Goal: Task Accomplishment & Management: Manage account settings

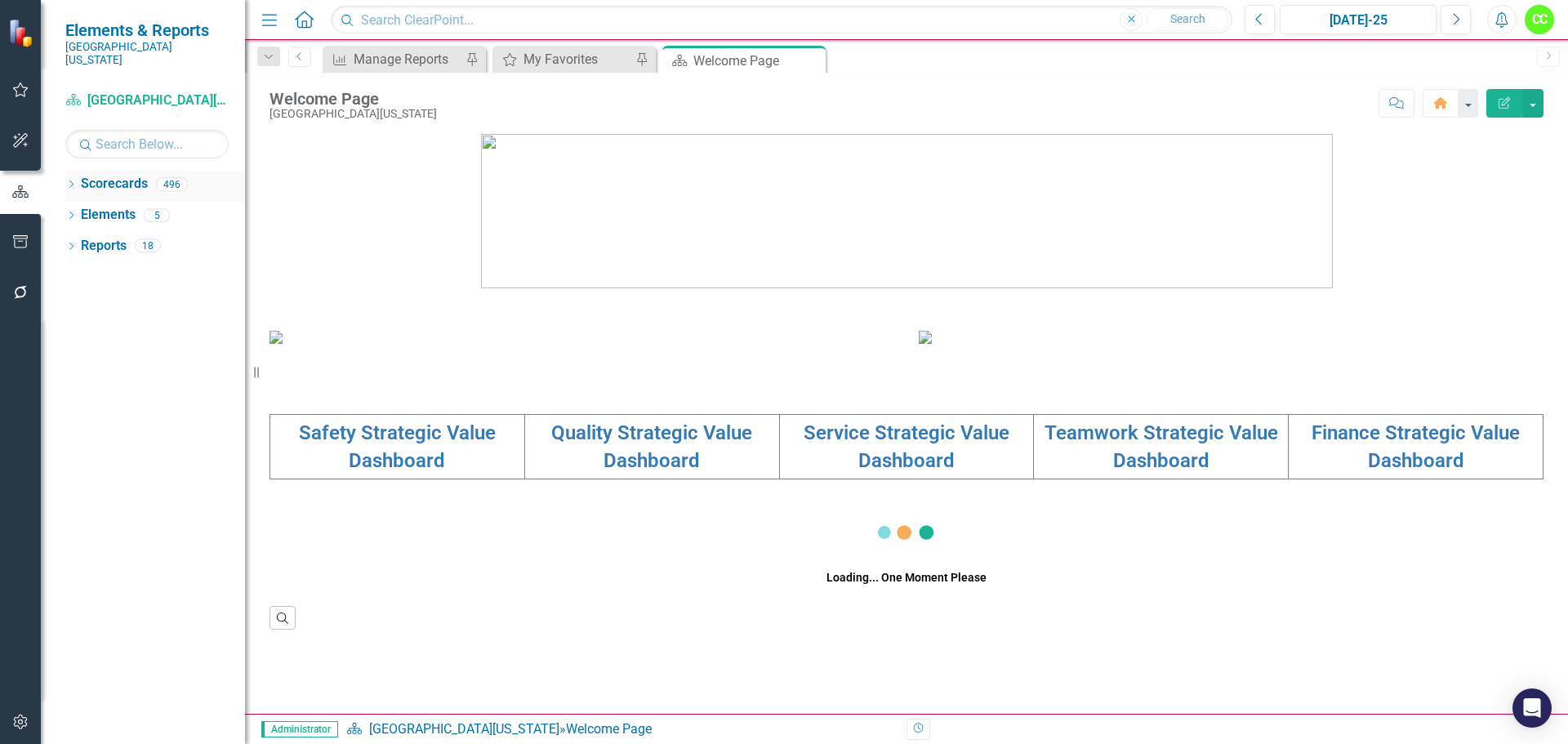
click at [72, 181] on icon at bounding box center [72, 184] width 4 height 7
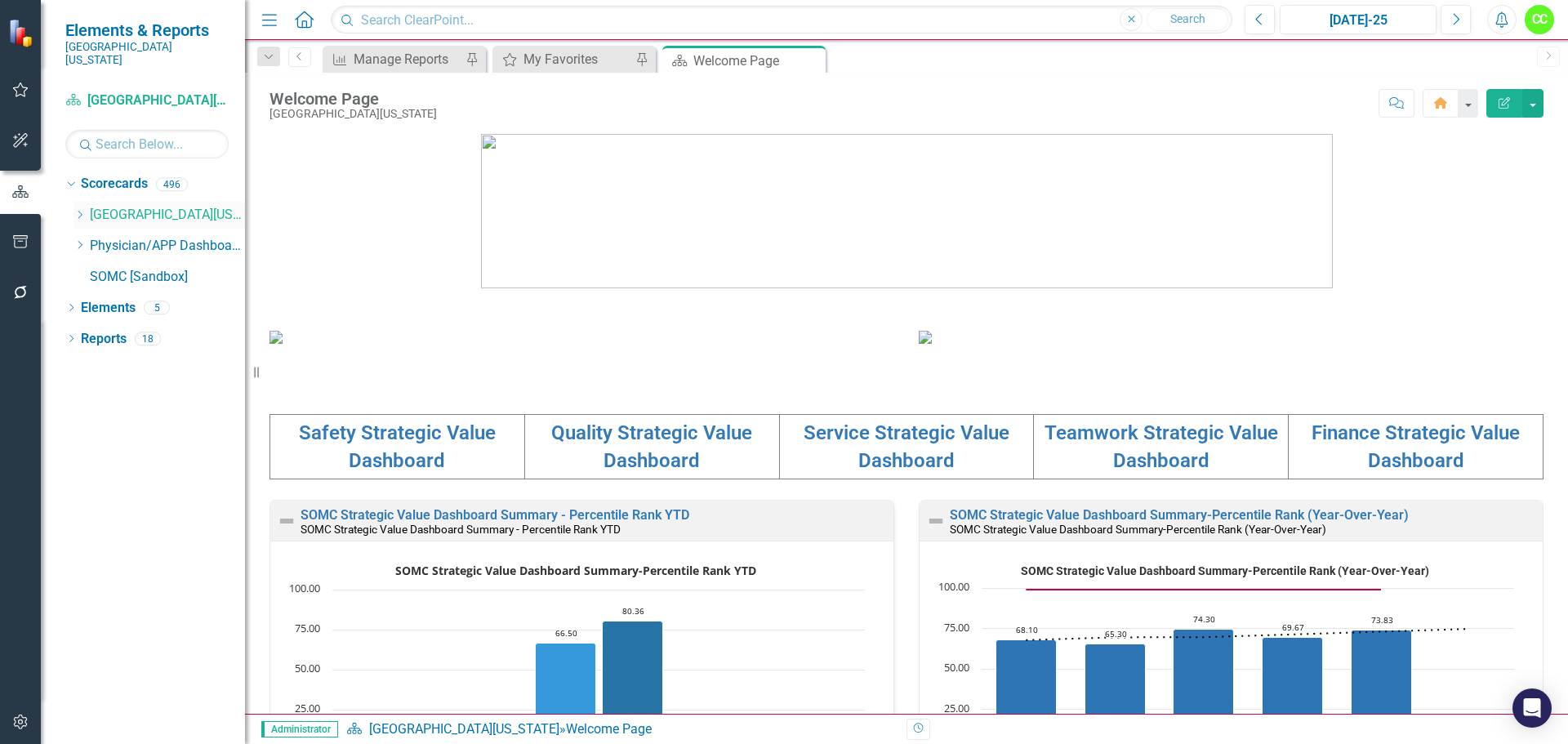
click at [79, 210] on icon "Dropdown" at bounding box center [79, 214] width 12 height 10
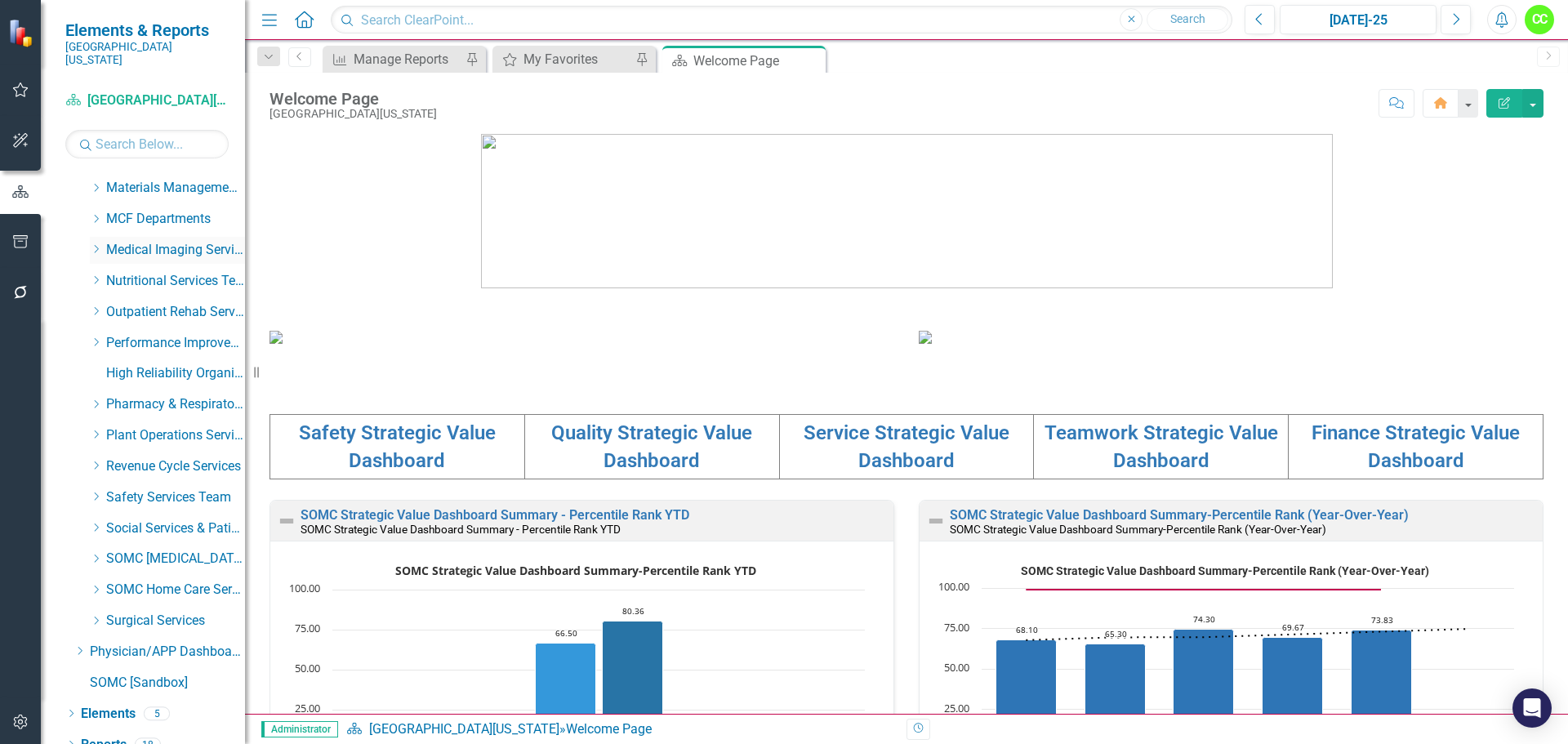
scroll to position [588, 0]
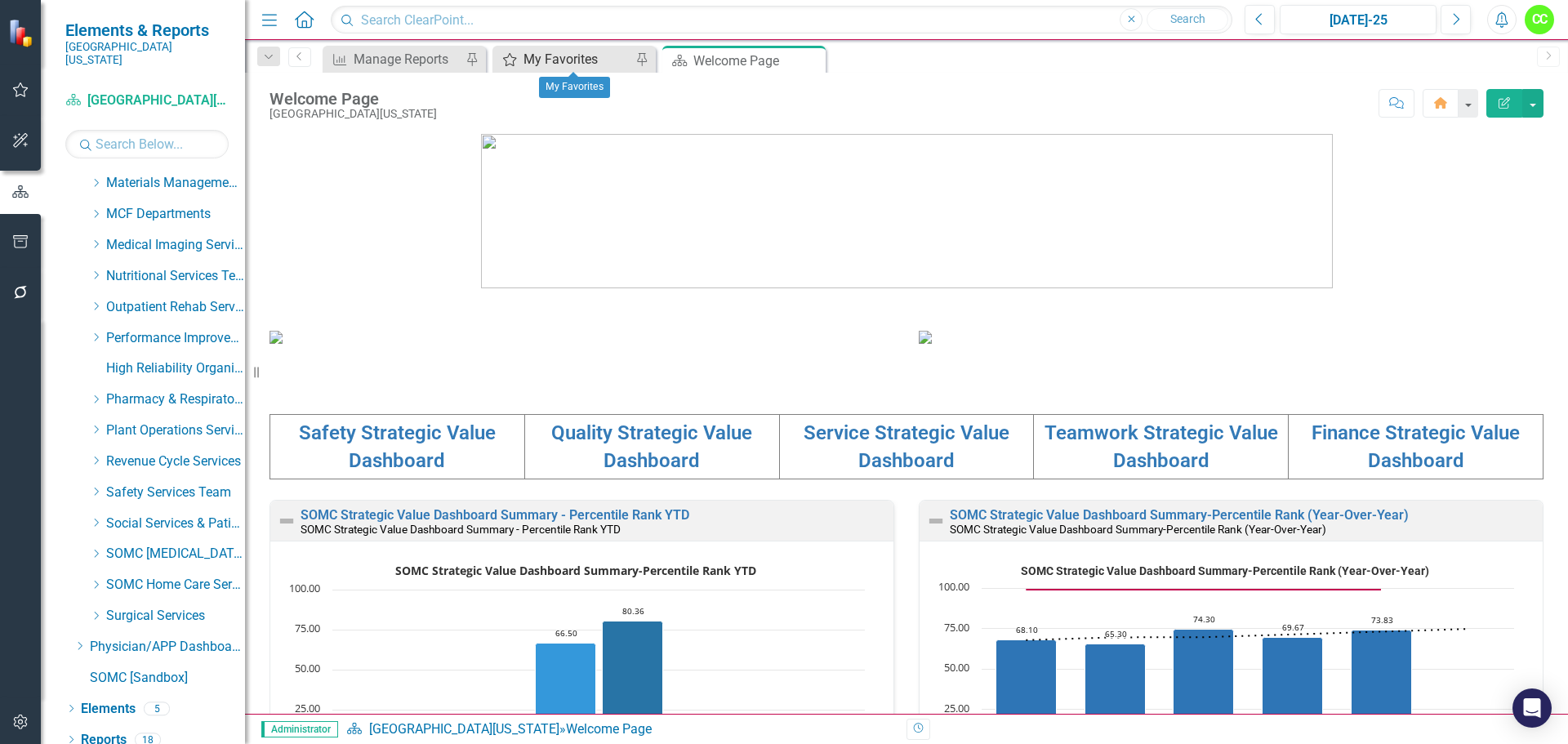
click at [577, 51] on div "My Favorites" at bounding box center [577, 60] width 108 height 20
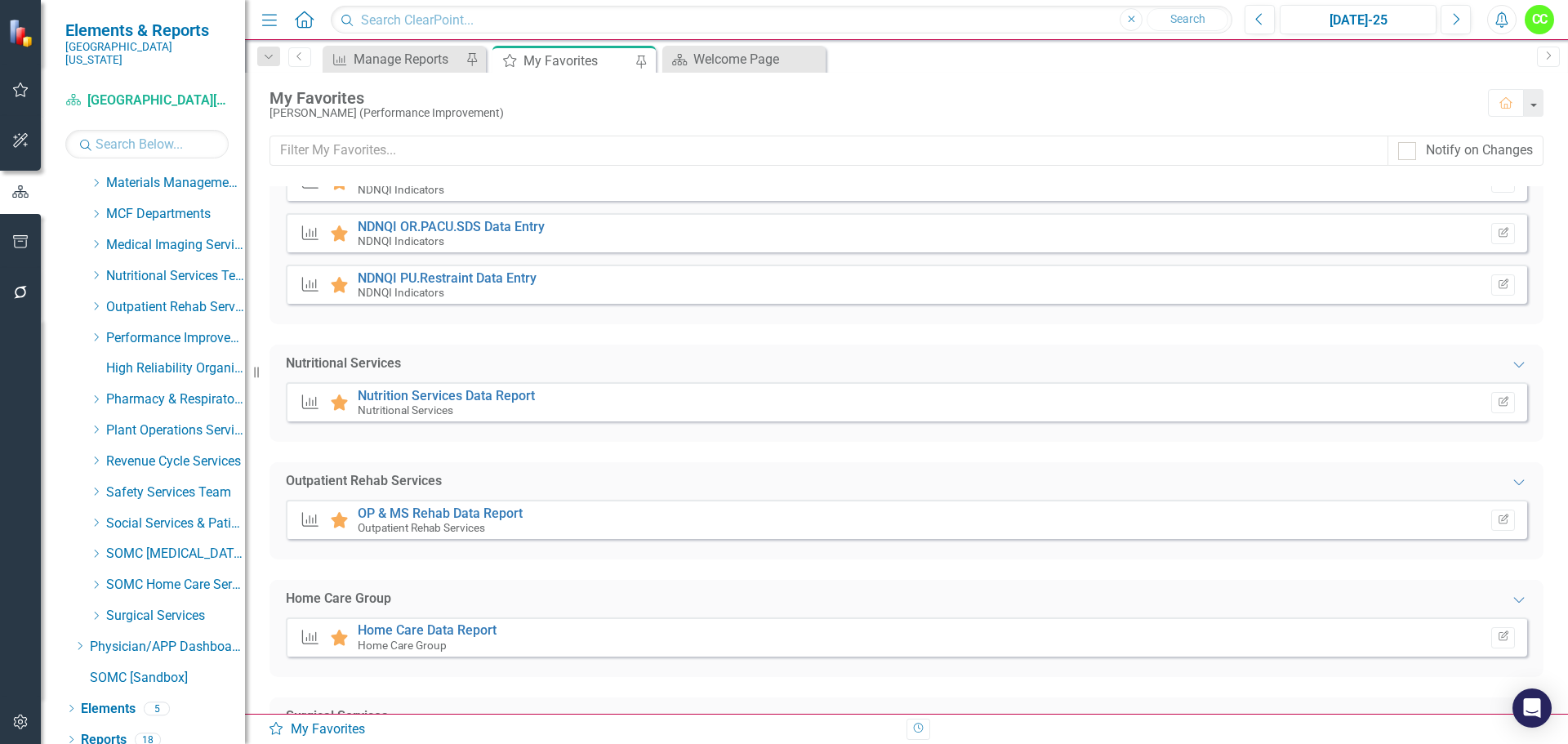
scroll to position [2532, 0]
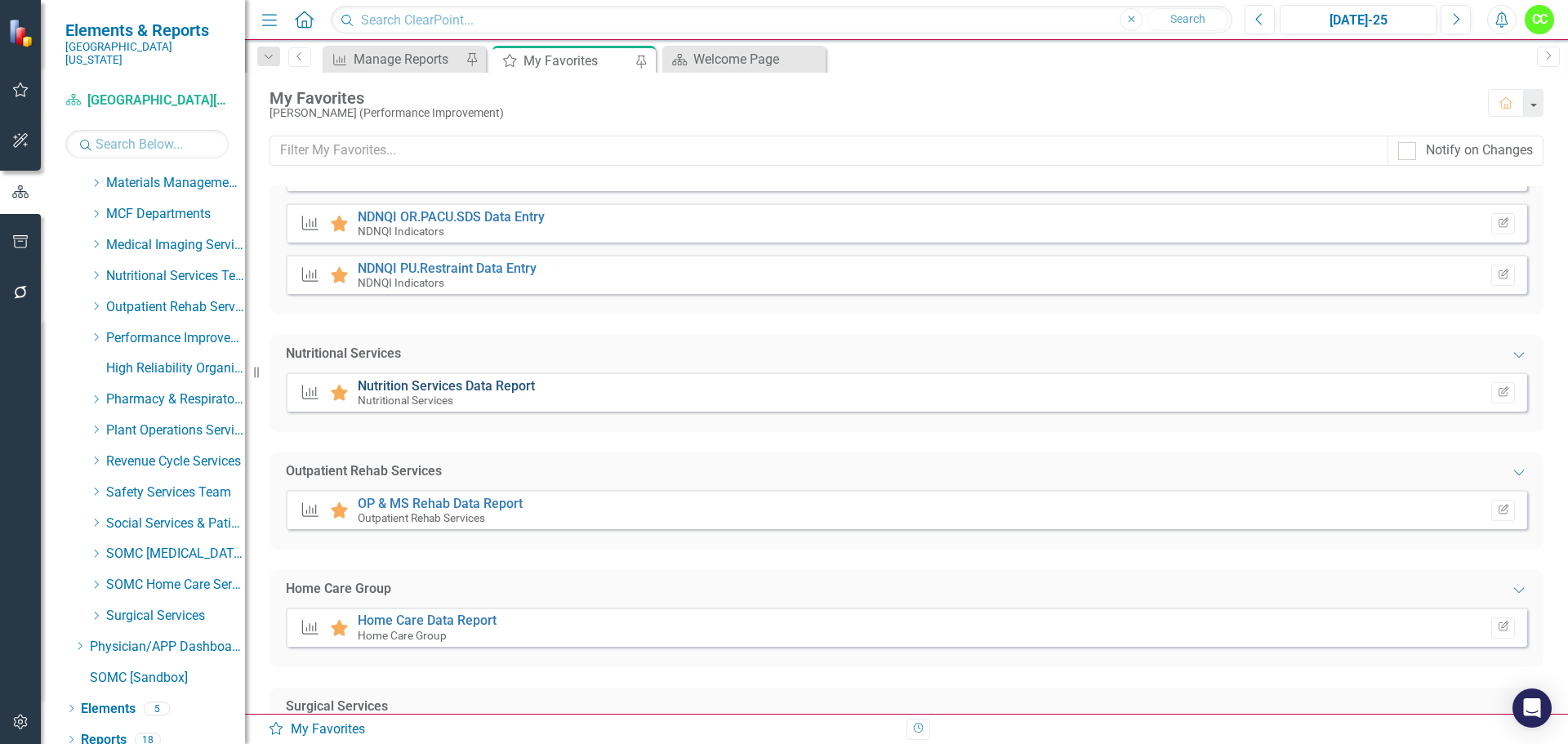
click at [466, 386] on link "Nutrition Services Data Report" at bounding box center [446, 386] width 177 height 16
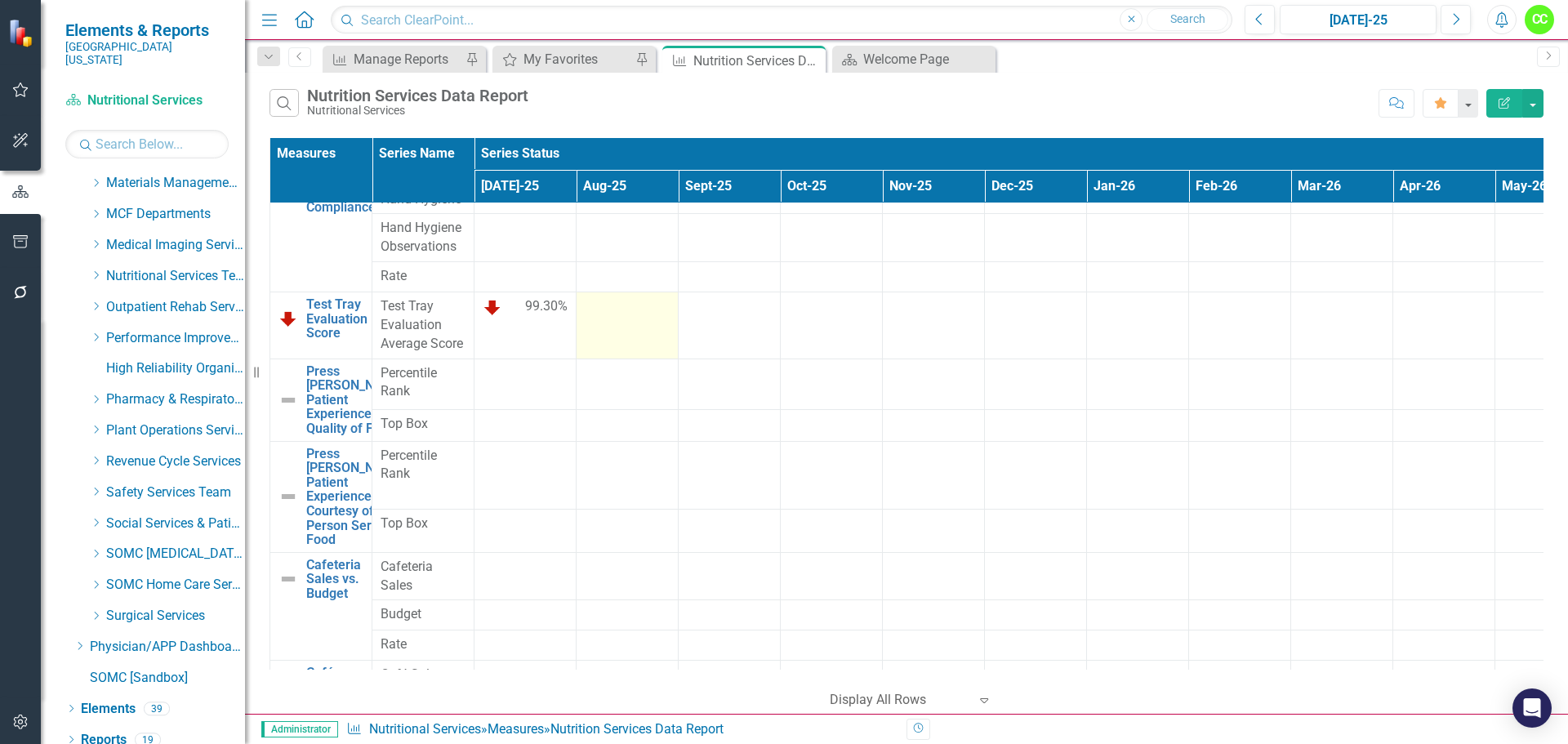
scroll to position [190, 0]
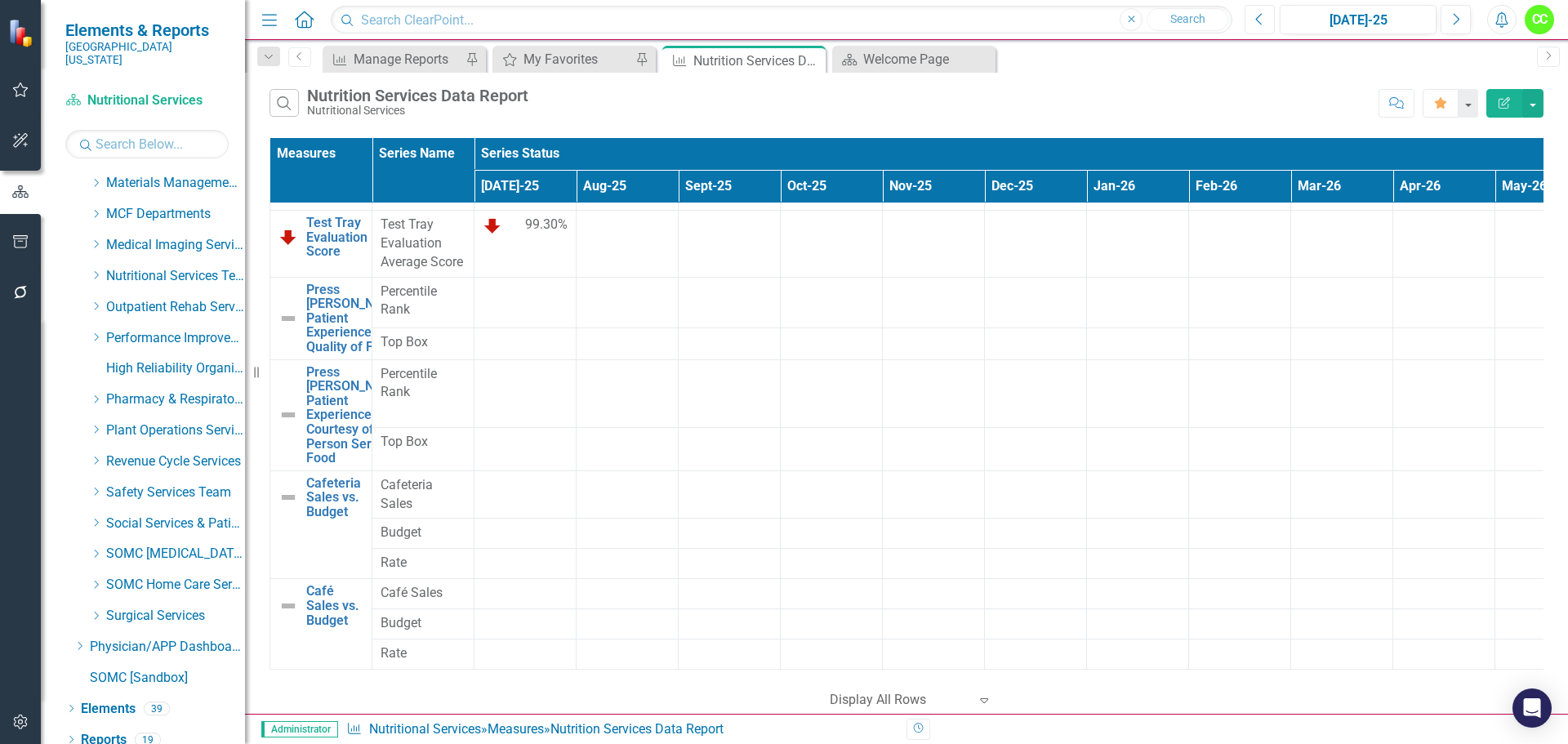
click at [1264, 28] on button "Previous" at bounding box center [1260, 20] width 30 height 30
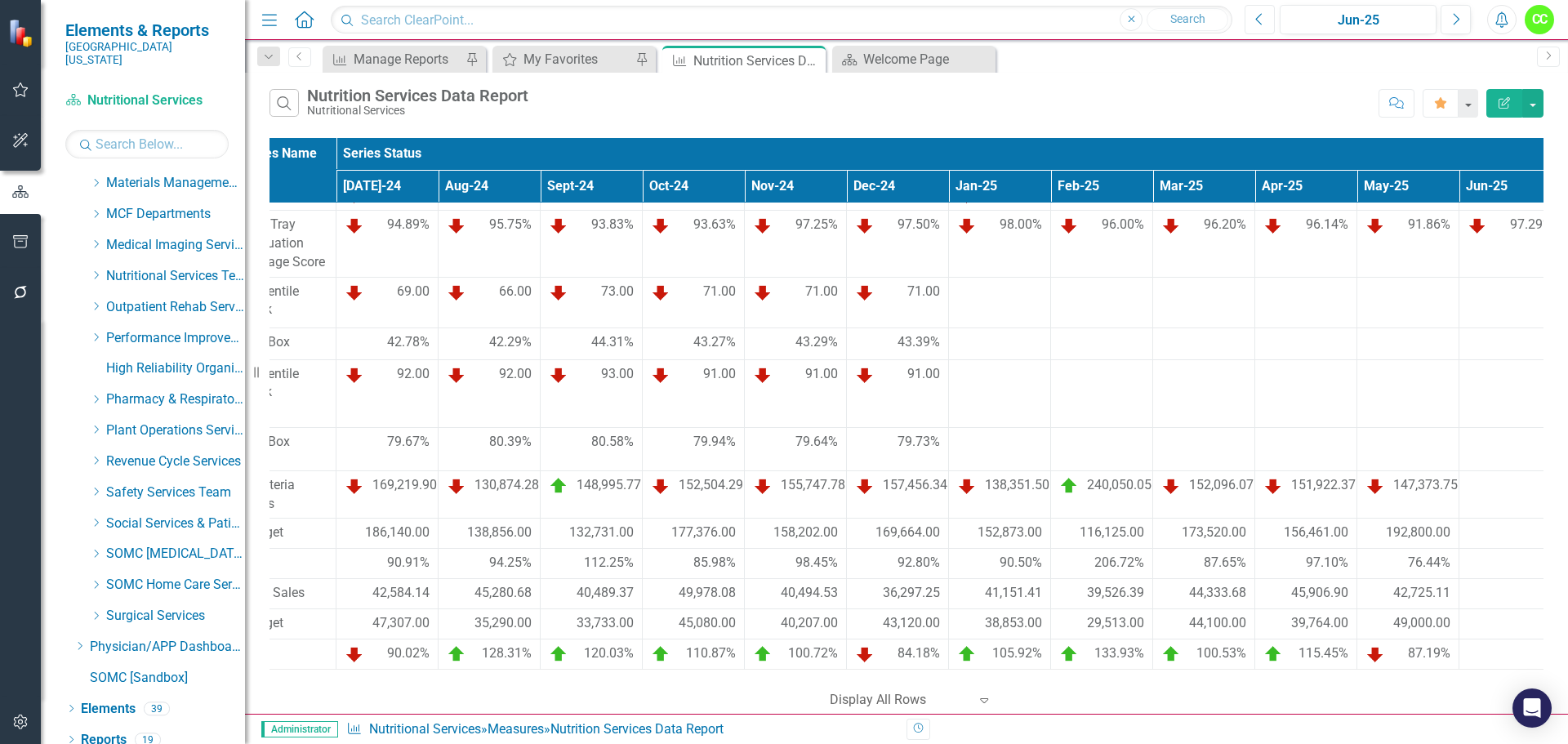
scroll to position [190, 169]
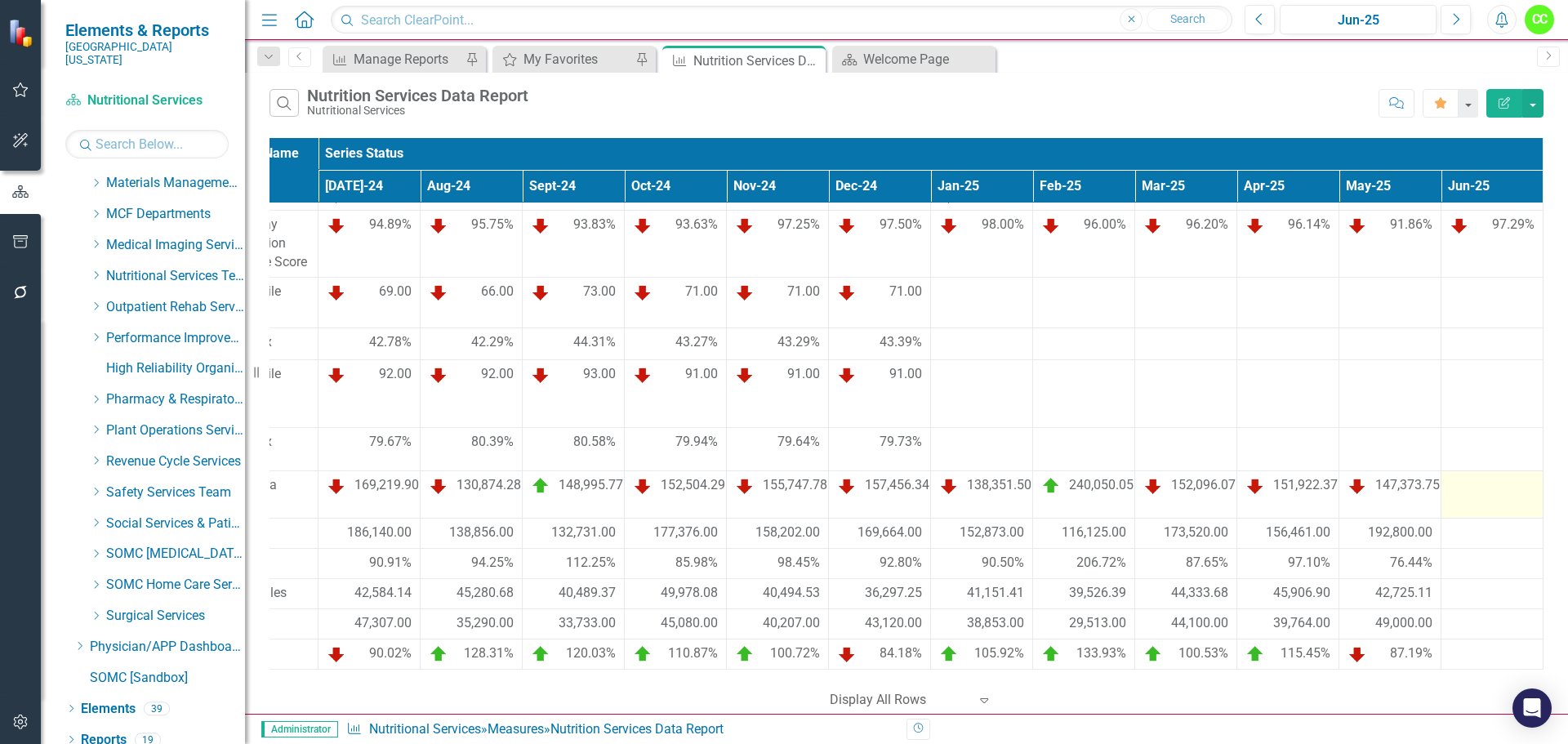
click at [1471, 486] on td at bounding box center [1493, 494] width 102 height 48
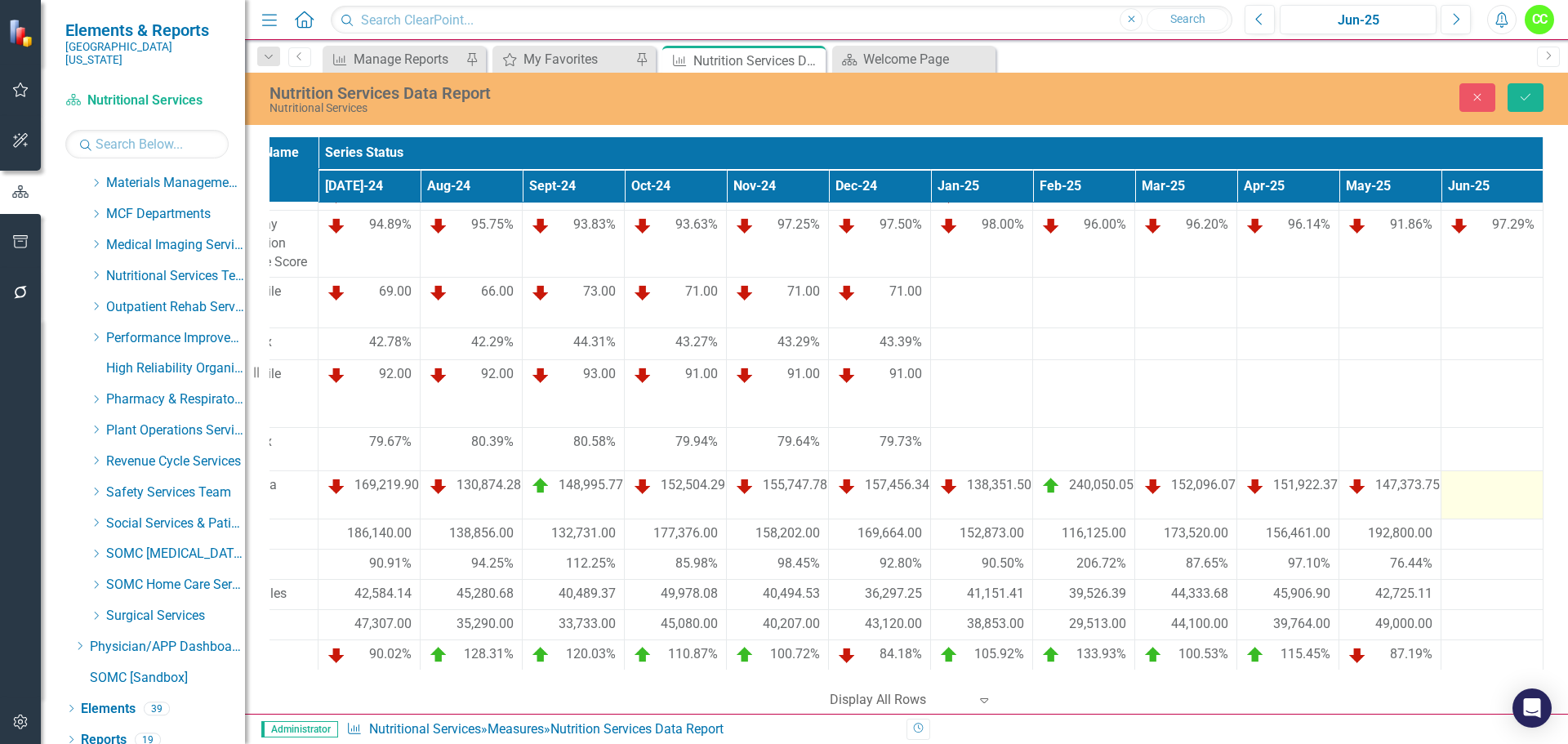
scroll to position [189, 169]
click at [1471, 486] on input "number" at bounding box center [1492, 491] width 85 height 30
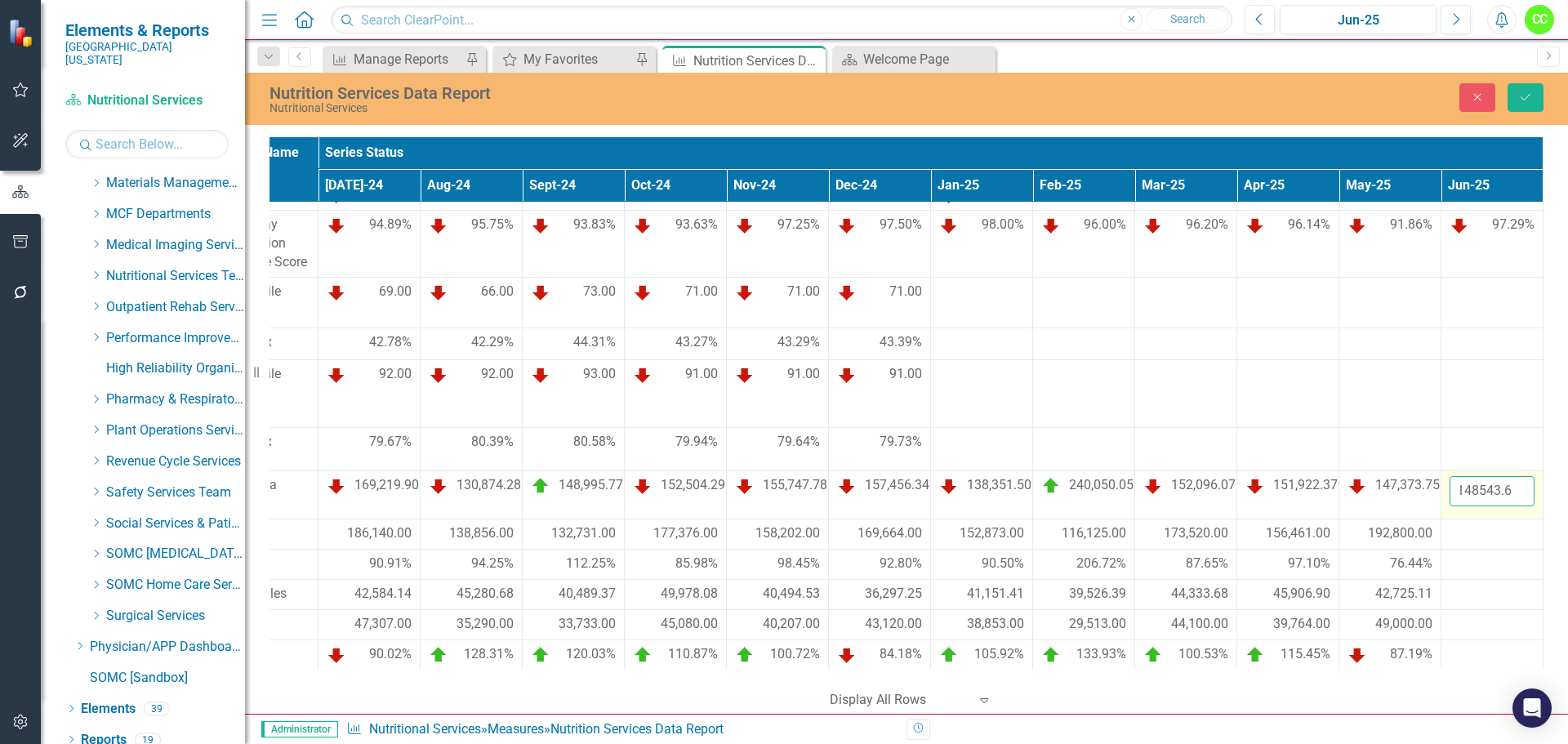
scroll to position [0, 10]
type input "148543.69"
click at [1478, 525] on div at bounding box center [1492, 534] width 85 height 20
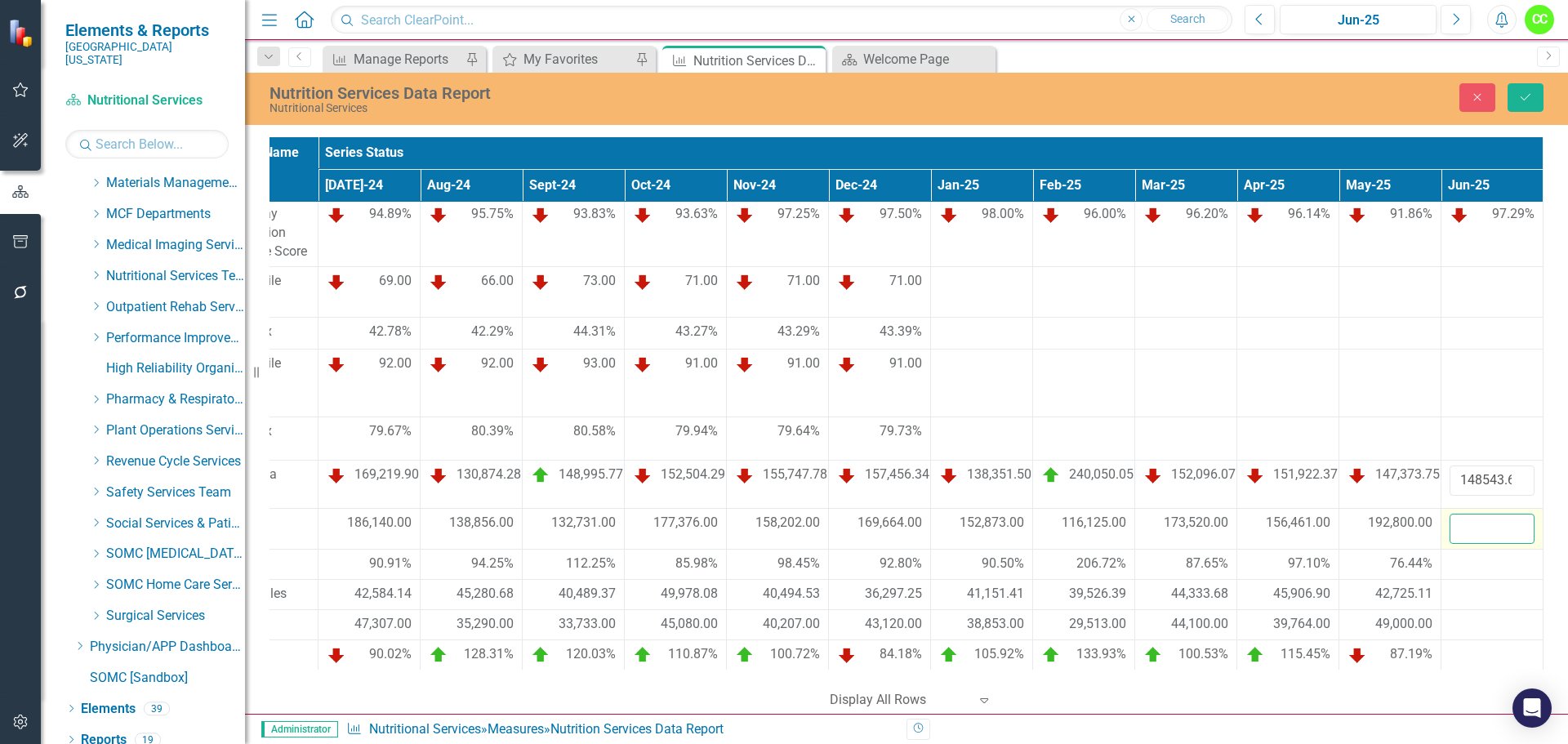
click at [1478, 525] on input "number" at bounding box center [1492, 529] width 85 height 30
type input "173252"
click at [1457, 593] on div at bounding box center [1492, 594] width 85 height 20
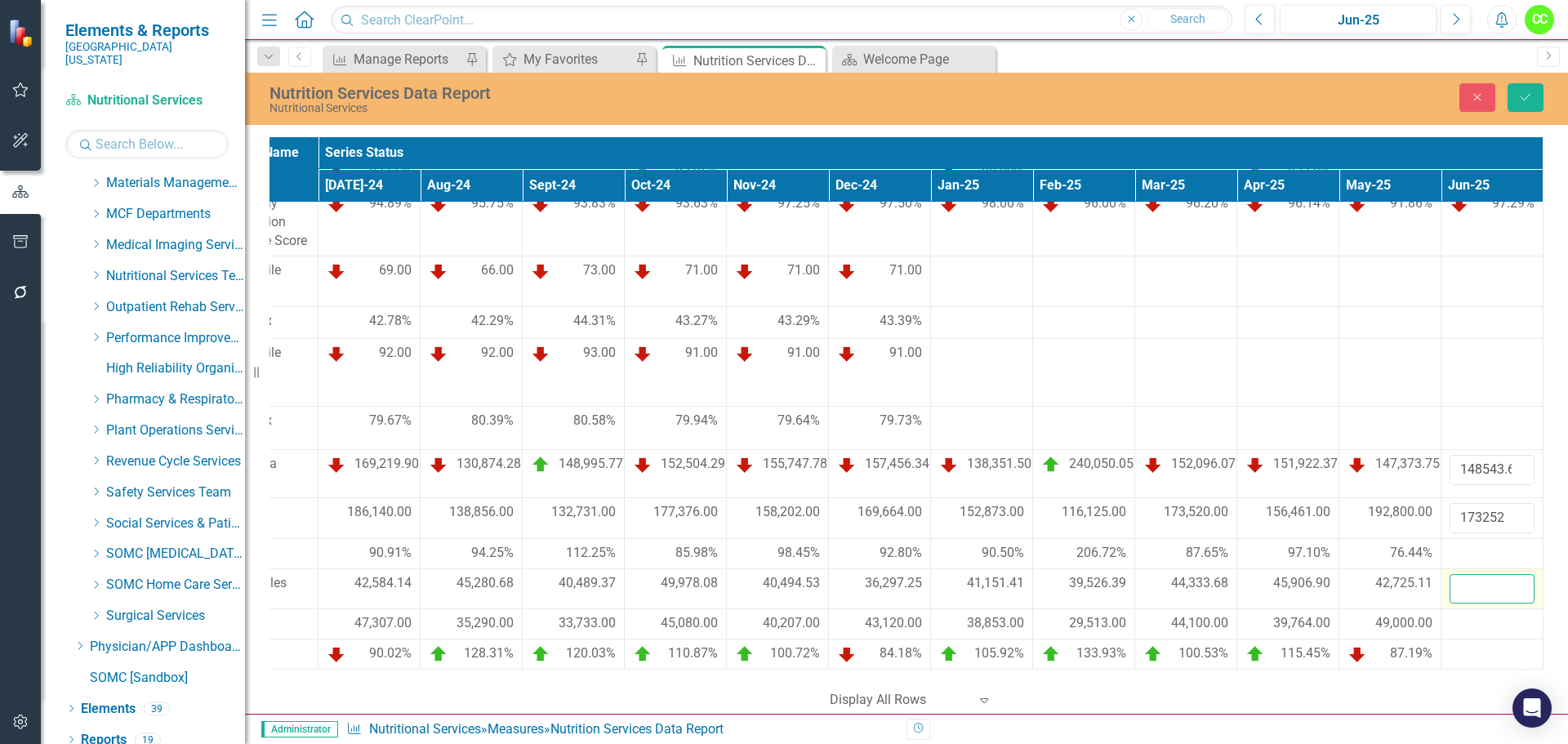
click at [1457, 593] on input "number" at bounding box center [1492, 589] width 85 height 30
type input "46527.38"
click at [1462, 631] on div at bounding box center [1492, 624] width 85 height 20
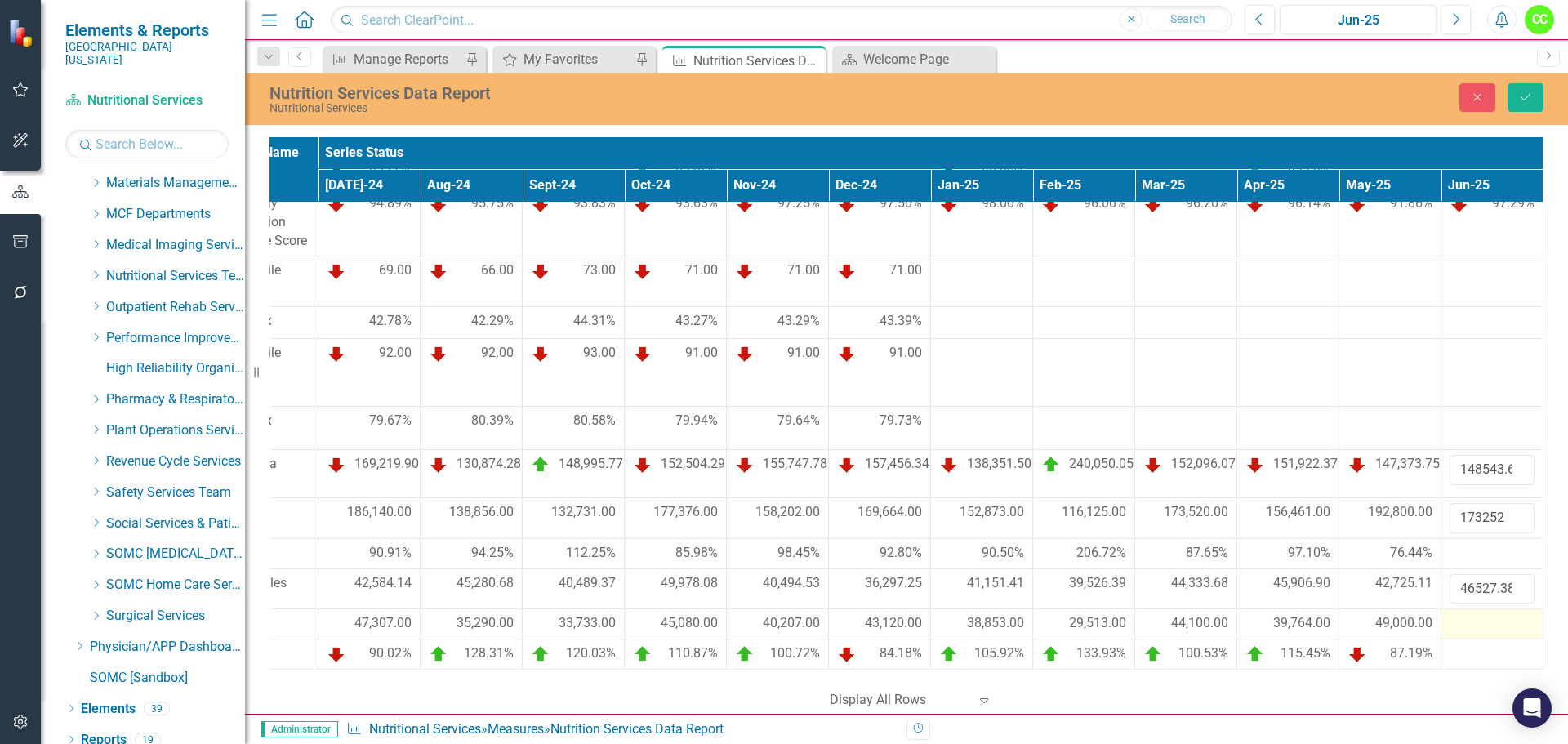
click at [1462, 631] on div at bounding box center [1492, 624] width 85 height 20
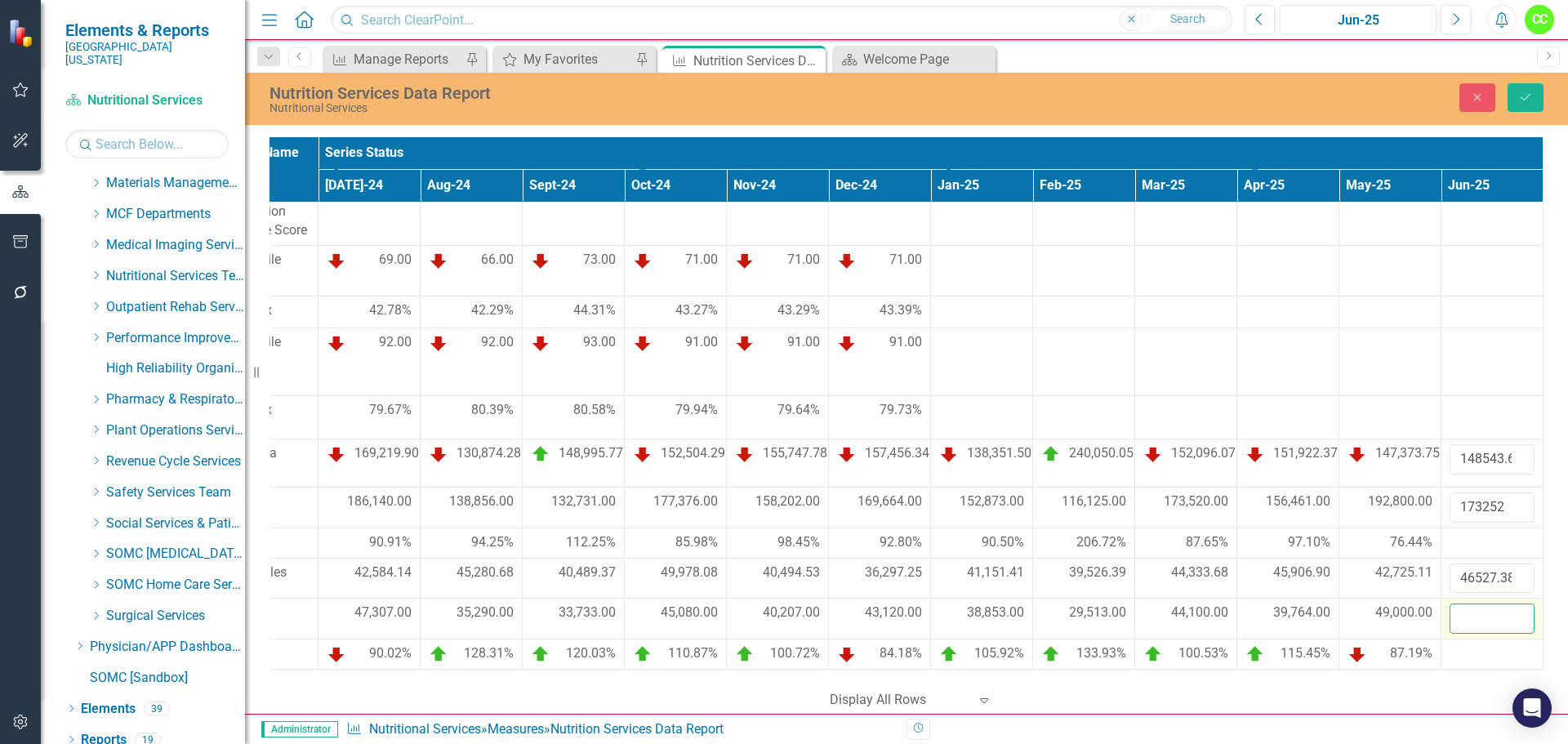
click at [1462, 631] on input "number" at bounding box center [1492, 618] width 85 height 30
type input "44033"
click at [1528, 97] on icon "Save" at bounding box center [1525, 97] width 15 height 11
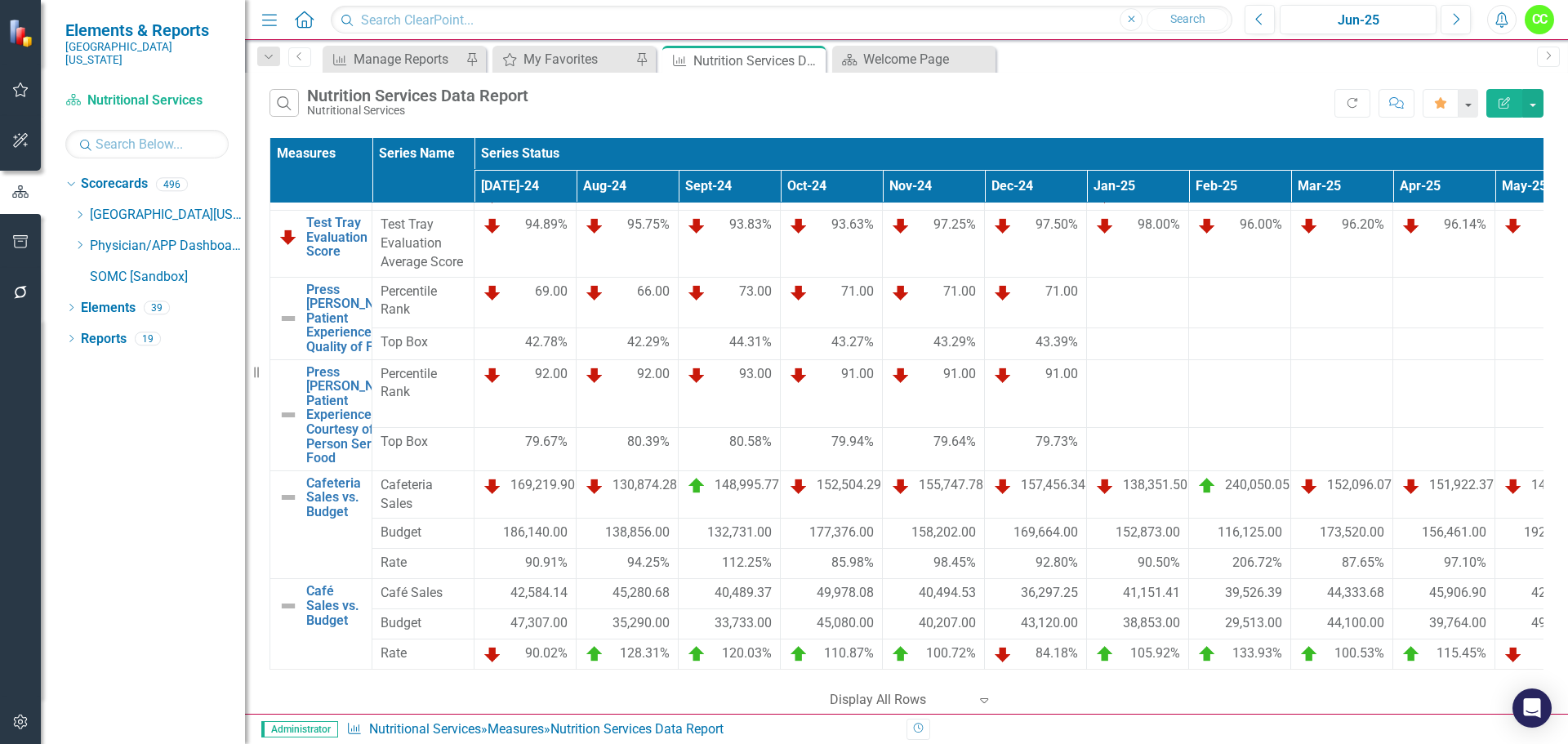
scroll to position [190, 169]
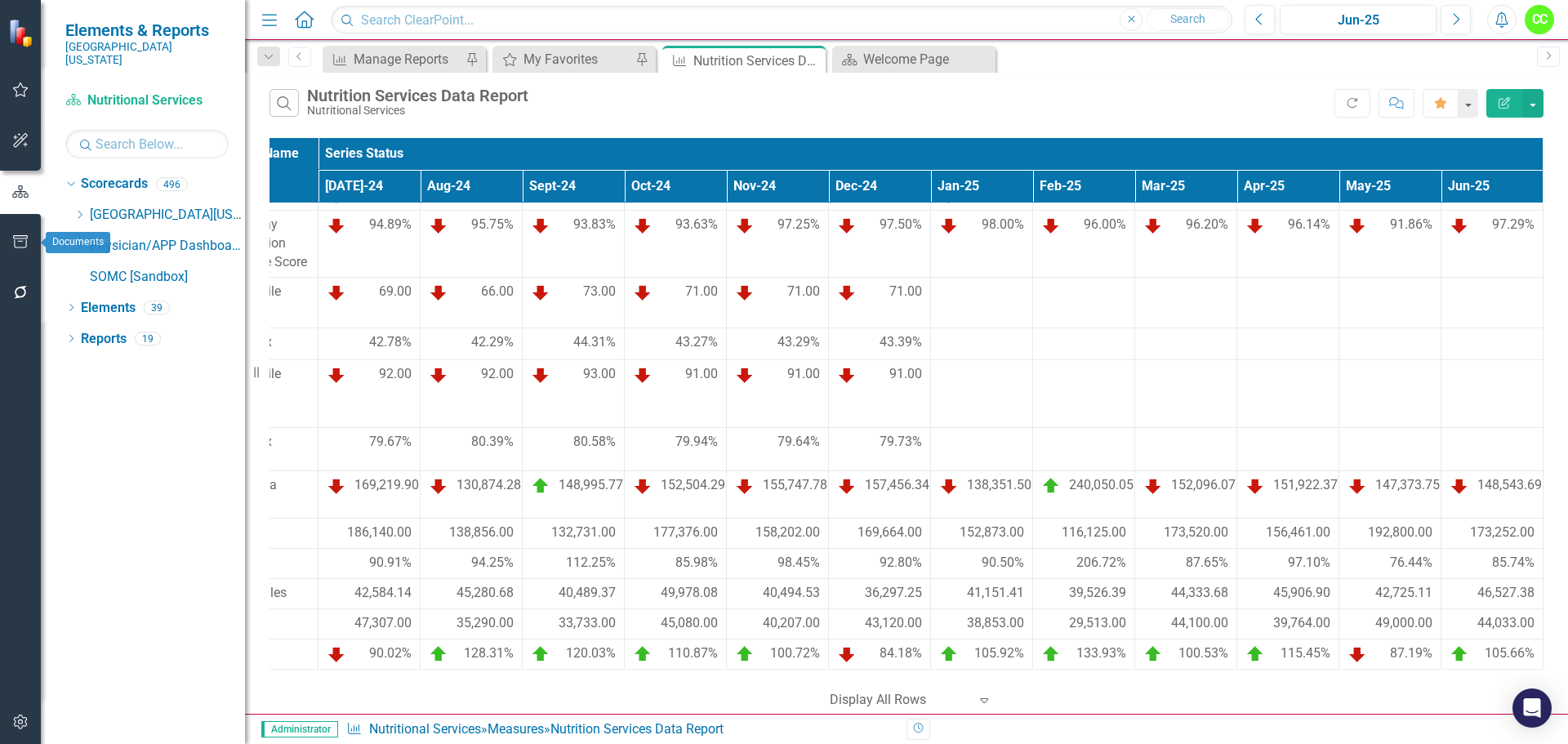
click at [9, 250] on button "button" at bounding box center [20, 242] width 36 height 34
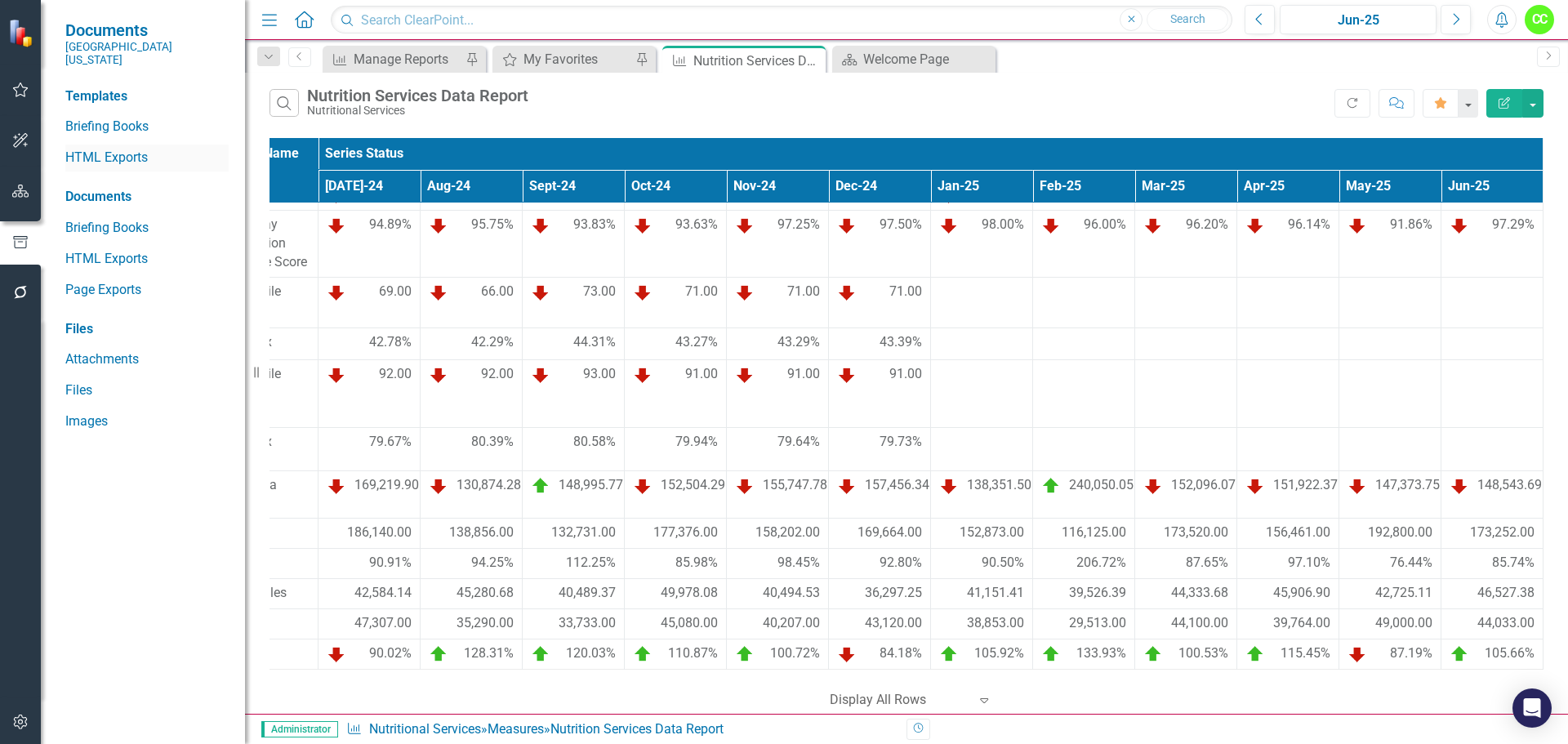
click at [129, 149] on link "HTML Exports" at bounding box center [146, 158] width 163 height 19
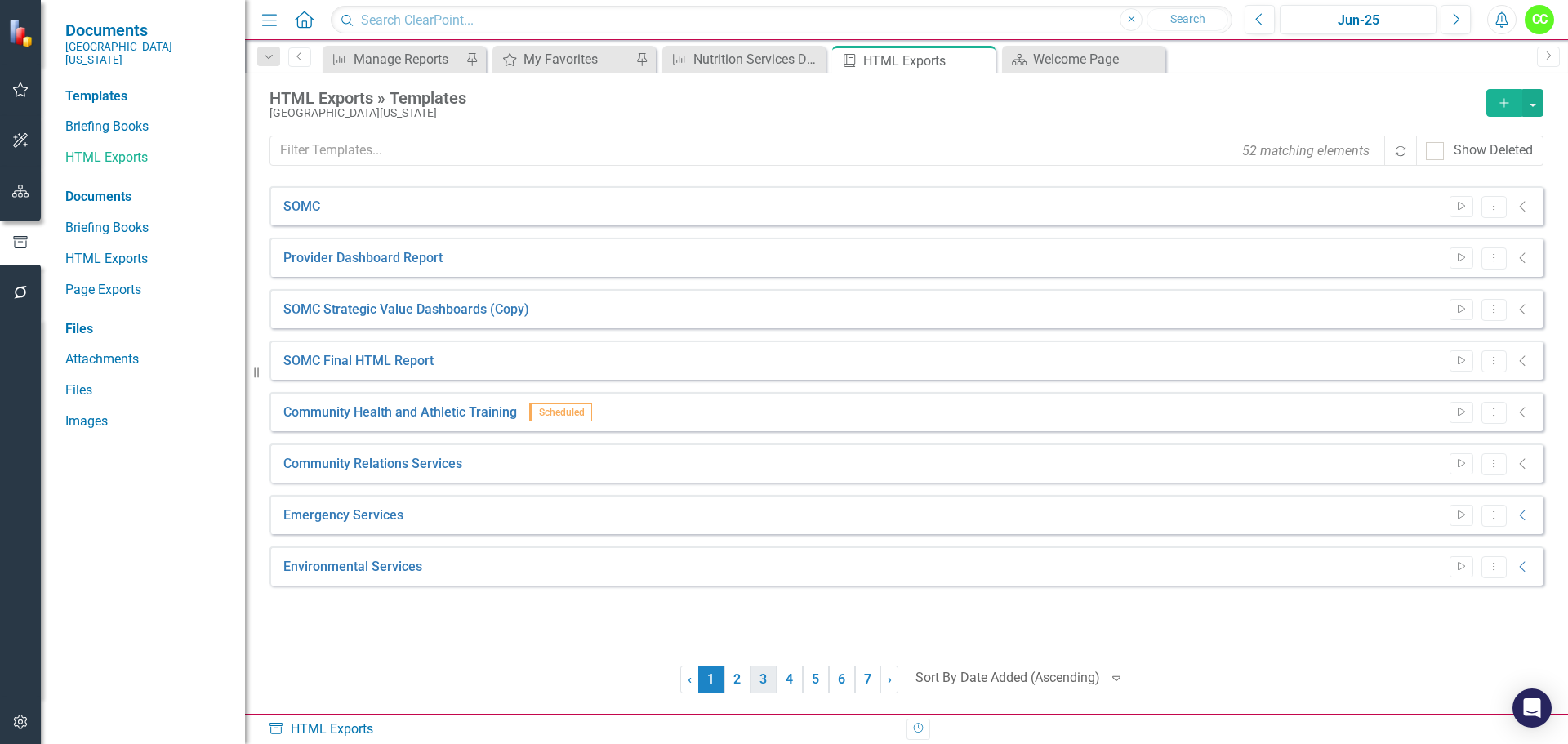
click at [761, 685] on link "3" at bounding box center [764, 680] width 26 height 28
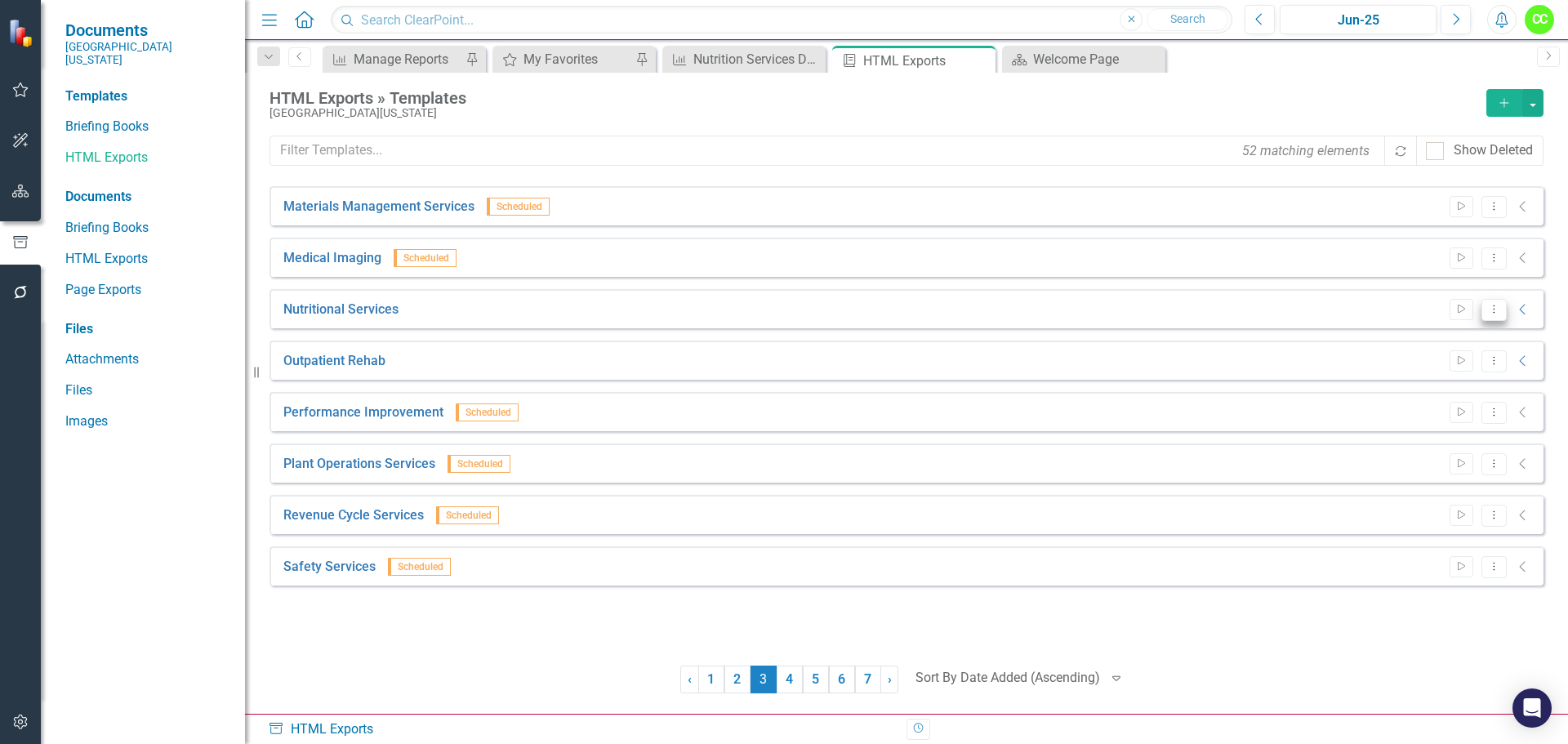
click at [1492, 305] on icon "Dropdown Menu" at bounding box center [1494, 308] width 14 height 10
click at [1400, 396] on link "Edit Edit Template" at bounding box center [1430, 397] width 151 height 30
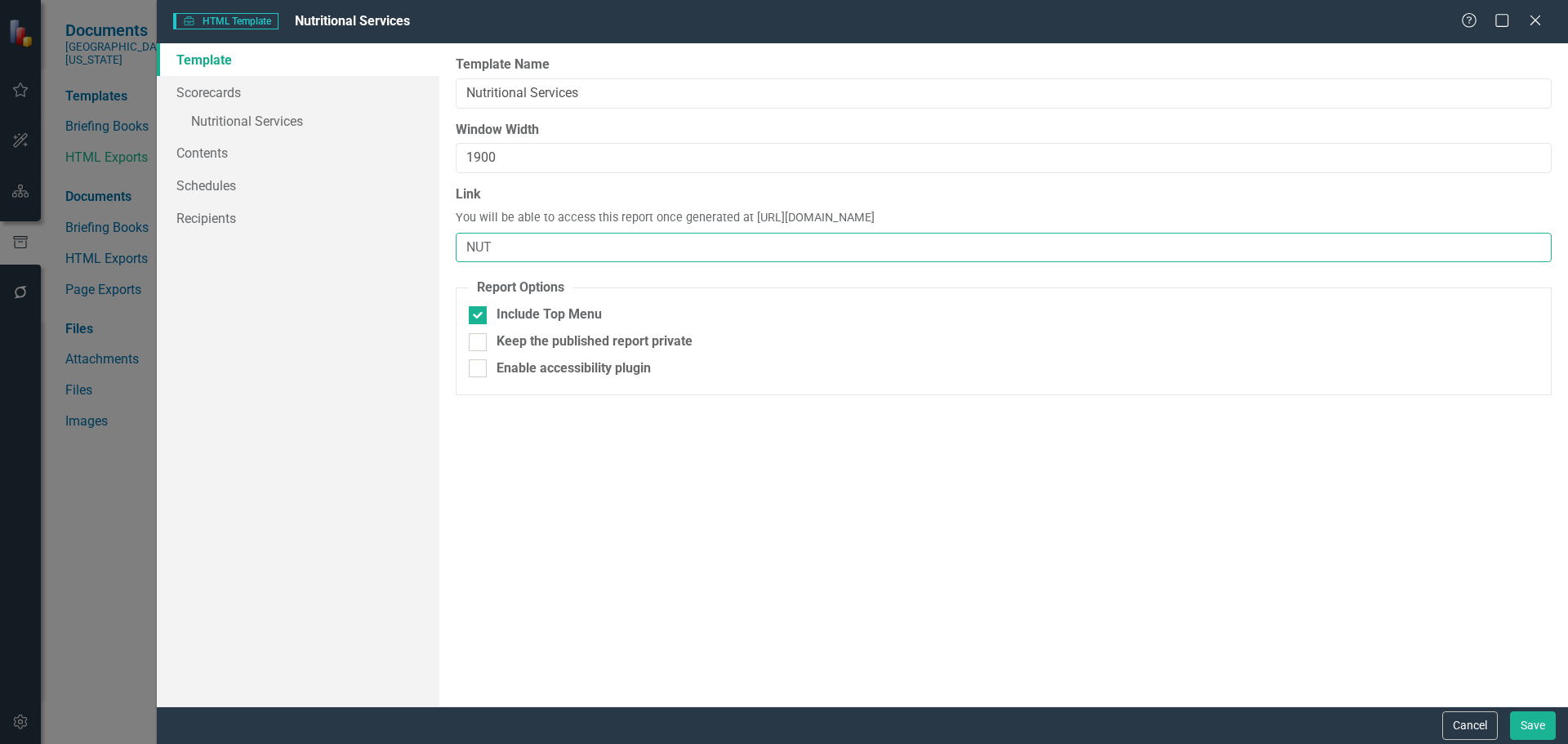
click at [690, 256] on input "NUT" at bounding box center [1003, 248] width 1096 height 30
type input "NUT-FY25"
click at [1523, 716] on button "Save" at bounding box center [1533, 725] width 46 height 29
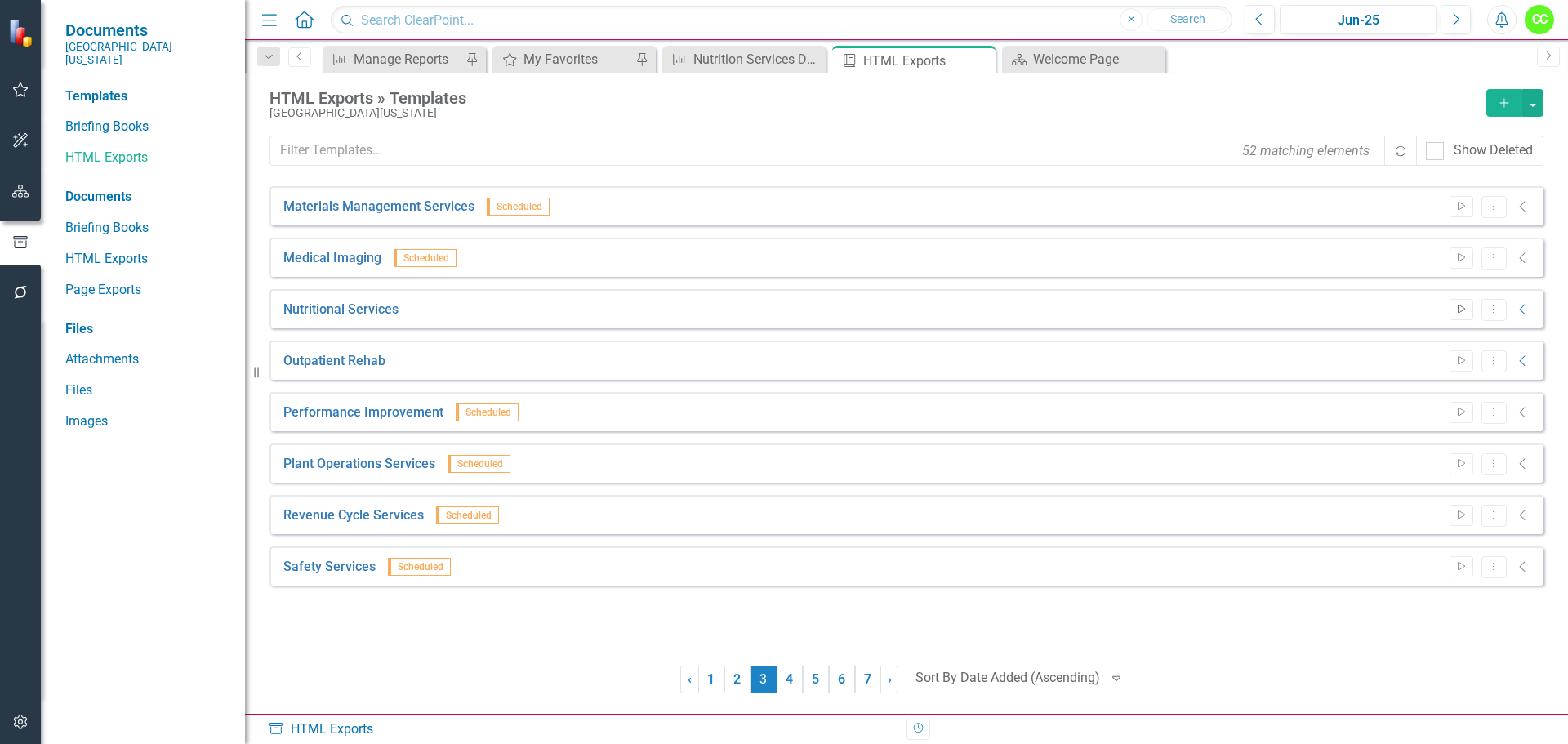
click at [1467, 302] on button "Start" at bounding box center [1461, 309] width 23 height 21
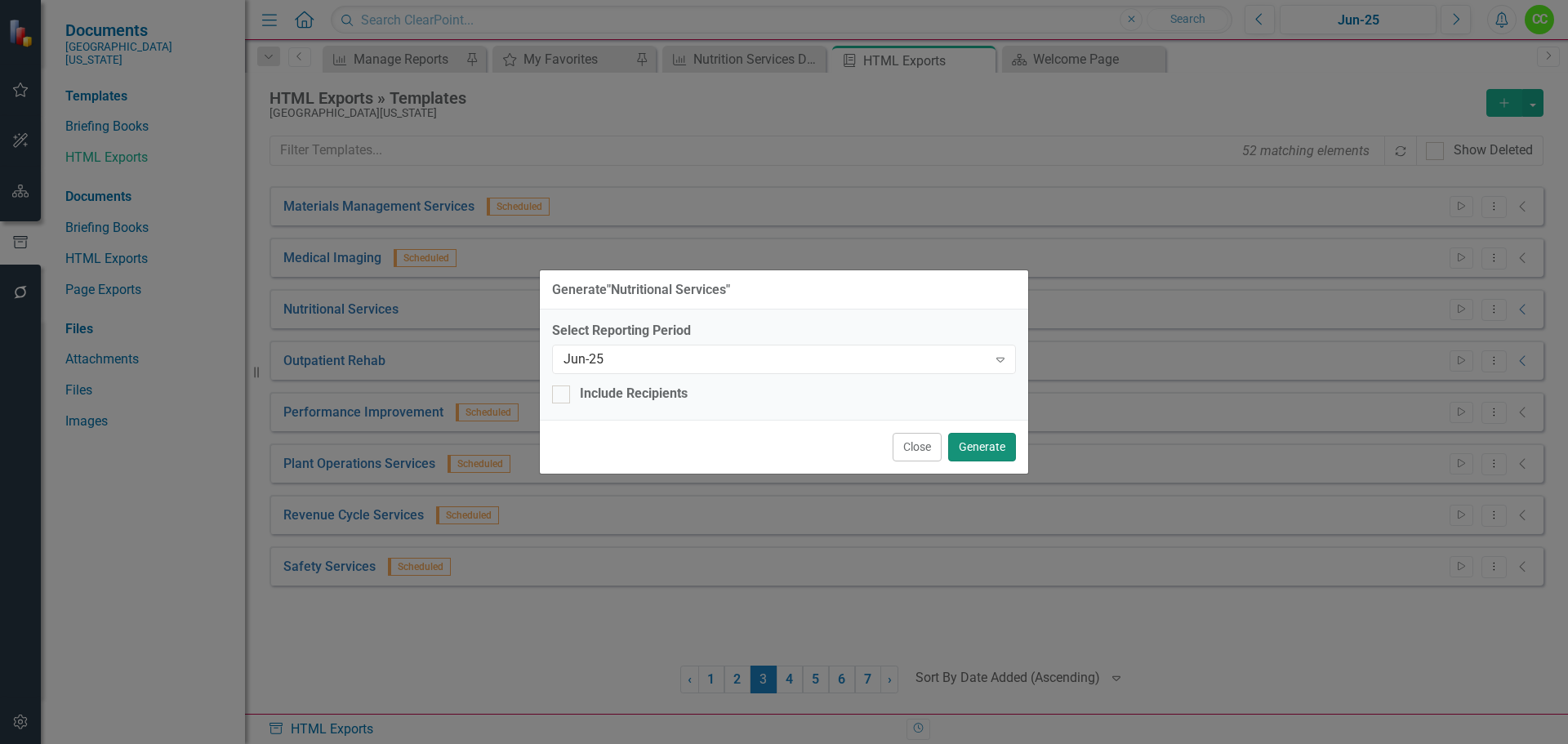
click at [992, 447] on button "Generate" at bounding box center [981, 447] width 68 height 29
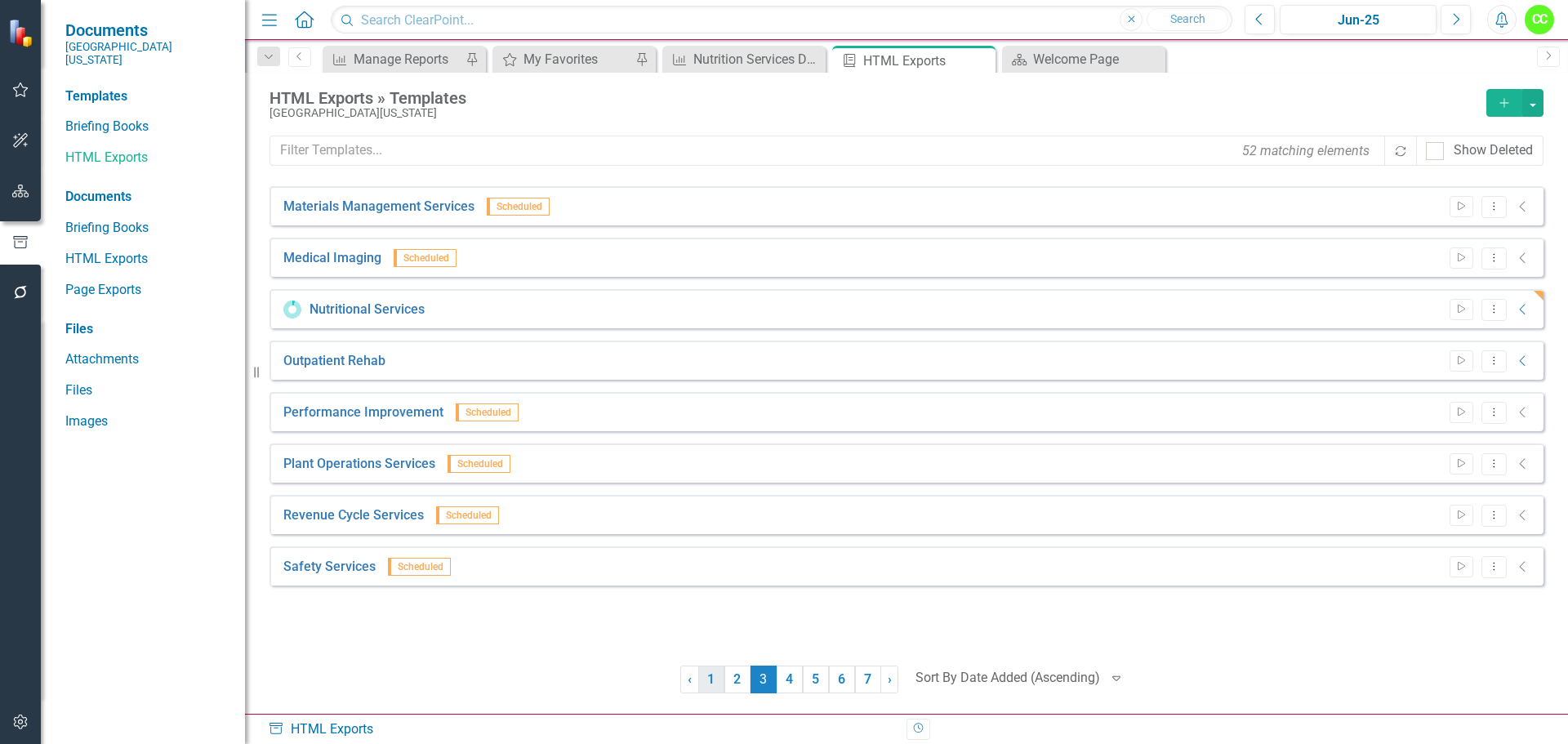
click at [713, 679] on link "1" at bounding box center [711, 680] width 26 height 28
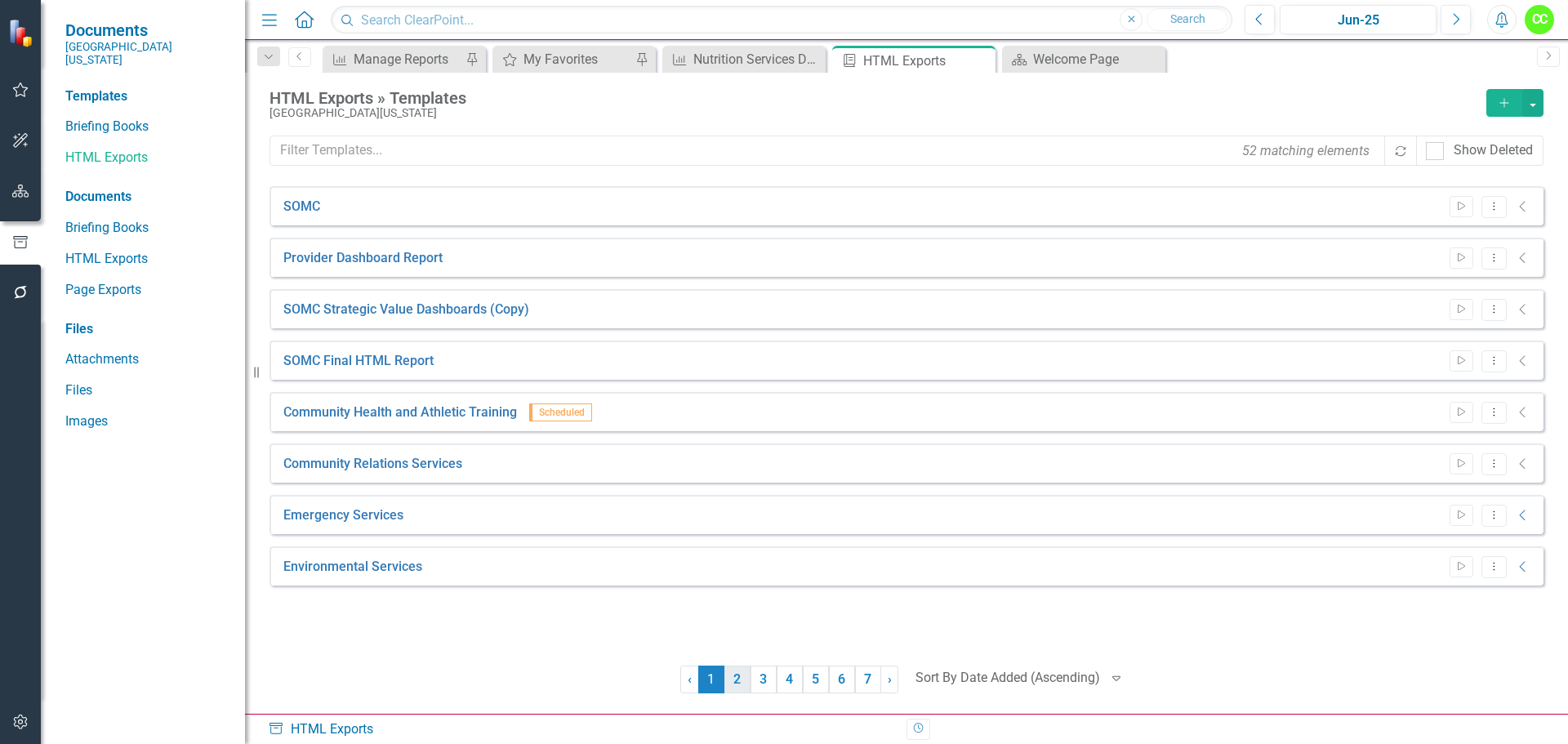
click at [735, 683] on link "2" at bounding box center [737, 680] width 26 height 28
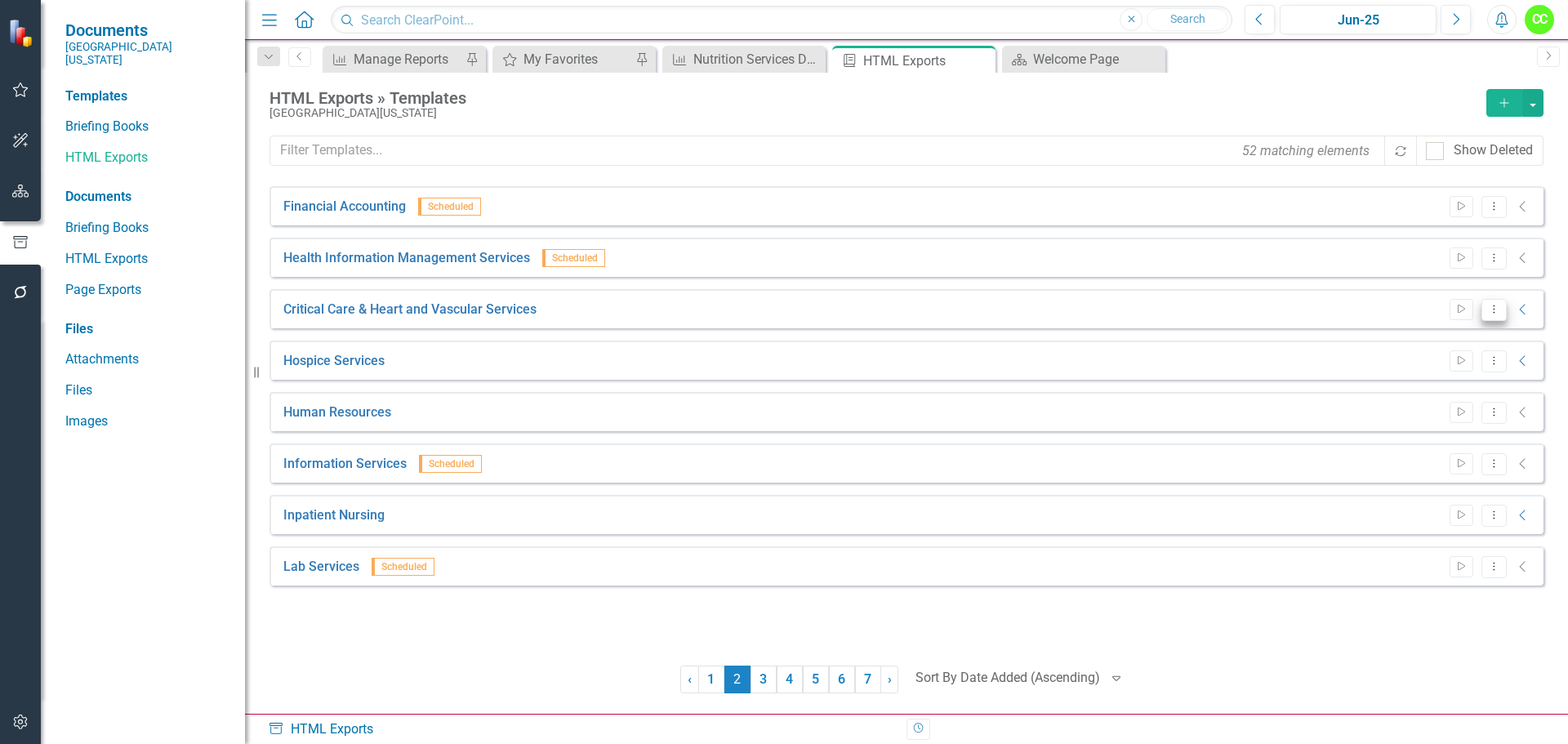
click at [1493, 300] on button "Dropdown Menu" at bounding box center [1494, 310] width 25 height 22
click at [1439, 399] on link "Edit Edit Template" at bounding box center [1430, 397] width 151 height 30
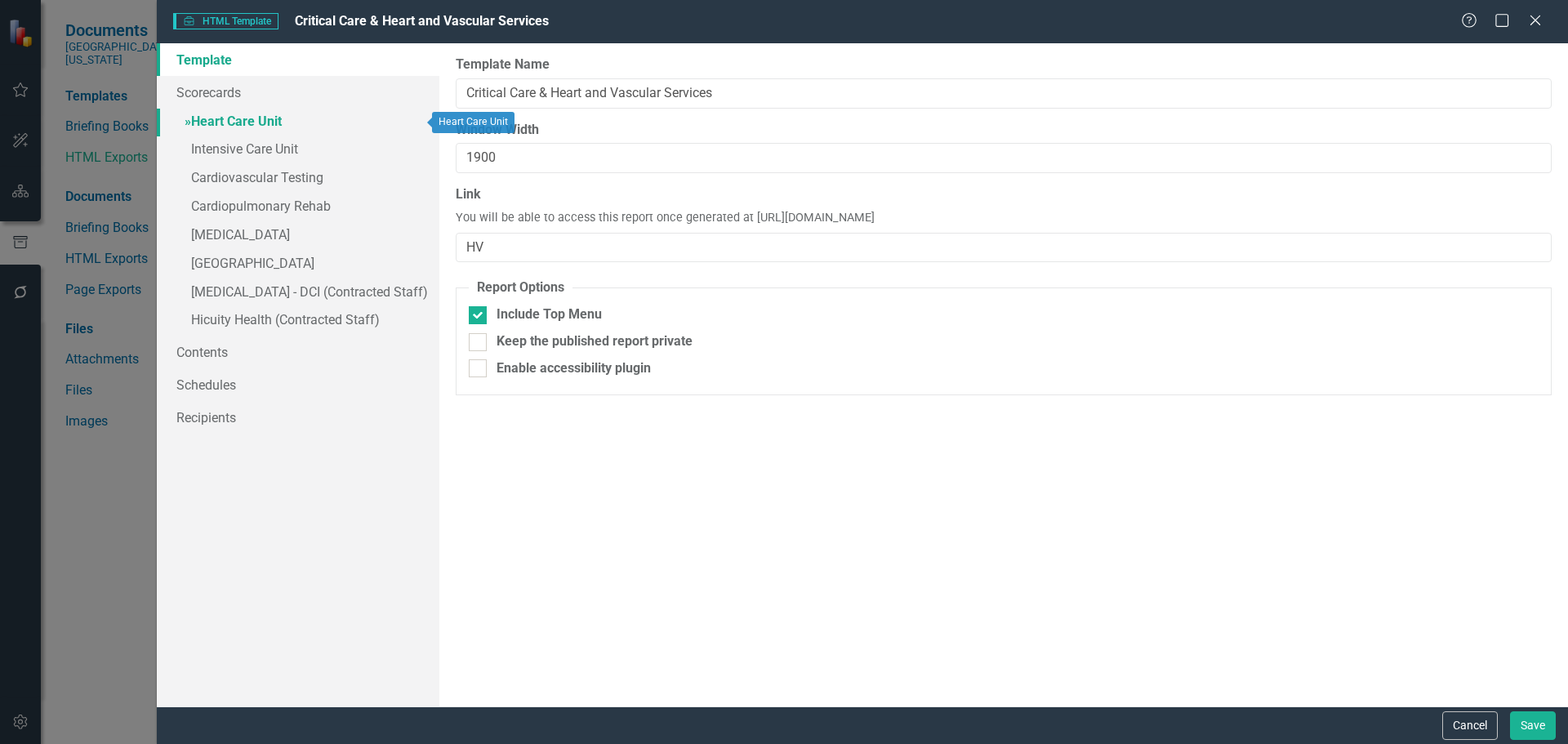
click at [264, 128] on link "» Heart Care Unit" at bounding box center [297, 123] width 282 height 29
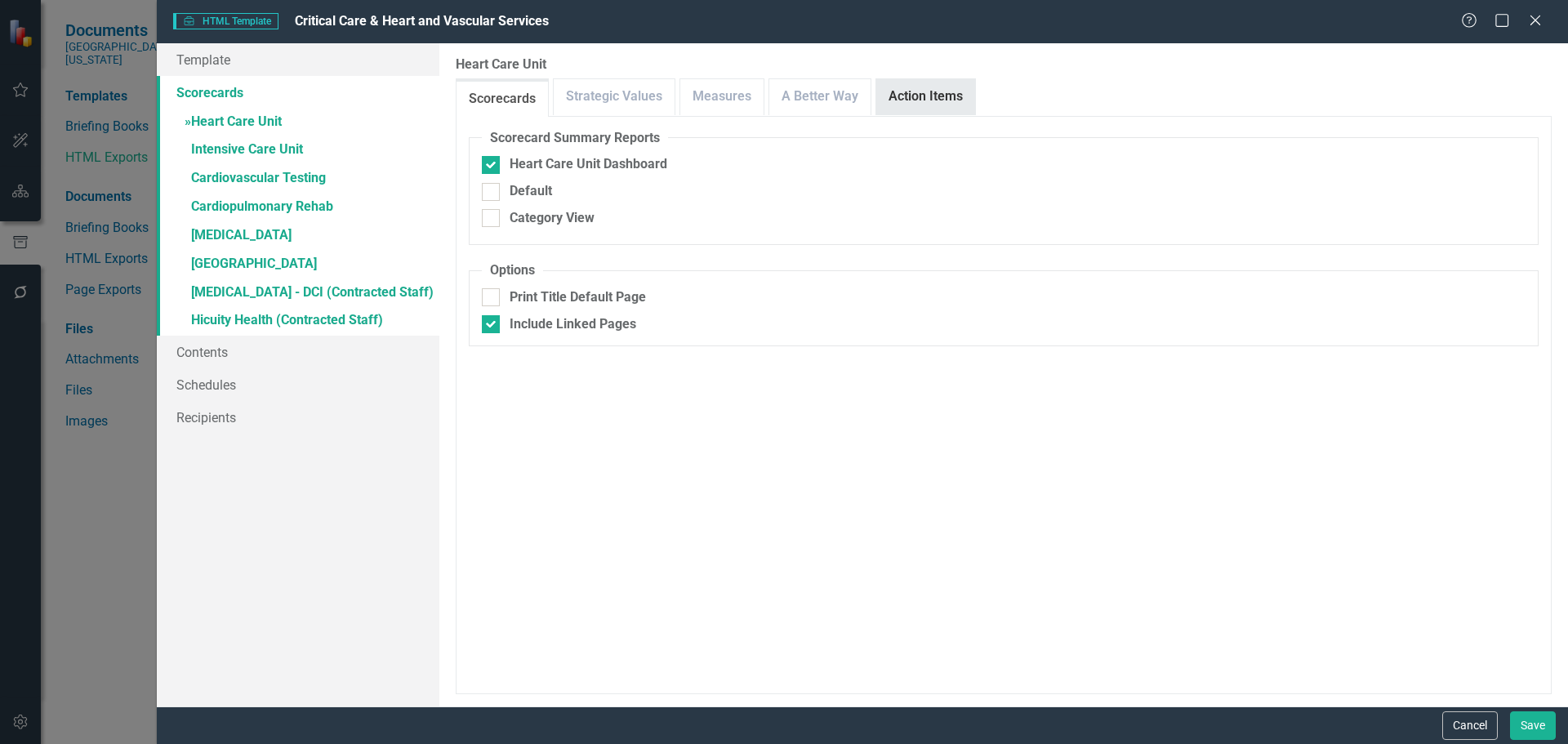
click at [903, 103] on link "Action Items" at bounding box center [926, 97] width 99 height 35
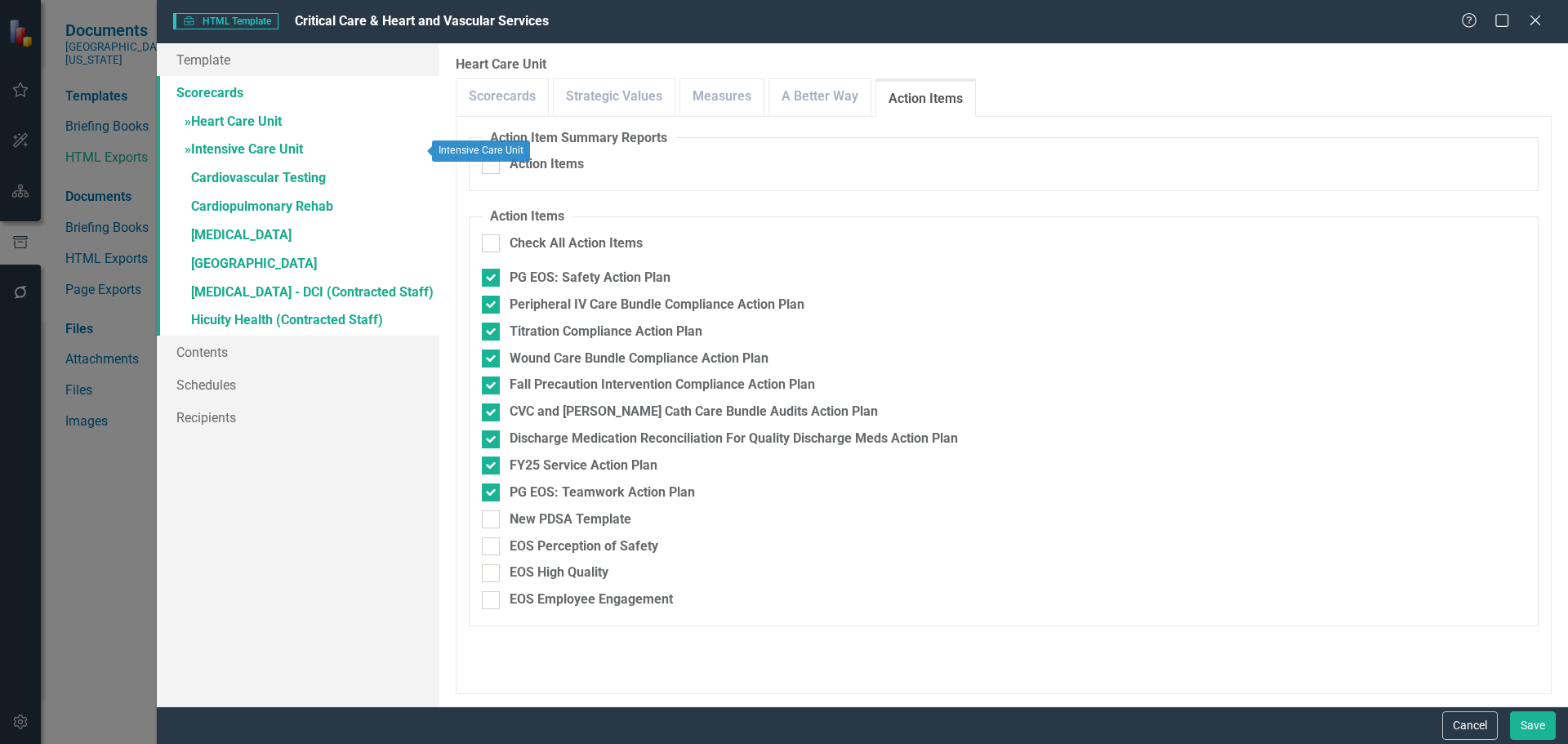
click at [249, 154] on link "» Intensive Care Unit" at bounding box center [297, 150] width 282 height 29
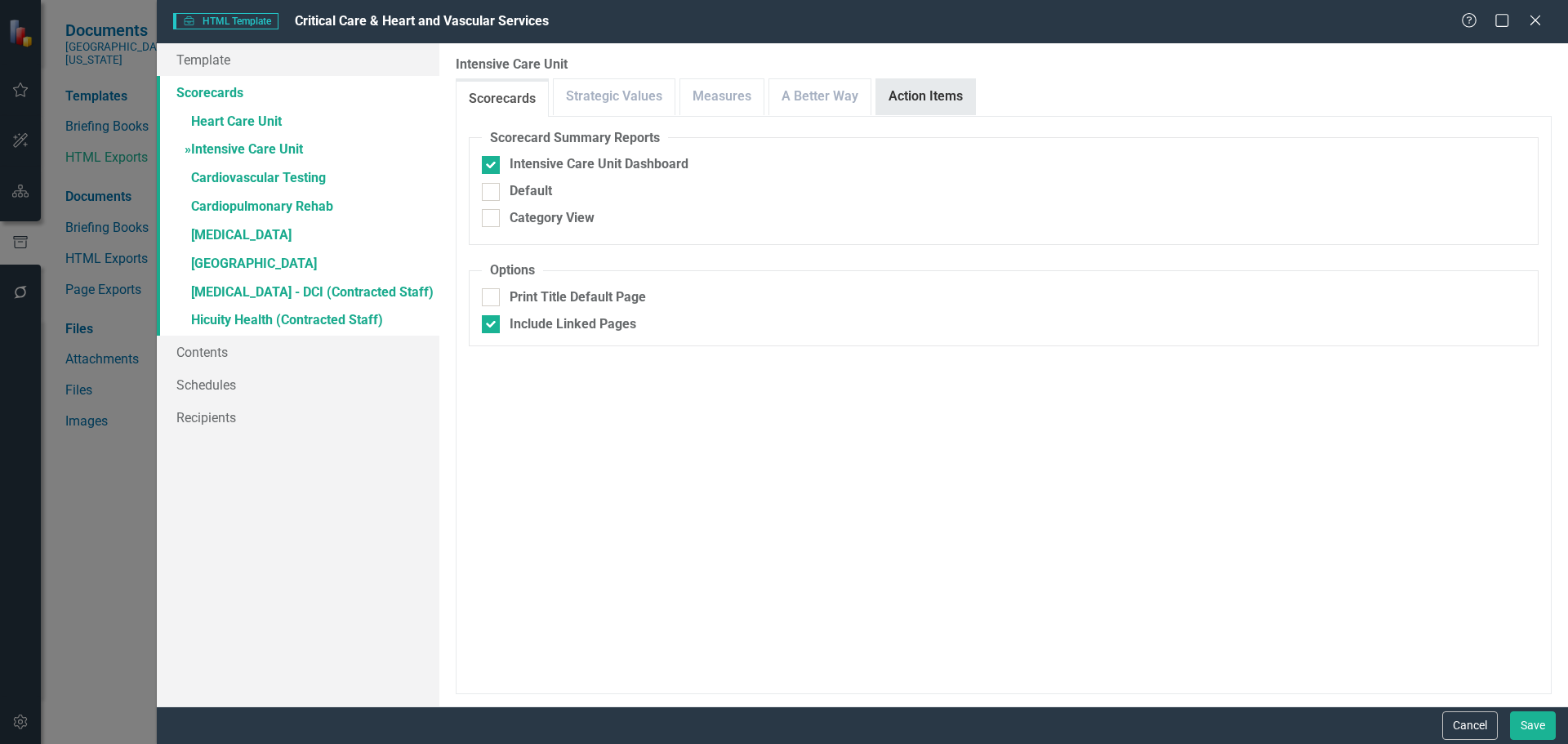
click at [950, 105] on link "Action Items" at bounding box center [926, 97] width 99 height 35
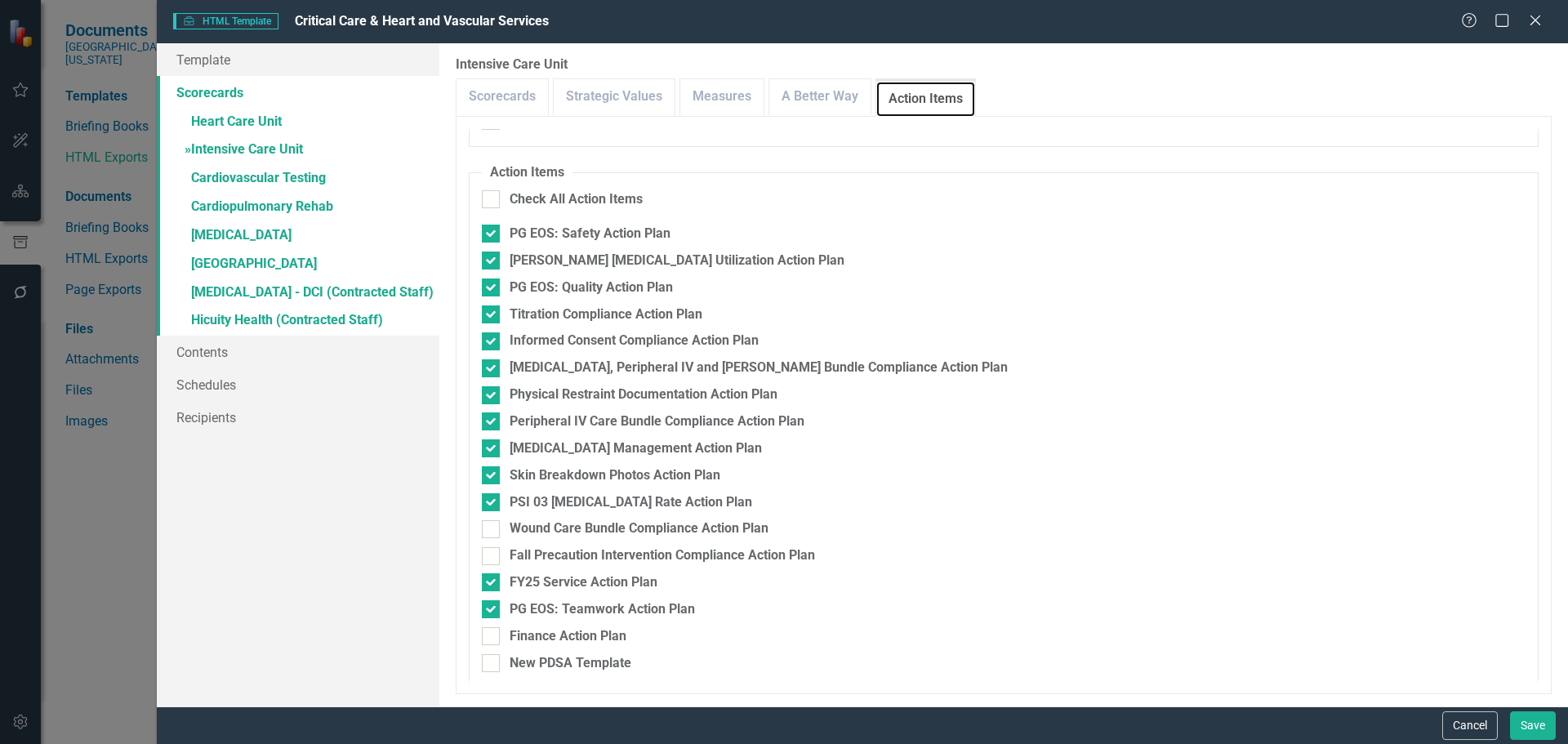
scroll to position [82, 0]
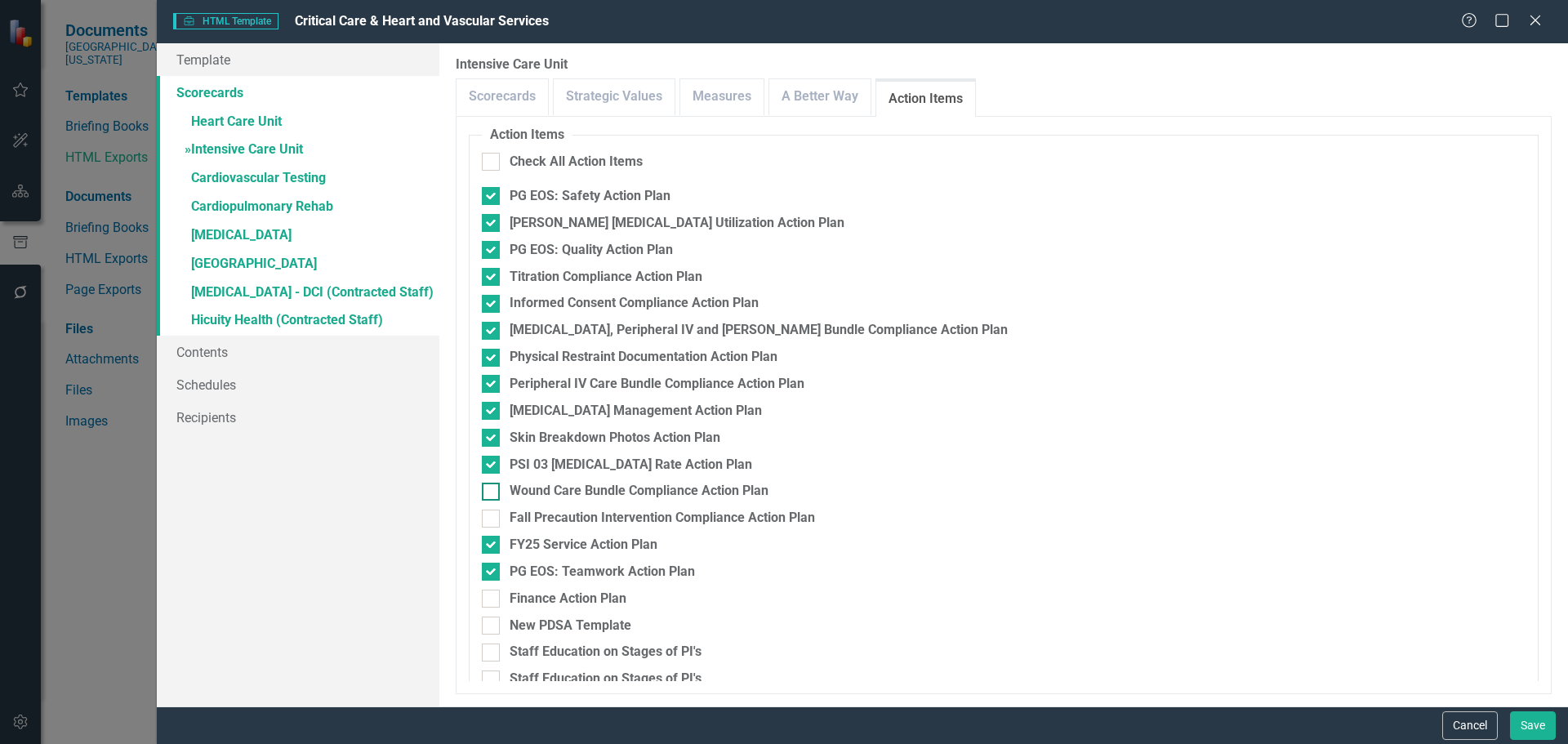
click at [490, 491] on input "Wound Care Bundle Compliance Action Plan" at bounding box center [486, 487] width 10 height 10
checkbox input "true"
click at [494, 515] on div at bounding box center [490, 518] width 18 height 18
click at [493, 515] on input "Fall Precaution Intervention Compliance Action Plan" at bounding box center [486, 514] width 10 height 10
checkbox input "true"
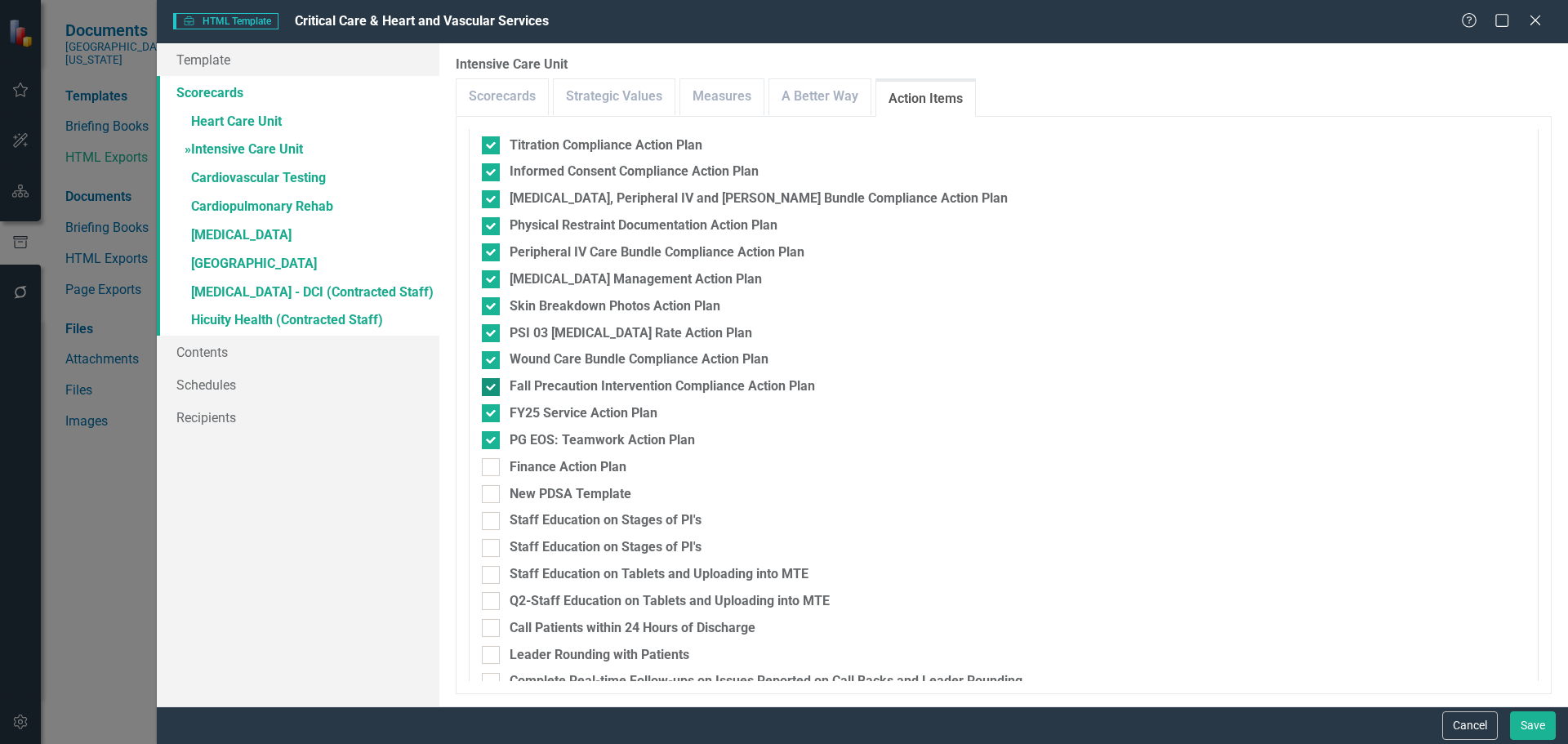
scroll to position [245, 0]
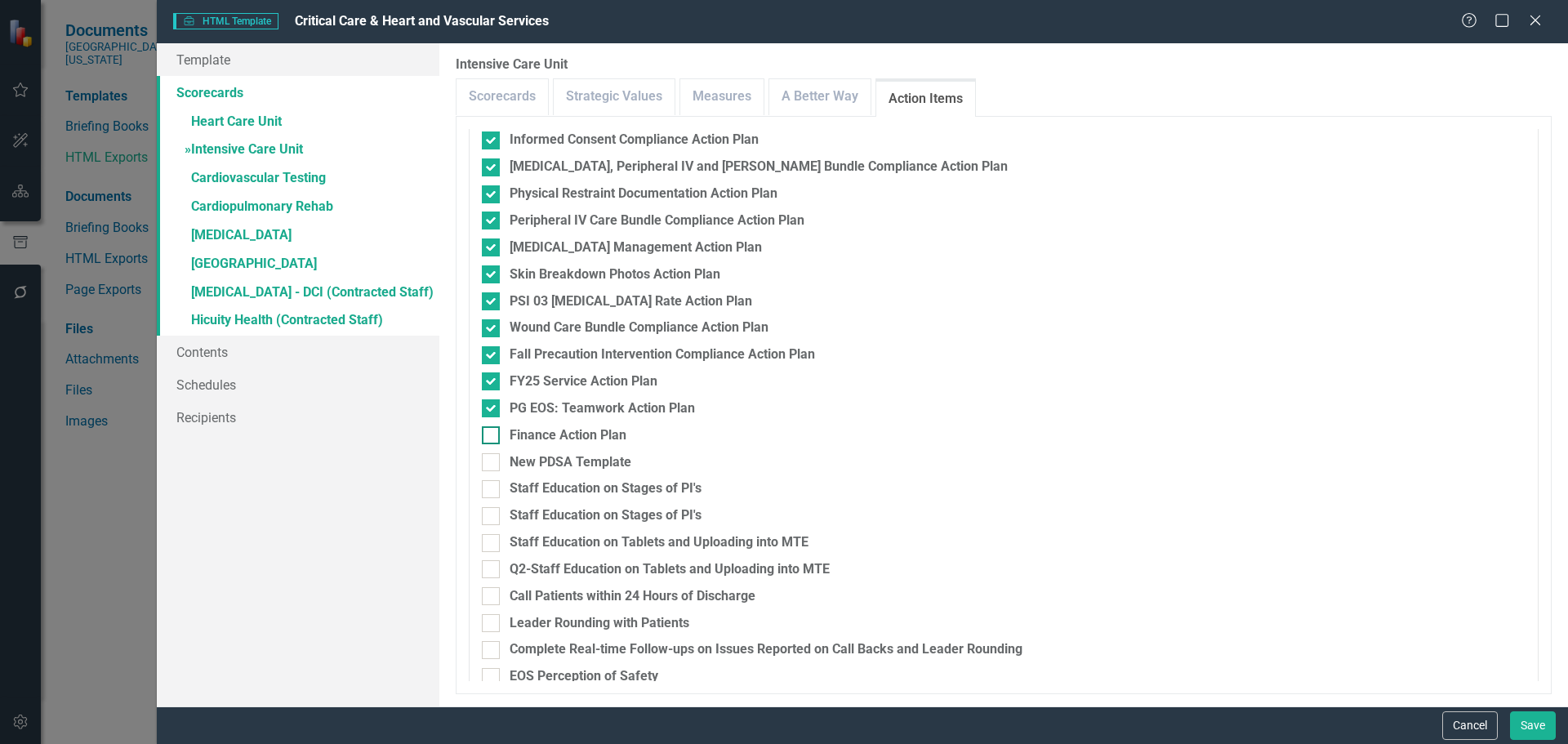
click at [500, 428] on div "Finance Action Plan" at bounding box center [1003, 436] width 1044 height 19
click at [493, 428] on input "Finance Action Plan" at bounding box center [486, 431] width 10 height 10
checkbox input "true"
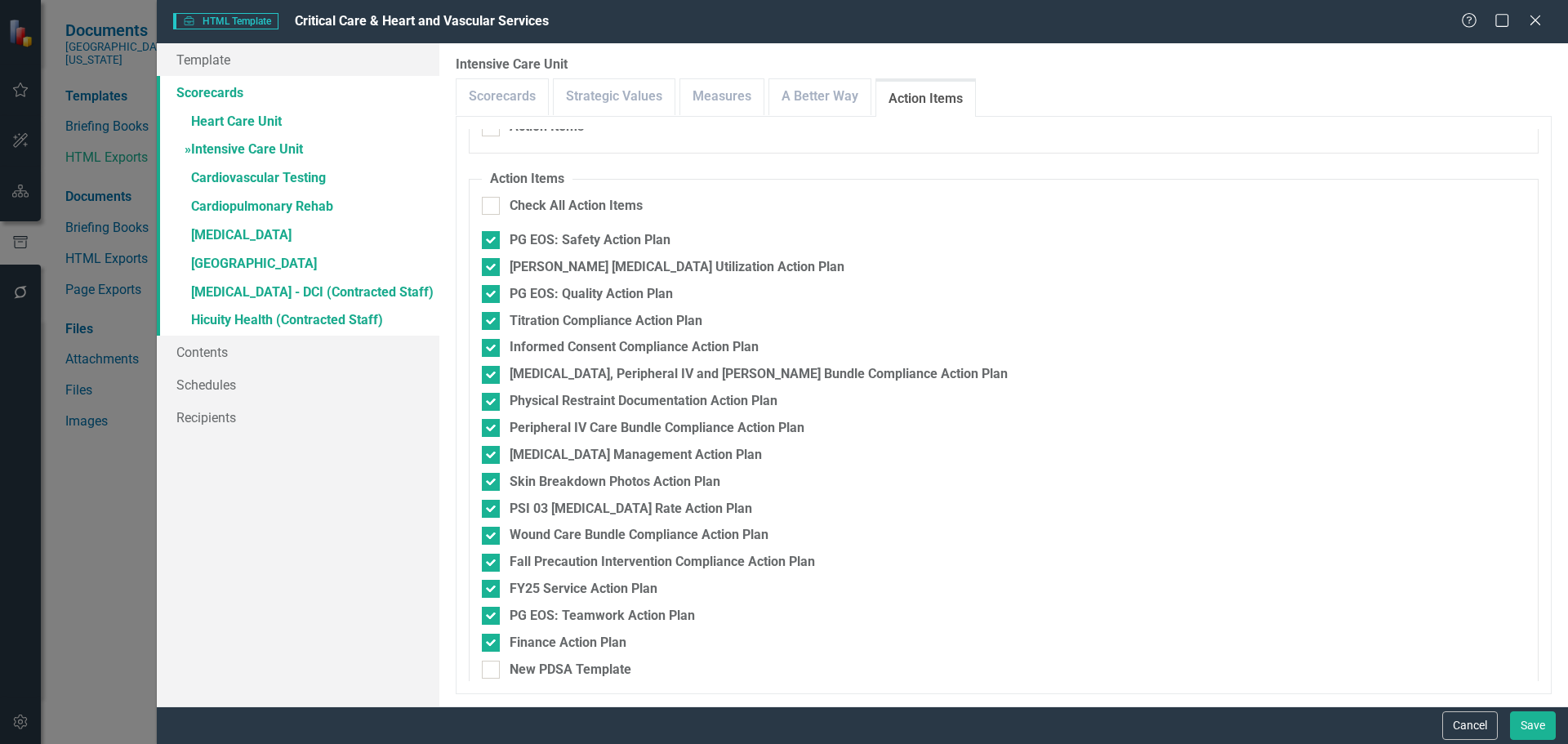
scroll to position [0, 0]
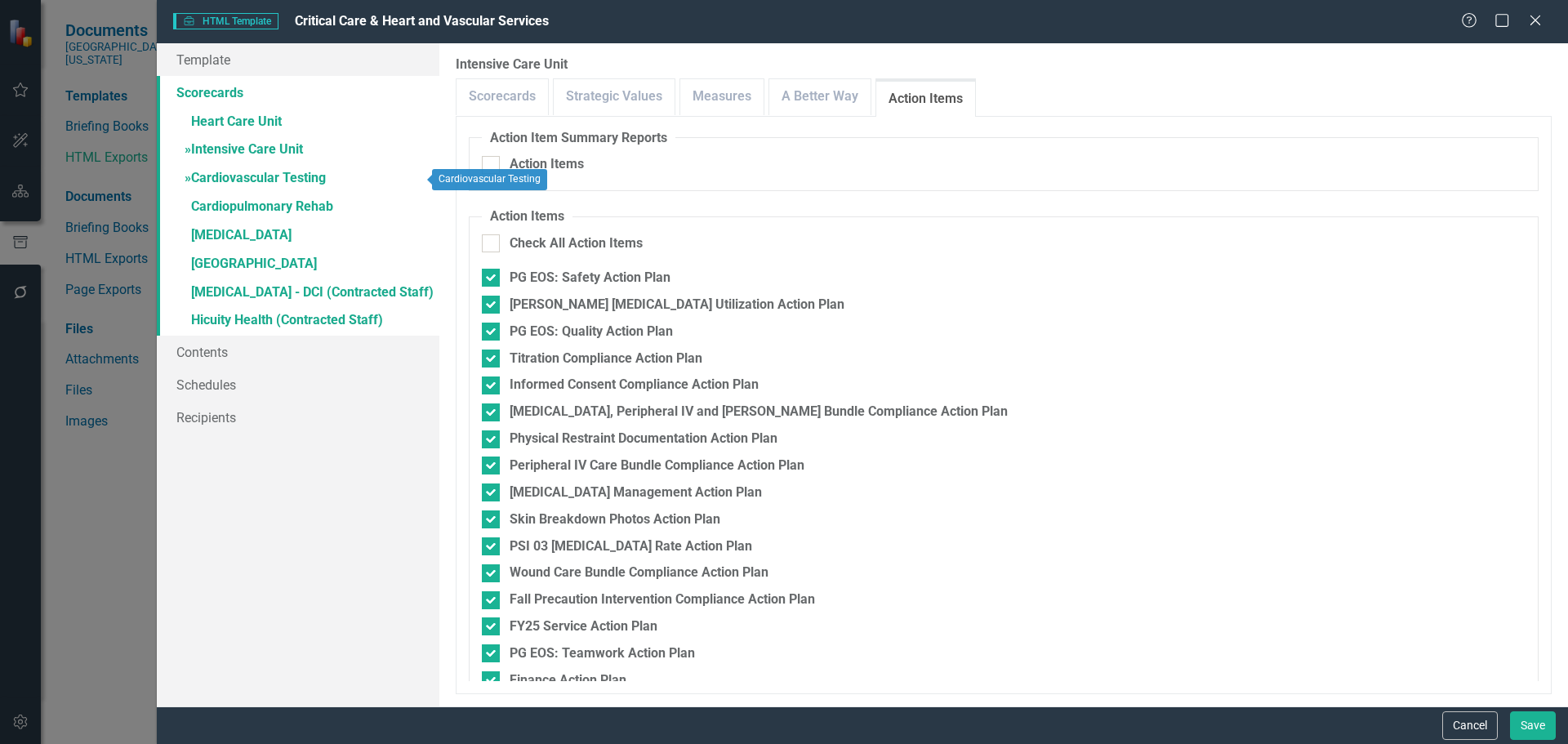
click at [277, 173] on link "» Cardiovascular Testing" at bounding box center [297, 179] width 282 height 29
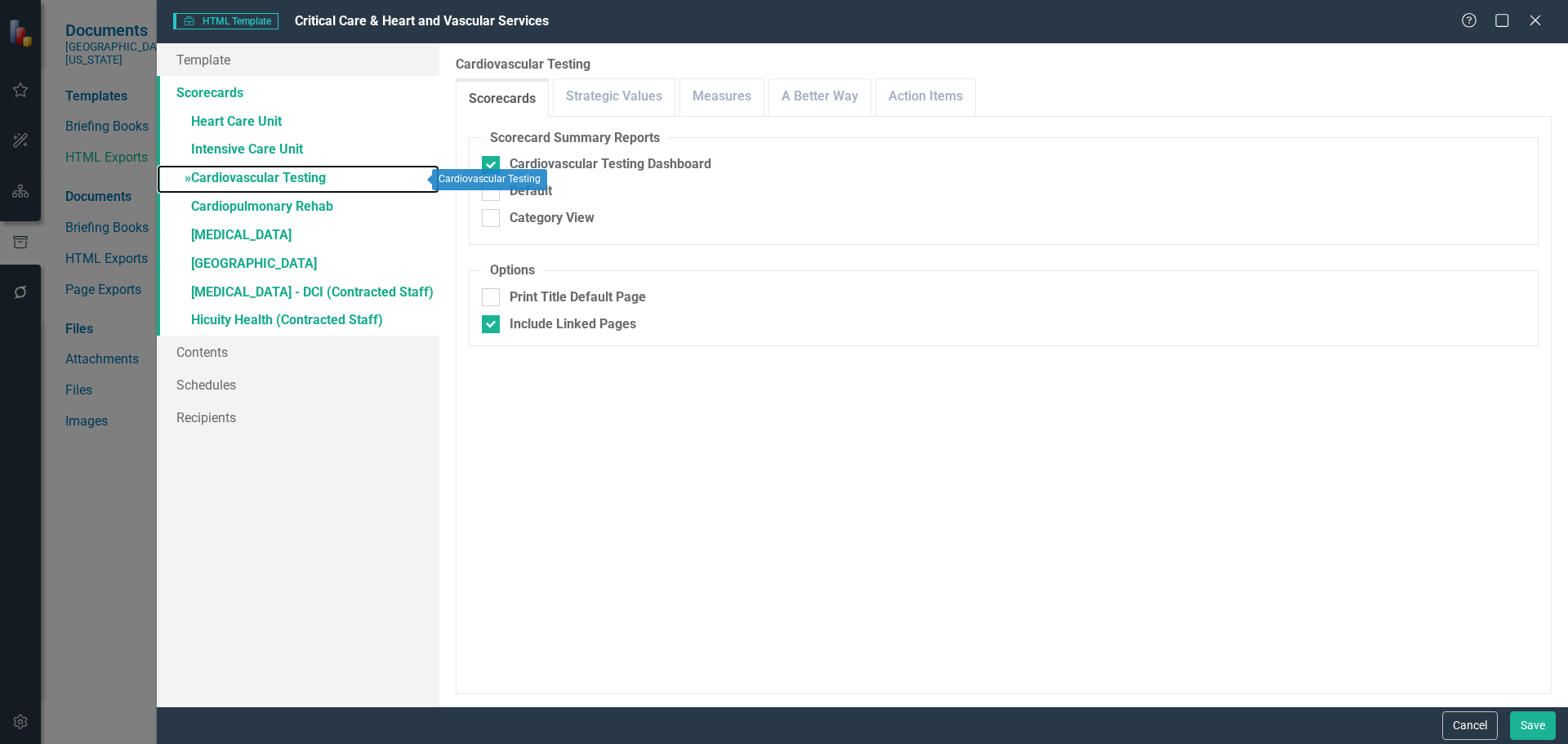
checkbox input "false"
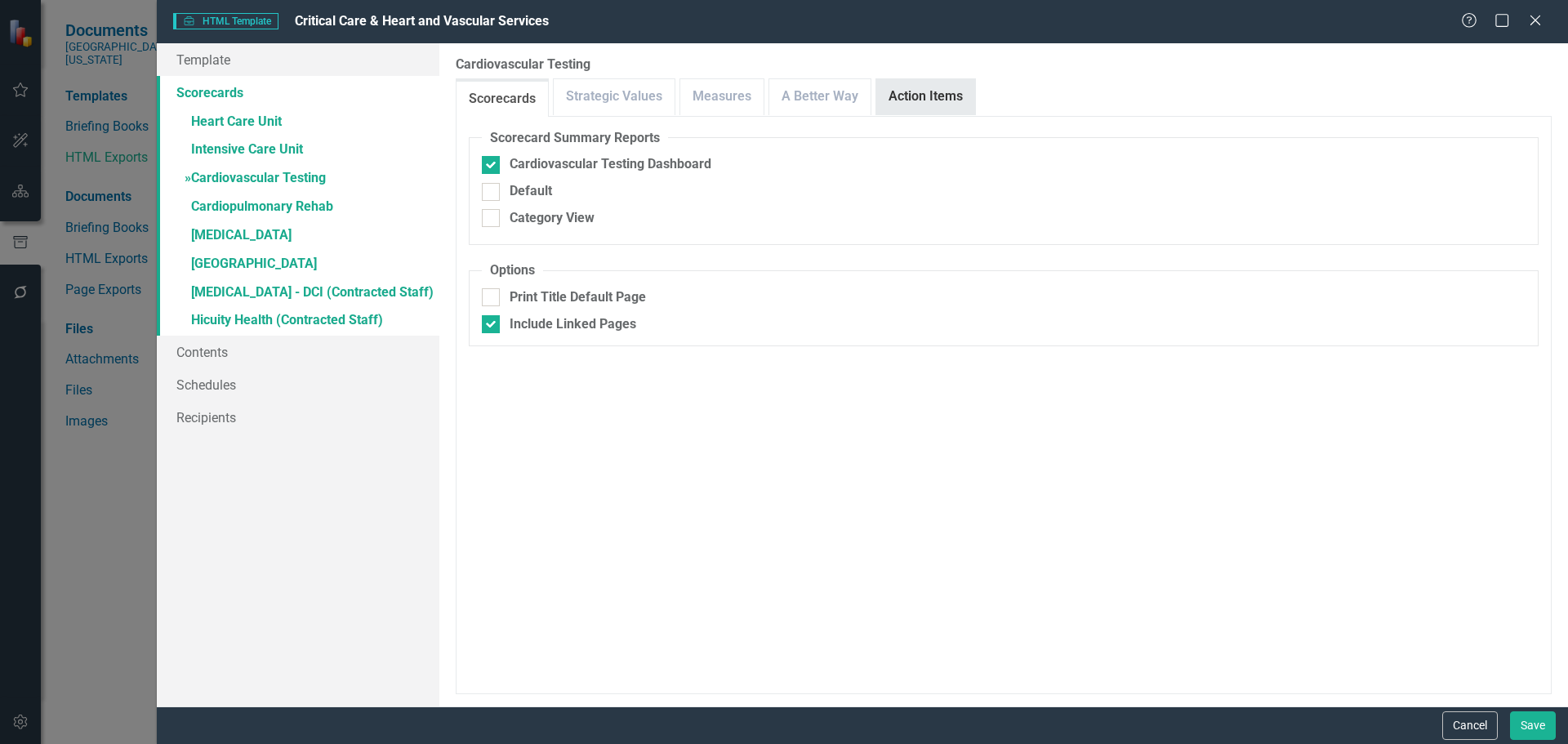
click at [946, 85] on link "Action Items" at bounding box center [926, 97] width 99 height 35
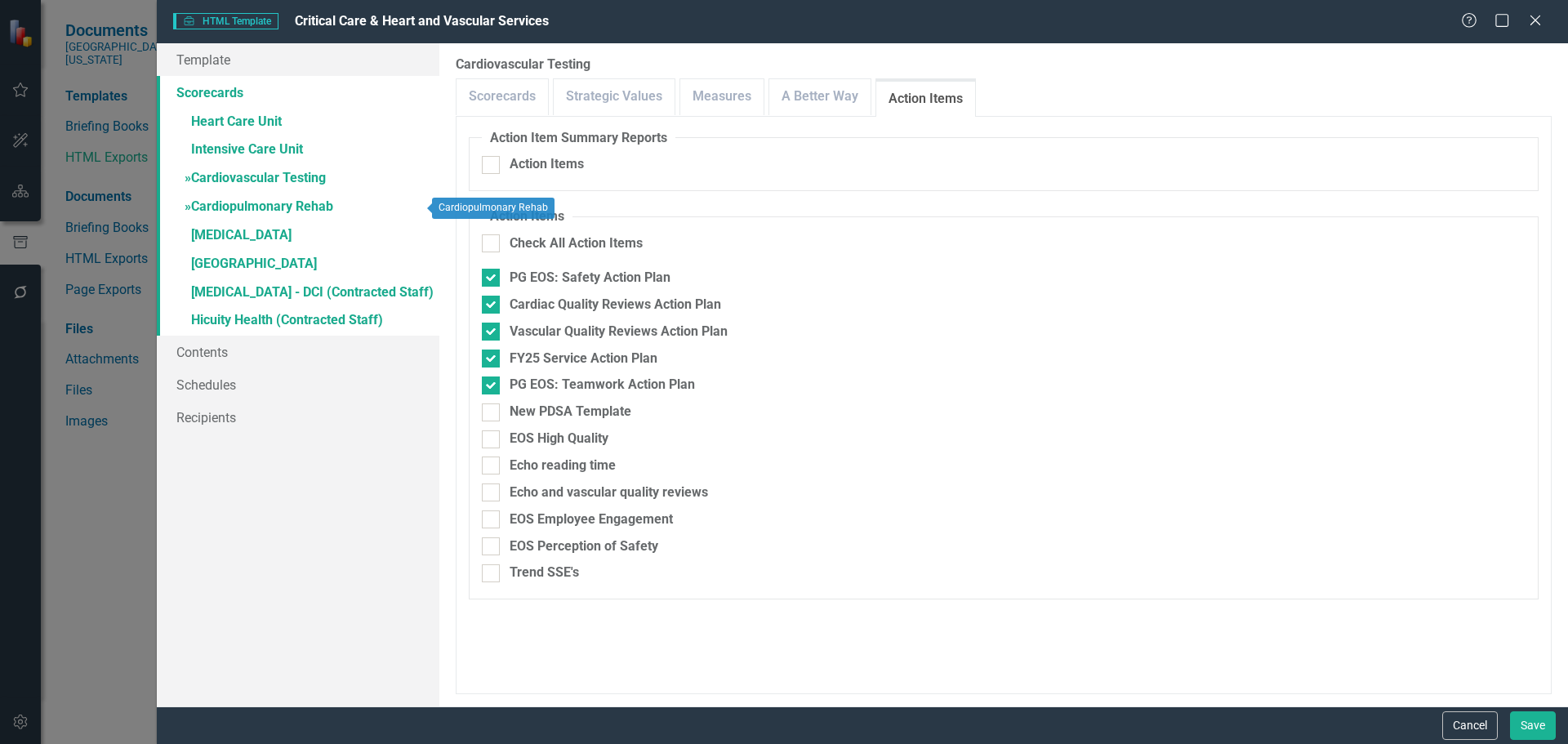
click at [255, 201] on link "» Cardiopulmonary Rehab" at bounding box center [297, 208] width 282 height 29
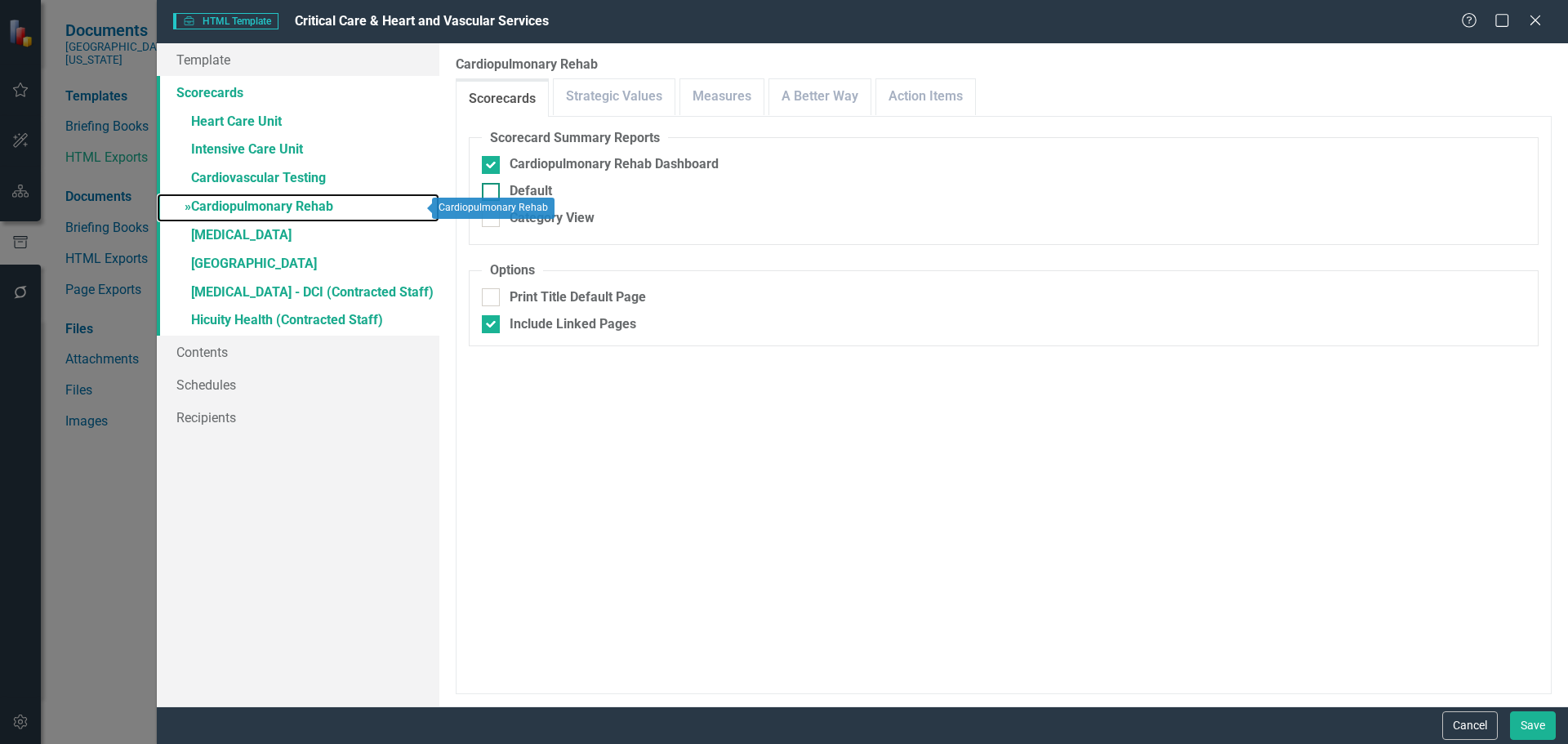
checkbox input "false"
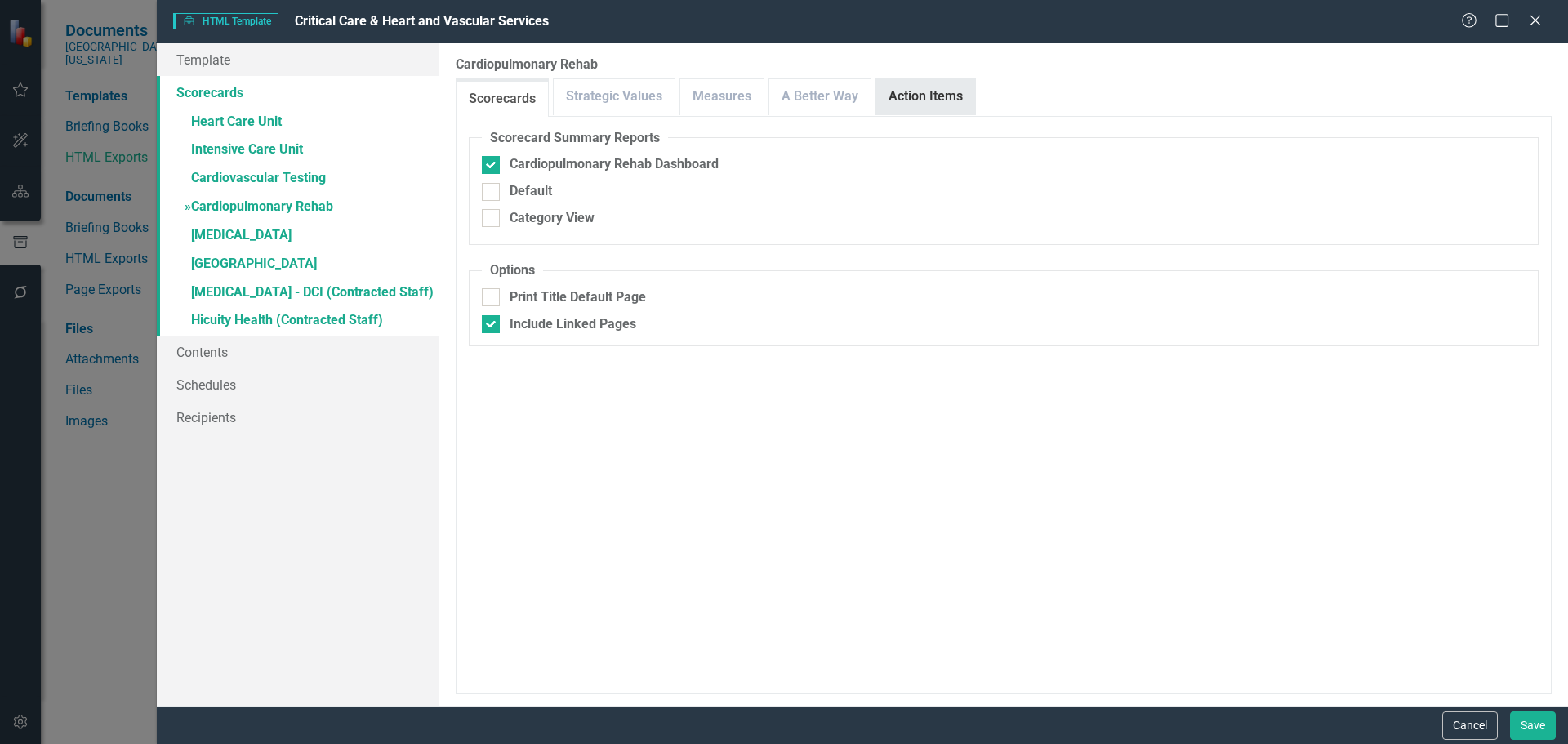
click at [933, 107] on link "Action Items" at bounding box center [926, 97] width 99 height 35
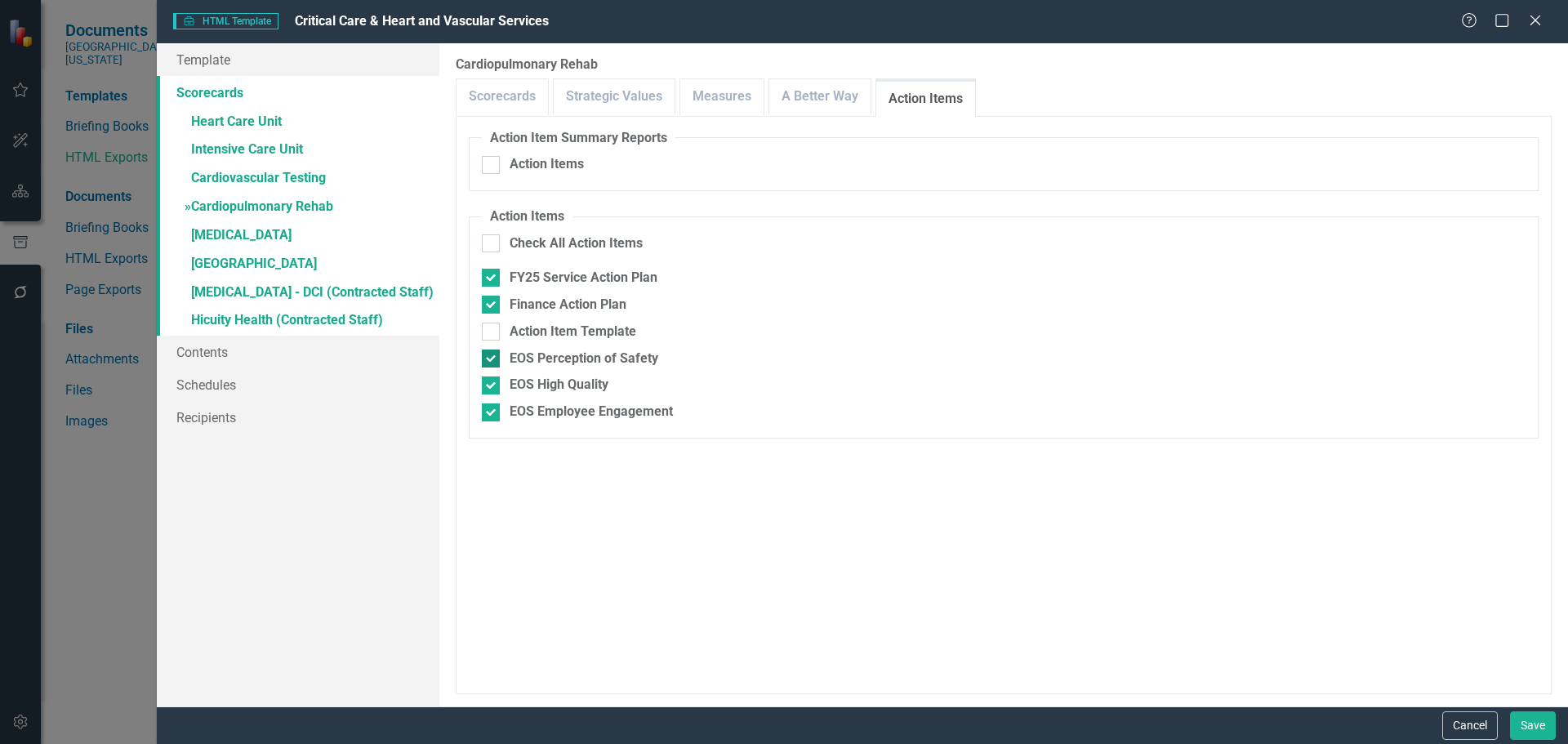
click at [483, 359] on input "EOS Perception of Safety" at bounding box center [486, 354] width 10 height 10
checkbox input "false"
click at [493, 389] on div at bounding box center [490, 385] width 18 height 18
click at [493, 387] on input "EOS High Quality" at bounding box center [486, 381] width 10 height 10
checkbox input "false"
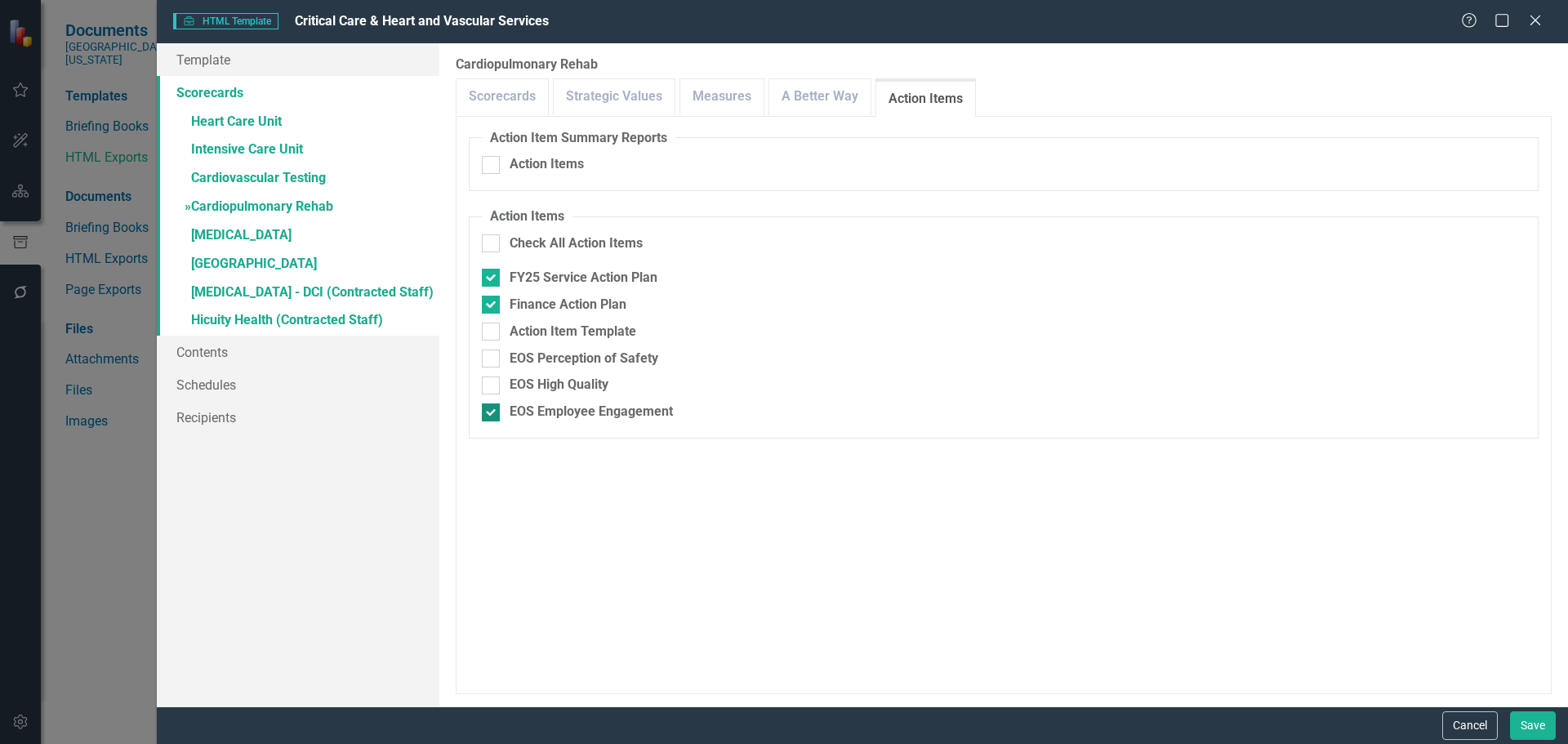
click at [494, 418] on div at bounding box center [490, 412] width 18 height 18
click at [493, 414] on input "EOS Employee Engagement" at bounding box center [486, 408] width 10 height 10
checkbox input "false"
click at [242, 234] on link "» [MEDICAL_DATA]" at bounding box center [297, 237] width 282 height 29
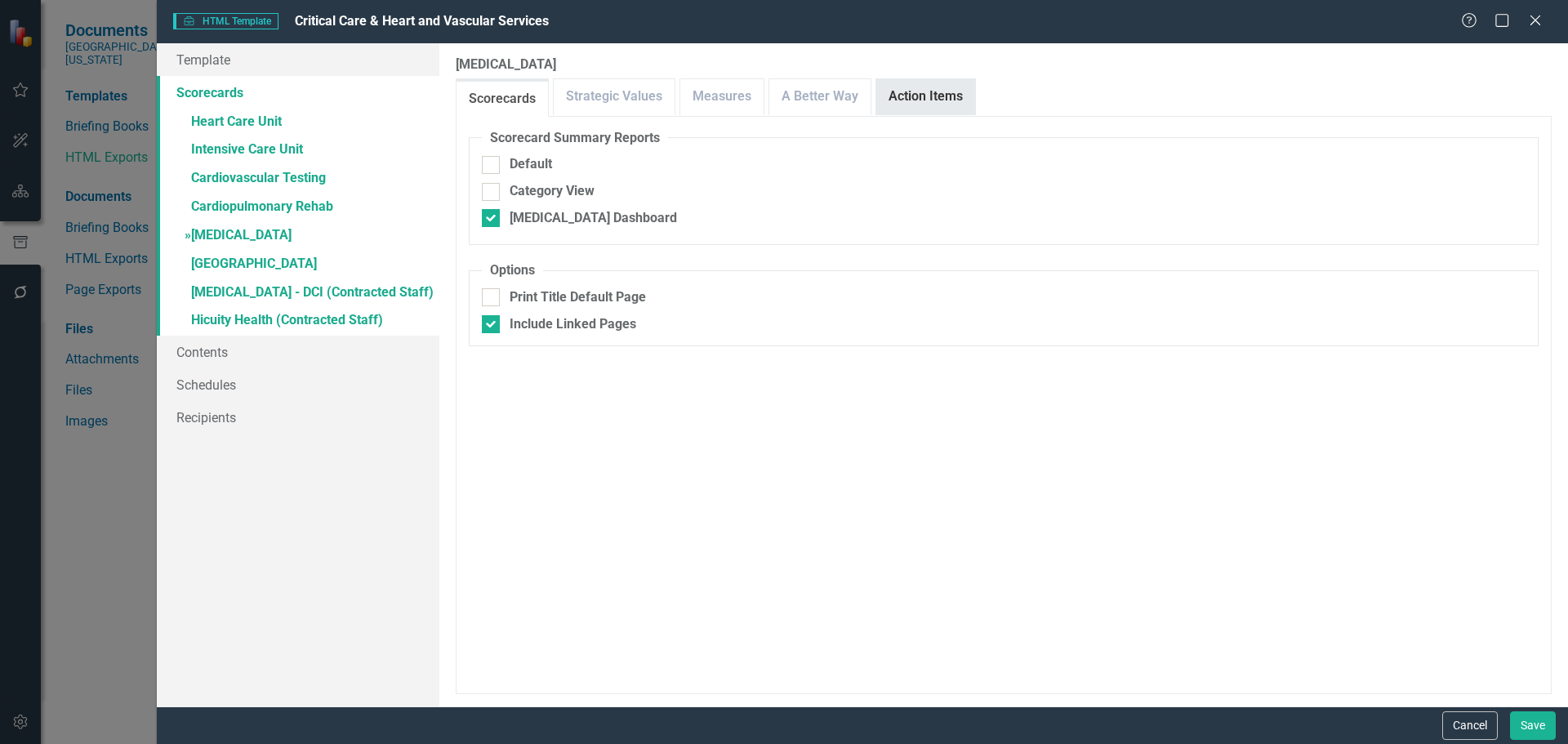
click at [922, 88] on link "Action Items" at bounding box center [926, 97] width 99 height 35
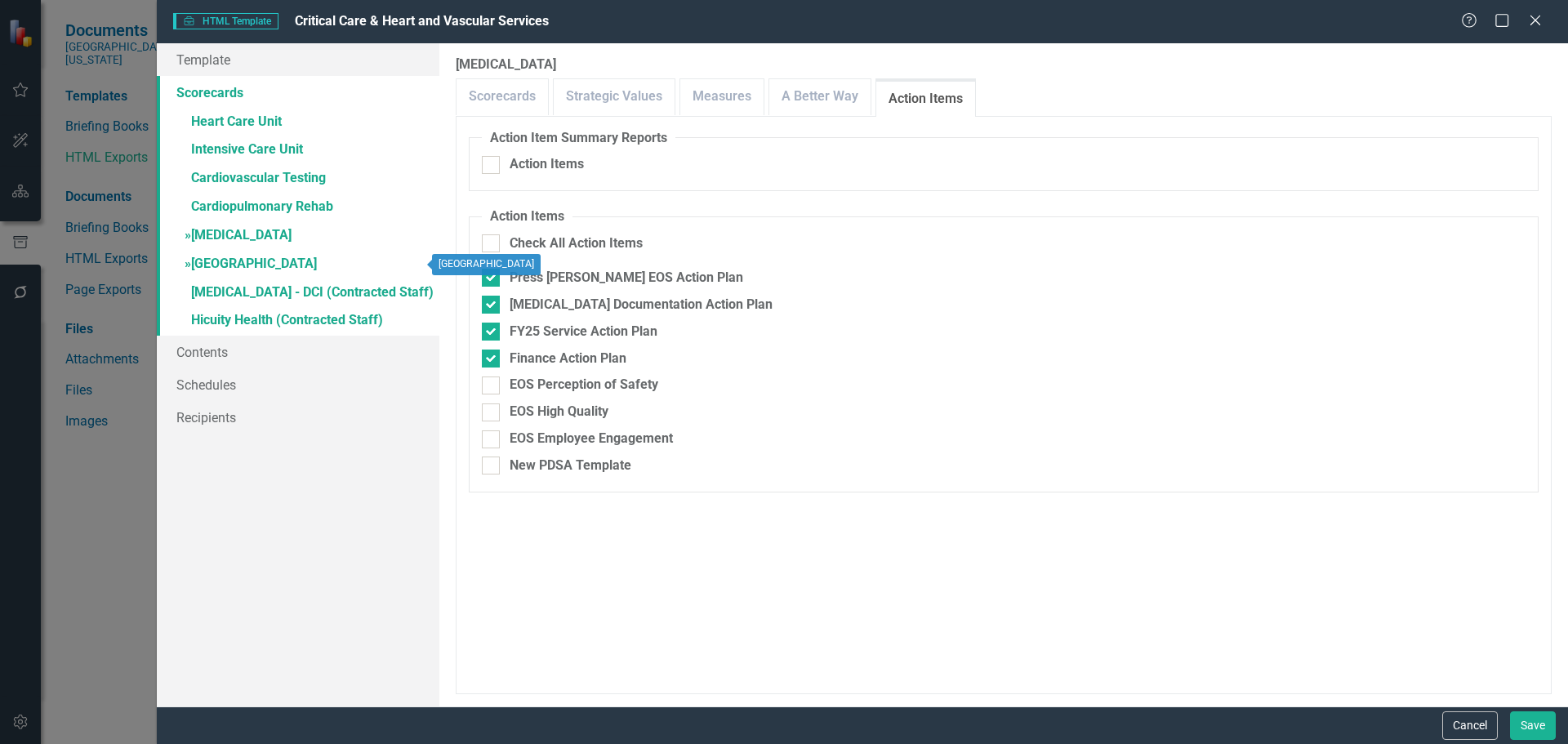
click at [222, 267] on link "» [GEOGRAPHIC_DATA]" at bounding box center [297, 264] width 282 height 29
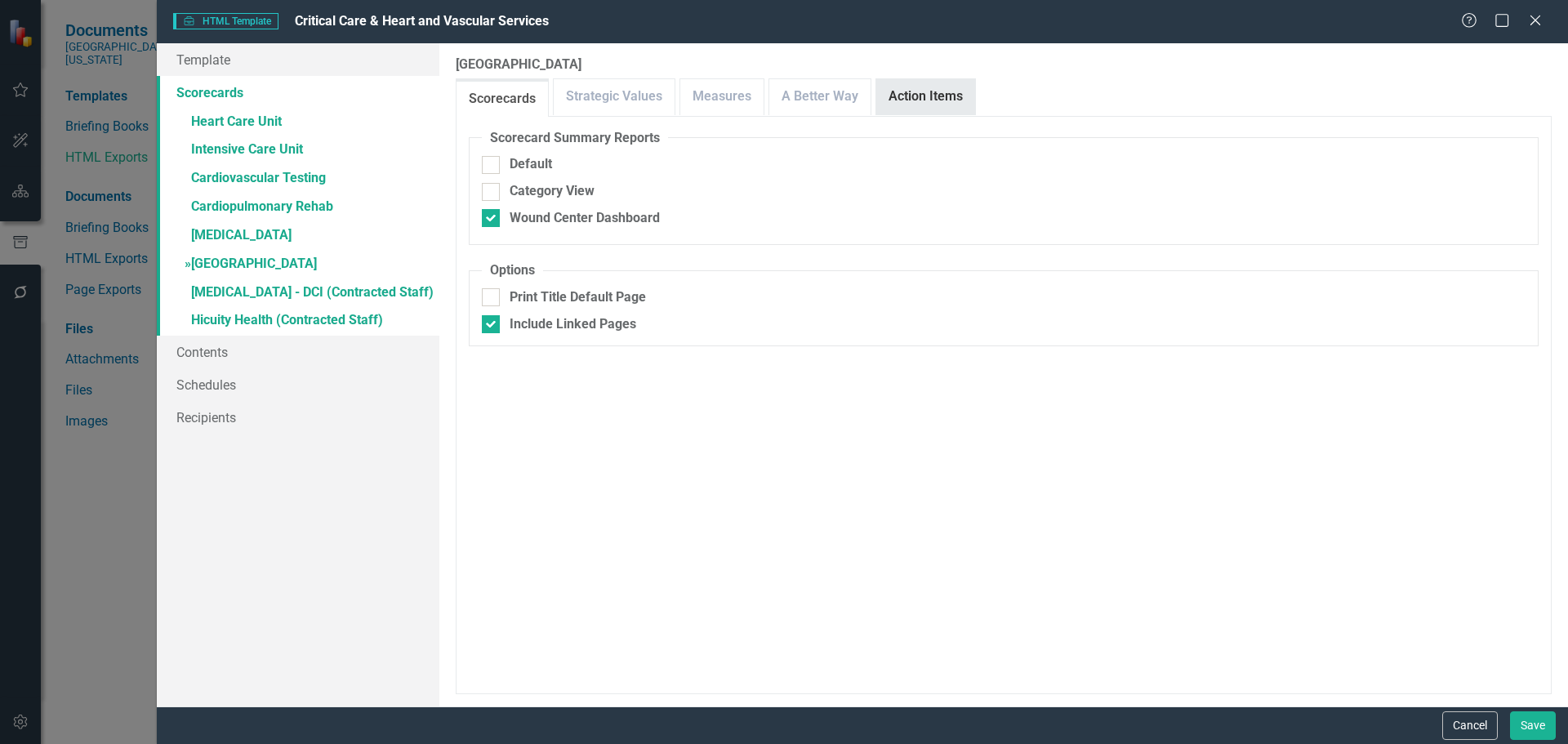
click at [924, 94] on link "Action Items" at bounding box center [926, 97] width 99 height 35
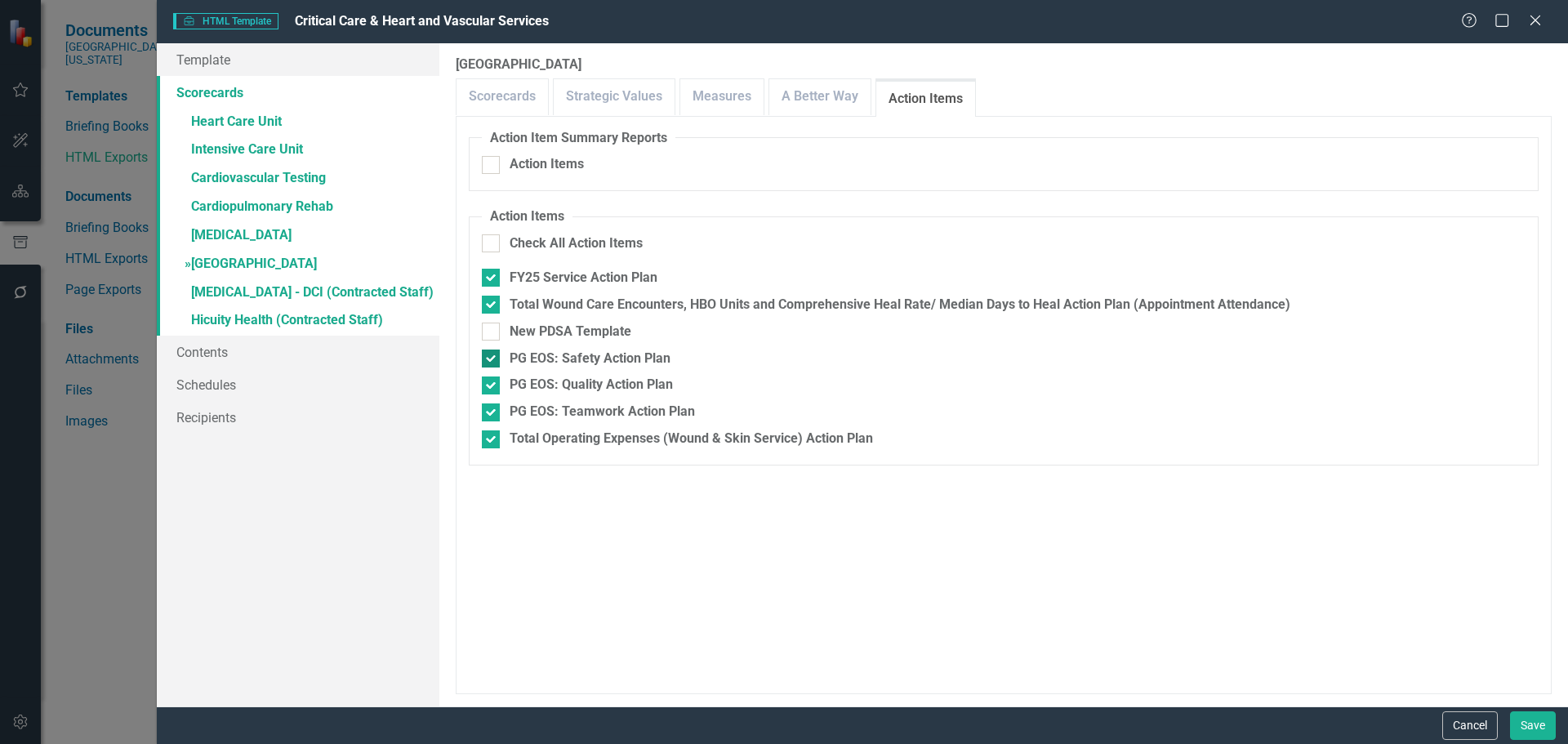
click at [497, 355] on div at bounding box center [490, 358] width 18 height 18
click at [493, 355] on input "PG EOS: Safety Action Plan" at bounding box center [486, 354] width 10 height 10
click at [496, 356] on div at bounding box center [490, 358] width 18 height 18
click at [493, 356] on input "PG EOS: Safety Action Plan" at bounding box center [486, 354] width 10 height 10
checkbox input "true"
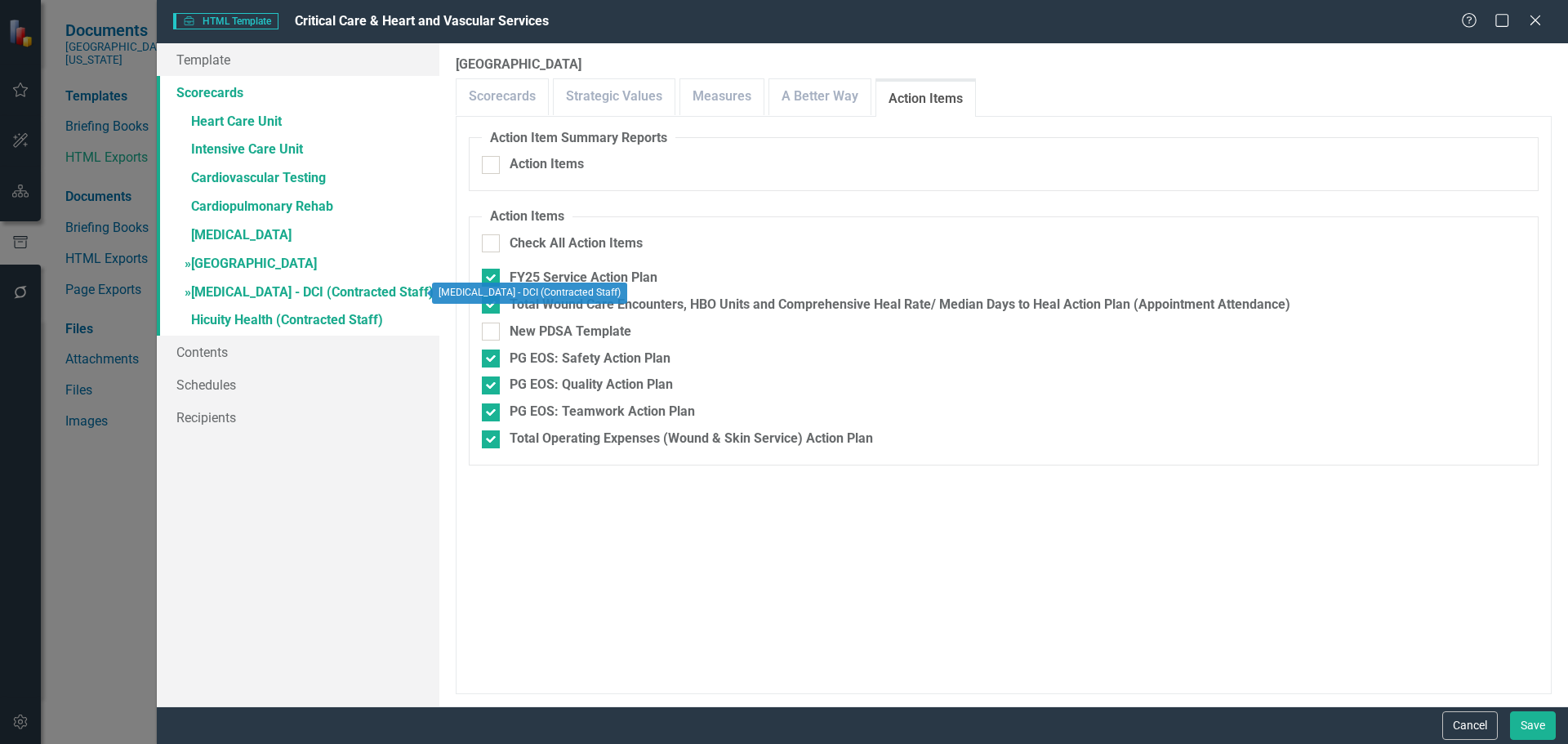
click at [251, 294] on link "» [MEDICAL_DATA] - DCI (Contracted Staff)" at bounding box center [297, 293] width 282 height 29
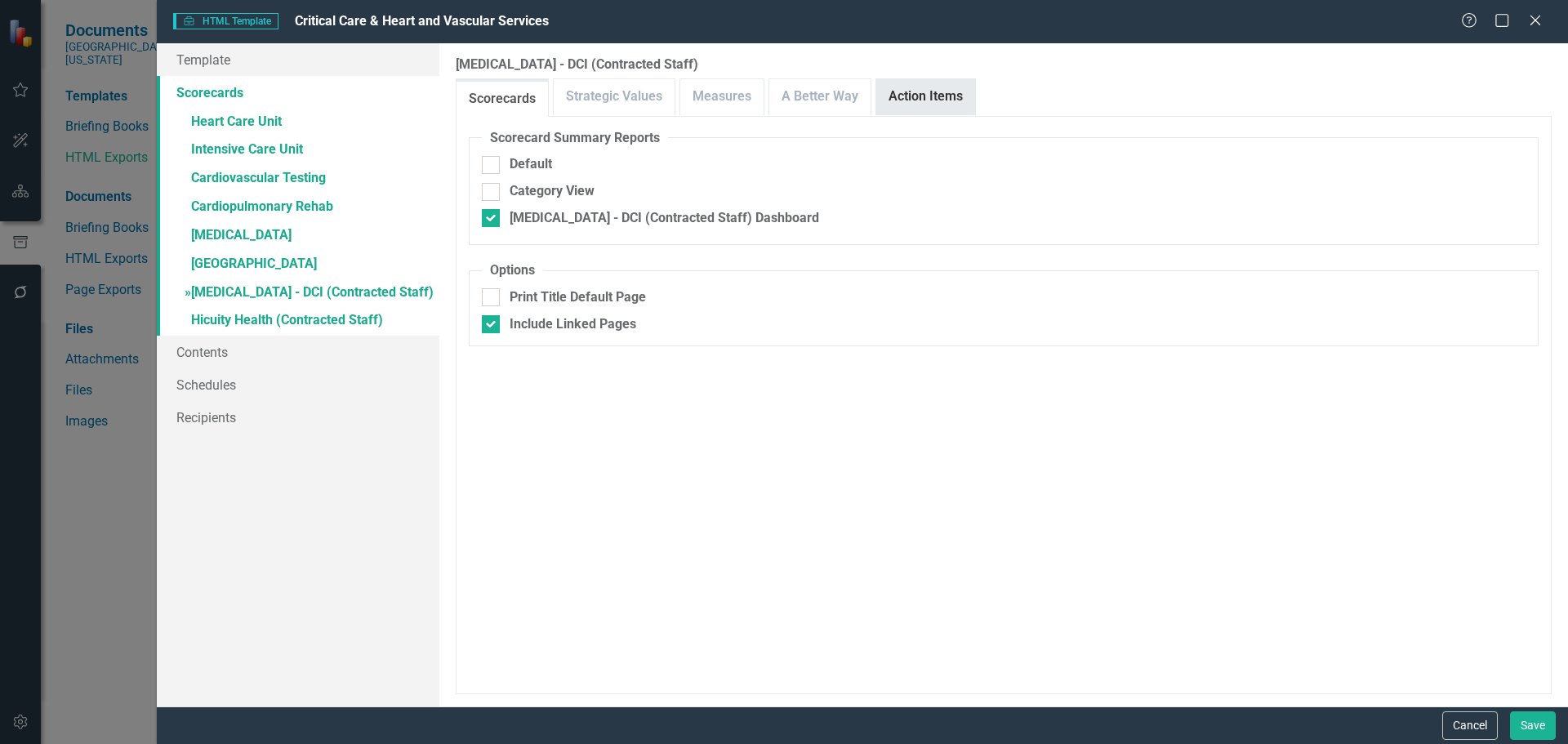
click at [926, 86] on link "Action Items" at bounding box center [926, 97] width 99 height 35
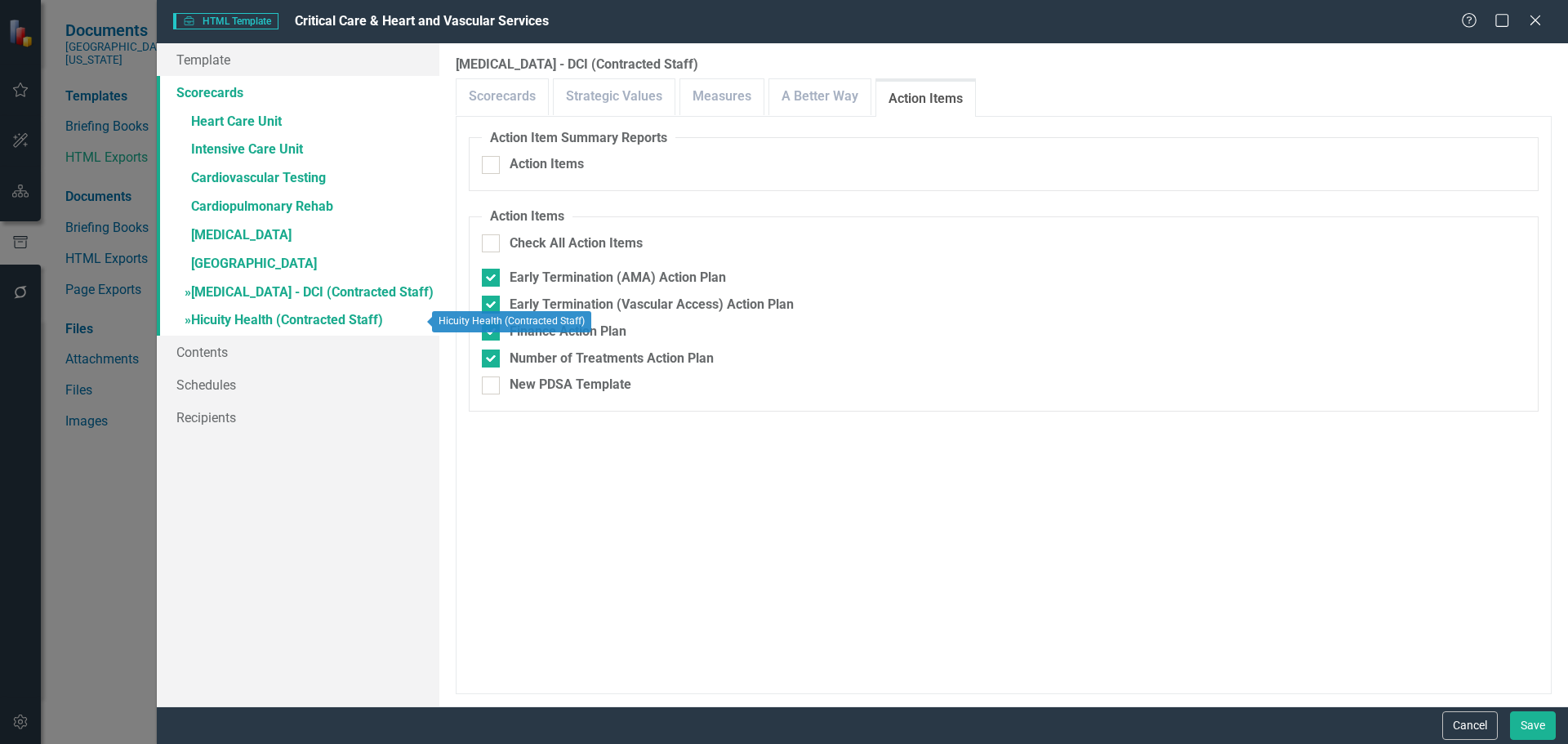
click at [248, 323] on link "» Hicuity Health (Contracted Staff)" at bounding box center [297, 321] width 282 height 29
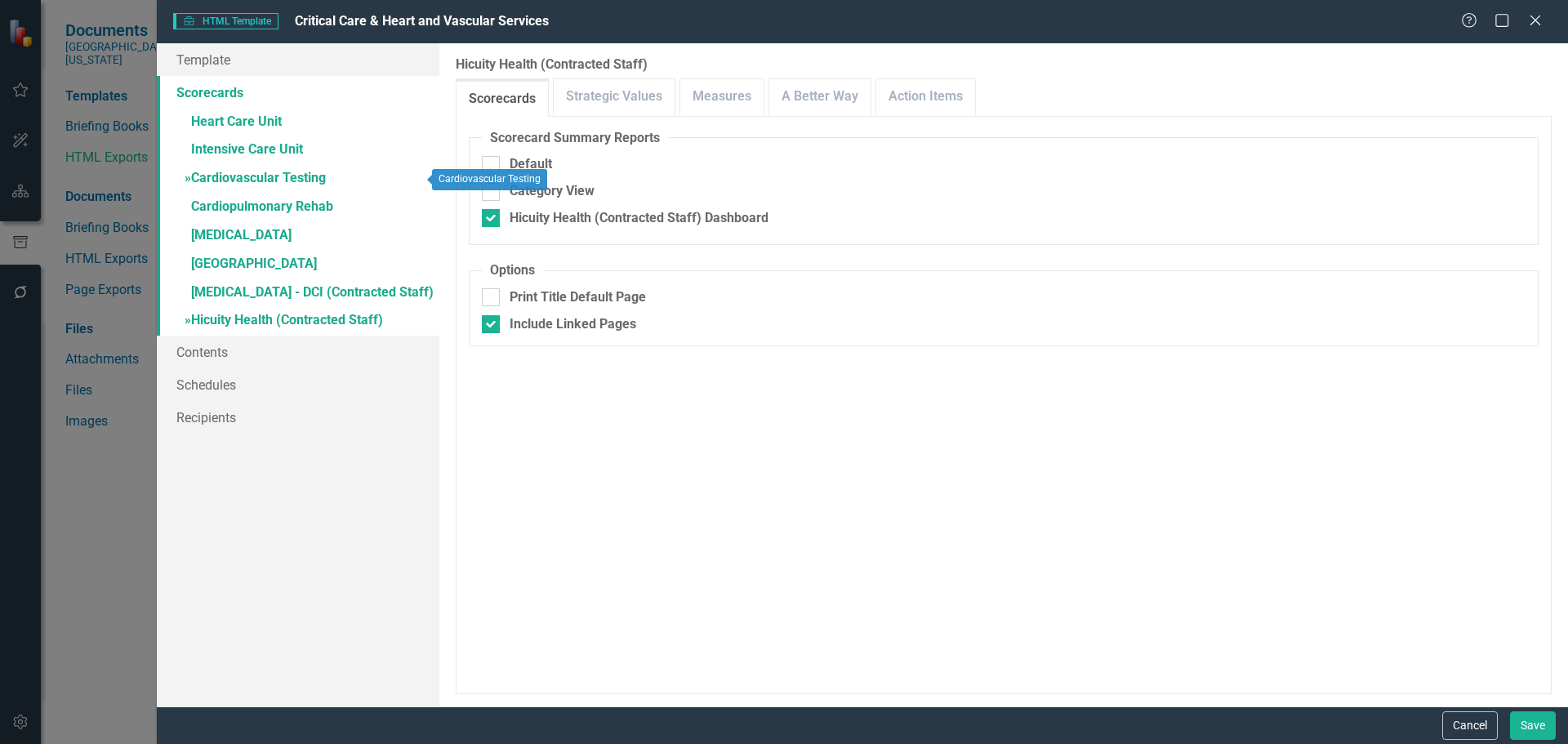
click at [273, 175] on link "» Cardiovascular Testing" at bounding box center [297, 179] width 282 height 29
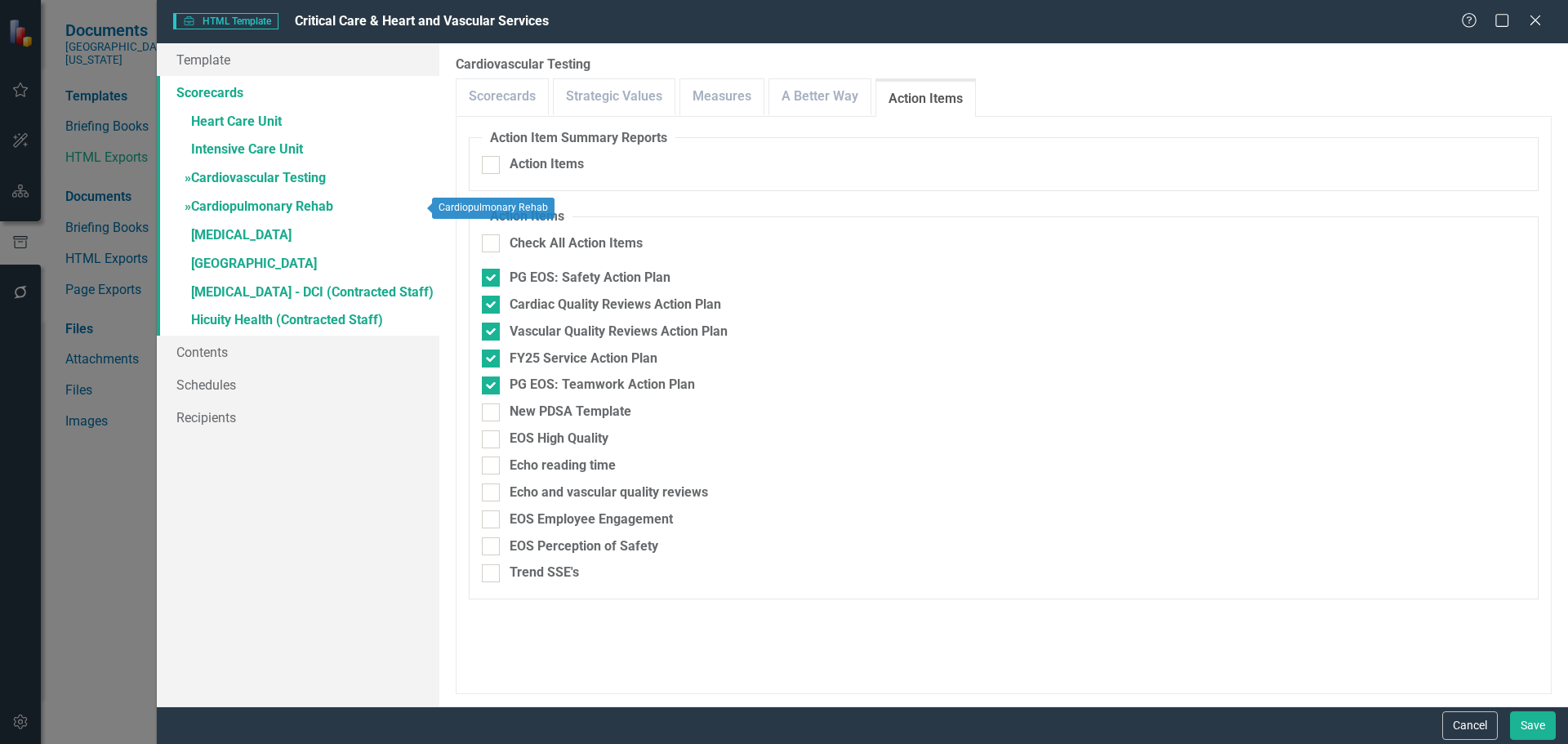
click at [257, 199] on link "» Cardiopulmonary Rehab" at bounding box center [297, 208] width 282 height 29
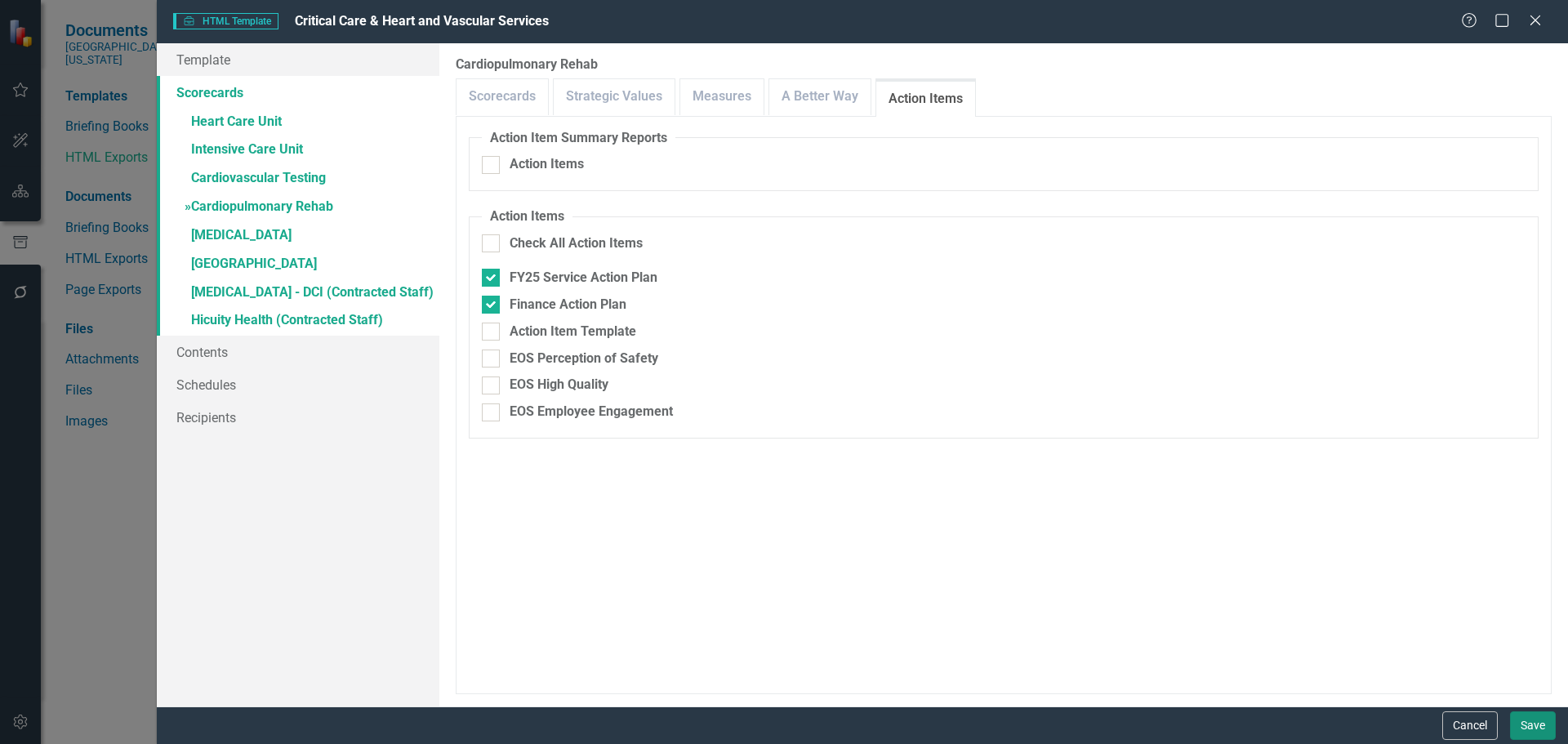
click at [1541, 734] on button "Save" at bounding box center [1533, 725] width 46 height 29
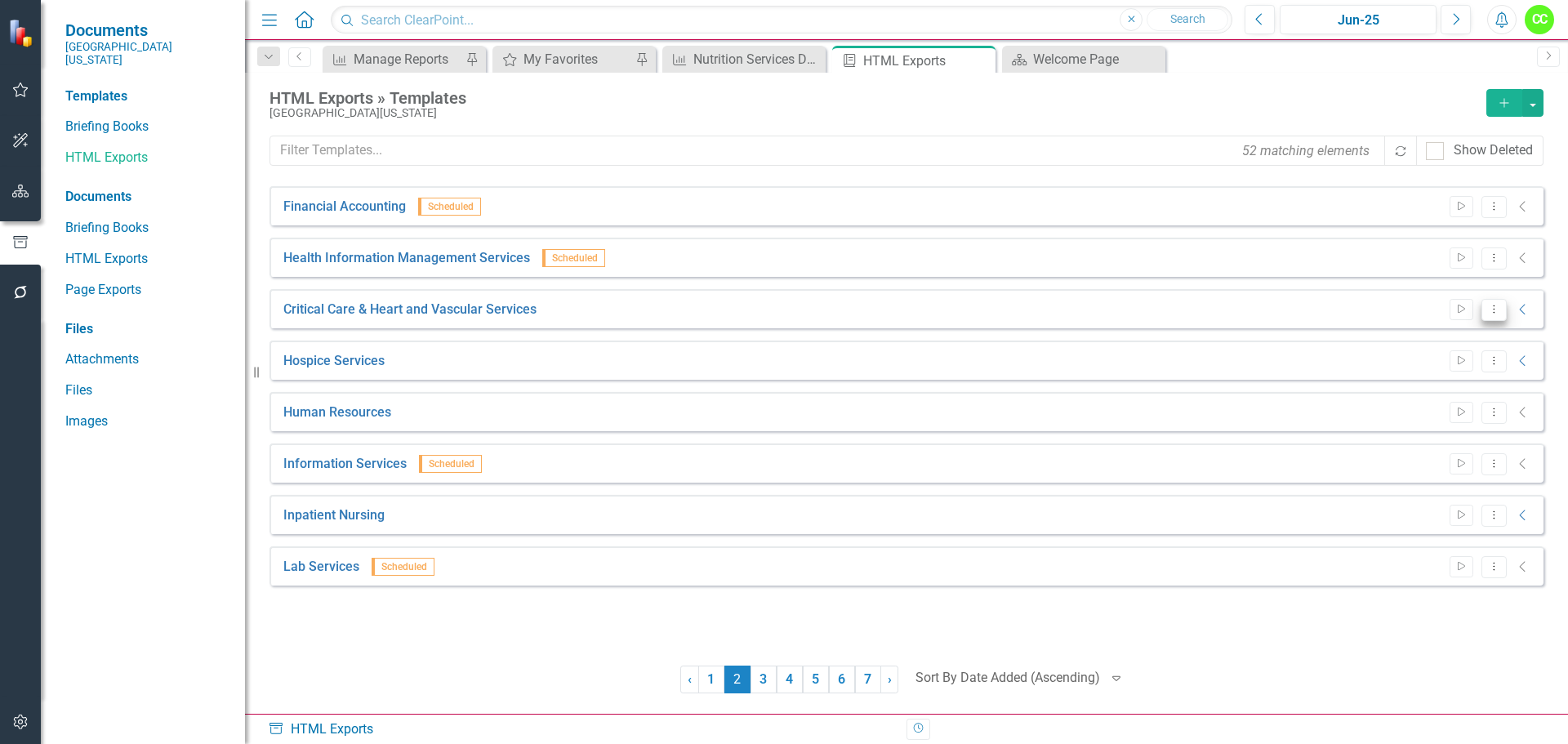
click at [1486, 316] on button "Dropdown Menu" at bounding box center [1494, 310] width 25 height 22
click at [1421, 398] on link "Edit Edit Template" at bounding box center [1430, 397] width 151 height 30
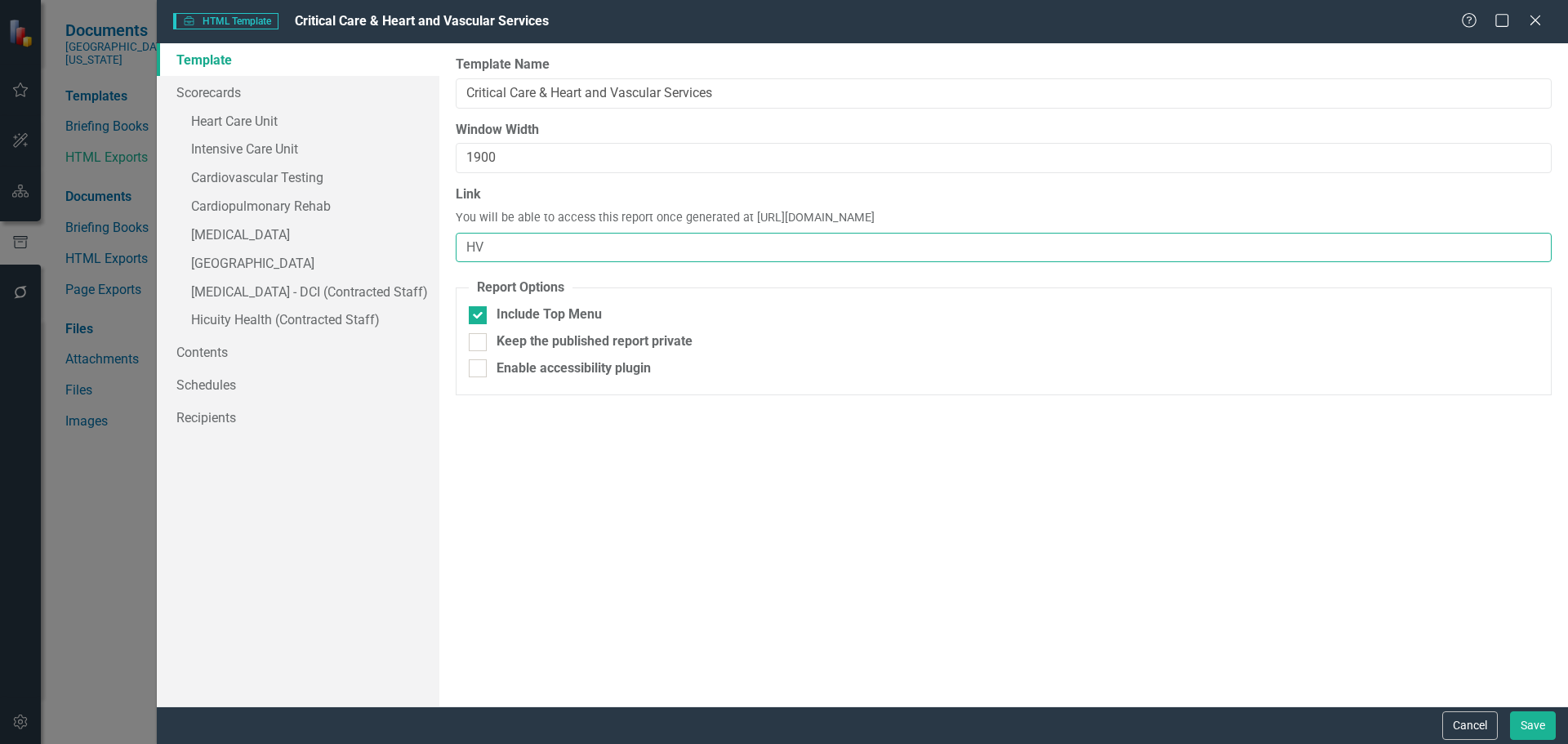
click at [543, 249] on input "HV" at bounding box center [1003, 248] width 1096 height 30
type input "HV-FY25"
click at [1519, 715] on button "Save" at bounding box center [1533, 725] width 46 height 29
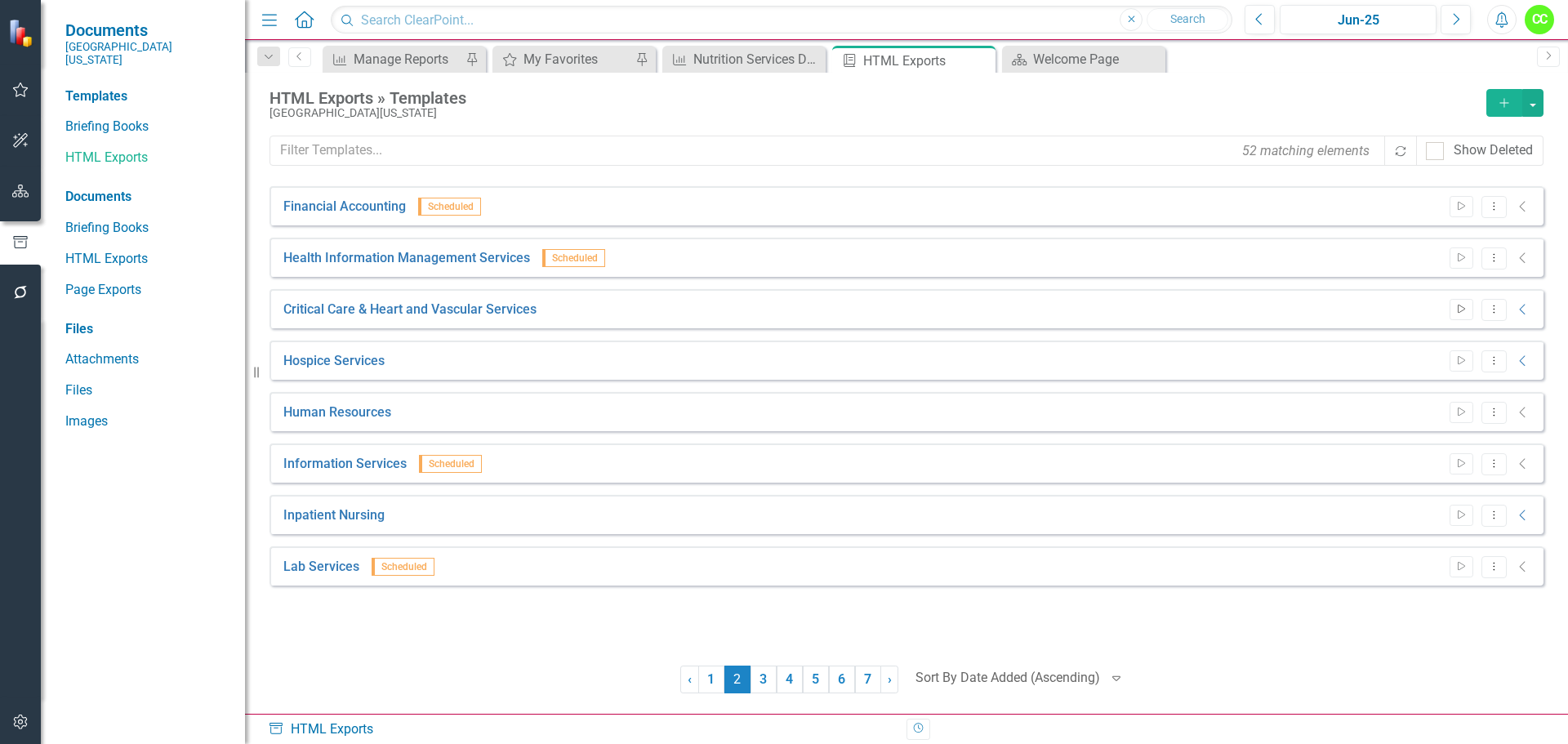
click at [1459, 303] on button "Start" at bounding box center [1461, 309] width 23 height 21
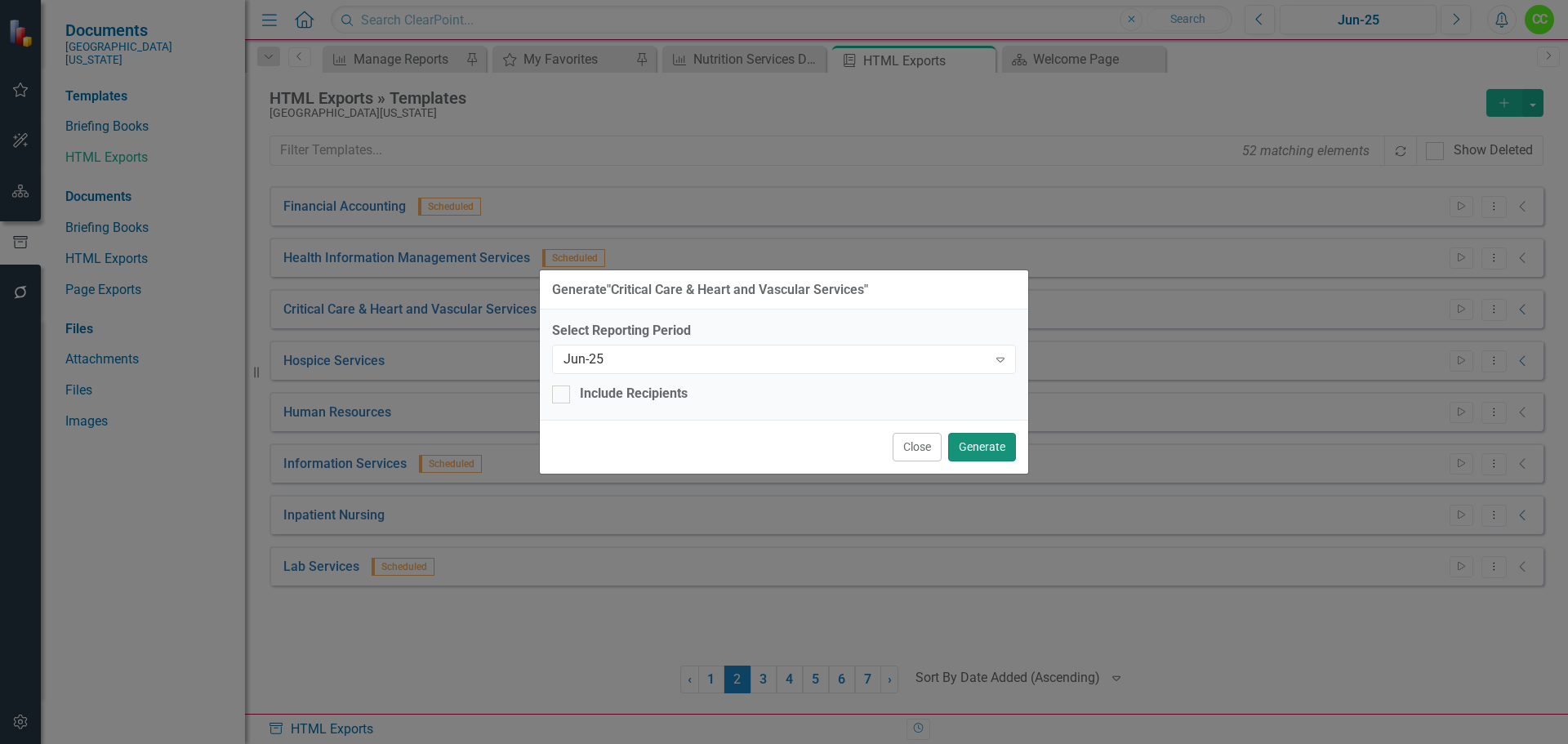
click at [984, 437] on button "Generate" at bounding box center [981, 447] width 68 height 29
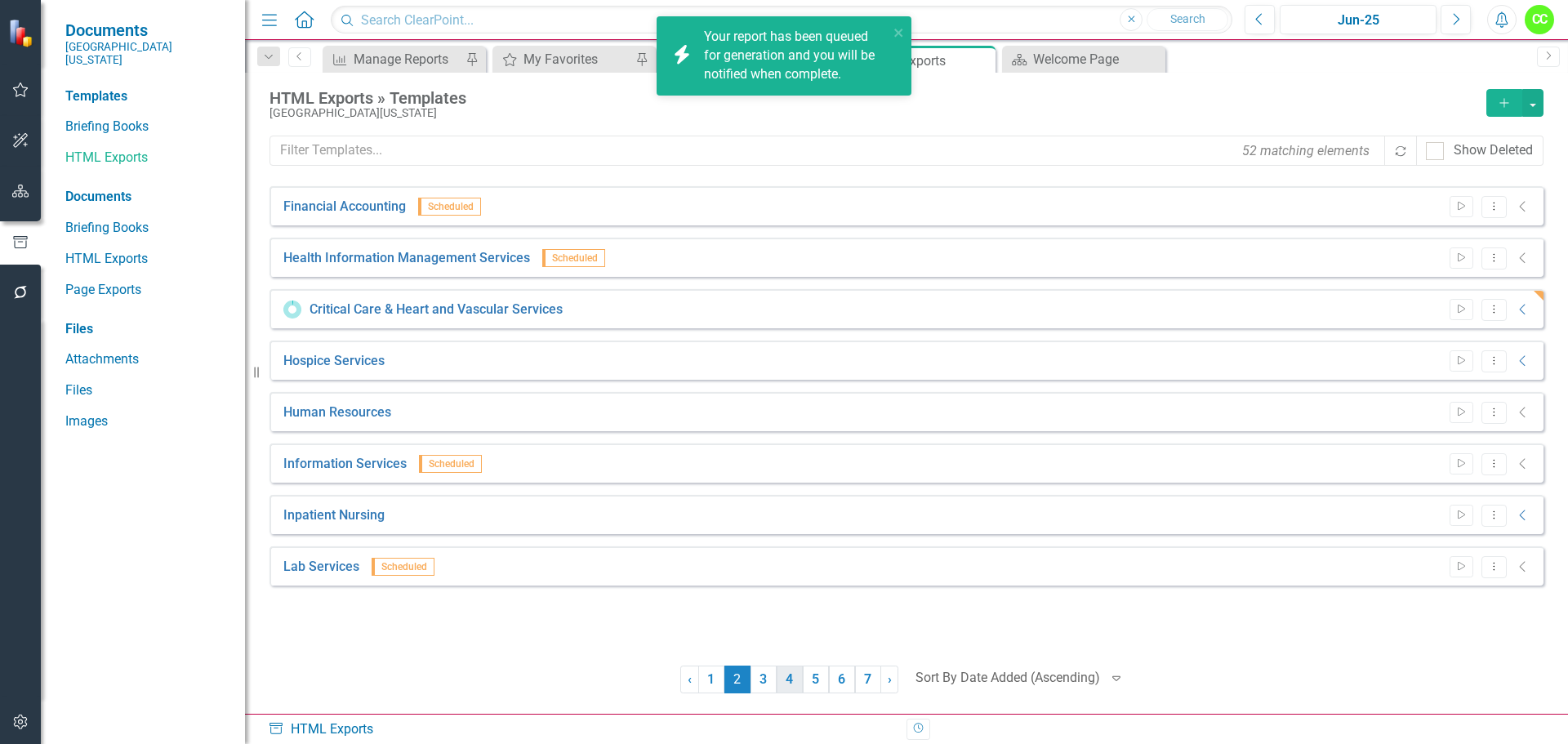
click at [783, 681] on link "4" at bounding box center [790, 680] width 26 height 28
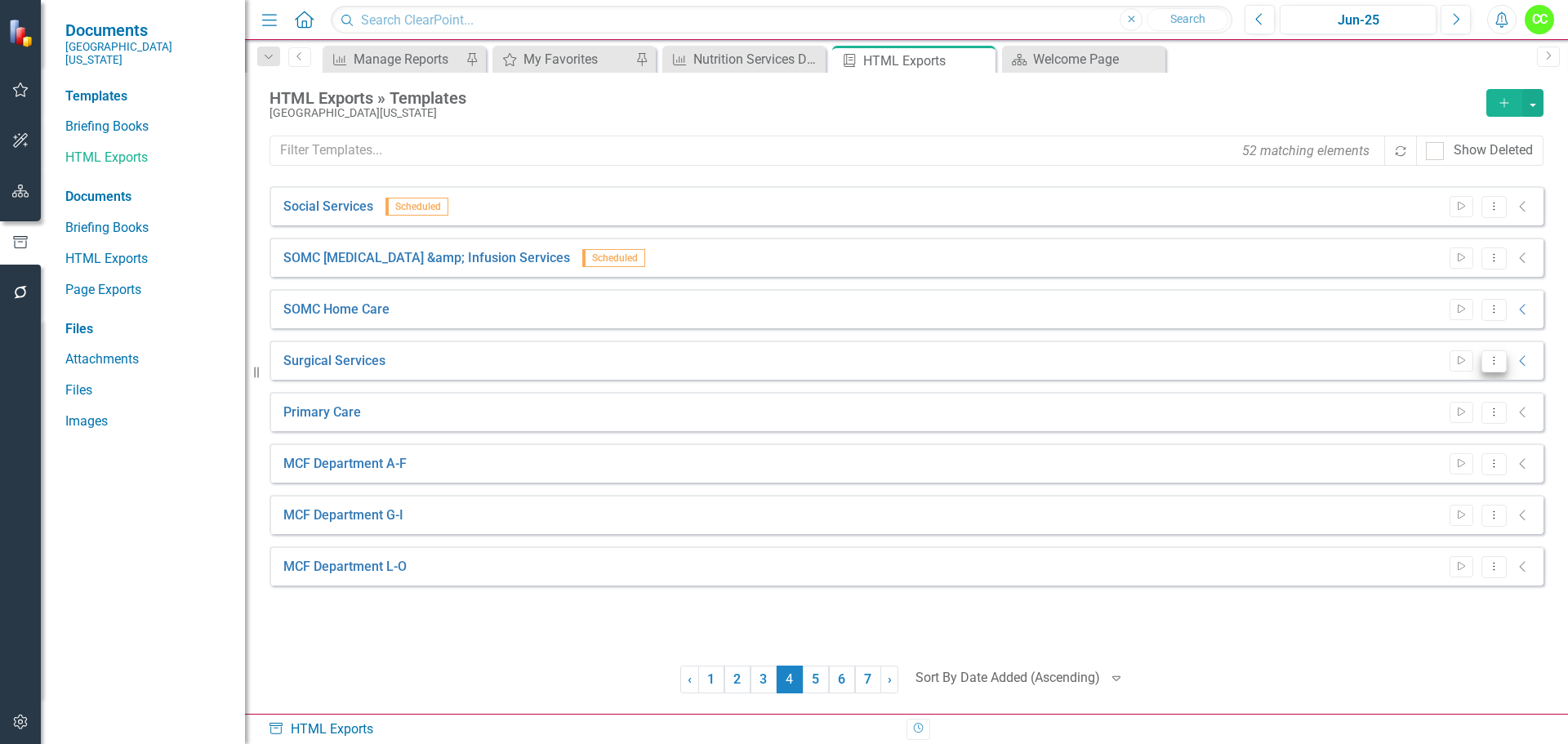
click at [1494, 356] on icon "Dropdown Menu" at bounding box center [1494, 360] width 14 height 10
click at [1424, 449] on link "Edit Edit Template" at bounding box center [1430, 449] width 151 height 30
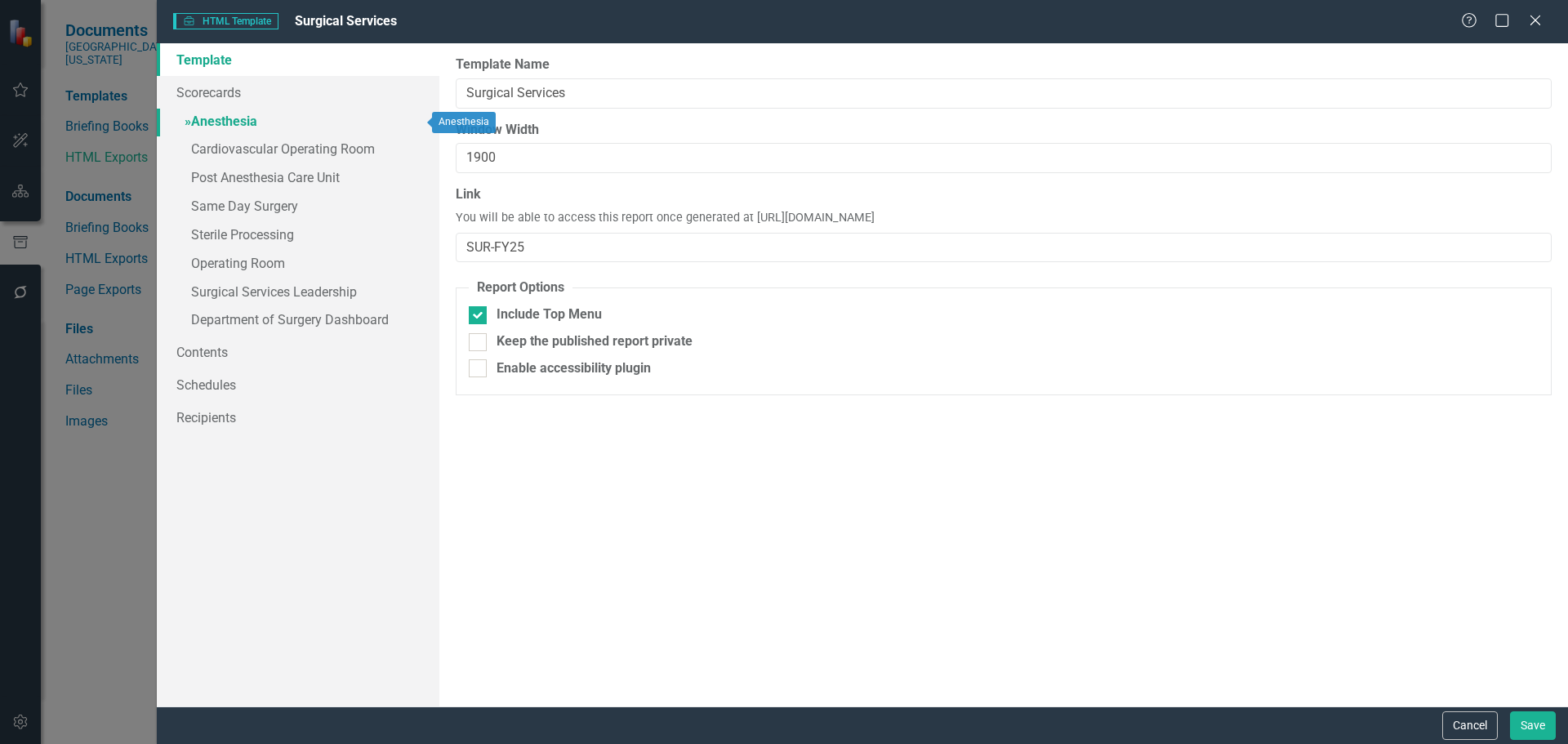
click at [246, 122] on link "» Anesthesia" at bounding box center [297, 123] width 282 height 29
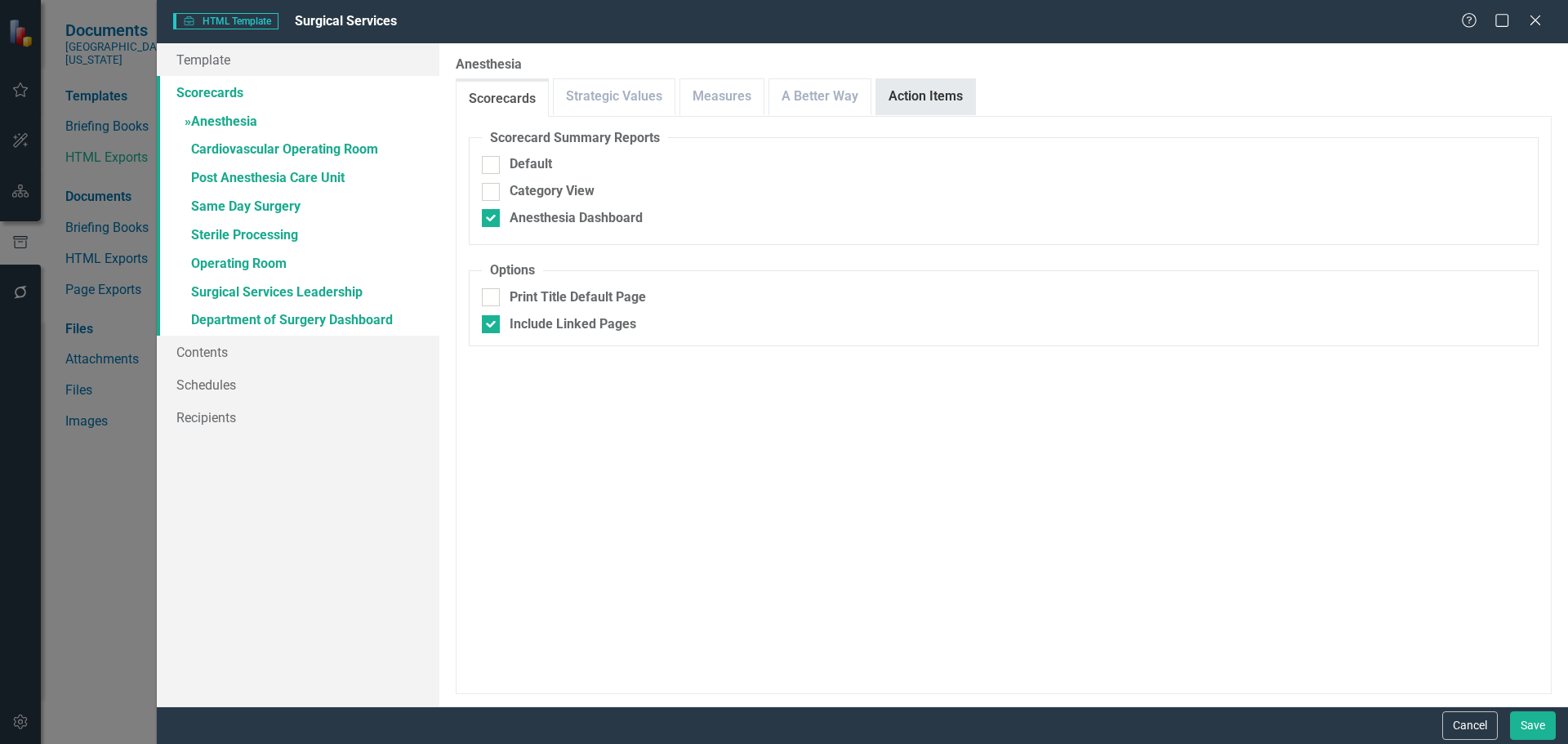
click at [877, 102] on link "Action Items" at bounding box center [926, 97] width 99 height 35
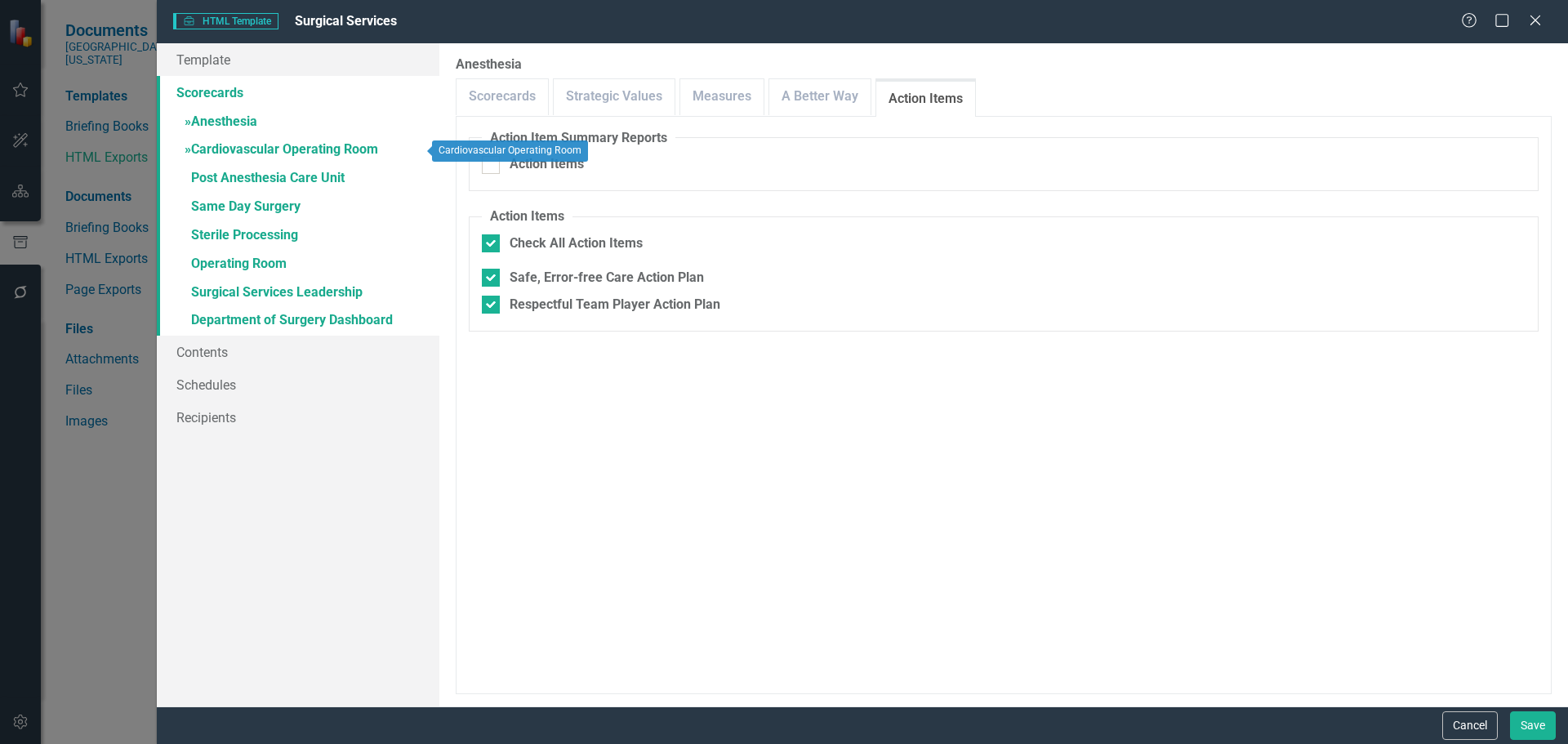
click at [223, 145] on link "» Cardiovascular Operating Room" at bounding box center [297, 150] width 282 height 29
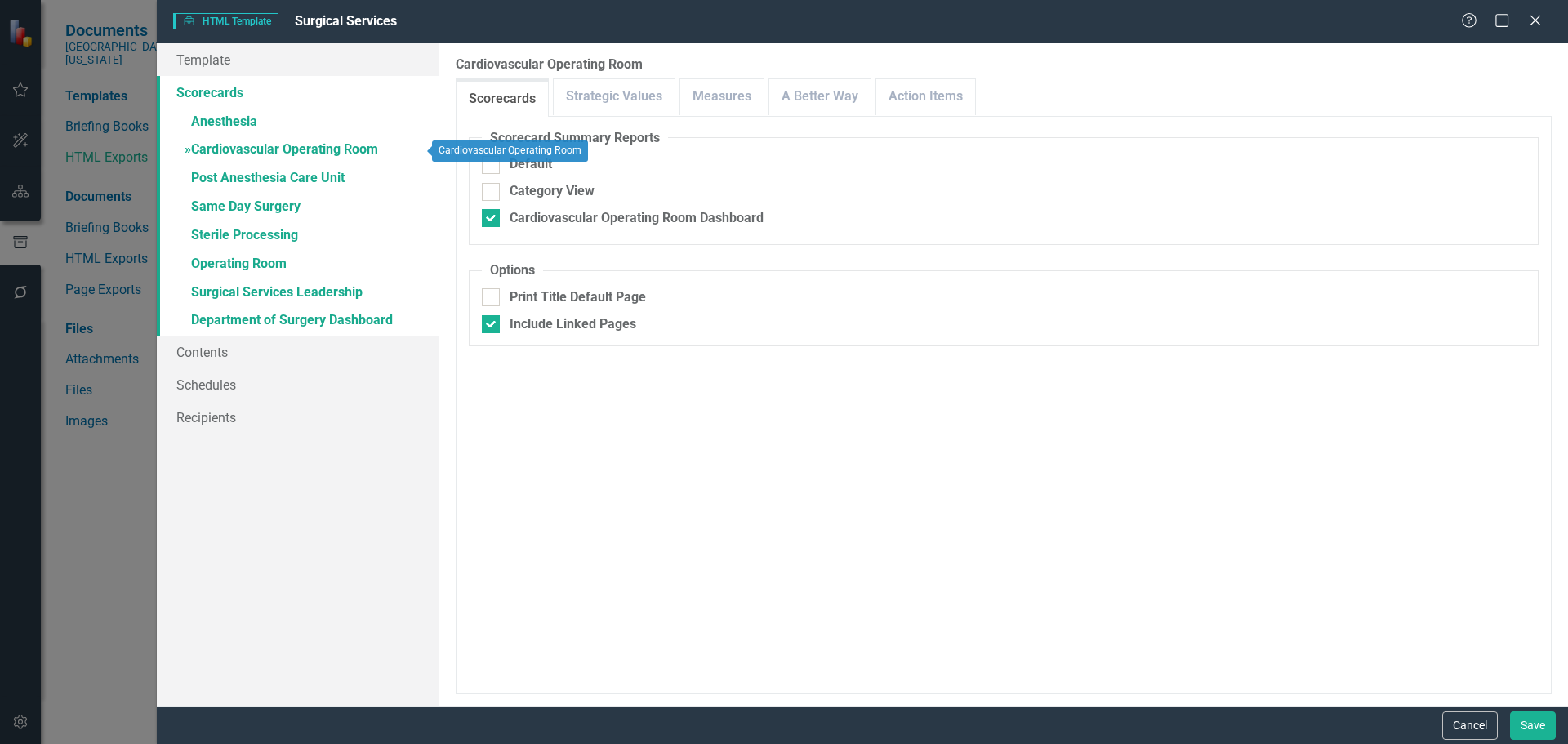
checkbox input "true"
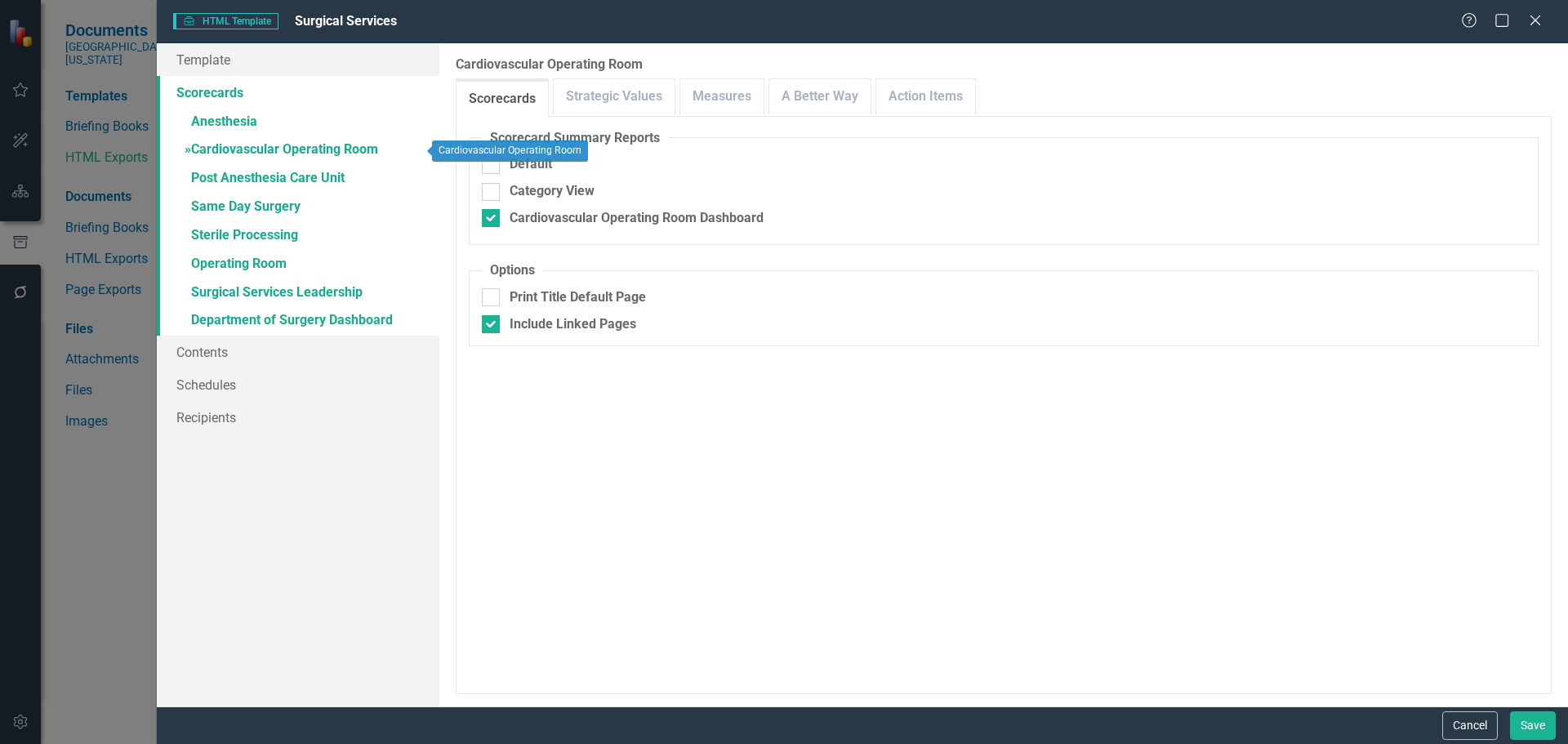
checkbox input "true"
checkbox input "false"
click at [920, 101] on link "Action Items" at bounding box center [926, 97] width 99 height 35
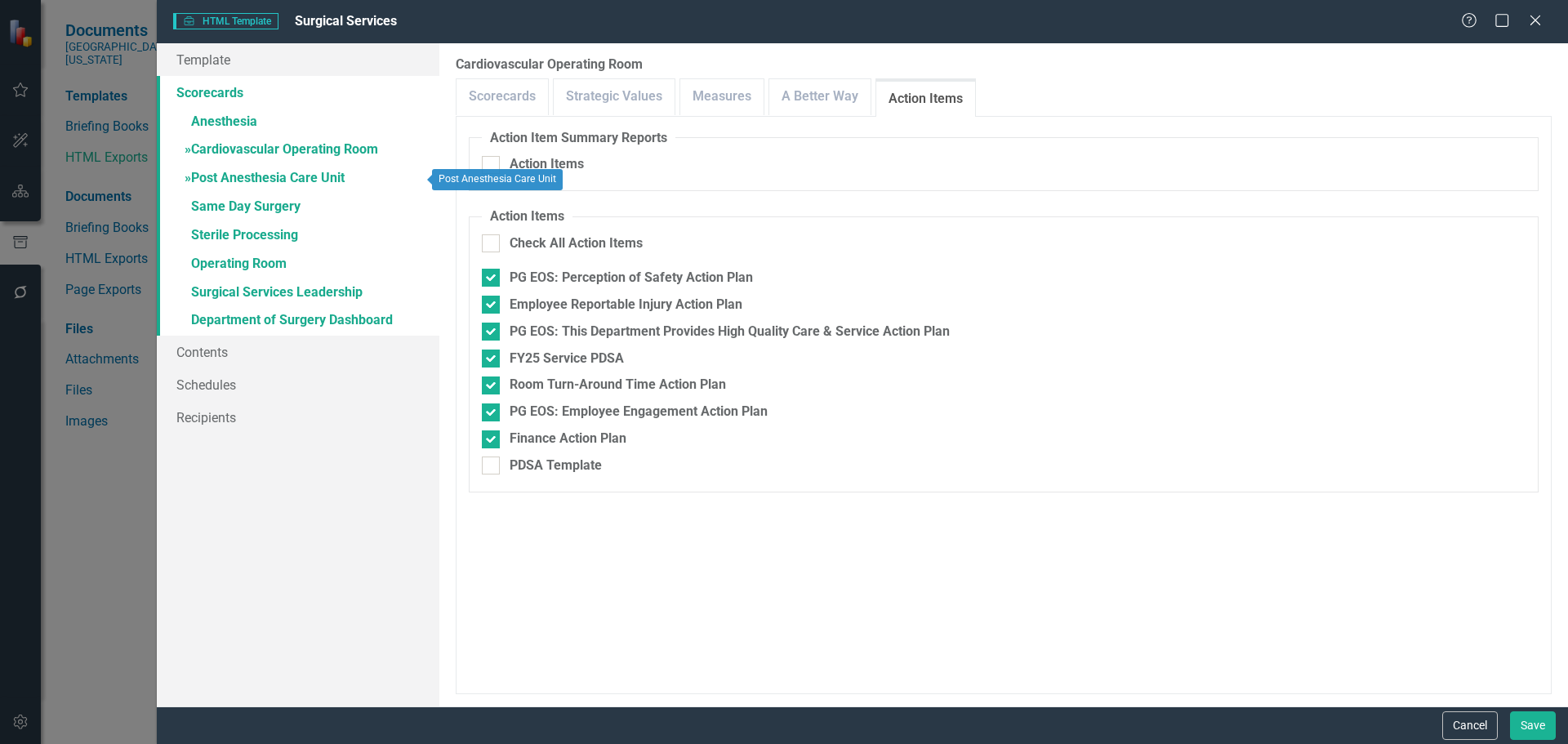
click at [295, 183] on link "» Post Anesthesia Care Unit" at bounding box center [297, 179] width 282 height 29
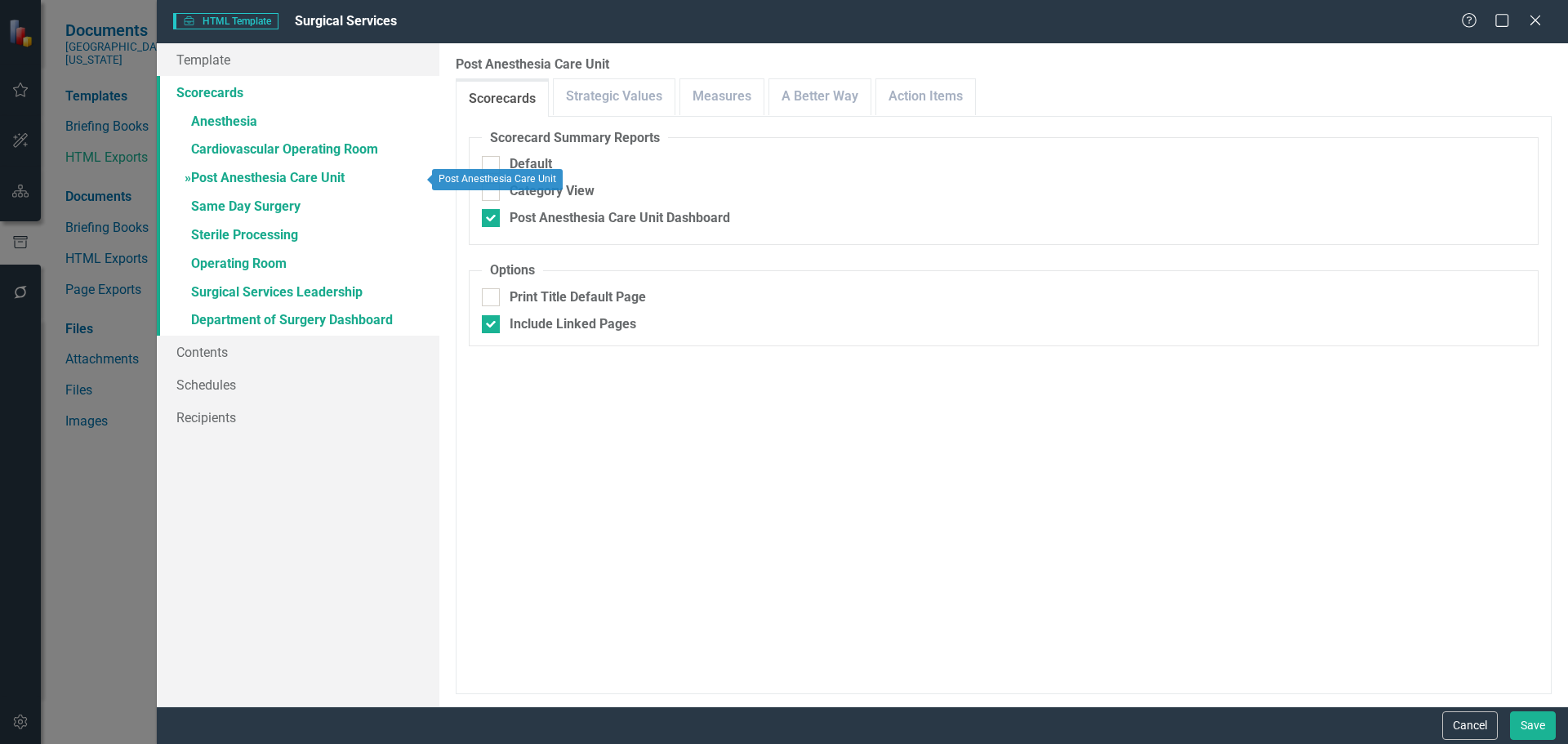
checkbox input "false"
click at [921, 95] on link "Action Items" at bounding box center [926, 97] width 99 height 35
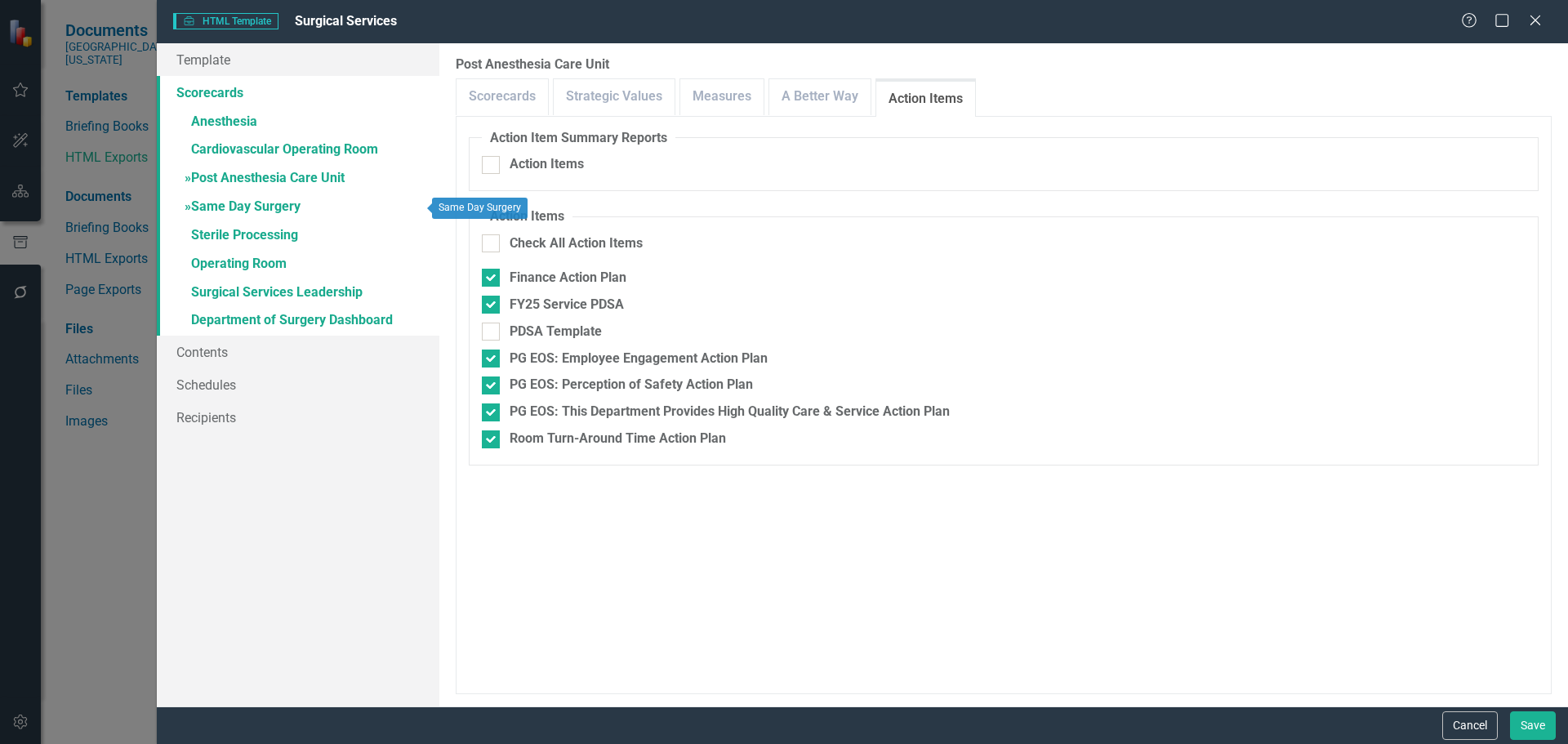
click at [286, 210] on link "» Same Day Surgery" at bounding box center [297, 208] width 282 height 29
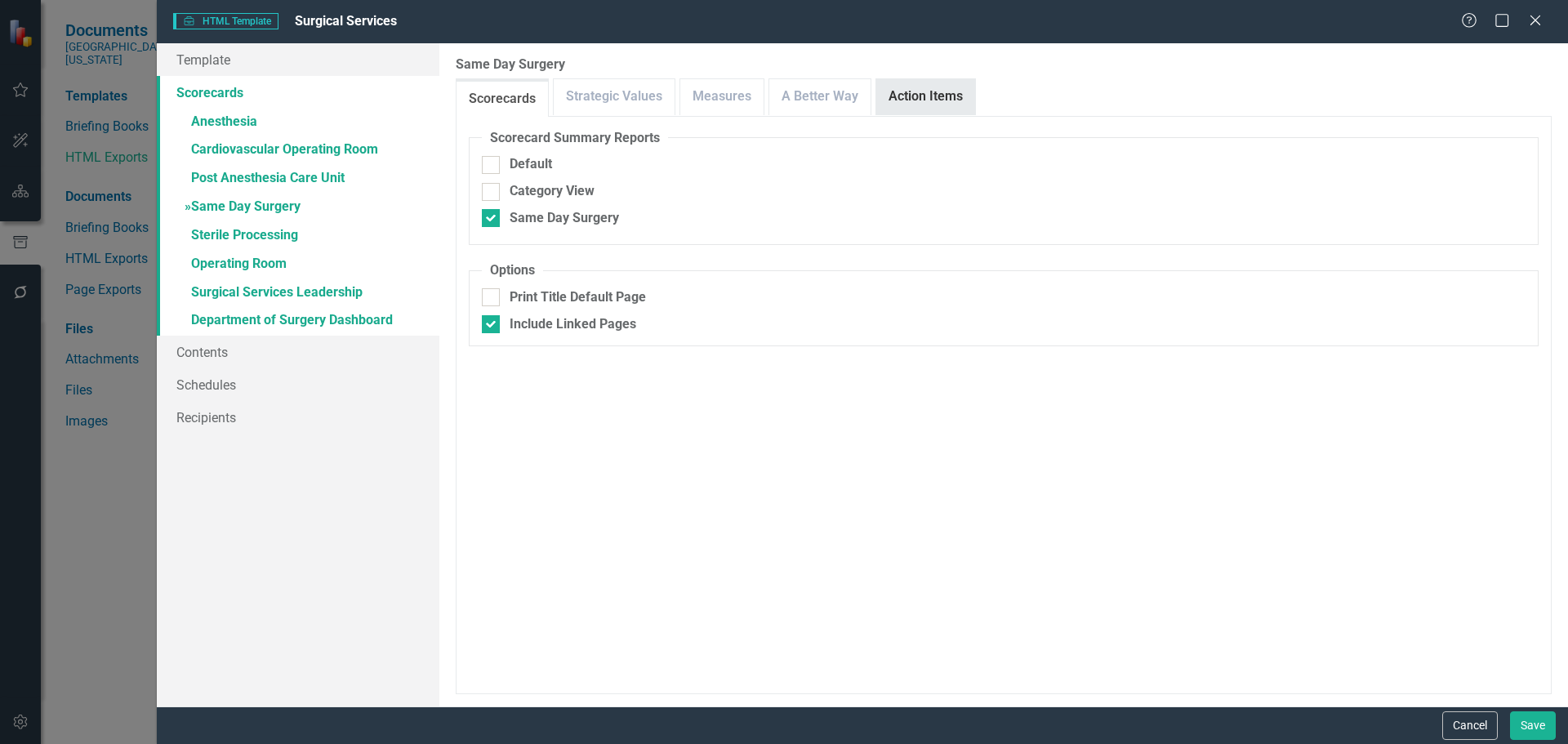
click at [940, 87] on link "Action Items" at bounding box center [926, 97] width 99 height 35
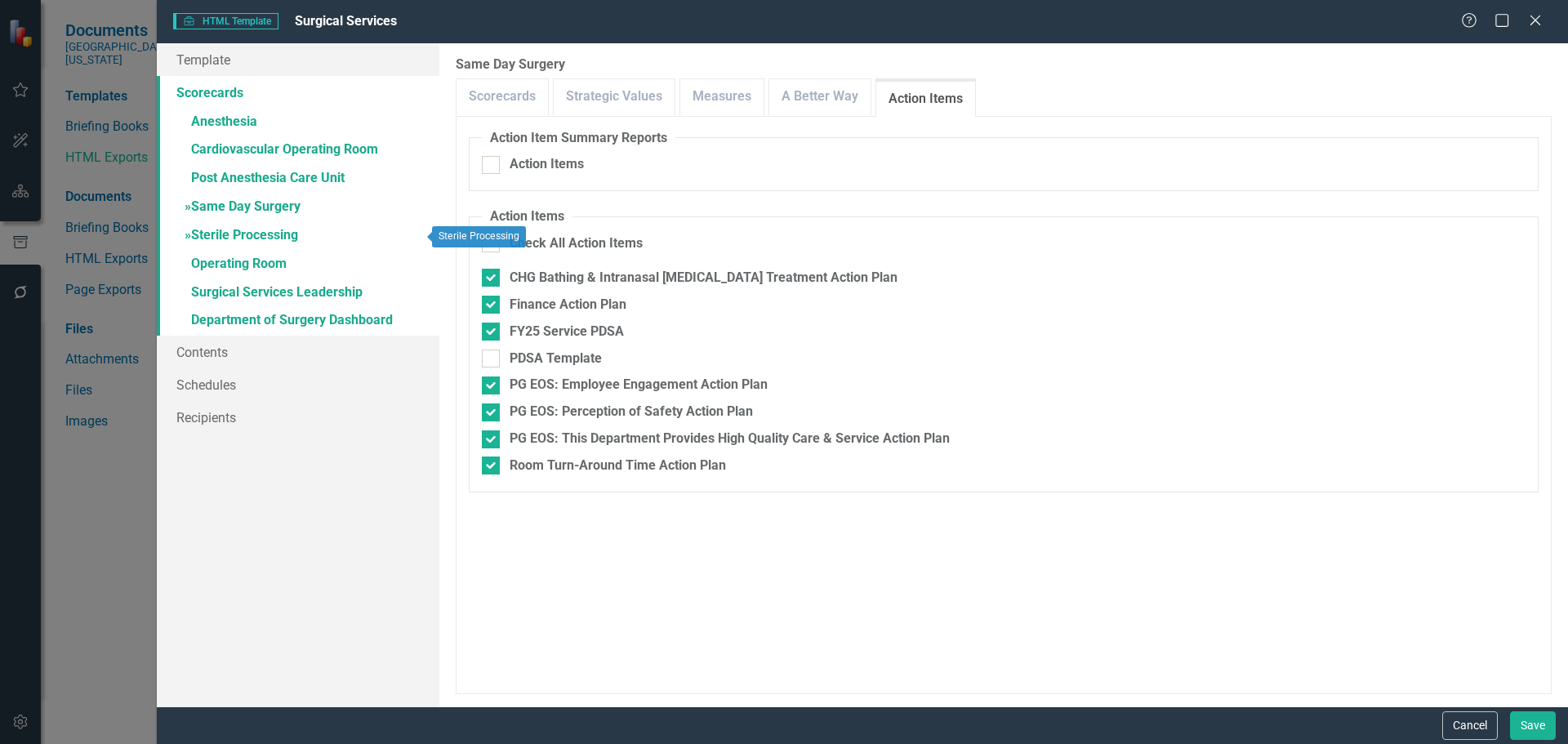
click at [241, 237] on link "» Sterile Processing" at bounding box center [297, 237] width 282 height 29
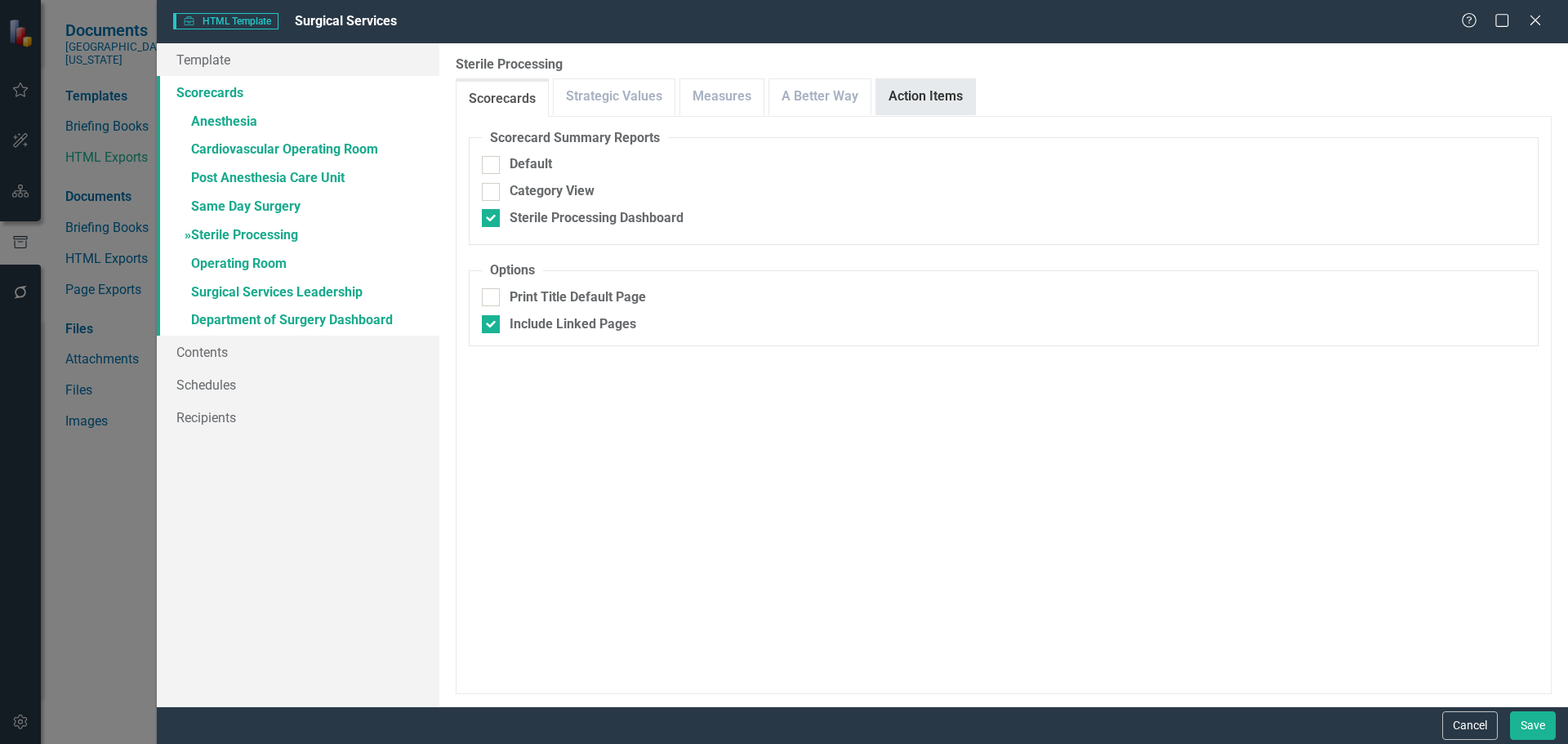
click at [926, 105] on link "Action Items" at bounding box center [926, 97] width 99 height 35
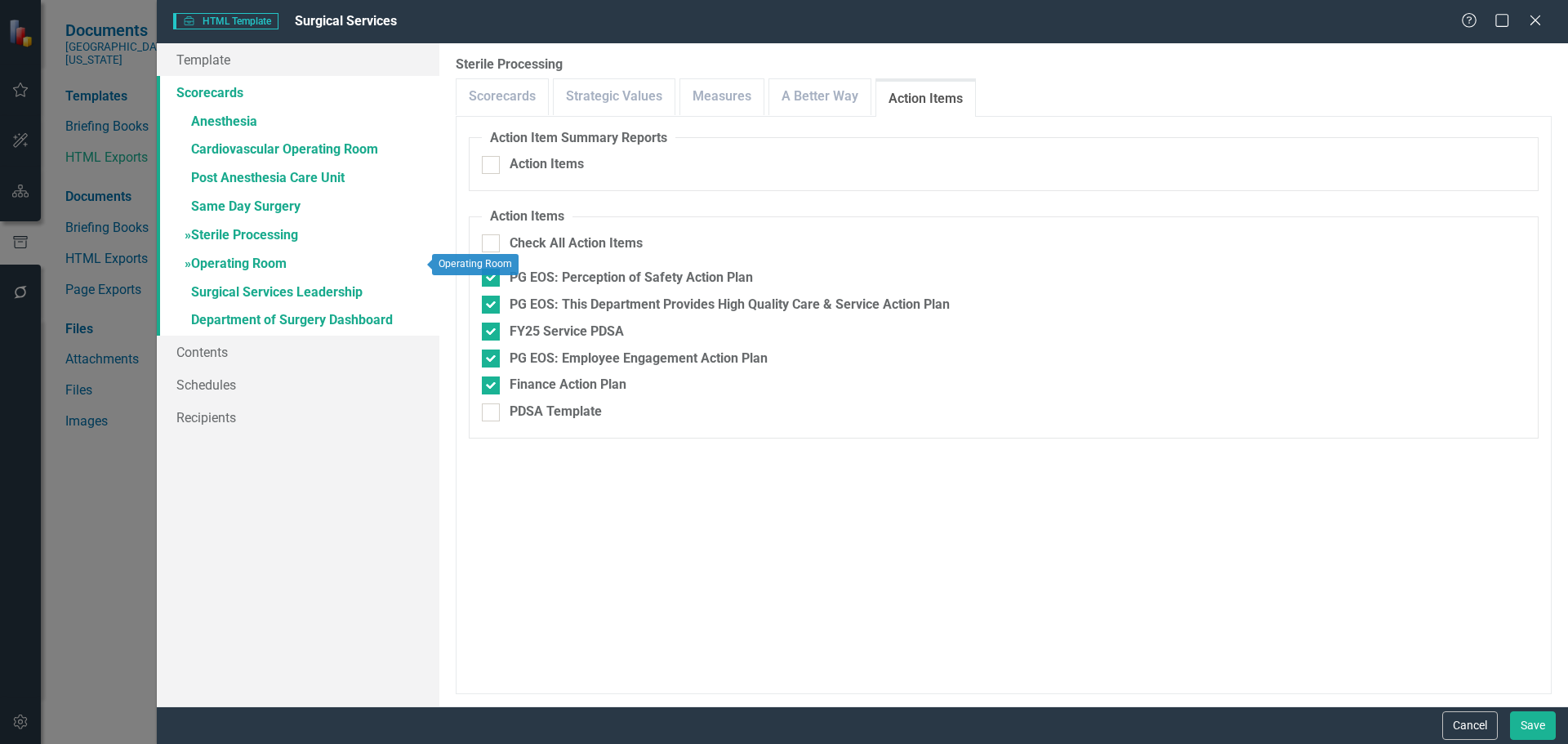
click at [242, 262] on link "» Operating Room" at bounding box center [297, 264] width 282 height 29
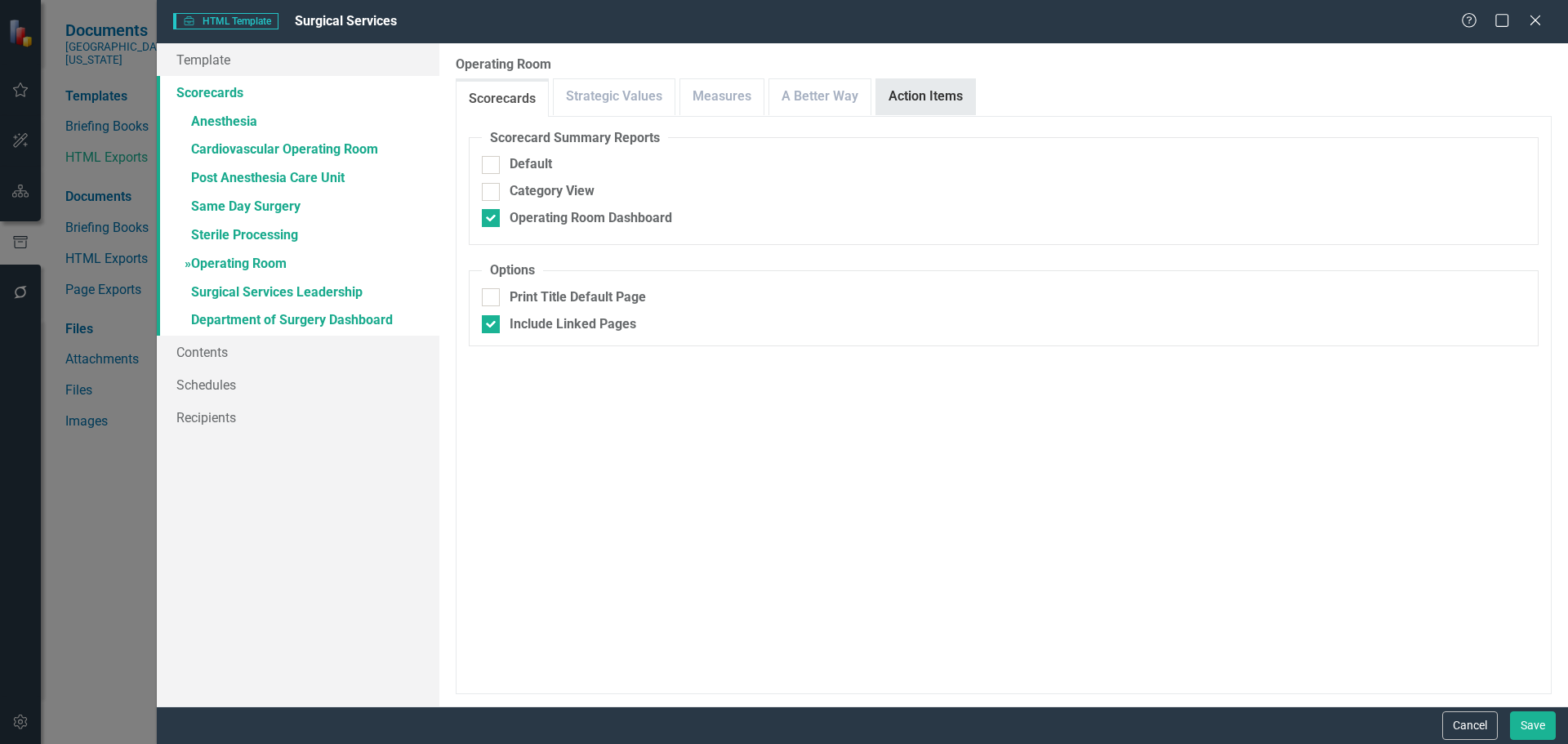
click at [924, 91] on link "Action Items" at bounding box center [926, 97] width 99 height 35
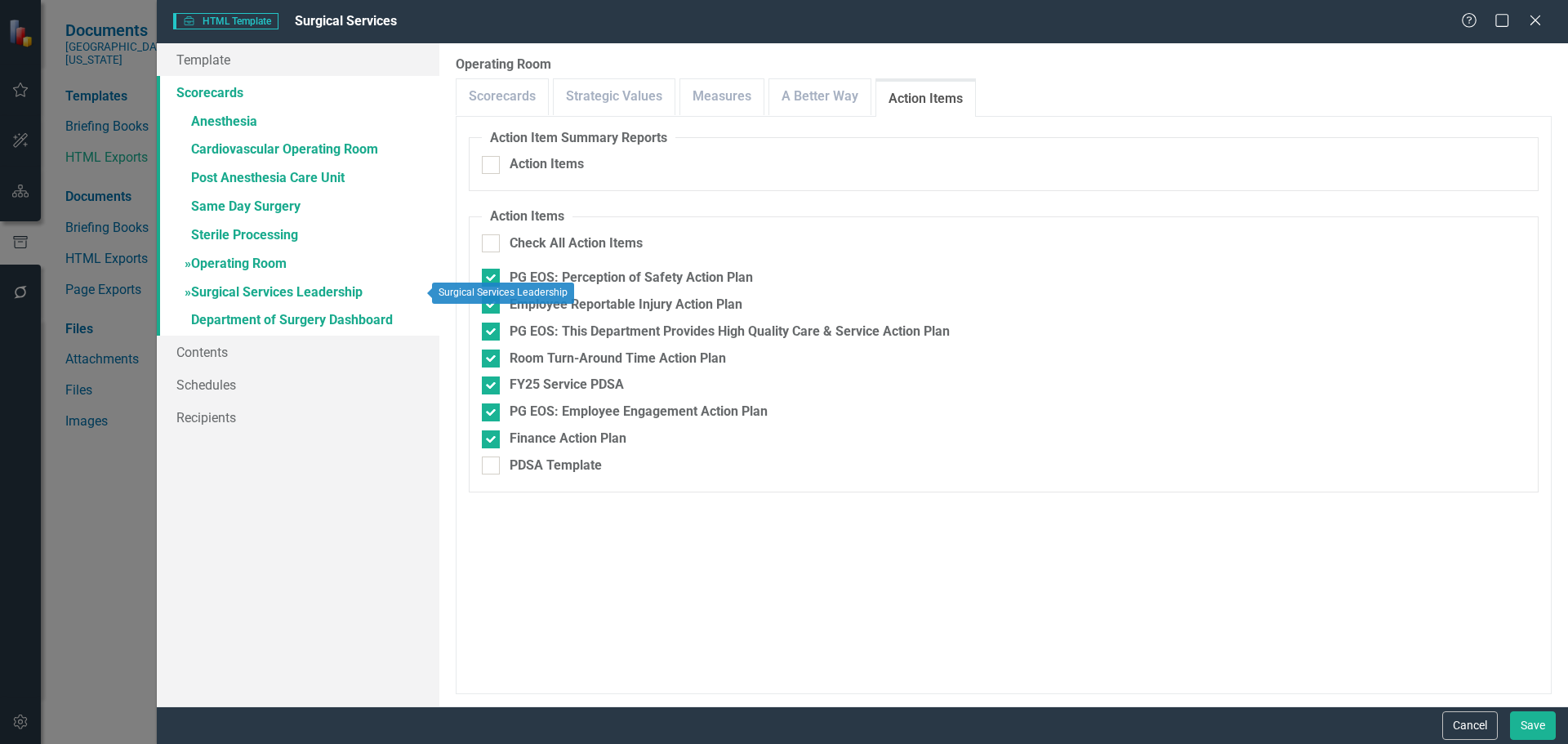
click at [257, 287] on link "» Surgical Services Leadership" at bounding box center [297, 293] width 282 height 29
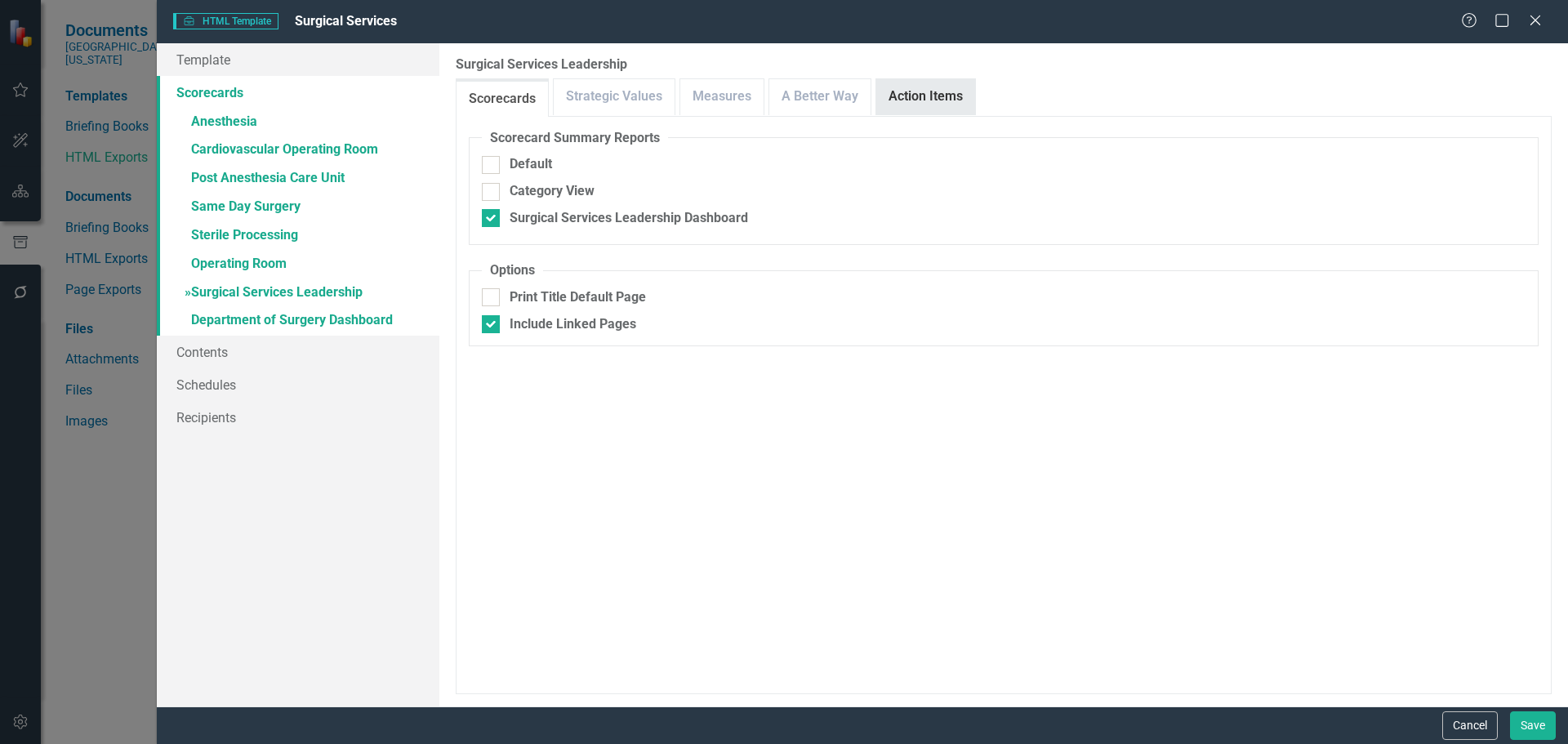
click at [910, 89] on link "Action Items" at bounding box center [926, 97] width 99 height 35
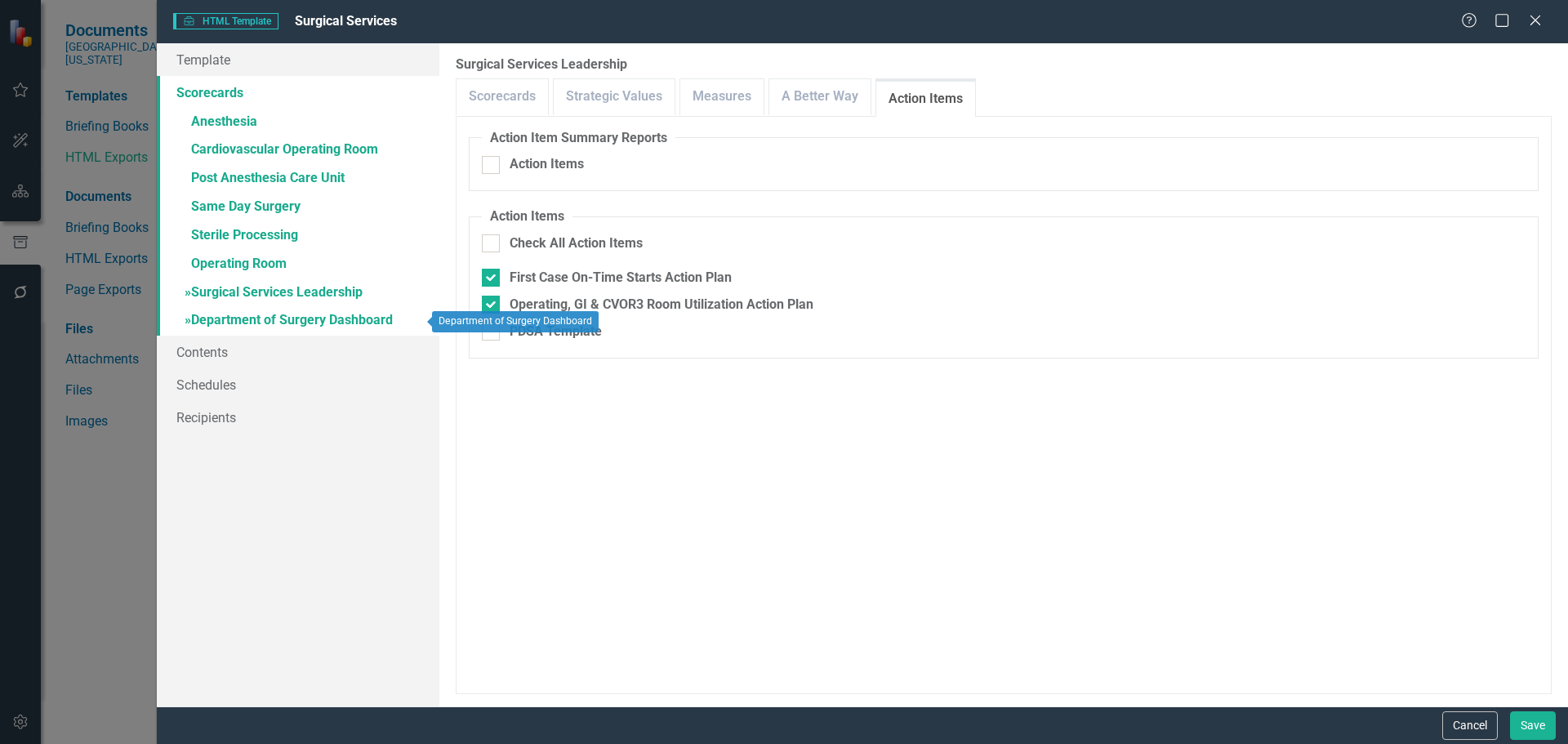
click at [315, 326] on link "» Department of Surgery Dashboard" at bounding box center [297, 321] width 282 height 29
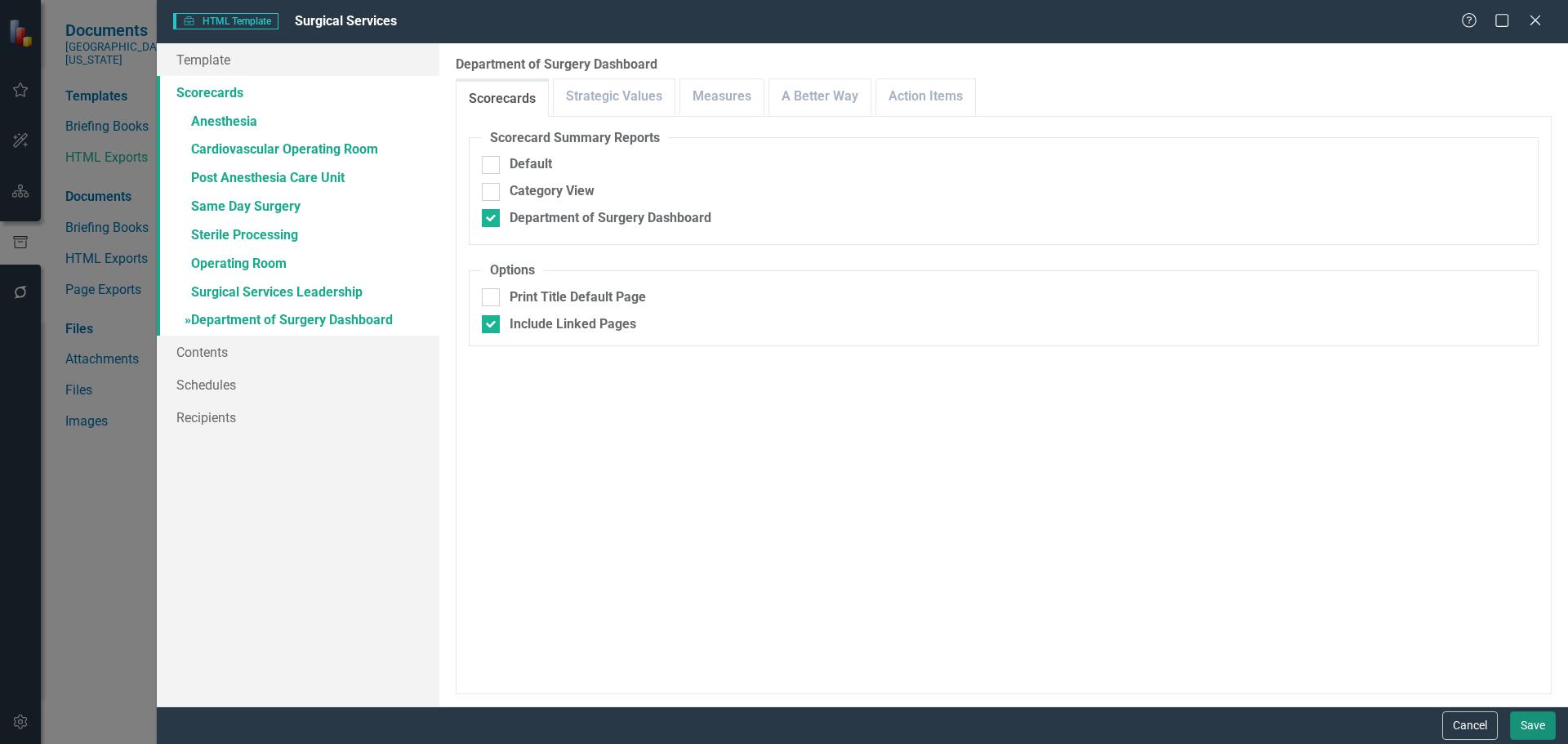
click at [1533, 731] on button "Save" at bounding box center [1533, 725] width 46 height 29
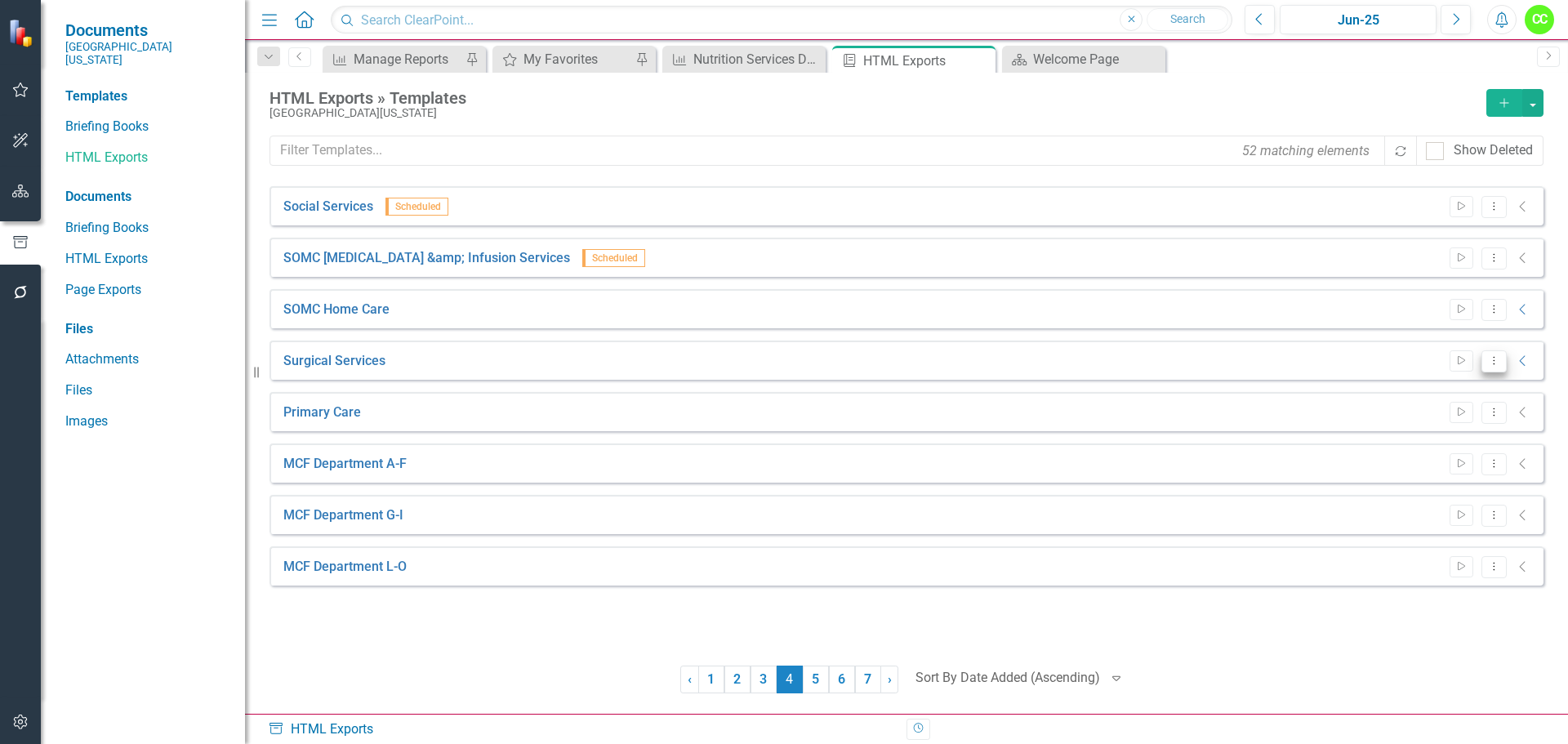
click at [1496, 354] on button "Dropdown Menu" at bounding box center [1494, 361] width 25 height 22
click at [1425, 455] on link "Edit Edit Template" at bounding box center [1430, 449] width 151 height 30
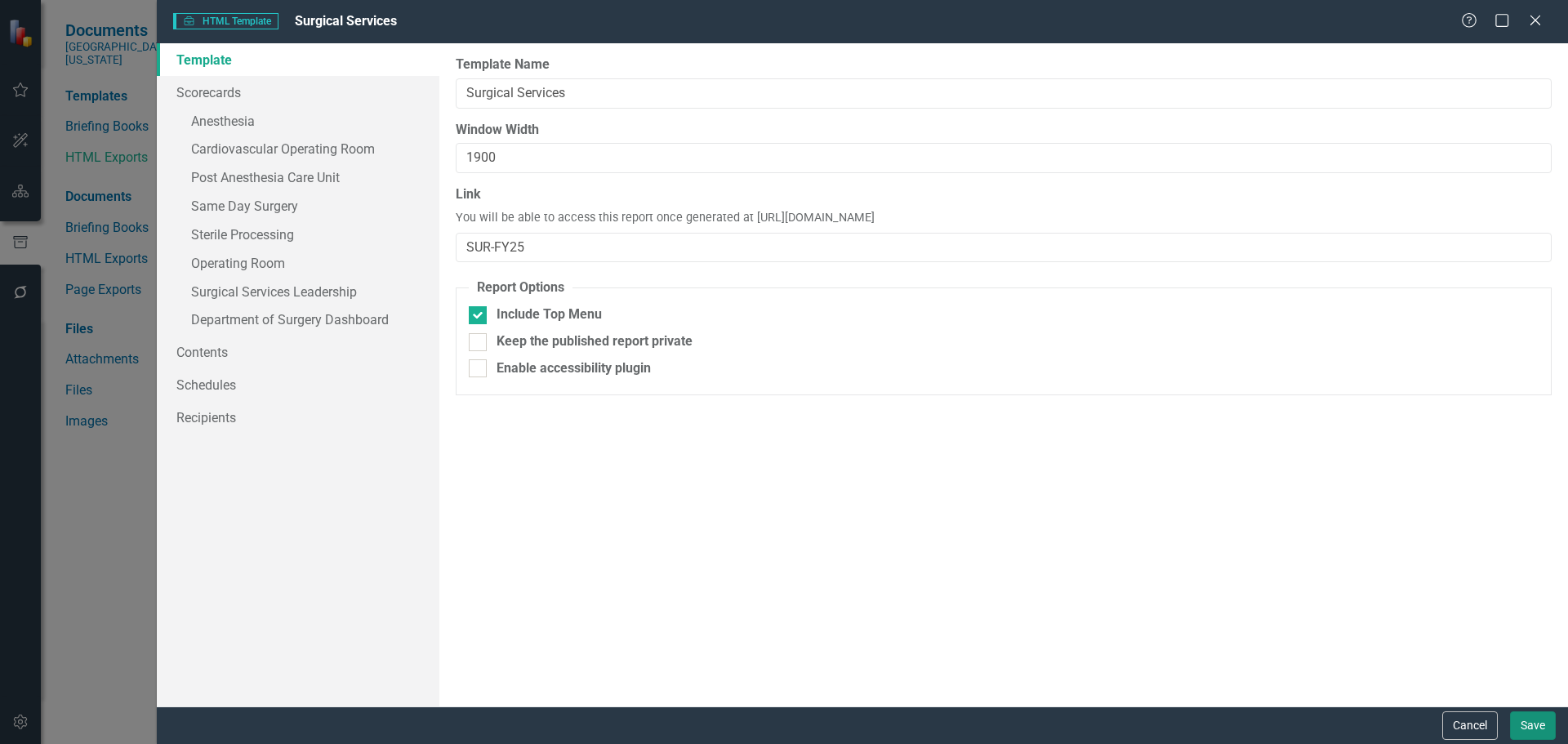
click at [1522, 727] on button "Save" at bounding box center [1533, 725] width 46 height 29
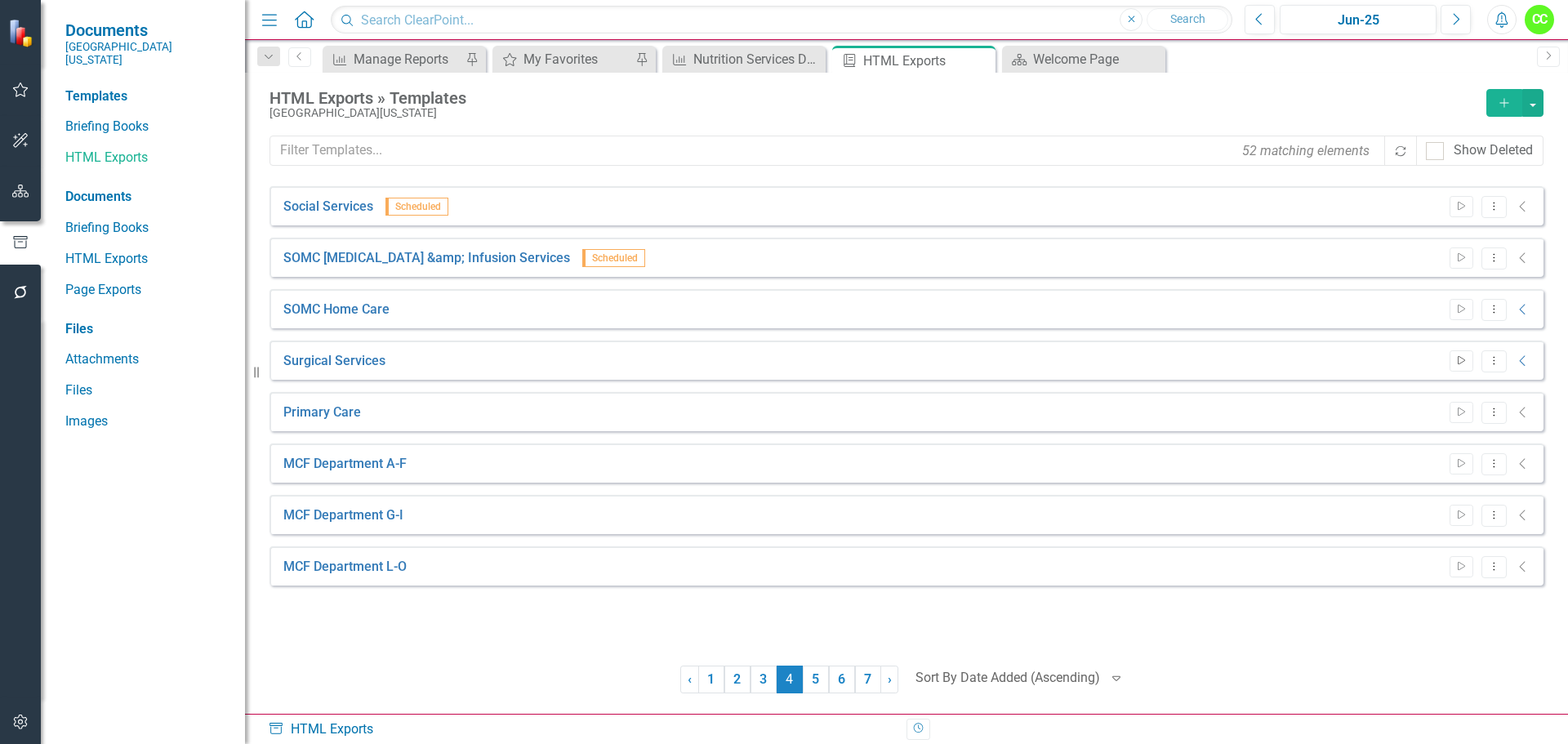
click at [1459, 364] on icon "Start" at bounding box center [1461, 360] width 12 height 10
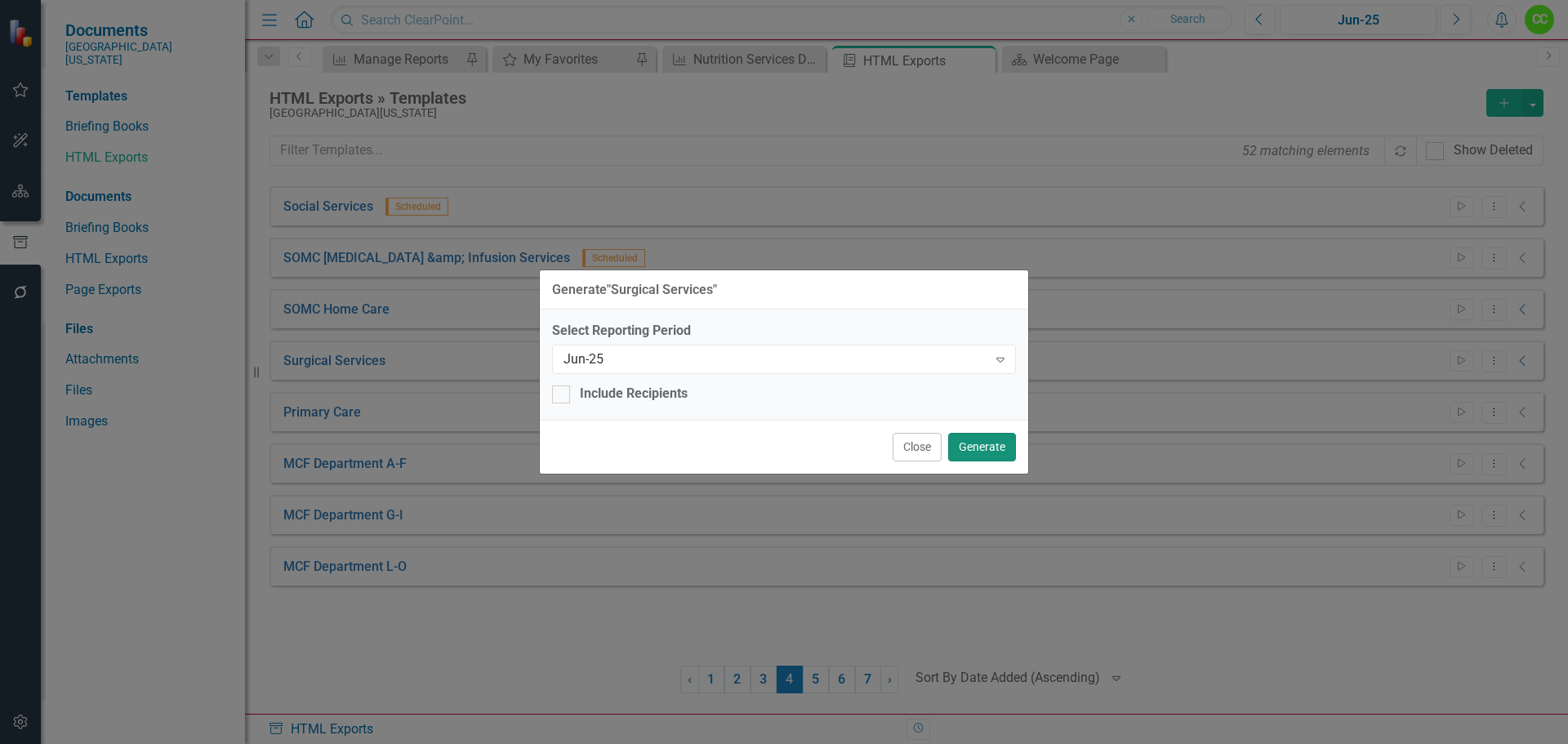
click at [990, 453] on button "Generate" at bounding box center [981, 447] width 68 height 29
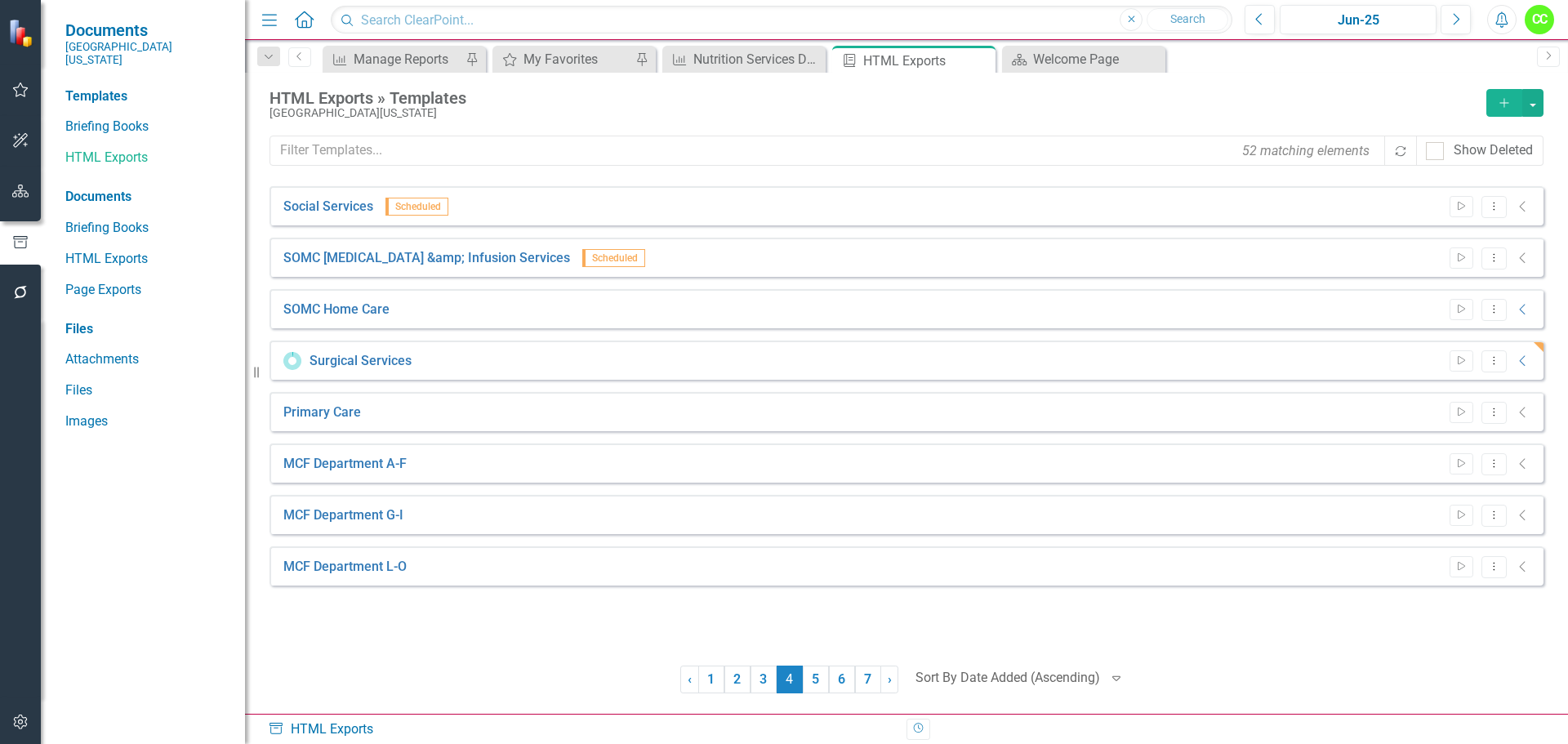
click at [1507, 24] on icon "Alerts" at bounding box center [1501, 20] width 17 height 17
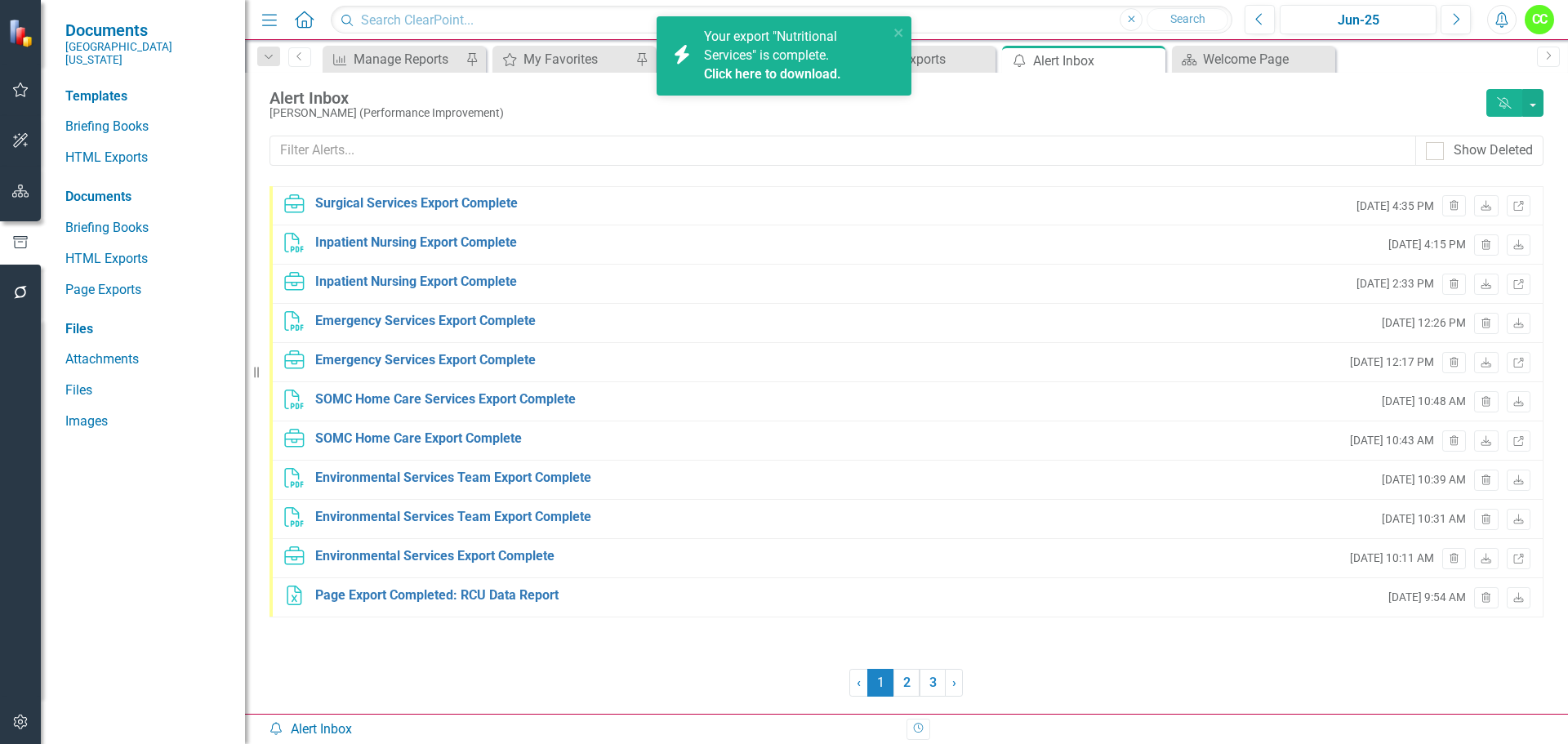
click at [776, 62] on span "Your export "Nutritional Services" is complete. Click here to download." at bounding box center [794, 57] width 181 height 56
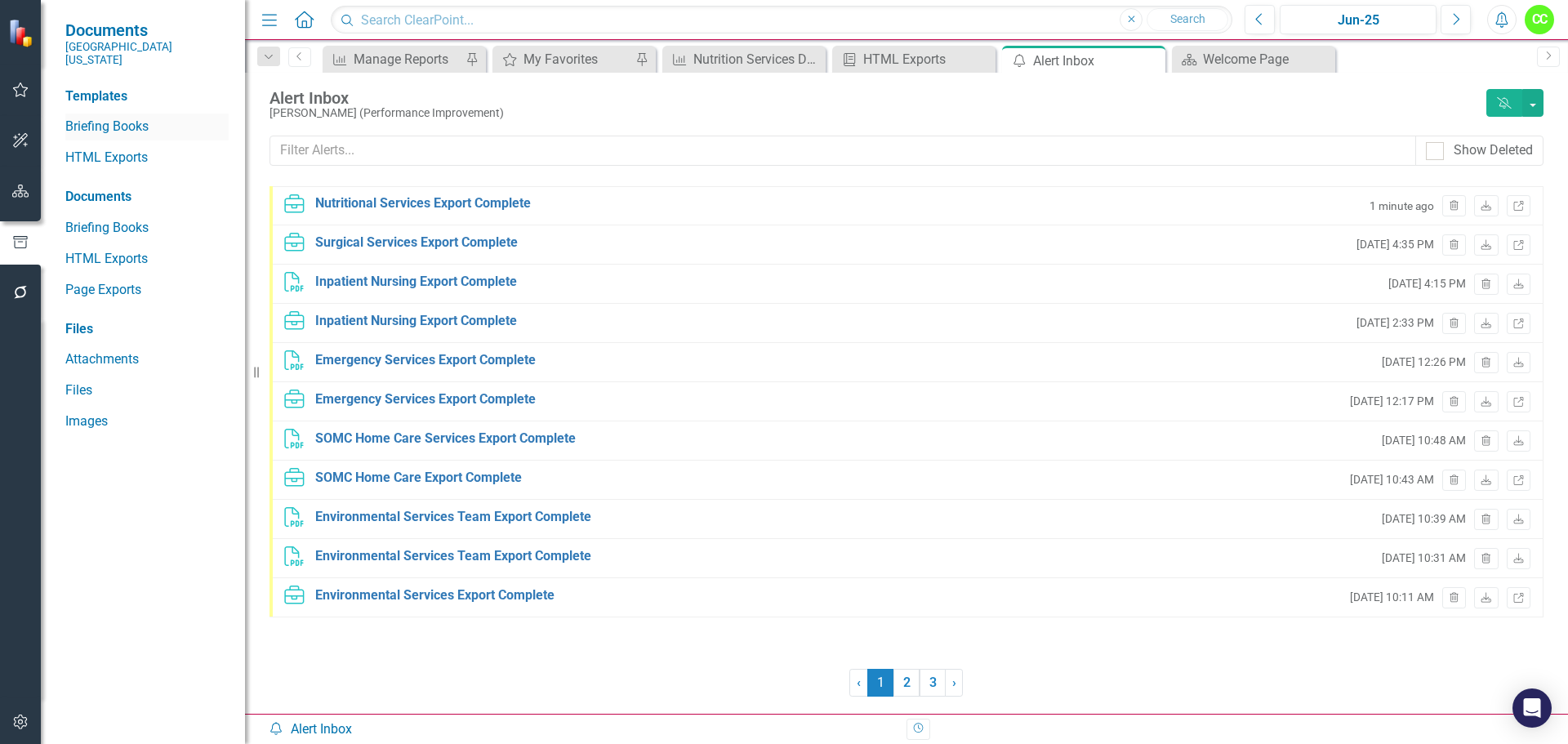
click at [117, 117] on link "Briefing Books" at bounding box center [146, 127] width 163 height 19
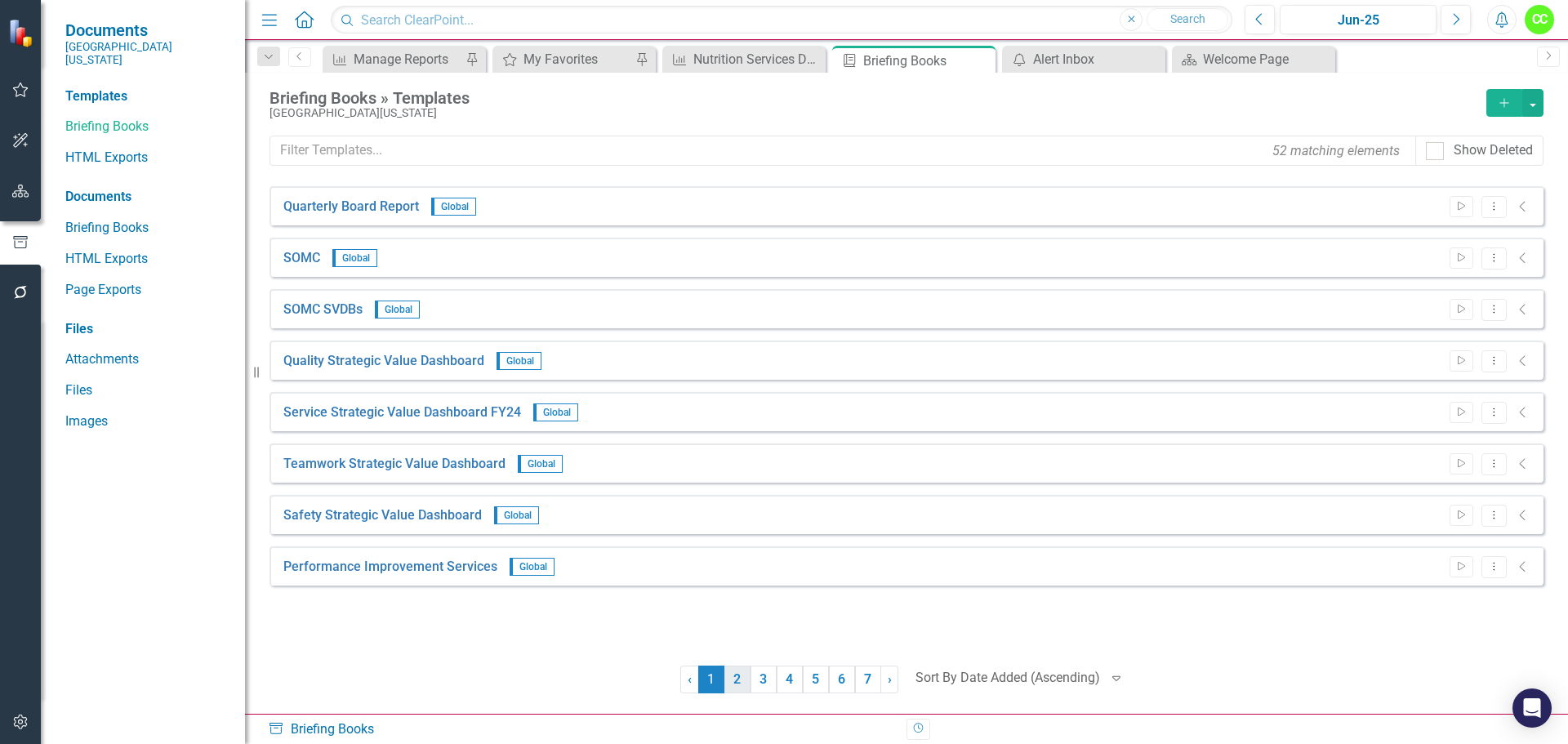
click at [737, 673] on link "2" at bounding box center [737, 680] width 26 height 28
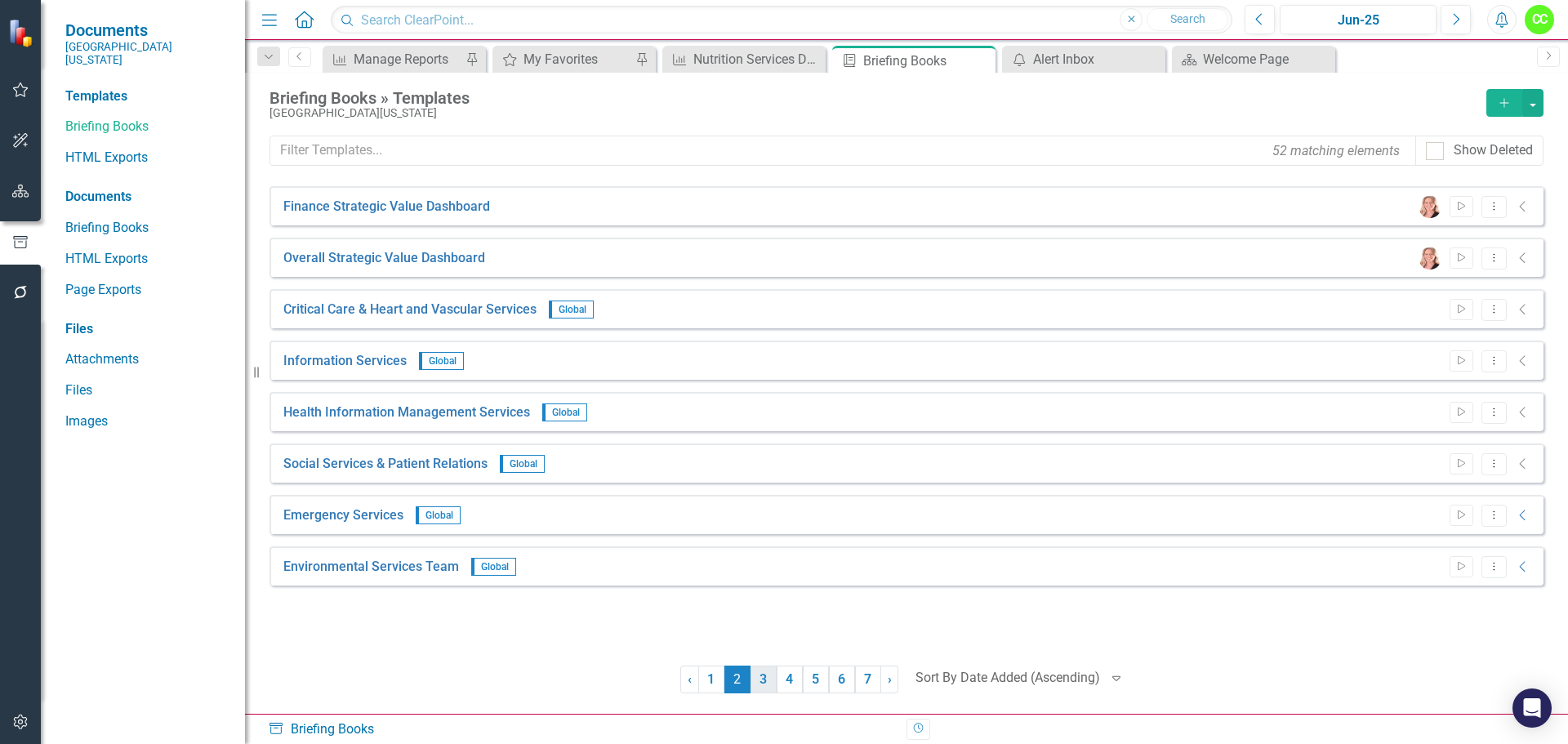
click at [770, 682] on link "3" at bounding box center [764, 680] width 26 height 28
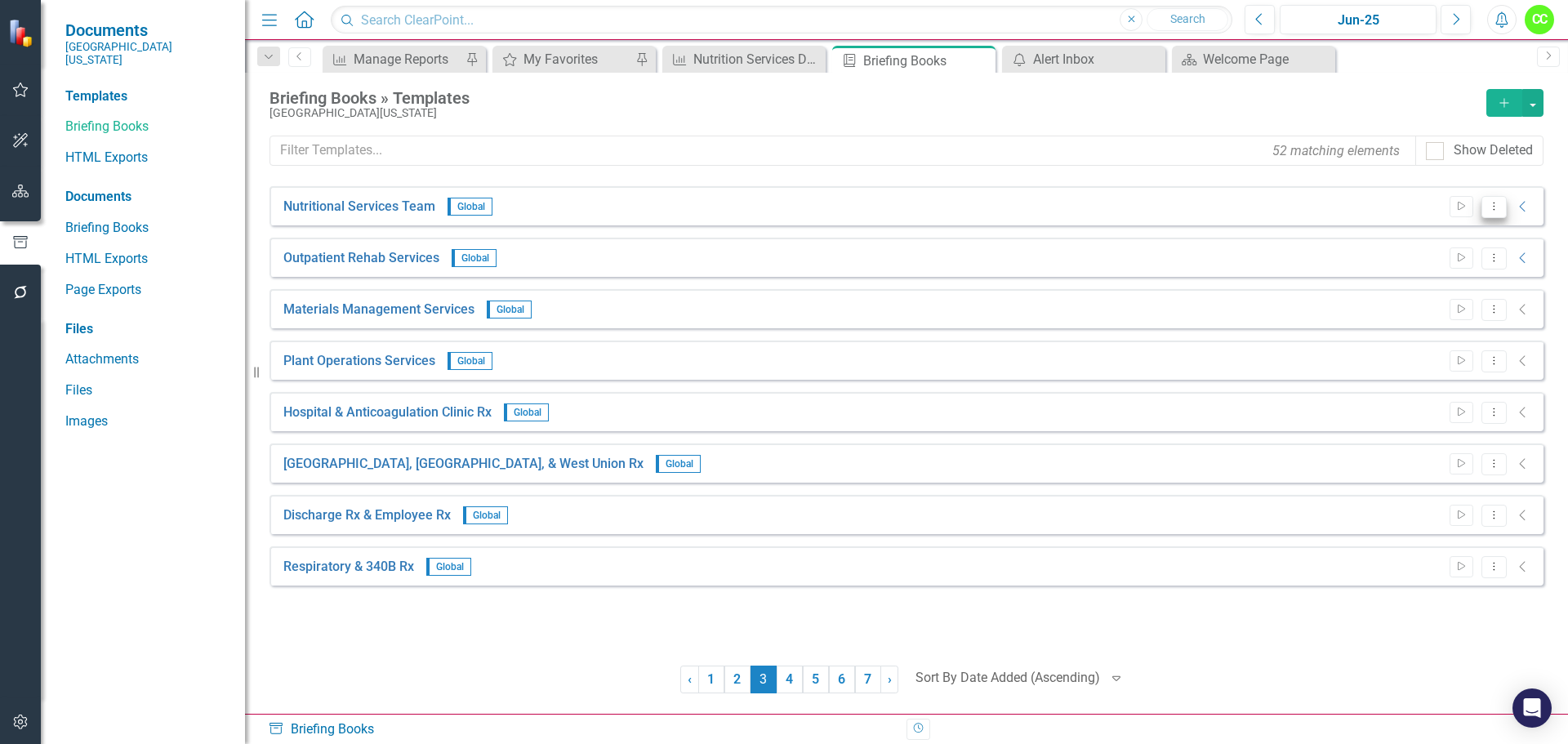
click at [1494, 205] on icon "Dropdown Menu" at bounding box center [1494, 206] width 14 height 10
click at [1419, 288] on link "Edit Edit Template" at bounding box center [1430, 294] width 151 height 30
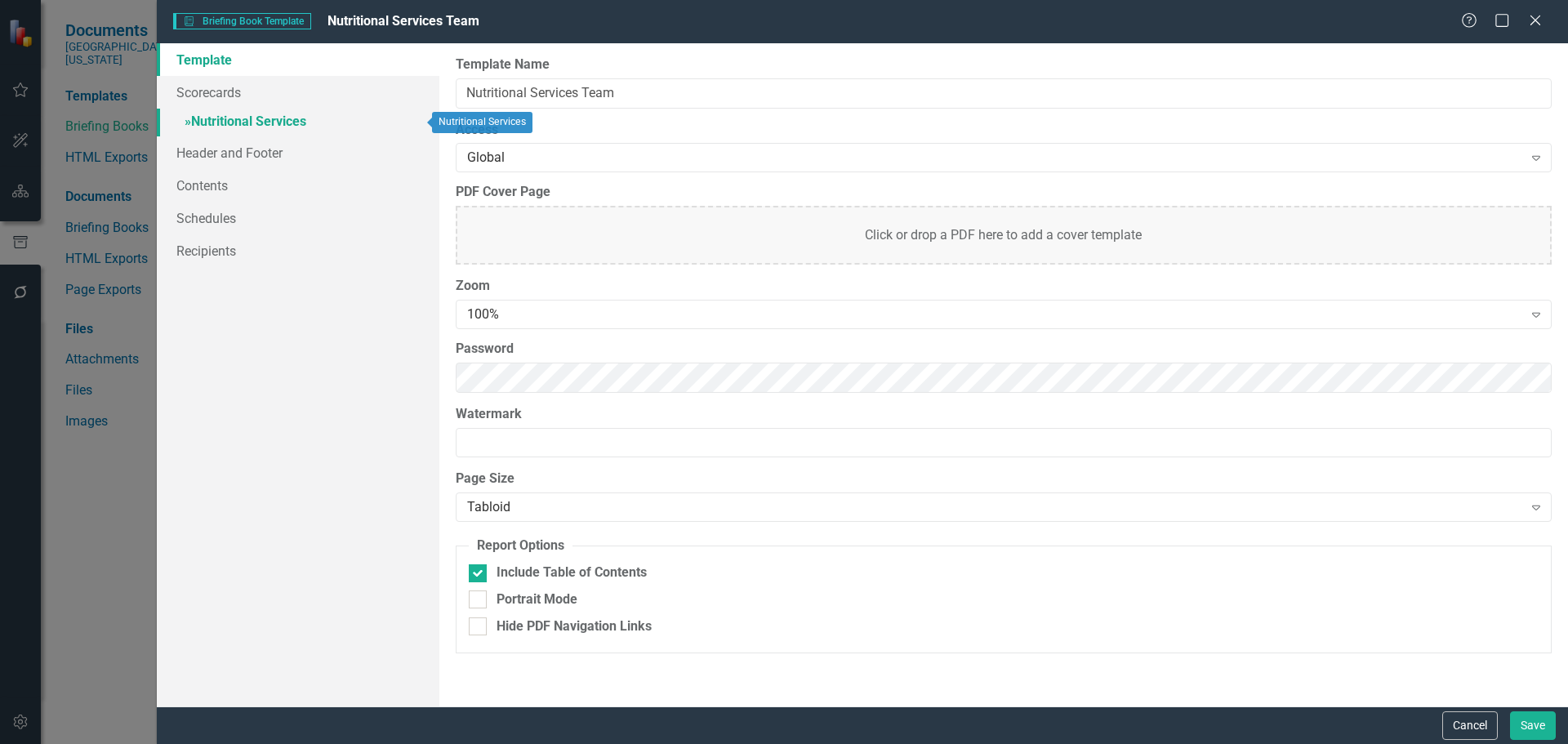
click at [254, 121] on link "» Nutritional Services" at bounding box center [297, 123] width 282 height 29
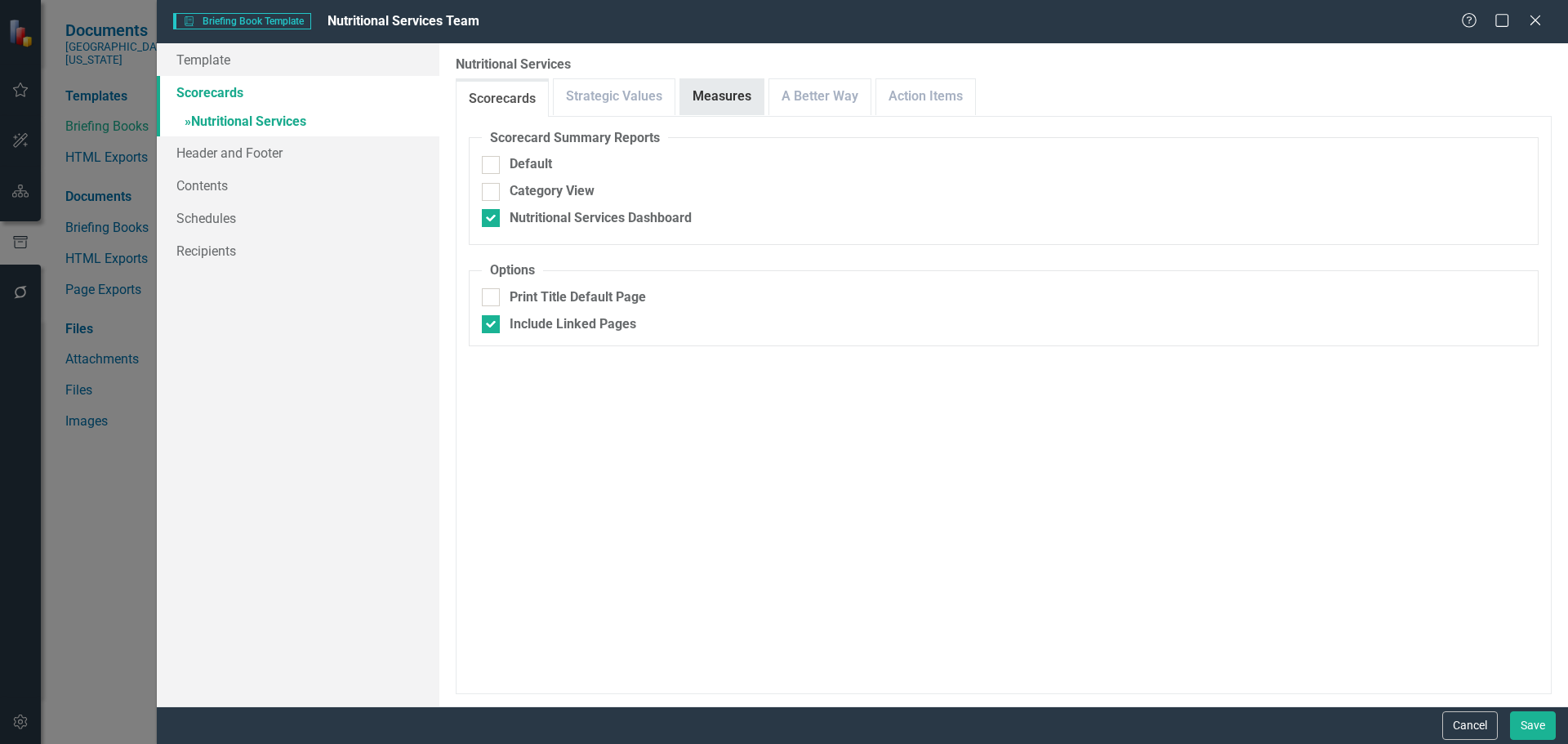
click at [751, 98] on link "Measures" at bounding box center [722, 97] width 83 height 35
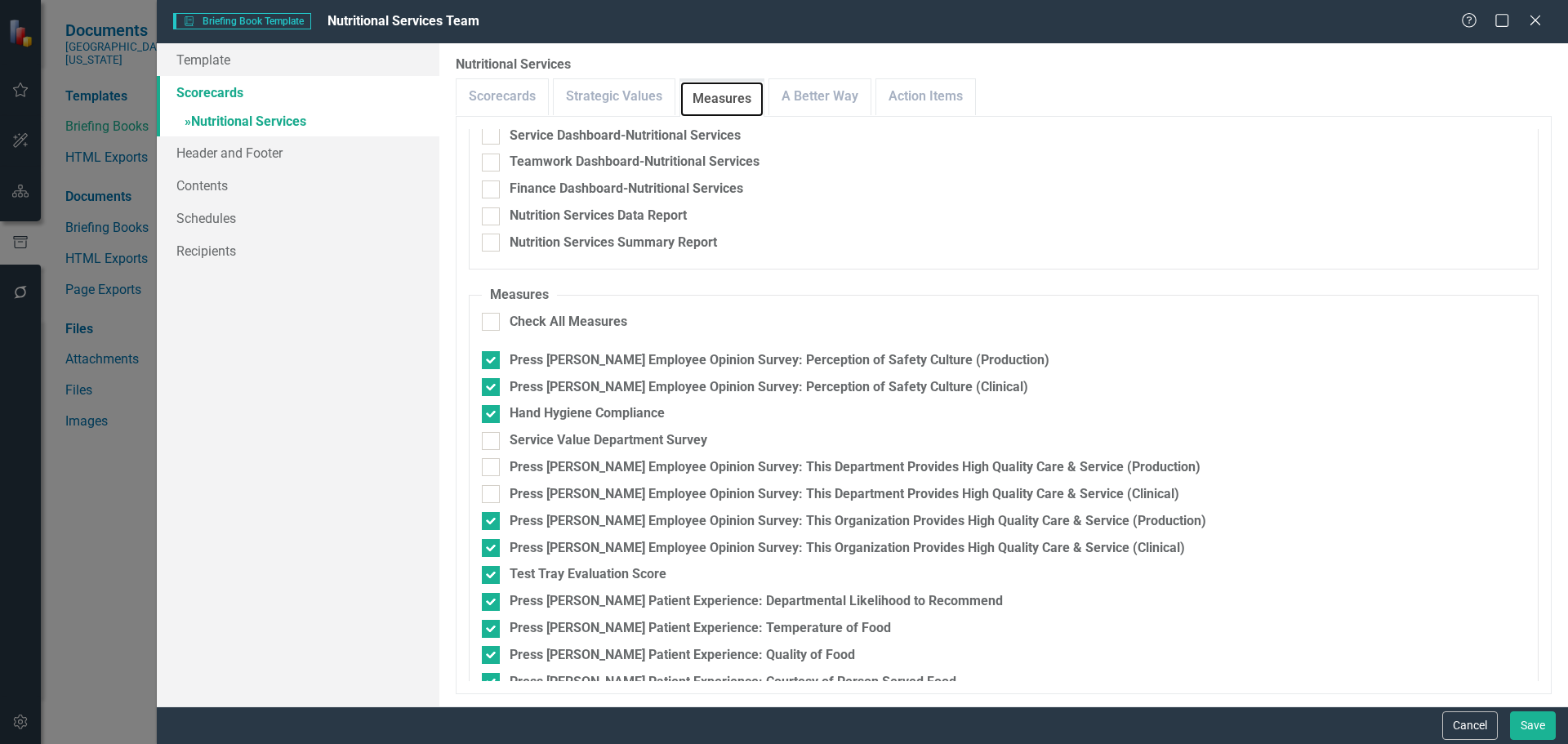
scroll to position [245, 0]
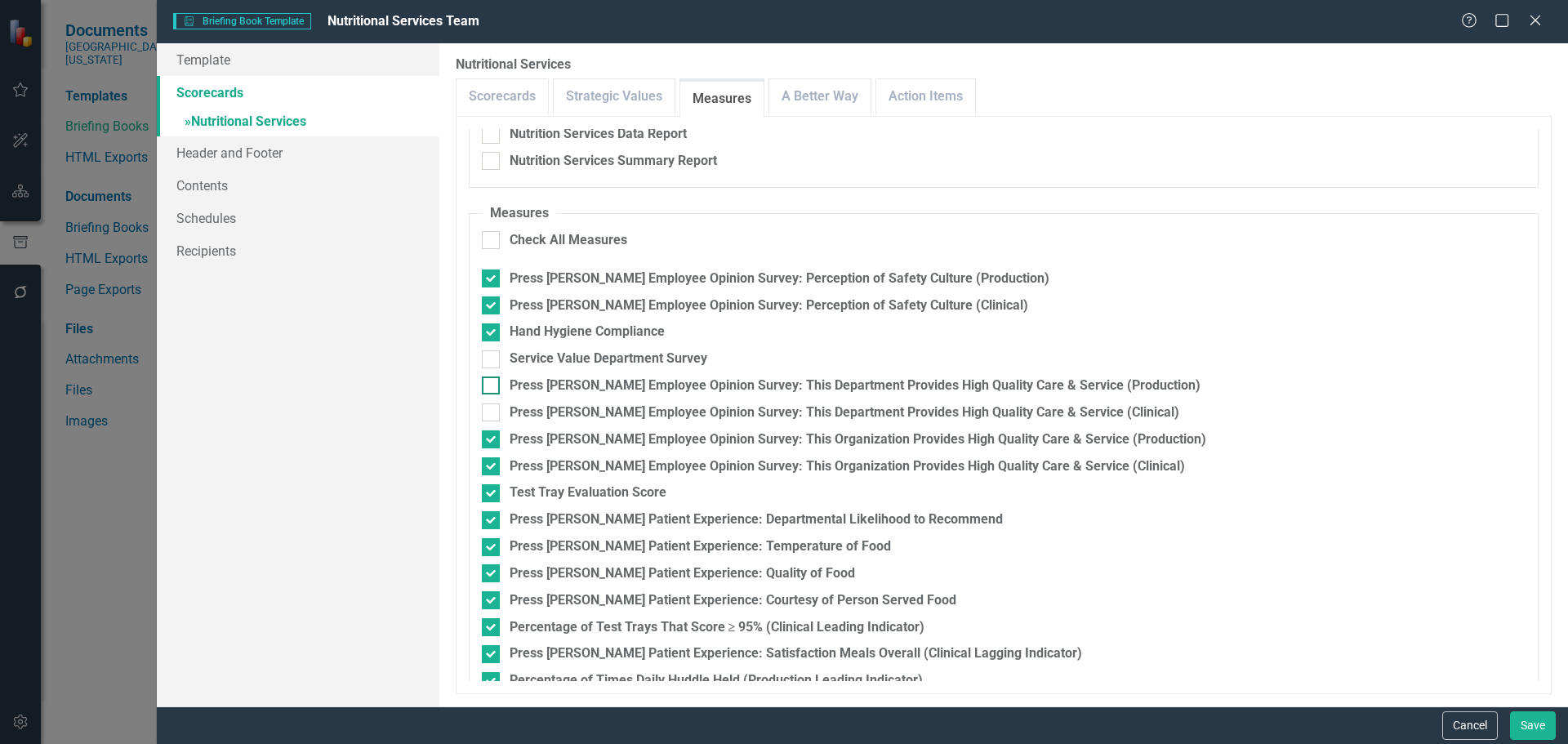
click at [487, 389] on div at bounding box center [490, 385] width 18 height 18
click at [487, 387] on input "Press [PERSON_NAME] Employee Opinion Survey: This Department Provides High Qual…" at bounding box center [486, 381] width 10 height 10
checkbox input "true"
click at [481, 418] on div at bounding box center [490, 412] width 18 height 18
click at [481, 414] on input "Press [PERSON_NAME] Employee Opinion Survey: This Department Provides High Qual…" at bounding box center [486, 408] width 10 height 10
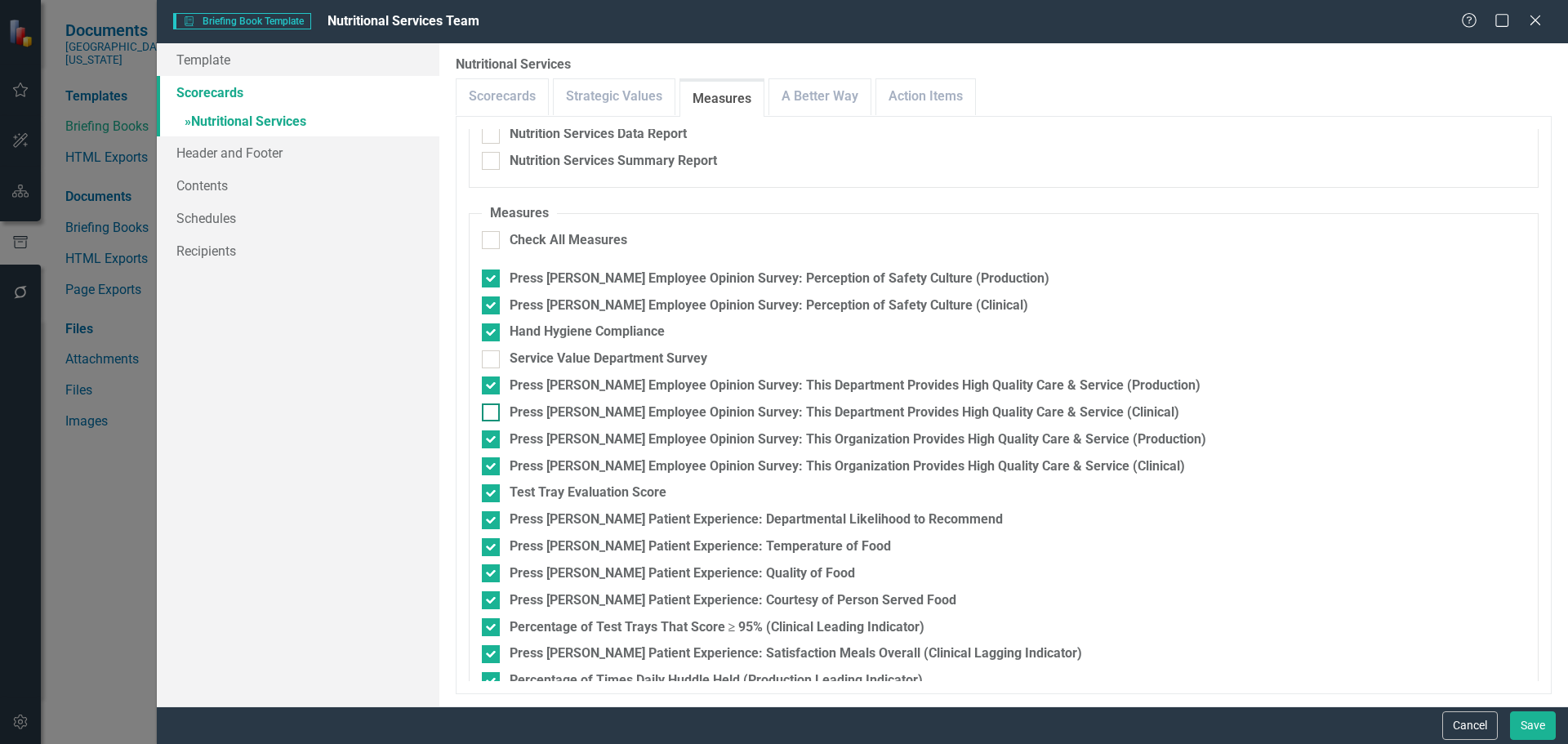
checkbox input "true"
click at [484, 440] on input "Press [PERSON_NAME] Employee Opinion Survey: This Organization Provides High Qu…" at bounding box center [486, 435] width 10 height 10
checkbox input "false"
click at [491, 462] on input "Press [PERSON_NAME] Employee Opinion Survey: This Organization Provides High Qu…" at bounding box center [486, 462] width 10 height 10
checkbox input "false"
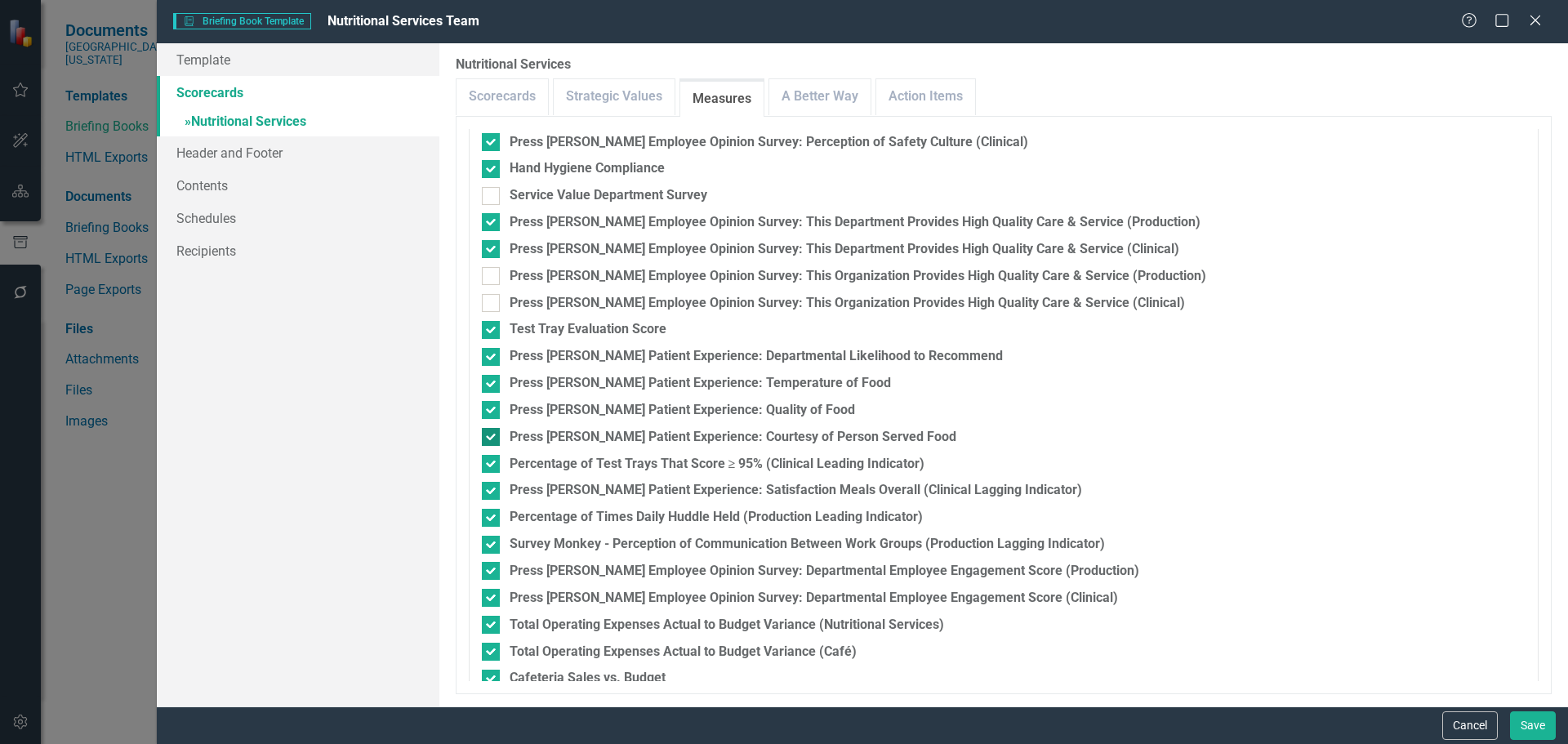
scroll to position [490, 0]
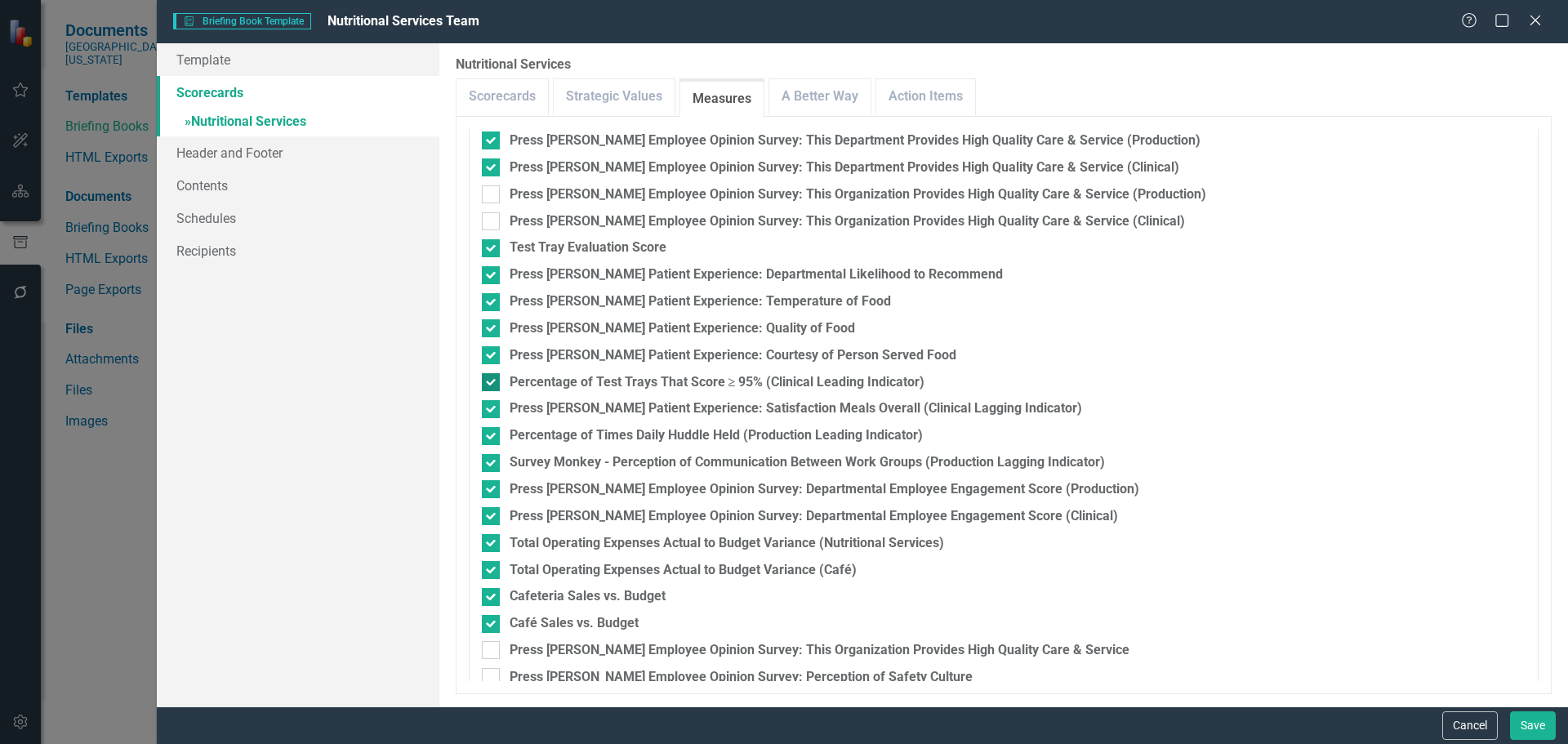
click at [490, 382] on input "Percentage of Test Trays That Score ≥ 95% (Clinical Leading Indicator)" at bounding box center [486, 378] width 10 height 10
checkbox input "false"
click at [493, 410] on div at bounding box center [490, 409] width 18 height 18
click at [493, 410] on input "Press [PERSON_NAME] Patient Experience: Satisfaction Meals Overall (Clinical La…" at bounding box center [486, 405] width 10 height 10
checkbox input "false"
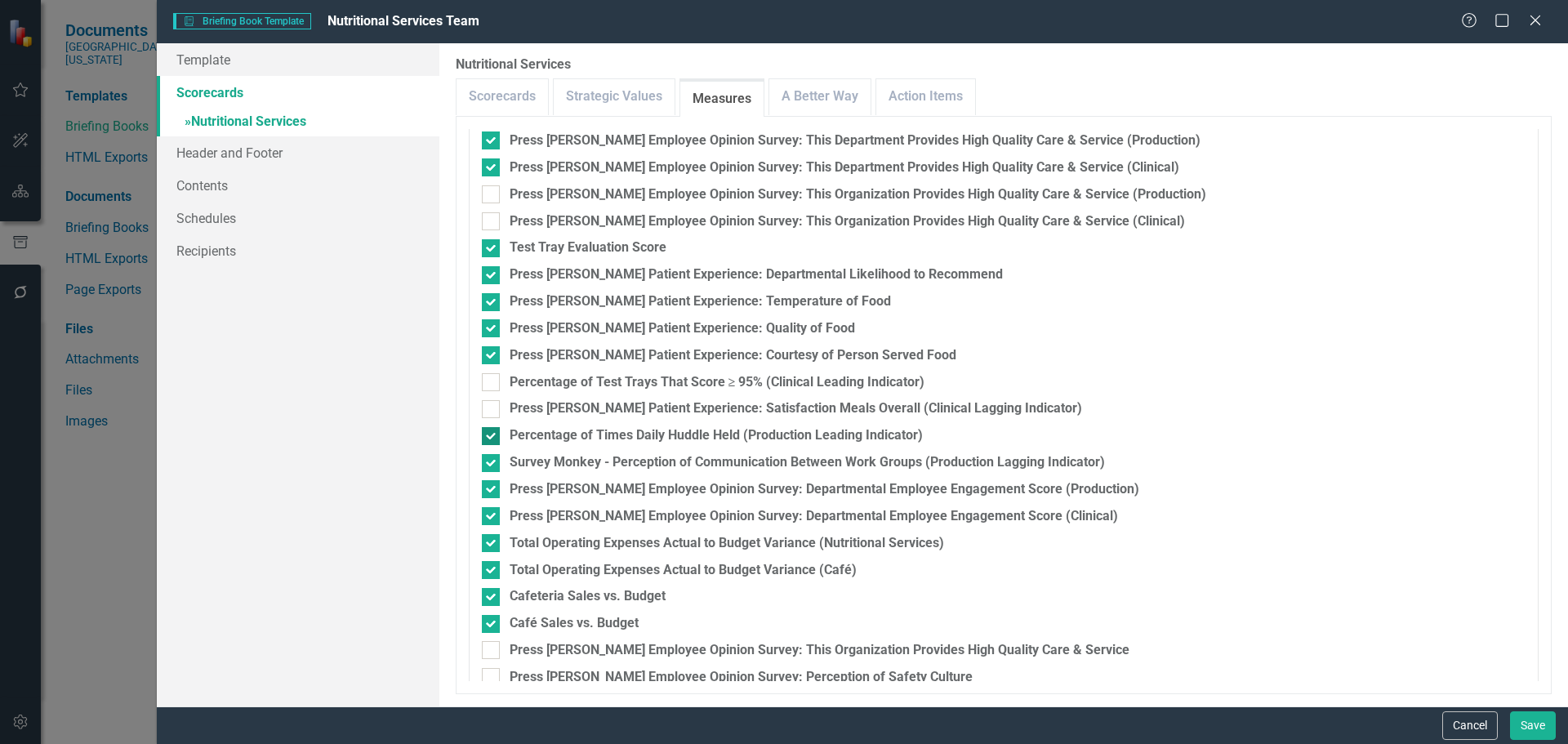
click at [488, 440] on div at bounding box center [490, 436] width 18 height 18
click at [488, 438] on input "Percentage of Times Daily Huddle Held (Production Leading Indicator)" at bounding box center [486, 432] width 10 height 10
checkbox input "false"
click at [488, 467] on div at bounding box center [490, 463] width 18 height 18
click at [488, 465] on input "Survey Monkey - Perception of Communication Between Work Groups (Production Lag…" at bounding box center [486, 459] width 10 height 10
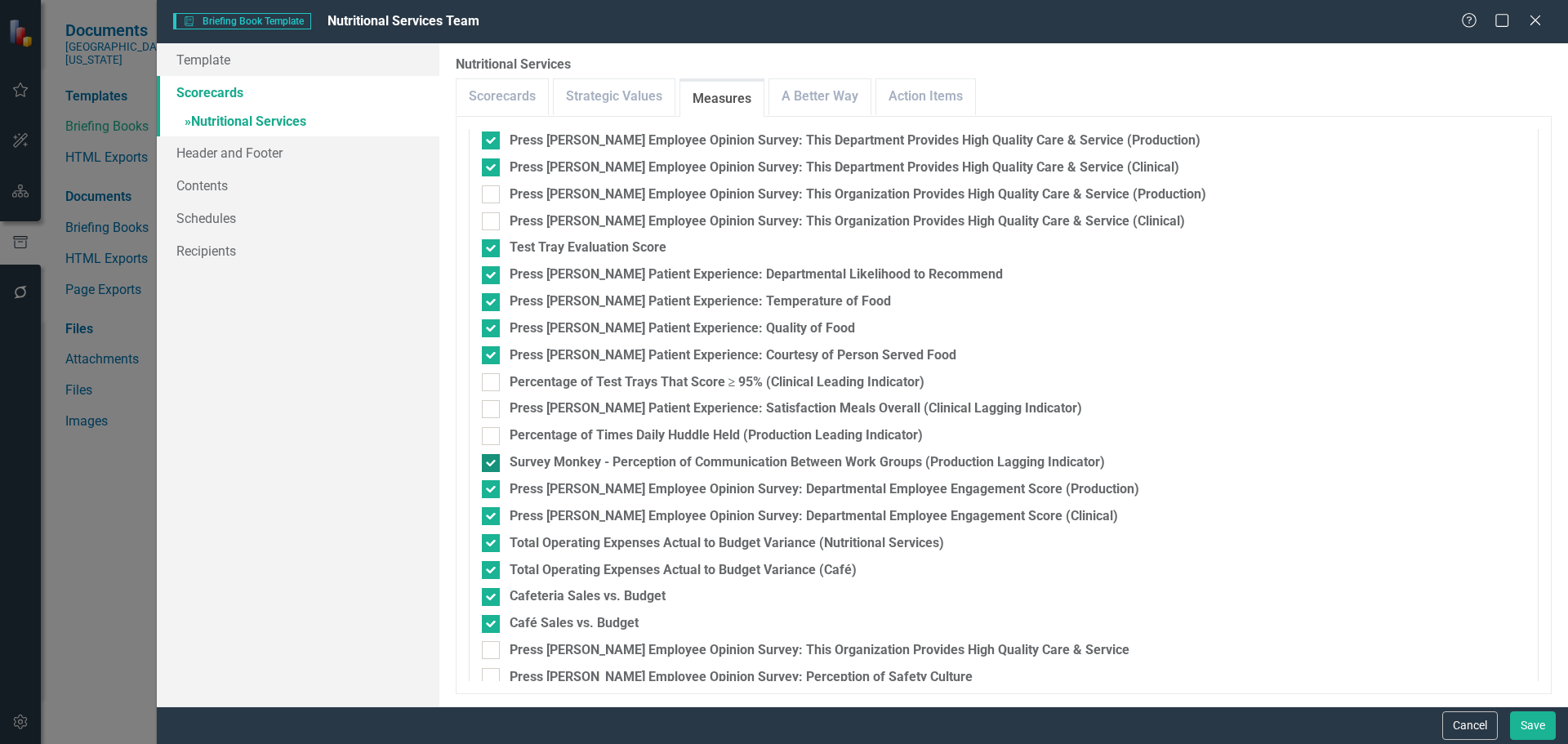
checkbox input "false"
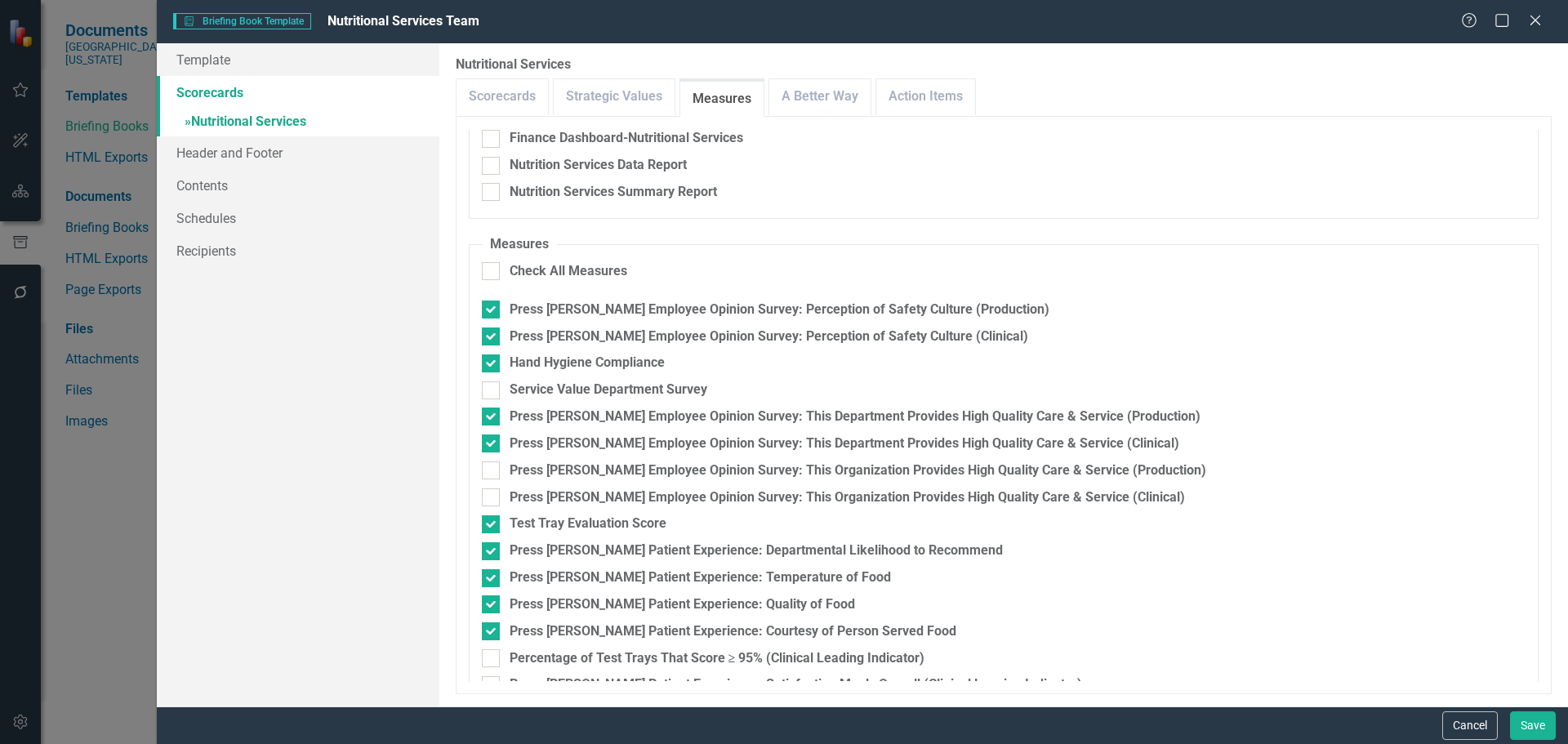
scroll to position [213, 0]
click at [844, 96] on link "A Better Way" at bounding box center [819, 97] width 101 height 35
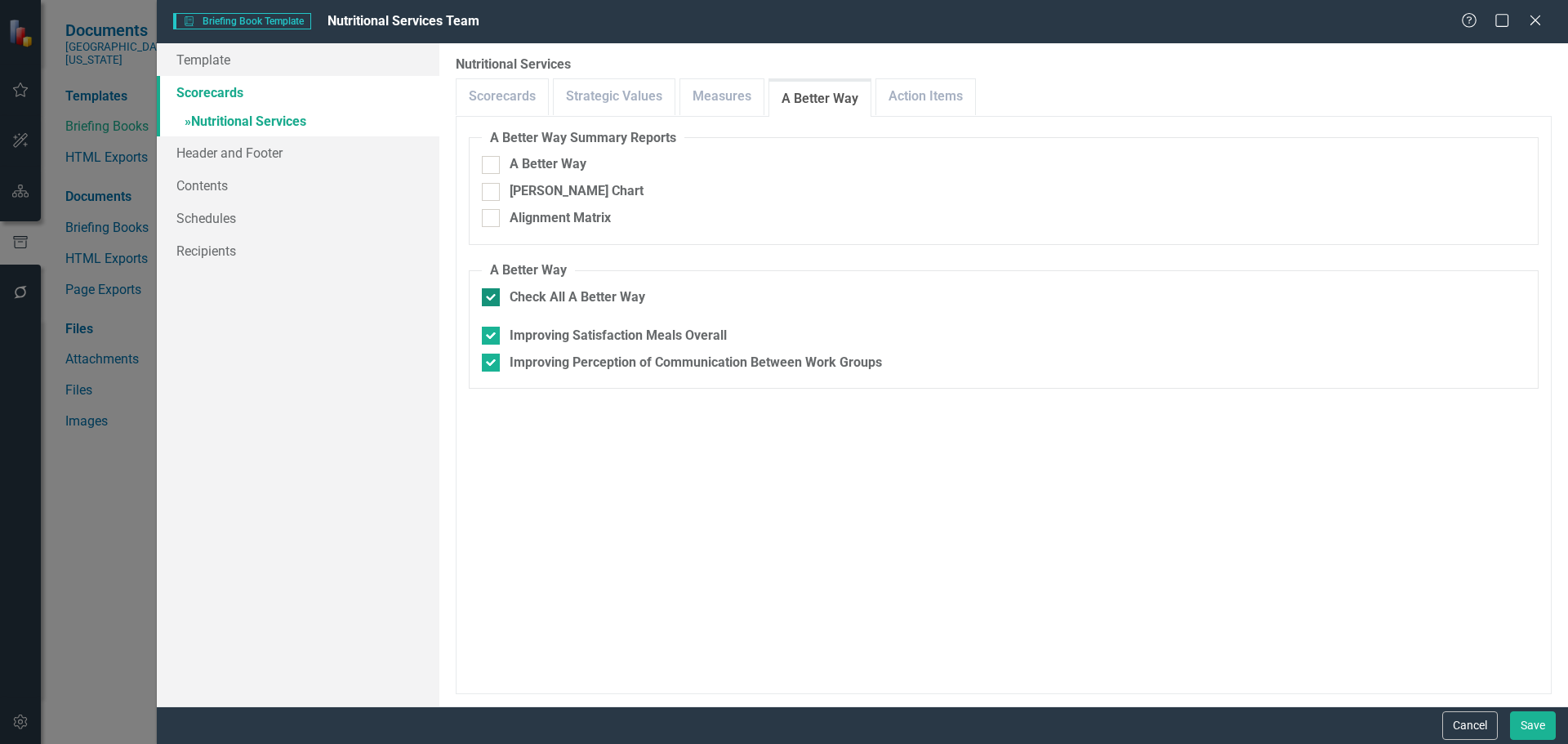
click at [488, 298] on input "Check All A Better Way" at bounding box center [486, 293] width 10 height 10
checkbox input "false"
click at [937, 92] on link "Action Items" at bounding box center [926, 97] width 99 height 35
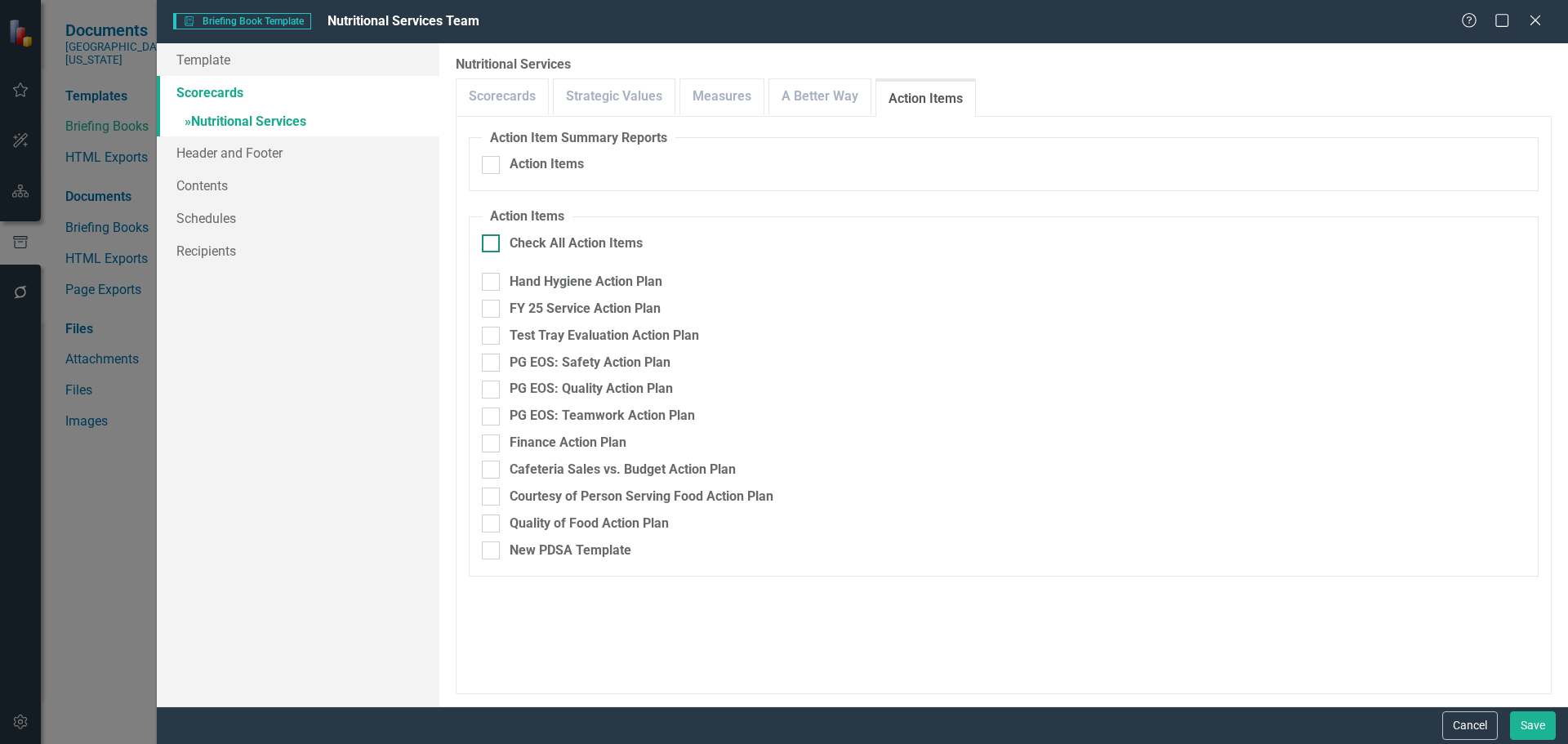
click at [494, 249] on div at bounding box center [490, 243] width 18 height 18
click at [493, 245] on input "Check All Action Items" at bounding box center [486, 239] width 10 height 10
checkbox input "true"
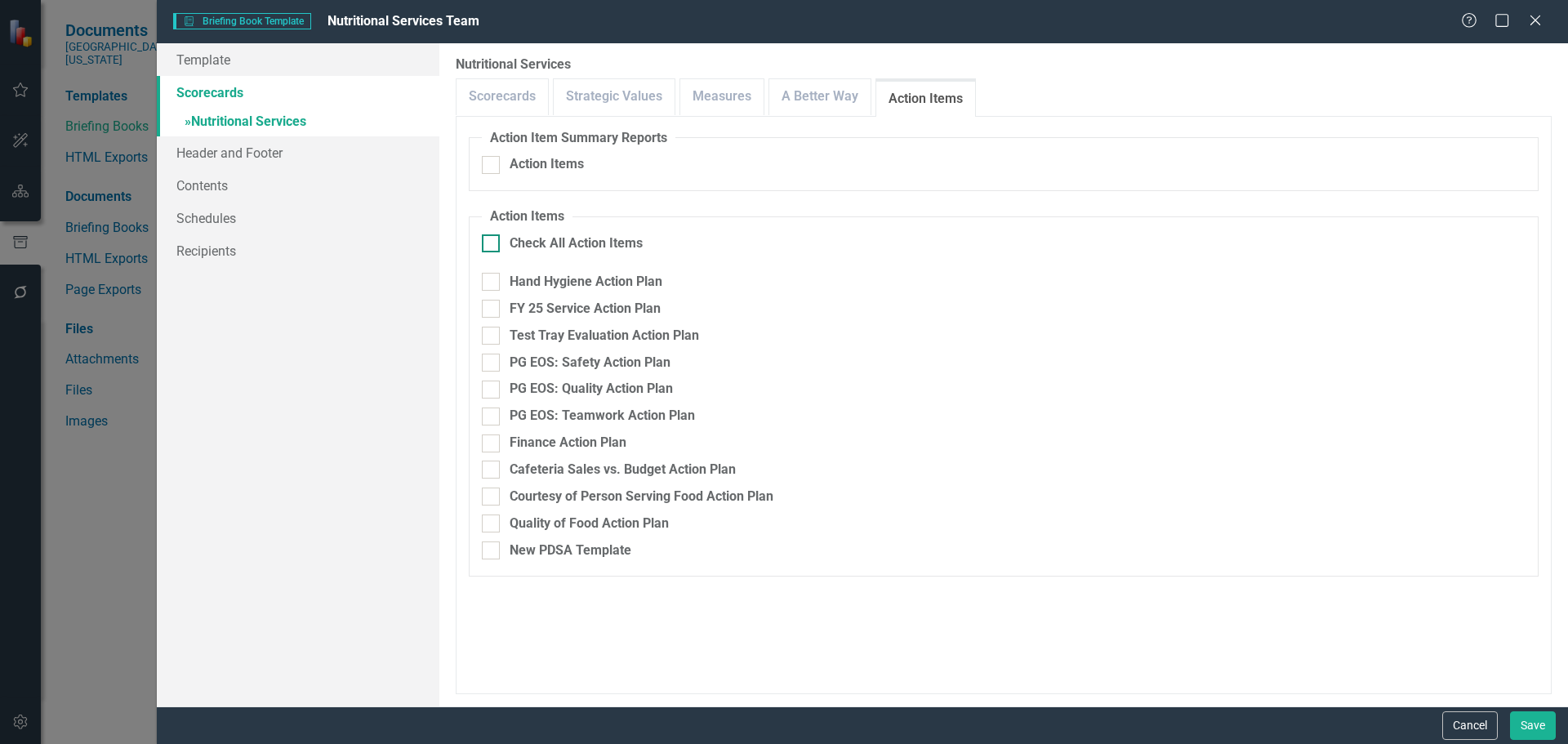
checkbox input "true"
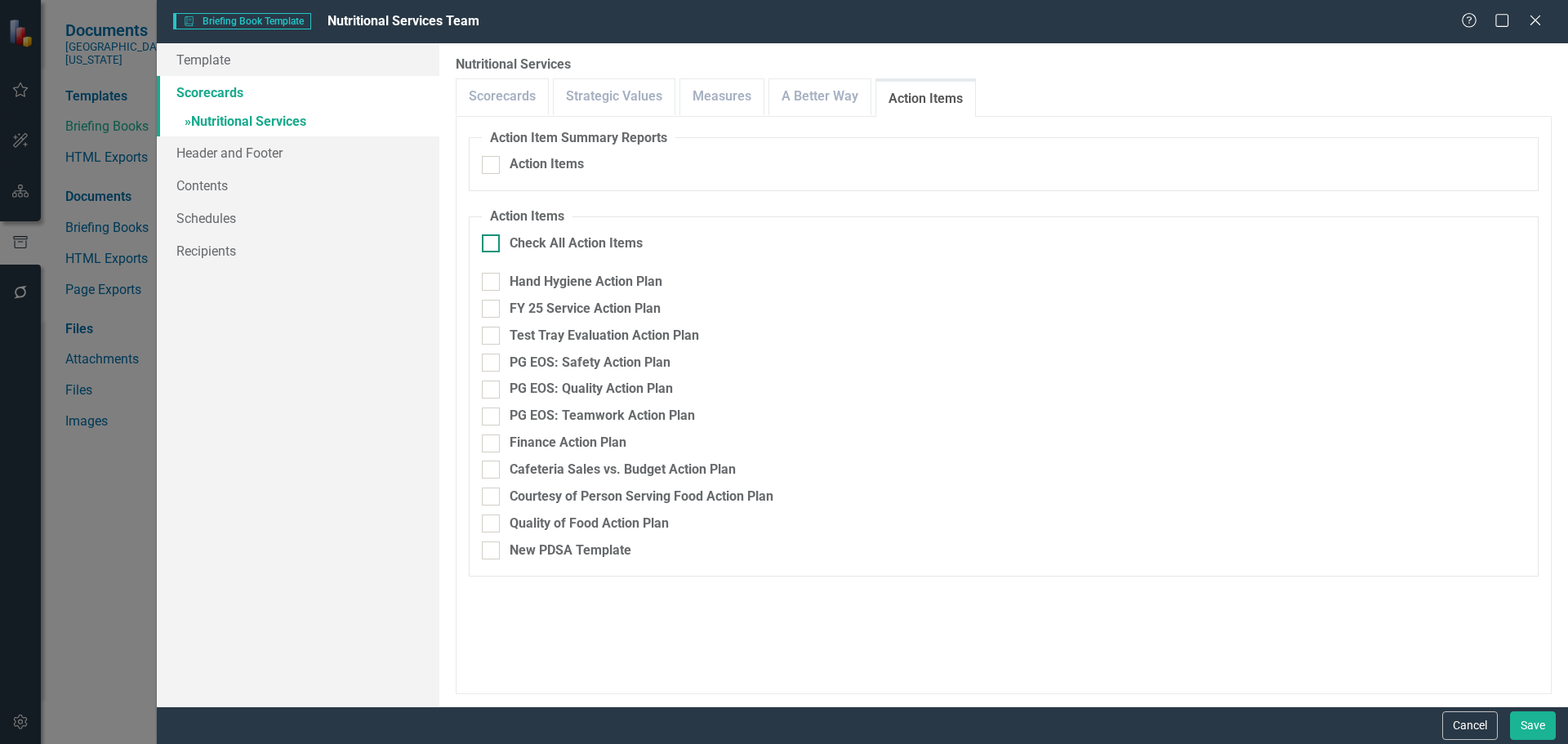
checkbox input "true"
click at [481, 551] on input "New PDSA Template" at bounding box center [486, 546] width 10 height 10
checkbox input "false"
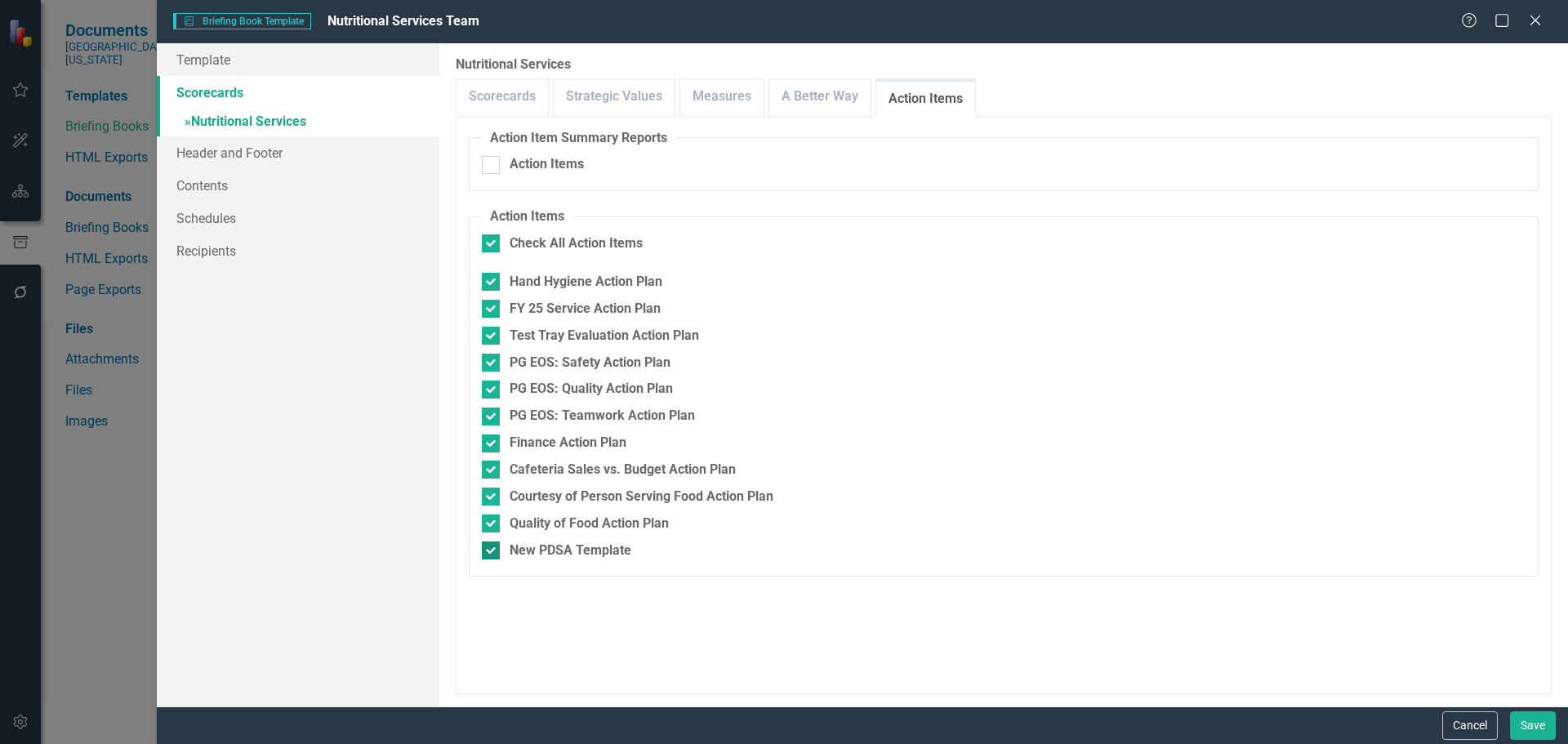
checkbox input "false"
click at [1516, 727] on button "Save" at bounding box center [1533, 725] width 46 height 29
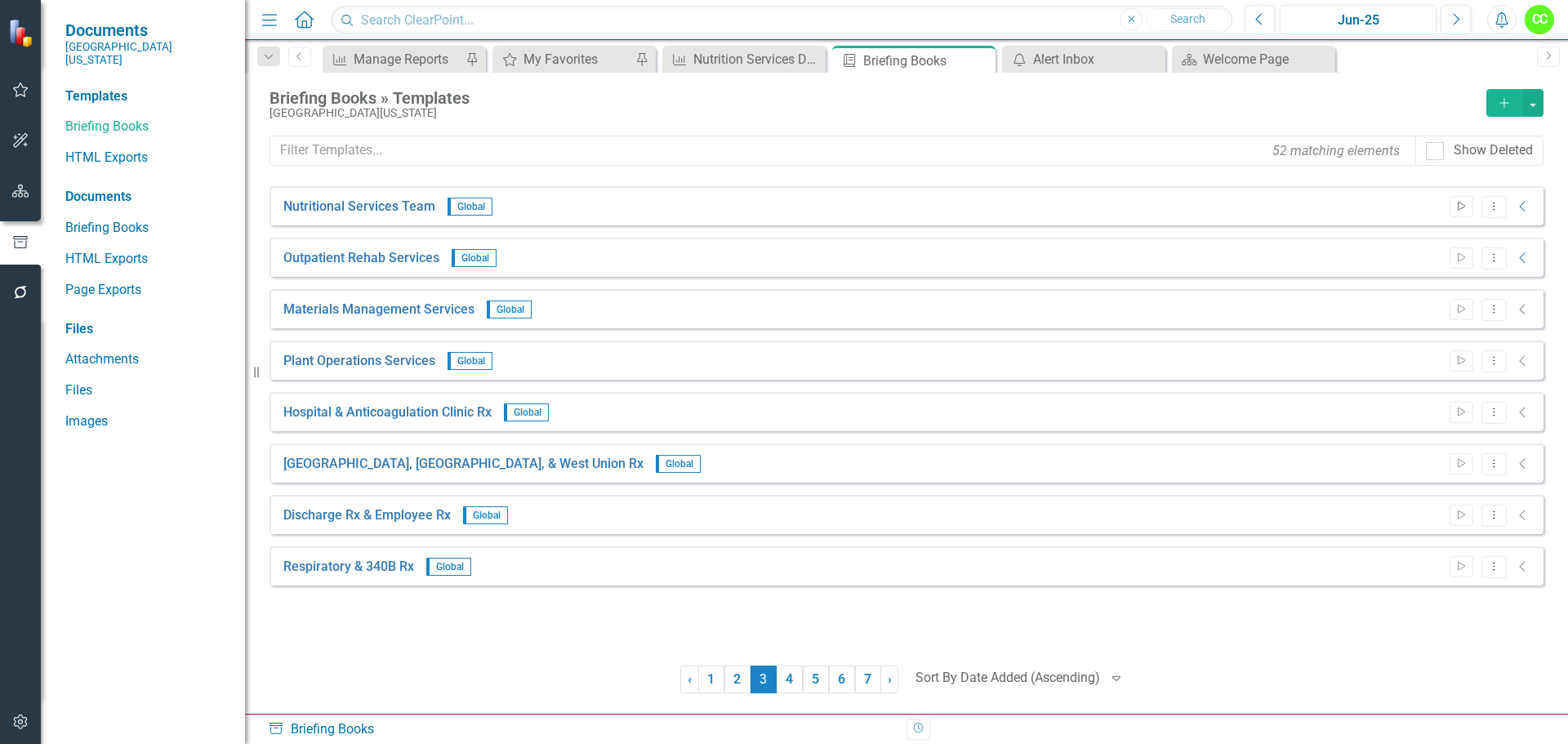
click at [1453, 206] on button "Start" at bounding box center [1461, 206] width 23 height 21
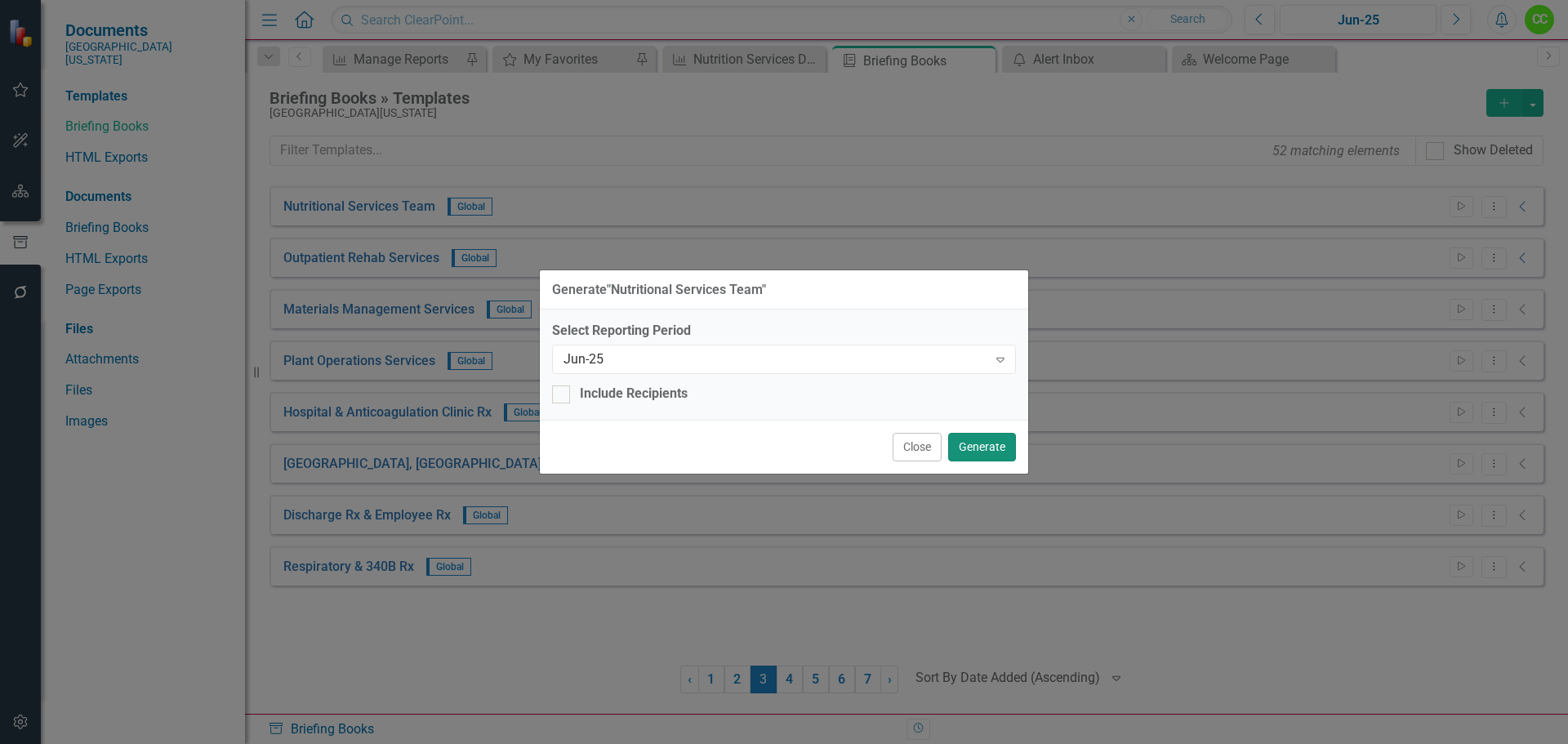
click at [986, 444] on button "Generate" at bounding box center [981, 447] width 68 height 29
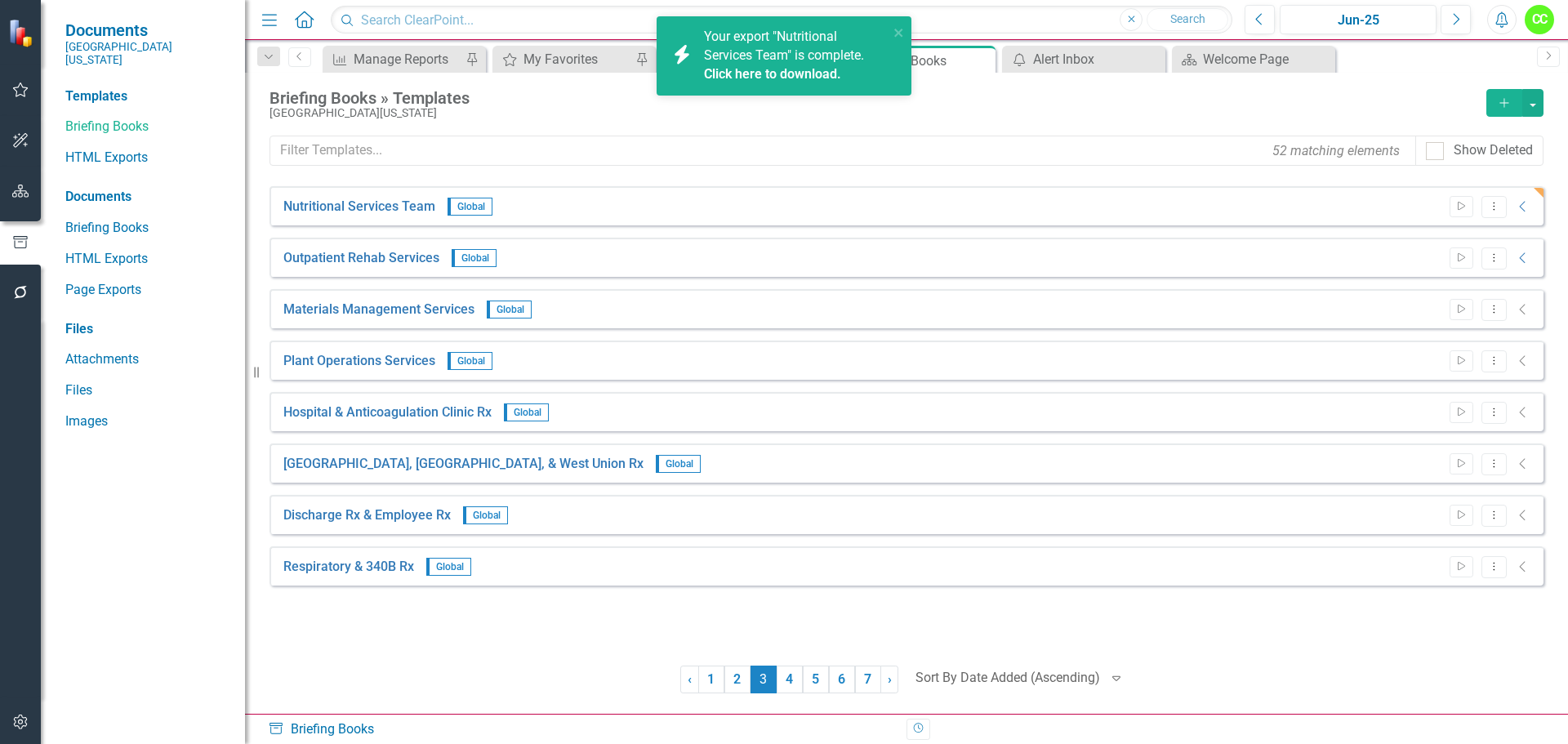
click at [855, 67] on div "Click here to download." at bounding box center [794, 74] width 181 height 19
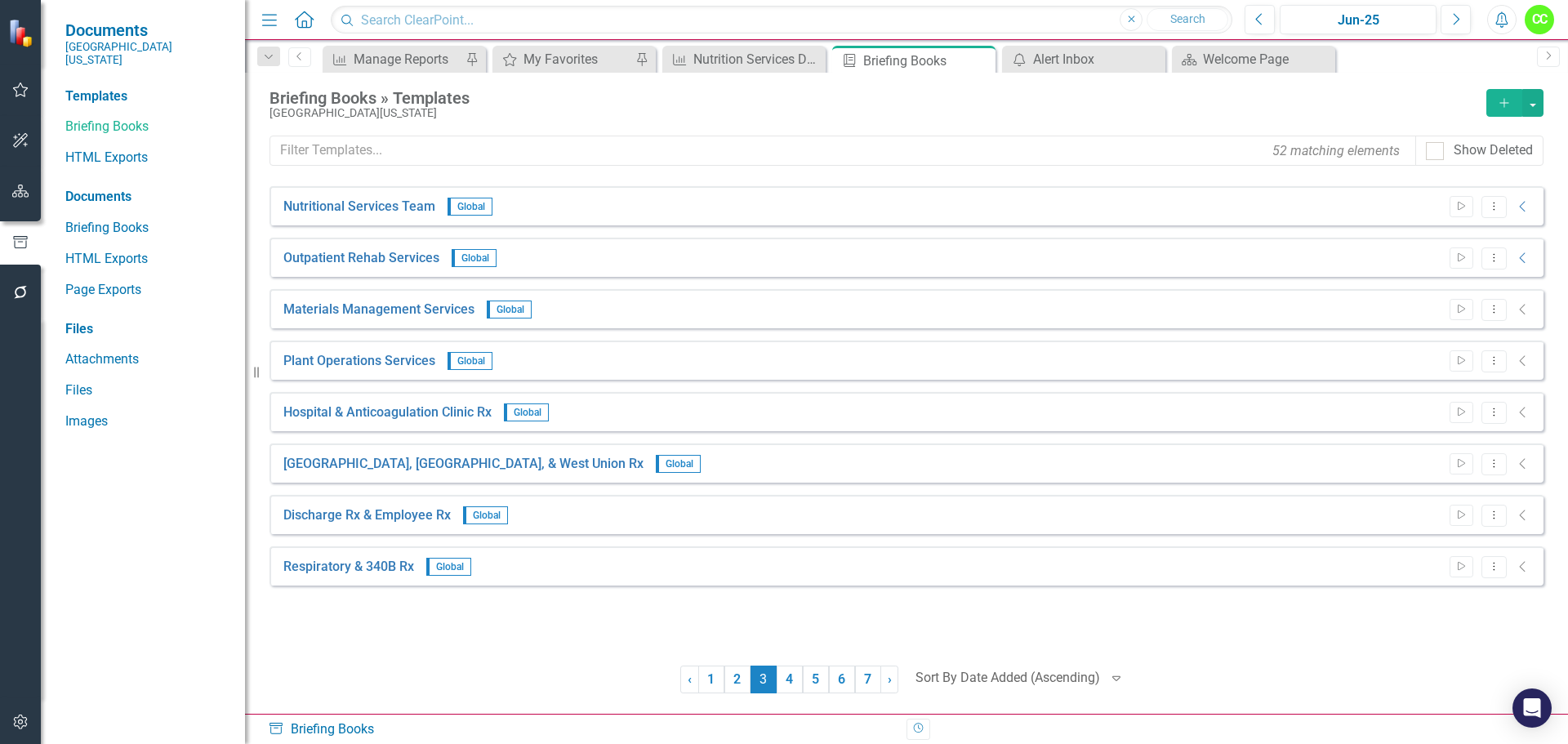
click at [1509, 11] on icon "Alerts" at bounding box center [1501, 20] width 17 height 17
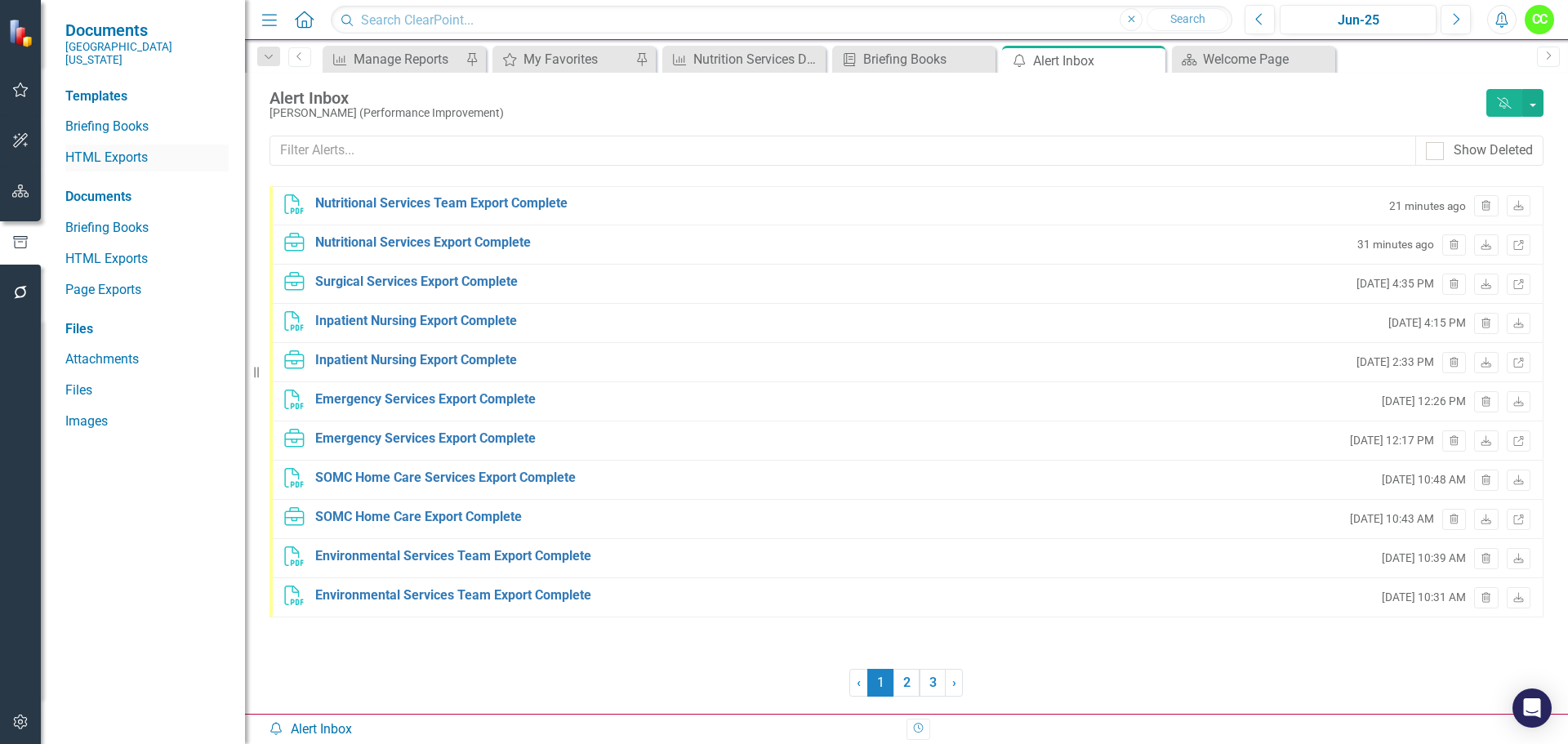
click at [77, 149] on link "HTML Exports" at bounding box center [146, 158] width 163 height 19
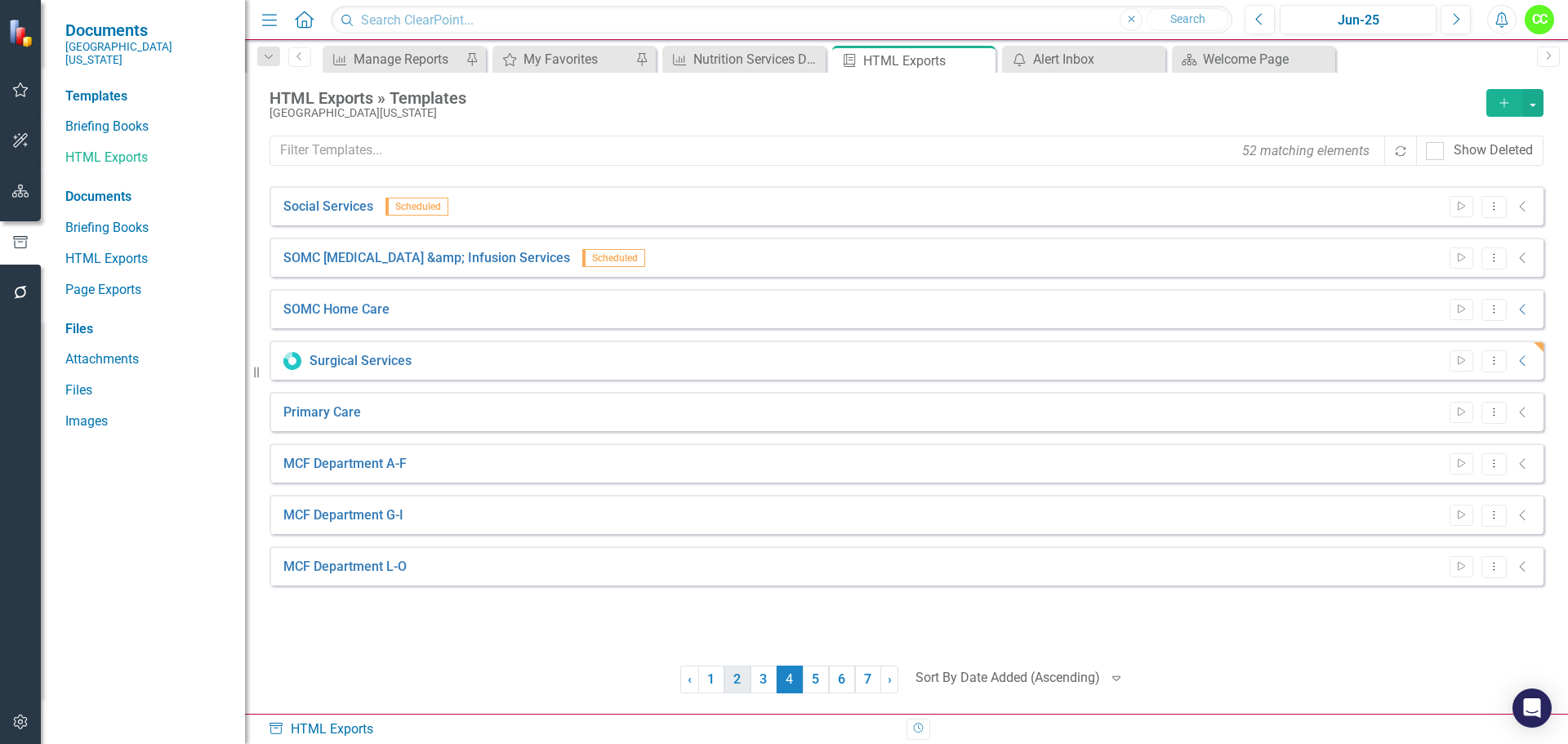
click at [738, 684] on link "2" at bounding box center [737, 680] width 26 height 28
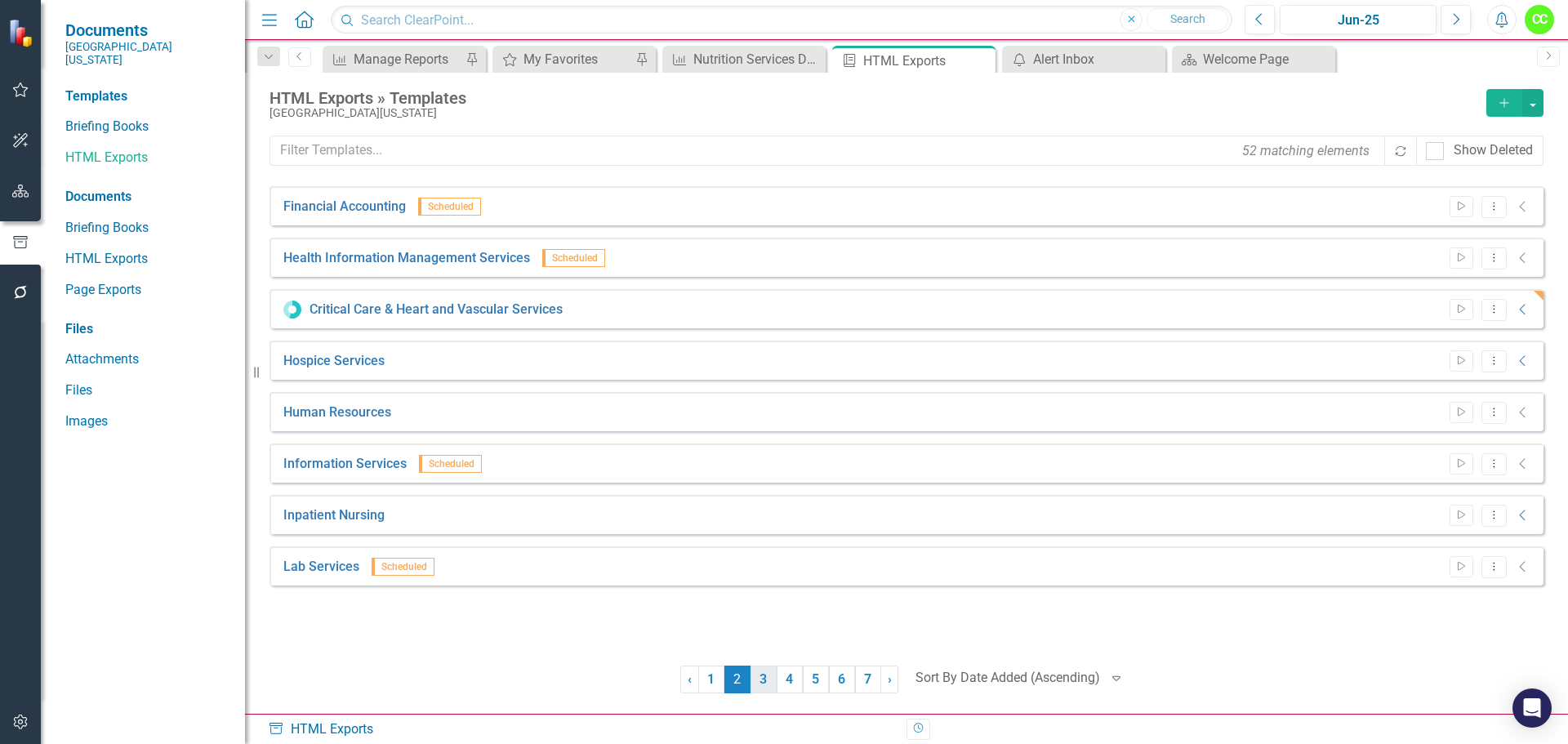
click at [760, 682] on link "3" at bounding box center [764, 680] width 26 height 28
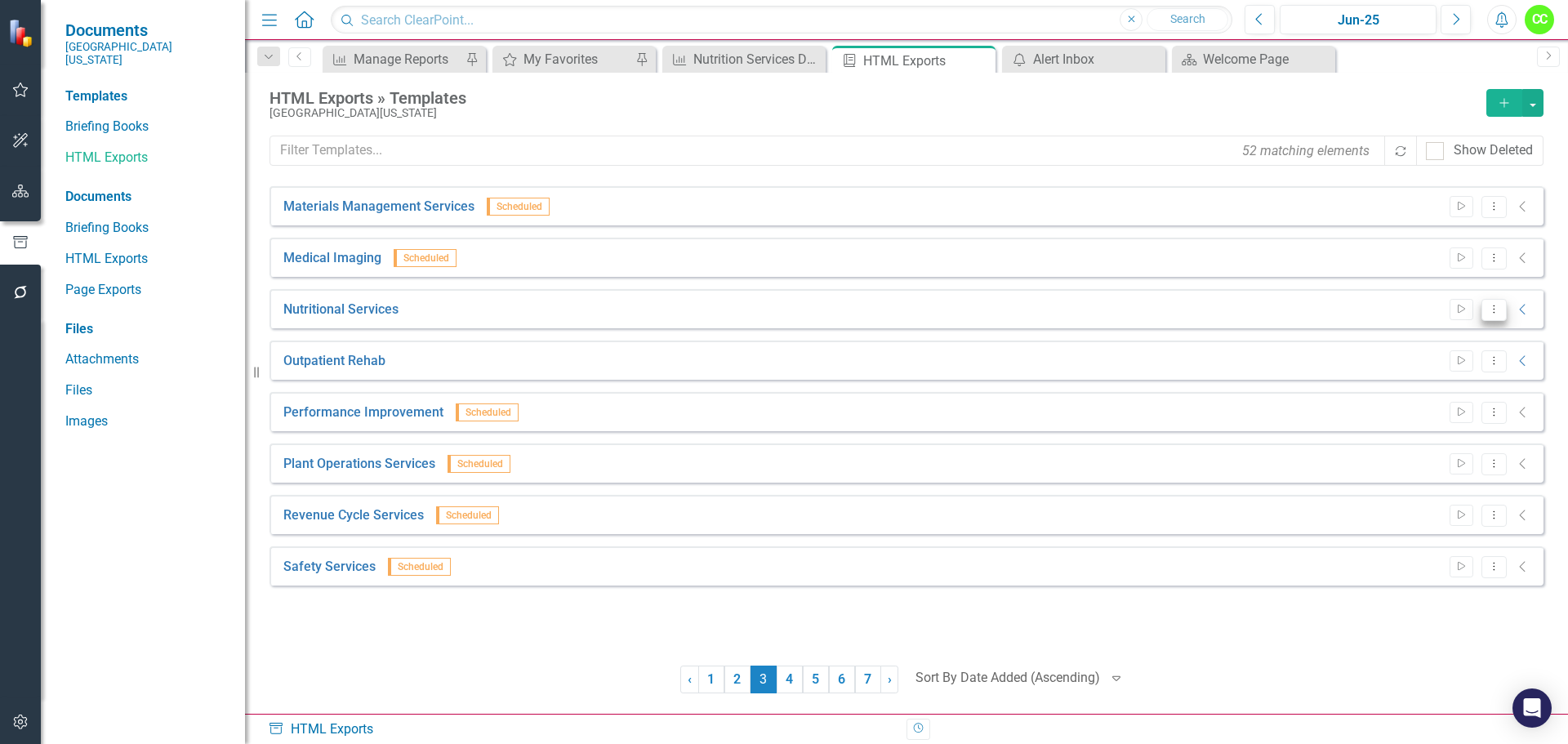
click at [1494, 309] on icon at bounding box center [1494, 308] width 2 height 8
click at [1429, 395] on link "Edit Edit Template" at bounding box center [1430, 397] width 151 height 30
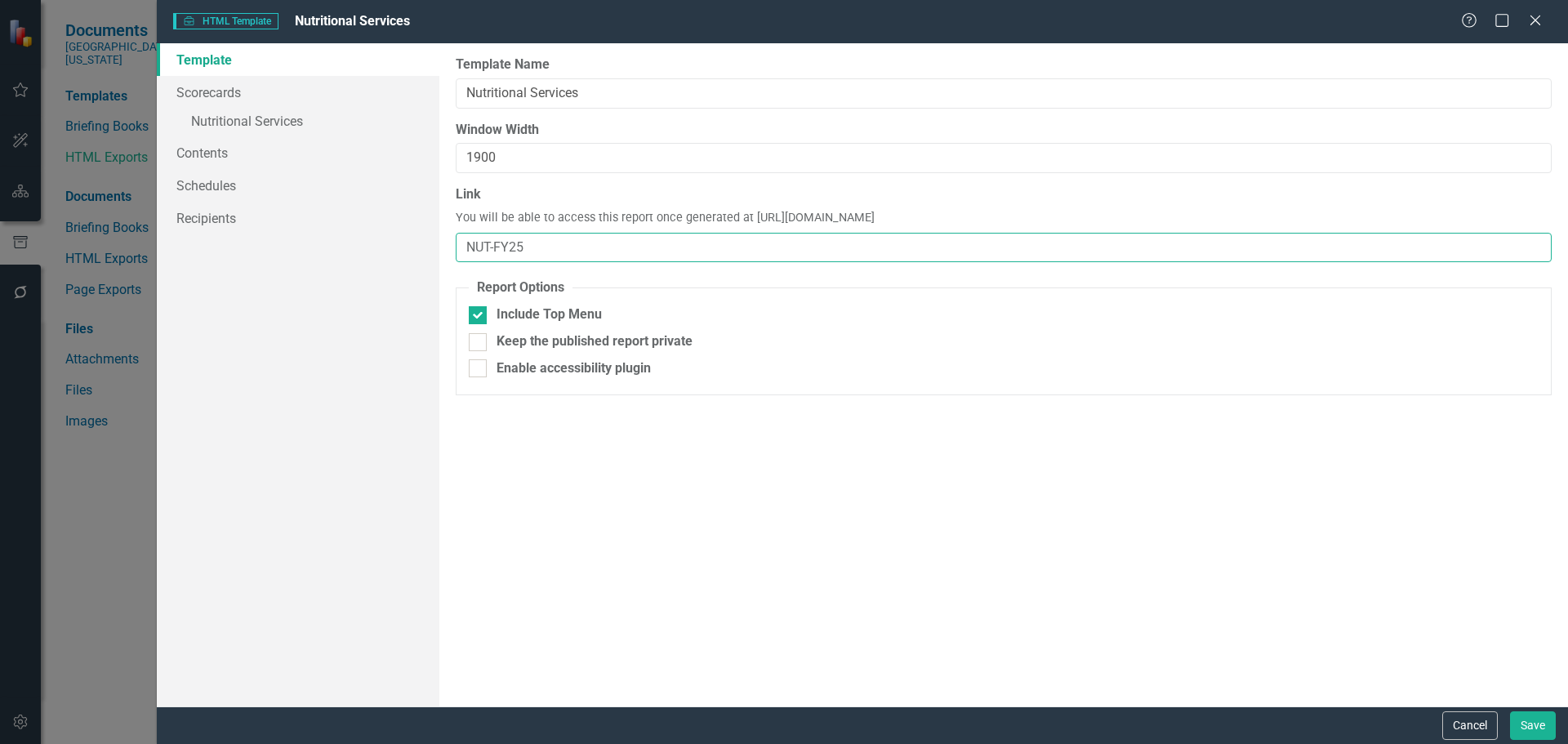
click at [585, 244] on input "NUT-FY25" at bounding box center [1003, 248] width 1096 height 30
type input "NUT"
click at [1524, 714] on button "Save" at bounding box center [1533, 725] width 46 height 29
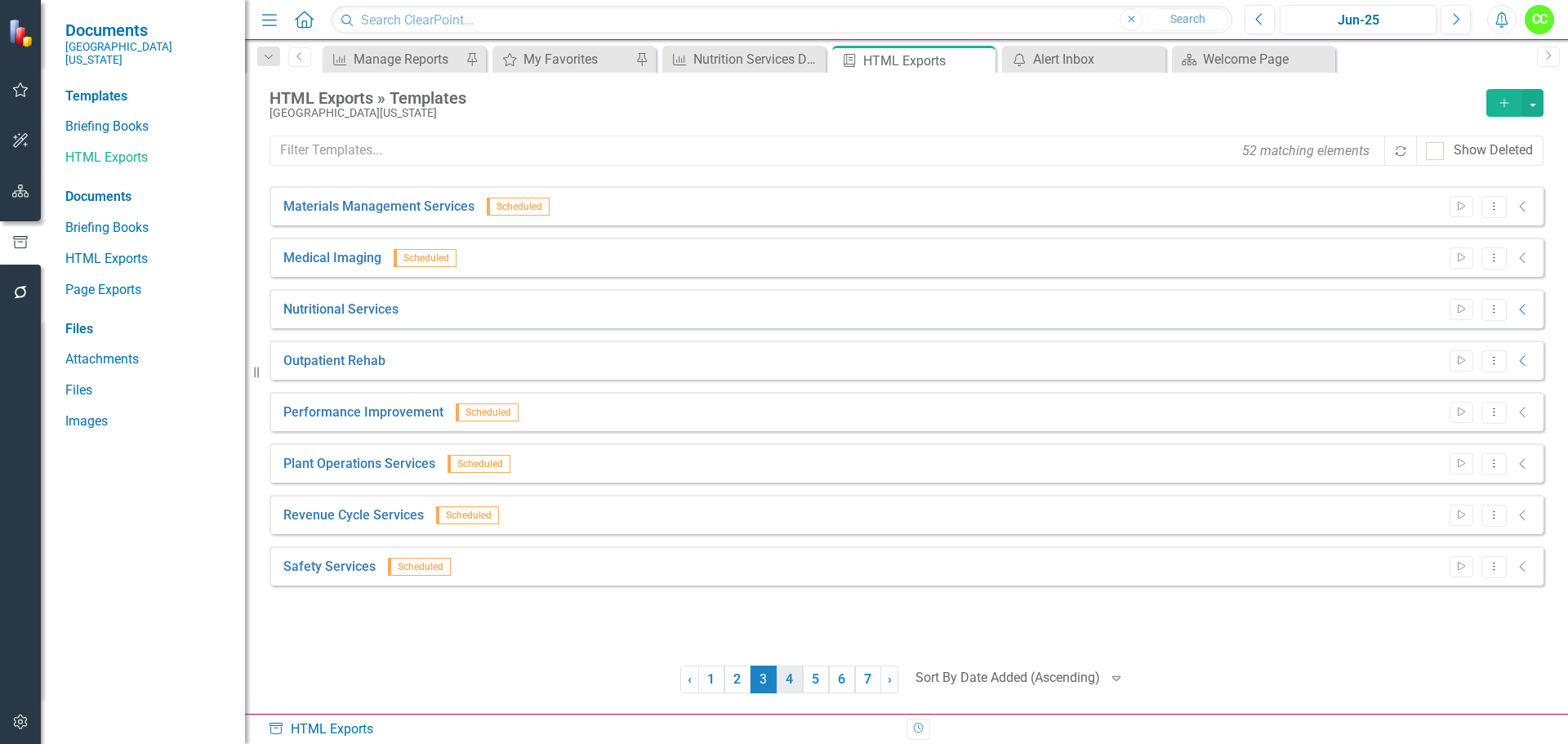
click at [785, 681] on link "4" at bounding box center [790, 680] width 26 height 28
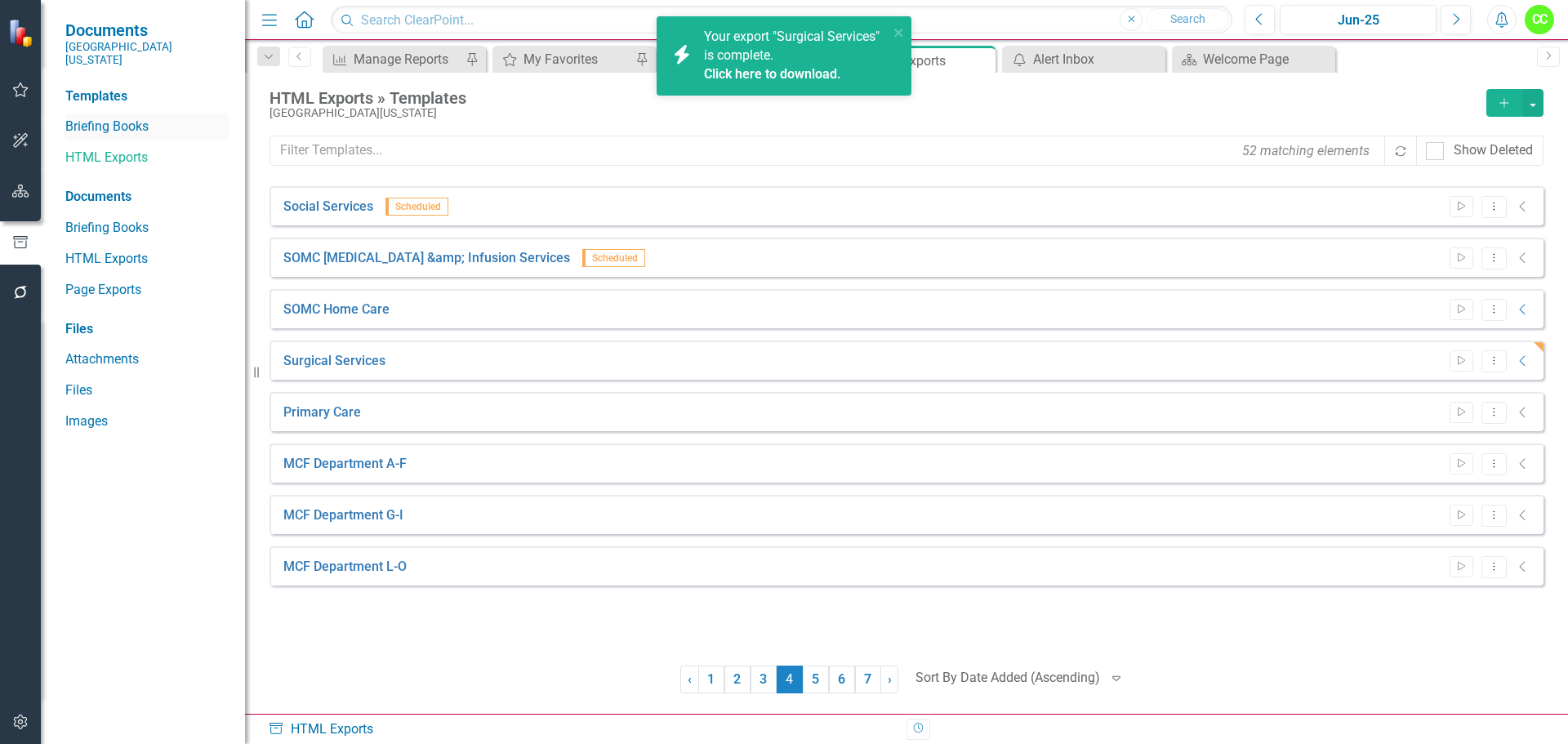
click at [118, 117] on link "Briefing Books" at bounding box center [146, 127] width 163 height 19
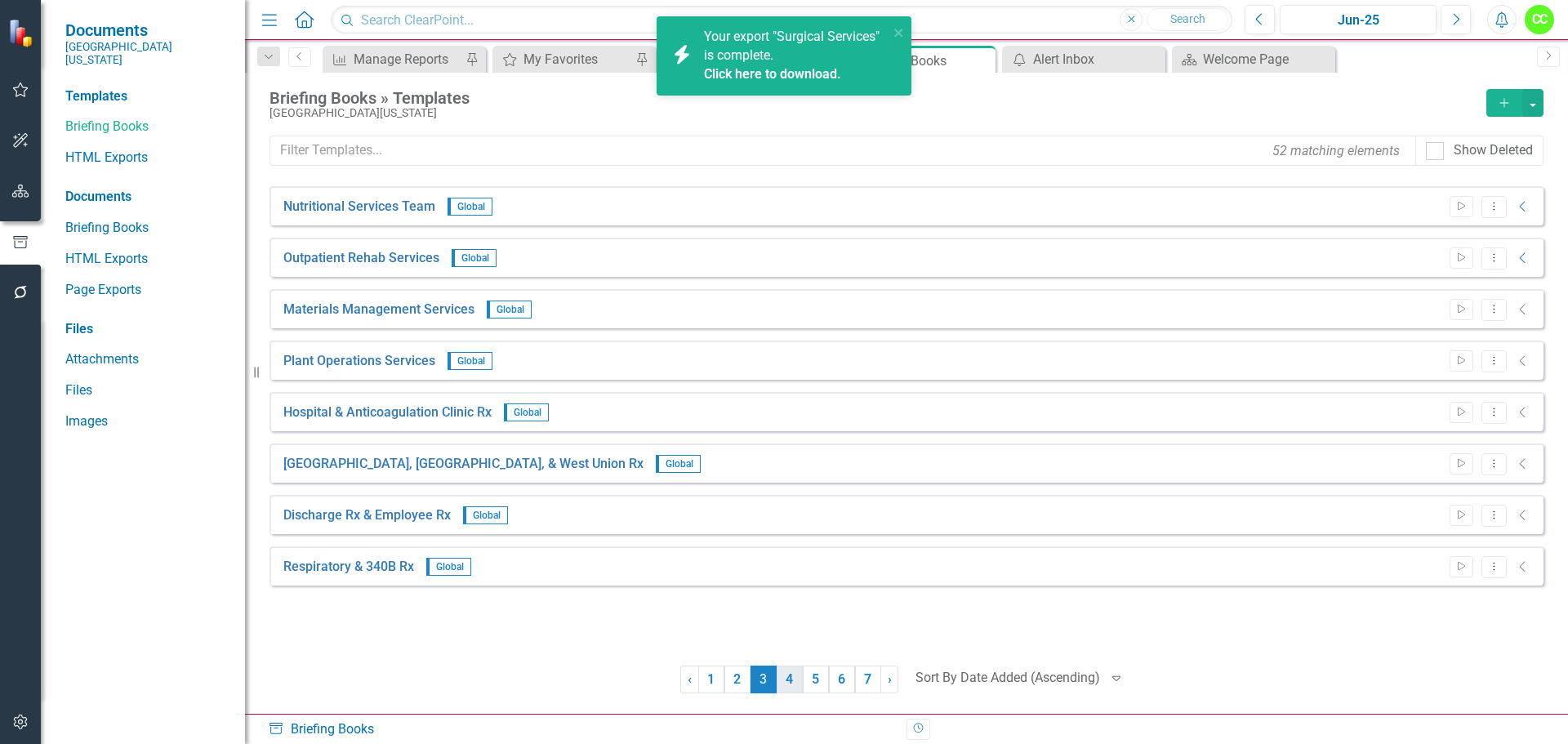
click at [787, 680] on link "4" at bounding box center [790, 680] width 26 height 28
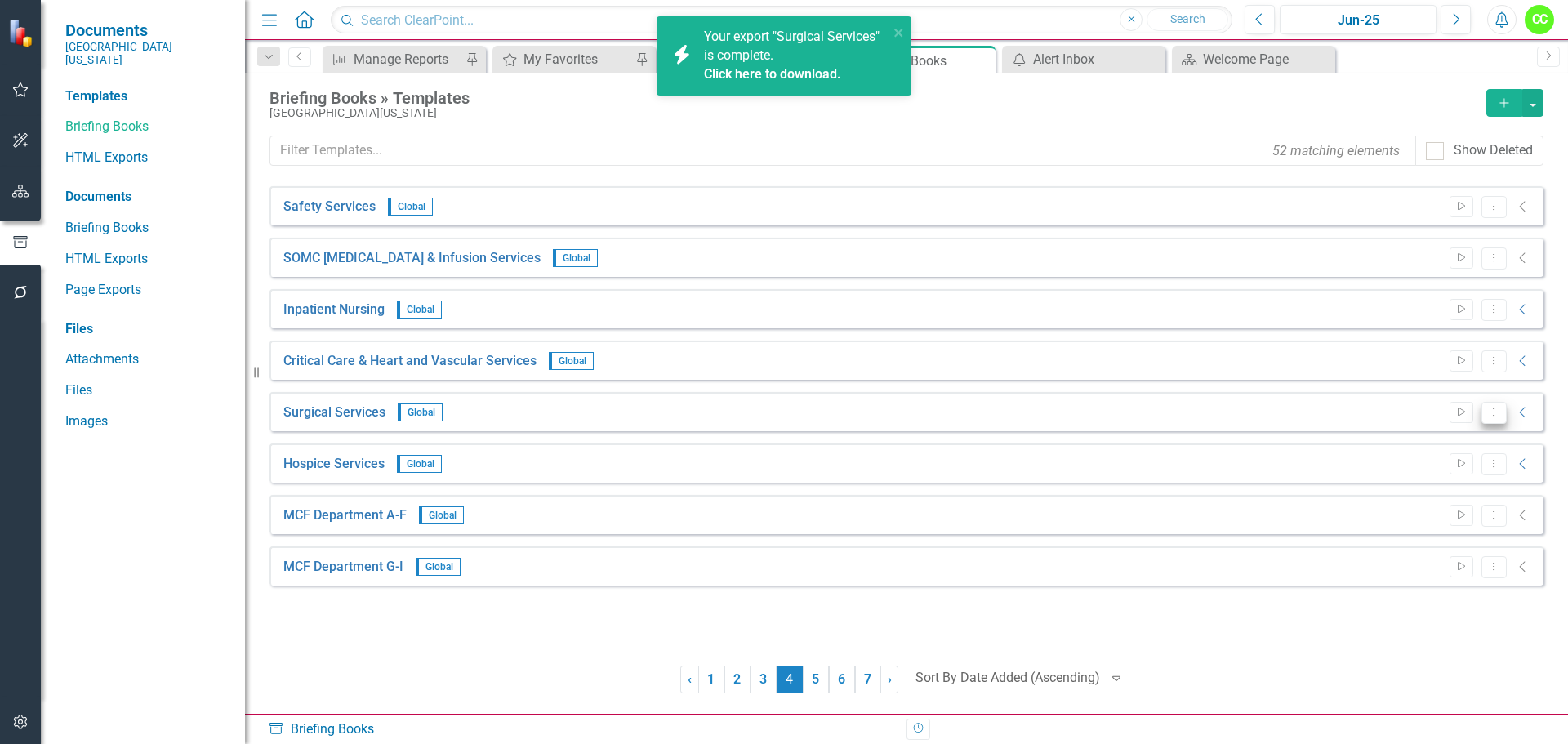
click at [1494, 413] on icon "Dropdown Menu" at bounding box center [1494, 412] width 14 height 10
click at [1418, 503] on link "Edit Edit Template" at bounding box center [1430, 500] width 151 height 30
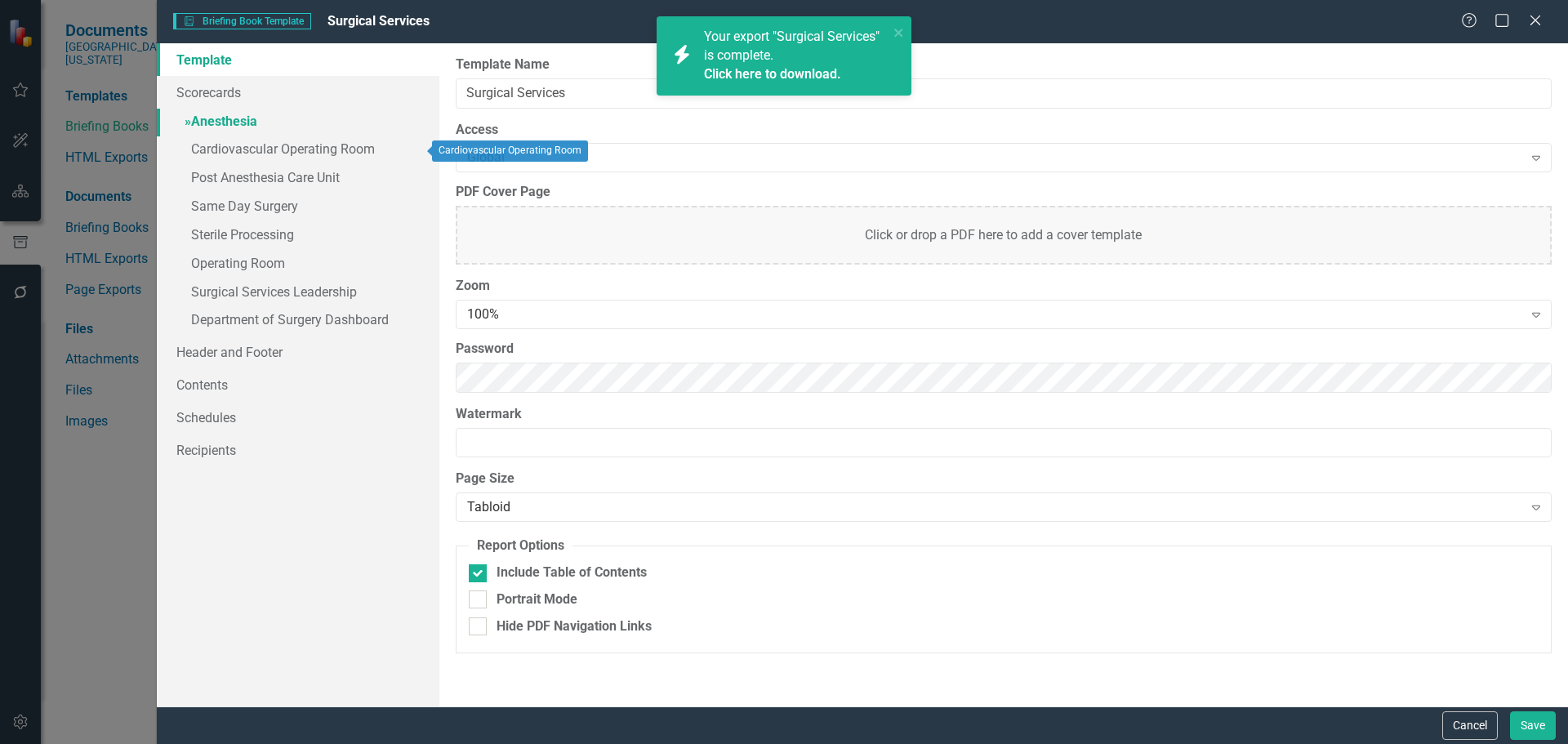
click at [231, 123] on link "» Anesthesia" at bounding box center [297, 123] width 282 height 29
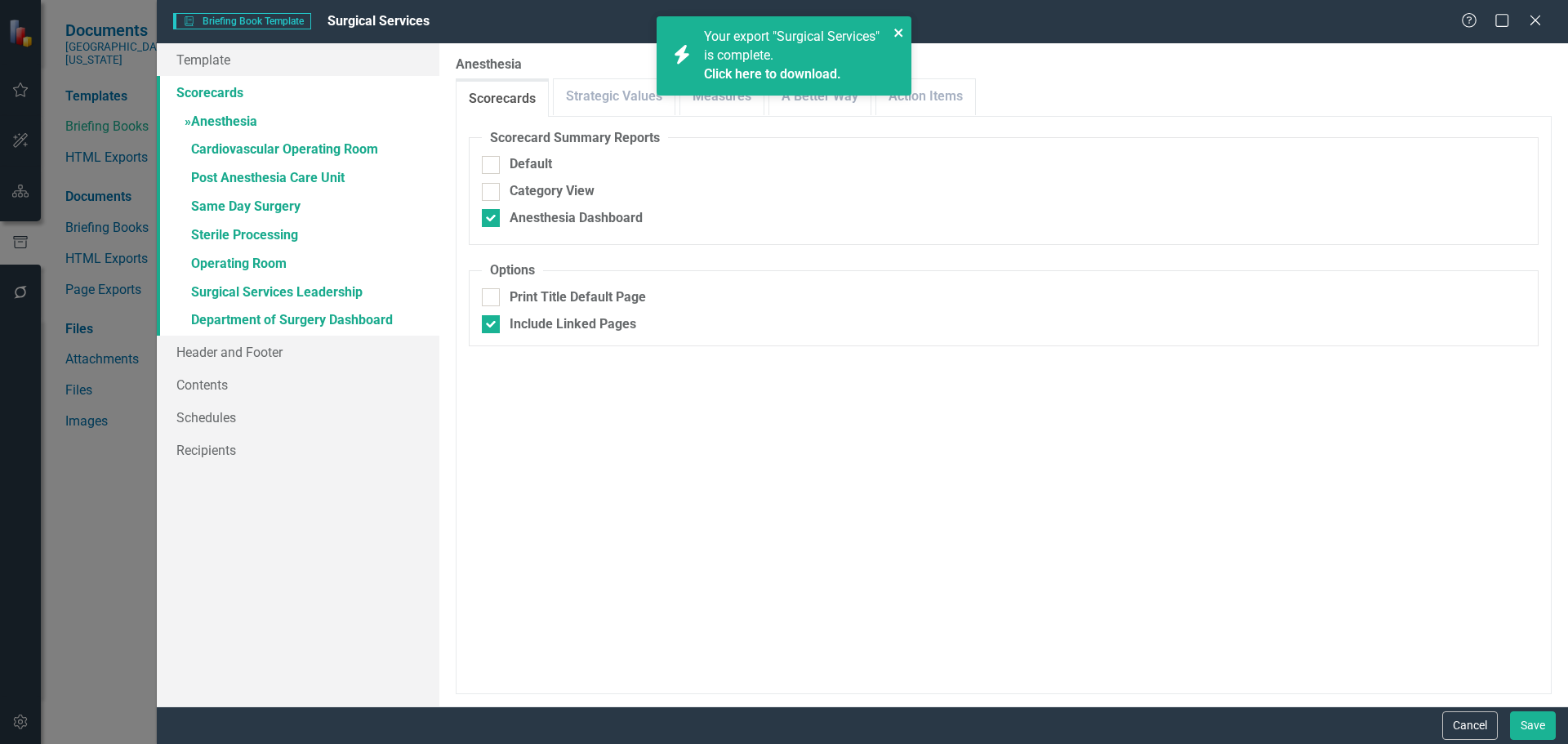
click at [904, 26] on icon "close" at bounding box center [899, 33] width 11 height 13
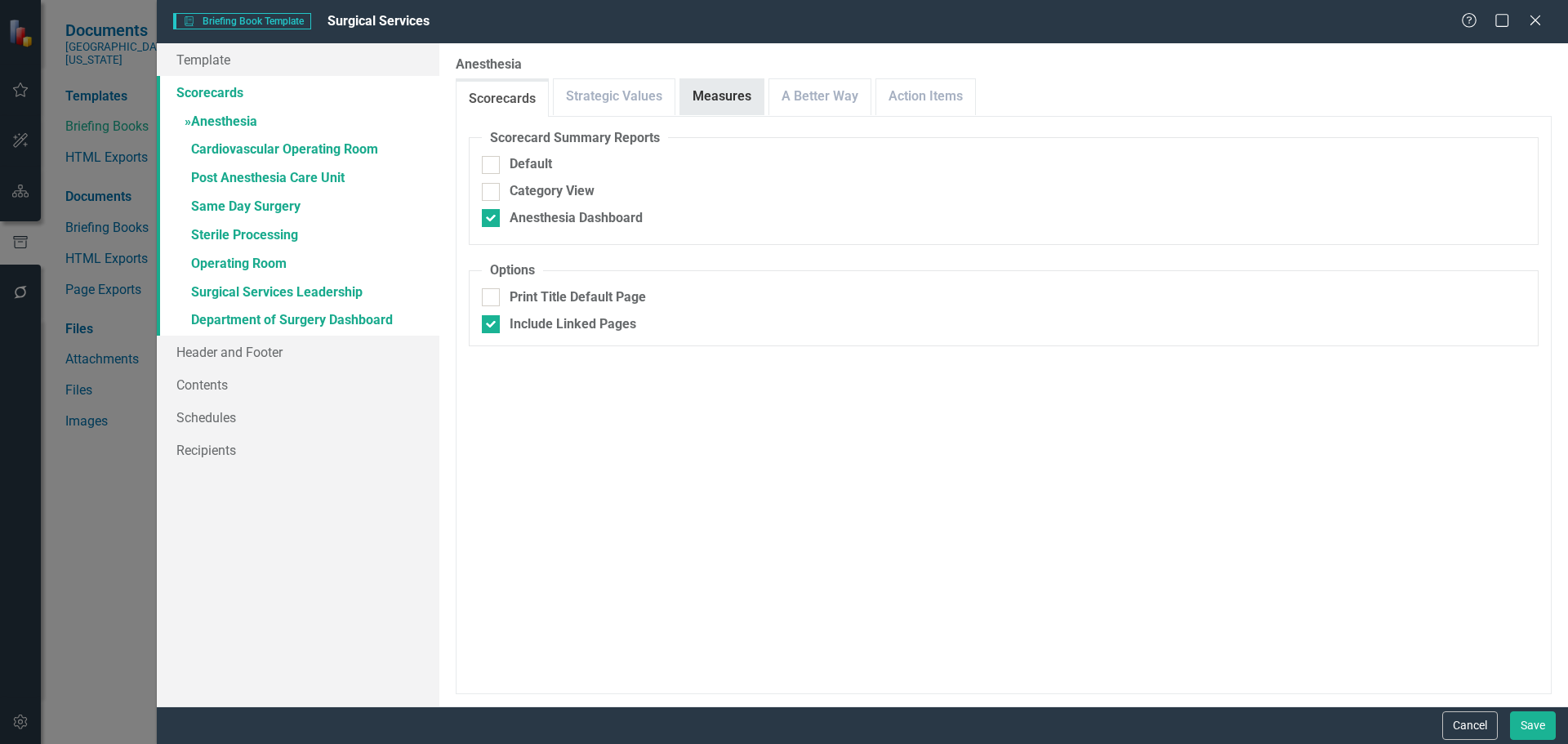
click at [740, 100] on link "Measures" at bounding box center [722, 97] width 83 height 35
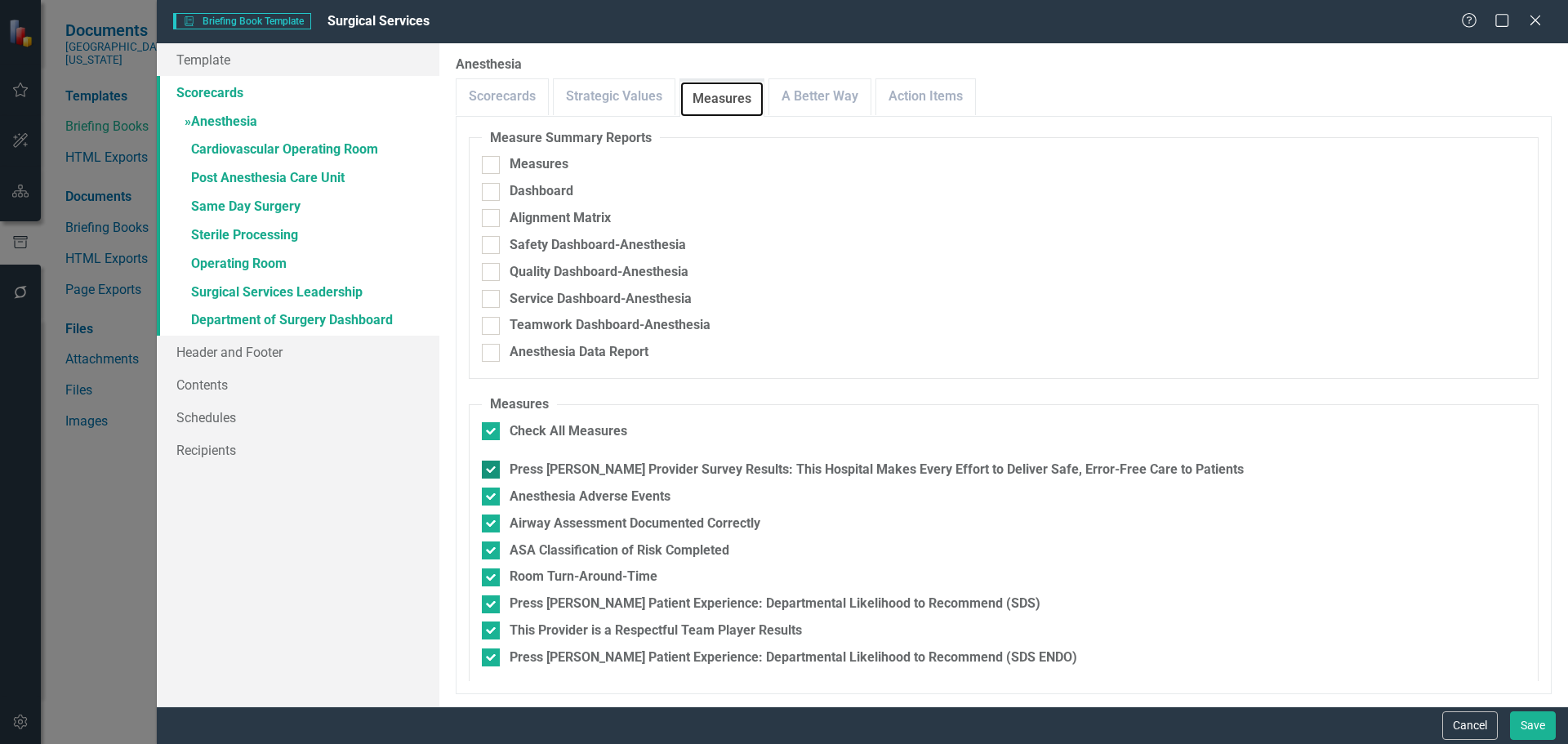
scroll to position [4, 0]
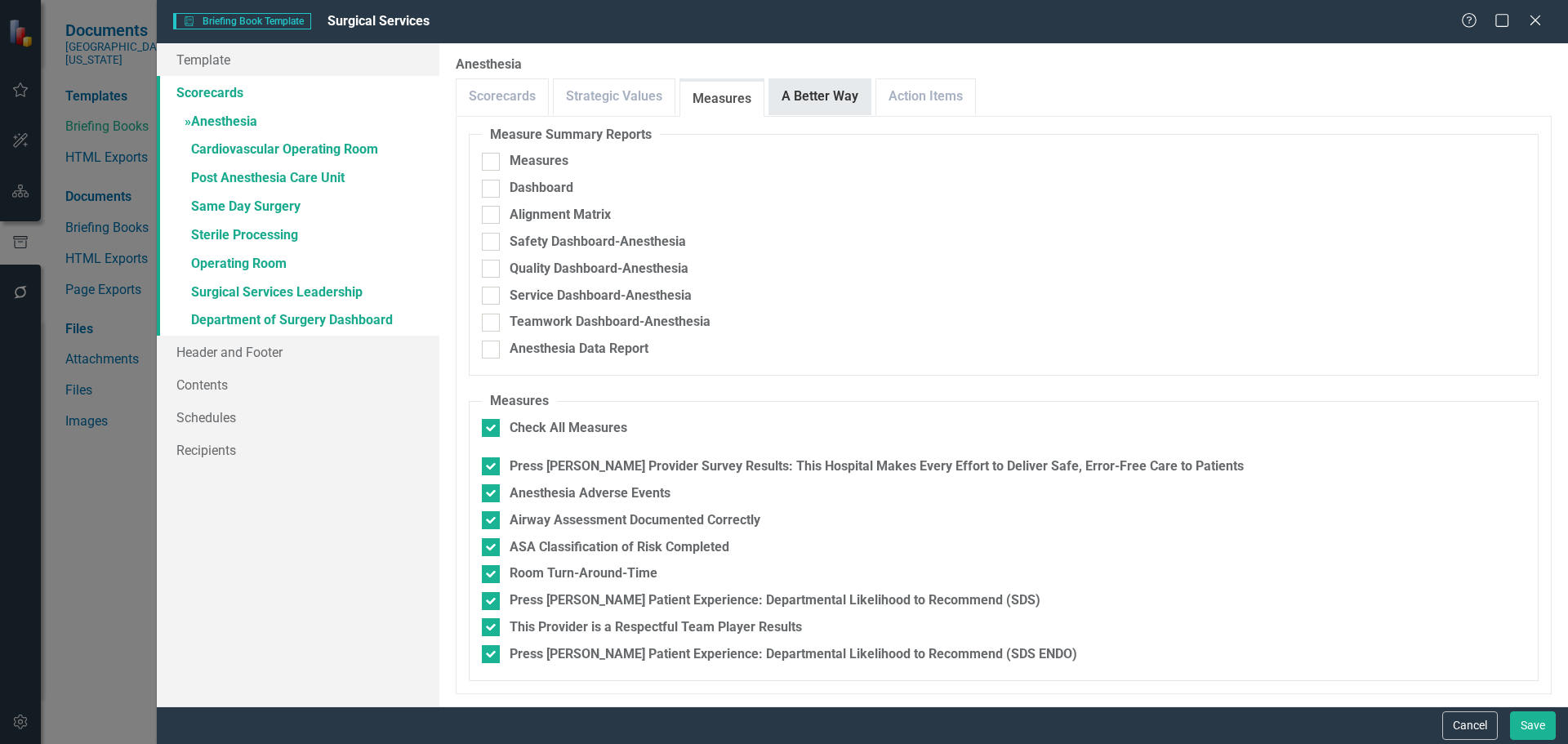
click at [820, 104] on link "A Better Way" at bounding box center [819, 97] width 101 height 35
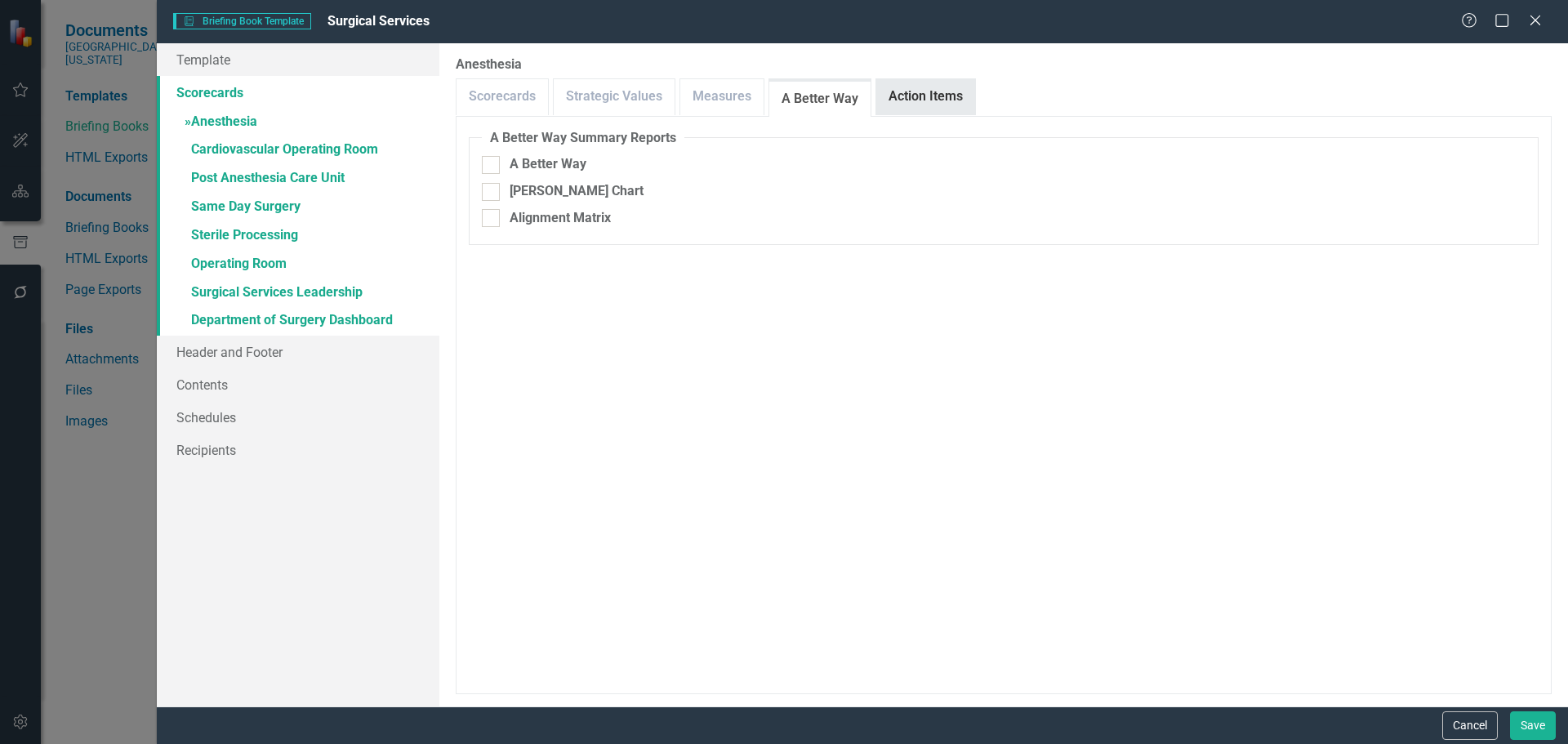
click at [915, 97] on link "Action Items" at bounding box center [926, 97] width 99 height 35
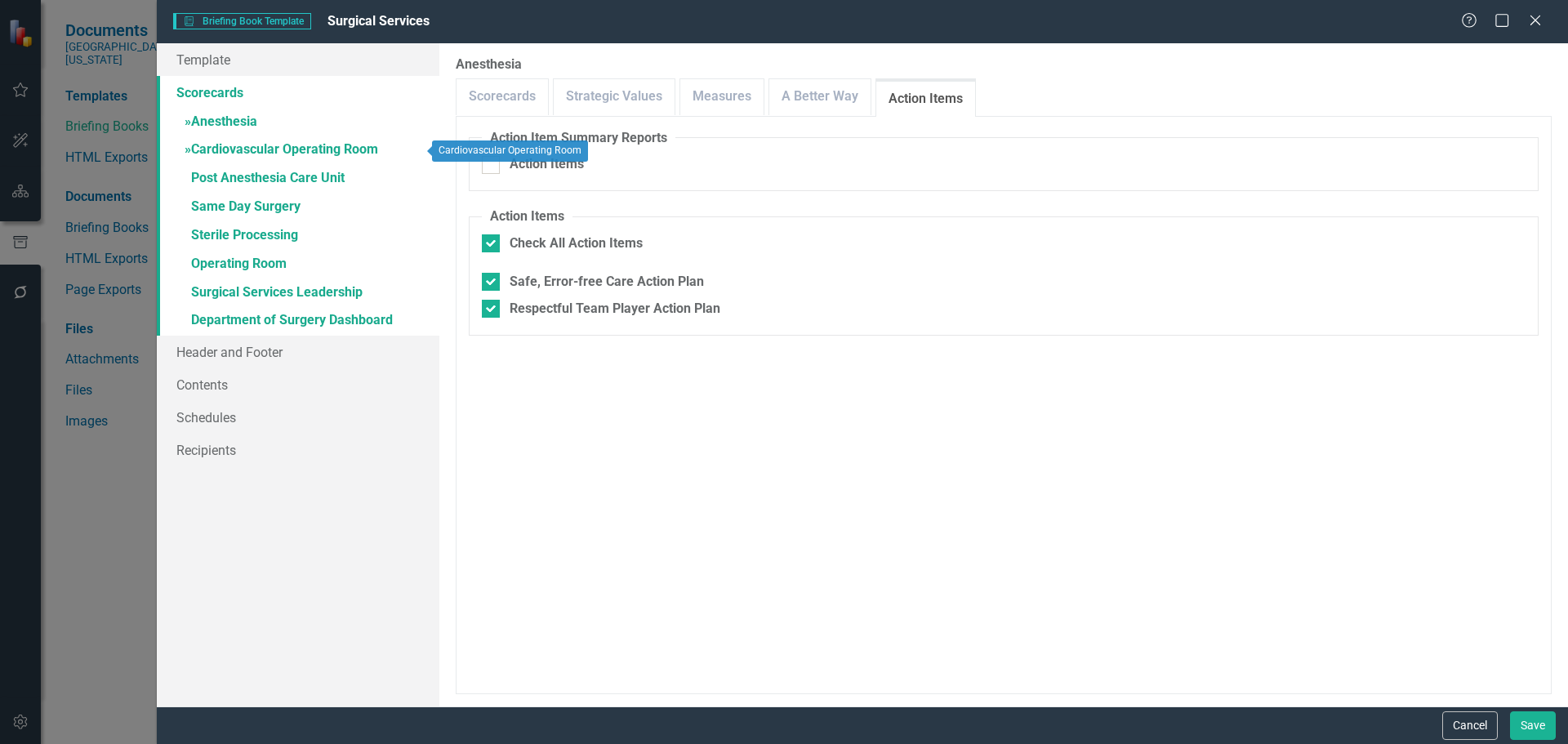
click at [278, 154] on link "» Cardiovascular Operating Room" at bounding box center [297, 150] width 282 height 29
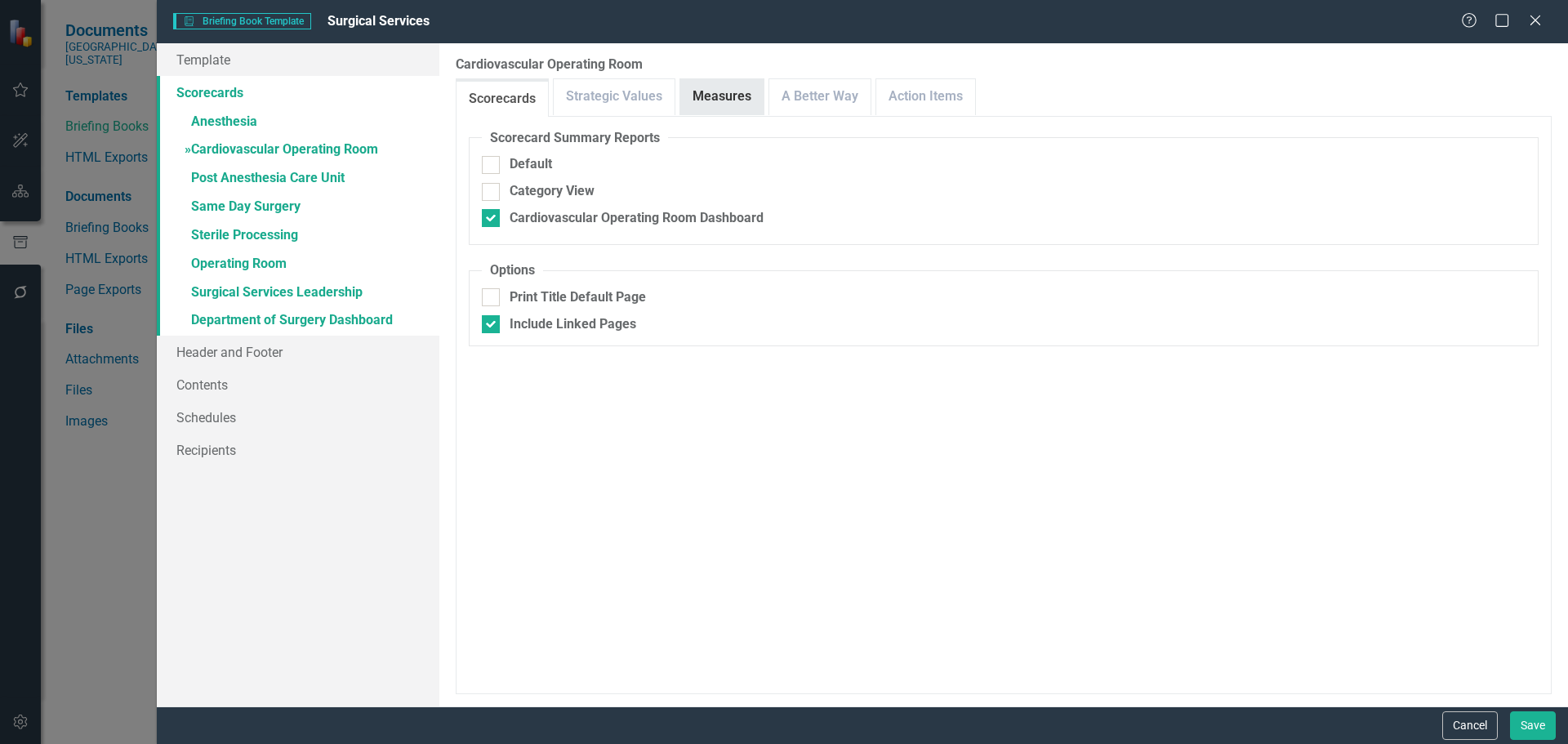
click at [699, 95] on link "Measures" at bounding box center [722, 97] width 83 height 35
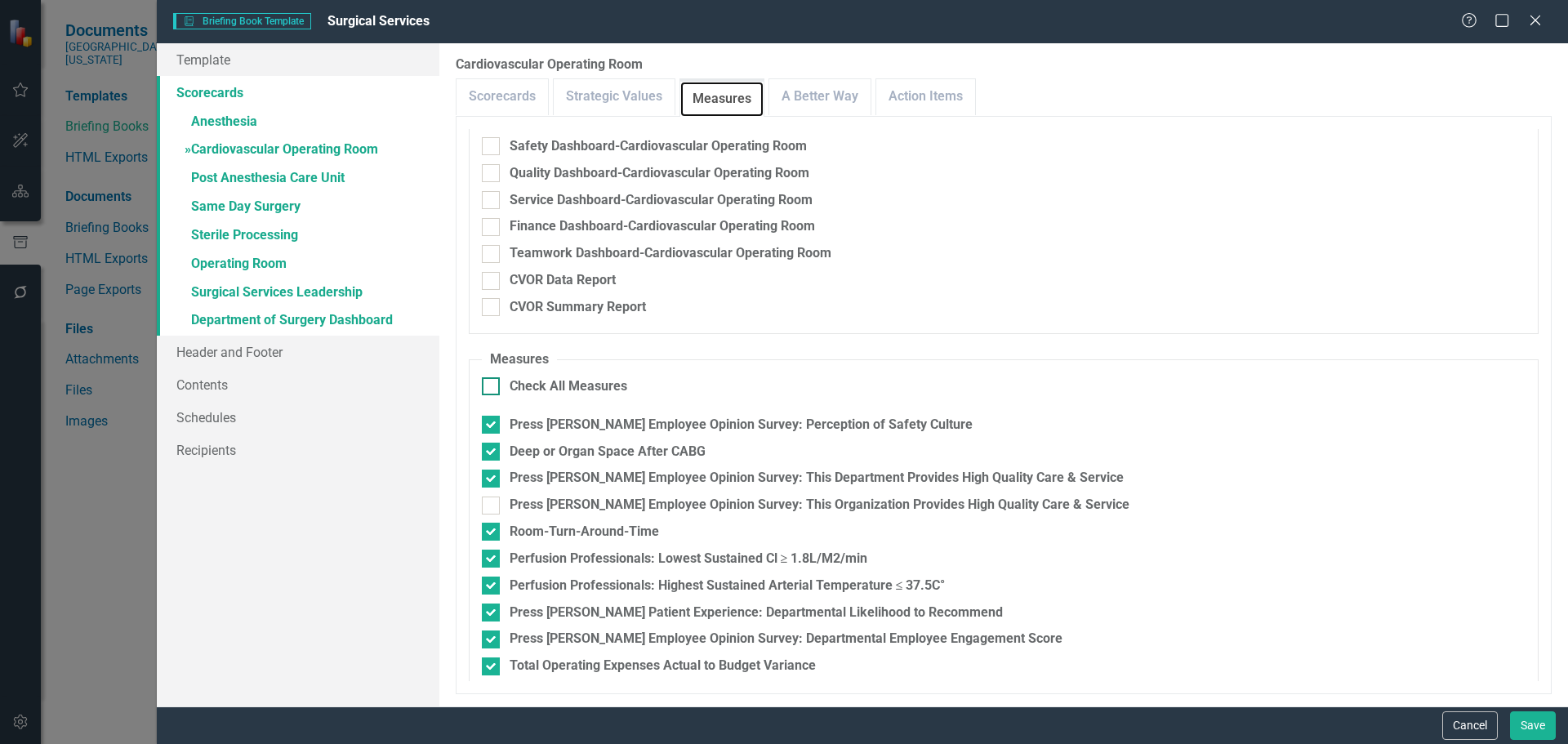
scroll to position [110, 0]
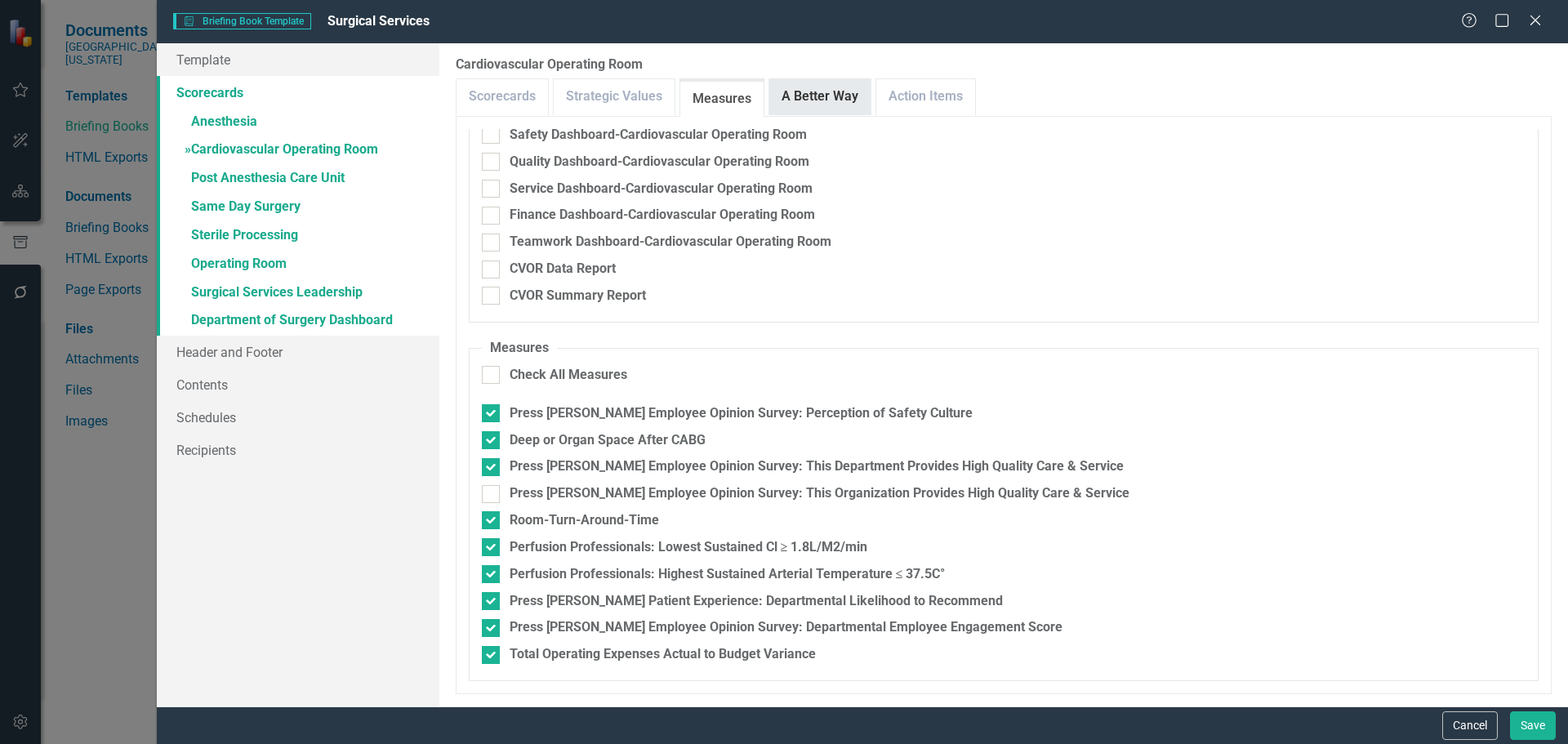
click at [843, 96] on link "A Better Way" at bounding box center [819, 97] width 101 height 35
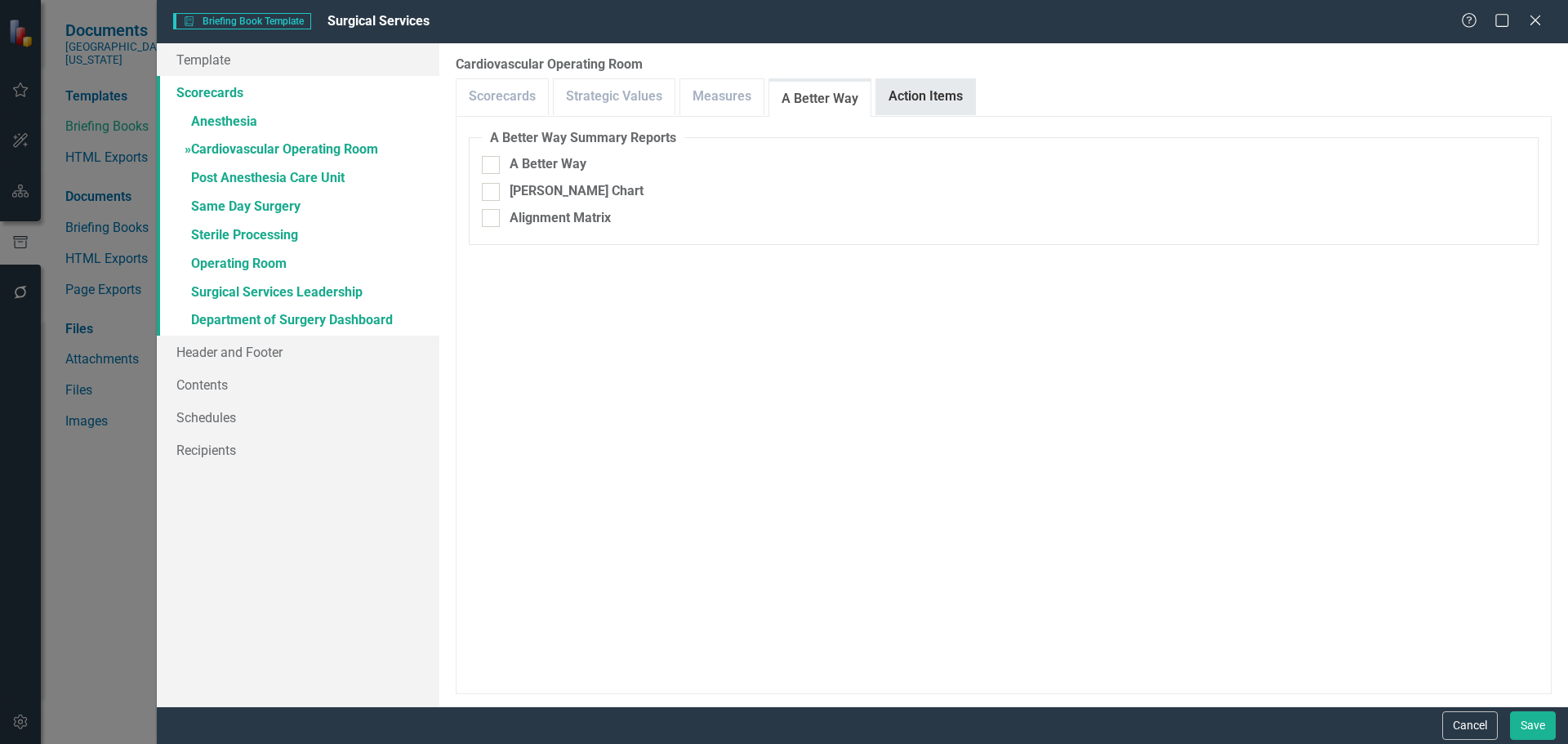
click at [891, 89] on link "Action Items" at bounding box center [926, 97] width 99 height 35
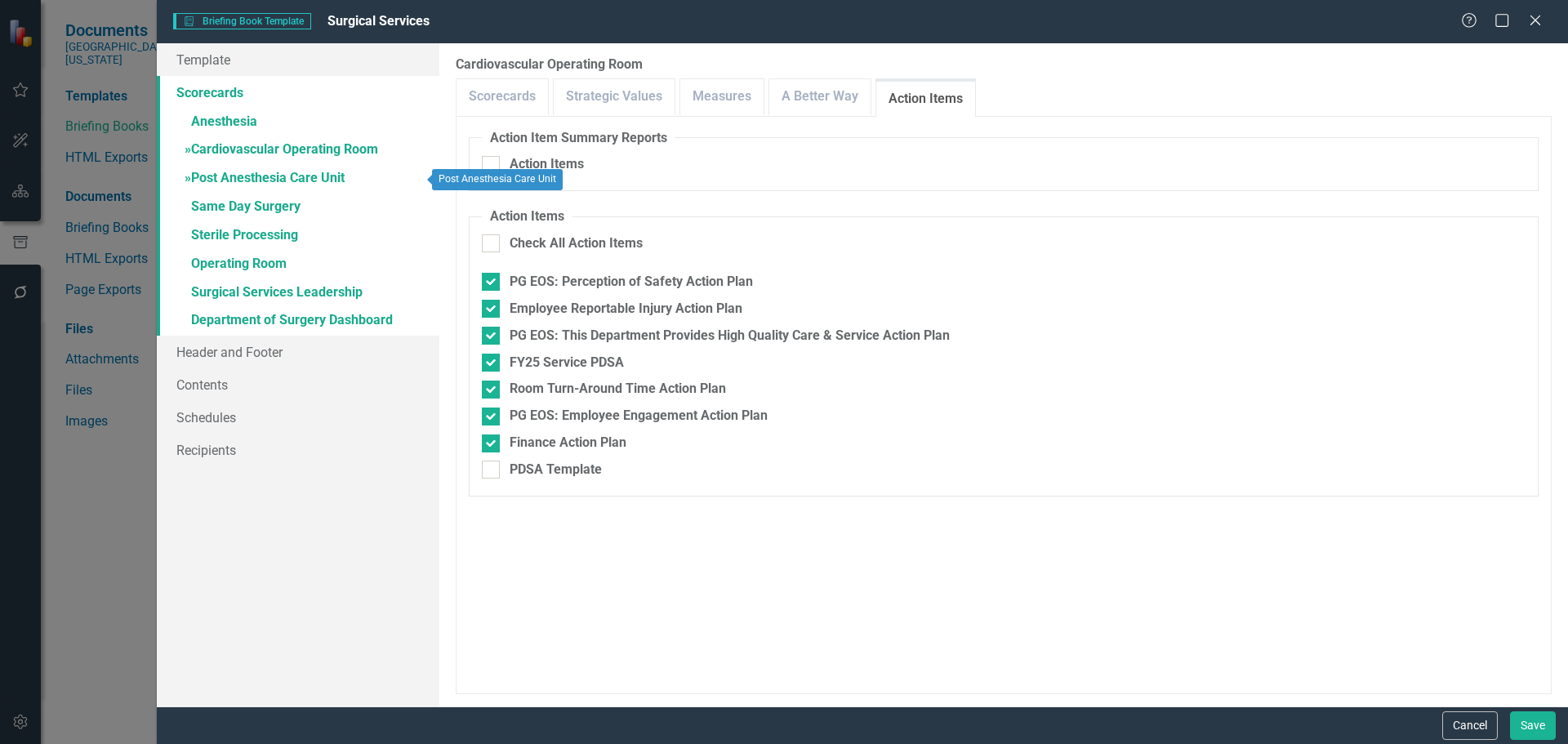
click at [280, 178] on link "» Post Anesthesia Care Unit" at bounding box center [297, 179] width 282 height 29
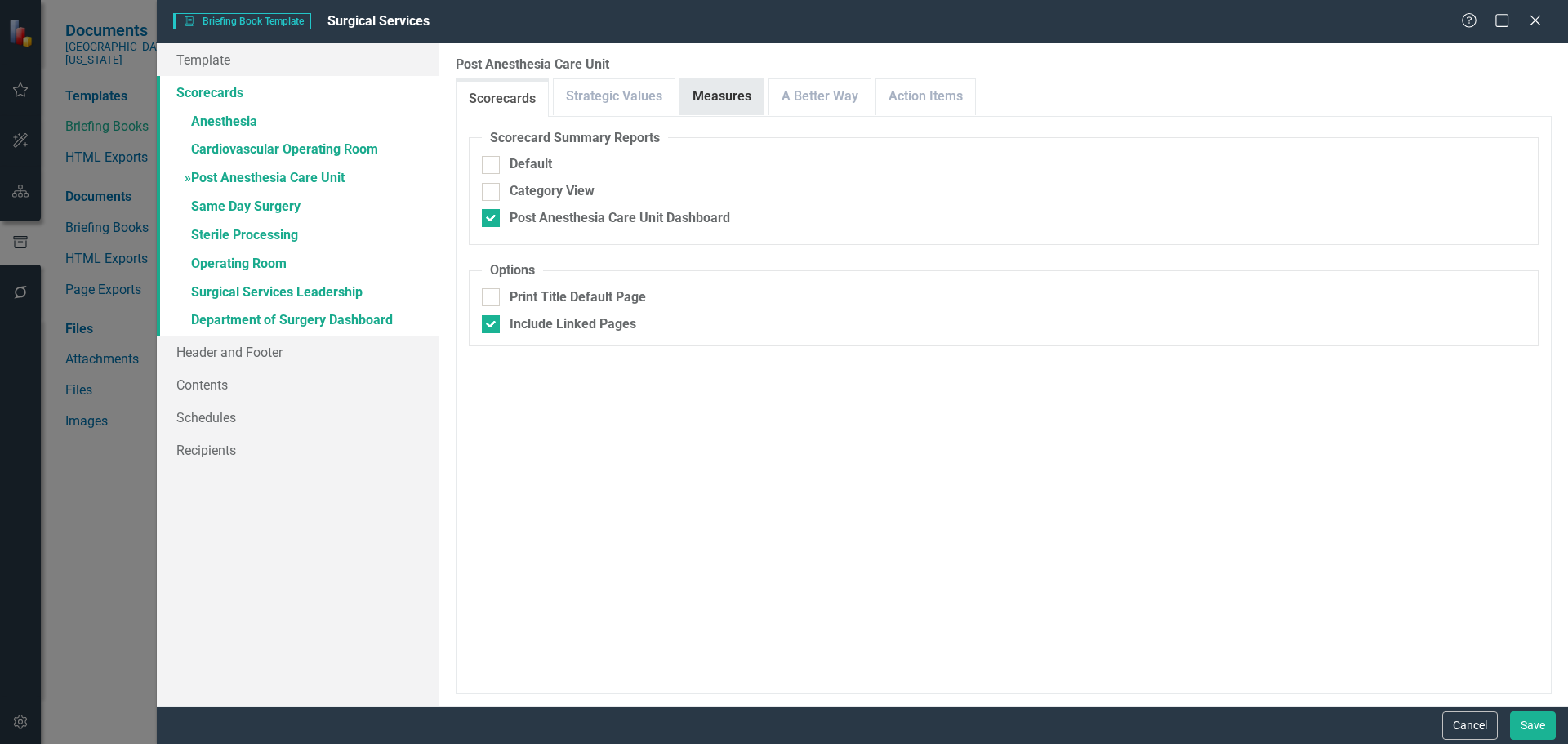
click at [725, 99] on link "Measures" at bounding box center [722, 97] width 83 height 35
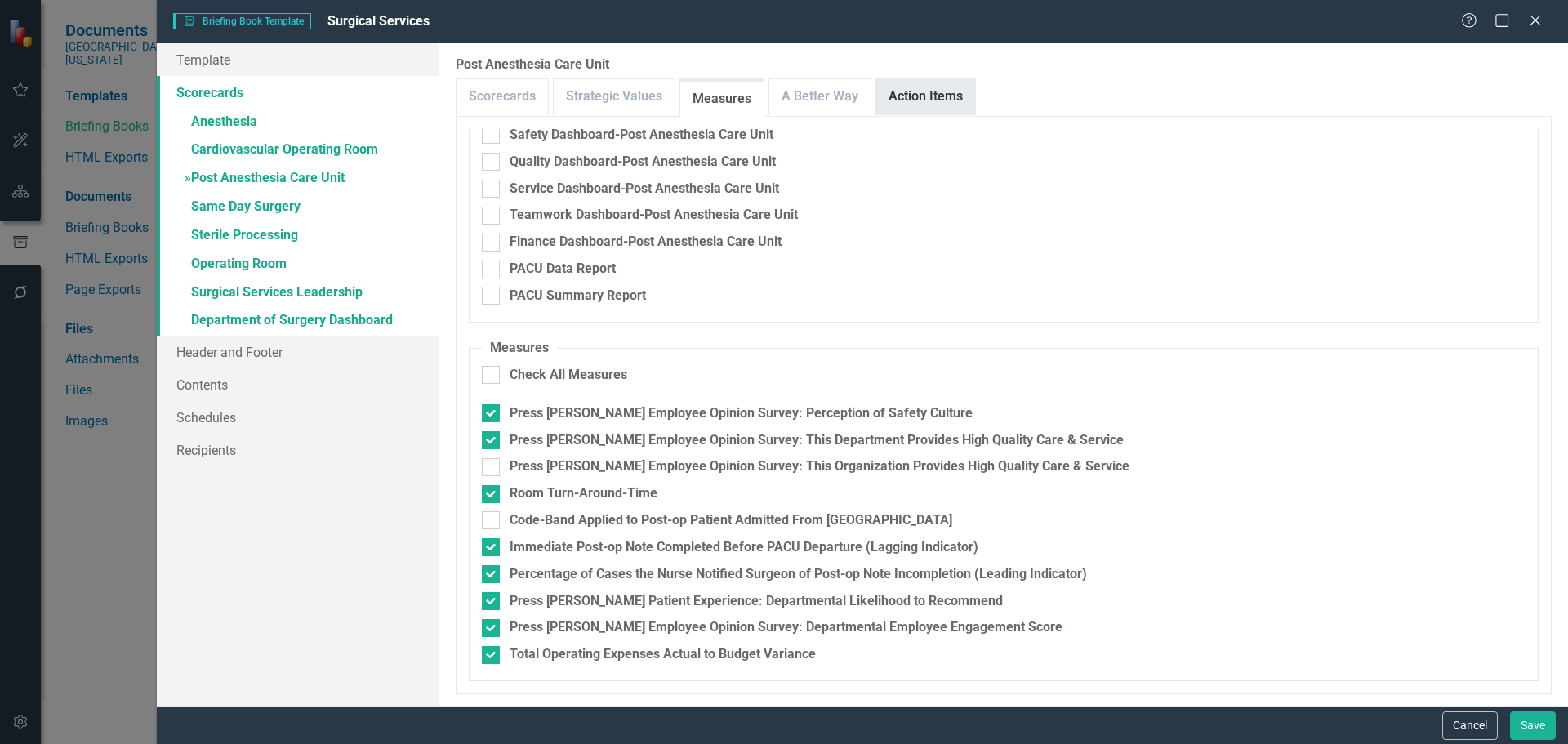
click at [913, 91] on link "Action Items" at bounding box center [926, 97] width 99 height 35
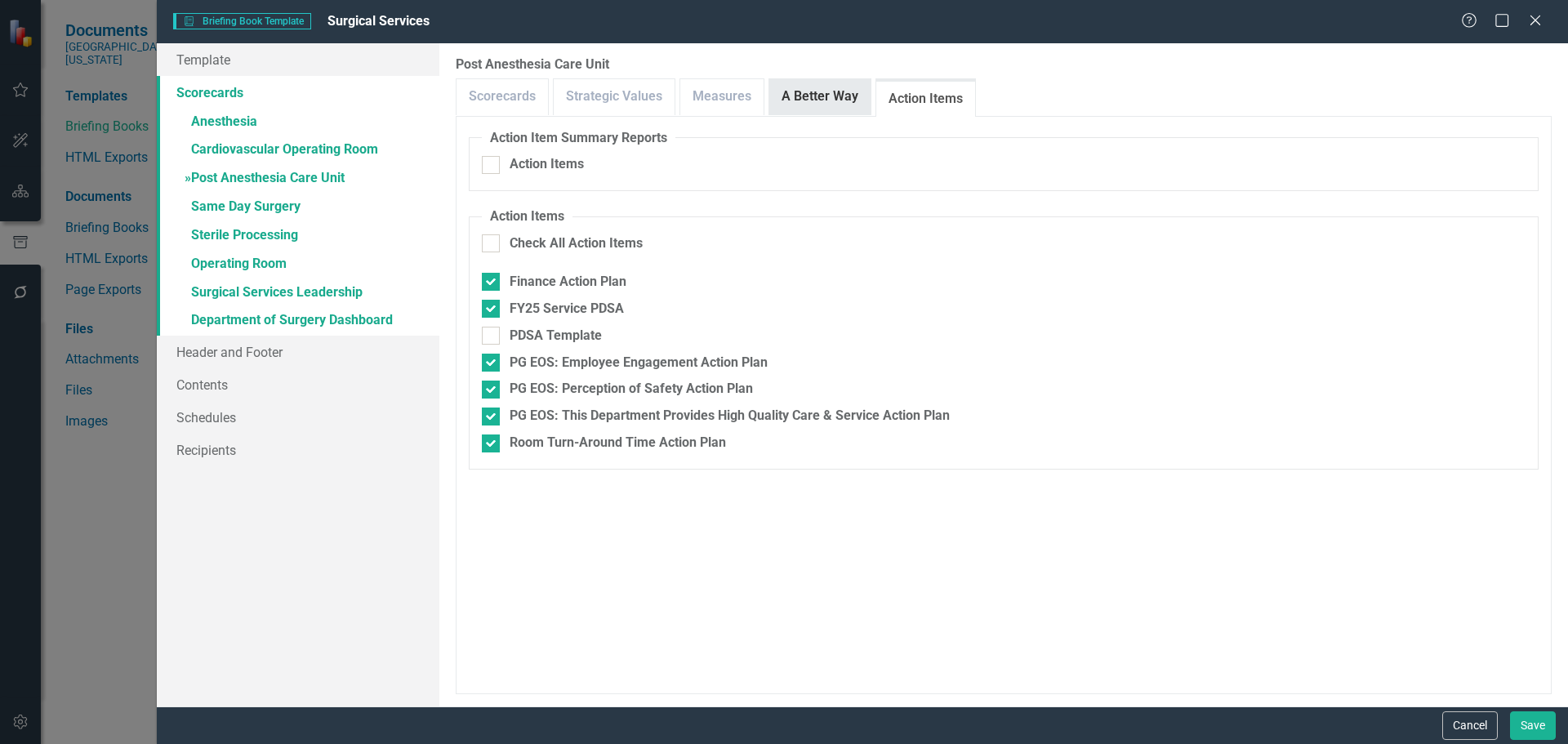
click at [816, 95] on link "A Better Way" at bounding box center [819, 97] width 101 height 35
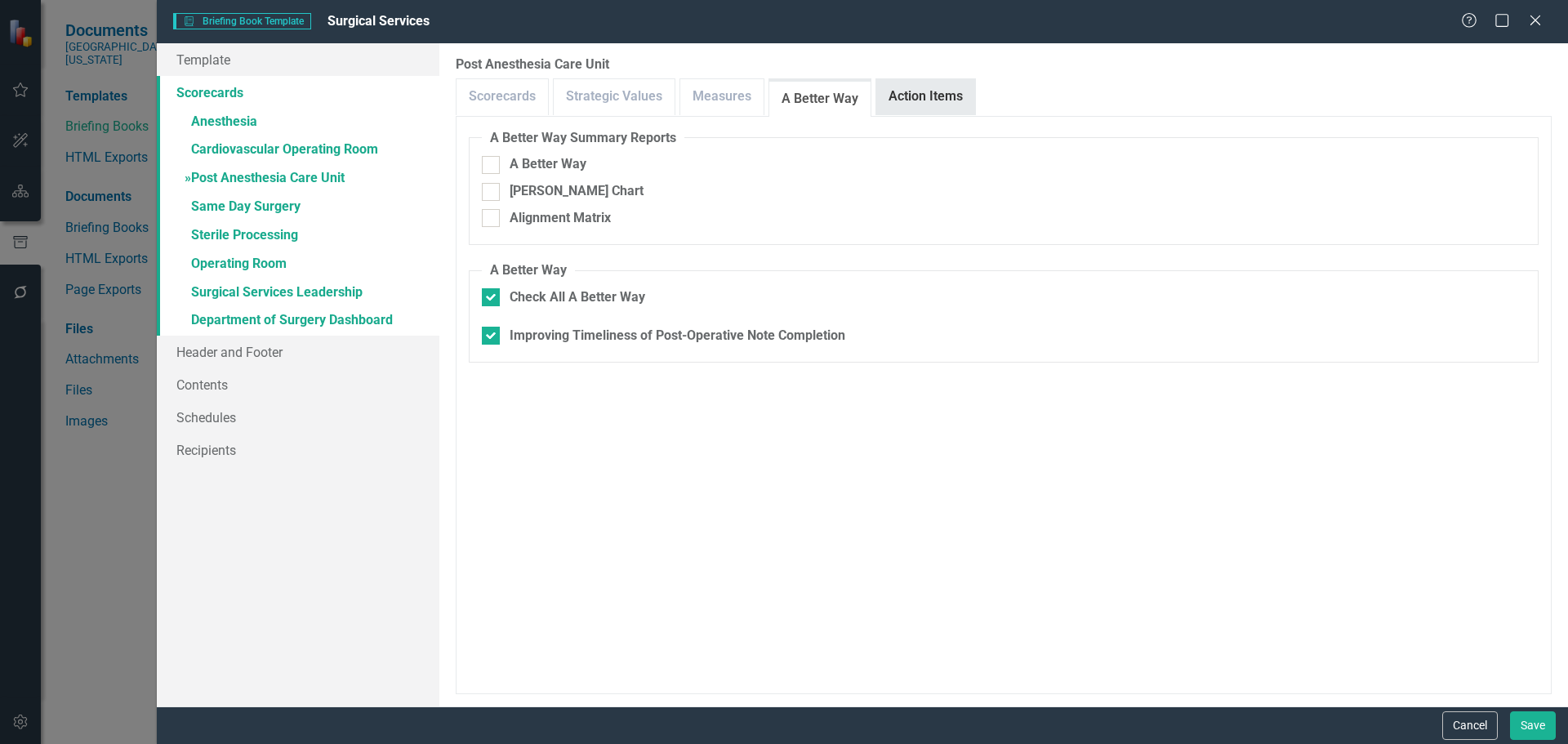
click at [896, 95] on link "Action Items" at bounding box center [926, 97] width 99 height 35
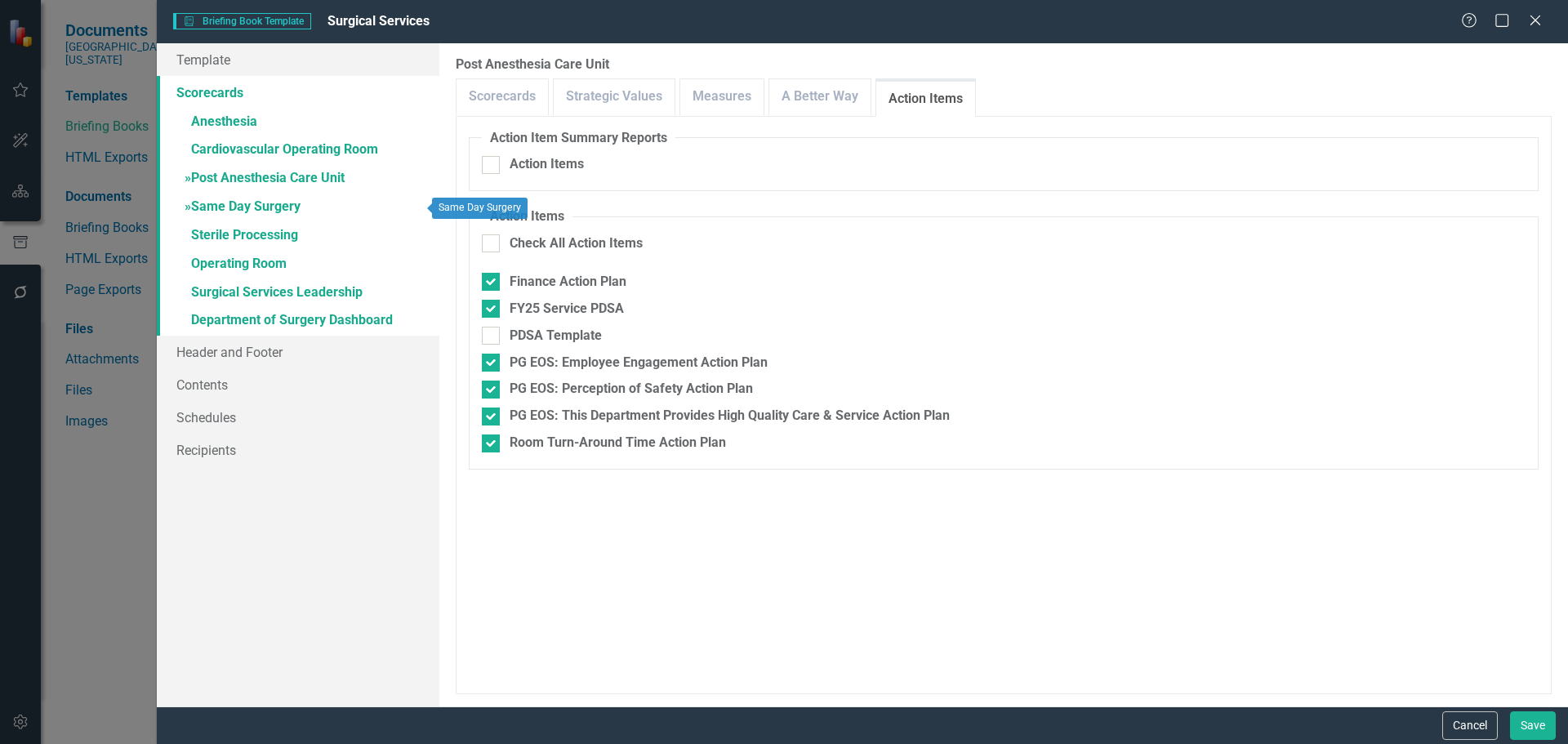
click at [250, 206] on link "» Same Day Surgery" at bounding box center [297, 208] width 282 height 29
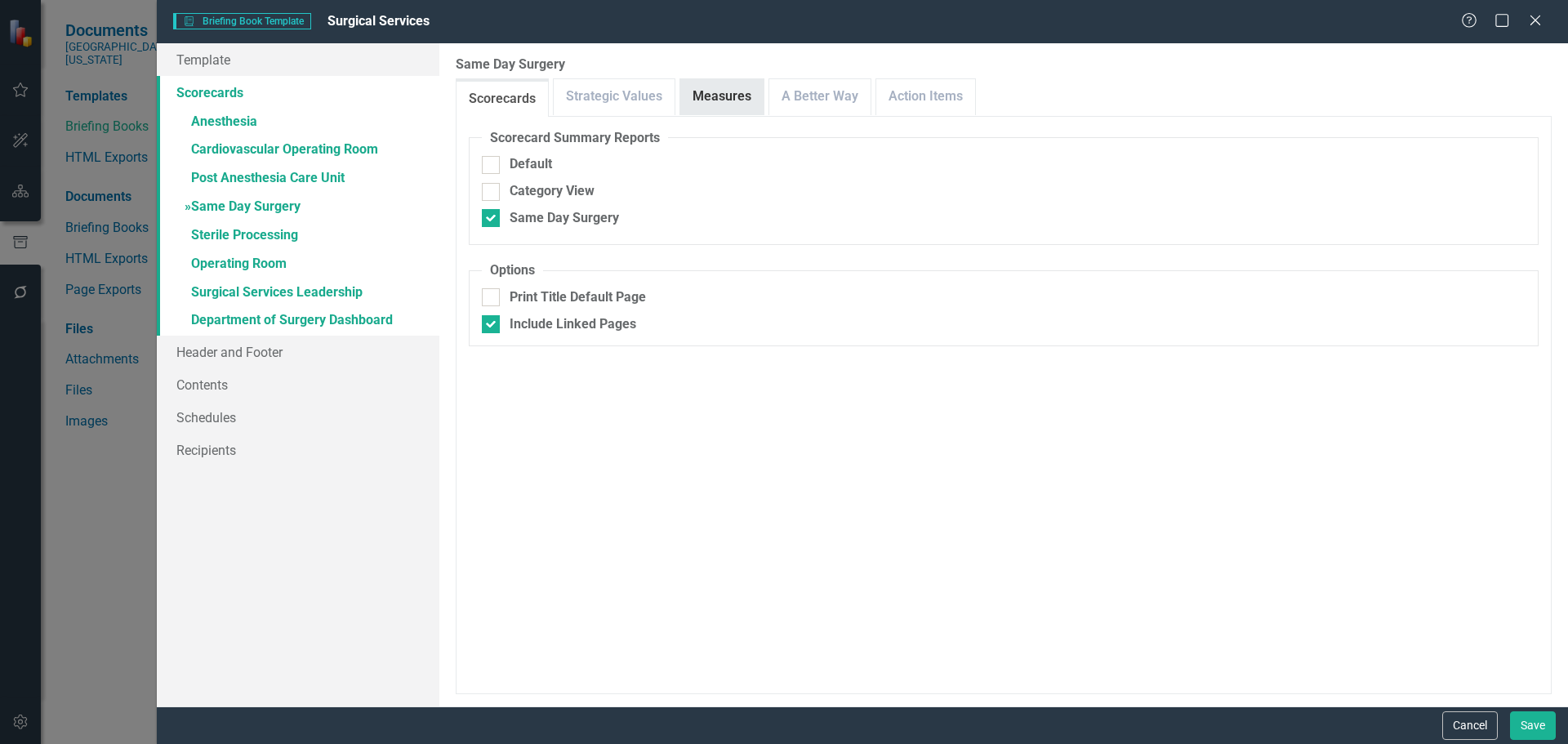
click at [705, 97] on link "Measures" at bounding box center [722, 97] width 83 height 35
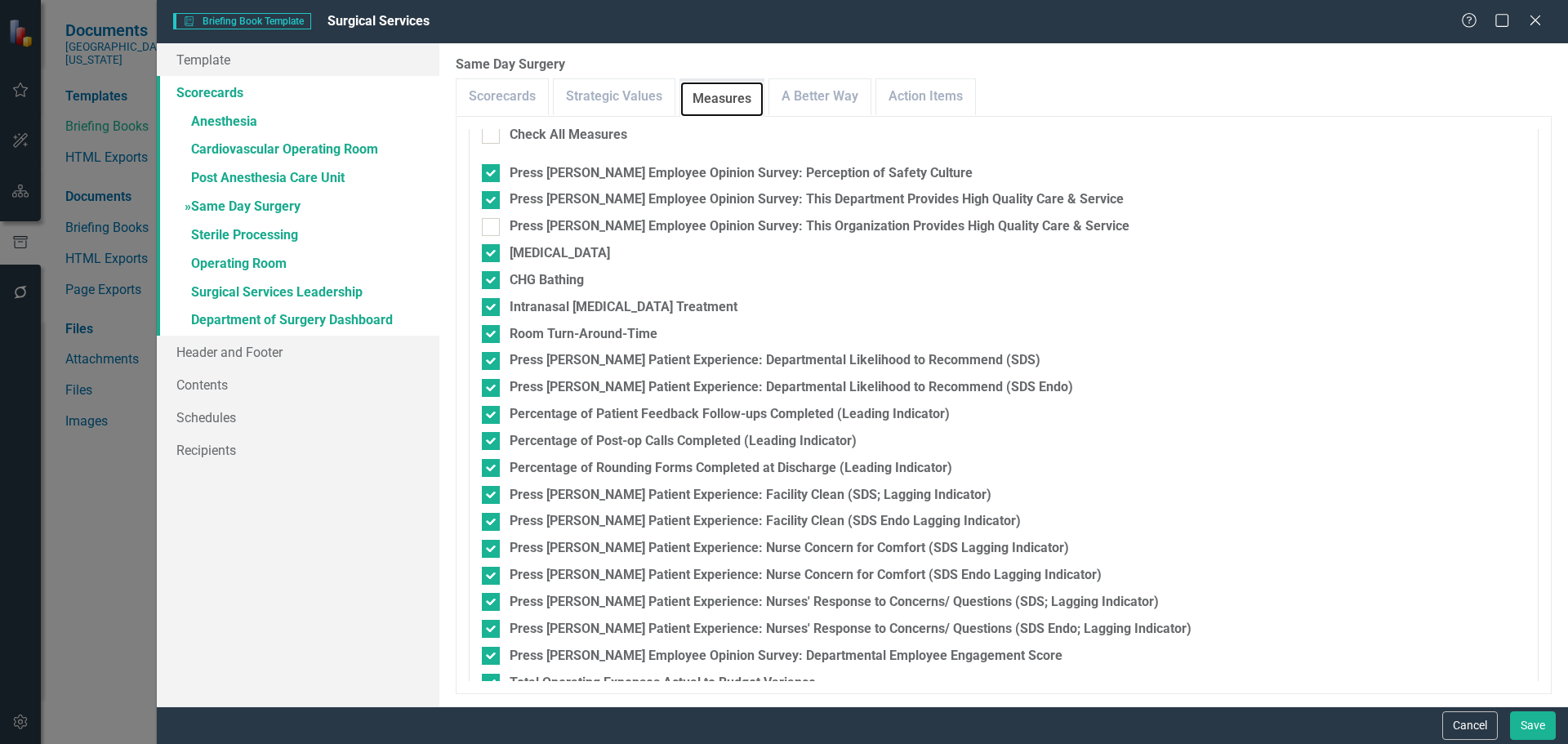
scroll to position [405, 0]
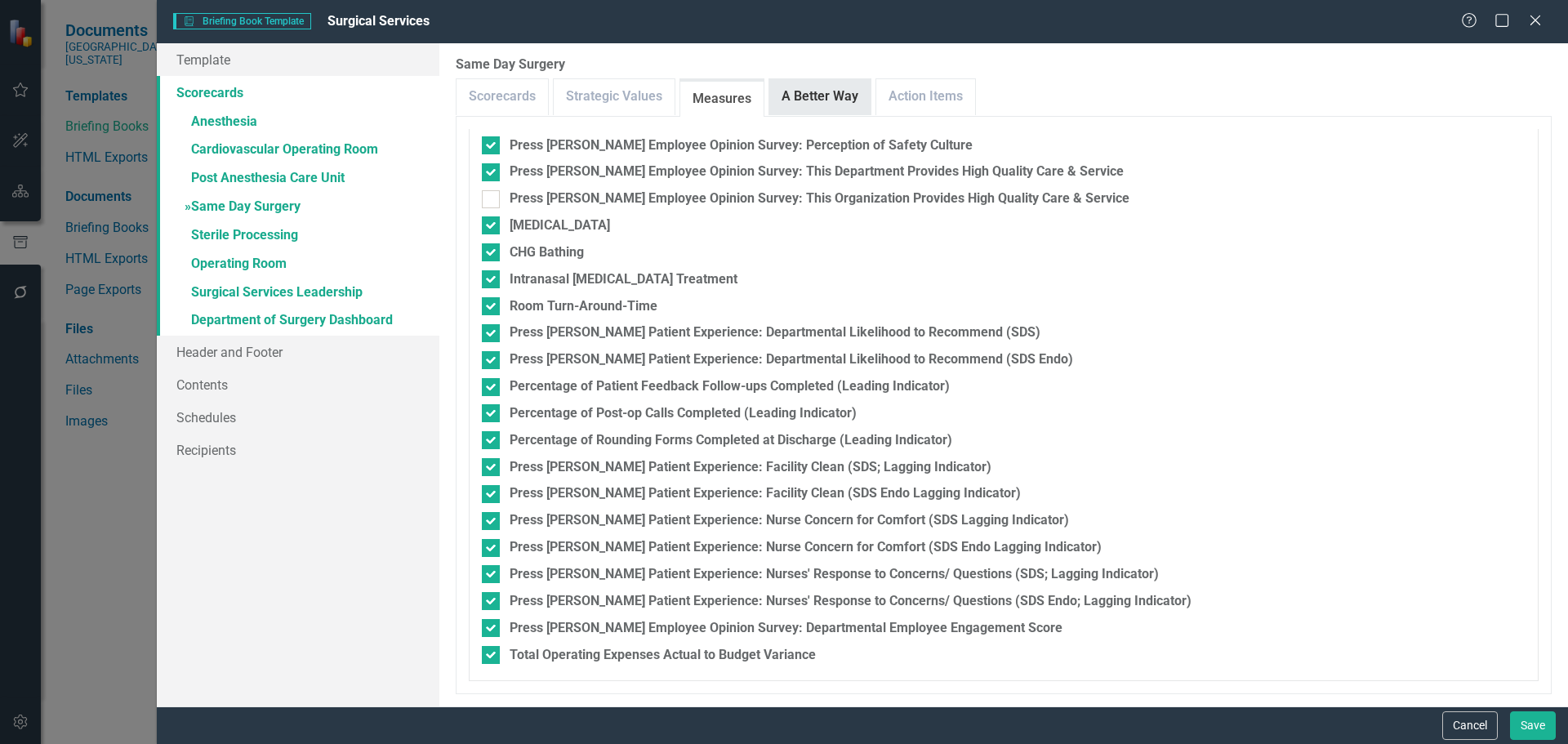
click at [792, 97] on link "A Better Way" at bounding box center [819, 97] width 101 height 35
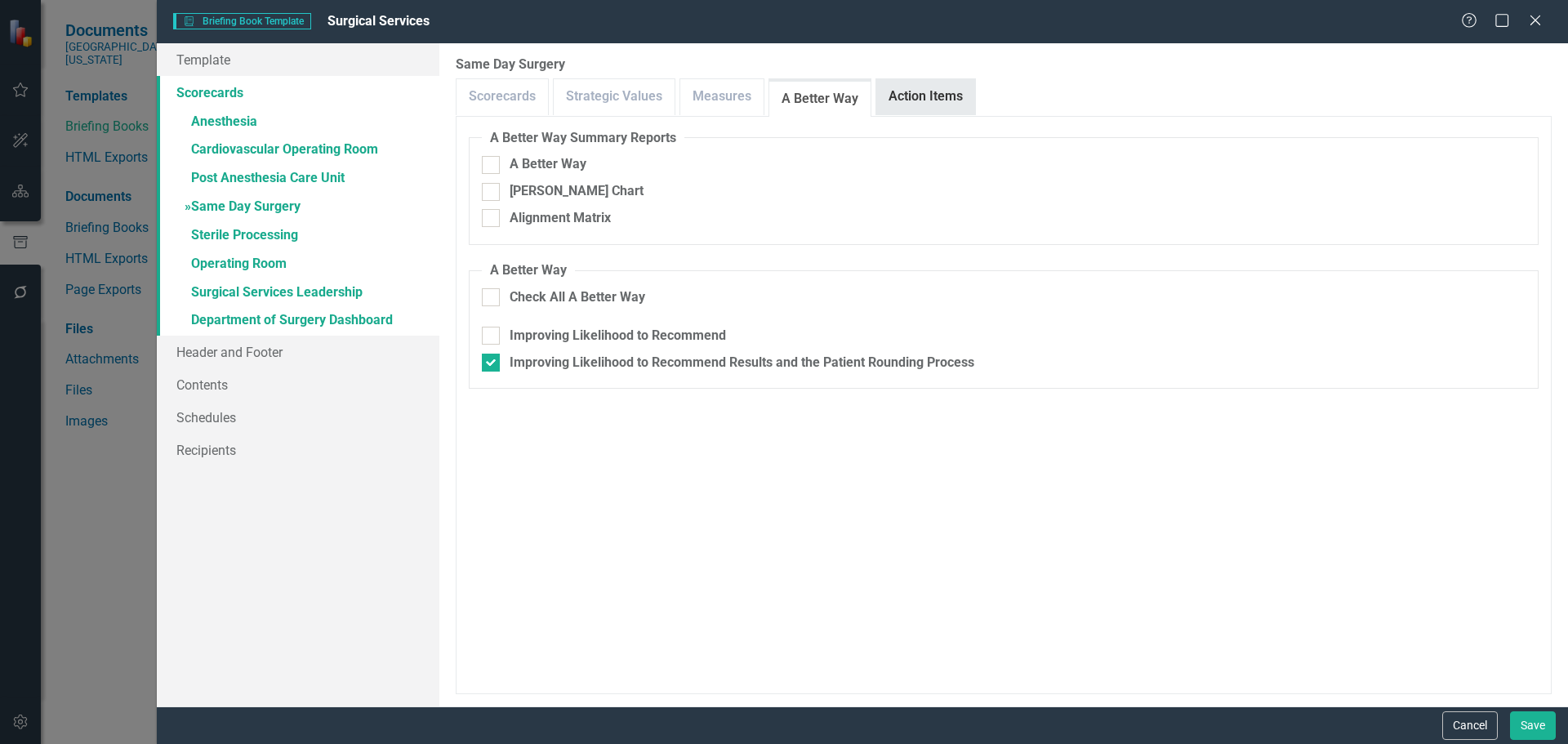
click at [905, 95] on link "Action Items" at bounding box center [926, 97] width 99 height 35
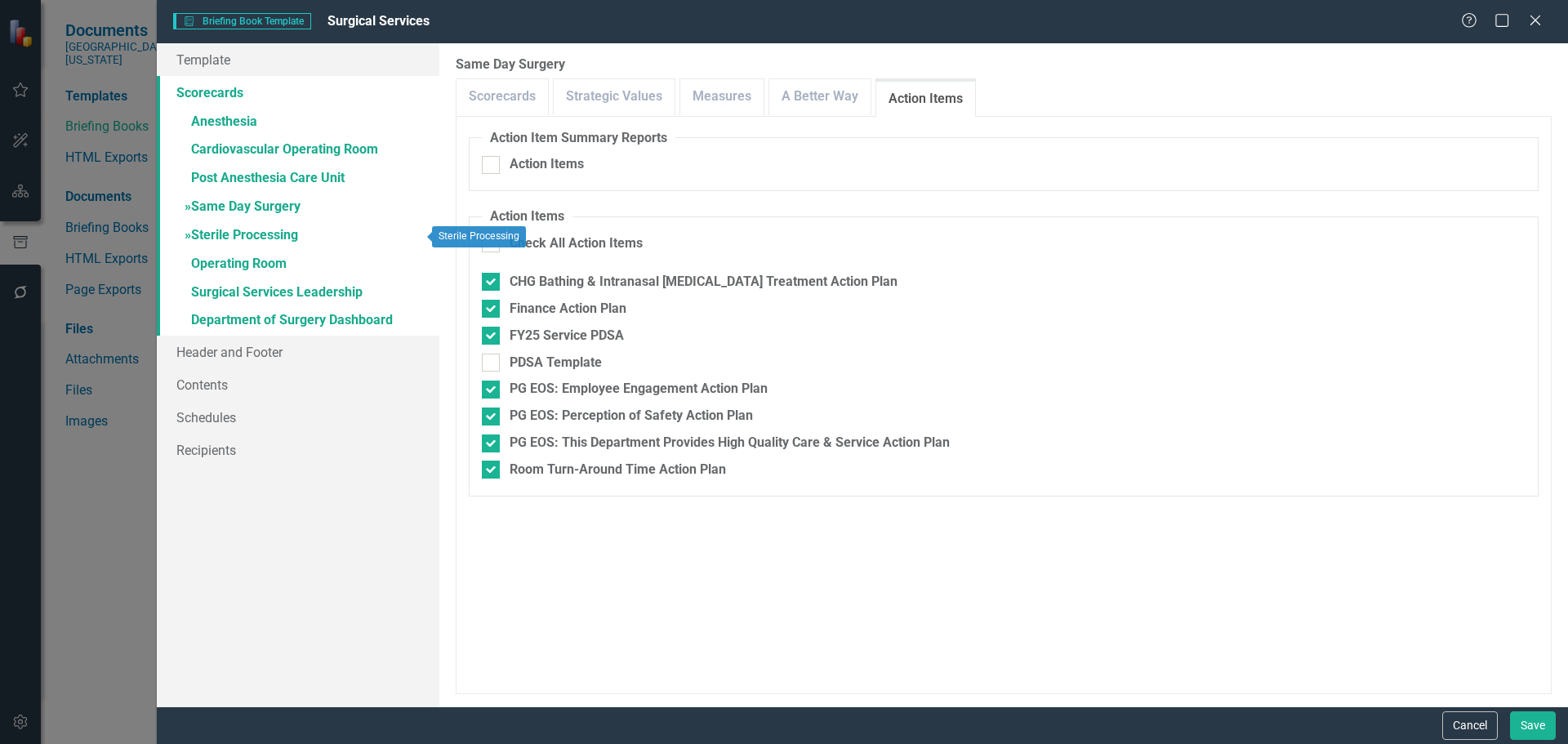
click at [262, 227] on link "» Sterile Processing" at bounding box center [297, 237] width 282 height 29
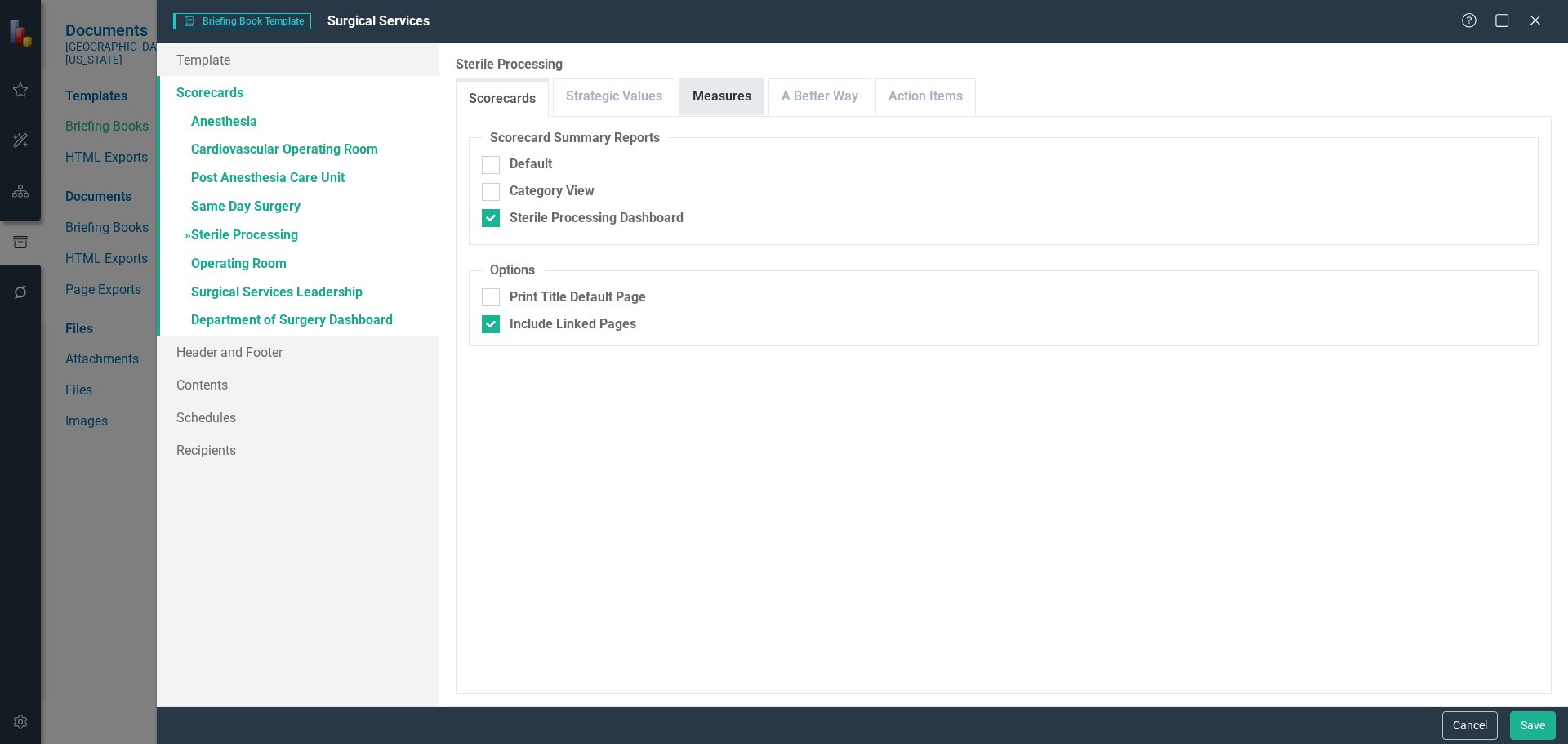
click at [708, 103] on link "Measures" at bounding box center [722, 97] width 83 height 35
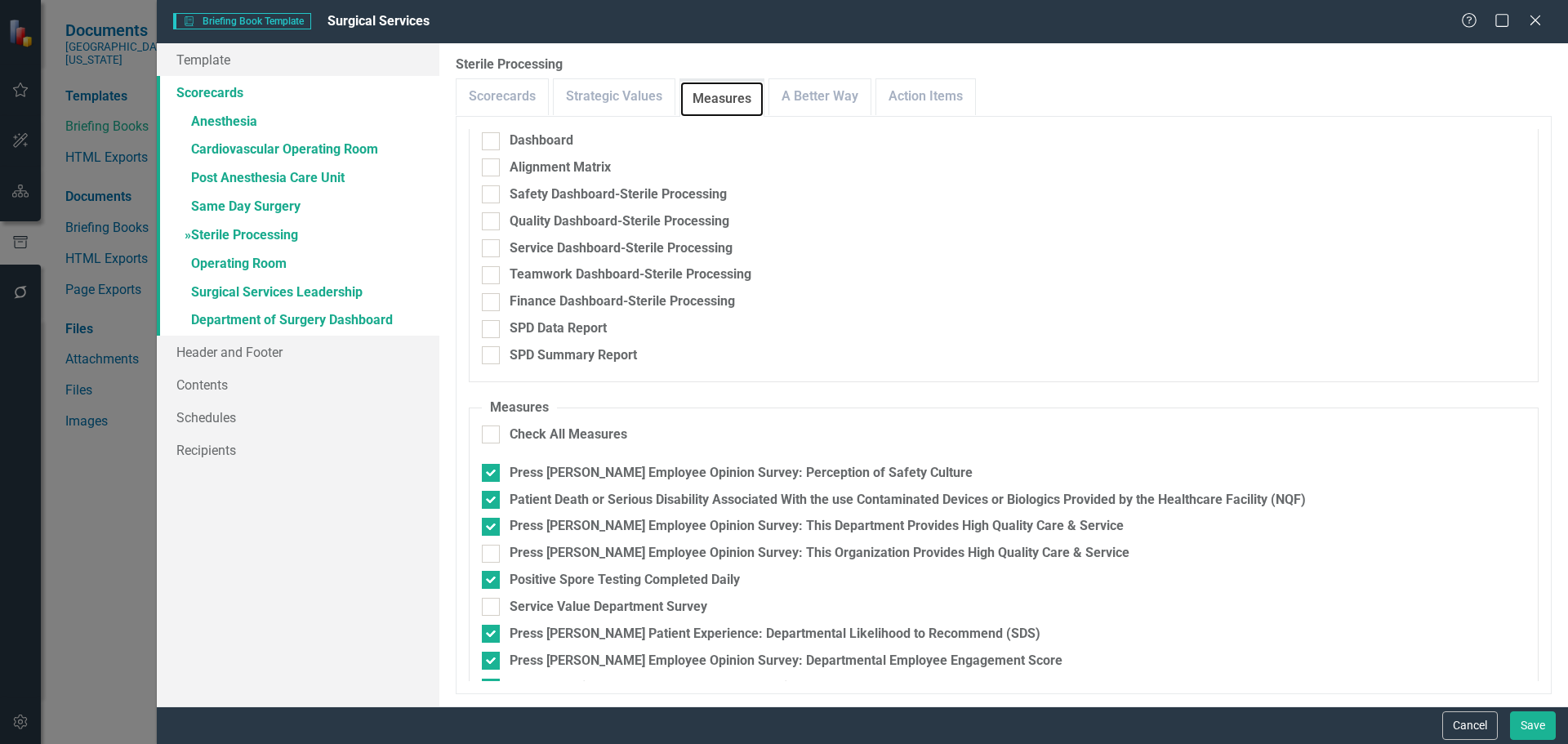
scroll to position [83, 0]
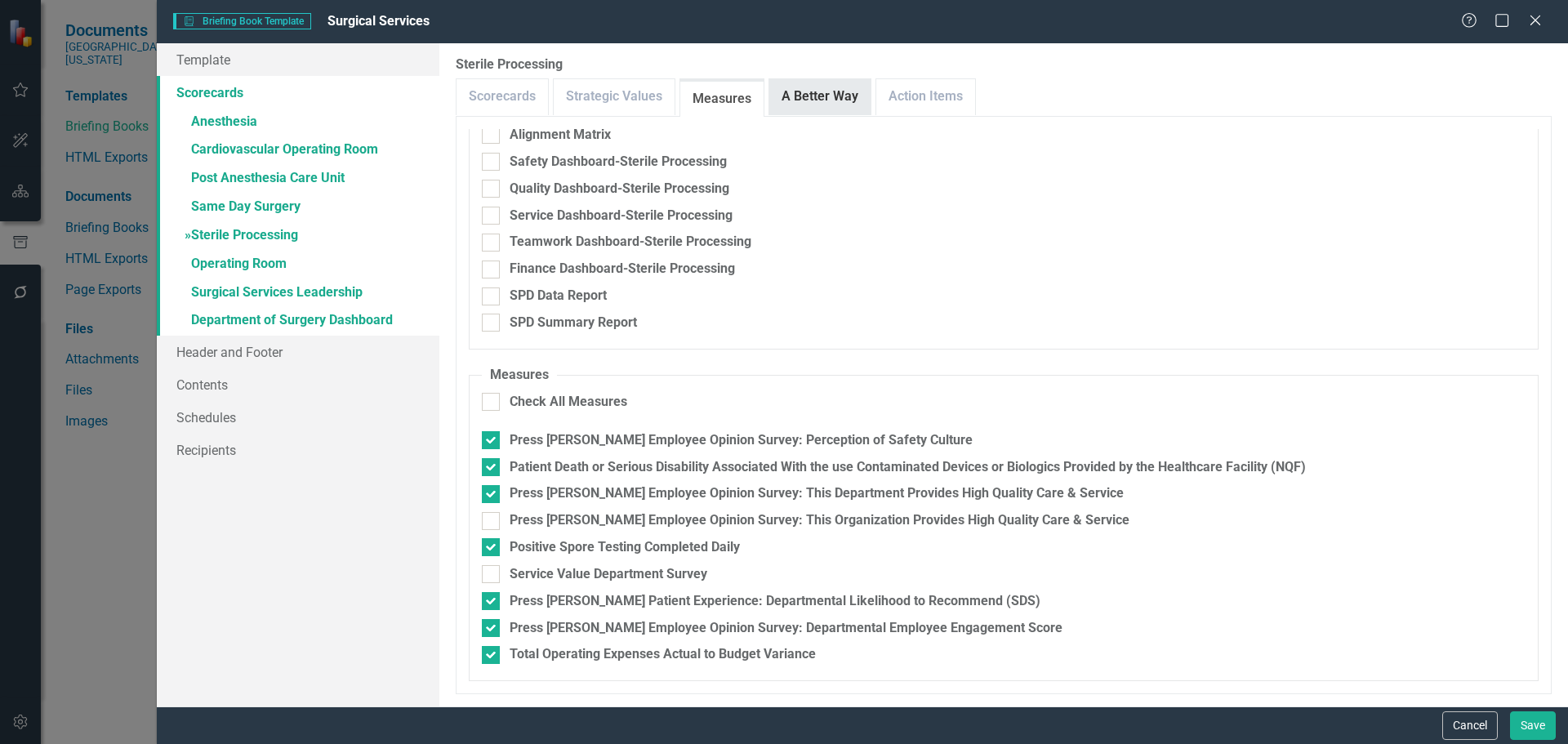
click at [829, 86] on link "A Better Way" at bounding box center [819, 97] width 101 height 35
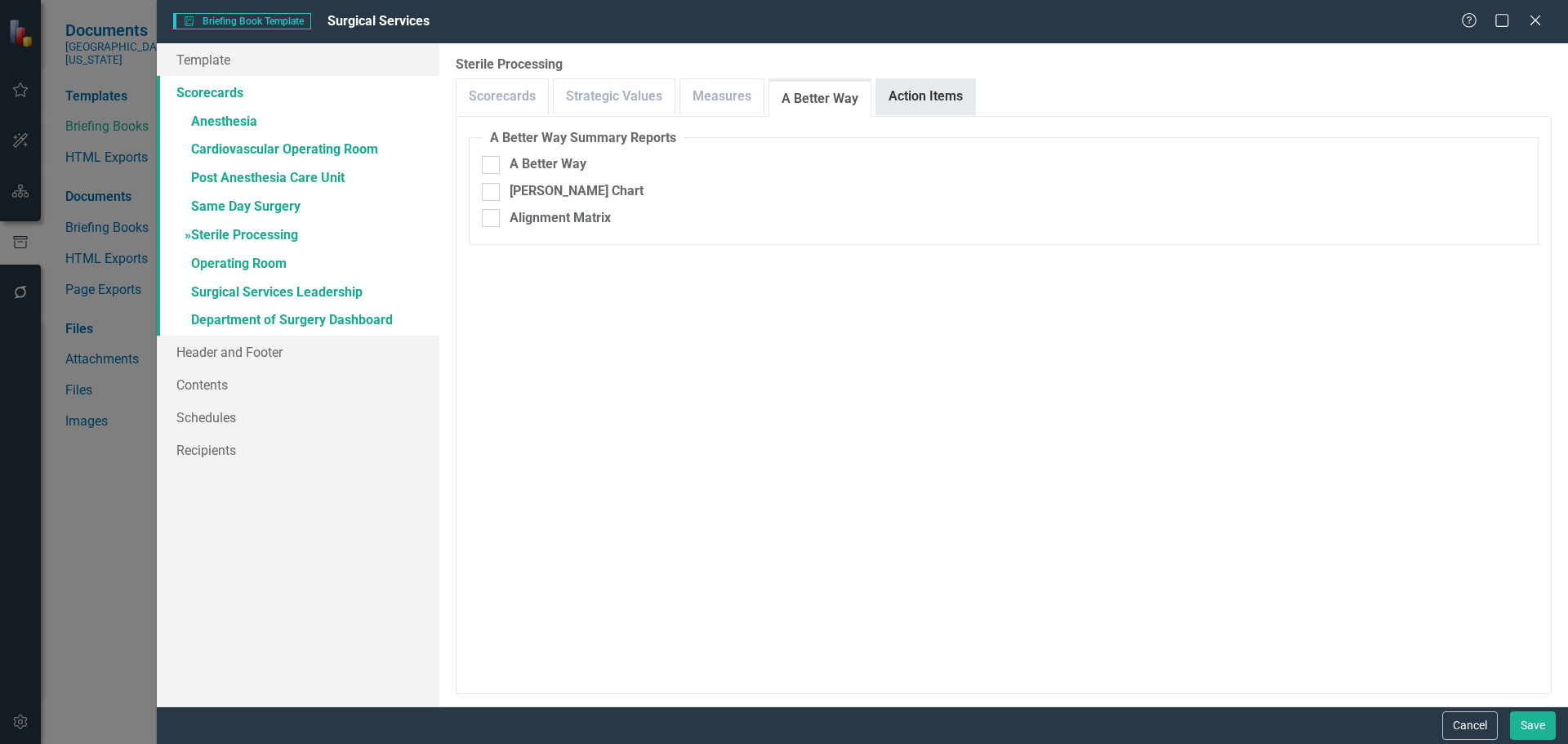
click at [886, 111] on link "Action Items" at bounding box center [926, 97] width 99 height 35
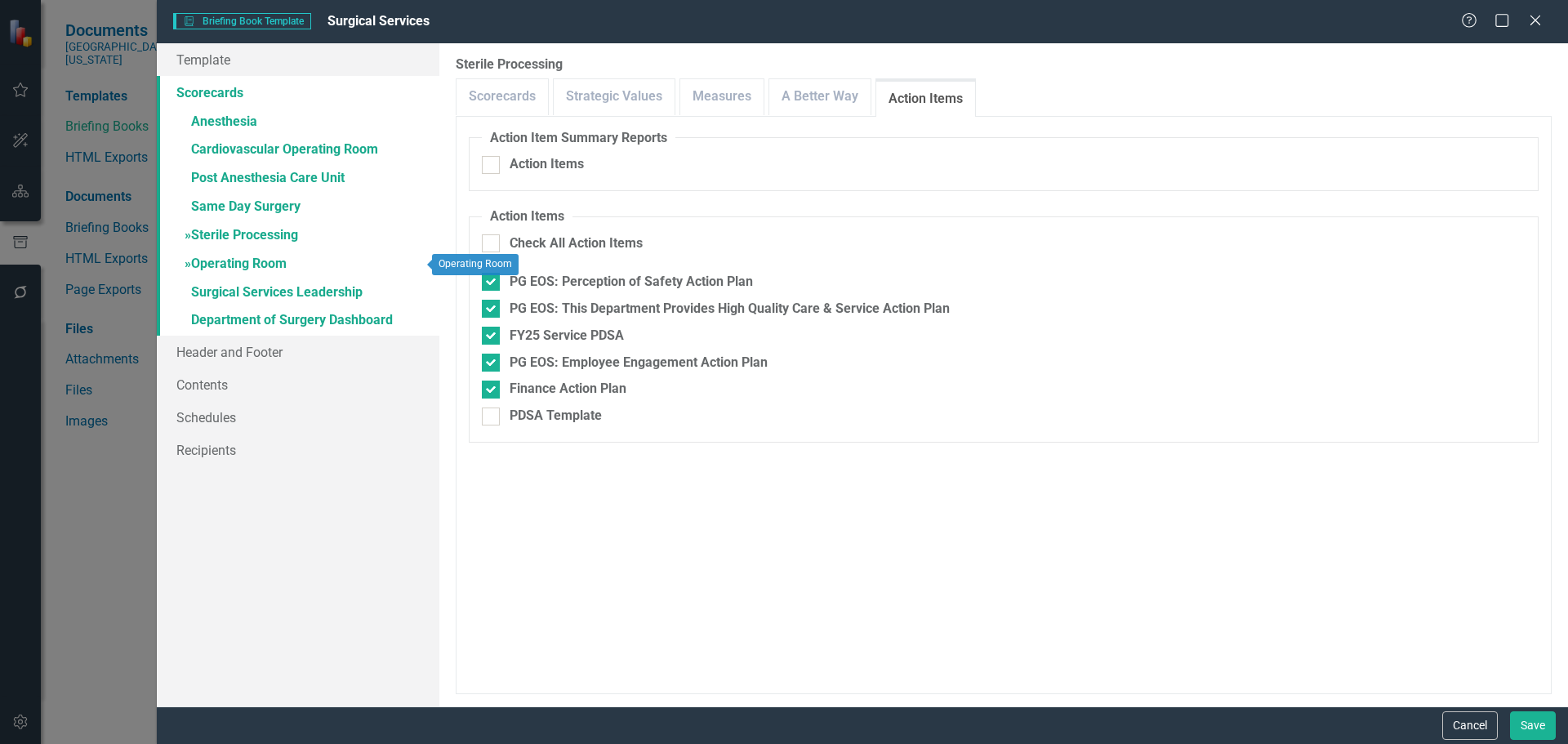
click at [230, 266] on link "» Operating Room" at bounding box center [297, 264] width 282 height 29
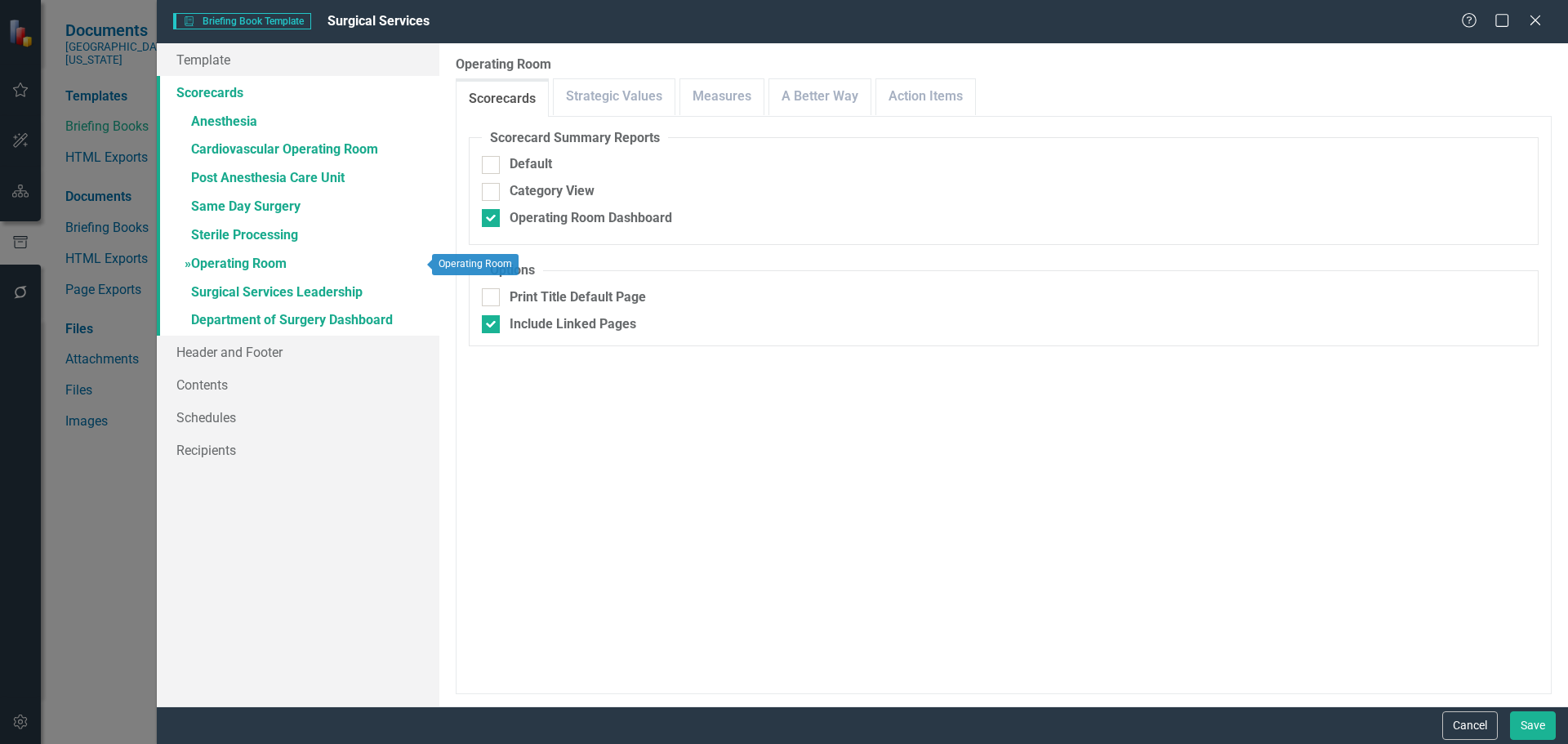
checkbox input "true"
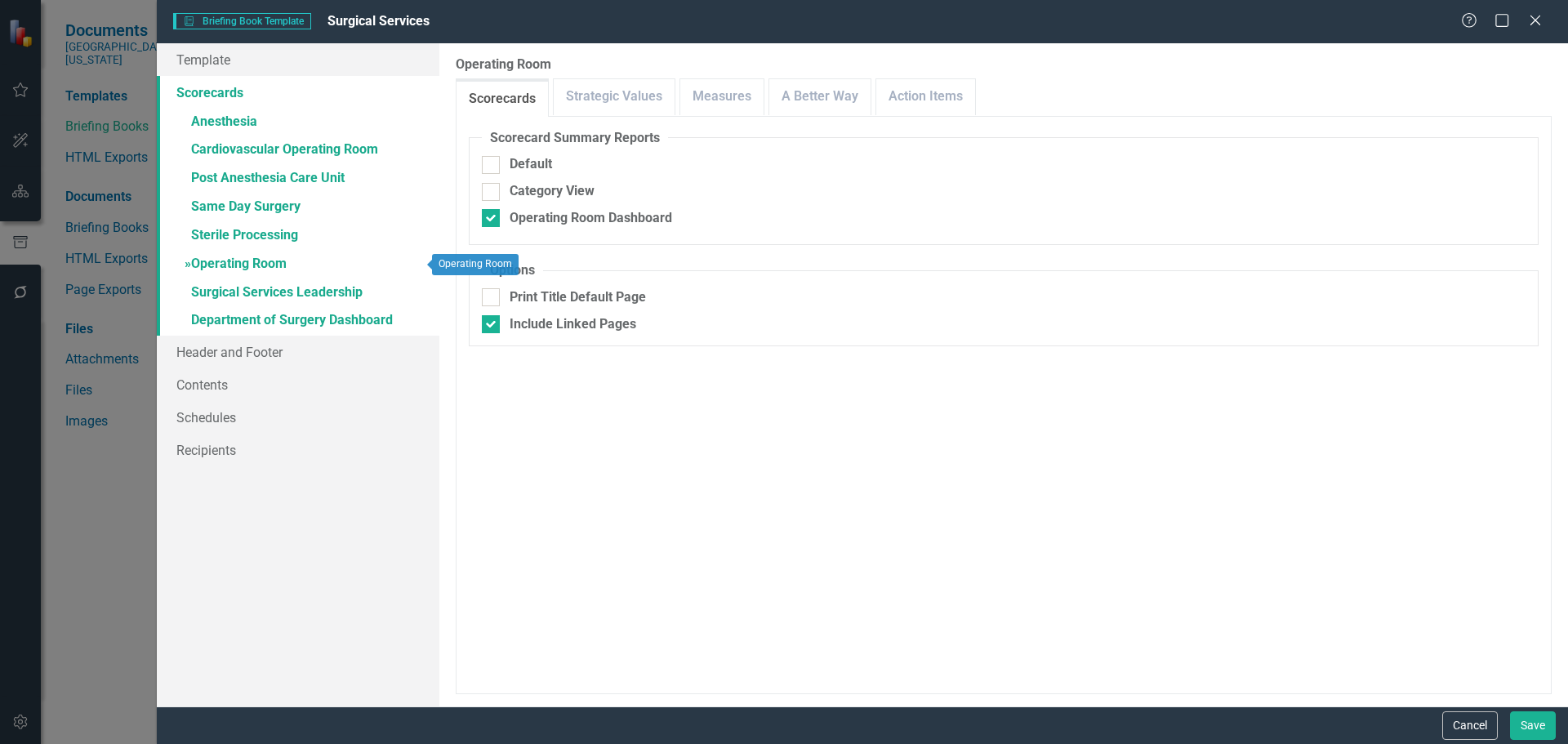
checkbox input "true"
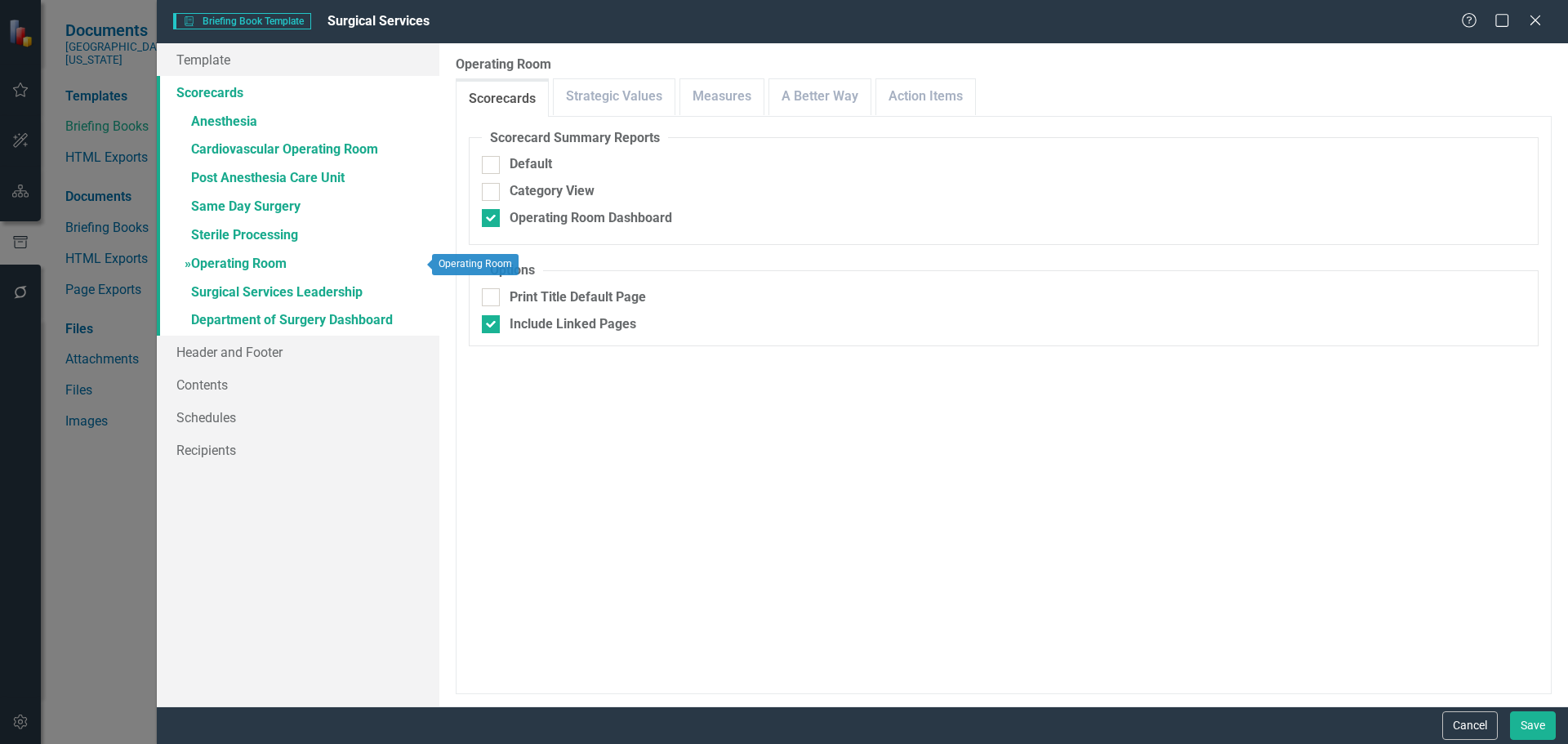
checkbox input "false"
click at [719, 103] on link "Measures" at bounding box center [722, 97] width 83 height 35
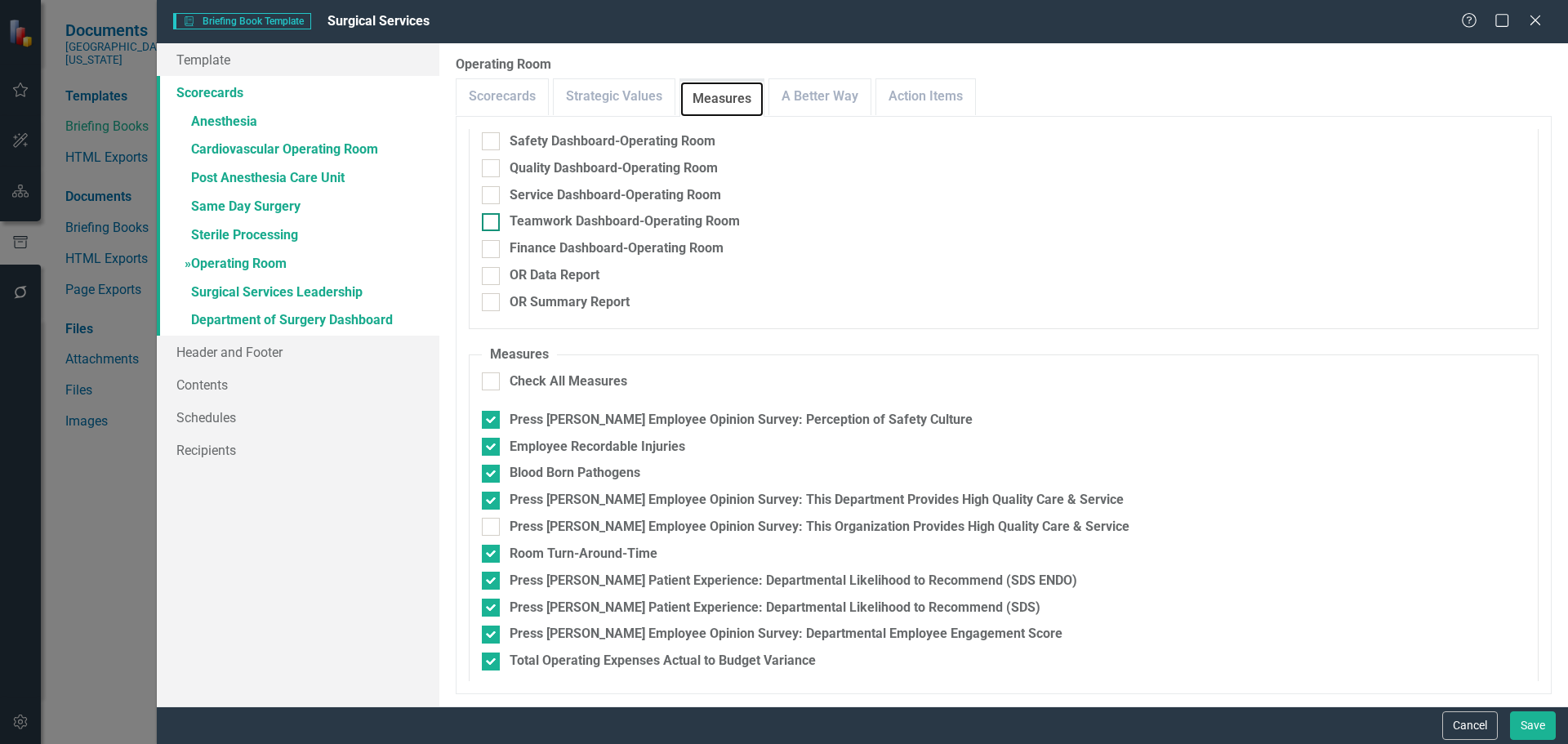
scroll to position [110, 0]
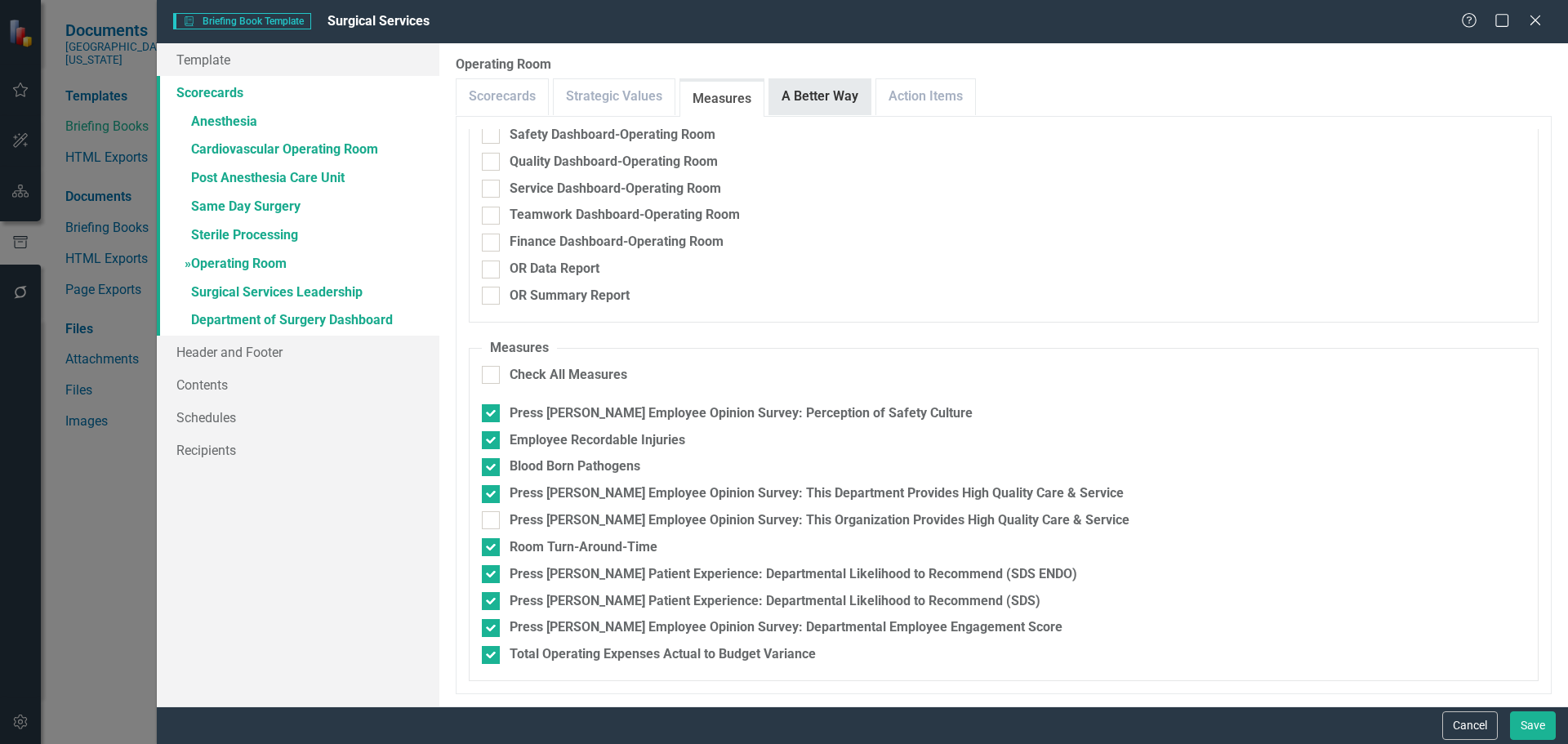
click at [847, 89] on link "A Better Way" at bounding box center [819, 97] width 101 height 35
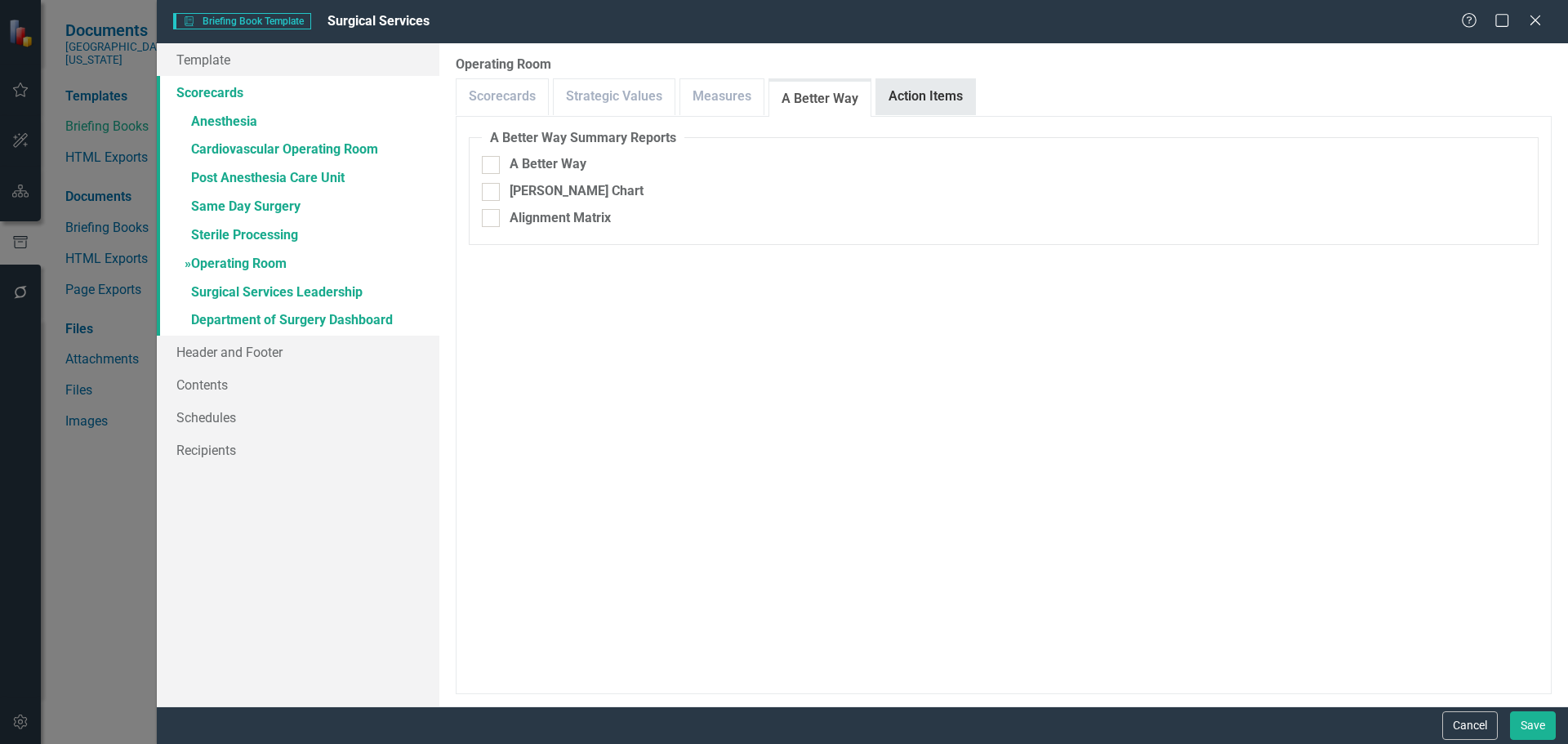
click at [929, 103] on link "Action Items" at bounding box center [926, 97] width 99 height 35
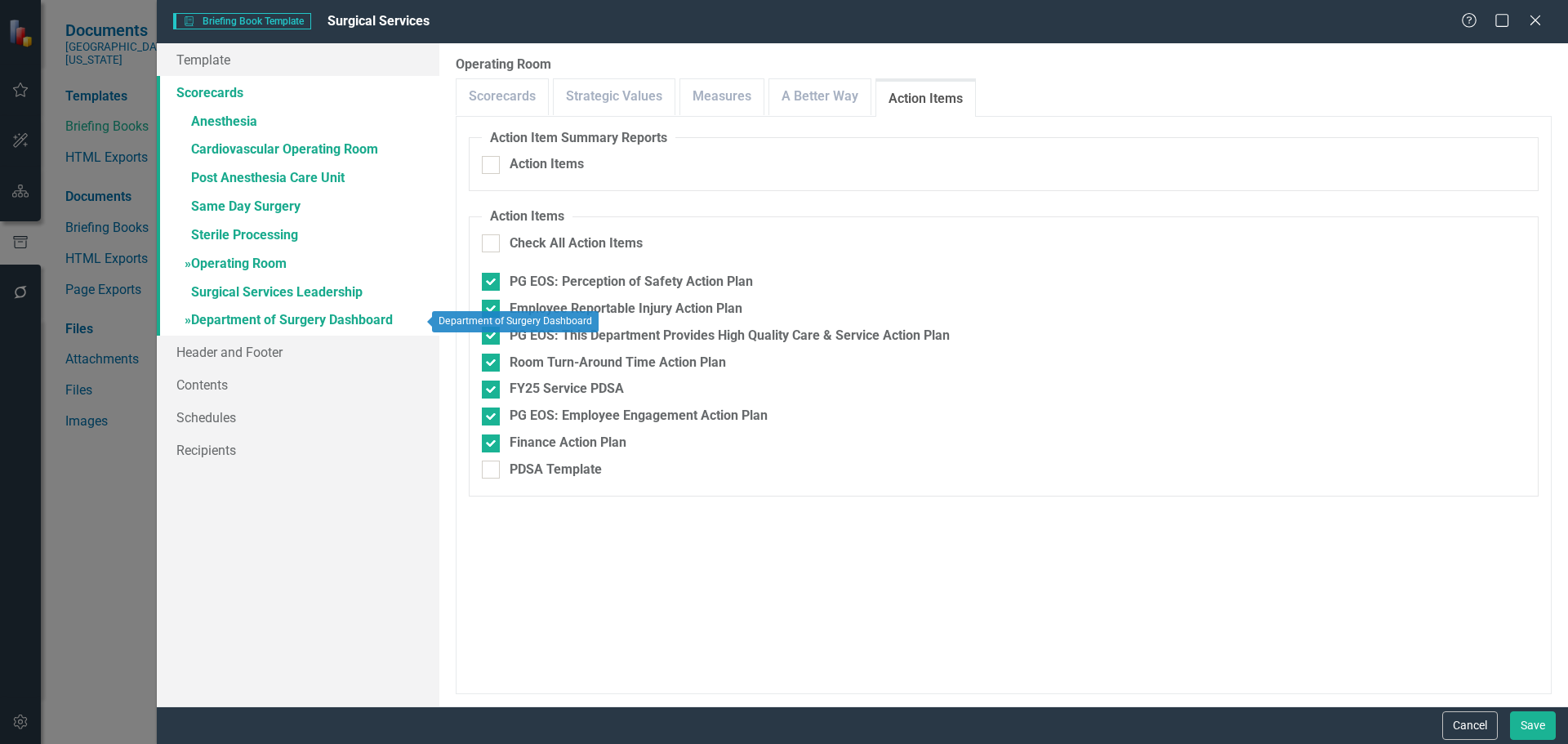
click at [240, 320] on link "» Department of Surgery Dashboard" at bounding box center [297, 321] width 282 height 29
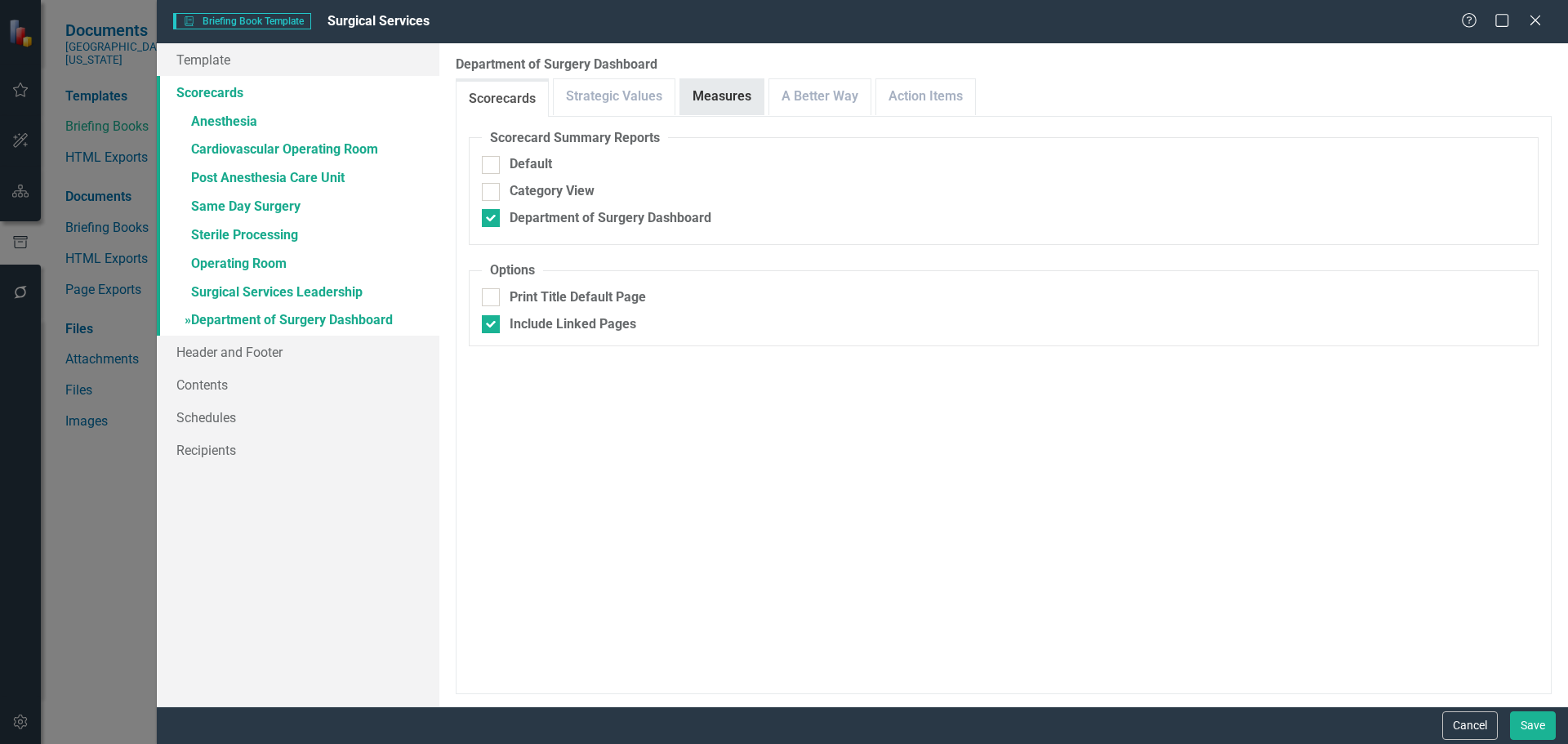
click at [724, 106] on link "Measures" at bounding box center [722, 97] width 83 height 35
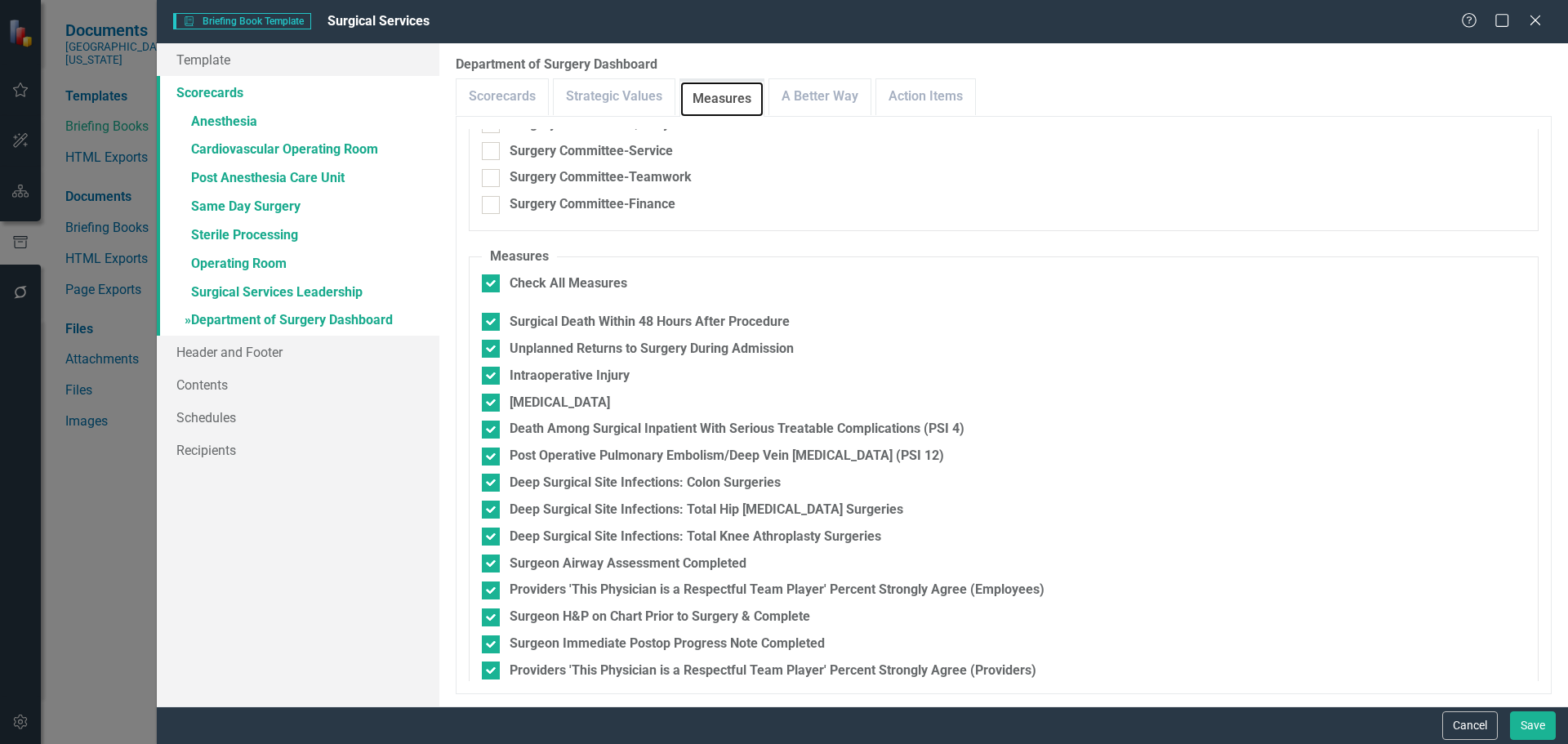
scroll to position [164, 0]
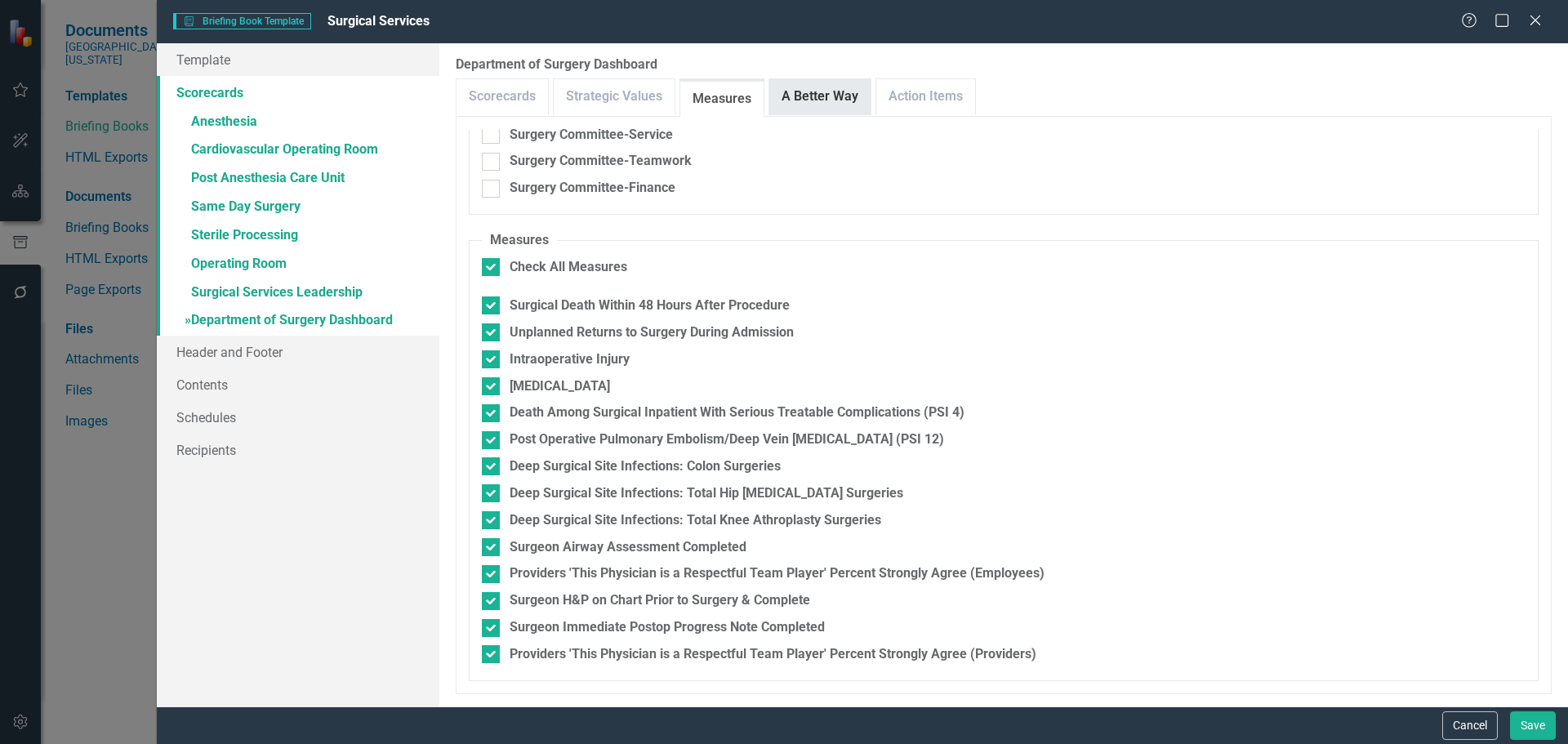
click at [830, 101] on link "A Better Way" at bounding box center [819, 97] width 101 height 35
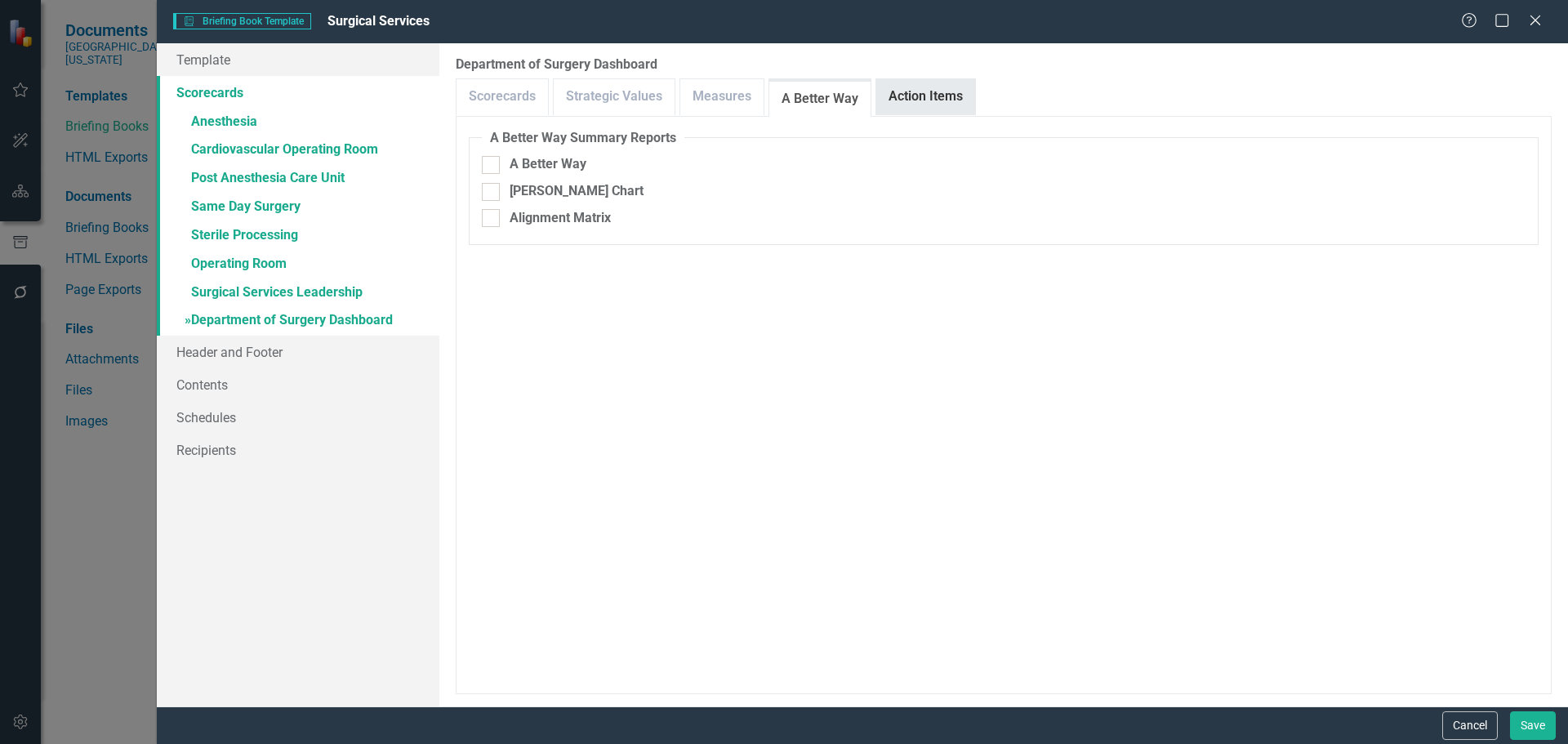
click at [899, 99] on link "Action Items" at bounding box center [926, 97] width 99 height 35
click at [1531, 727] on button "Save" at bounding box center [1533, 725] width 46 height 29
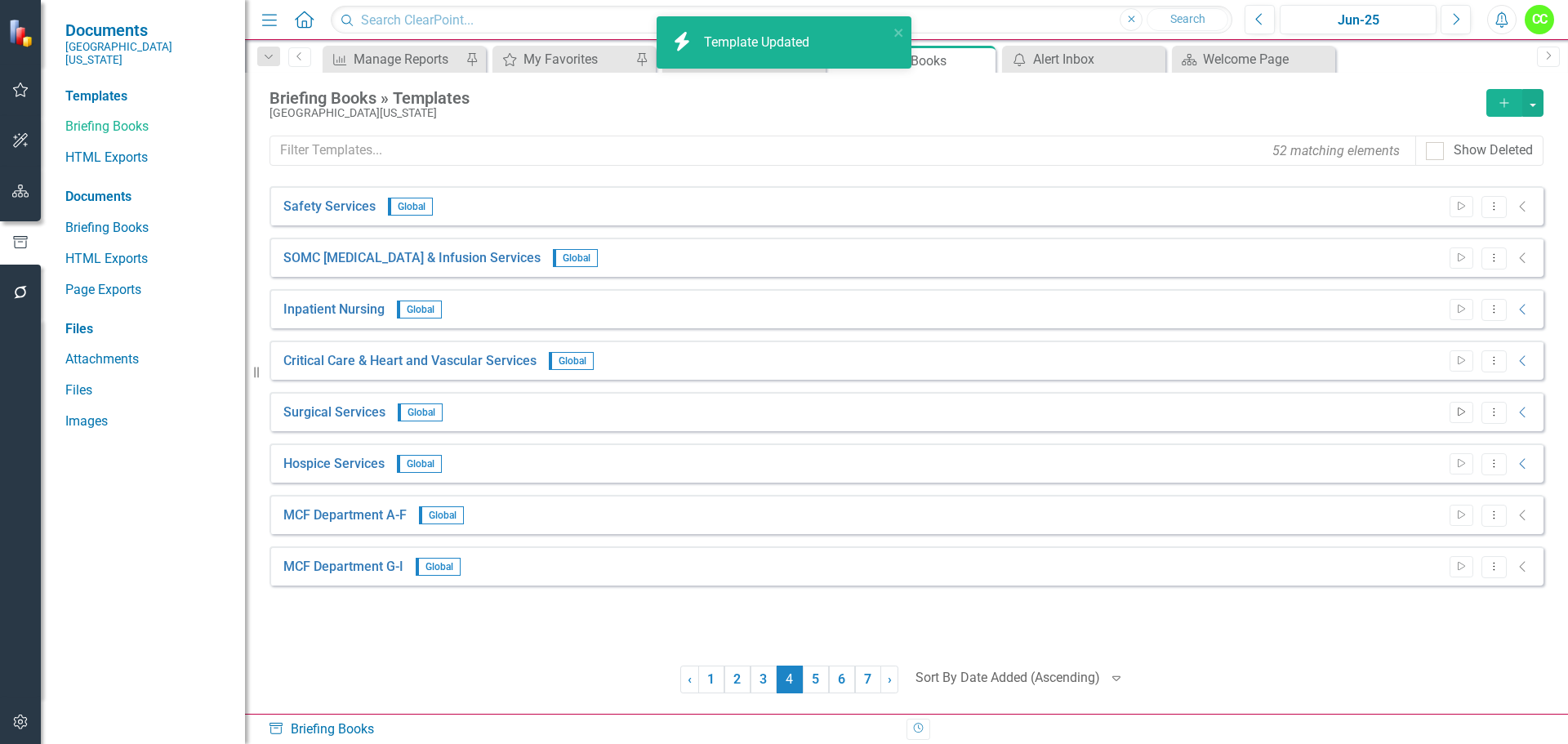
click at [1459, 409] on icon "Start" at bounding box center [1461, 413] width 12 height 10
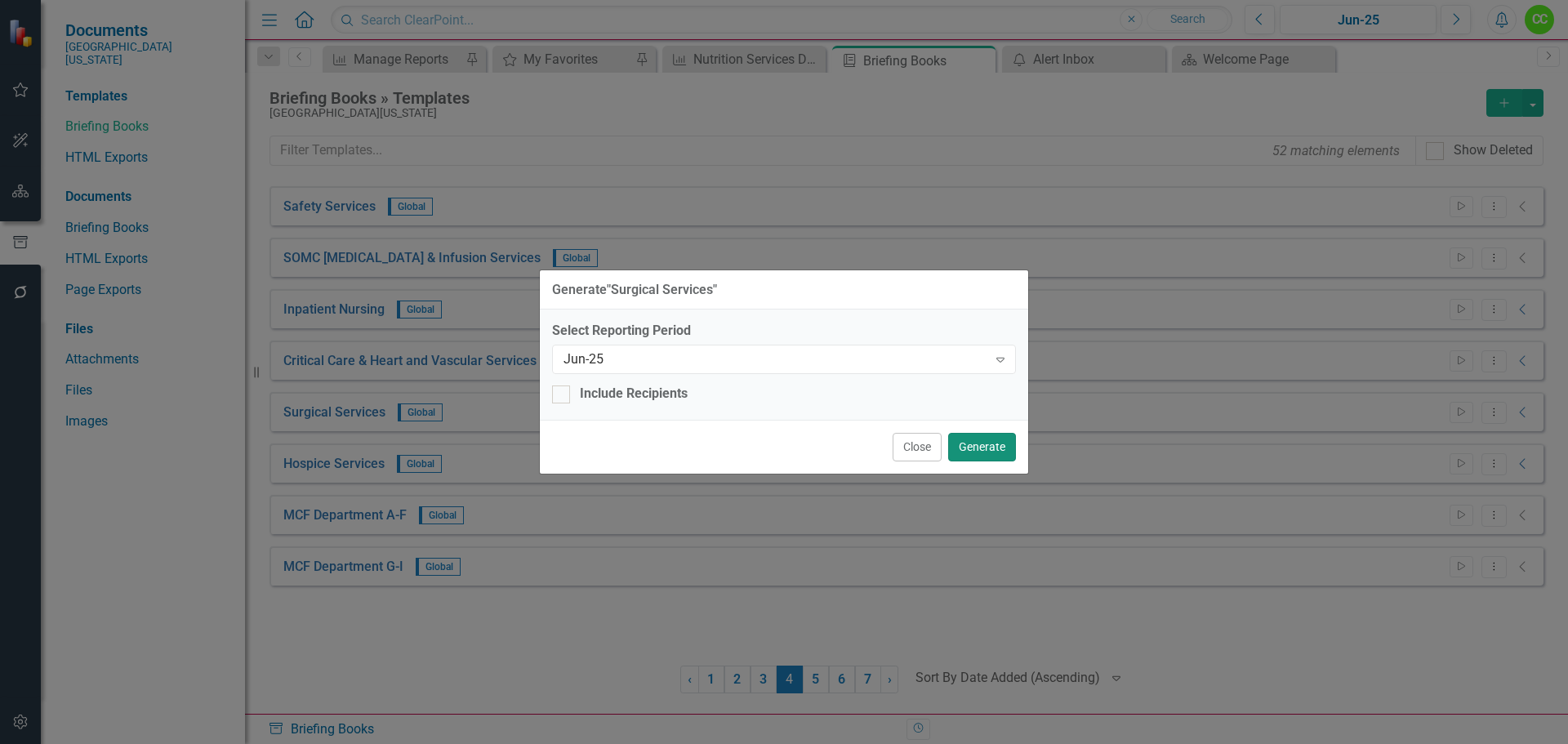
click at [1001, 446] on button "Generate" at bounding box center [981, 447] width 68 height 29
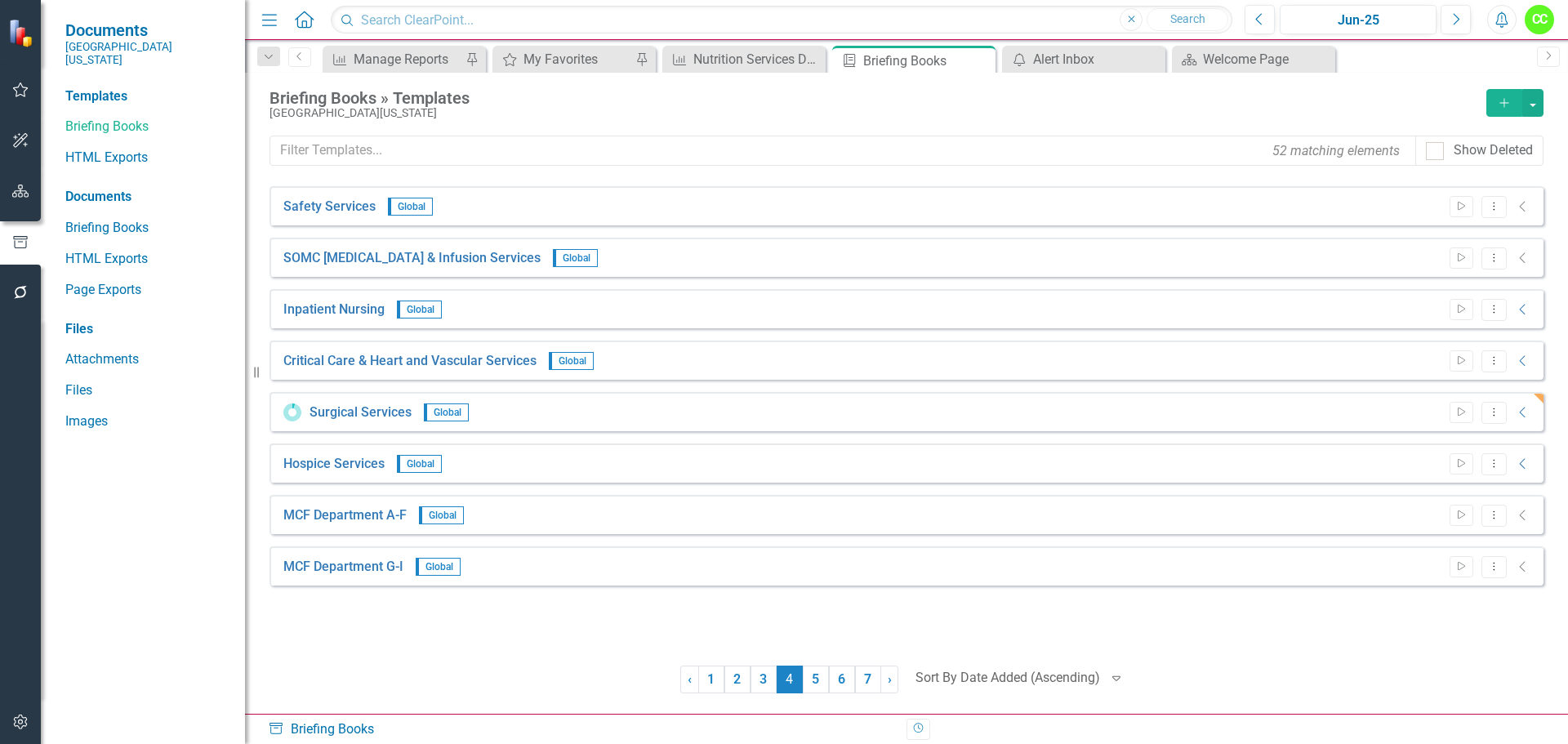
click at [1495, 27] on icon "Alerts" at bounding box center [1501, 20] width 17 height 17
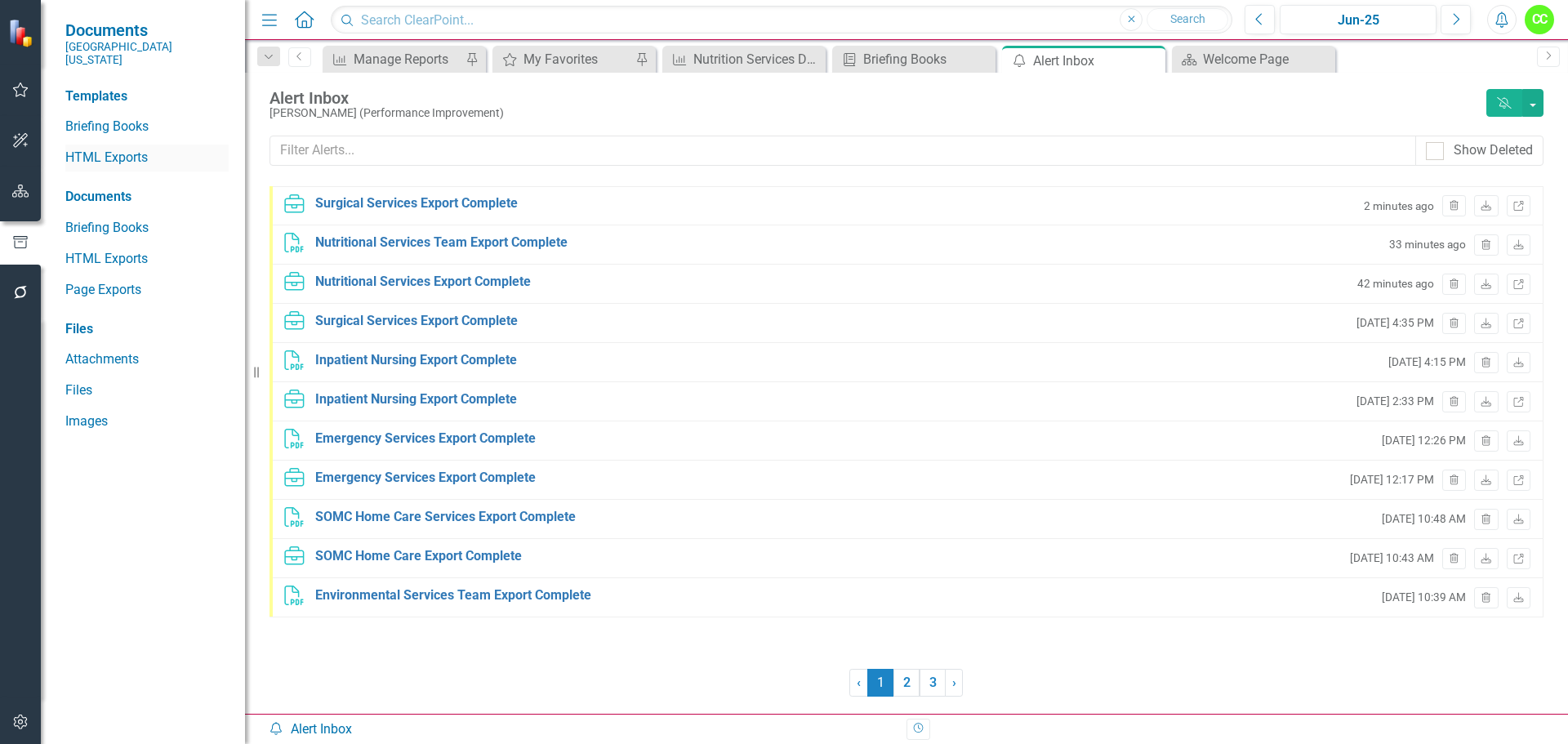
click at [129, 149] on link "HTML Exports" at bounding box center [146, 158] width 163 height 19
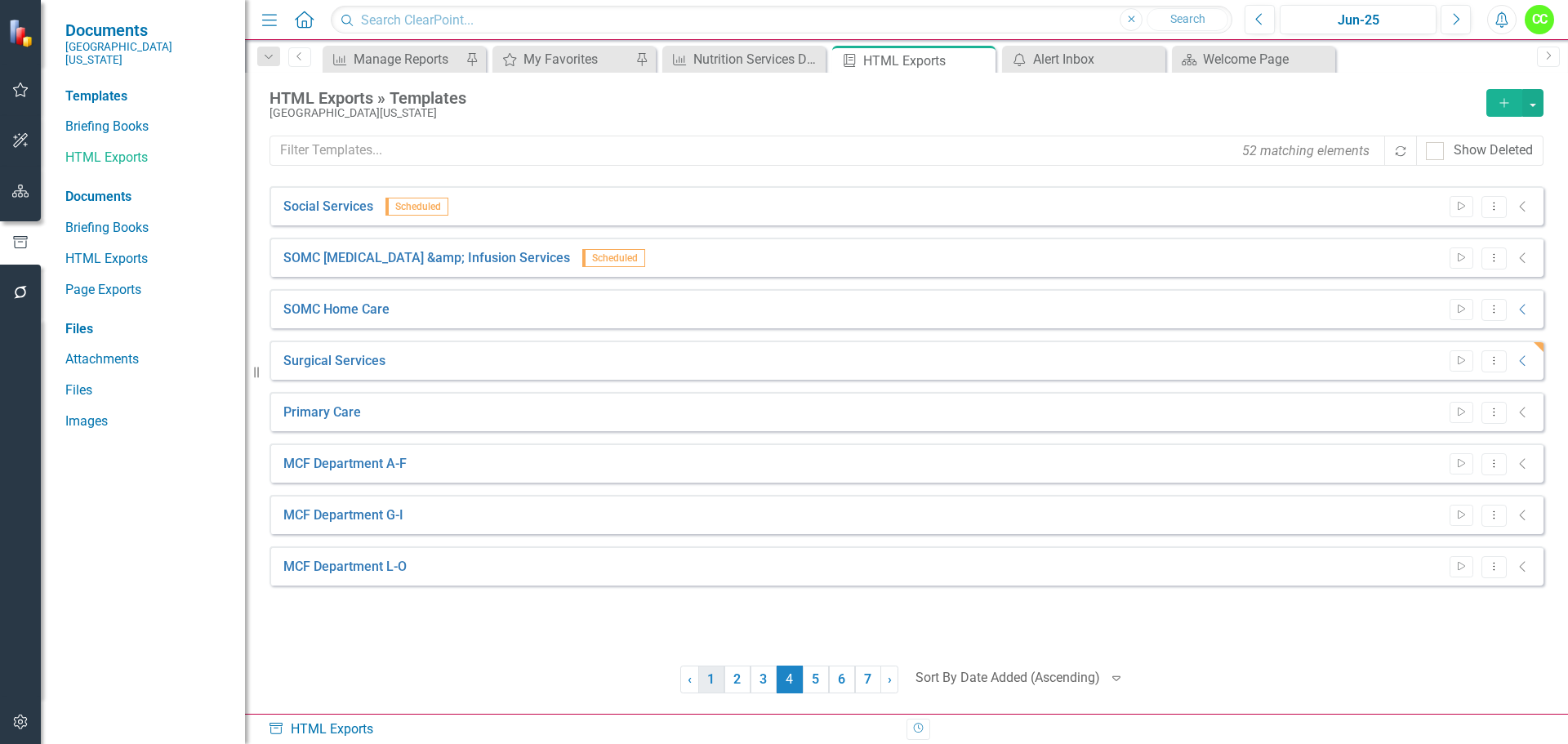
click at [719, 687] on link "1" at bounding box center [711, 680] width 26 height 28
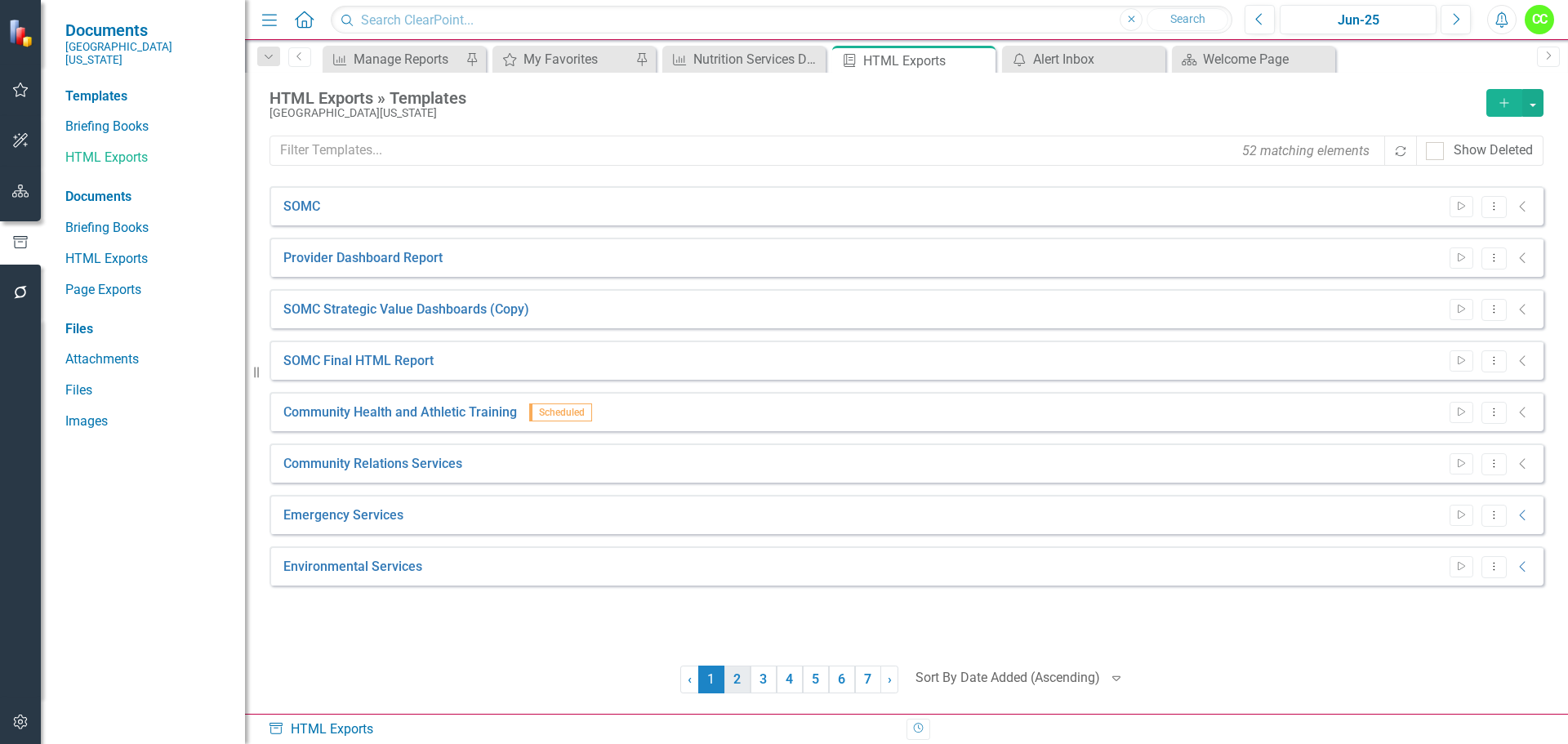
click at [740, 686] on link "2" at bounding box center [737, 680] width 26 height 28
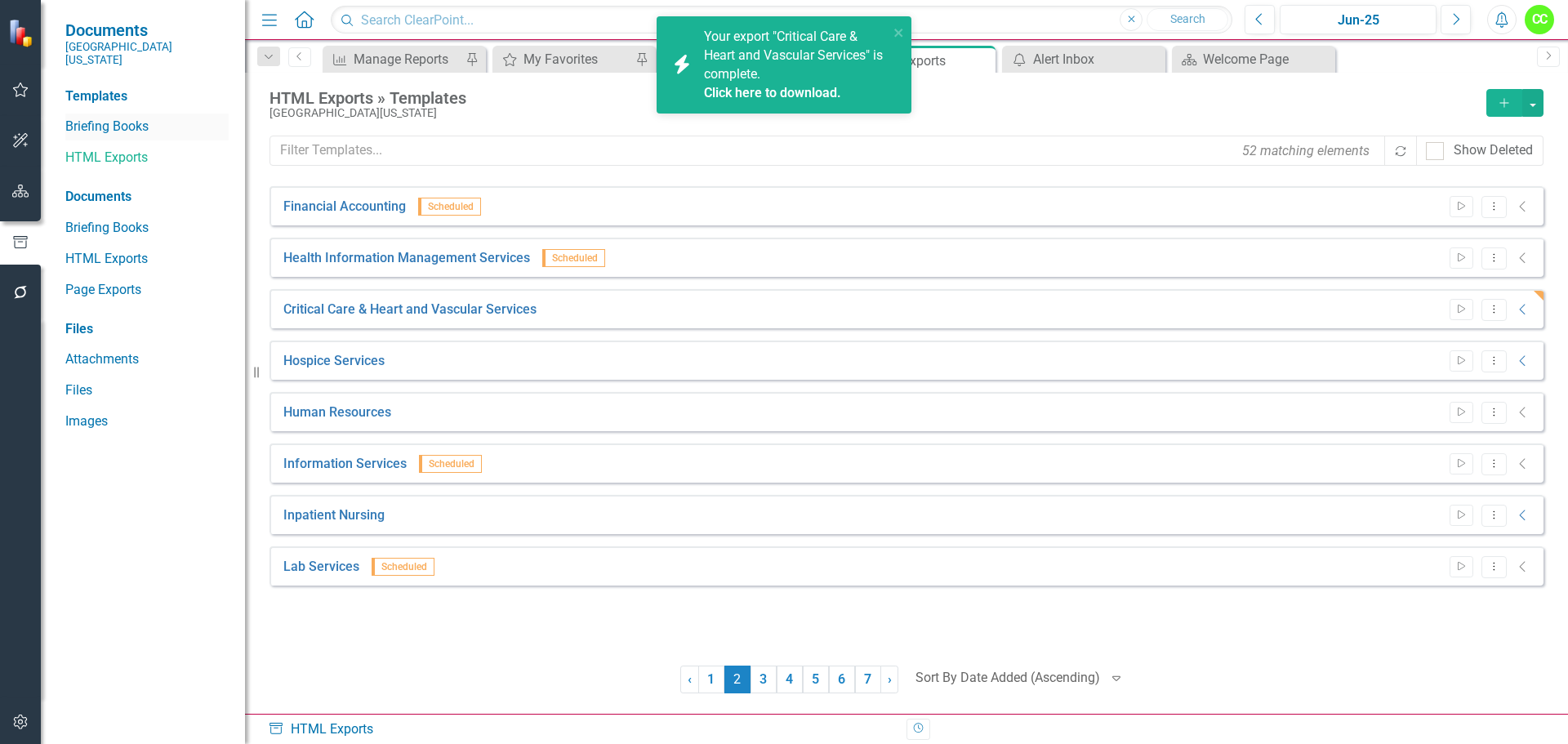
click at [113, 117] on link "Briefing Books" at bounding box center [146, 127] width 163 height 19
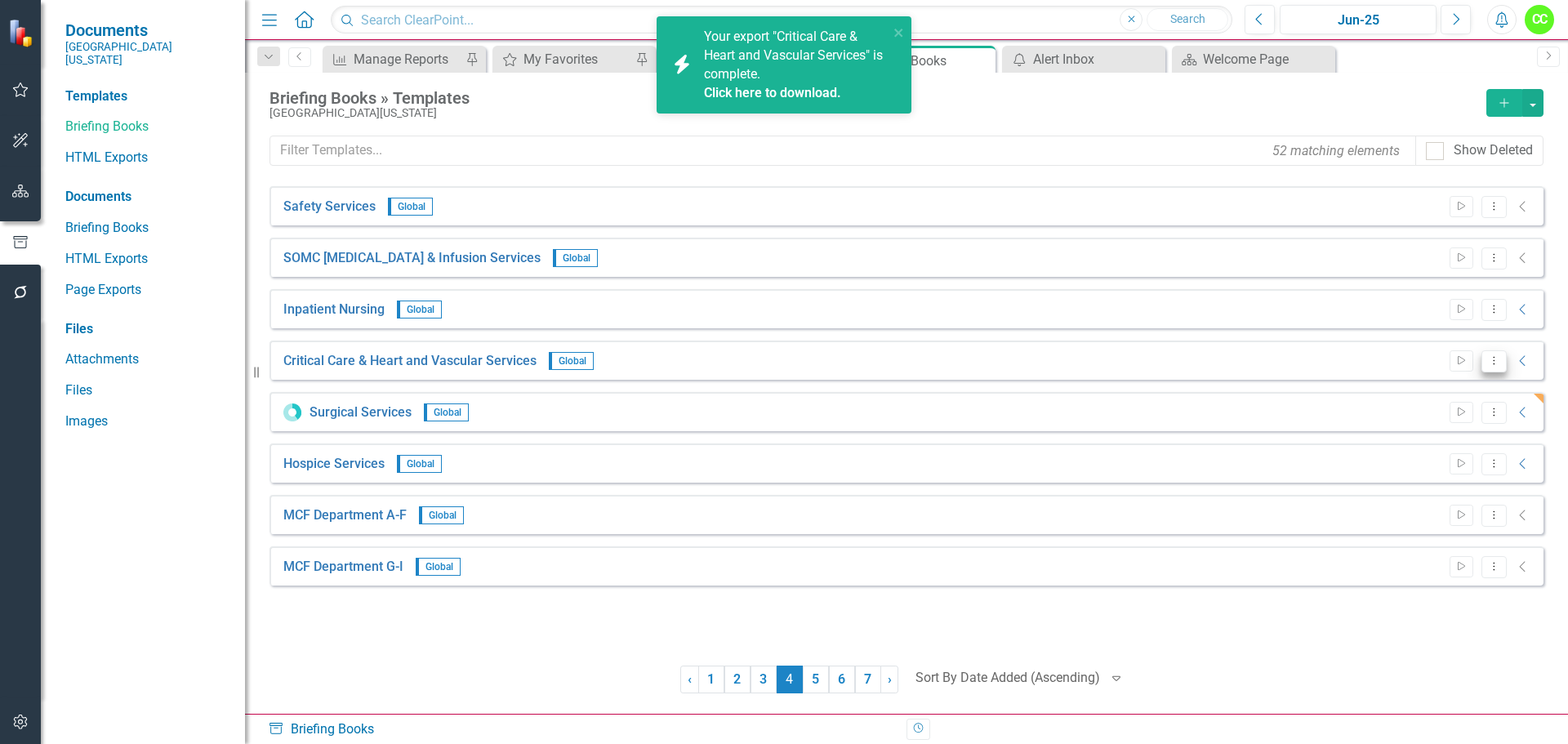
click at [1493, 353] on button "Dropdown Menu" at bounding box center [1494, 361] width 25 height 22
click at [1424, 450] on link "Edit Edit Template" at bounding box center [1430, 449] width 151 height 30
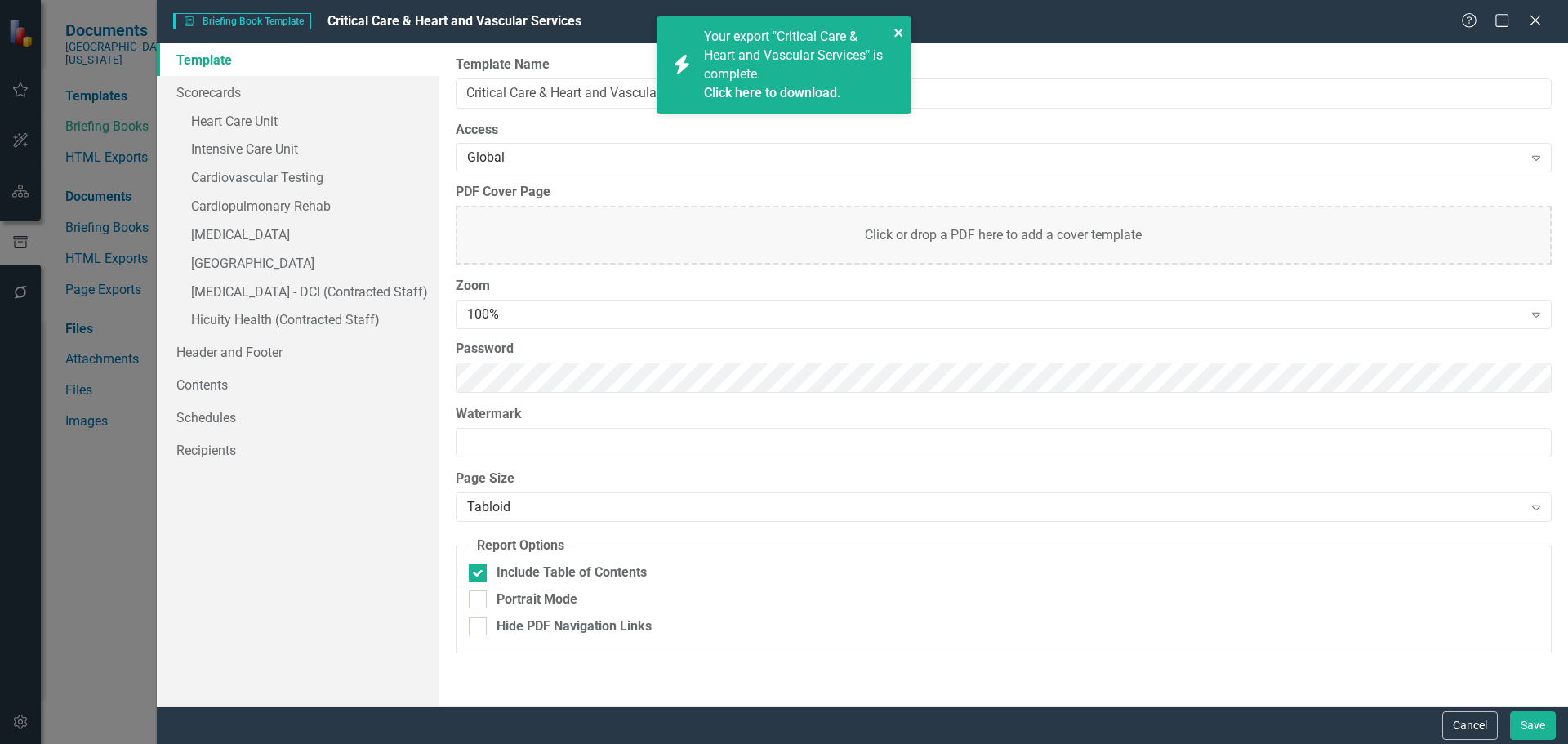
click at [902, 26] on icon "close" at bounding box center [899, 33] width 11 height 13
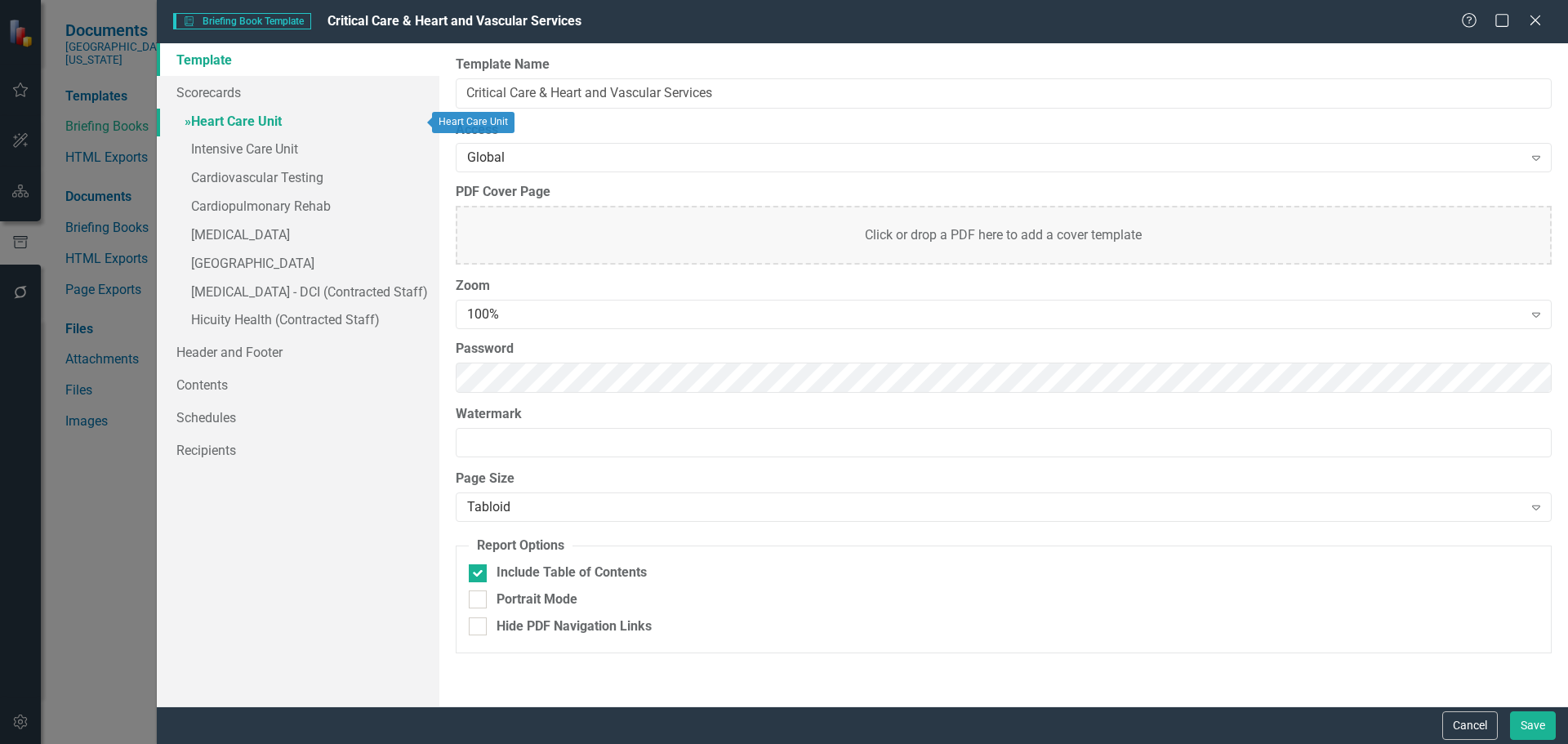
click at [268, 124] on link "» Heart Care Unit" at bounding box center [297, 123] width 282 height 29
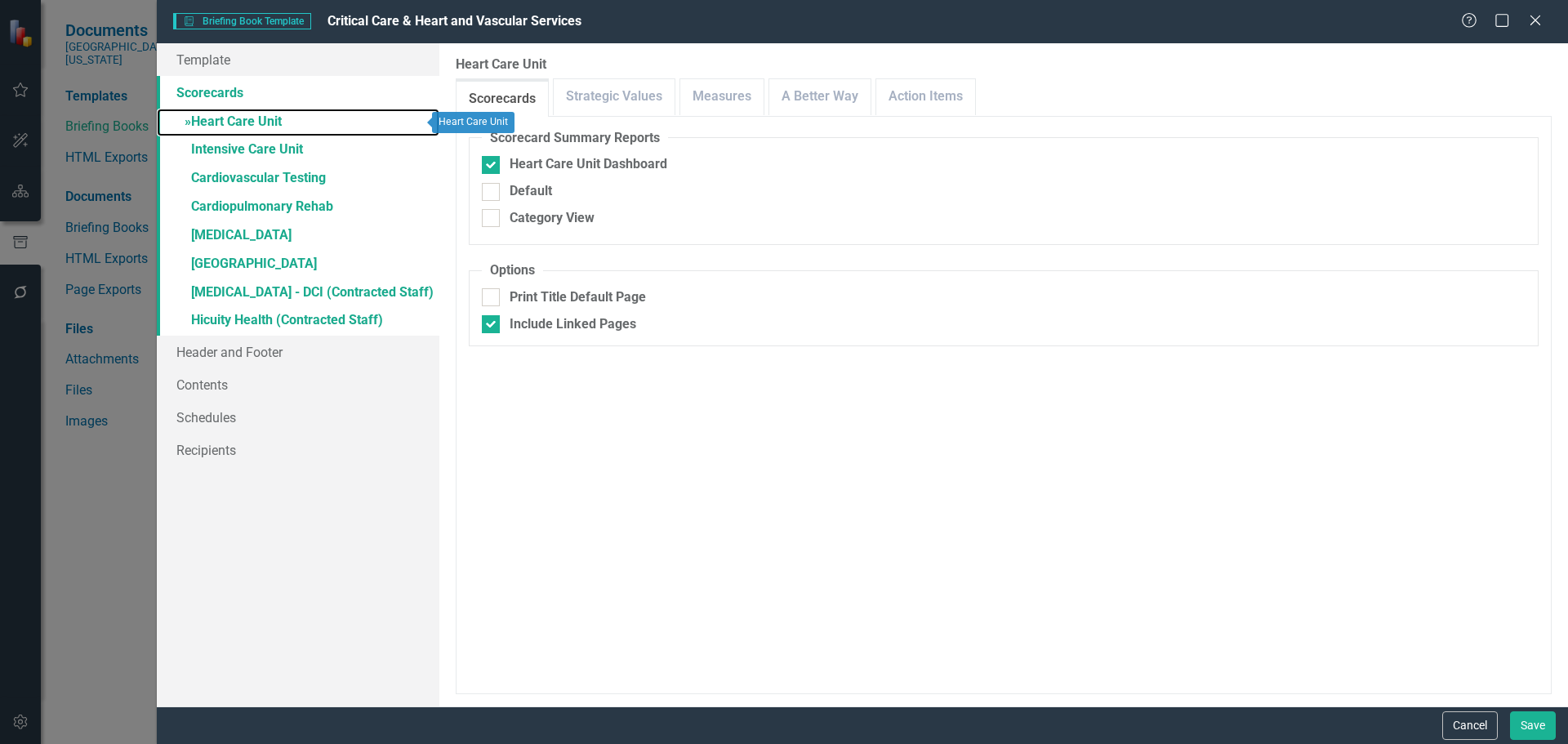
checkbox input "false"
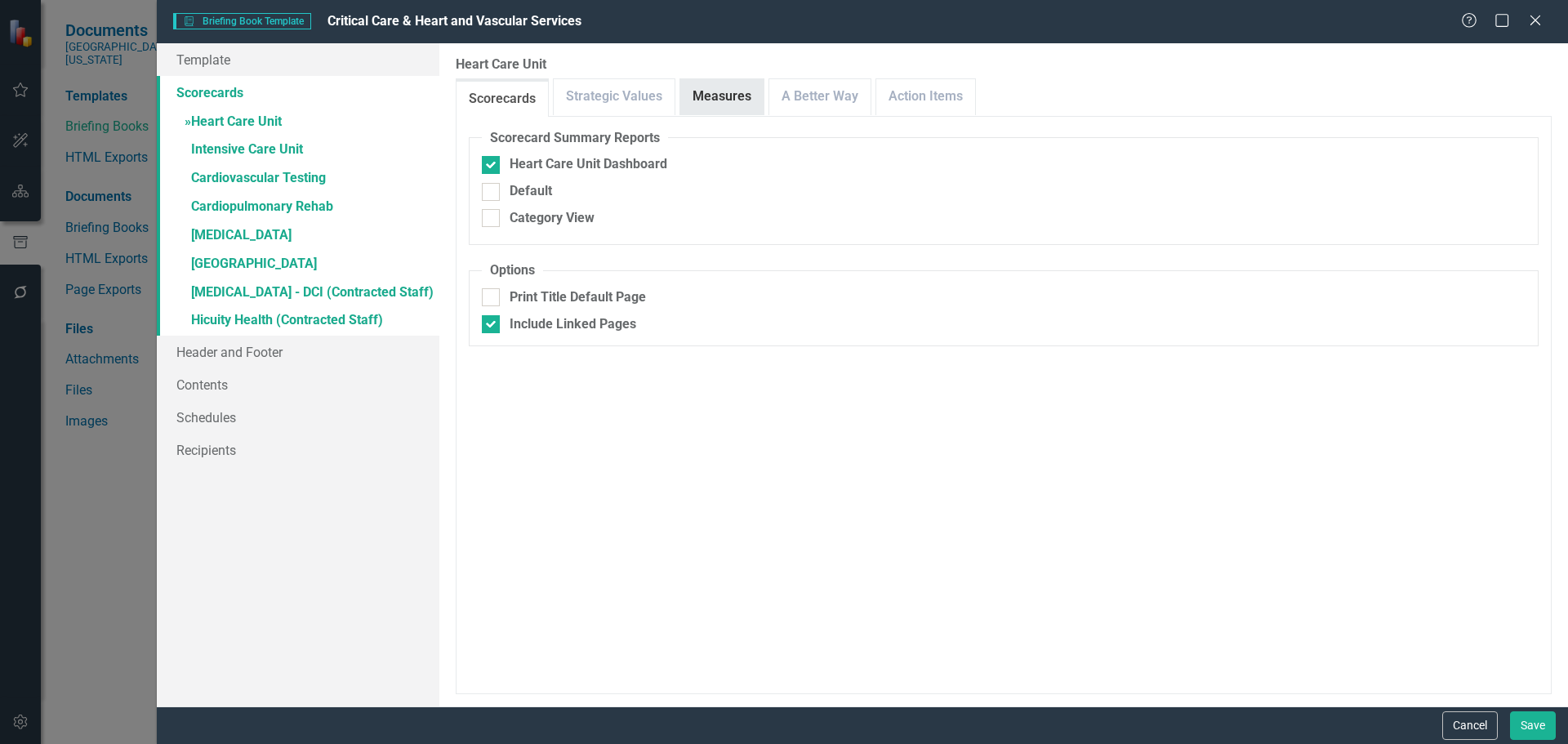
click at [718, 98] on link "Measures" at bounding box center [722, 97] width 83 height 35
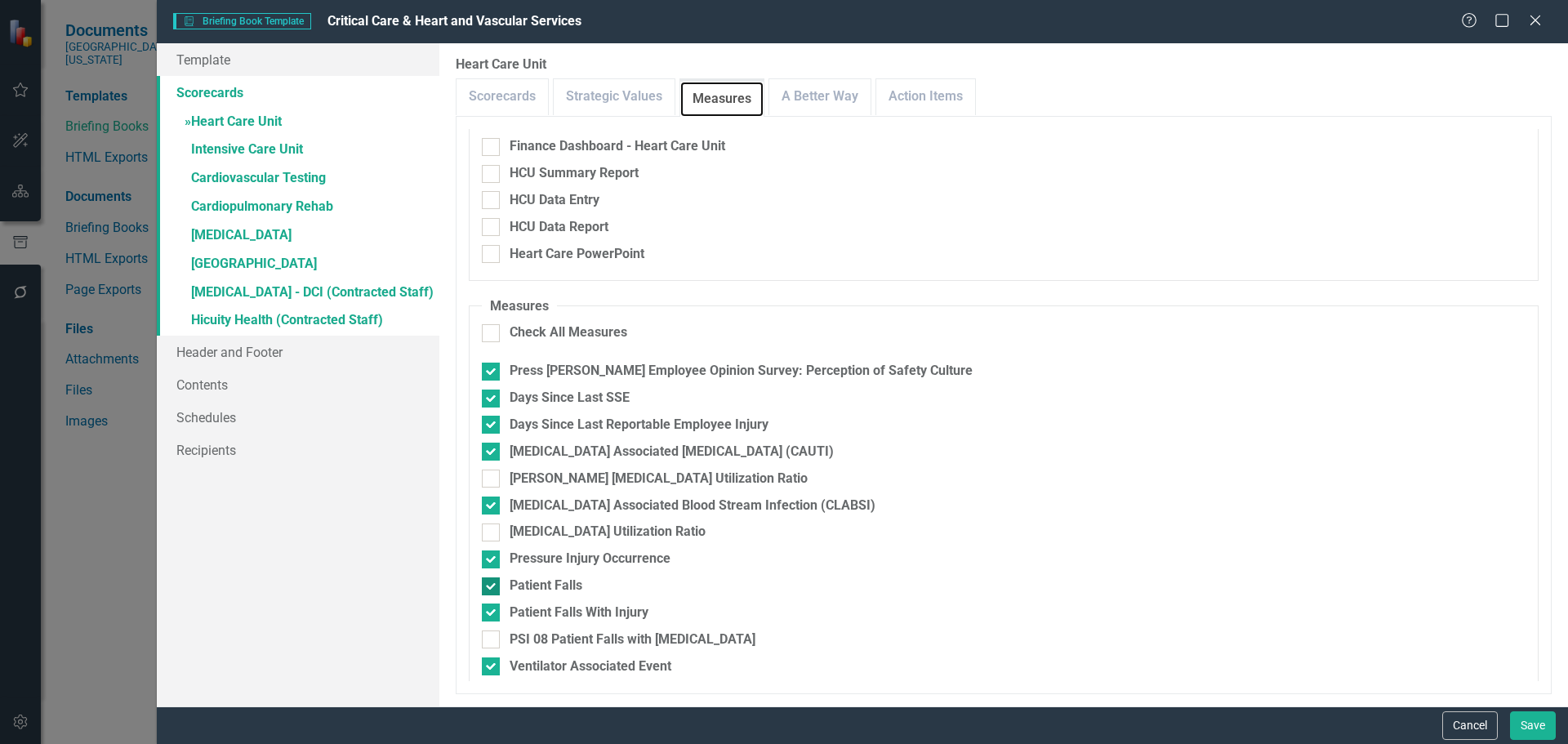
scroll to position [245, 0]
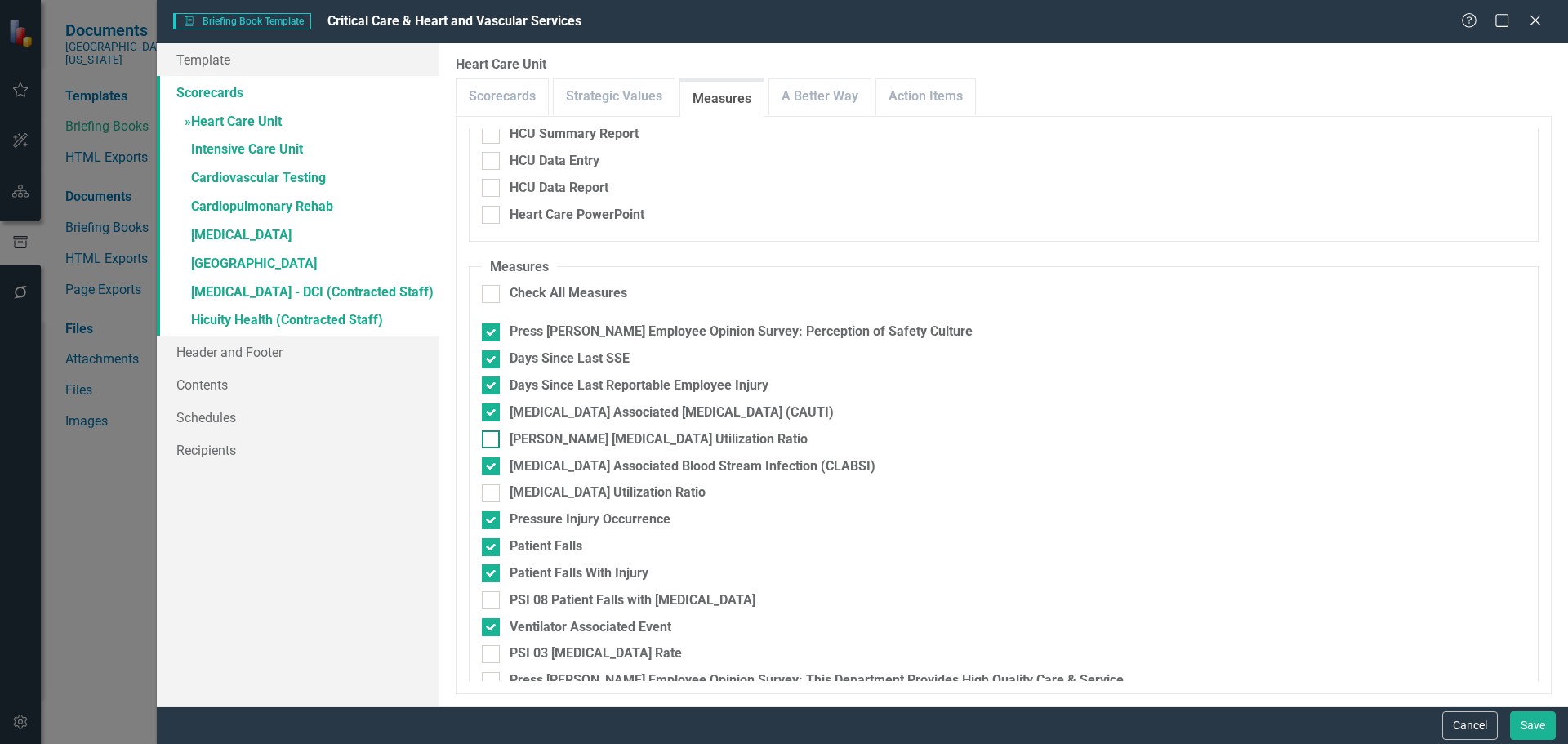
click at [493, 445] on div at bounding box center [490, 439] width 18 height 18
click at [493, 441] on input "[PERSON_NAME] [MEDICAL_DATA] Utilization Ratio" at bounding box center [486, 435] width 10 height 10
checkbox input "true"
click at [489, 494] on div at bounding box center [490, 493] width 18 height 18
click at [489, 494] on input "[MEDICAL_DATA] Utilization Ratio" at bounding box center [486, 489] width 10 height 10
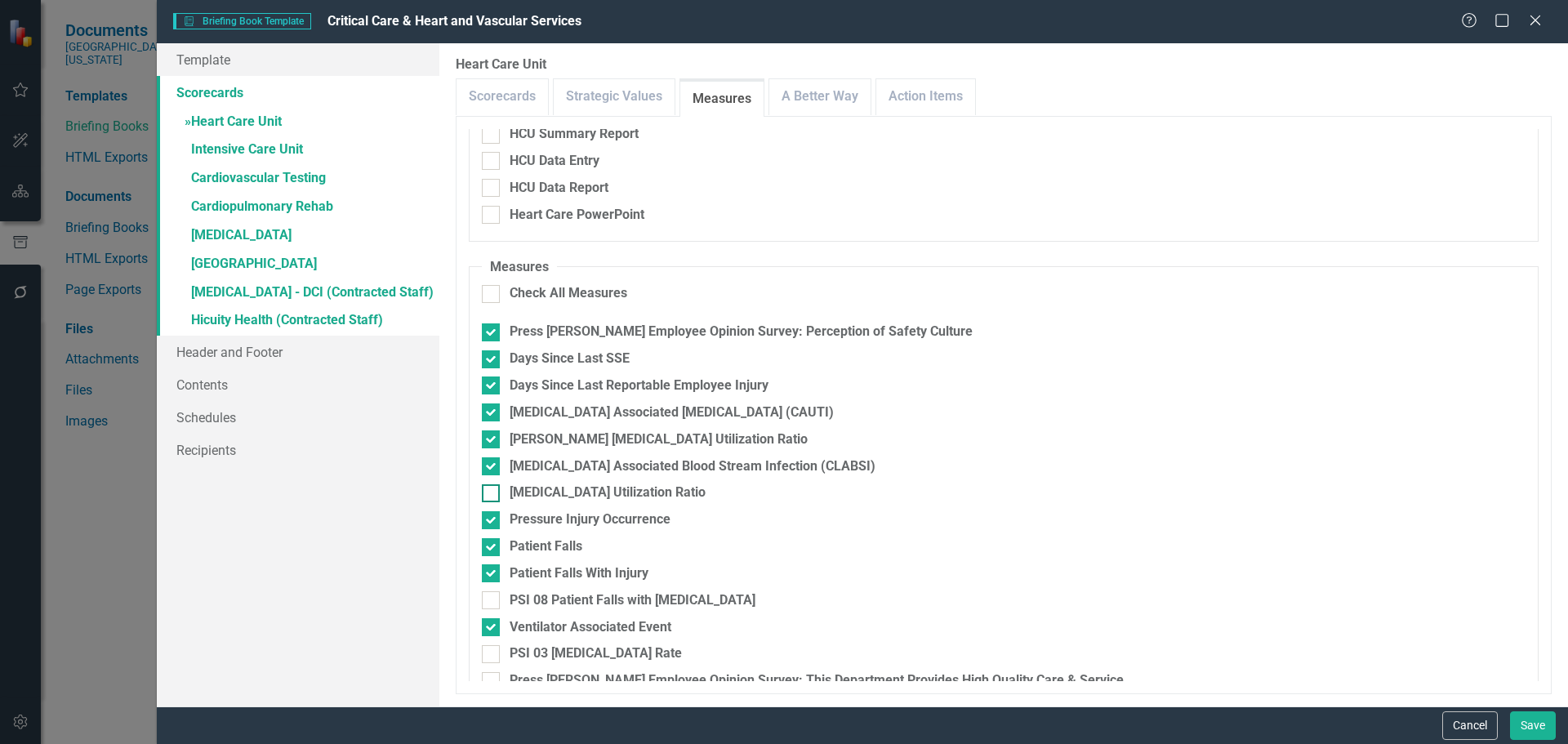
checkbox input "true"
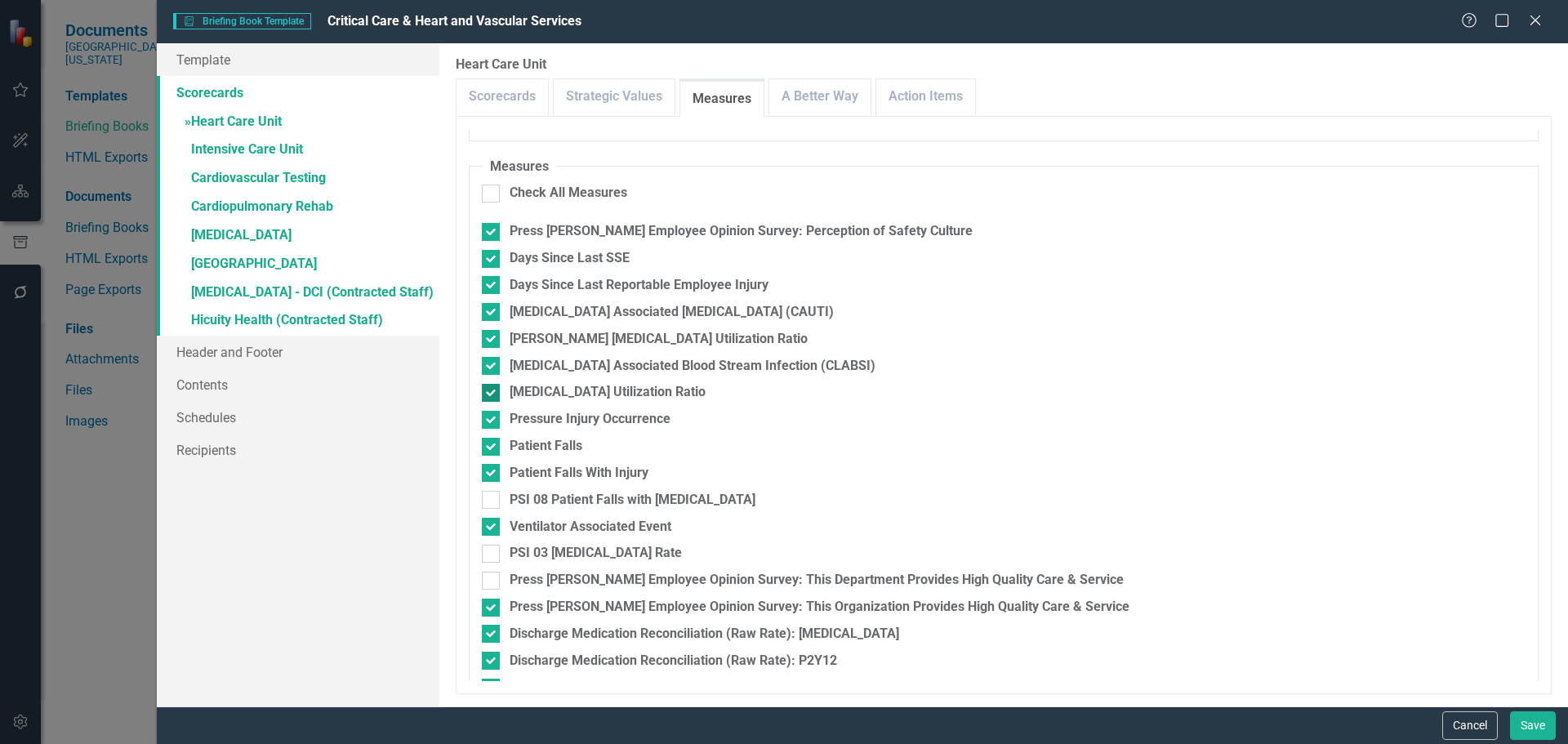
scroll to position [409, 0]
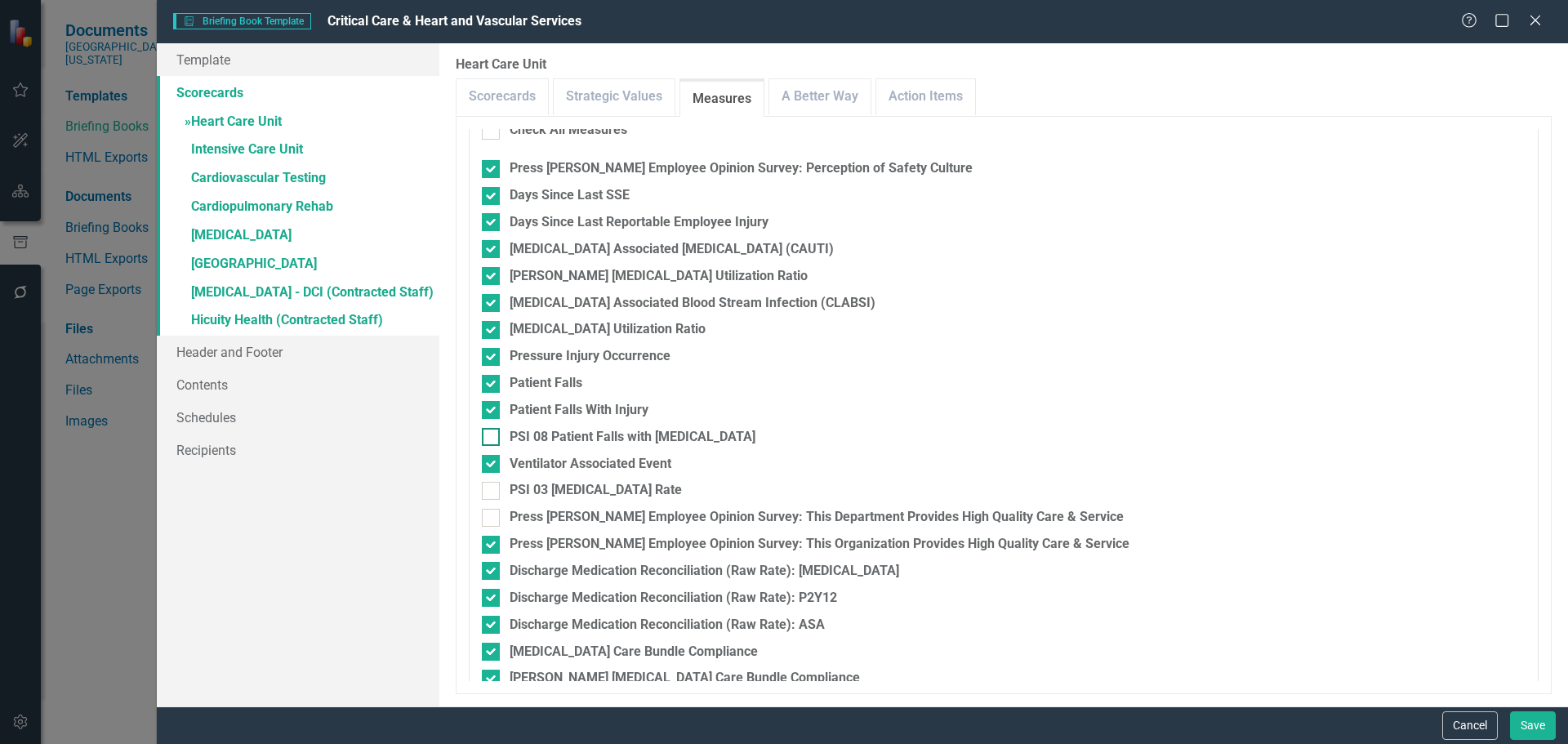
click at [495, 437] on div at bounding box center [490, 437] width 18 height 18
click at [493, 437] on input "PSI 08 Patient Falls with [MEDICAL_DATA]" at bounding box center [486, 433] width 10 height 10
checkbox input "true"
click at [490, 492] on input "PSI 03 [MEDICAL_DATA] Rate" at bounding box center [486, 486] width 10 height 10
checkbox input "true"
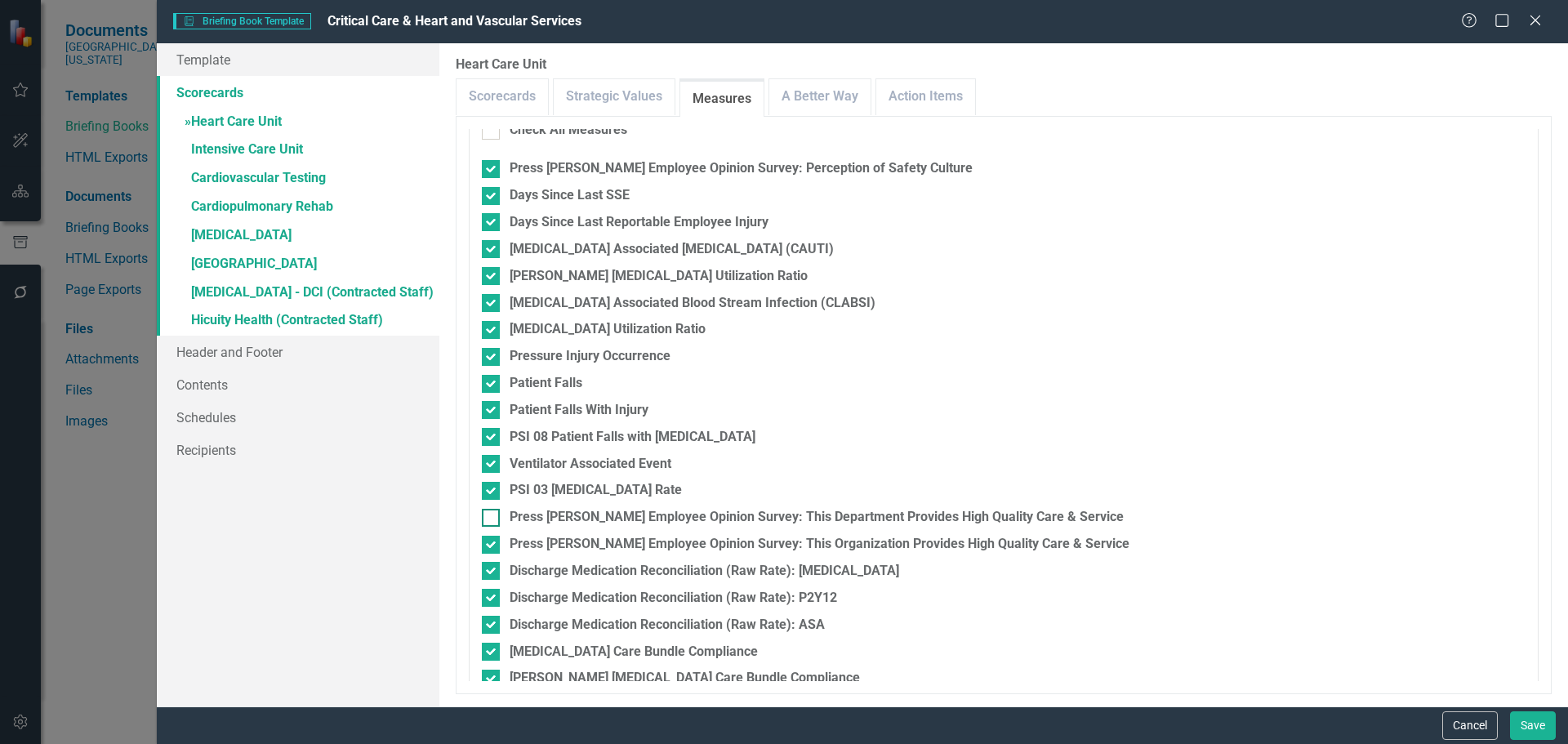
click at [494, 513] on div at bounding box center [490, 517] width 18 height 18
click at [493, 513] on input "Press [PERSON_NAME] Employee Opinion Survey: This Department Provides High Qual…" at bounding box center [486, 513] width 10 height 10
checkbox input "true"
click at [493, 543] on div at bounding box center [490, 544] width 18 height 18
click at [493, 543] on input "Press [PERSON_NAME] Employee Opinion Survey: This Organization Provides High Qu…" at bounding box center [486, 540] width 10 height 10
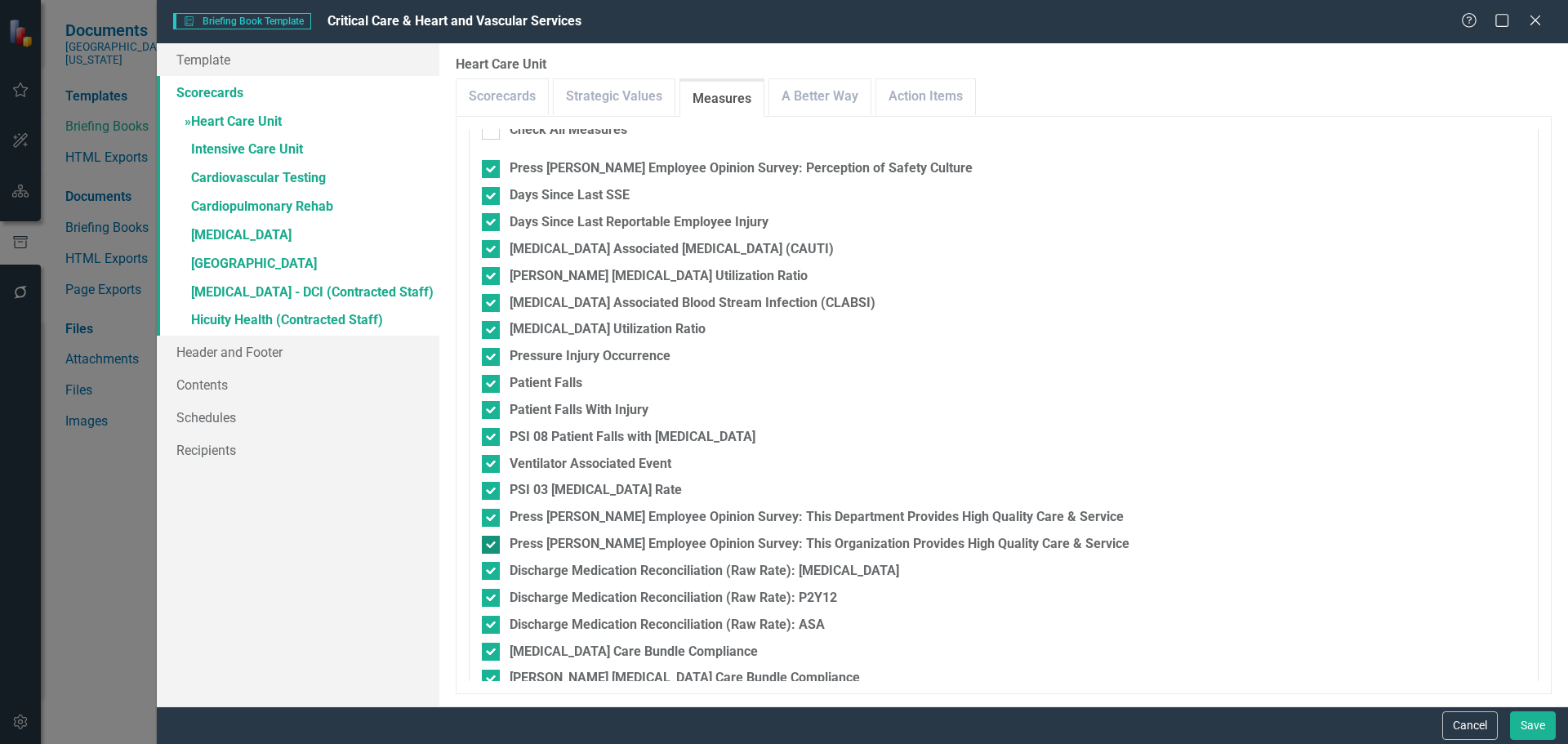
checkbox input "false"
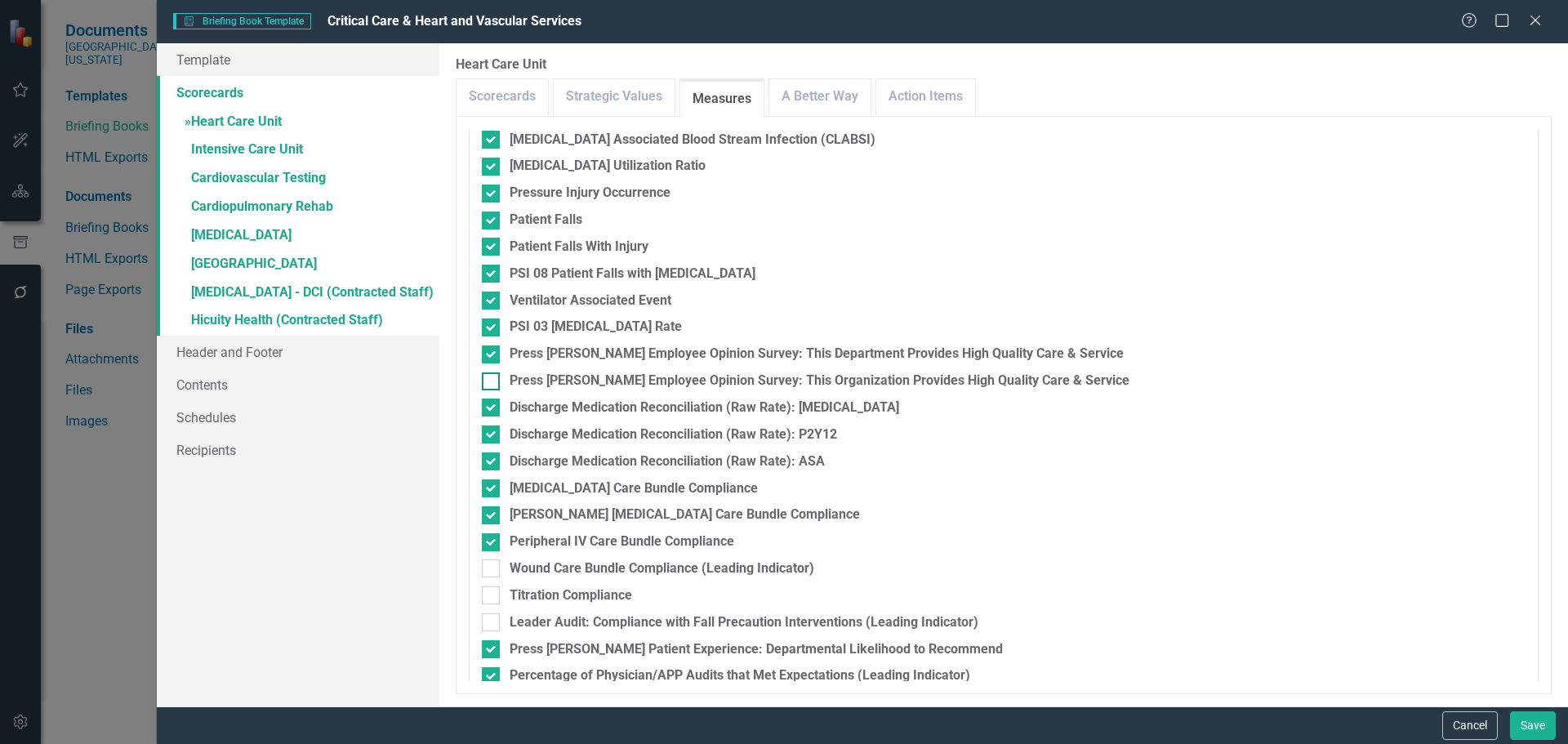
scroll to position [654, 0]
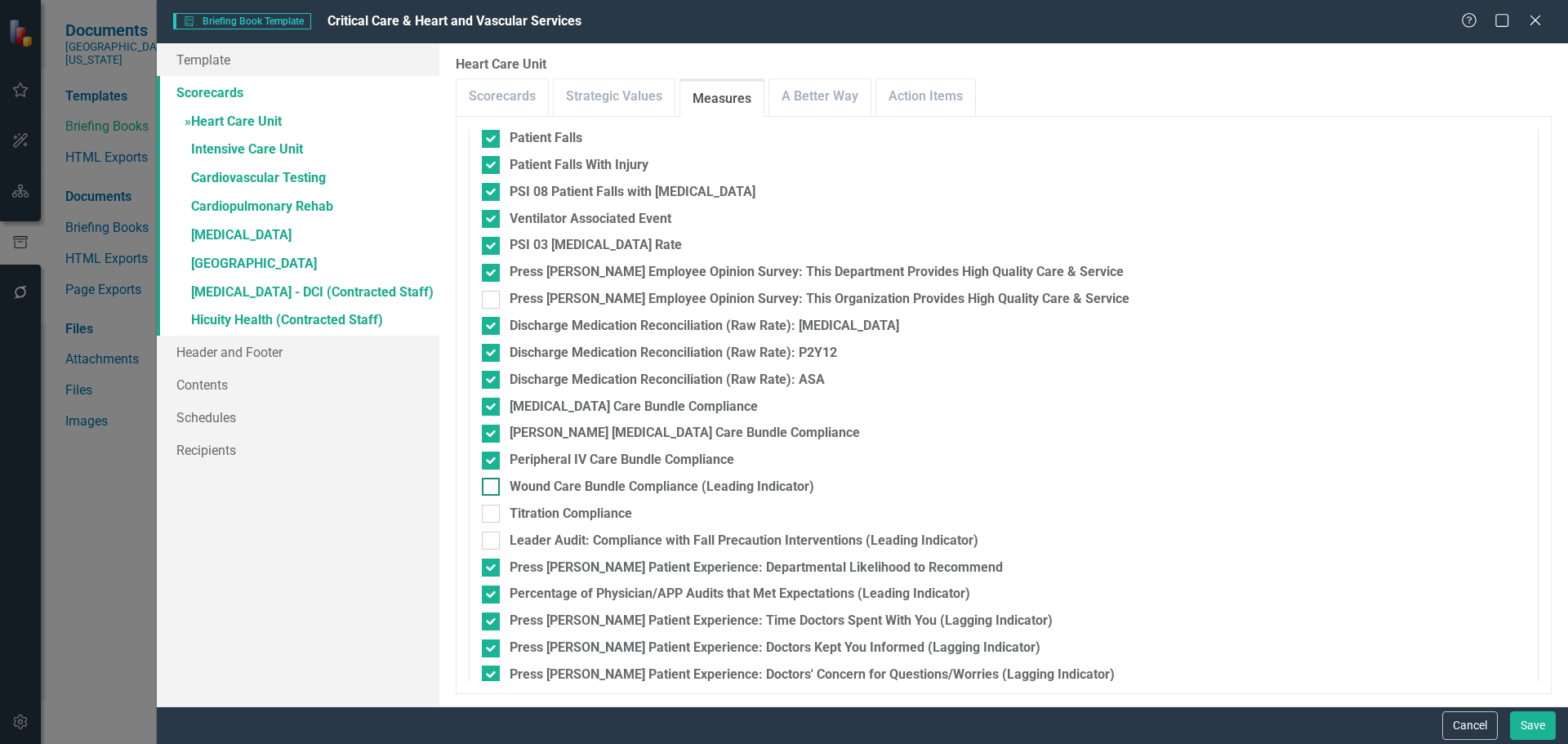
click at [499, 490] on div at bounding box center [490, 486] width 18 height 18
click at [493, 488] on input "Wound Care Bundle Compliance (Leading Indicator)" at bounding box center [486, 482] width 10 height 10
checkbox input "true"
click at [493, 513] on div at bounding box center [490, 513] width 18 height 18
click at [493, 513] on input "Titration Compliance" at bounding box center [486, 509] width 10 height 10
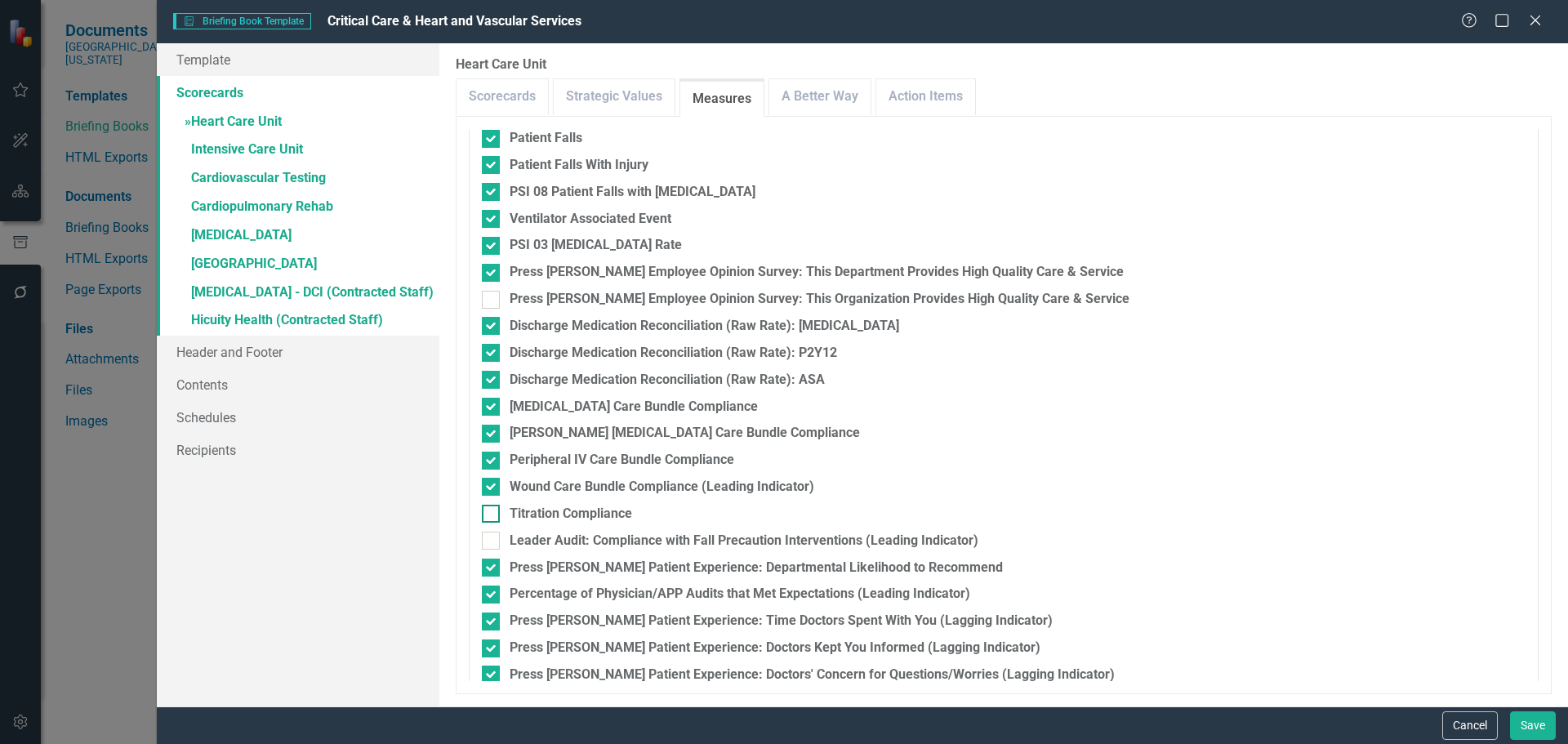
checkbox input "true"
click at [496, 534] on div at bounding box center [490, 540] width 18 height 18
click at [493, 534] on input "Leader Audit: Compliance with Fall Precaution Interventions (Leading Indicator)" at bounding box center [486, 536] width 10 height 10
checkbox input "true"
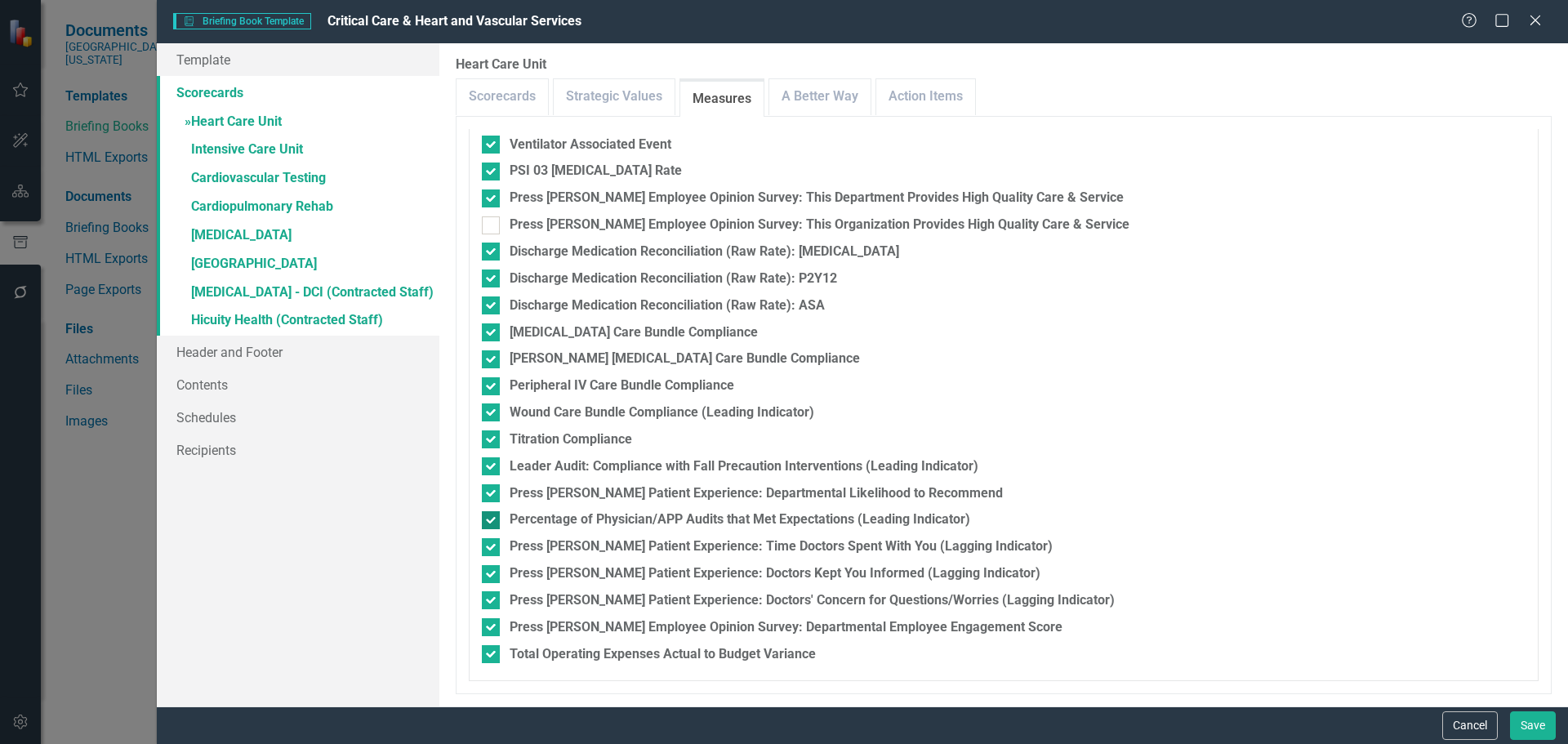
click at [494, 517] on div at bounding box center [490, 520] width 18 height 18
click at [493, 517] on input "Percentage of Physician/APP Audits that Met Expectations (Leading Indicator)" at bounding box center [486, 516] width 10 height 10
checkbox input "false"
click at [496, 542] on div at bounding box center [490, 547] width 18 height 18
click at [493, 542] on input "Press [PERSON_NAME] Patient Experience: Time Doctors Spent With You (Lagging In…" at bounding box center [486, 543] width 10 height 10
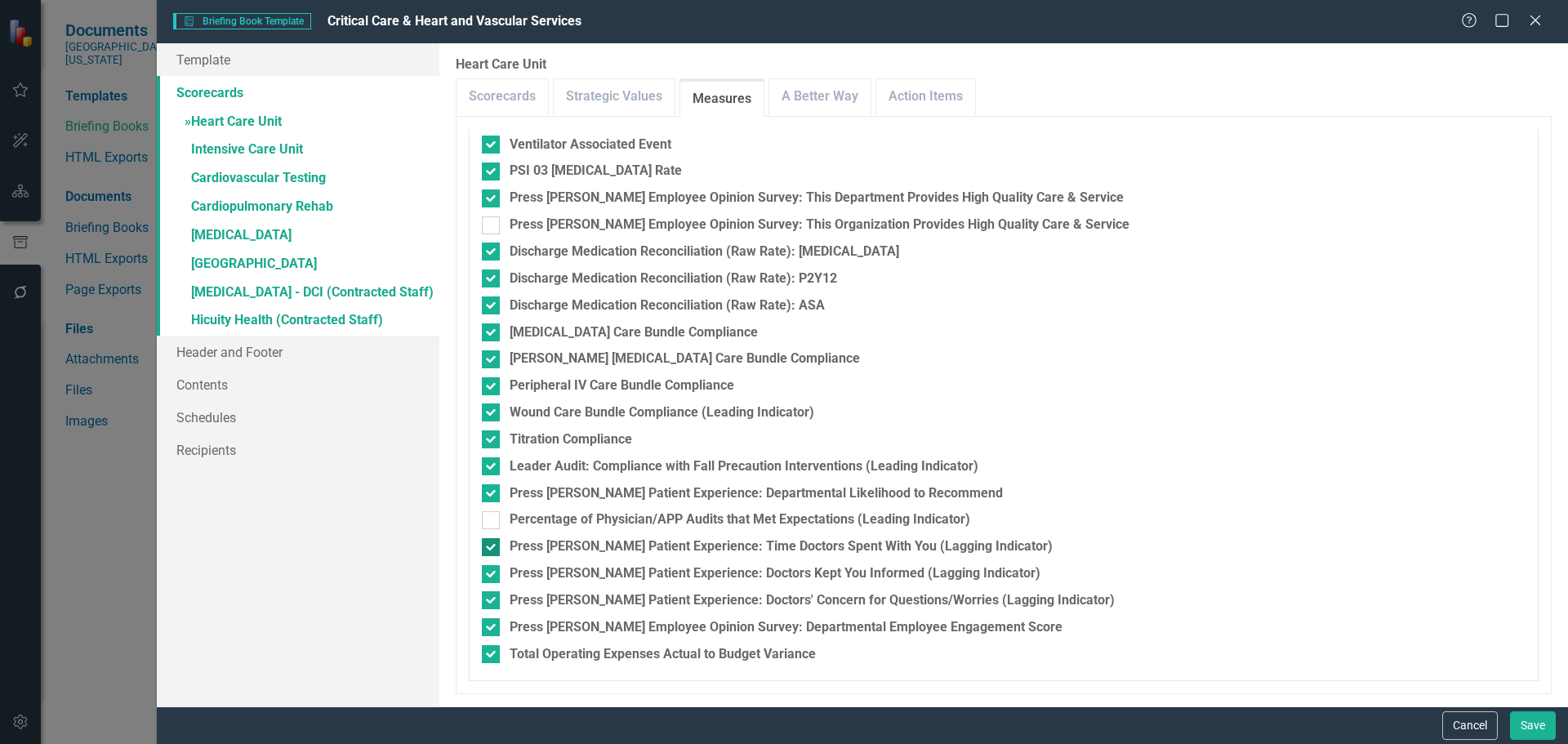
checkbox input "false"
click at [496, 577] on div at bounding box center [490, 574] width 18 height 18
click at [493, 575] on input "Press [PERSON_NAME] Patient Experience: Doctors Kept You Informed (Lagging Indi…" at bounding box center [486, 570] width 10 height 10
checkbox input "false"
click at [494, 593] on div at bounding box center [490, 600] width 18 height 18
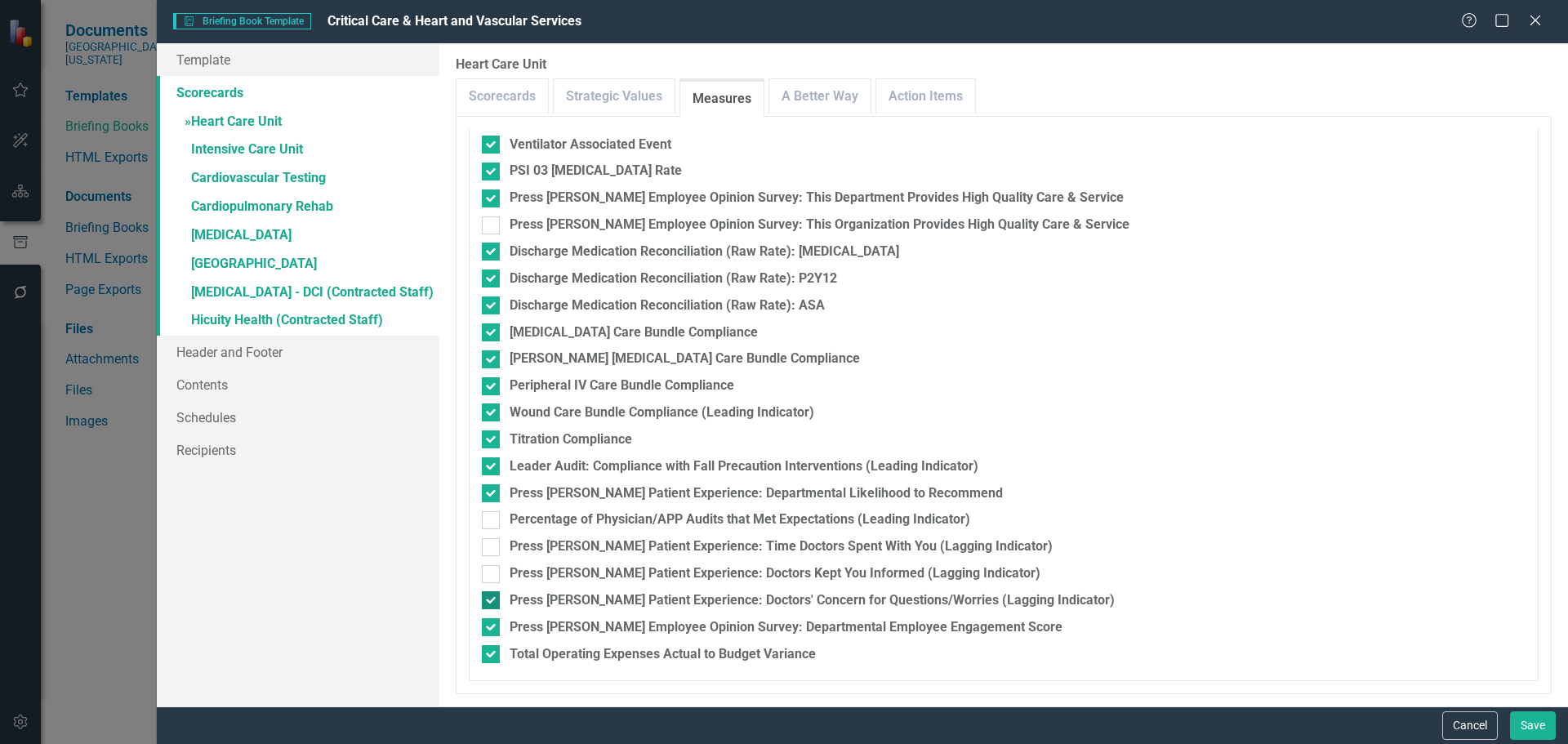
click at [493, 593] on input "Press [PERSON_NAME] Patient Experience: Doctors' Concern for Questions/Worries …" at bounding box center [486, 596] width 10 height 10
checkbox input "false"
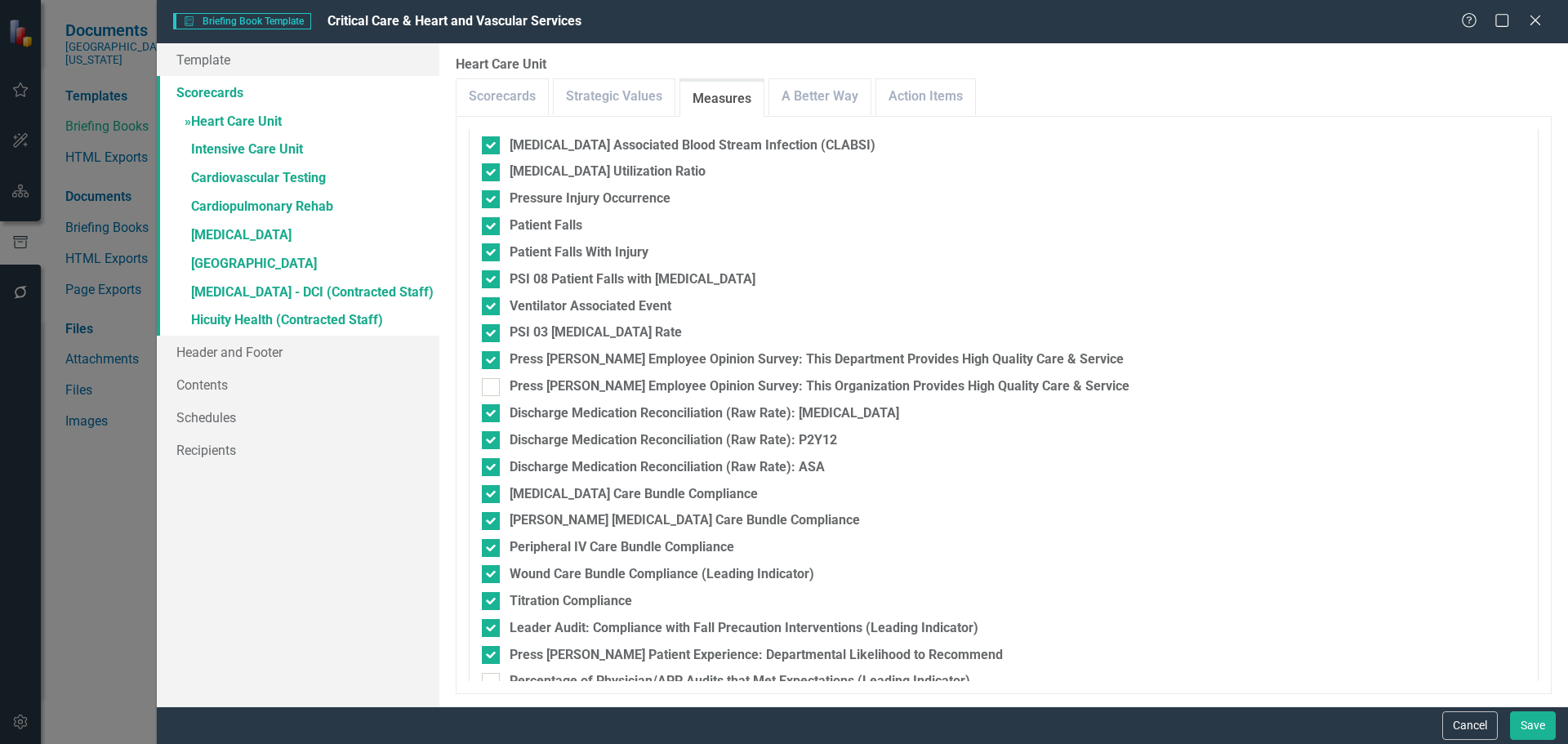
scroll to position [564, 0]
click at [789, 104] on link "A Better Way" at bounding box center [819, 97] width 101 height 35
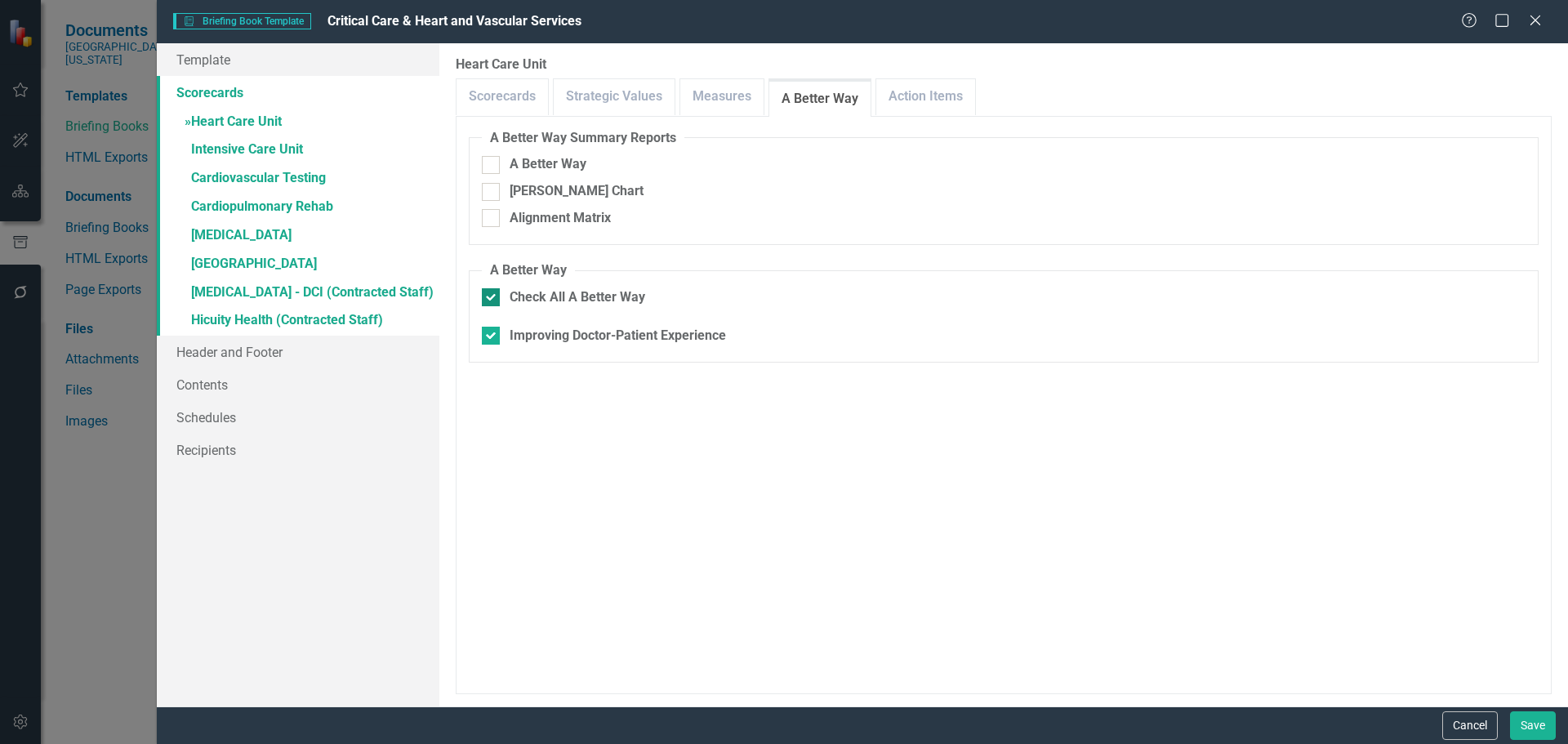
click at [490, 300] on div at bounding box center [490, 297] width 18 height 18
click at [490, 299] on input "Check All A Better Way" at bounding box center [486, 293] width 10 height 10
checkbox input "false"
click at [897, 103] on link "Action Items" at bounding box center [926, 97] width 99 height 35
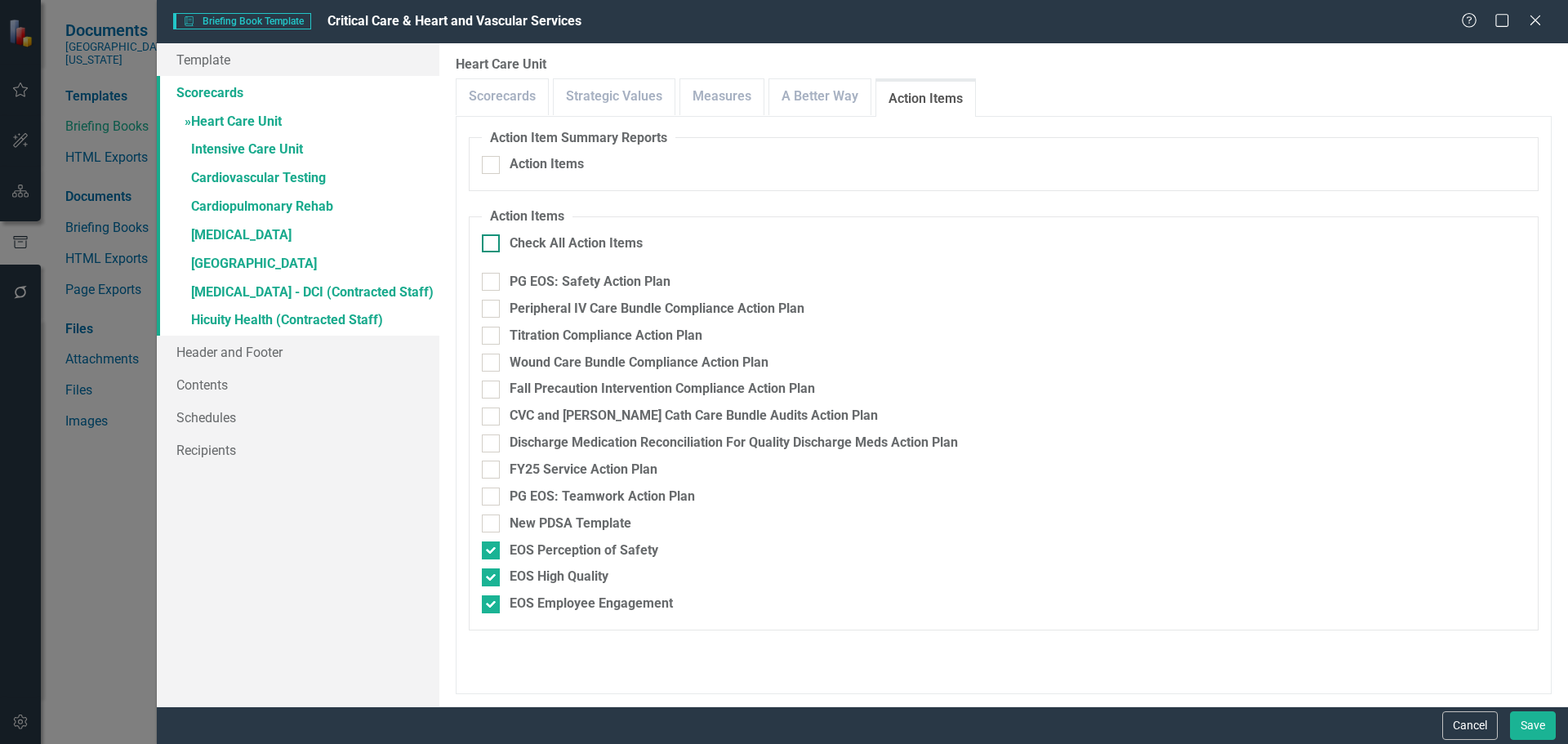
click at [490, 246] on div at bounding box center [490, 243] width 18 height 18
click at [490, 245] on input "Check All Action Items" at bounding box center [486, 239] width 10 height 10
checkbox input "true"
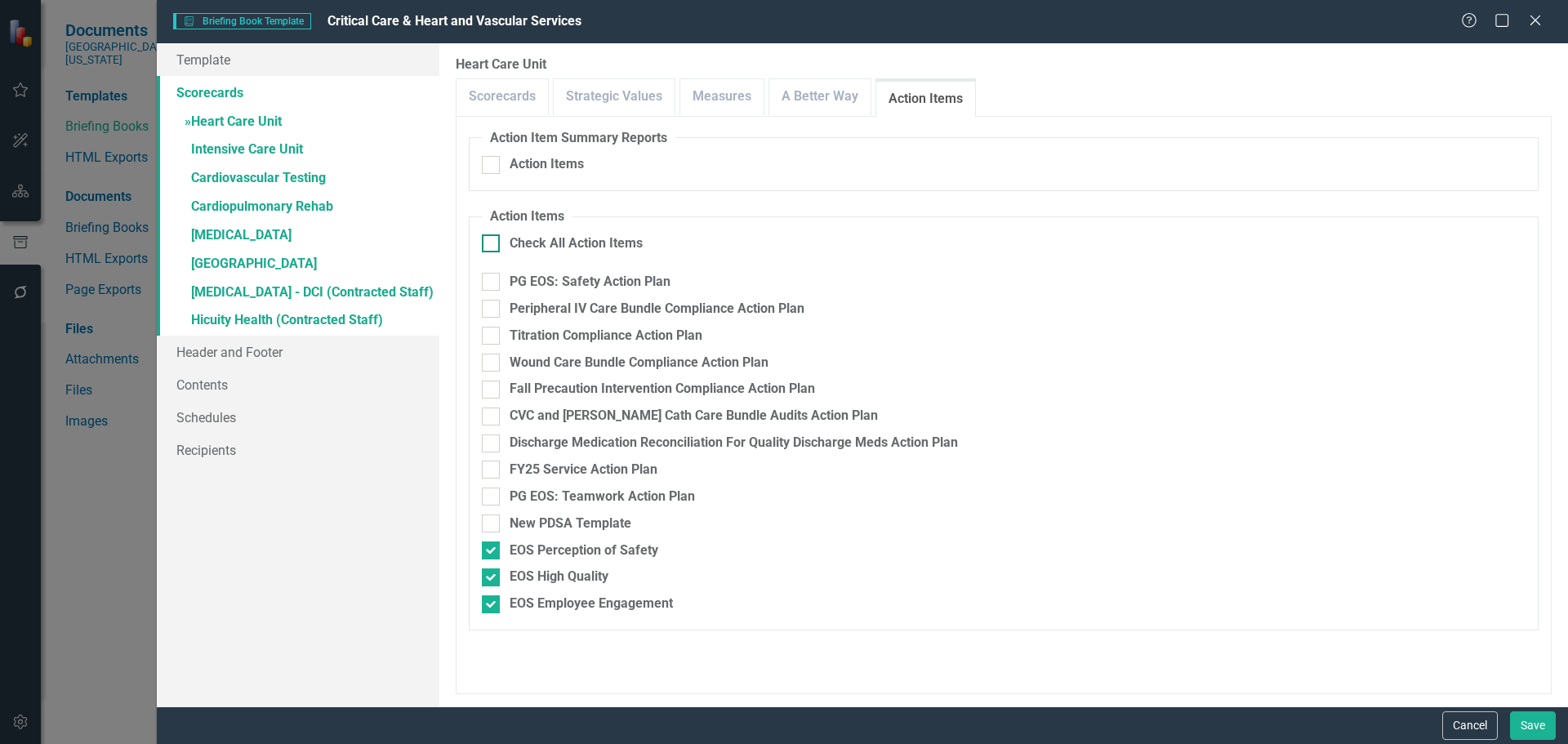
checkbox input "true"
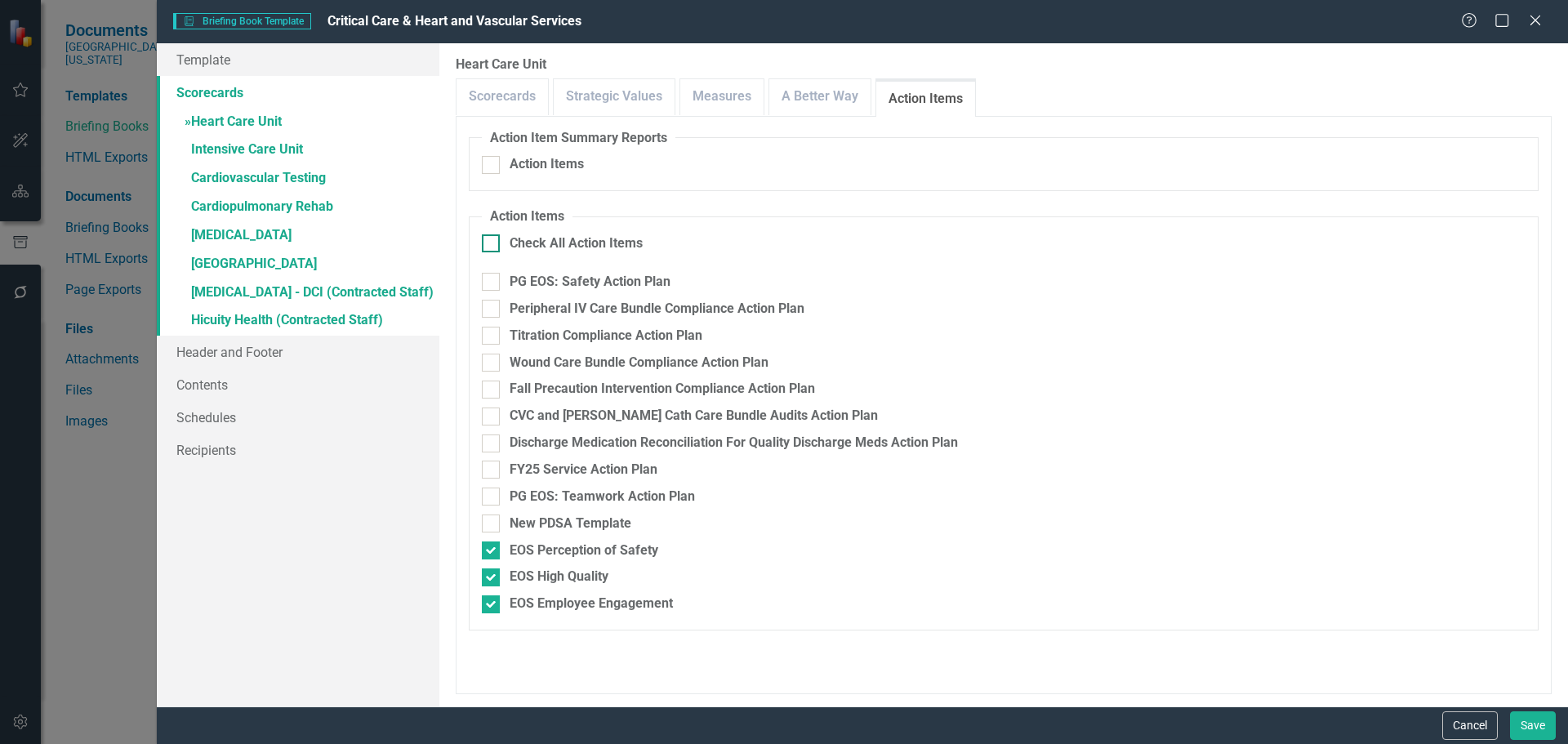
checkbox input "true"
click at [494, 545] on div at bounding box center [490, 549] width 18 height 18
click at [493, 545] on input "EOS Perception of Safety" at bounding box center [486, 546] width 10 height 10
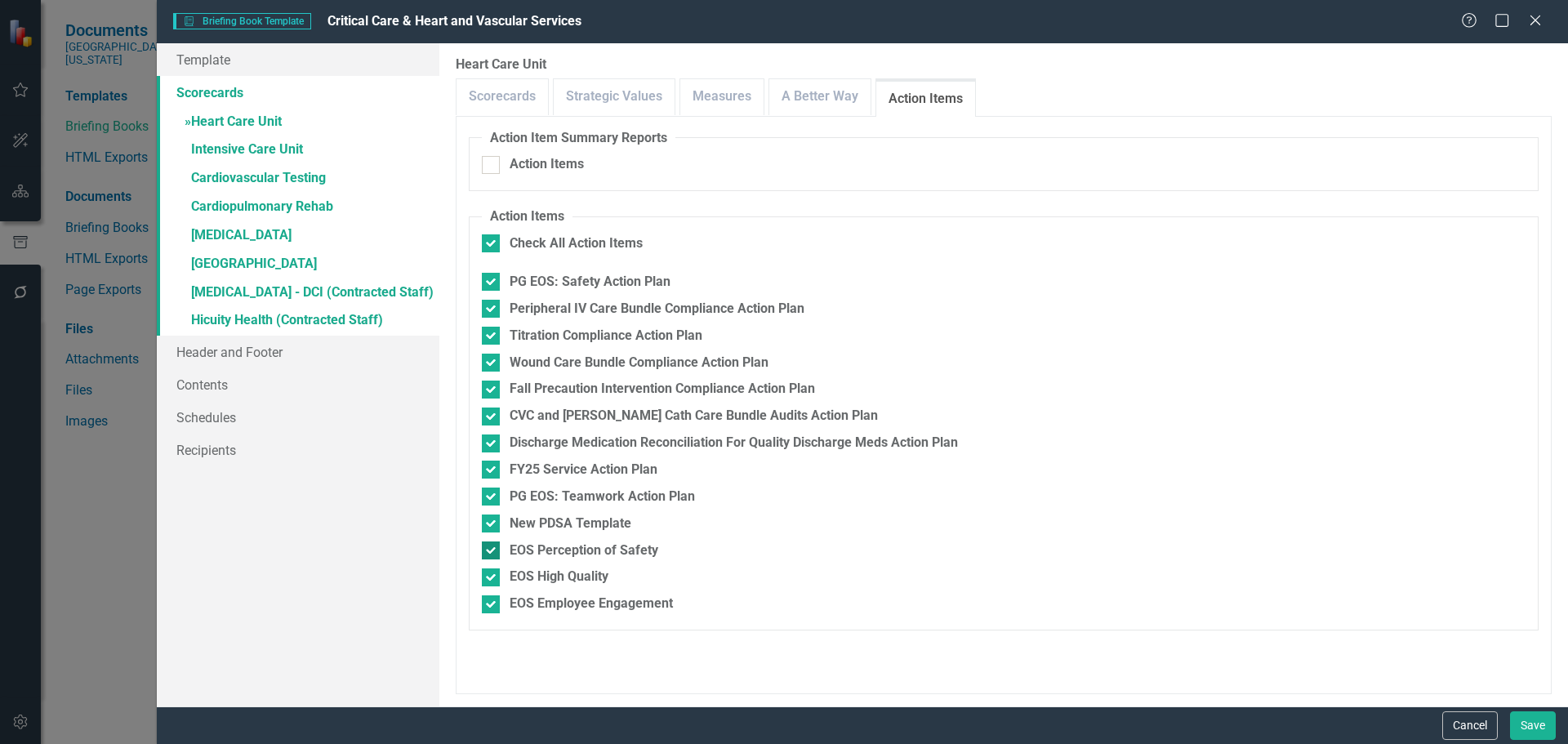
checkbox input "false"
click at [489, 577] on input "EOS High Quality" at bounding box center [486, 573] width 10 height 10
checkbox input "false"
click at [489, 602] on input "EOS Employee Engagement" at bounding box center [486, 600] width 10 height 10
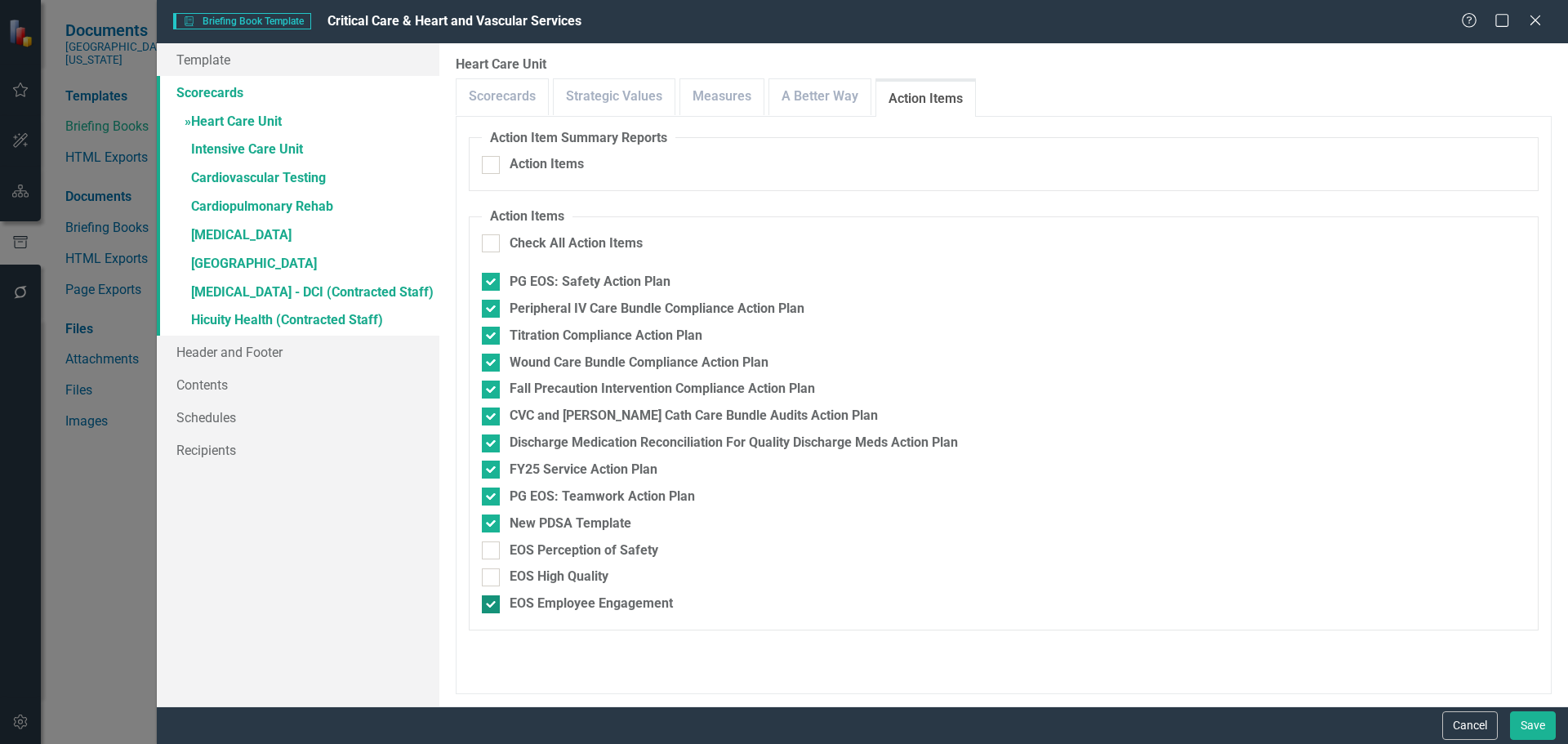
checkbox input "false"
click at [501, 521] on div "New PDSA Template" at bounding box center [1003, 524] width 1044 height 19
click at [493, 521] on input "New PDSA Template" at bounding box center [486, 520] width 10 height 10
checkbox input "false"
click at [251, 143] on link "» Intensive Care Unit" at bounding box center [297, 150] width 282 height 29
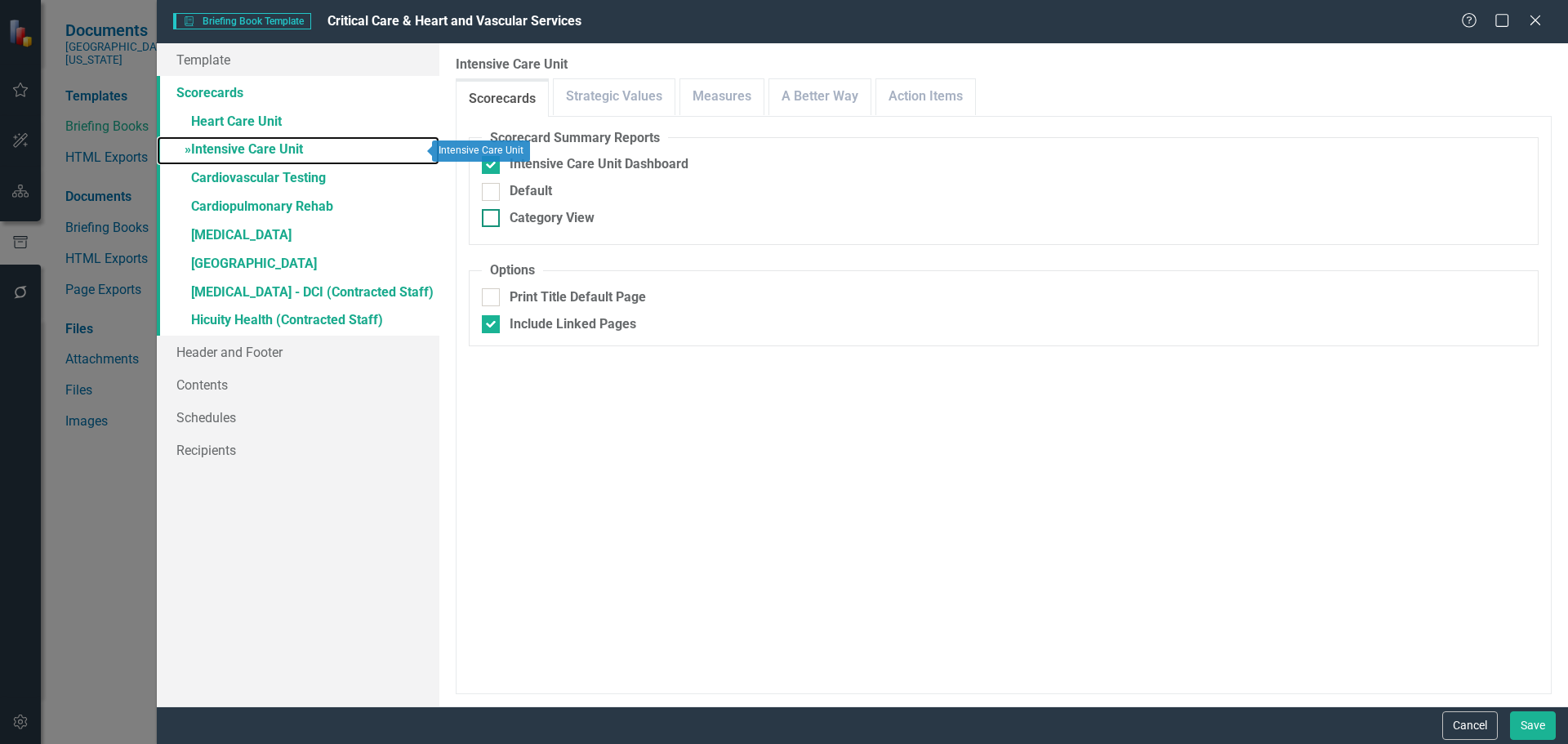
checkbox input "false"
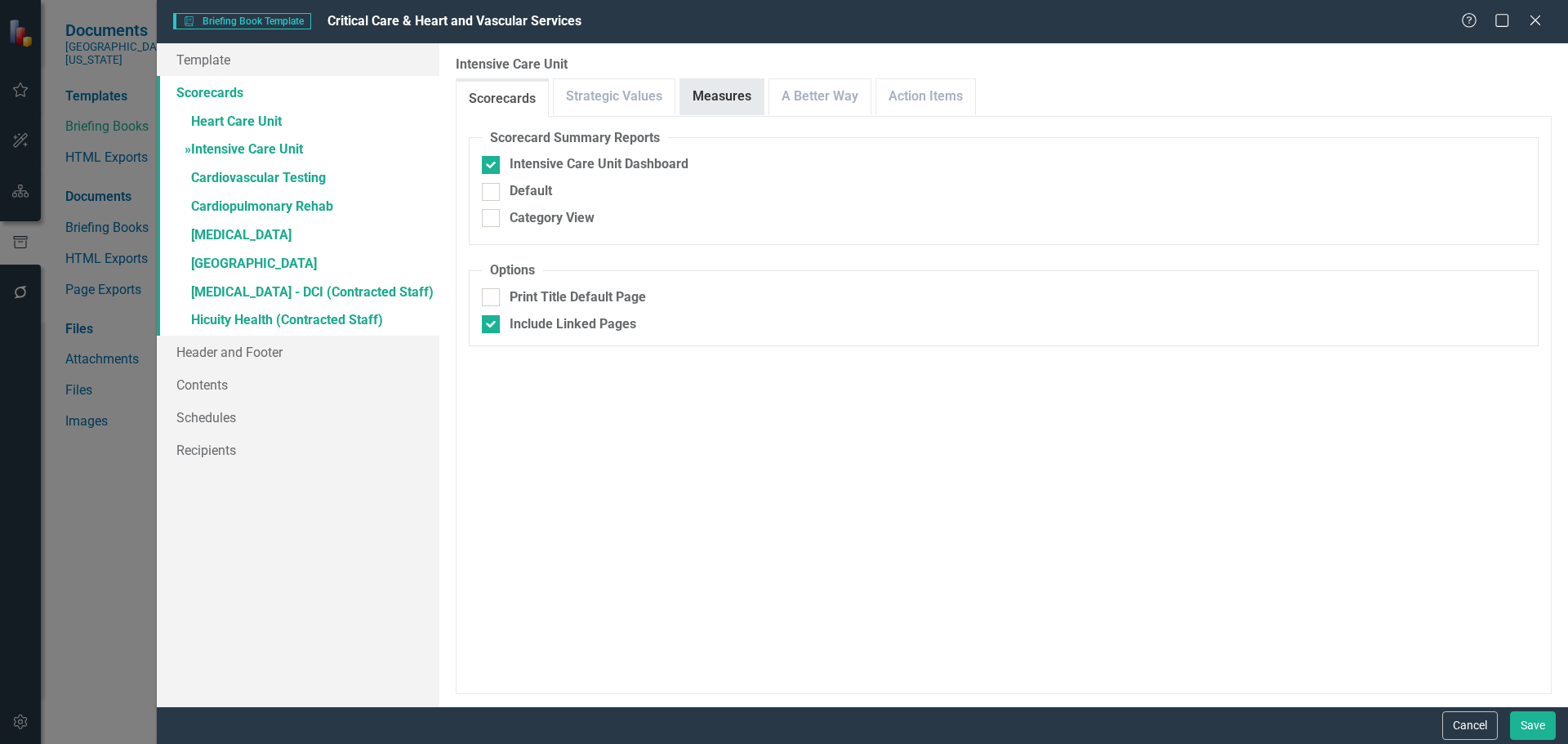
click at [689, 101] on link "Measures" at bounding box center [722, 97] width 83 height 35
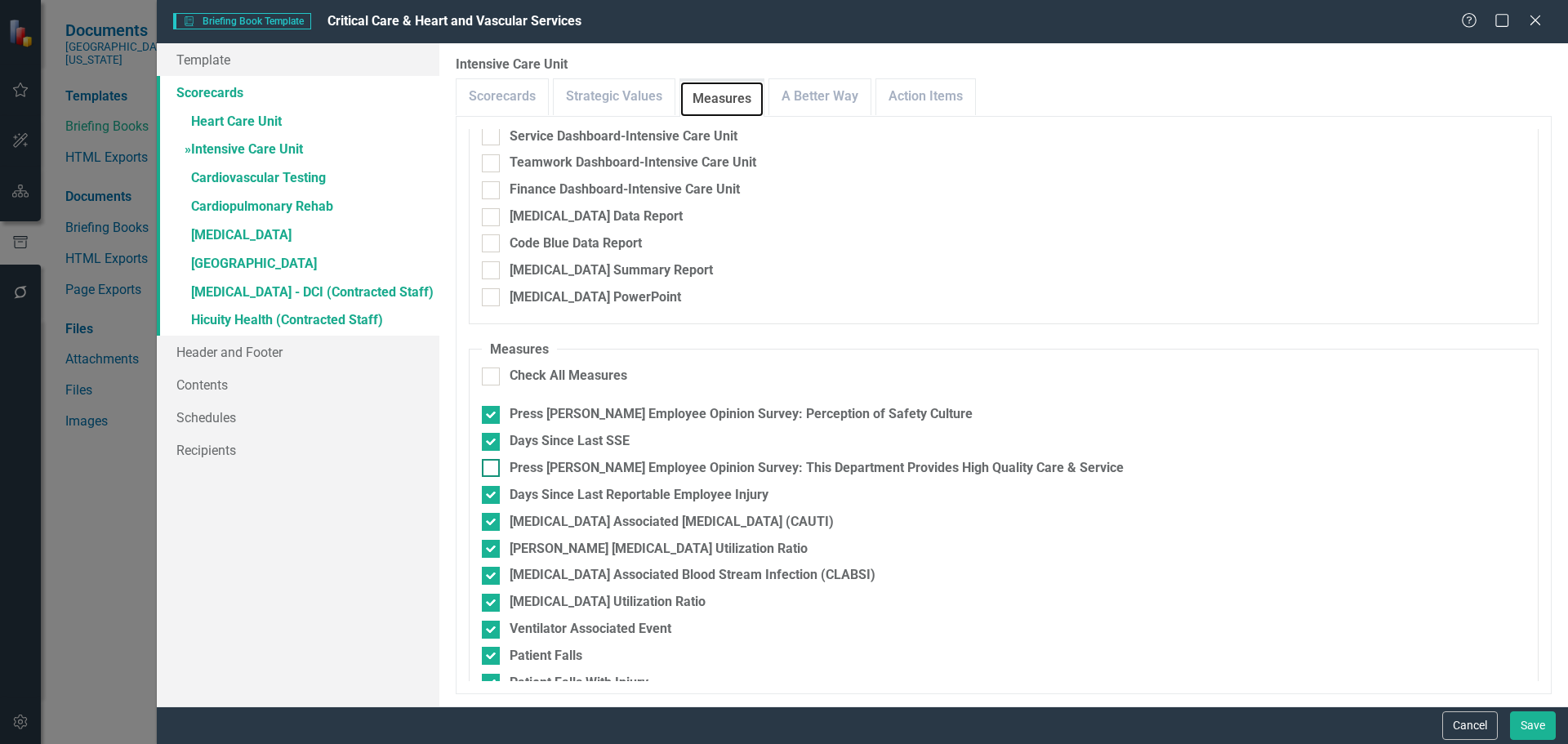
scroll to position [163, 0]
click at [493, 468] on div at bounding box center [490, 467] width 18 height 18
click at [493, 468] on input "Press [PERSON_NAME] Employee Opinion Survey: This Department Provides High Qual…" at bounding box center [486, 463] width 10 height 10
checkbox input "true"
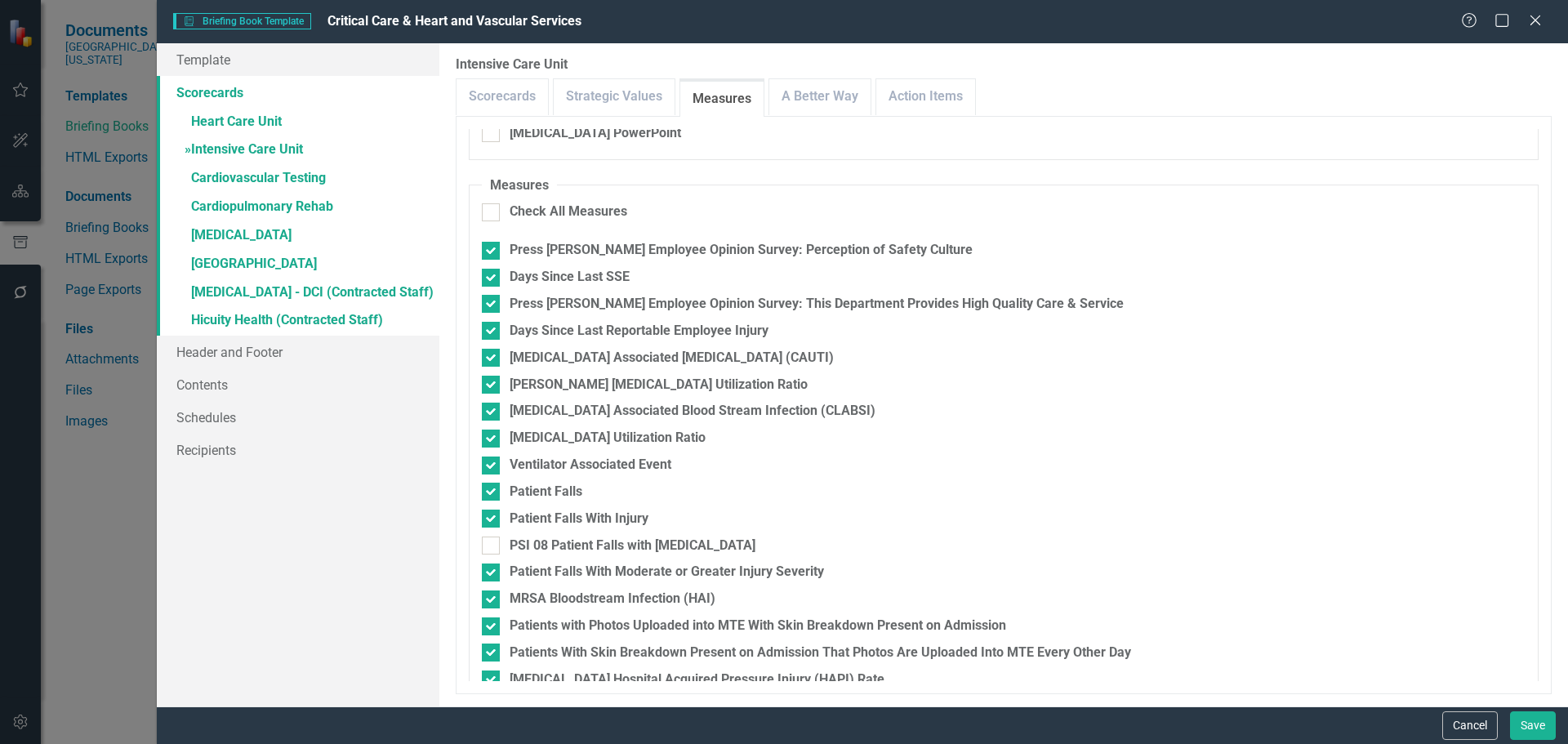
scroll to position [409, 0]
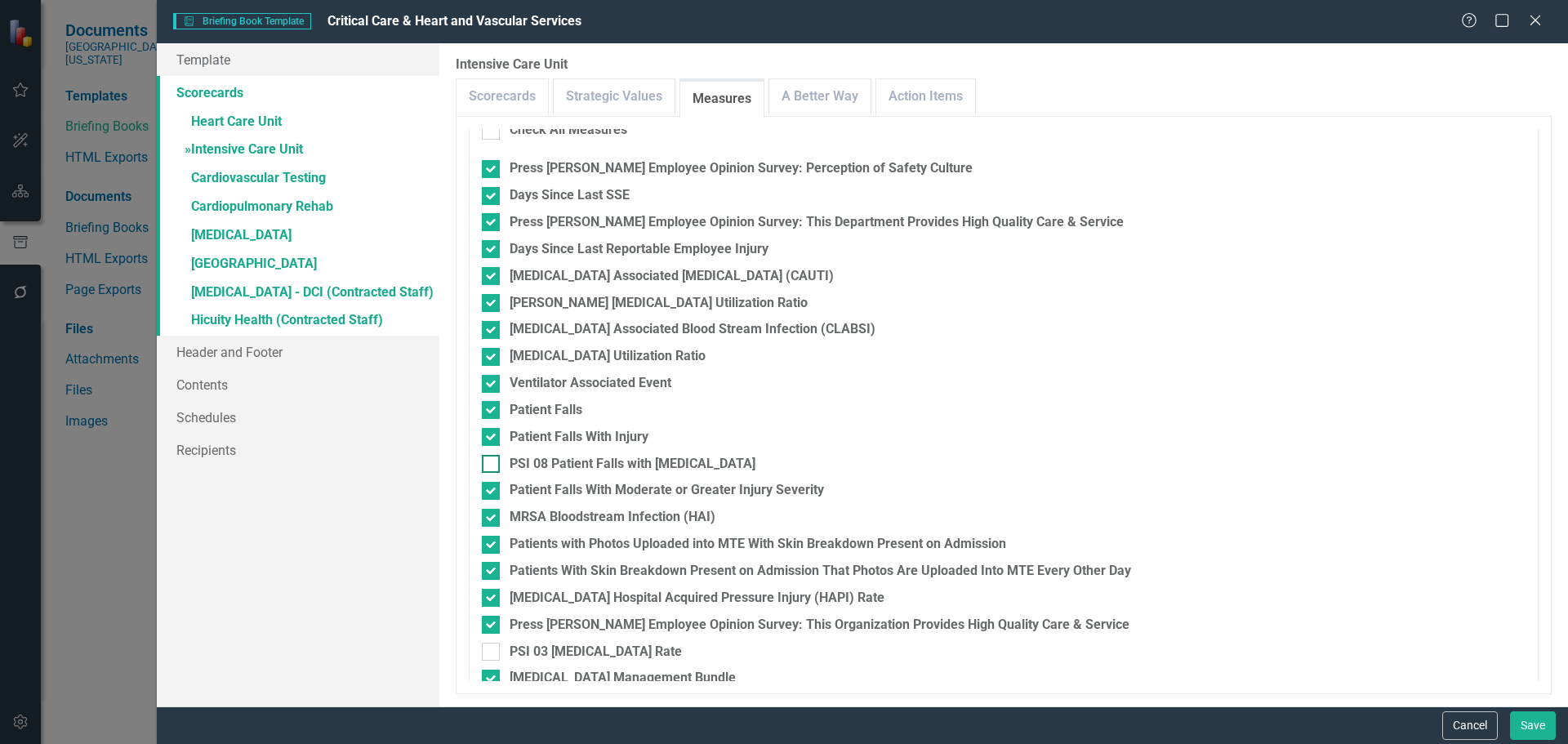
click at [494, 463] on div at bounding box center [490, 464] width 18 height 18
click at [493, 463] on input "PSI 08 Patient Falls with [MEDICAL_DATA]" at bounding box center [486, 460] width 10 height 10
checkbox input "true"
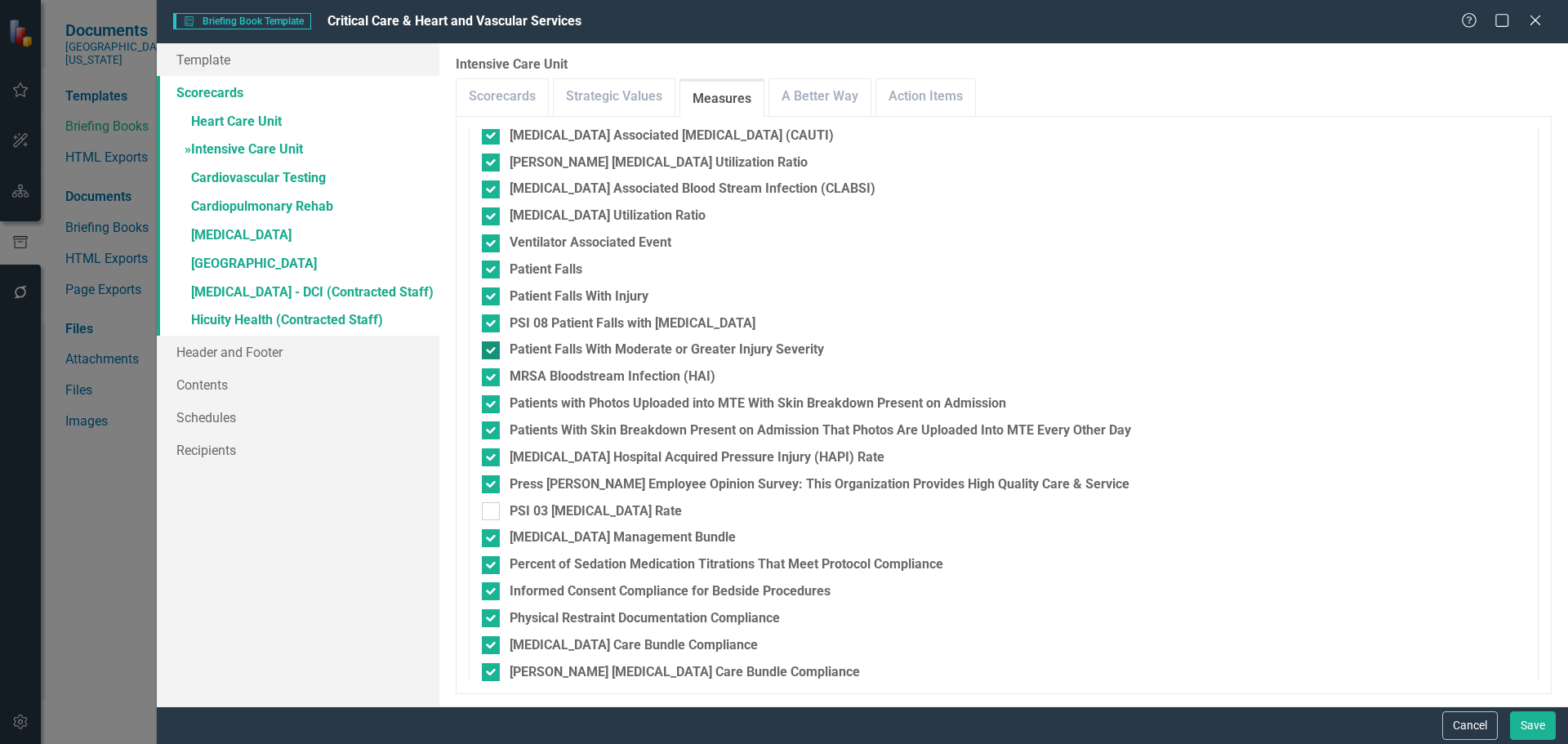
scroll to position [572, 0]
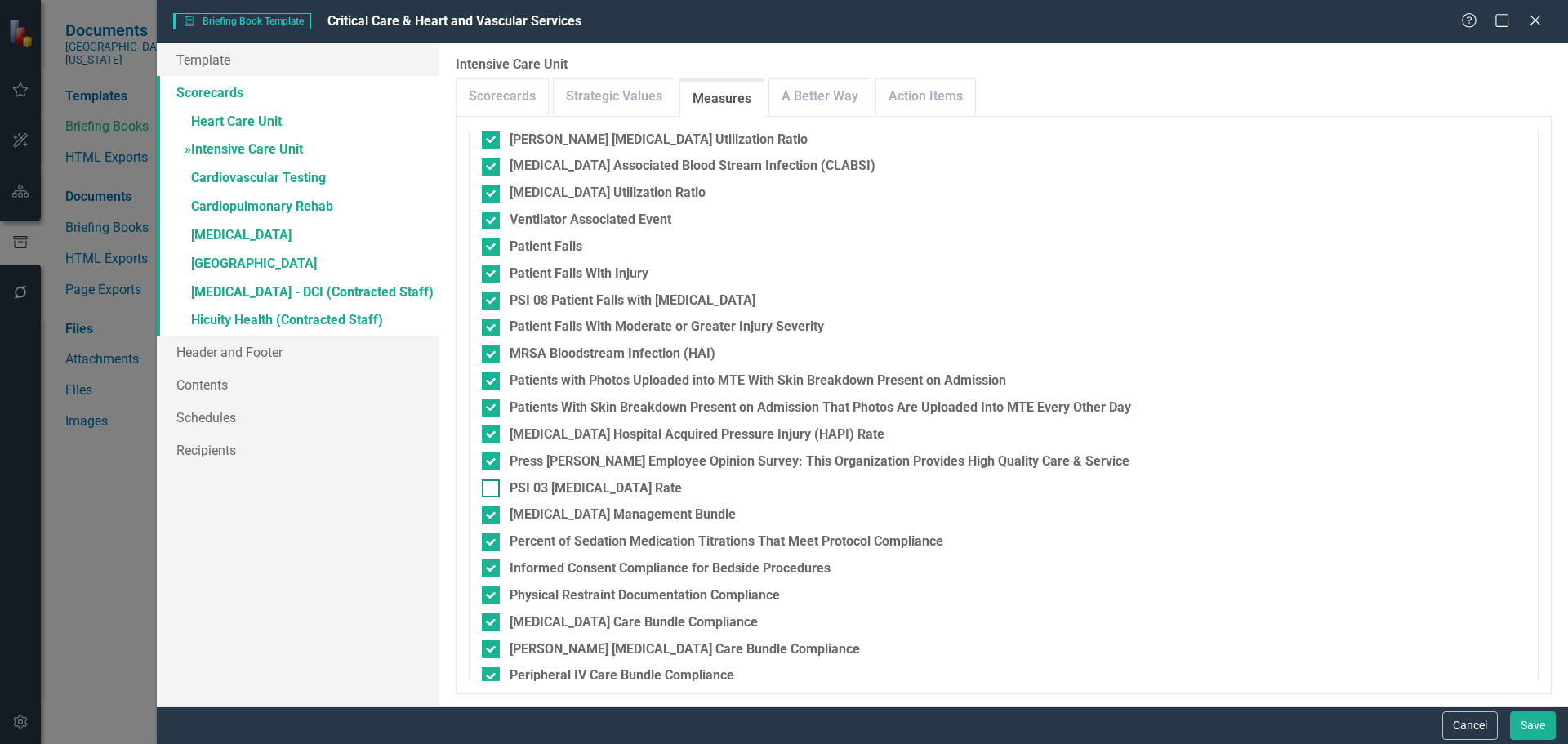
click at [490, 488] on input "PSI 03 [MEDICAL_DATA] Rate" at bounding box center [486, 484] width 10 height 10
checkbox input "true"
click at [493, 465] on div at bounding box center [490, 461] width 18 height 18
click at [493, 463] on input "Press [PERSON_NAME] Employee Opinion Survey: This Organization Provides High Qu…" at bounding box center [486, 457] width 10 height 10
checkbox input "false"
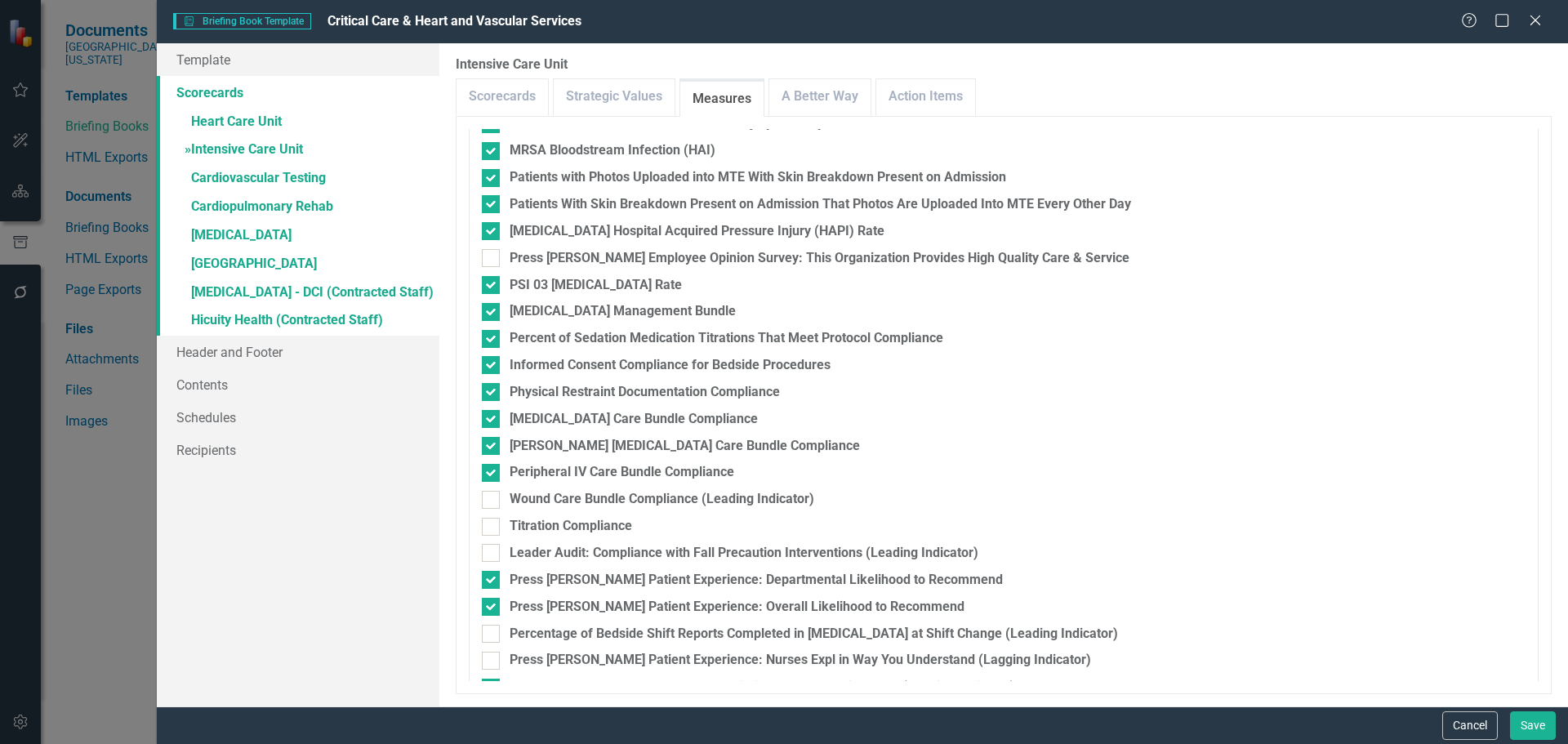
scroll to position [817, 0]
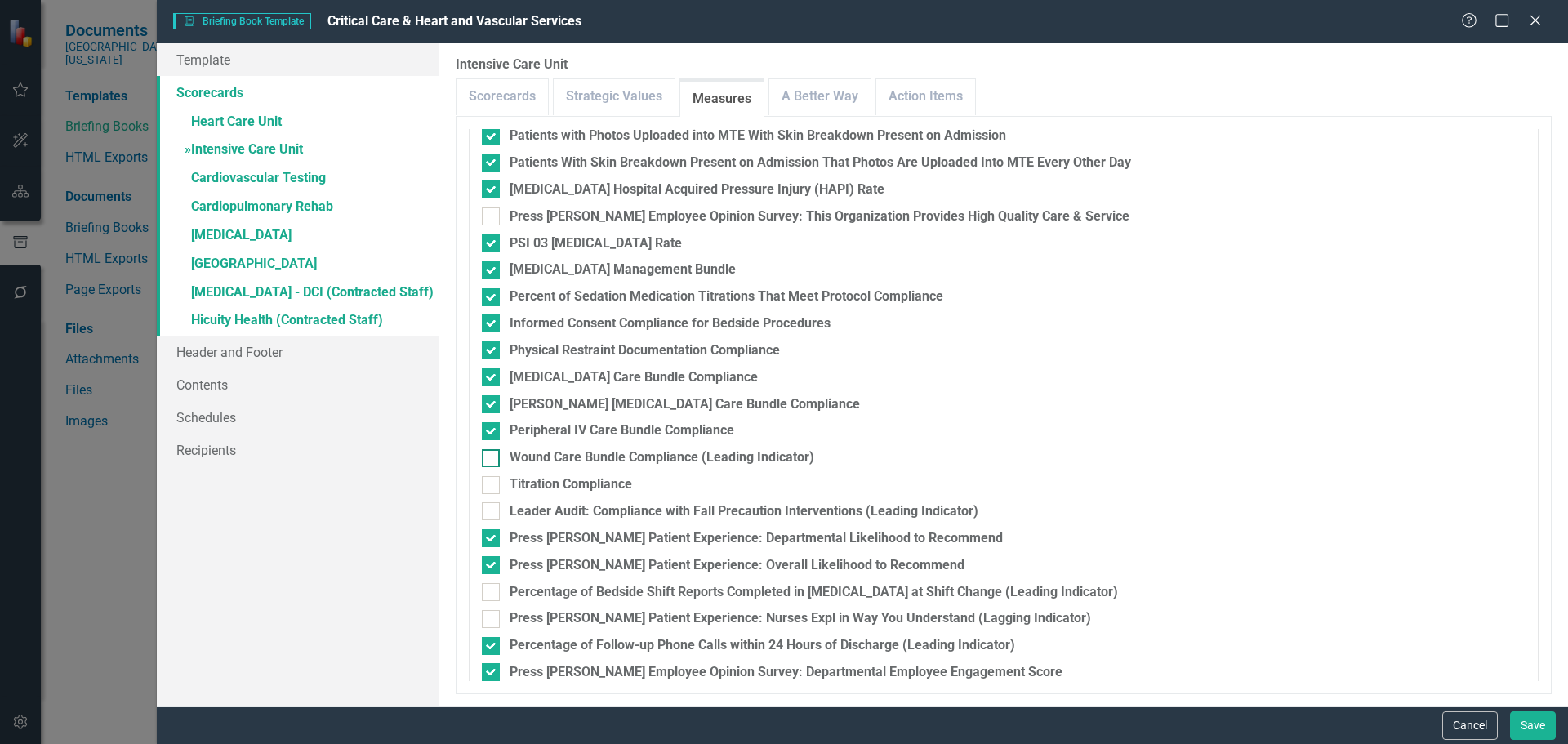
click at [490, 465] on div at bounding box center [490, 457] width 18 height 18
click at [490, 460] on input "Wound Care Bundle Compliance (Leading Indicator)" at bounding box center [486, 453] width 10 height 10
checkbox input "true"
click at [493, 481] on div at bounding box center [490, 484] width 18 height 18
click at [493, 481] on input "Titration Compliance" at bounding box center [486, 480] width 10 height 10
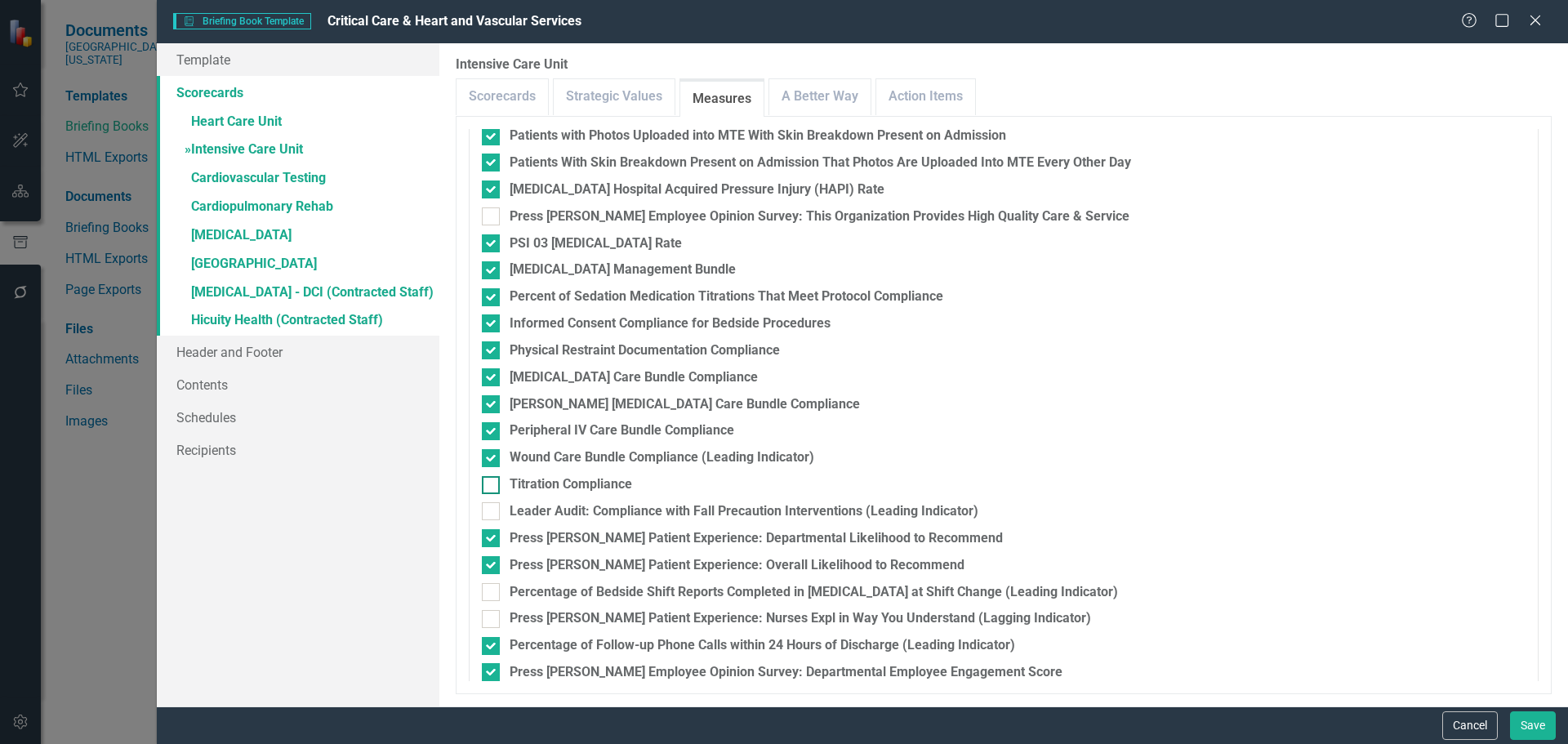
checkbox input "true"
click at [491, 521] on div at bounding box center [490, 510] width 18 height 18
click at [491, 513] on input "Leader Audit: Compliance with Fall Precaution Interventions (Leading Indicator)" at bounding box center [486, 507] width 10 height 10
checkbox input "true"
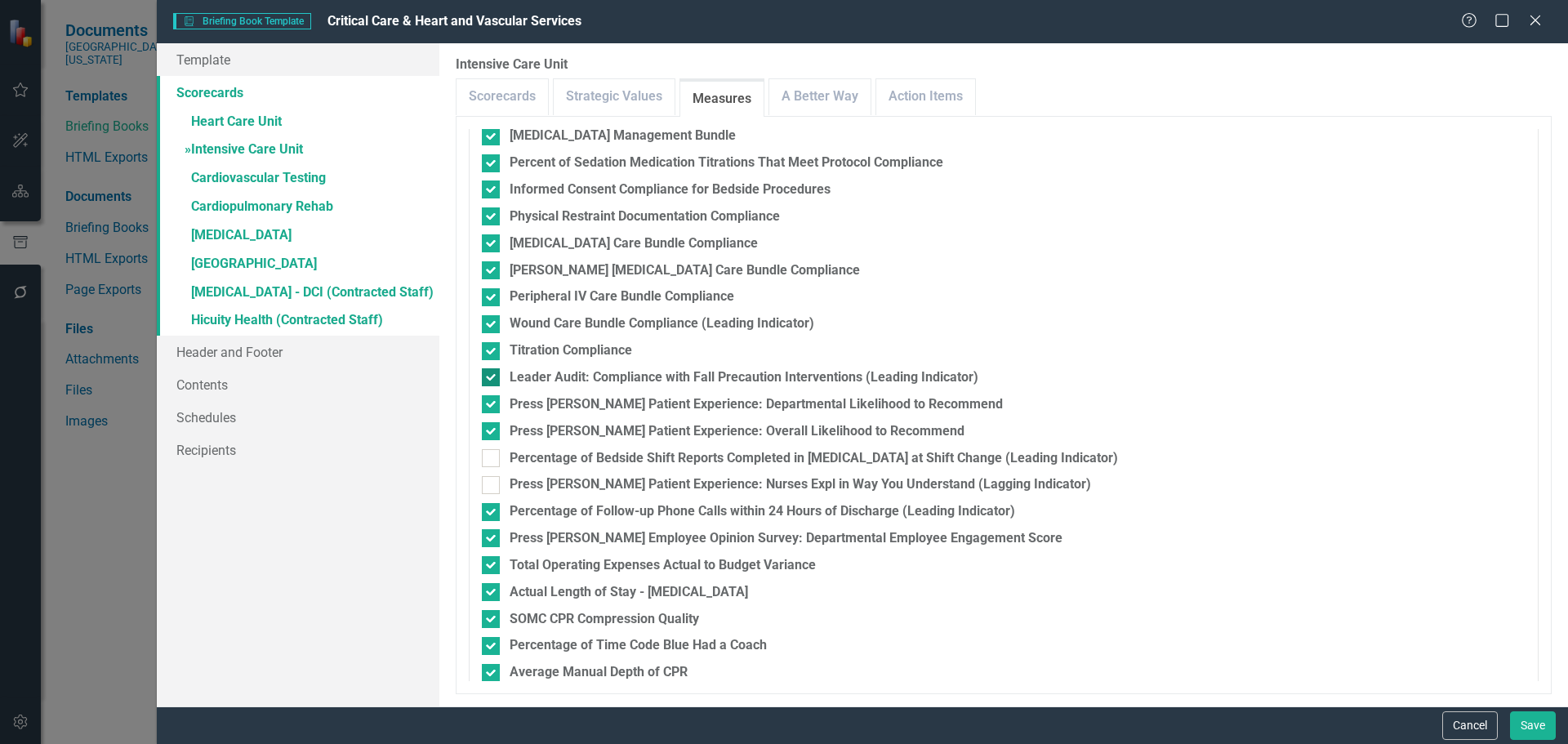
scroll to position [980, 0]
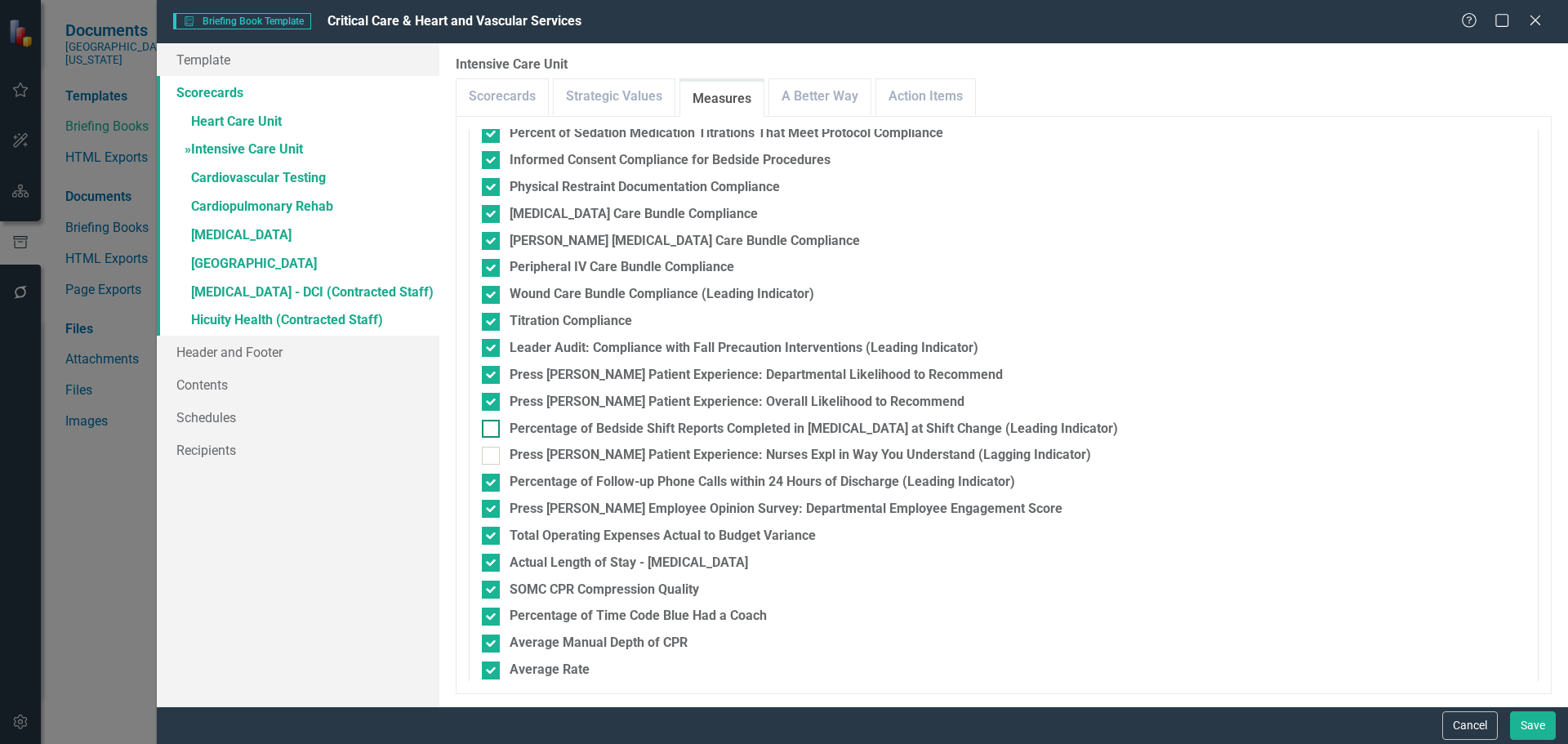
click at [494, 422] on div at bounding box center [490, 428] width 18 height 18
click at [493, 422] on input "Percentage of Bedside Shift Reports Completed in [MEDICAL_DATA] at Shift Change…" at bounding box center [486, 425] width 10 height 10
checkbox input "true"
click at [492, 455] on input "Press [PERSON_NAME] Patient Experience: Nurses Expl in Way You Understand (Lagg…" at bounding box center [486, 452] width 10 height 10
checkbox input "true"
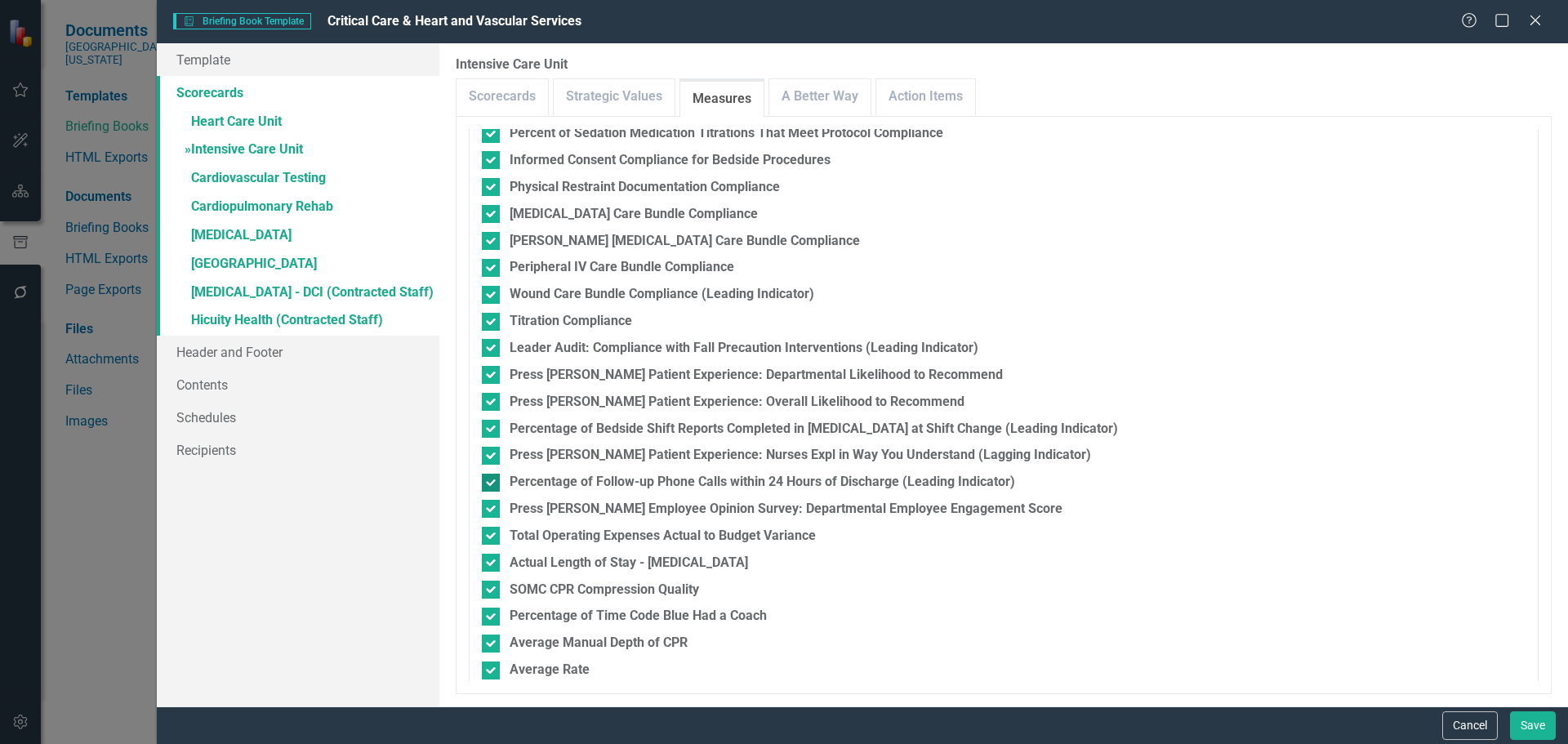
click at [489, 485] on div at bounding box center [490, 482] width 18 height 18
click at [489, 484] on input "Percentage of Follow-up Phone Calls within 24 Hours of Discharge (Leading Indic…" at bounding box center [486, 479] width 10 height 10
checkbox input "false"
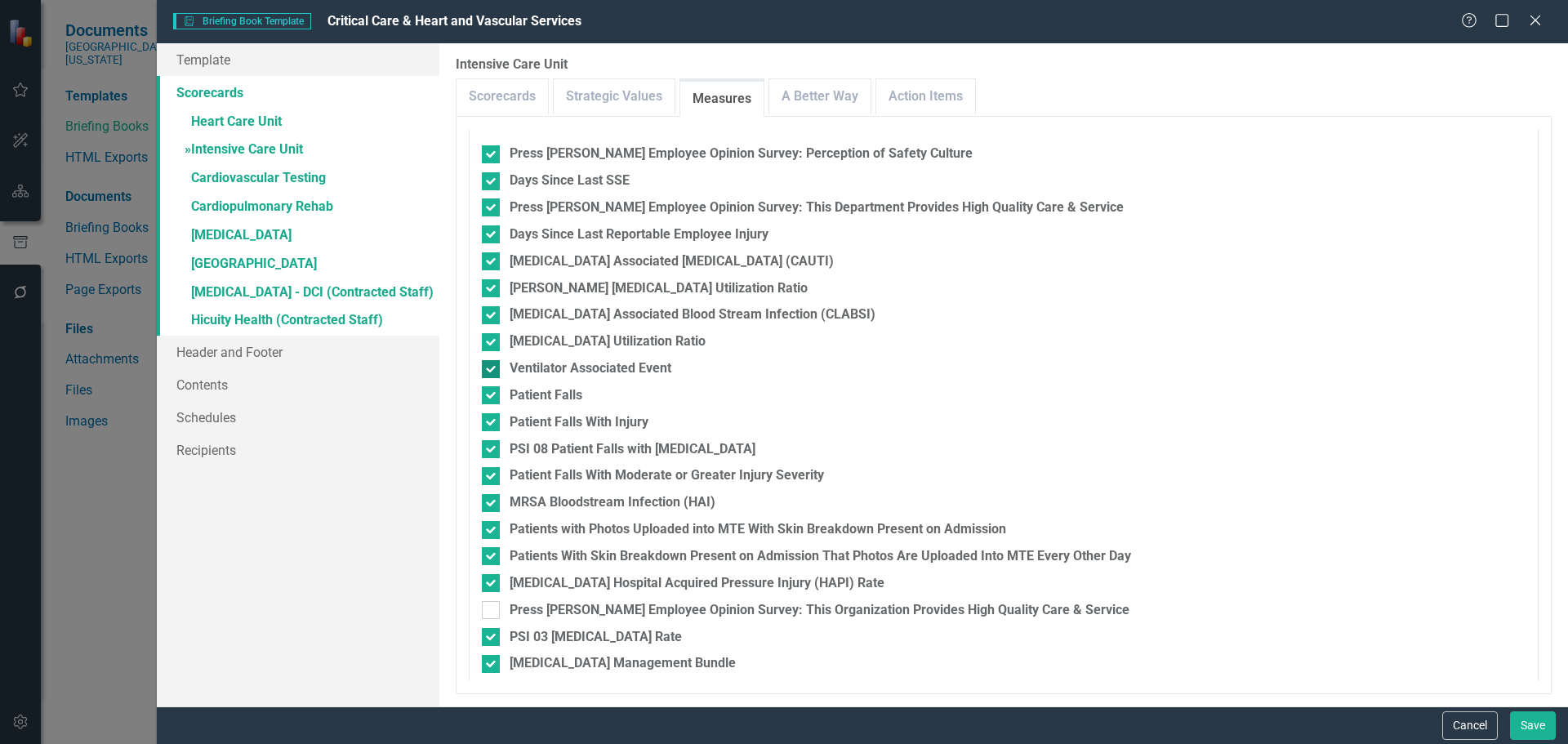
scroll to position [451, 0]
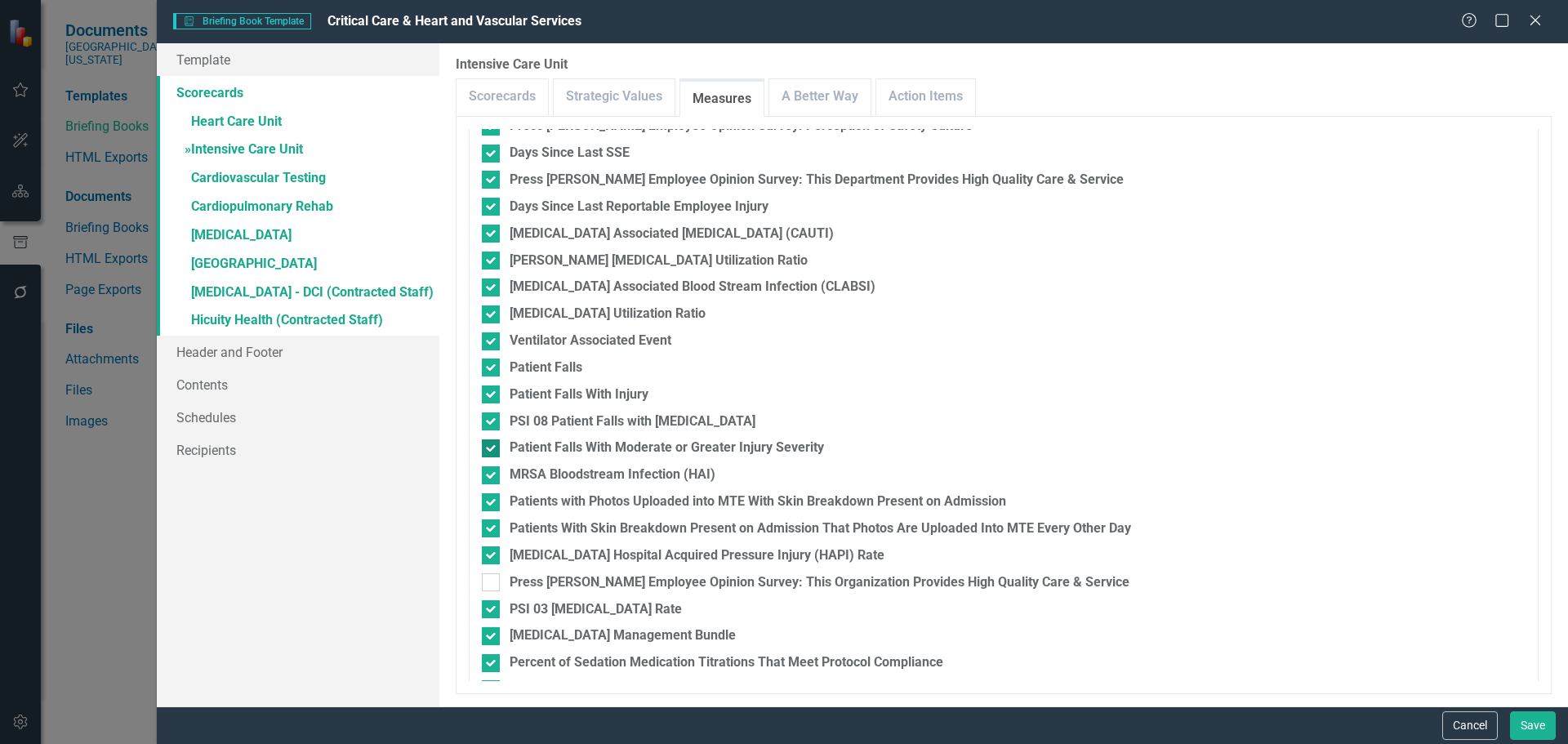
click at [489, 445] on input "Patient Falls With Moderate or Greater Injury Severity" at bounding box center [486, 444] width 10 height 10
checkbox input "false"
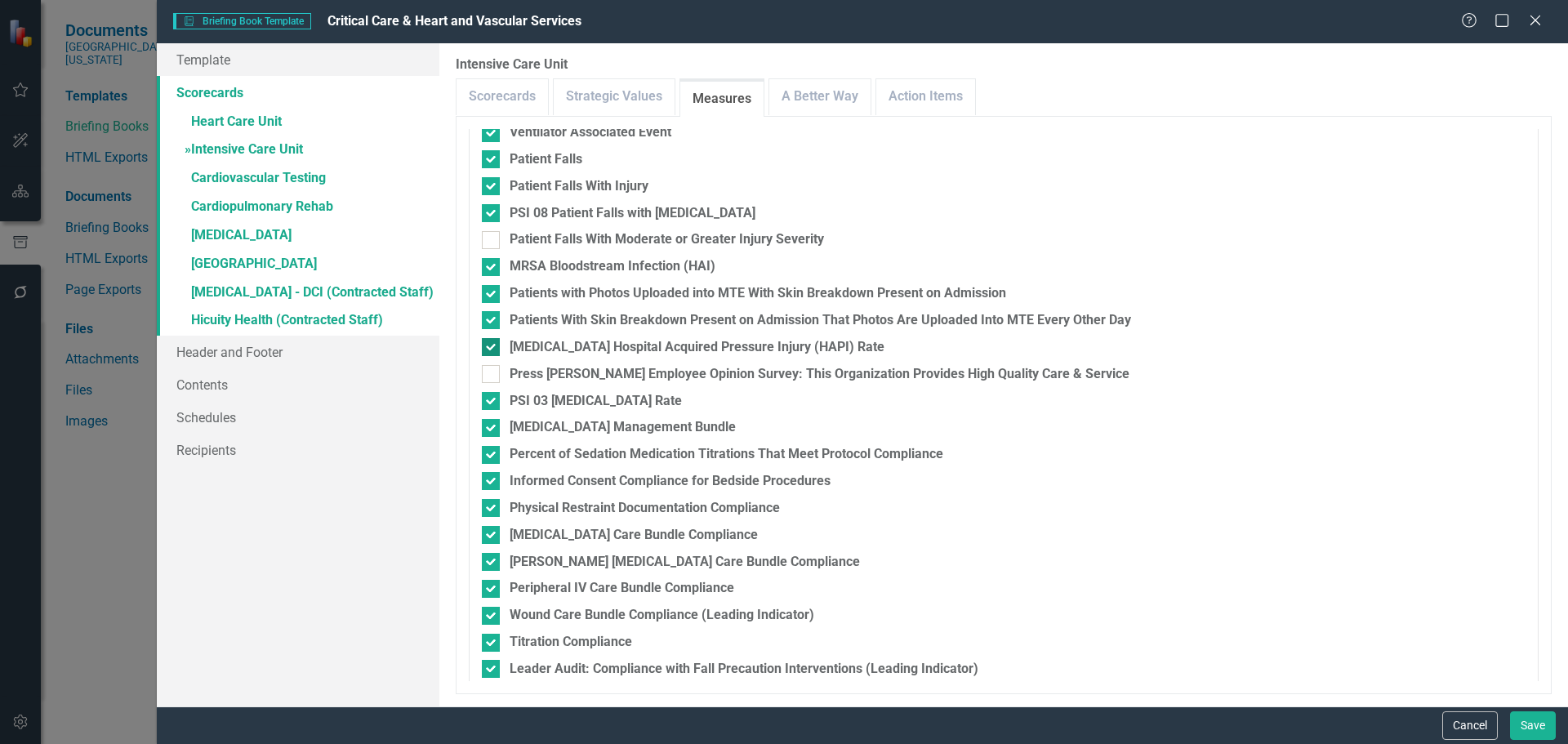
scroll to position [696, 0]
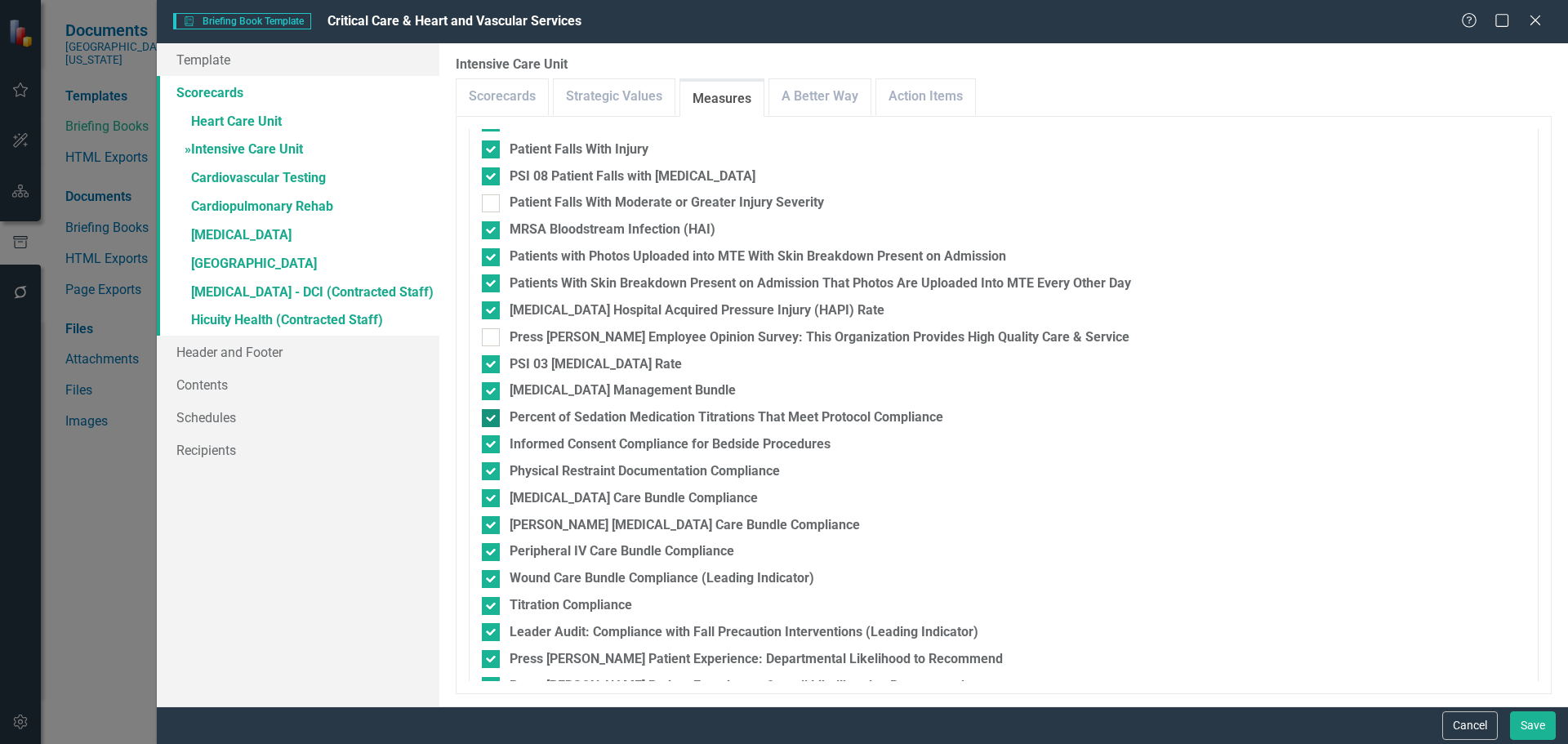
click at [494, 415] on div at bounding box center [490, 417] width 18 height 18
click at [493, 415] on input "Percent of Sedation Medication Titrations That Meet Protocol Compliance" at bounding box center [486, 413] width 10 height 10
checkbox input "false"
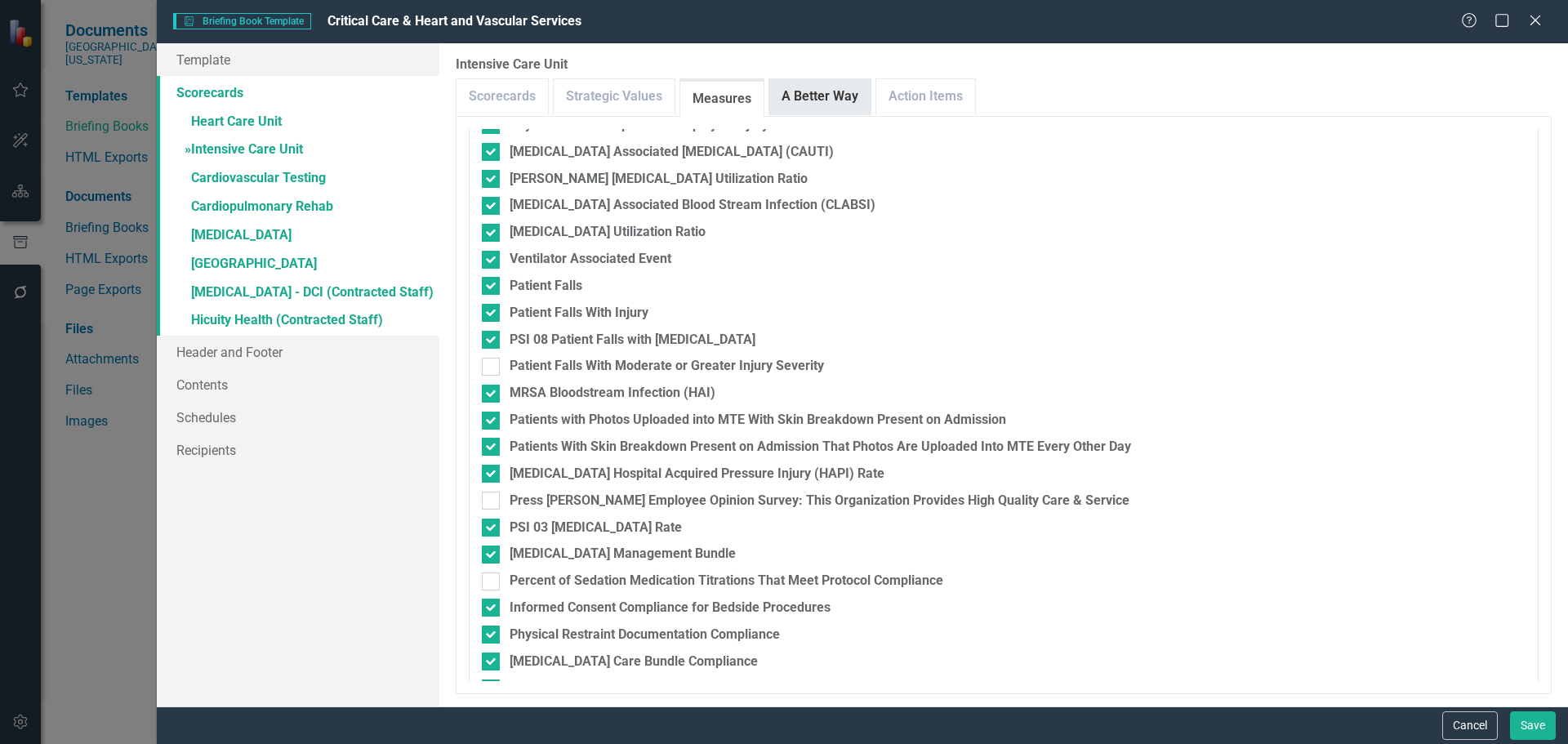
click at [807, 115] on div "A Better Way" at bounding box center [819, 96] width 103 height 36
click at [818, 108] on link "A Better Way" at bounding box center [819, 97] width 101 height 35
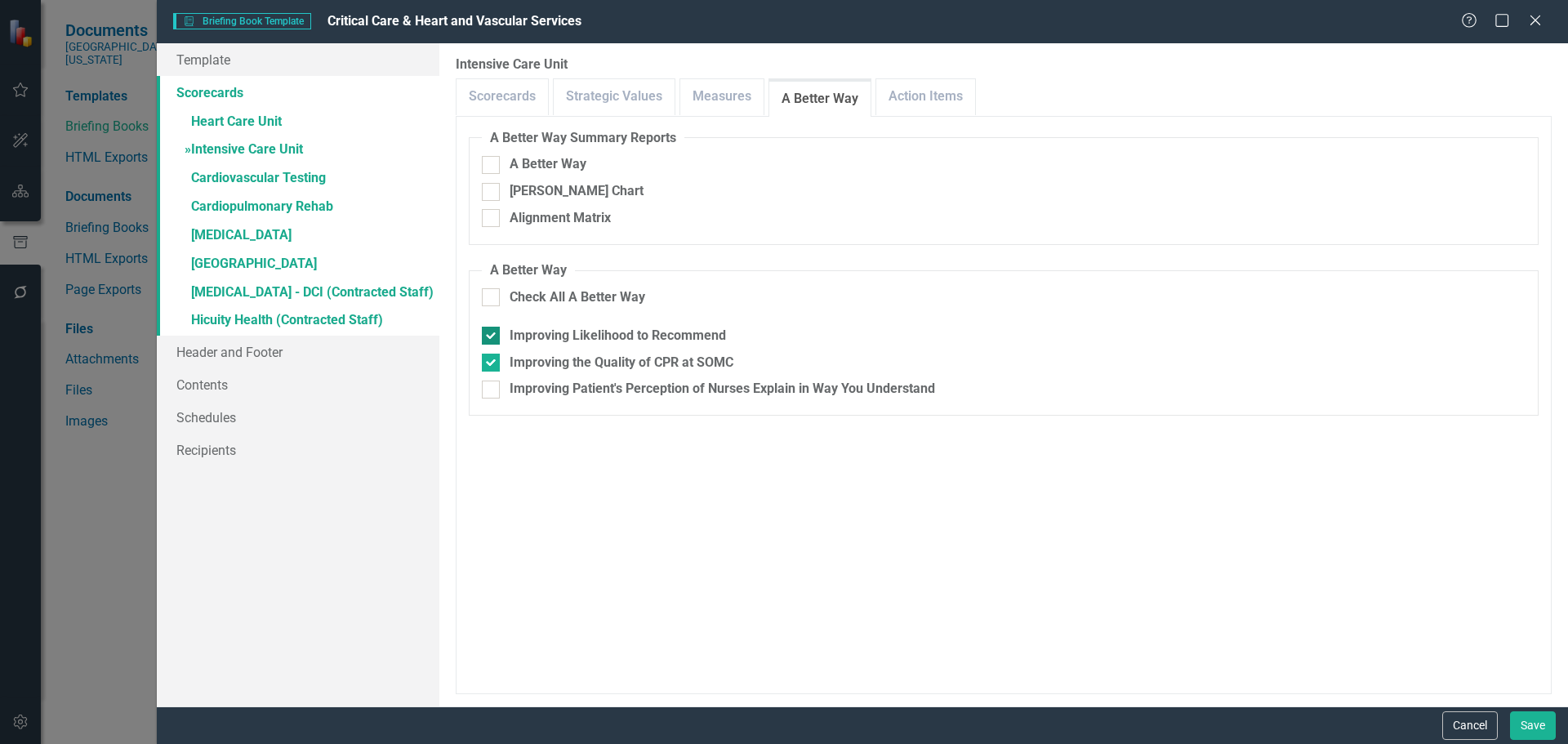
click at [488, 331] on input "Improving Likelihood to Recommend" at bounding box center [486, 331] width 10 height 10
checkbox input "false"
click at [488, 390] on input "Improving Patient's Perception of Nurses Explain in Way You Understand" at bounding box center [486, 386] width 10 height 10
checkbox input "true"
click at [926, 96] on link "Action Items" at bounding box center [926, 97] width 99 height 35
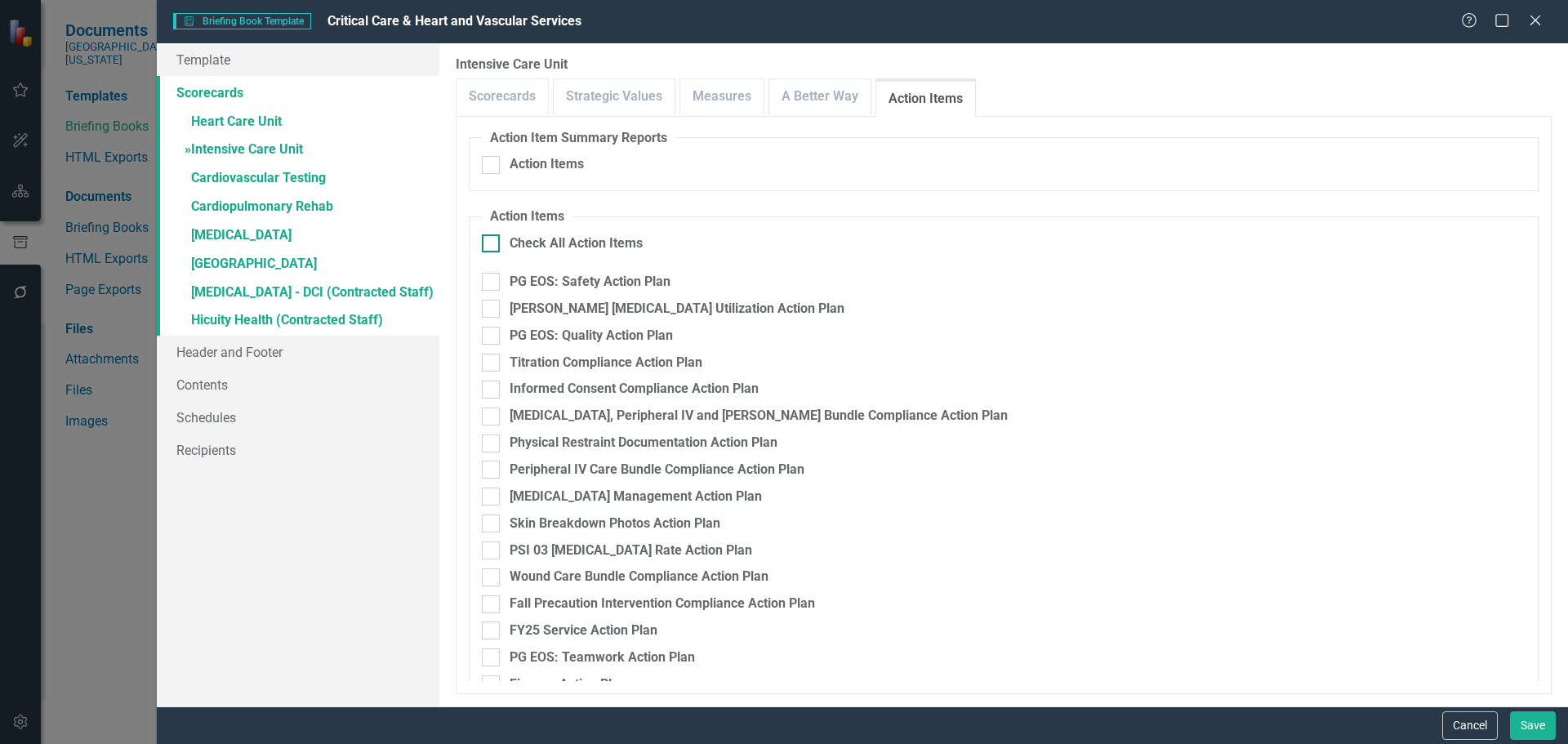
click at [495, 243] on div at bounding box center [490, 243] width 18 height 18
click at [493, 243] on input "Check All Action Items" at bounding box center [486, 239] width 10 height 10
checkbox input "true"
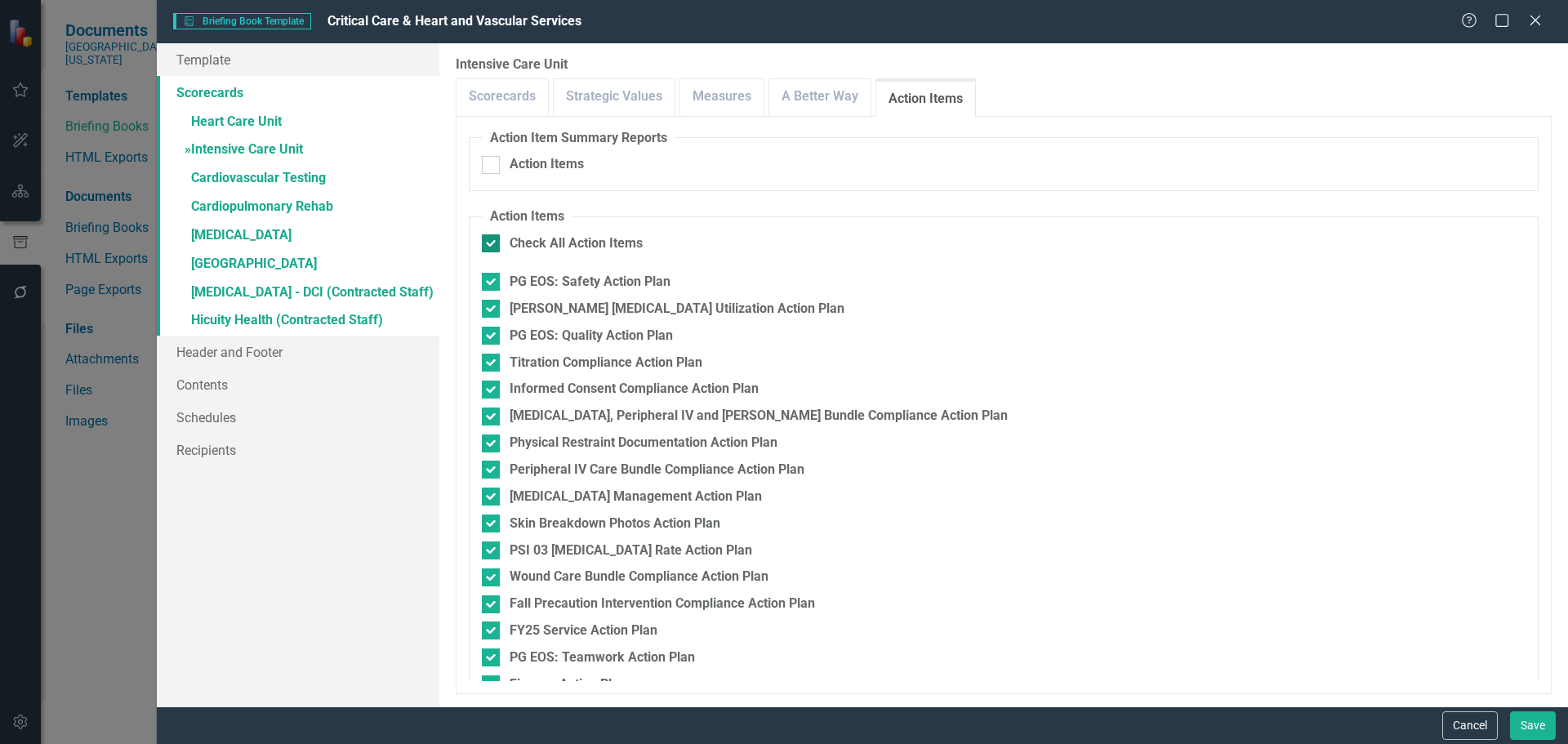
checkbox input "true"
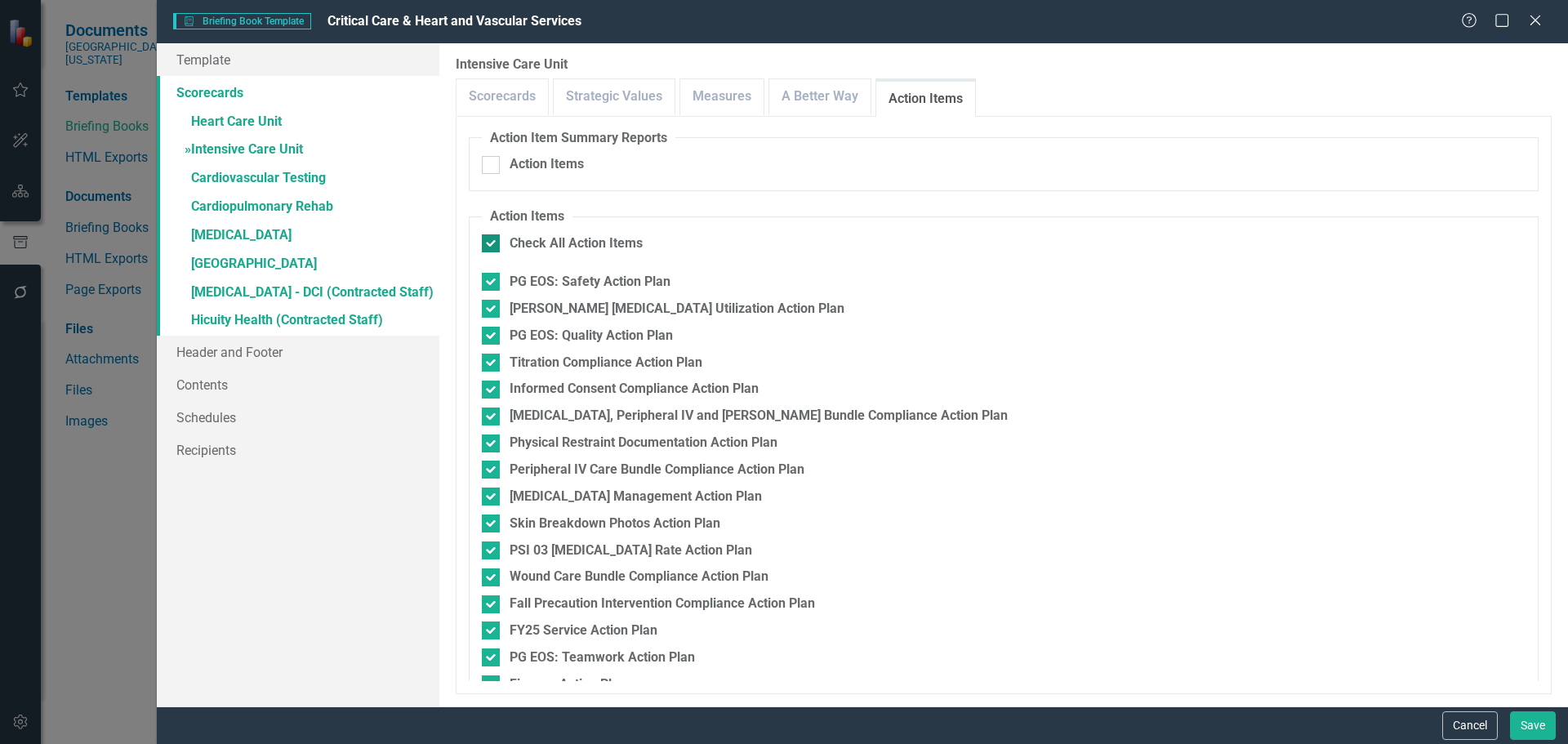
checkbox input "true"
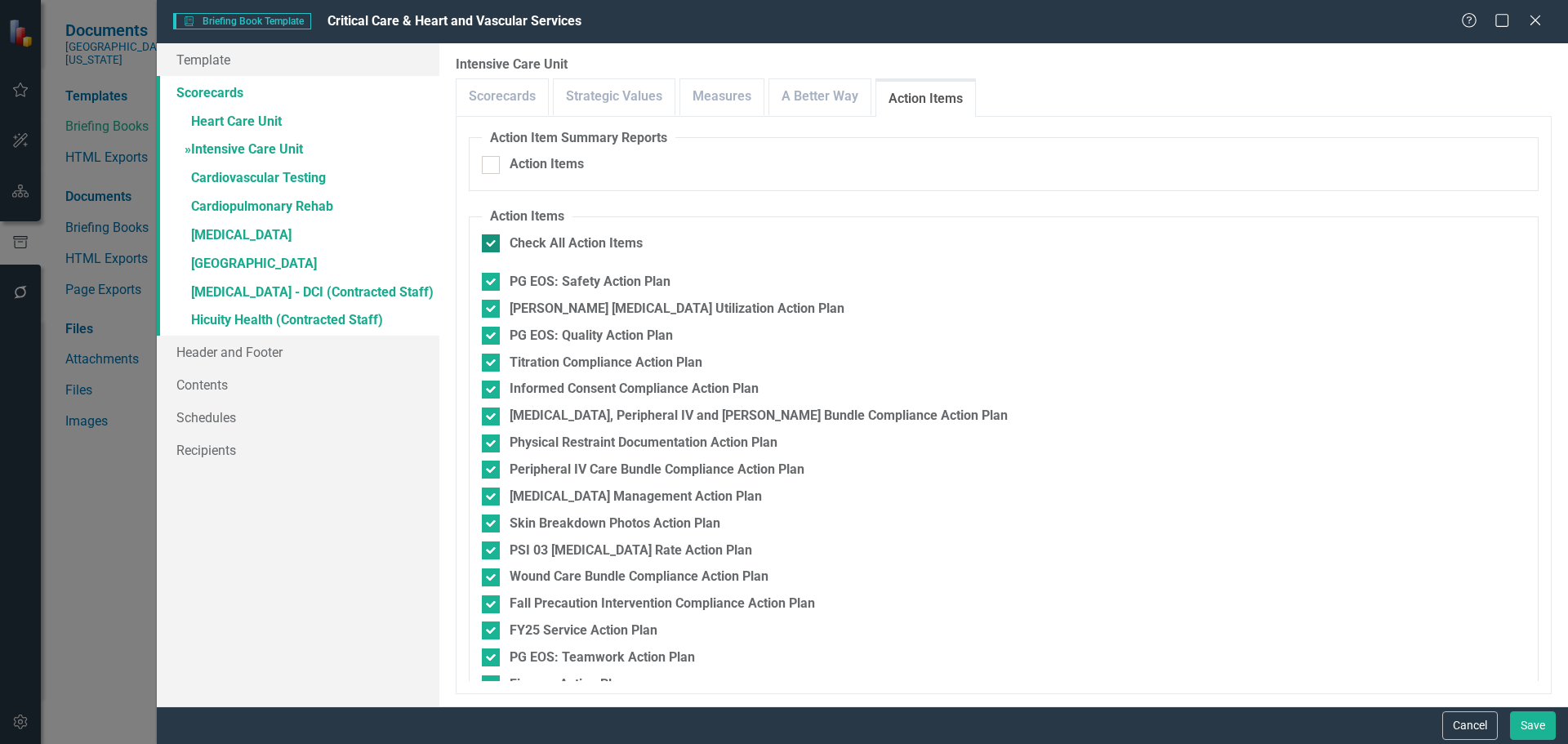
checkbox input "true"
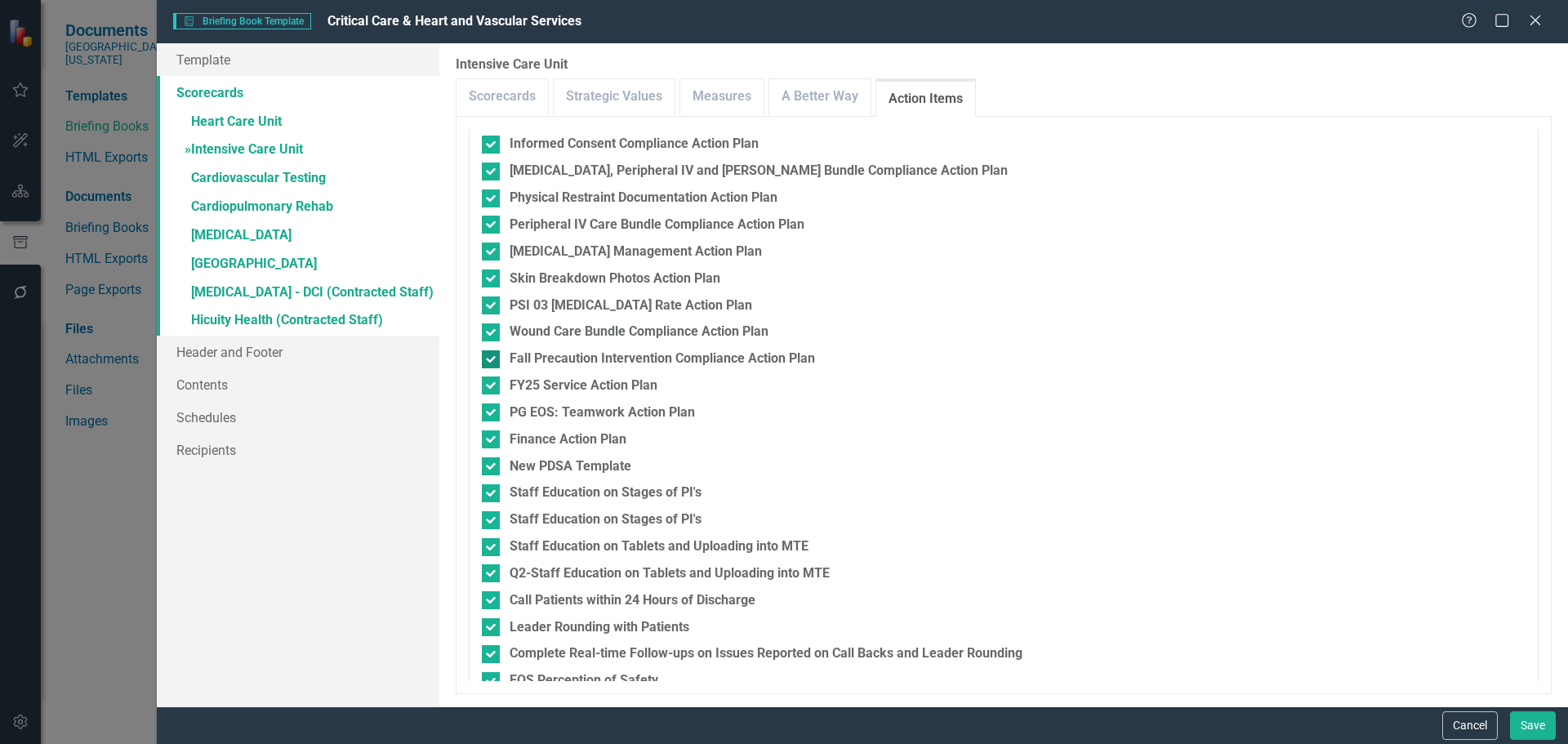
scroll to position [325, 0]
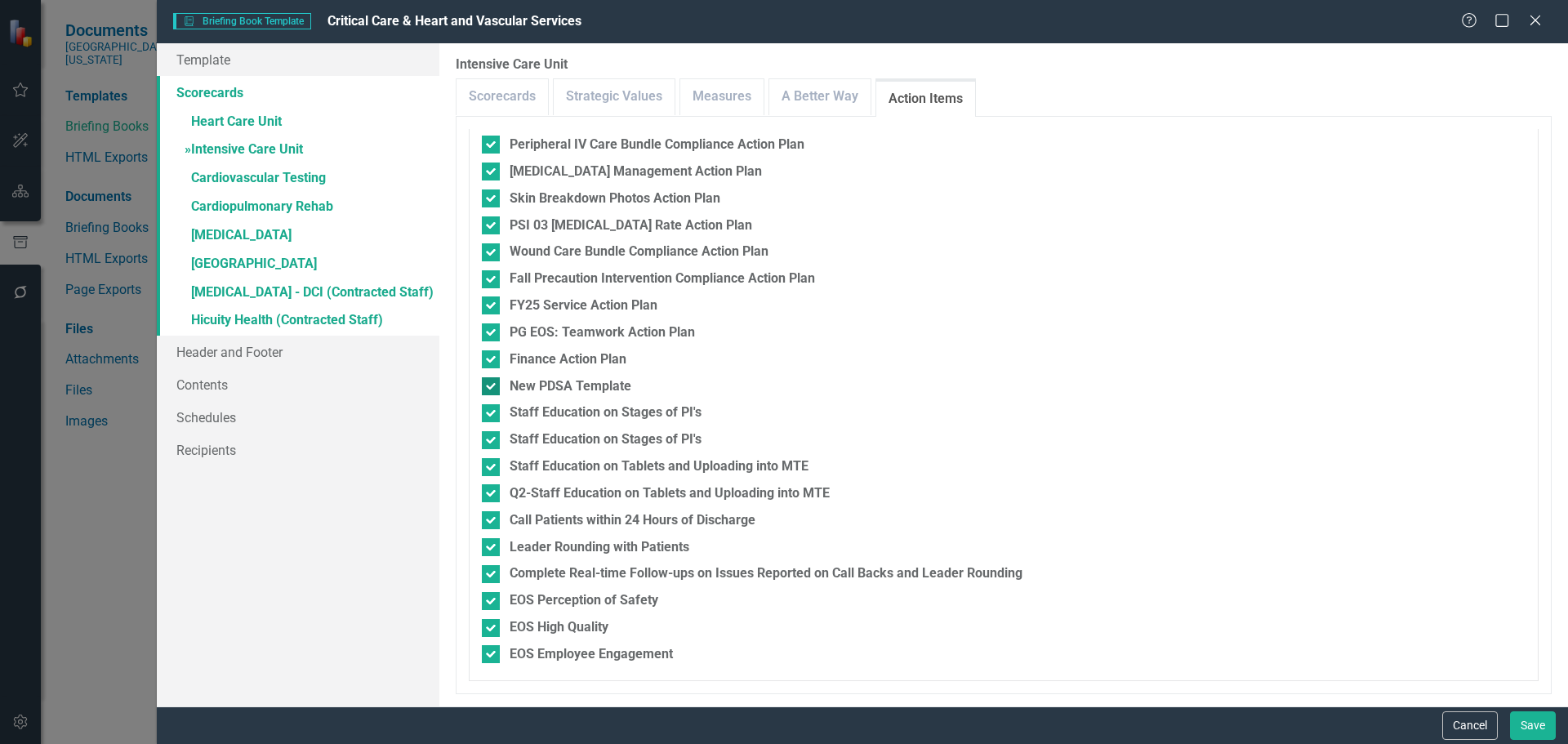
click at [486, 386] on input "New PDSA Template" at bounding box center [486, 382] width 10 height 10
checkbox input "false"
click at [488, 415] on div at bounding box center [490, 413] width 18 height 18
click at [488, 415] on input "Staff Education on Stages of PI's" at bounding box center [486, 409] width 10 height 10
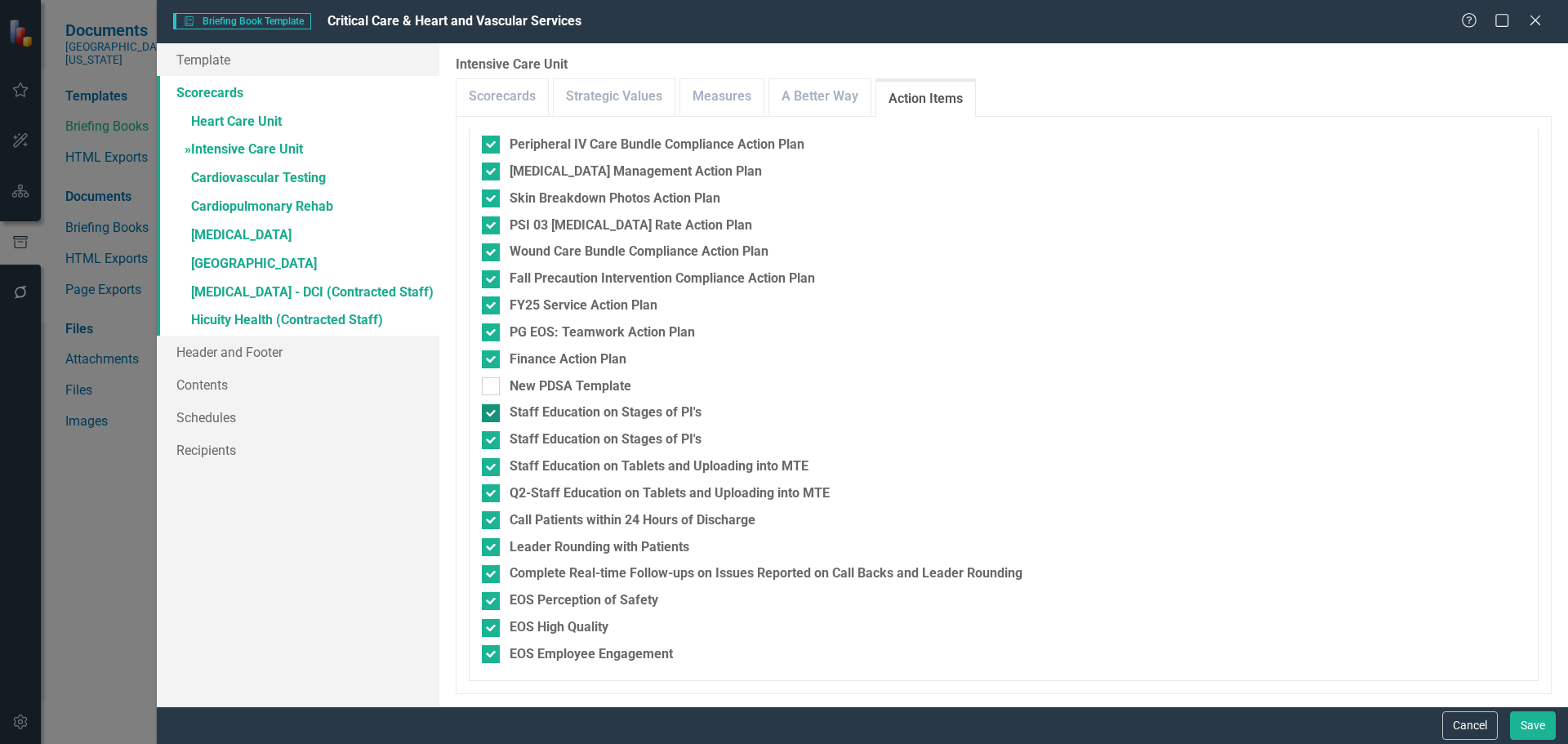
checkbox input "false"
click at [481, 446] on div at bounding box center [490, 440] width 18 height 18
click at [481, 441] on input "Staff Education on Stages of PI's" at bounding box center [486, 436] width 10 height 10
checkbox input "false"
click at [485, 466] on input "Staff Education on Tablets and Uploading into MTE" at bounding box center [486, 463] width 10 height 10
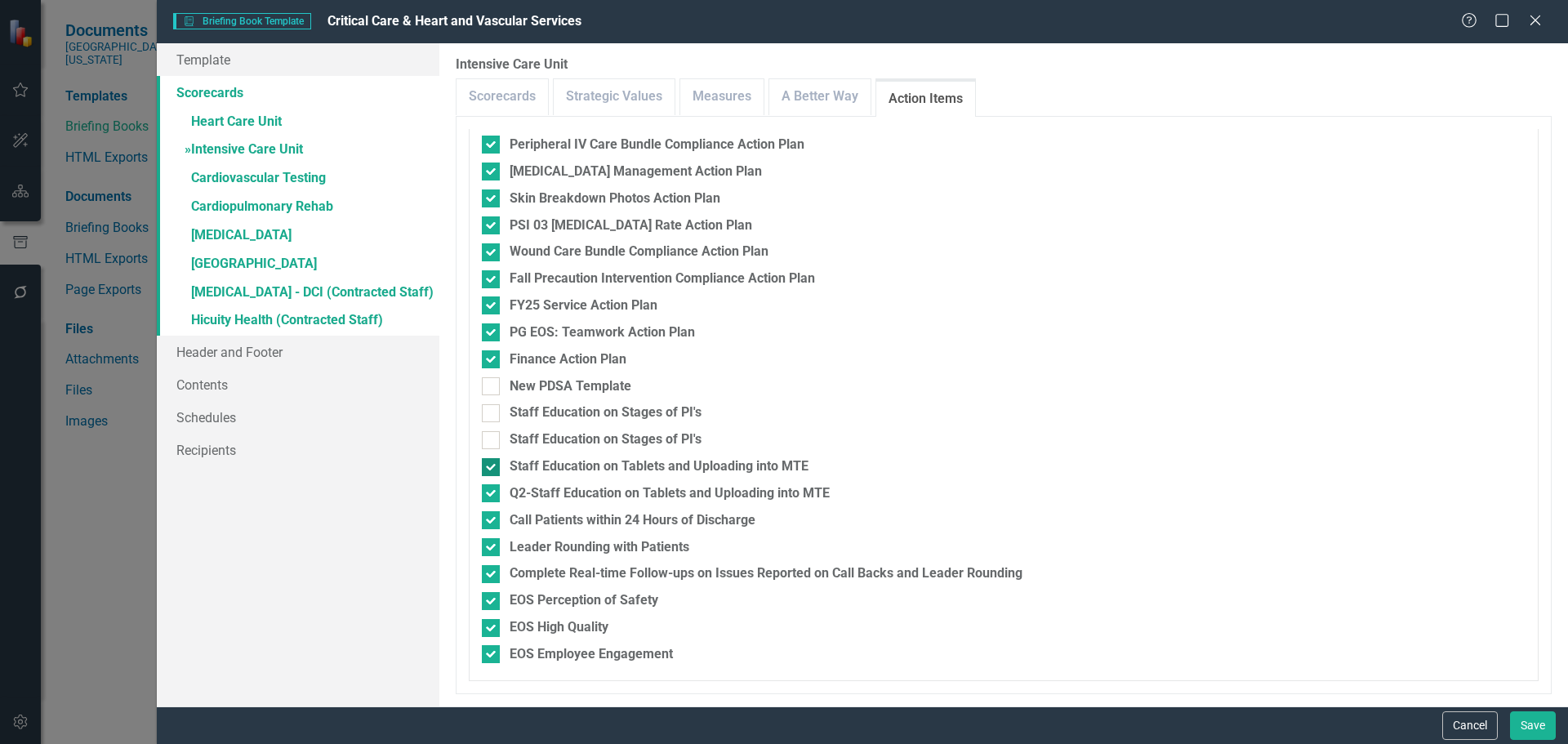
checkbox input "false"
click at [486, 495] on div at bounding box center [490, 493] width 18 height 18
click at [486, 494] on input "Q2-Staff Education on Tablets and Uploading into MTE" at bounding box center [486, 489] width 10 height 10
checkbox input "false"
click at [488, 527] on div at bounding box center [490, 520] width 18 height 18
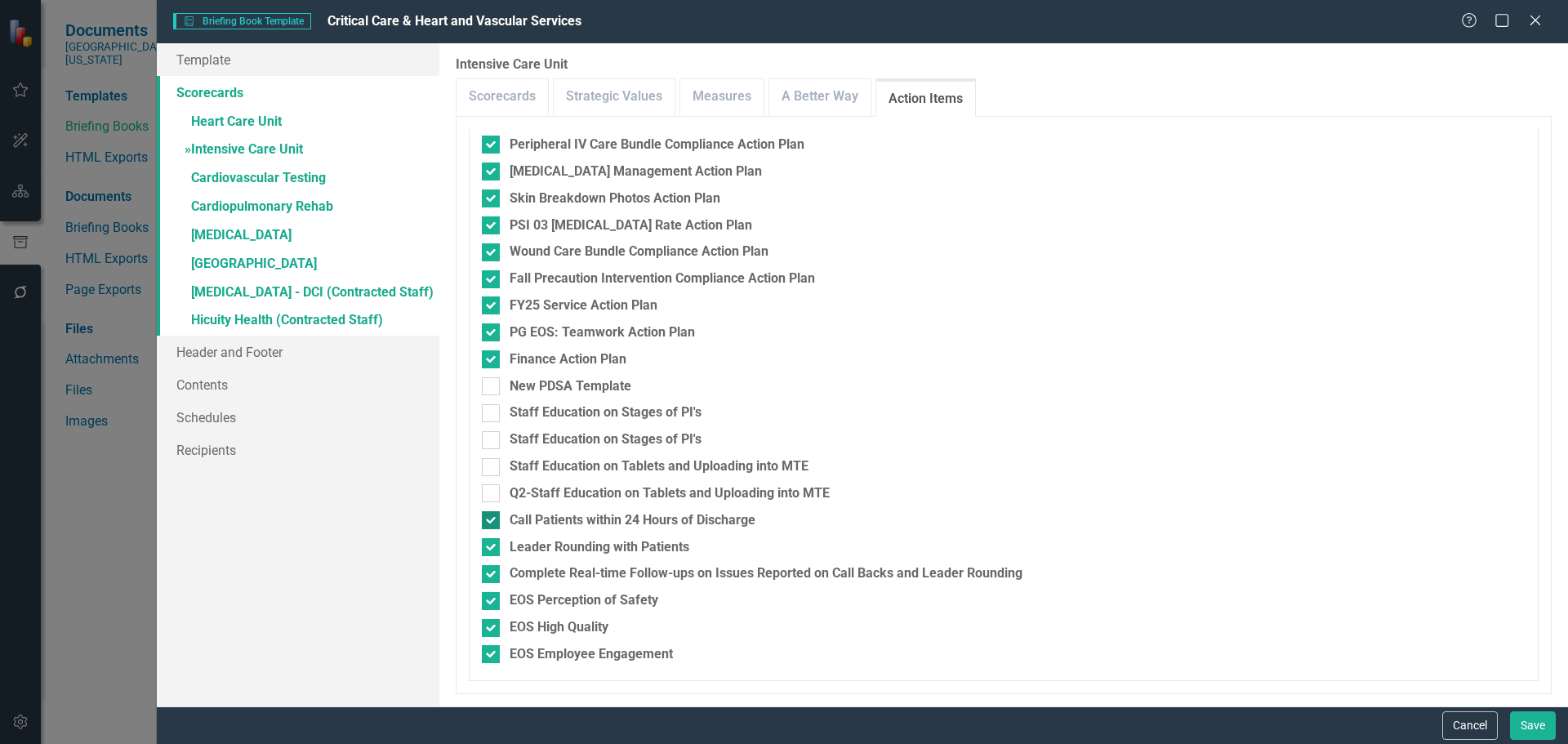
click at [488, 521] on input "Call Patients within 24 Hours of Discharge" at bounding box center [486, 516] width 10 height 10
checkbox input "false"
click at [489, 552] on div at bounding box center [490, 547] width 18 height 18
click at [489, 548] on input "Leader Rounding with Patients" at bounding box center [486, 543] width 10 height 10
checkbox input "false"
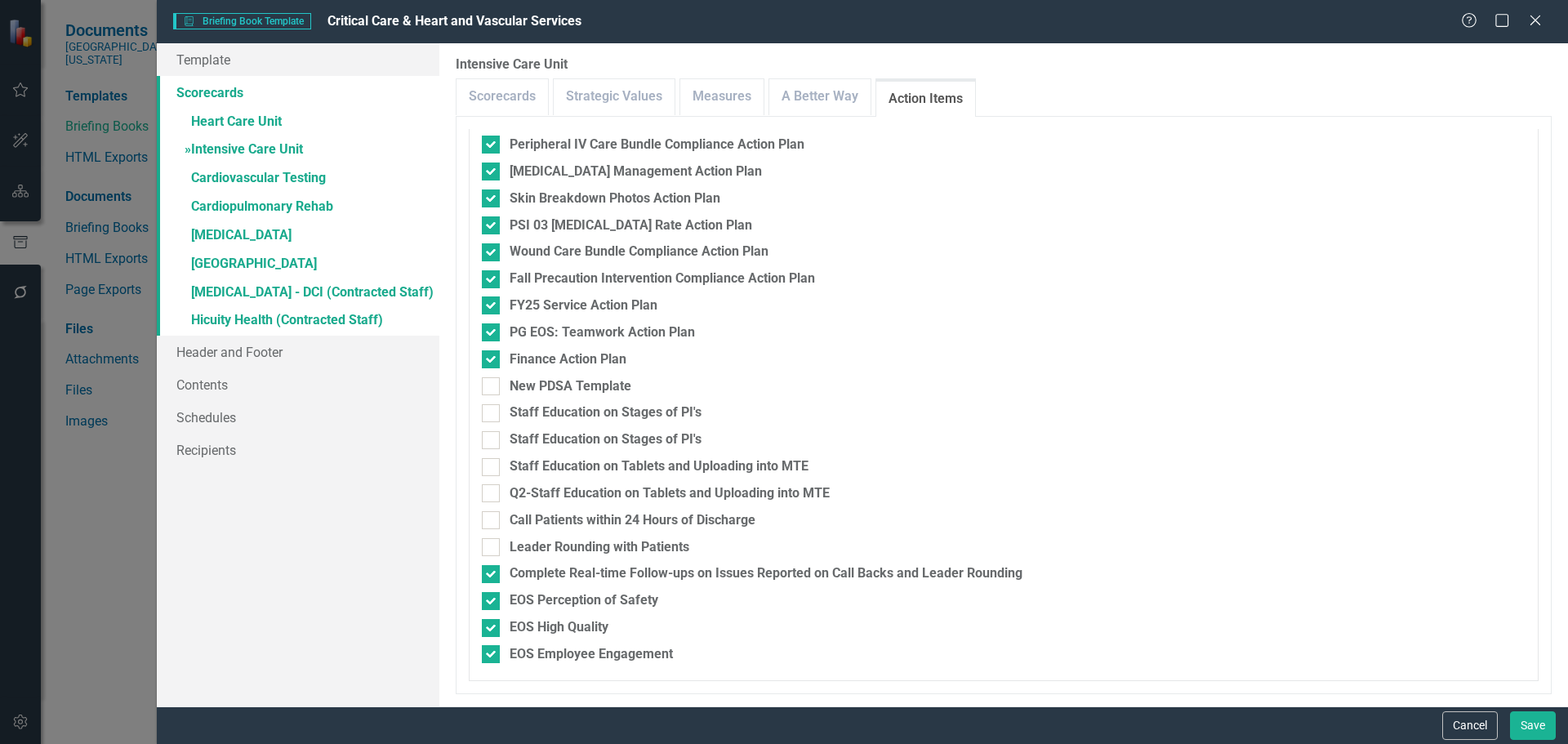
click at [489, 586] on fieldset "Action Items Check All Action Items PG EOS: Safety Action Plan Foley Catheter U…" at bounding box center [1003, 282] width 1070 height 799
click at [494, 573] on div at bounding box center [490, 574] width 18 height 18
click at [493, 573] on input "Complete Real-time Follow-ups on Issues Reported on Call Backs and Leader Round…" at bounding box center [486, 570] width 10 height 10
checkbox input "false"
click at [493, 595] on div at bounding box center [490, 601] width 18 height 18
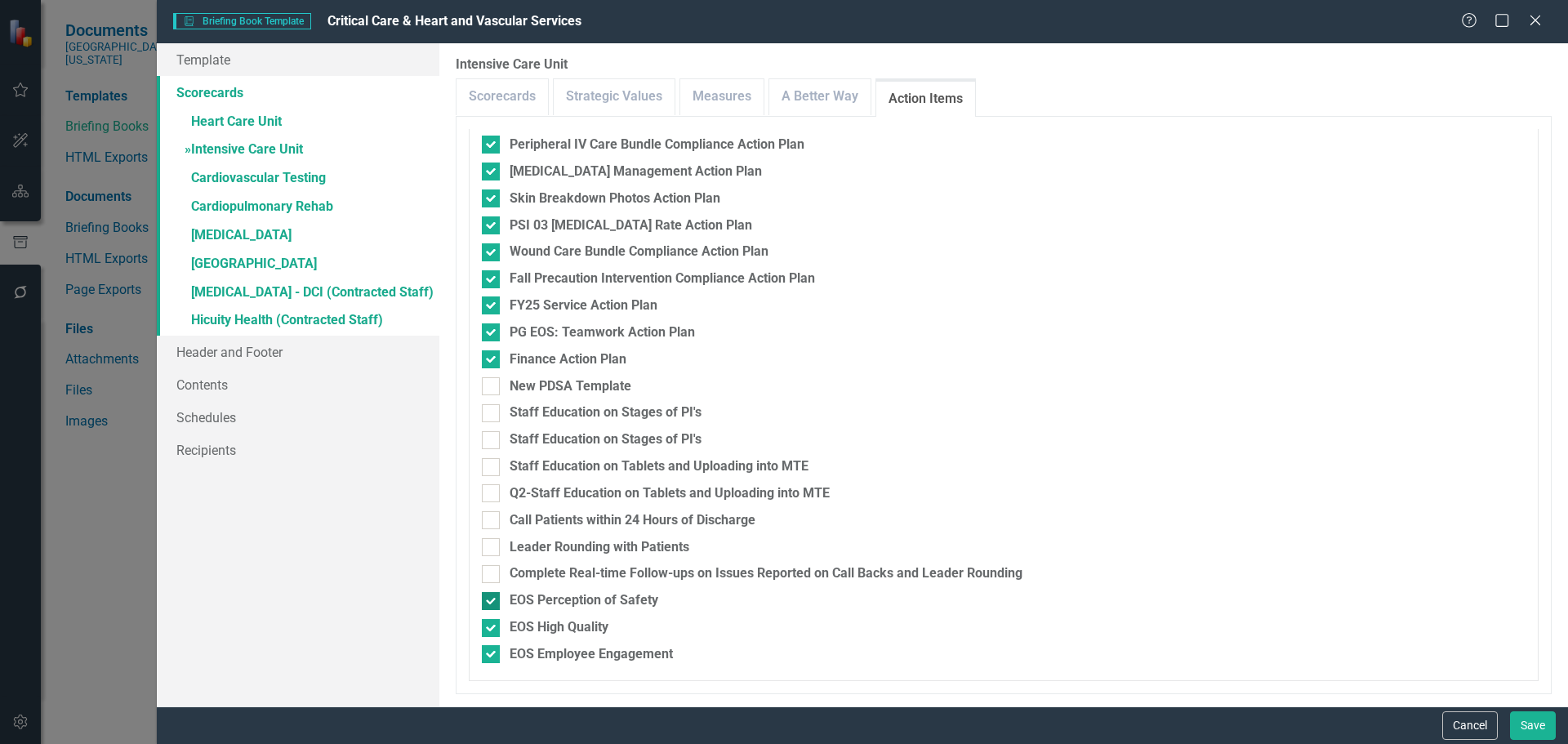
click at [493, 595] on input "EOS Perception of Safety" at bounding box center [486, 597] width 10 height 10
checkbox input "false"
click at [494, 627] on div at bounding box center [490, 628] width 18 height 18
click at [493, 627] on input "EOS High Quality" at bounding box center [486, 624] width 10 height 10
checkbox input "false"
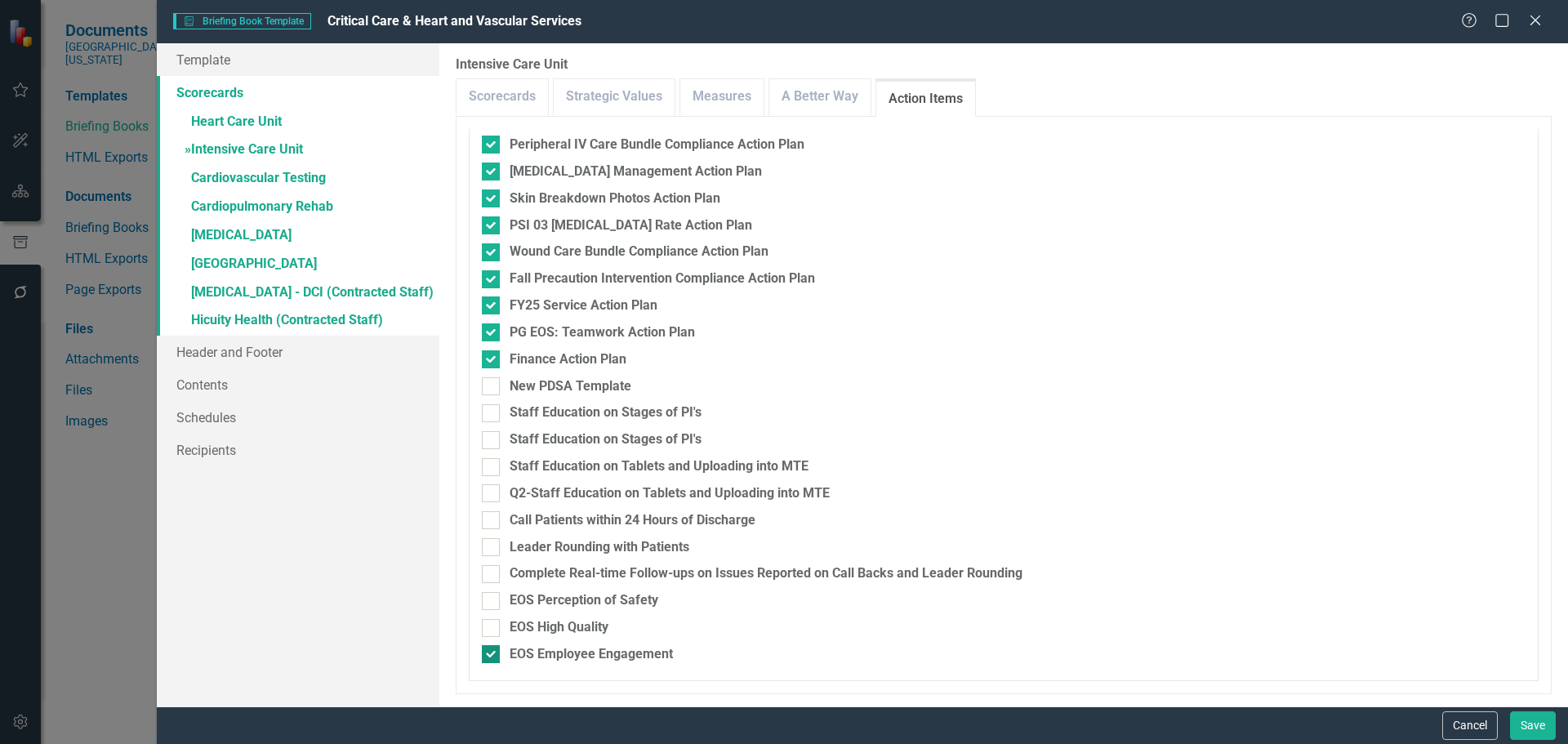
click at [493, 661] on div at bounding box center [490, 654] width 18 height 18
click at [493, 656] on input "EOS Employee Engagement" at bounding box center [486, 650] width 10 height 10
checkbox input "false"
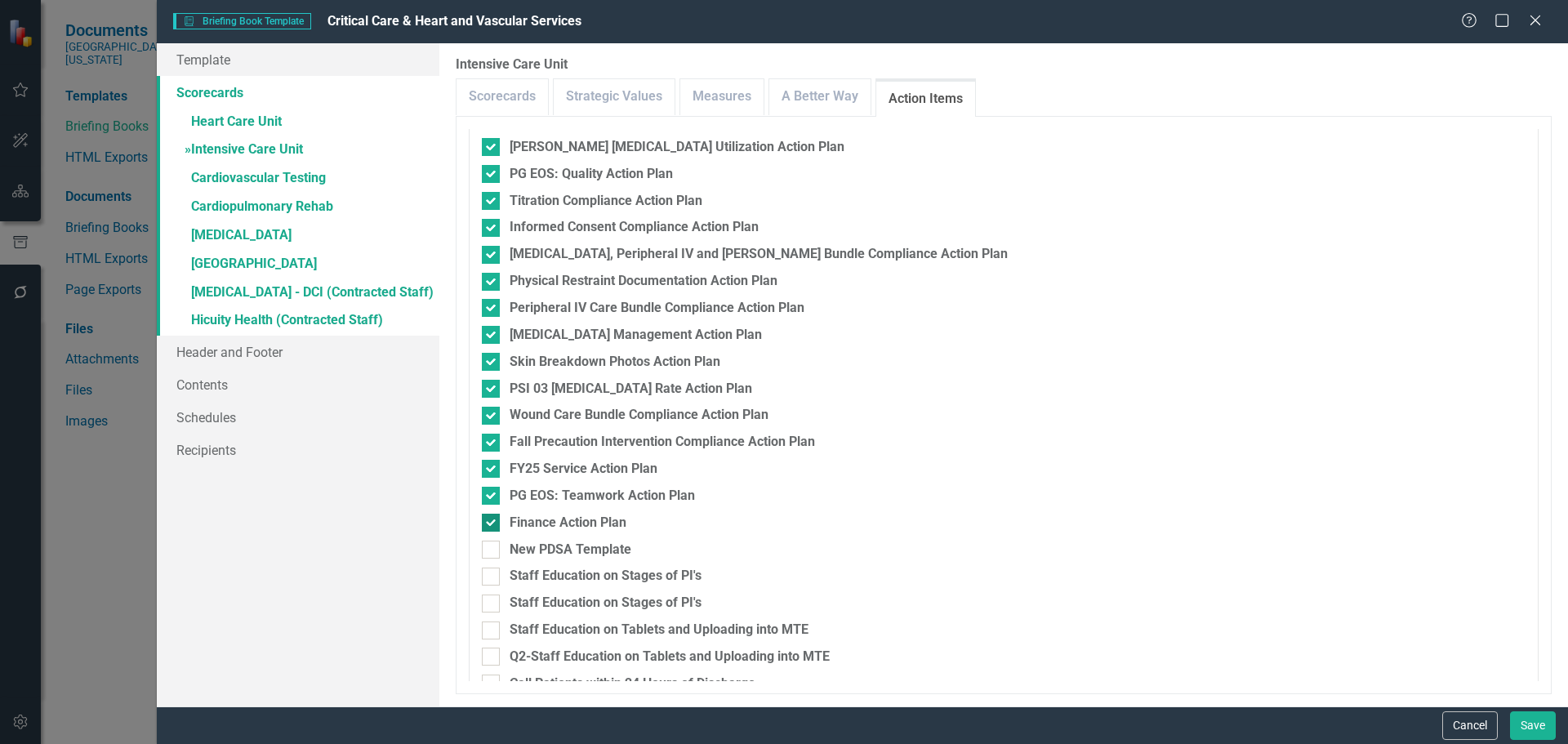
scroll to position [80, 0]
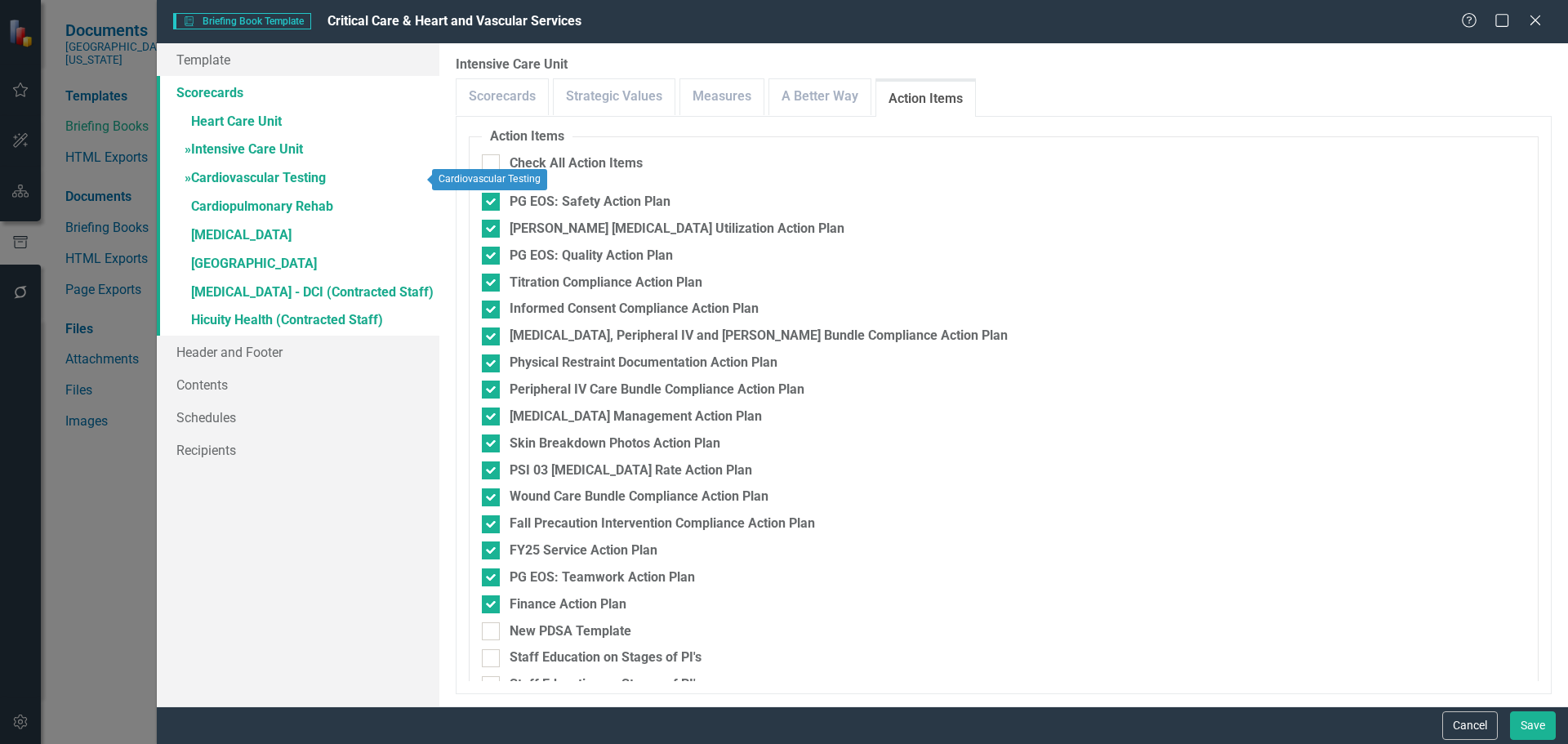
click at [265, 181] on link "» Cardiovascular Testing" at bounding box center [297, 179] width 282 height 29
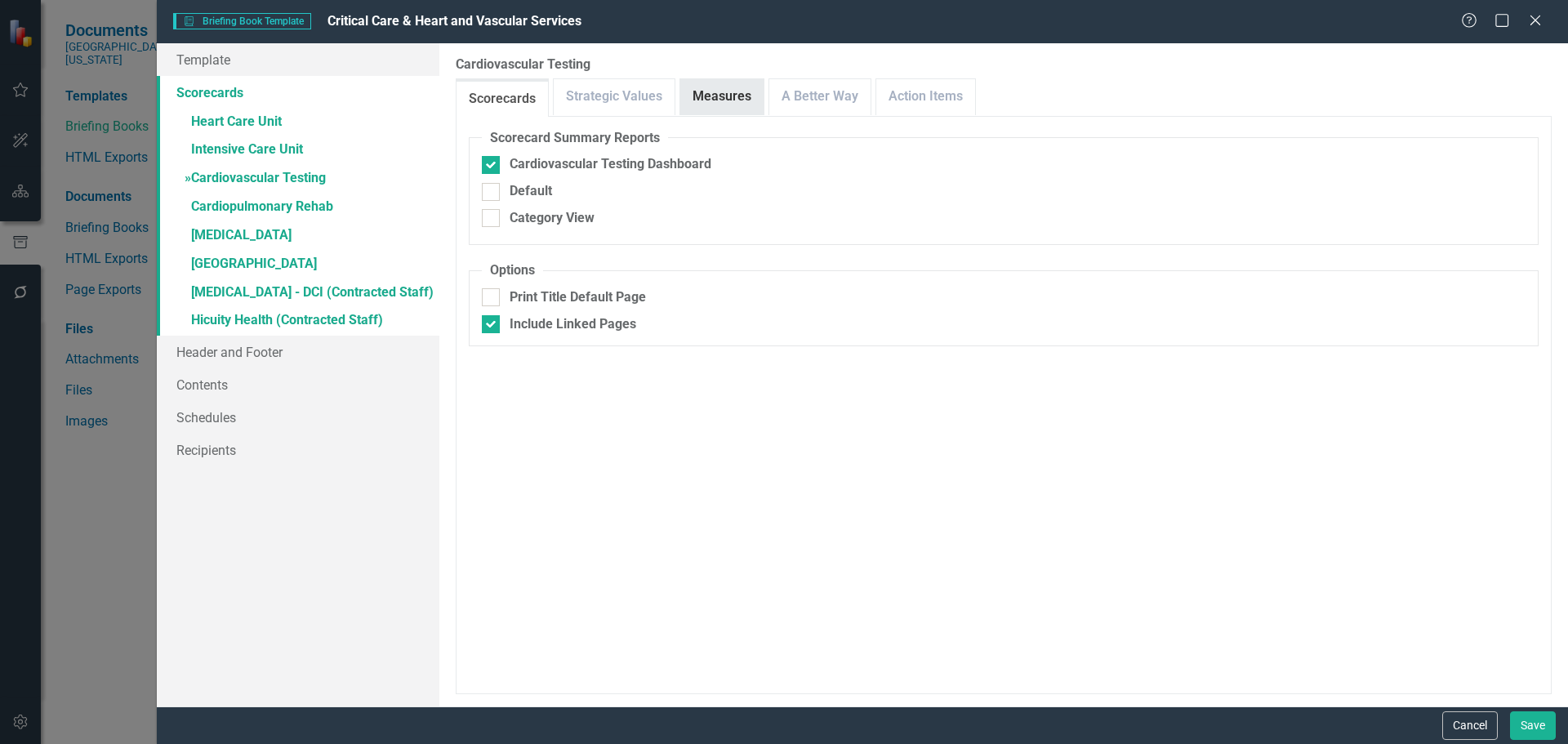
click at [705, 110] on link "Measures" at bounding box center [722, 97] width 83 height 35
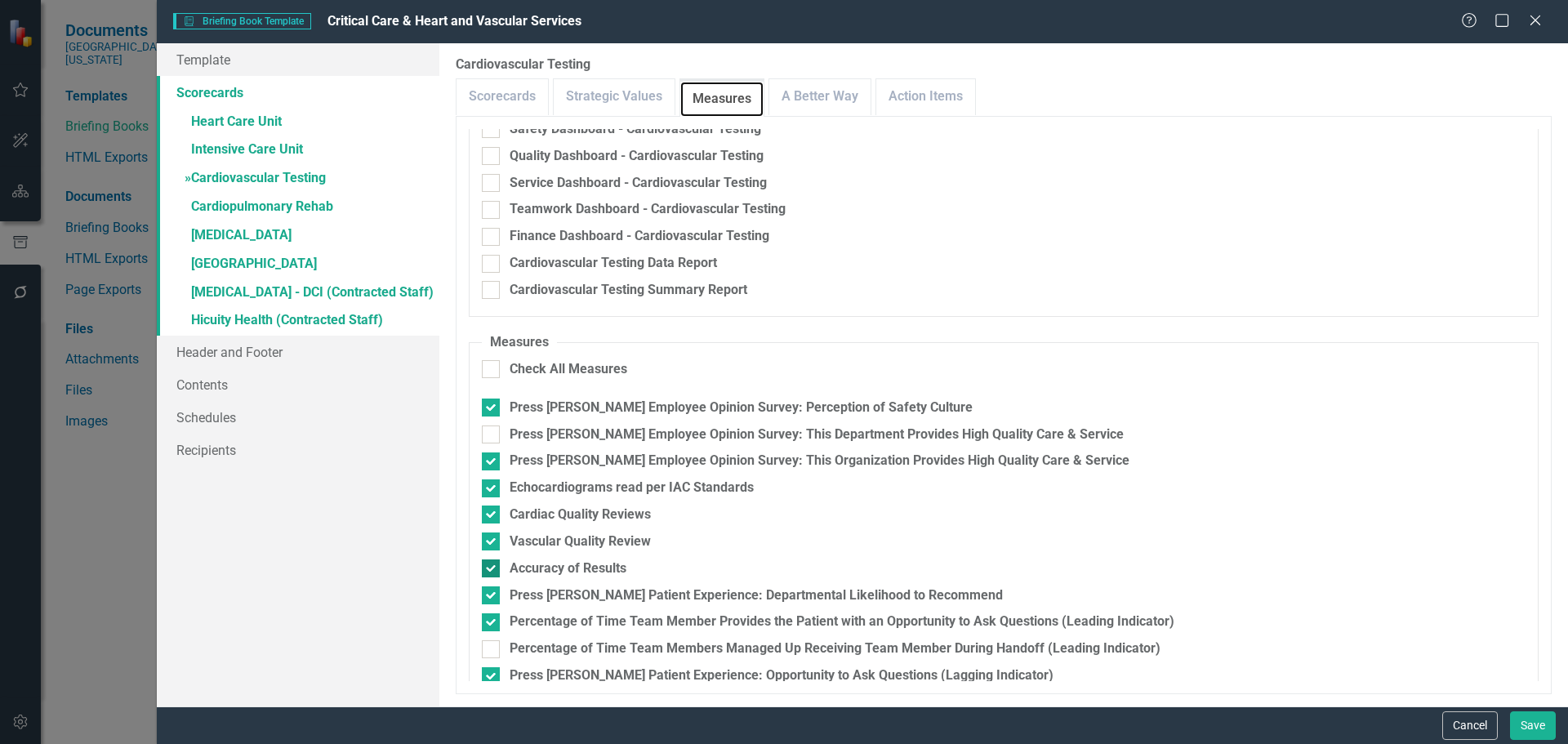
scroll to position [163, 0]
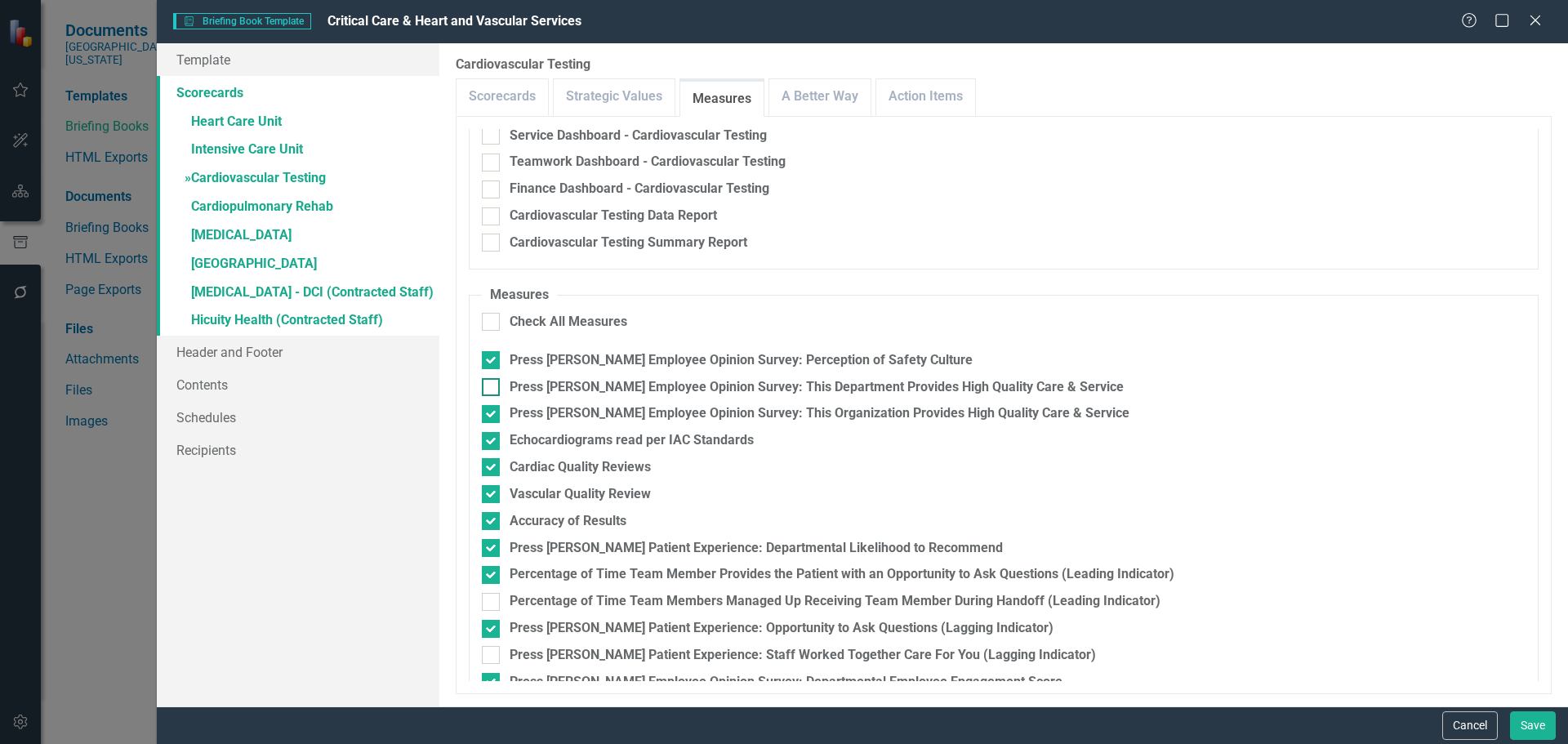
click at [496, 388] on div at bounding box center [490, 386] width 18 height 18
click at [493, 388] on input "Press [PERSON_NAME] Employee Opinion Survey: This Department Provides High Qual…" at bounding box center [486, 383] width 10 height 10
checkbox input "true"
click at [489, 417] on div at bounding box center [490, 413] width 18 height 18
click at [489, 415] on input "Press [PERSON_NAME] Employee Opinion Survey: This Organization Provides High Qu…" at bounding box center [486, 410] width 10 height 10
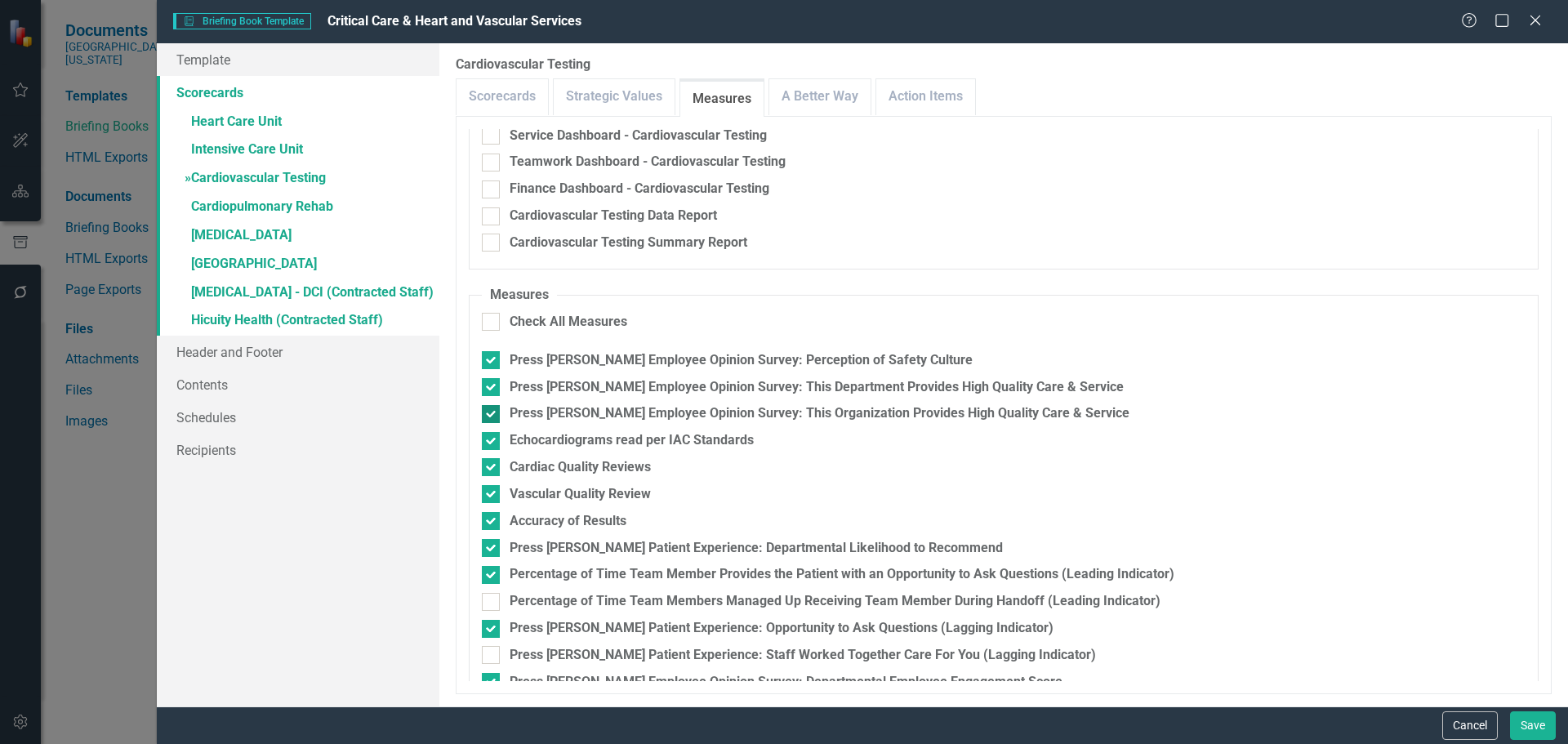
checkbox input "false"
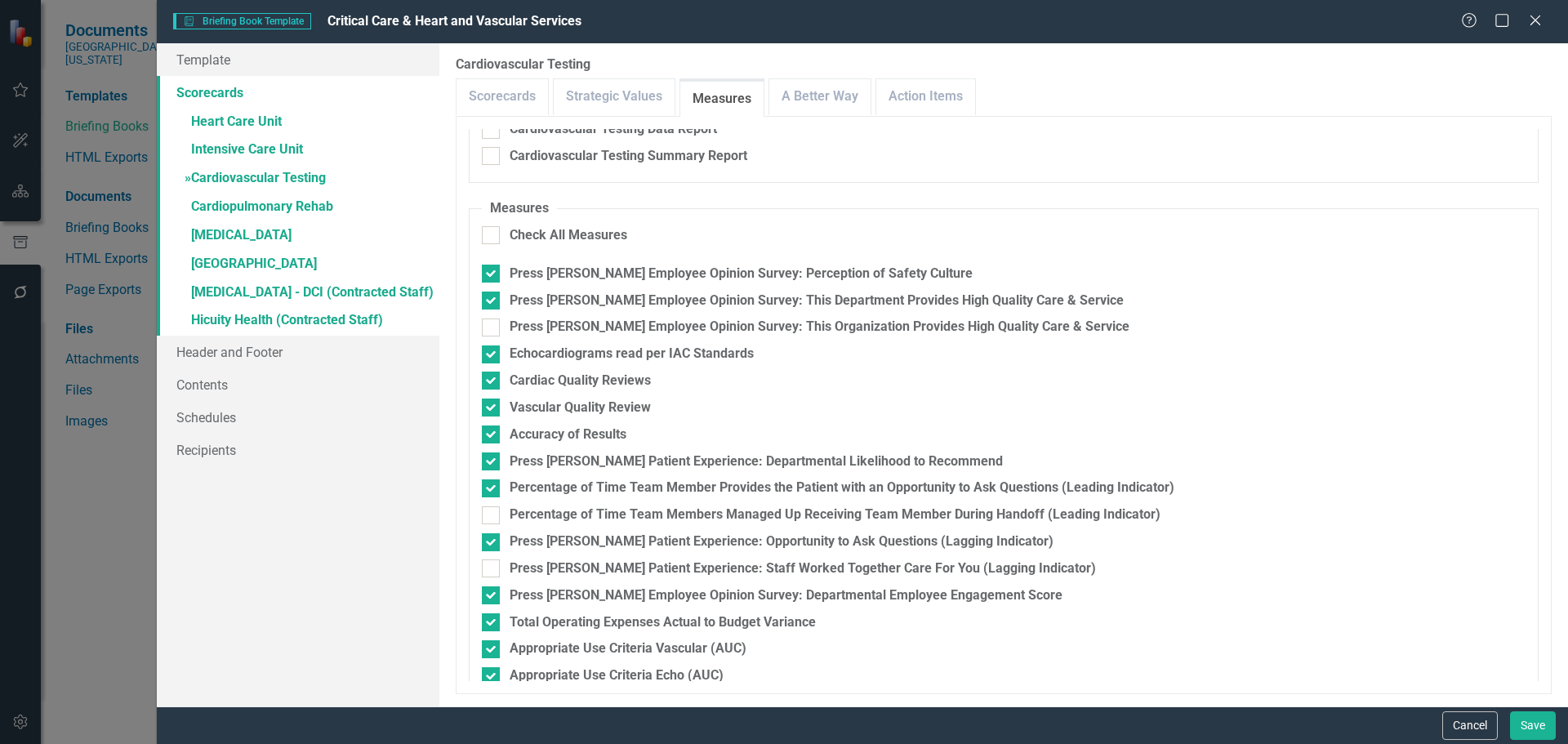
scroll to position [271, 0]
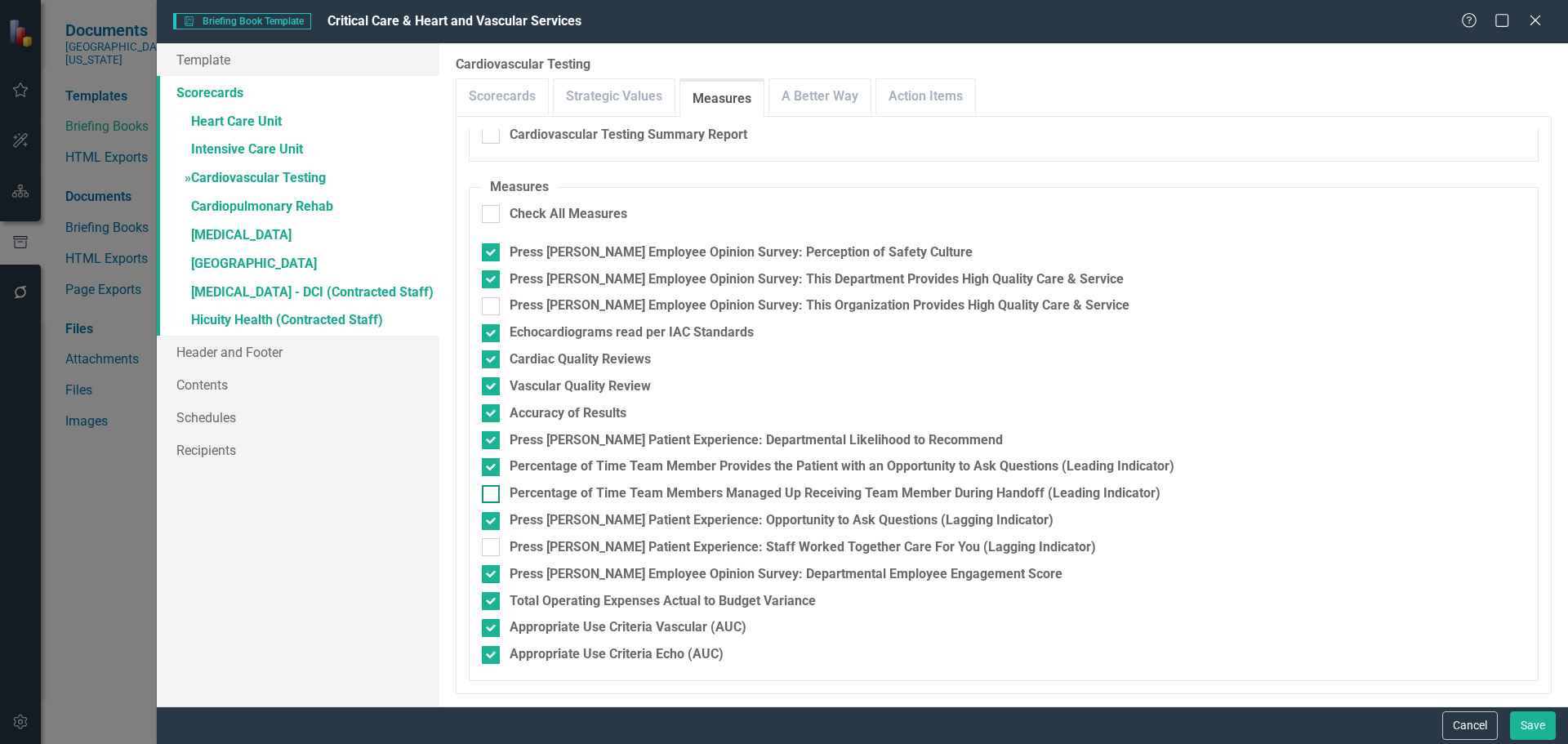
click at [491, 494] on input "Percentage of Time Team Members Managed Up Receiving Team Member During Handoff…" at bounding box center [486, 490] width 10 height 10
checkbox input "true"
click at [488, 472] on div at bounding box center [490, 467] width 18 height 18
click at [488, 468] on input "Percentage of Time Team Member Provides the Patient with an Opportunity to Ask …" at bounding box center [486, 463] width 10 height 10
checkbox input "false"
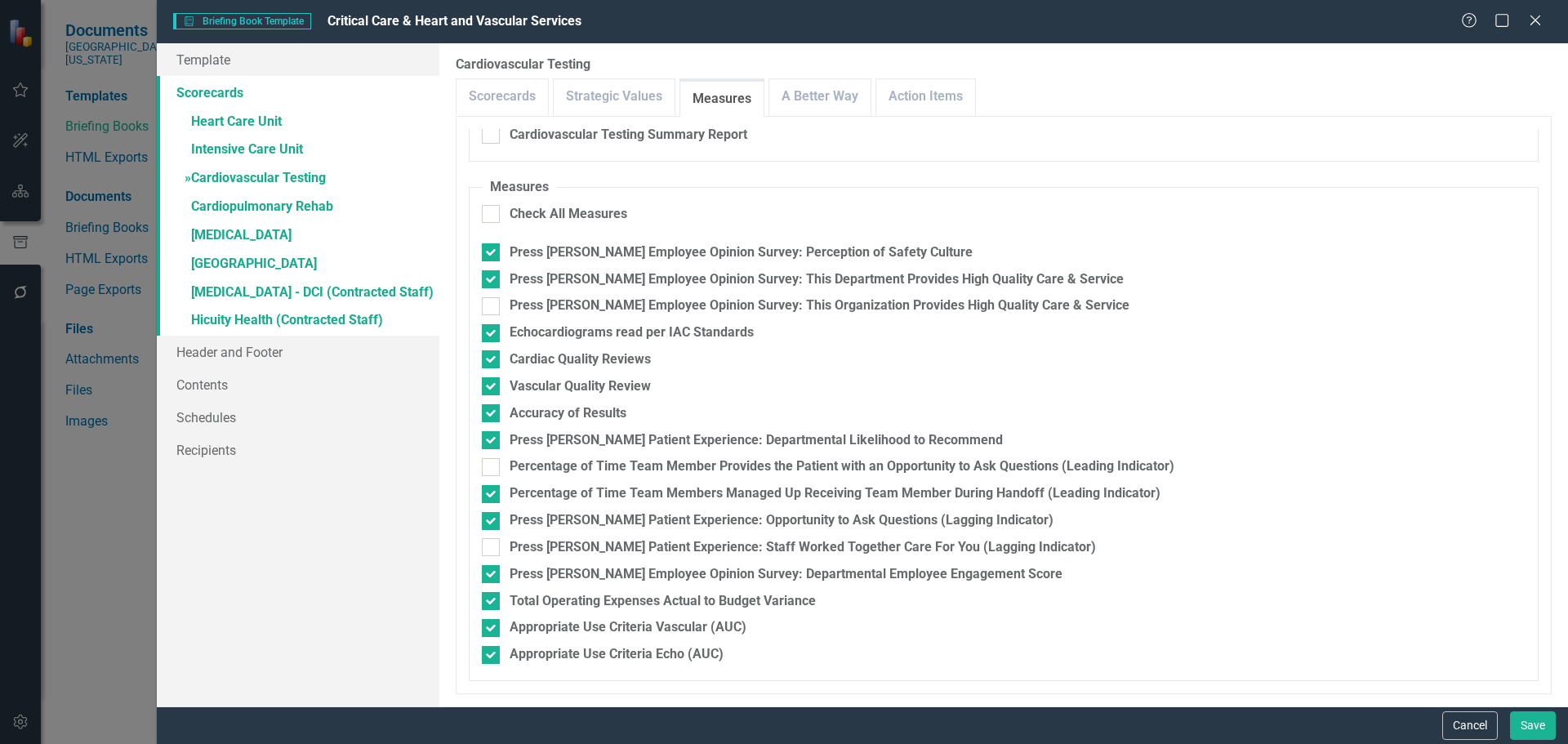
click at [485, 530] on fieldset "Measures Check All Measures Press Ganey Employee Opinion Survey: Perception of …" at bounding box center [1003, 429] width 1070 height 503
click at [488, 557] on fieldset "Measures Check All Measures Press Ganey Employee Opinion Survey: Perception of …" at bounding box center [1003, 429] width 1070 height 503
click at [485, 517] on input "Press [PERSON_NAME] Patient Experience: Opportunity to Ask Questions (Lagging I…" at bounding box center [486, 517] width 10 height 10
checkbox input "false"
click at [488, 552] on div at bounding box center [490, 547] width 18 height 18
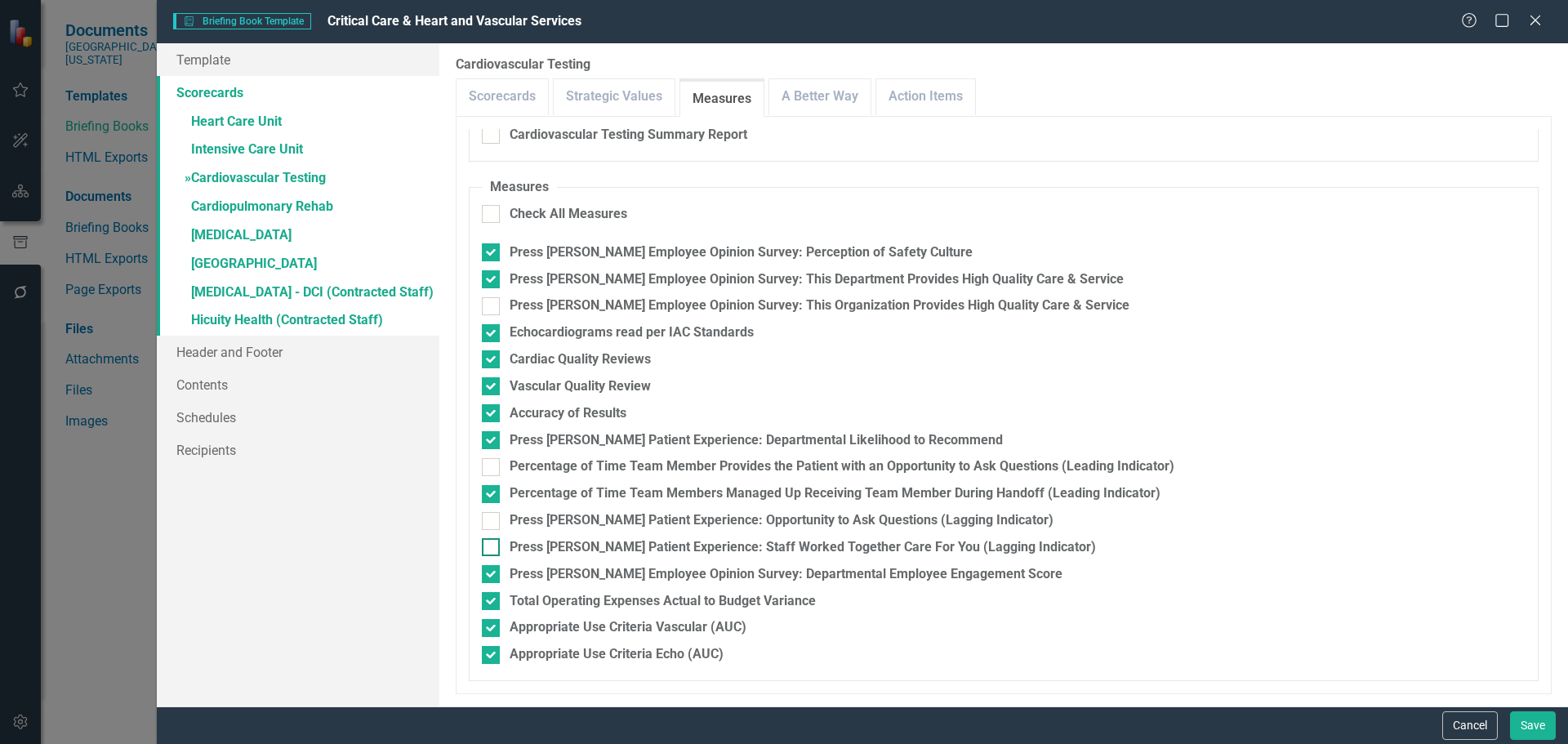
click at [488, 548] on input "Press [PERSON_NAME] Patient Experience: Staff Worked Together Care For You (Lag…" at bounding box center [486, 543] width 10 height 10
checkbox input "true"
click at [822, 103] on link "A Better Way" at bounding box center [819, 97] width 101 height 35
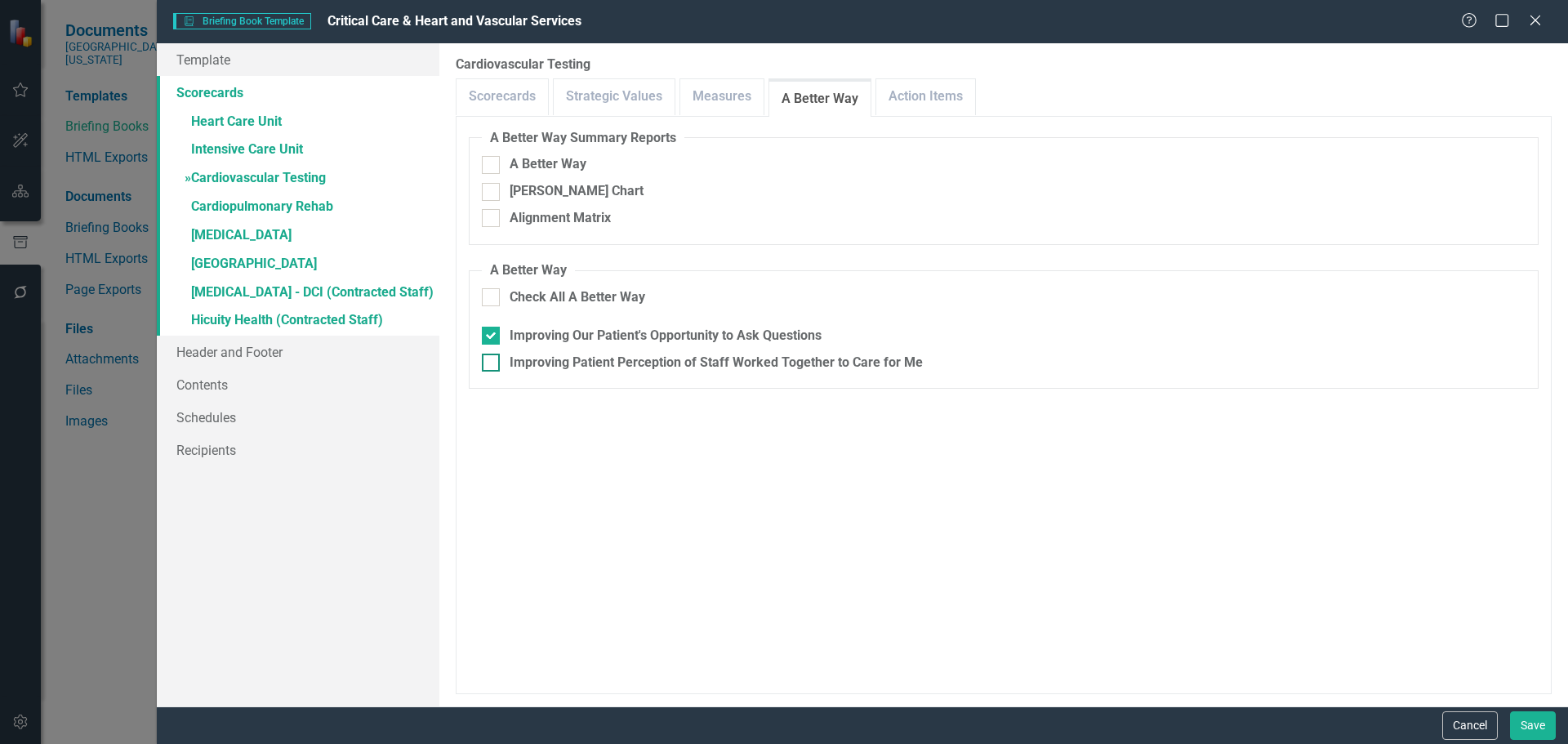
click at [492, 362] on input "Improving Patient Perception of Staff Worked Together to Care for Me" at bounding box center [486, 358] width 10 height 10
checkbox input "true"
click at [491, 338] on div at bounding box center [490, 335] width 18 height 18
click at [491, 337] on input "Improving Our Patient's Opportunity to Ask Questions" at bounding box center [486, 331] width 10 height 10
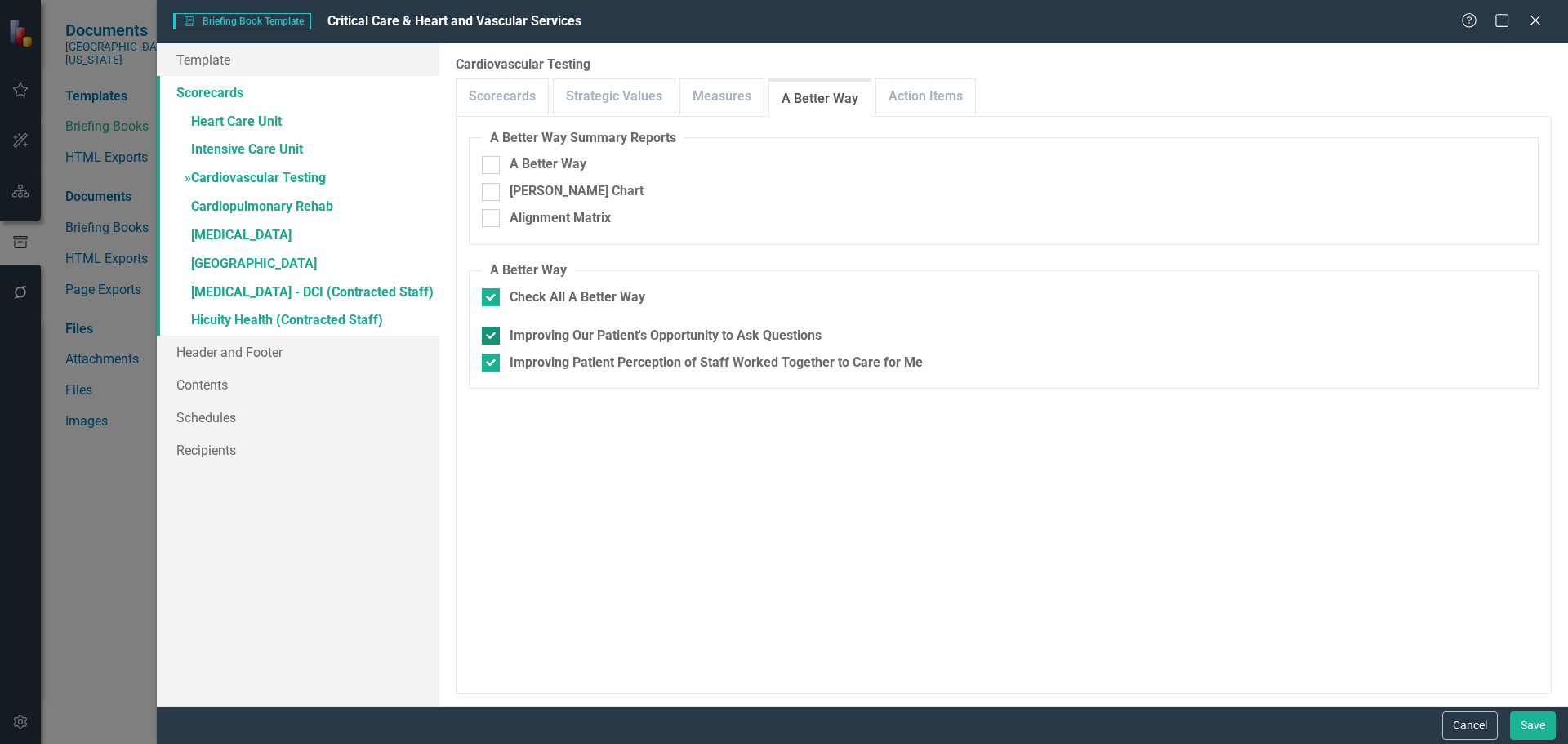
checkbox input "false"
click at [904, 85] on link "Action Items" at bounding box center [926, 97] width 99 height 35
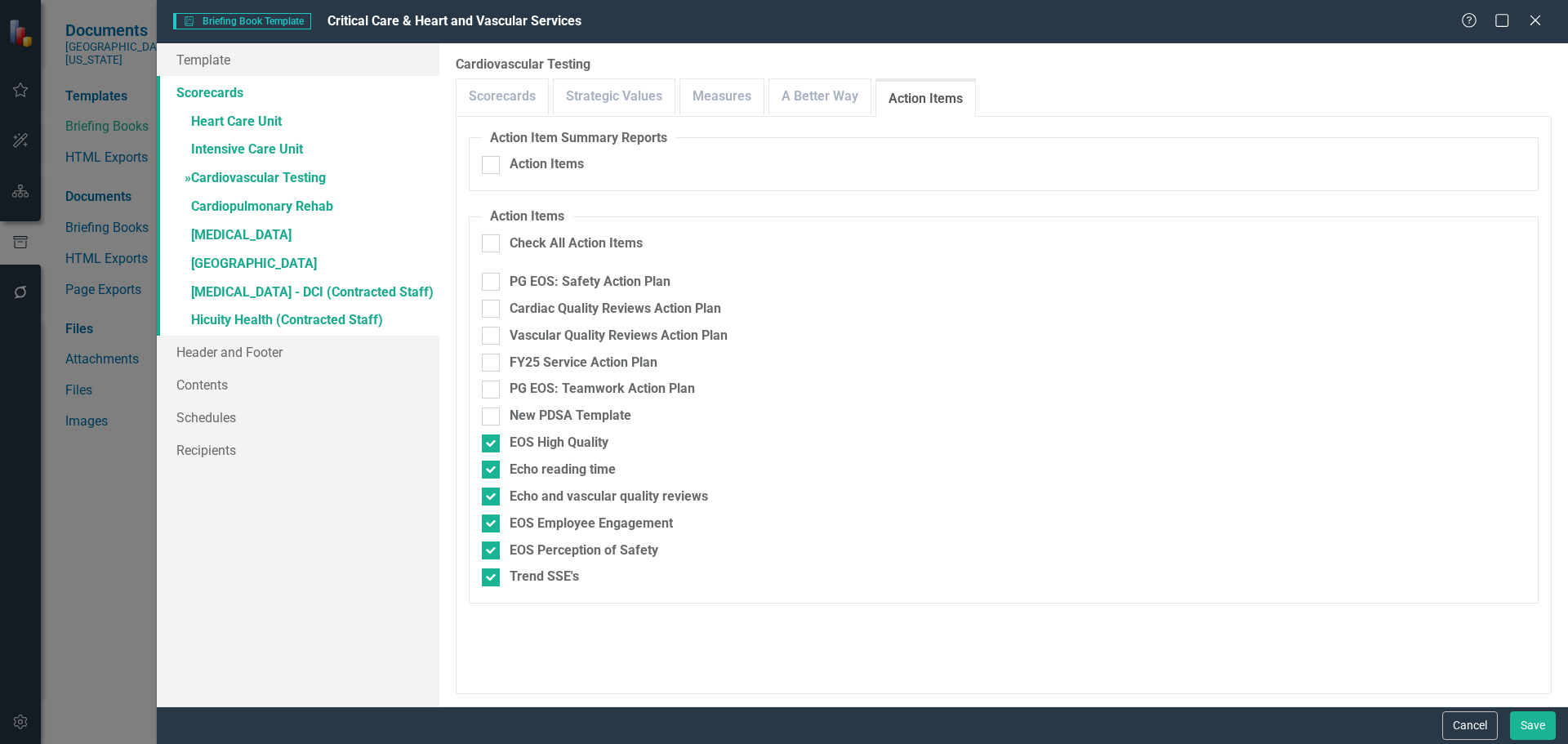
click at [496, 253] on div "Check All Action Items" at bounding box center [1003, 250] width 1044 height 30
click at [495, 236] on div at bounding box center [490, 243] width 18 height 18
click at [493, 236] on input "Check All Action Items" at bounding box center [486, 239] width 10 height 10
checkbox input "true"
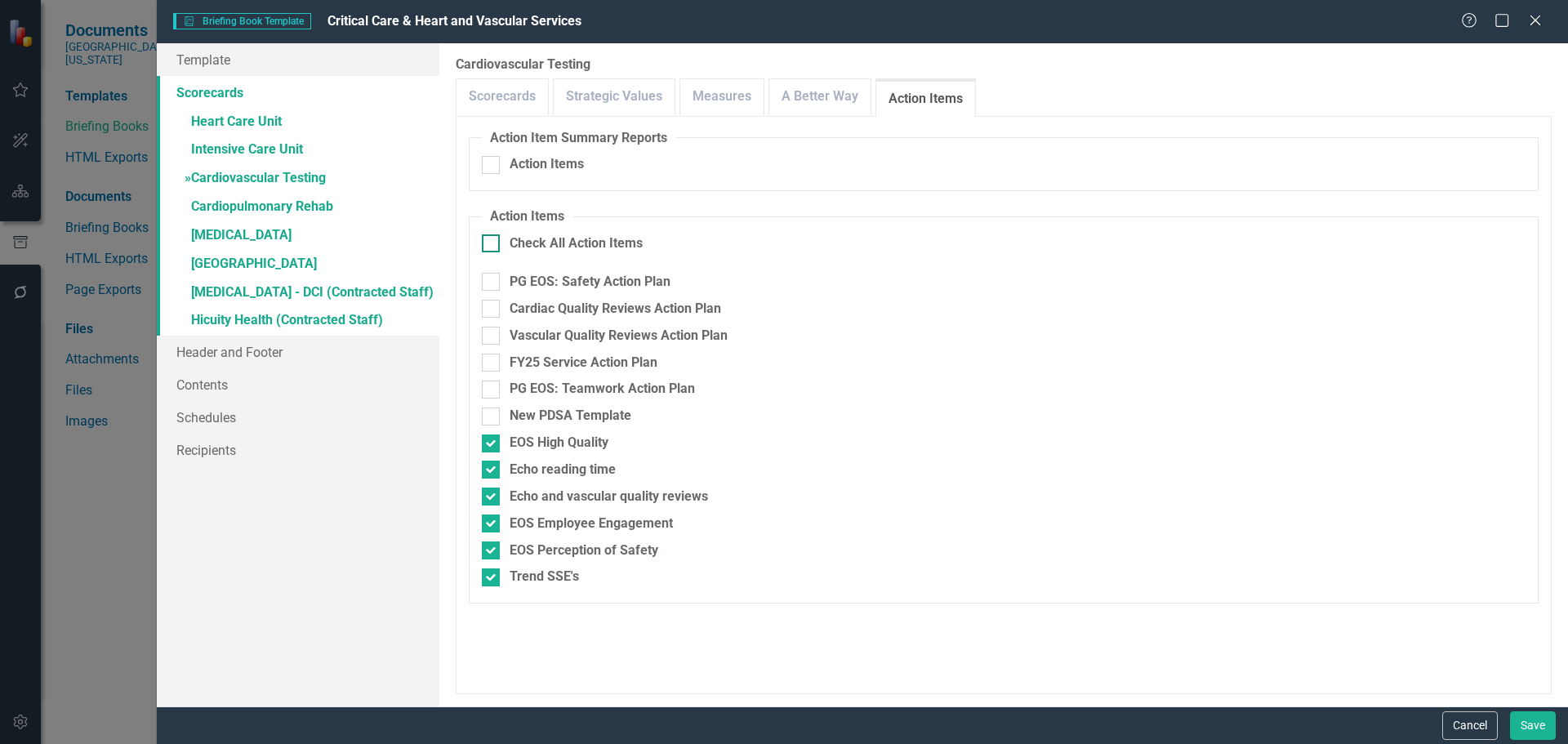
checkbox input "true"
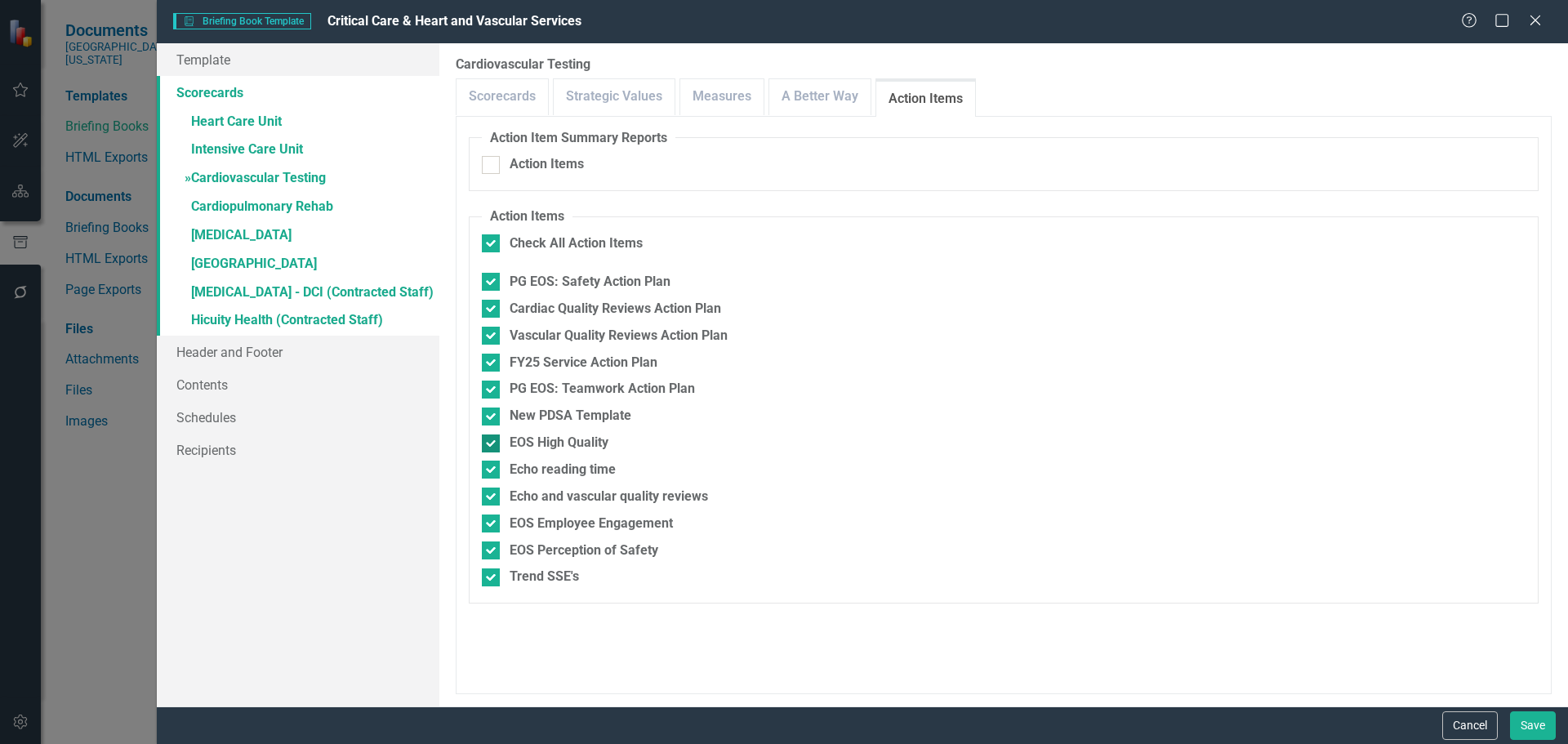
click at [486, 443] on input "EOS High Quality" at bounding box center [486, 440] width 10 height 10
checkbox input "false"
click at [486, 469] on input "Echo reading time" at bounding box center [486, 466] width 10 height 10
checkbox input "false"
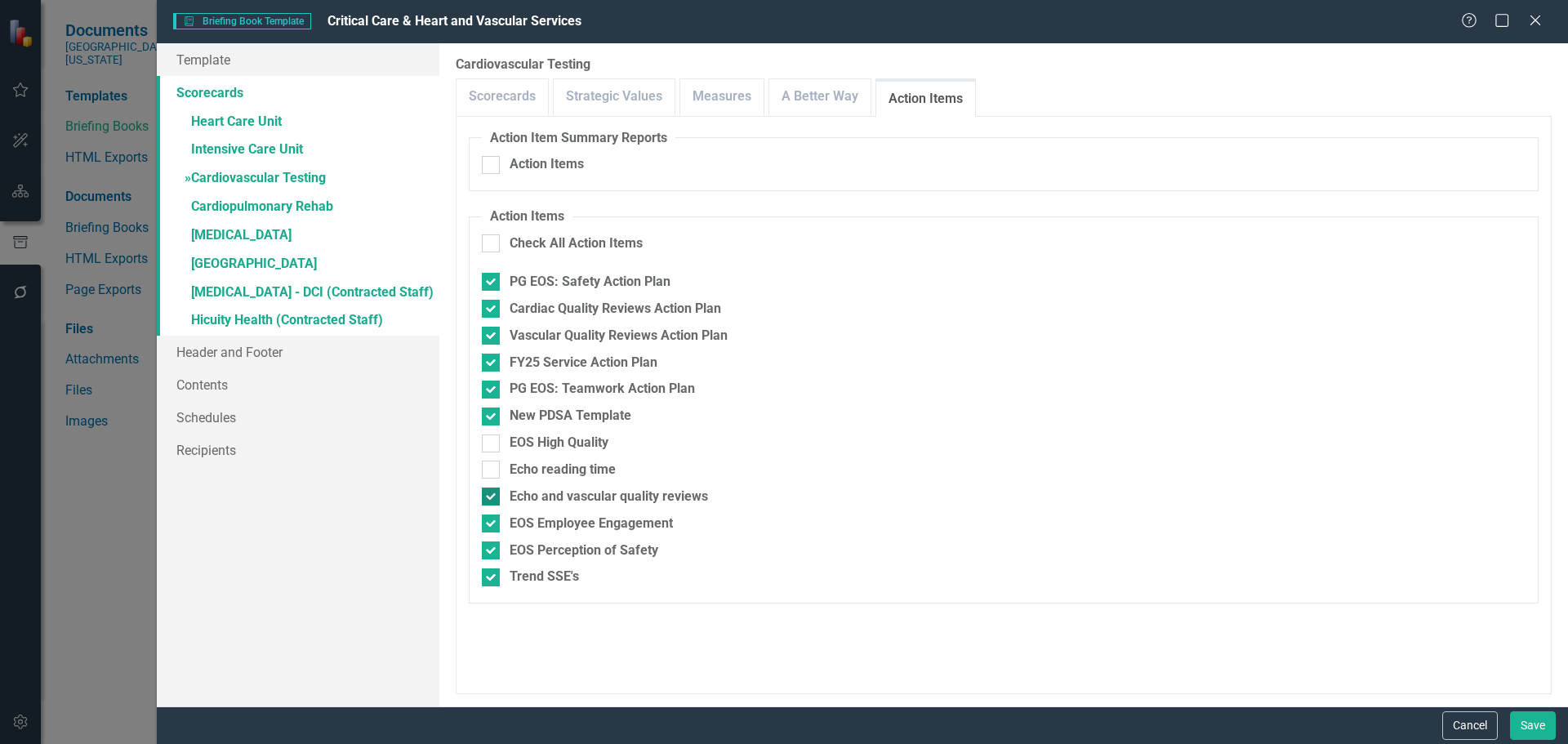
click at [487, 490] on input "Echo and vascular quality reviews" at bounding box center [486, 493] width 10 height 10
checkbox input "false"
click at [487, 520] on input "EOS Employee Engagement" at bounding box center [486, 520] width 10 height 10
checkbox input "false"
click at [487, 547] on input "EOS Perception of Safety" at bounding box center [486, 546] width 10 height 10
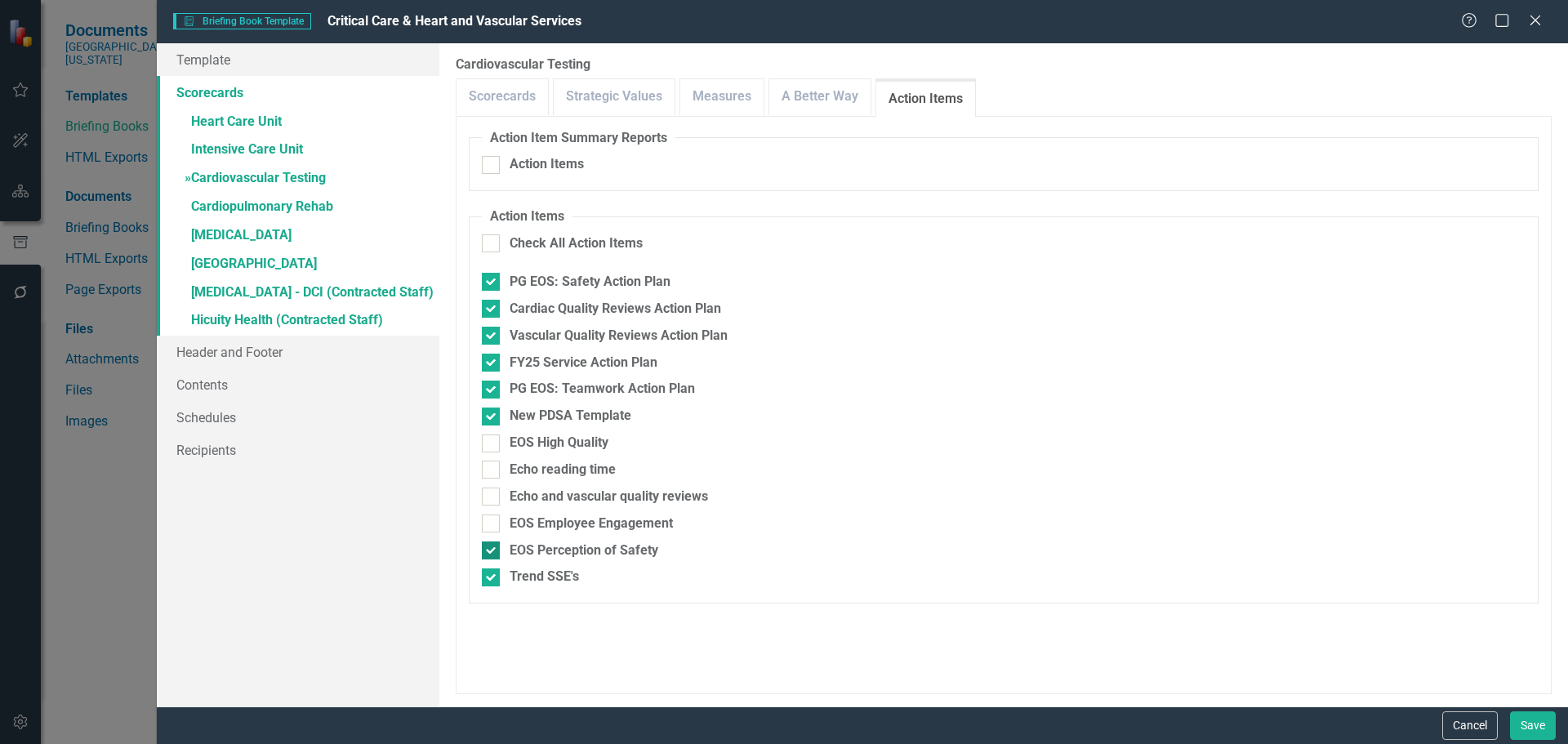
checkbox input "false"
click at [485, 576] on input "Trend SSE's" at bounding box center [486, 573] width 10 height 10
checkbox input "false"
click at [486, 420] on div at bounding box center [490, 416] width 18 height 18
click at [486, 418] on input "New PDSA Template" at bounding box center [486, 413] width 10 height 10
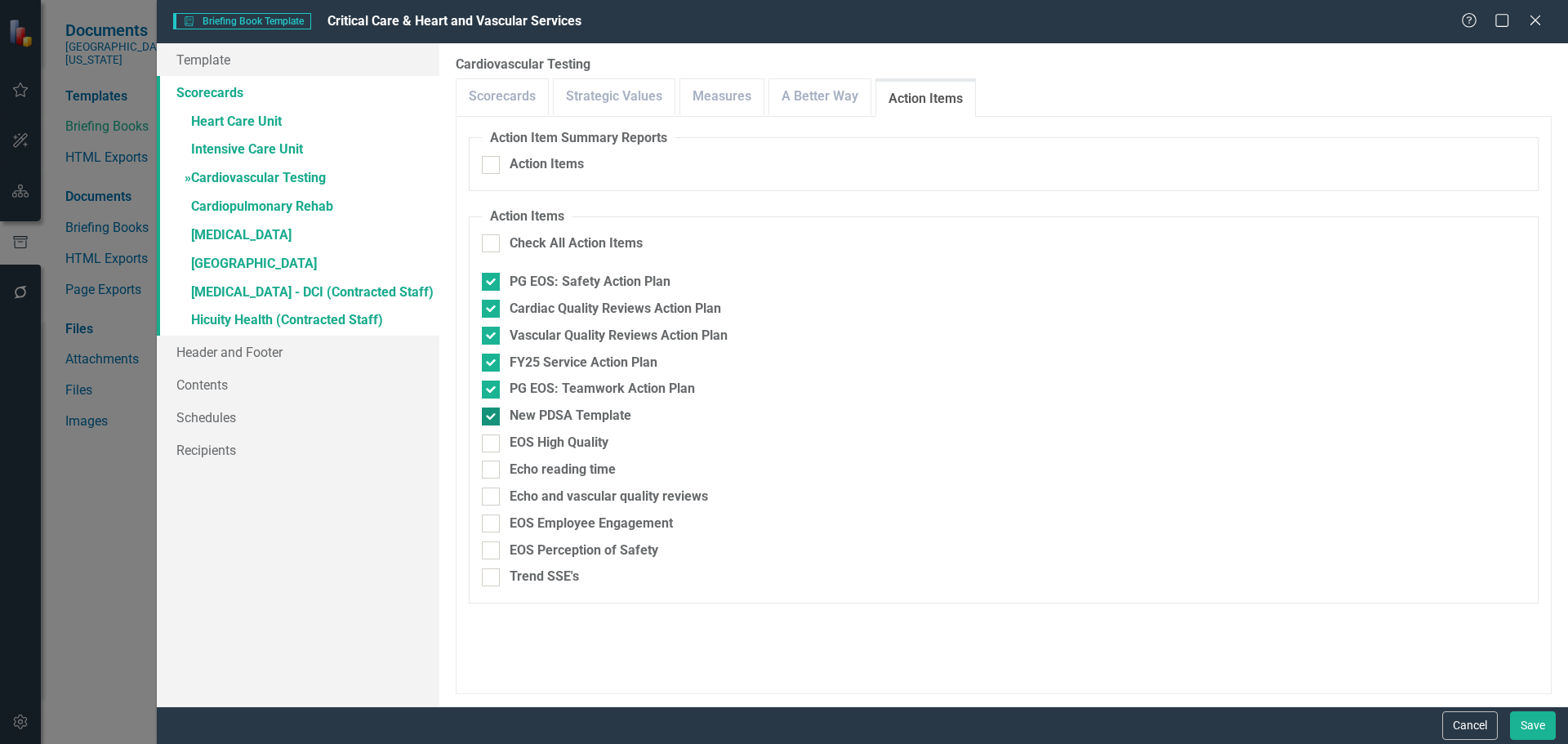
checkbox input "false"
click at [257, 210] on link "» Cardiopulmonary Rehab" at bounding box center [297, 208] width 282 height 29
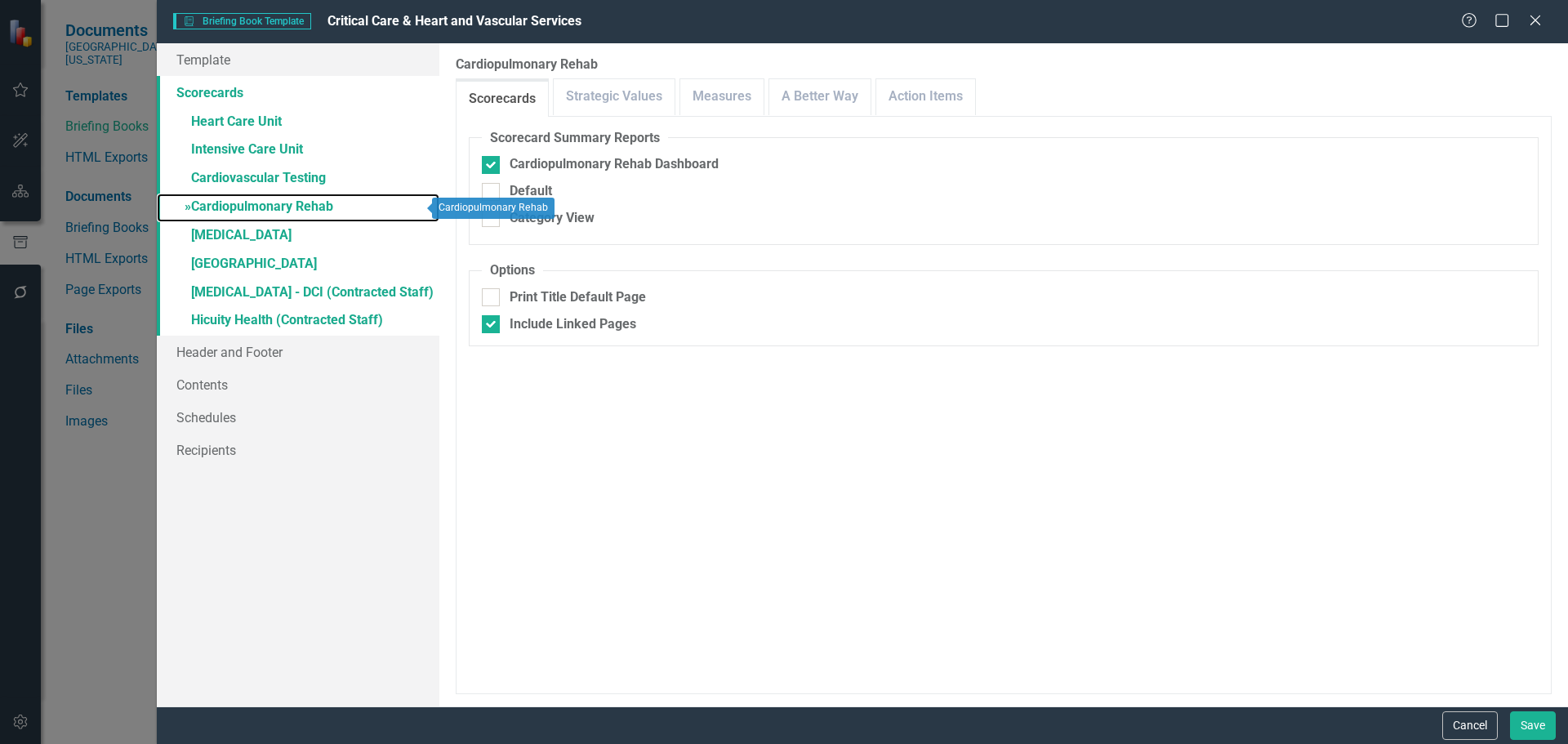
checkbox input "false"
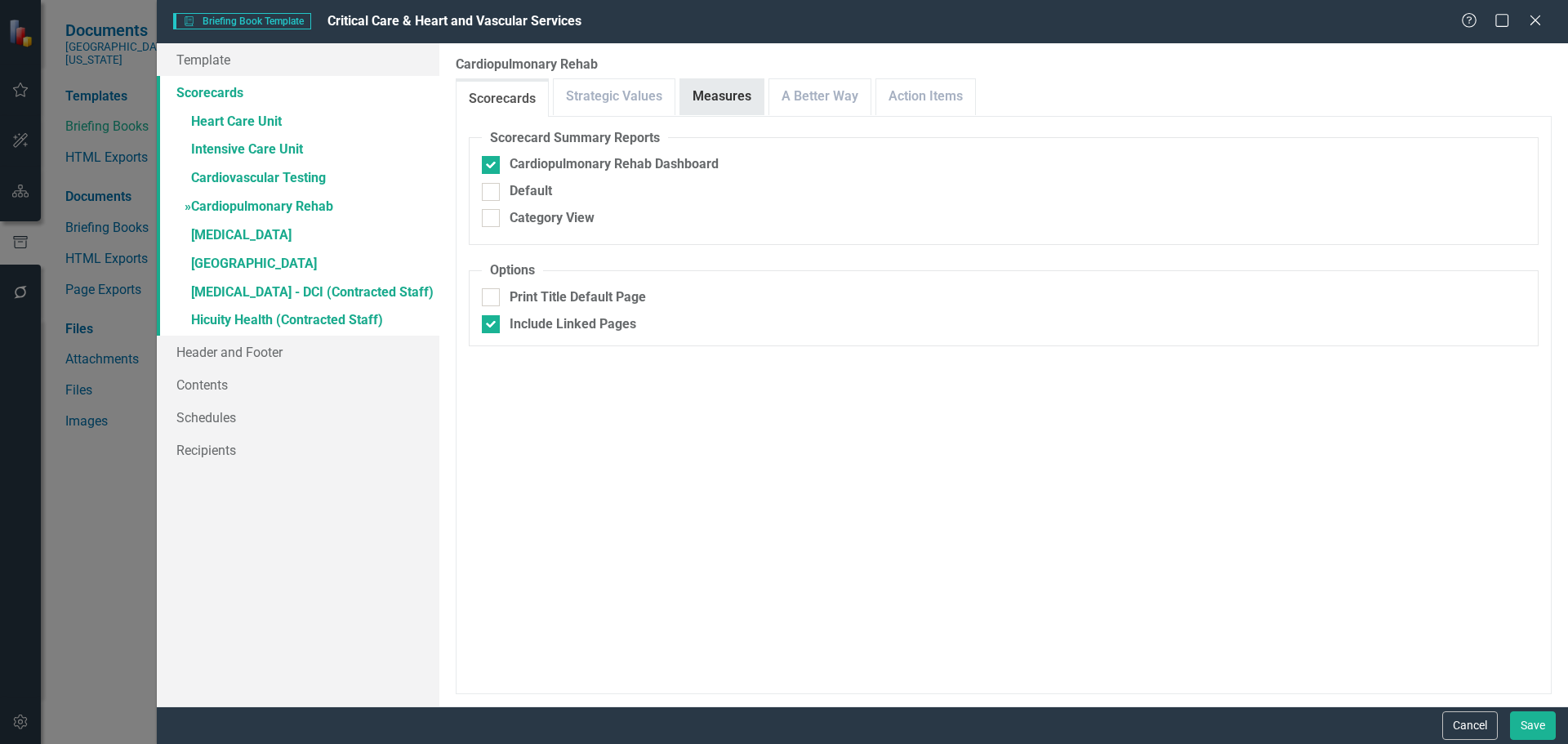
click at [727, 103] on link "Measures" at bounding box center [722, 97] width 83 height 35
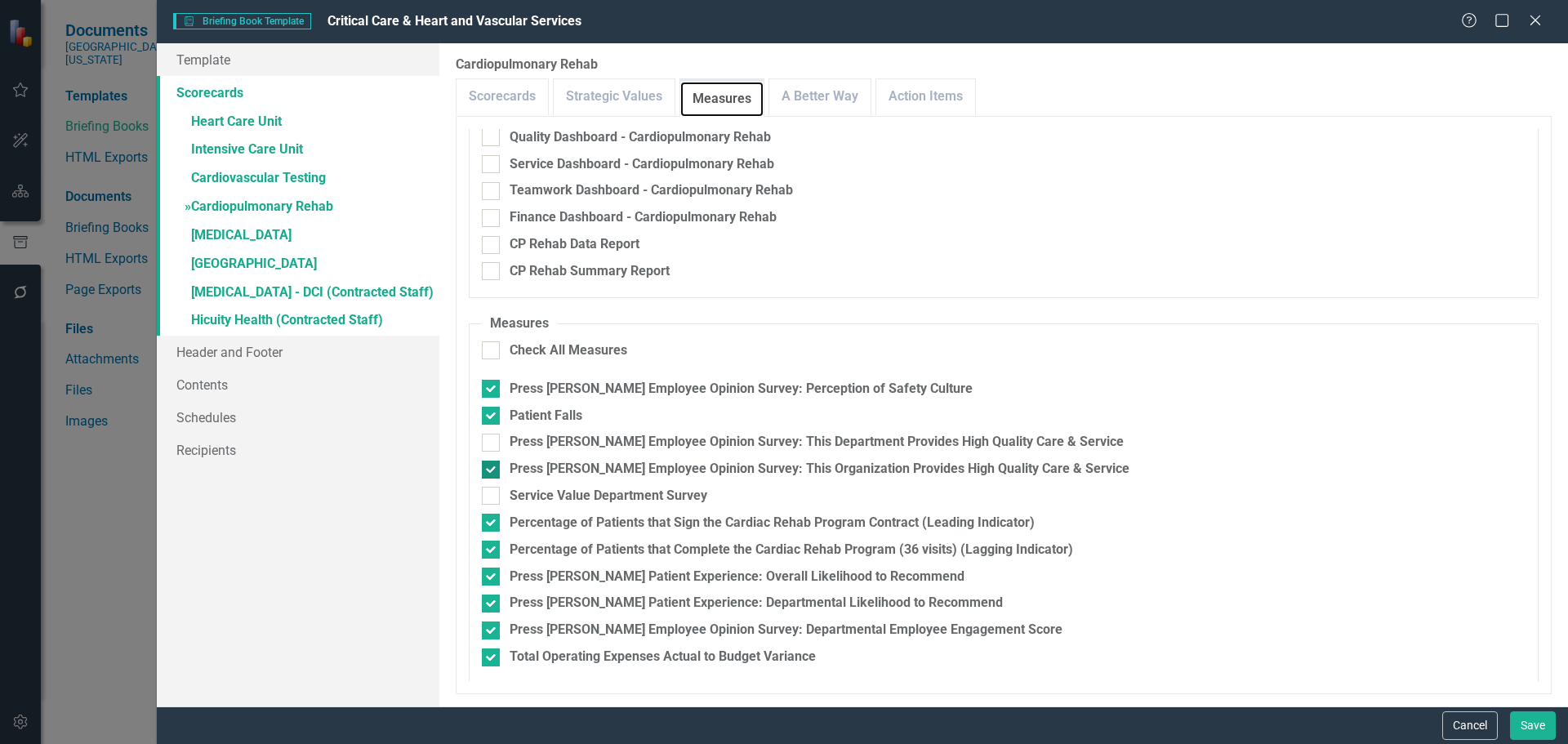
scroll to position [137, 0]
click at [490, 453] on fieldset "Measures Check All Measures Press Ganey Employee Opinion Survey: Perception of …" at bounding box center [1003, 496] width 1070 height 369
click at [493, 444] on div at bounding box center [490, 440] width 18 height 18
click at [493, 441] on input "Press [PERSON_NAME] Employee Opinion Survey: This Department Provides High Qual…" at bounding box center [486, 436] width 10 height 10
checkbox input "true"
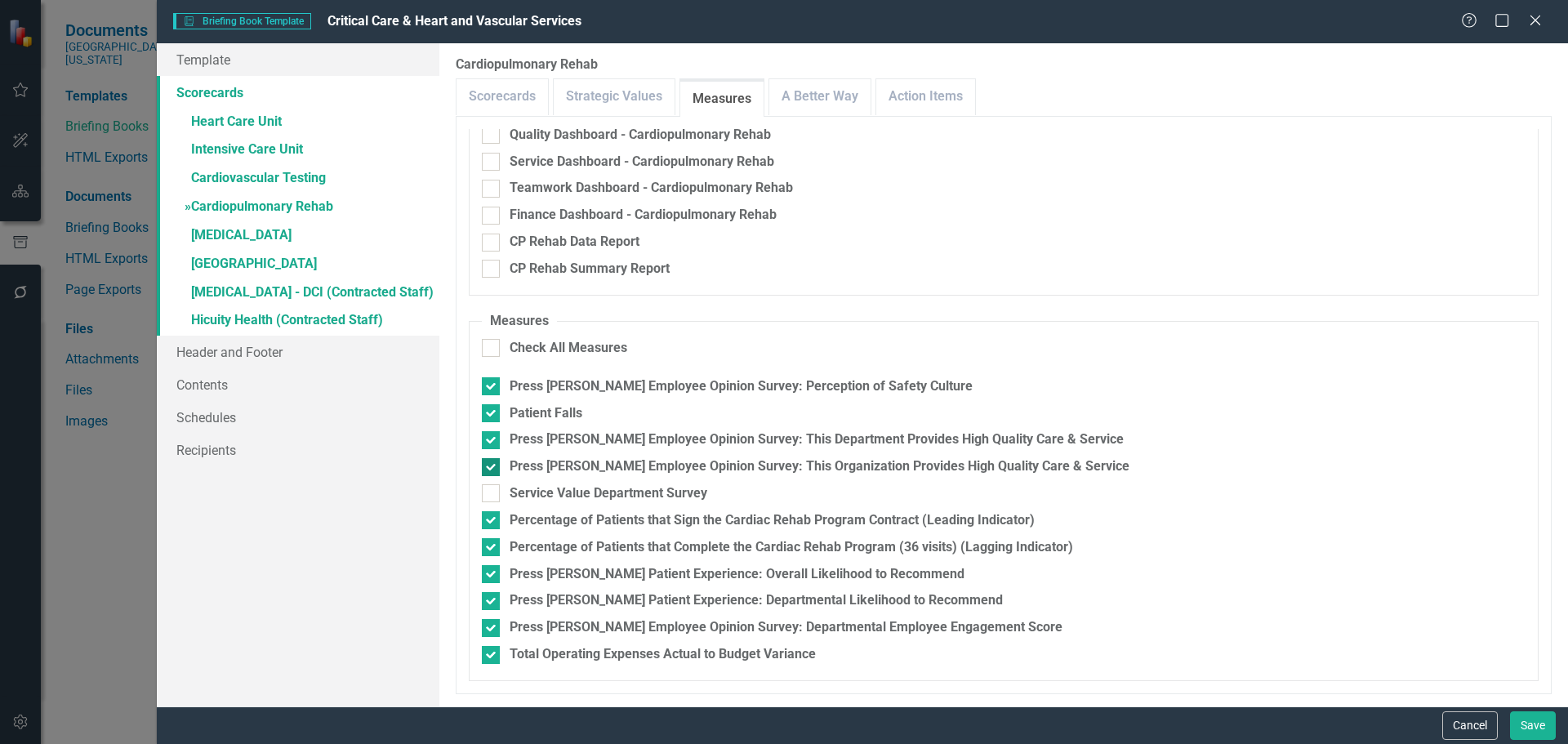
click at [494, 461] on div at bounding box center [490, 467] width 18 height 18
click at [493, 461] on input "Press [PERSON_NAME] Employee Opinion Survey: This Organization Provides High Qu…" at bounding box center [486, 463] width 10 height 10
checkbox input "false"
click at [493, 521] on div at bounding box center [490, 520] width 18 height 18
click at [493, 521] on input "Percentage of Patients that Sign the Cardiac Rehab Program Contract (Leading In…" at bounding box center [486, 516] width 10 height 10
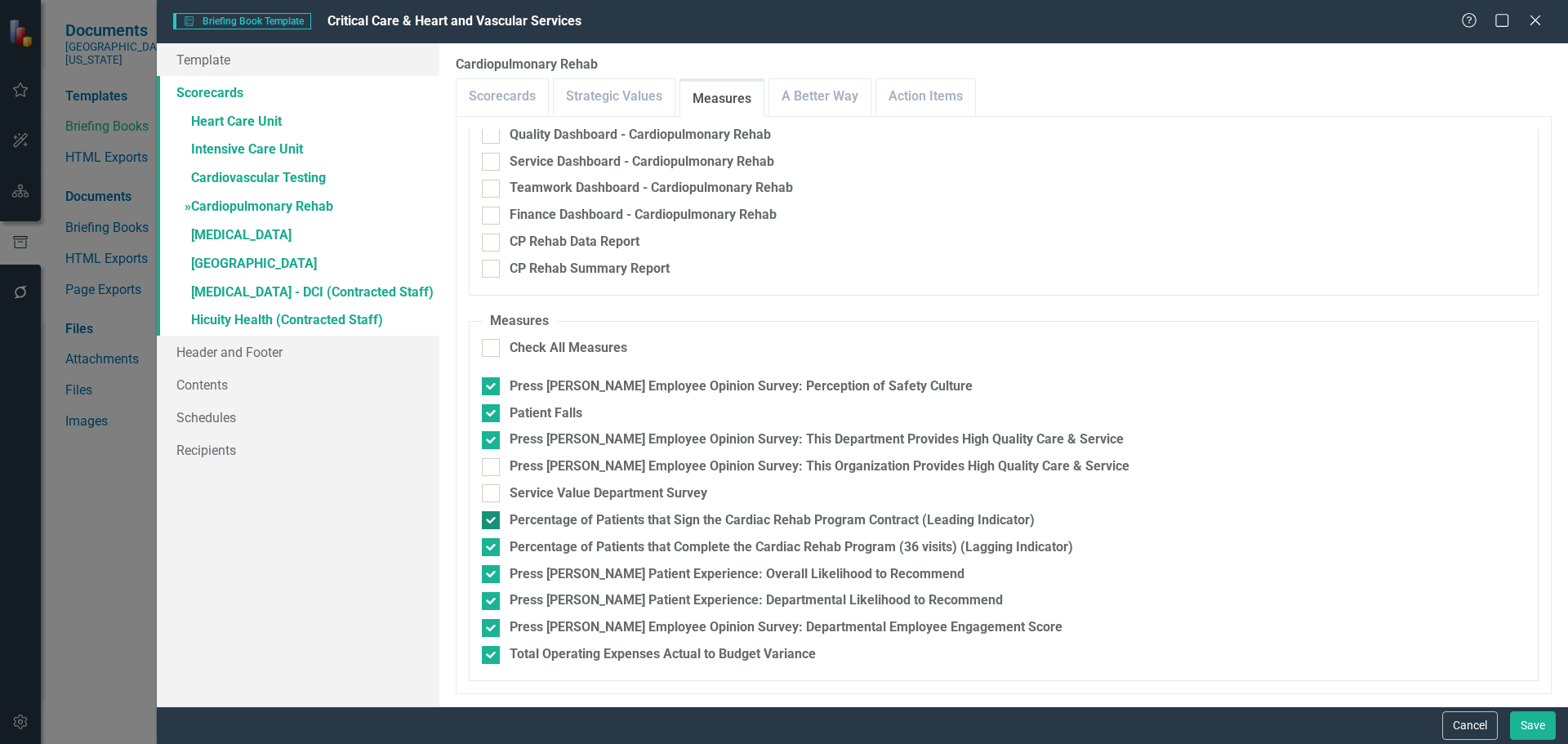
checkbox input "false"
click at [491, 548] on input "Percentage of Patients that Complete the Cardiac Rehab Program (36 visits) (Lag…" at bounding box center [486, 543] width 10 height 10
checkbox input "false"
click at [818, 105] on link "A Better Way" at bounding box center [819, 97] width 101 height 35
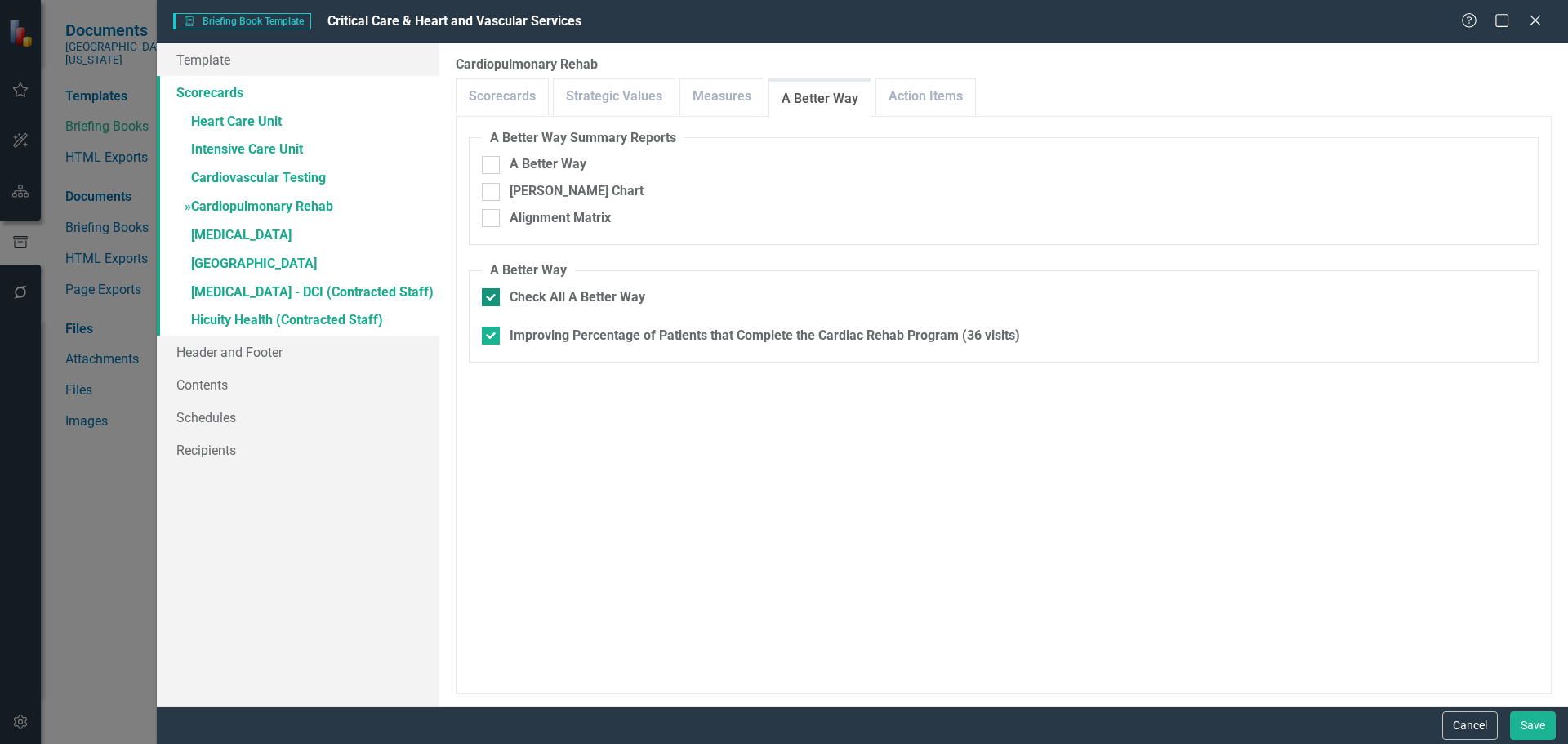
click at [491, 300] on div at bounding box center [490, 297] width 18 height 18
click at [491, 299] on input "Check All A Better Way" at bounding box center [486, 293] width 10 height 10
checkbox input "false"
click at [930, 81] on link "Action Items" at bounding box center [926, 97] width 99 height 35
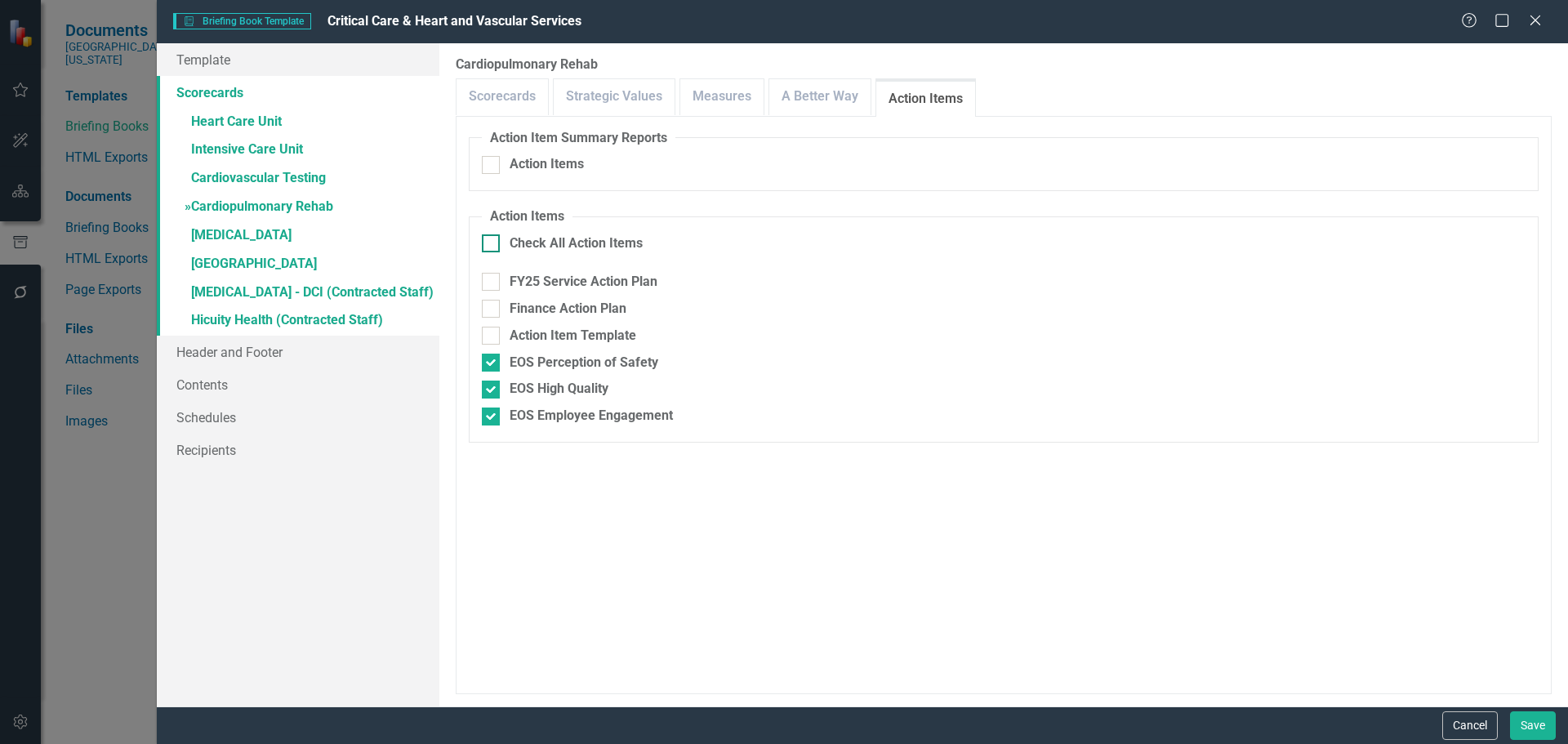
click at [489, 248] on div at bounding box center [490, 243] width 18 height 18
click at [489, 245] on input "Check All Action Items" at bounding box center [486, 239] width 10 height 10
checkbox input "true"
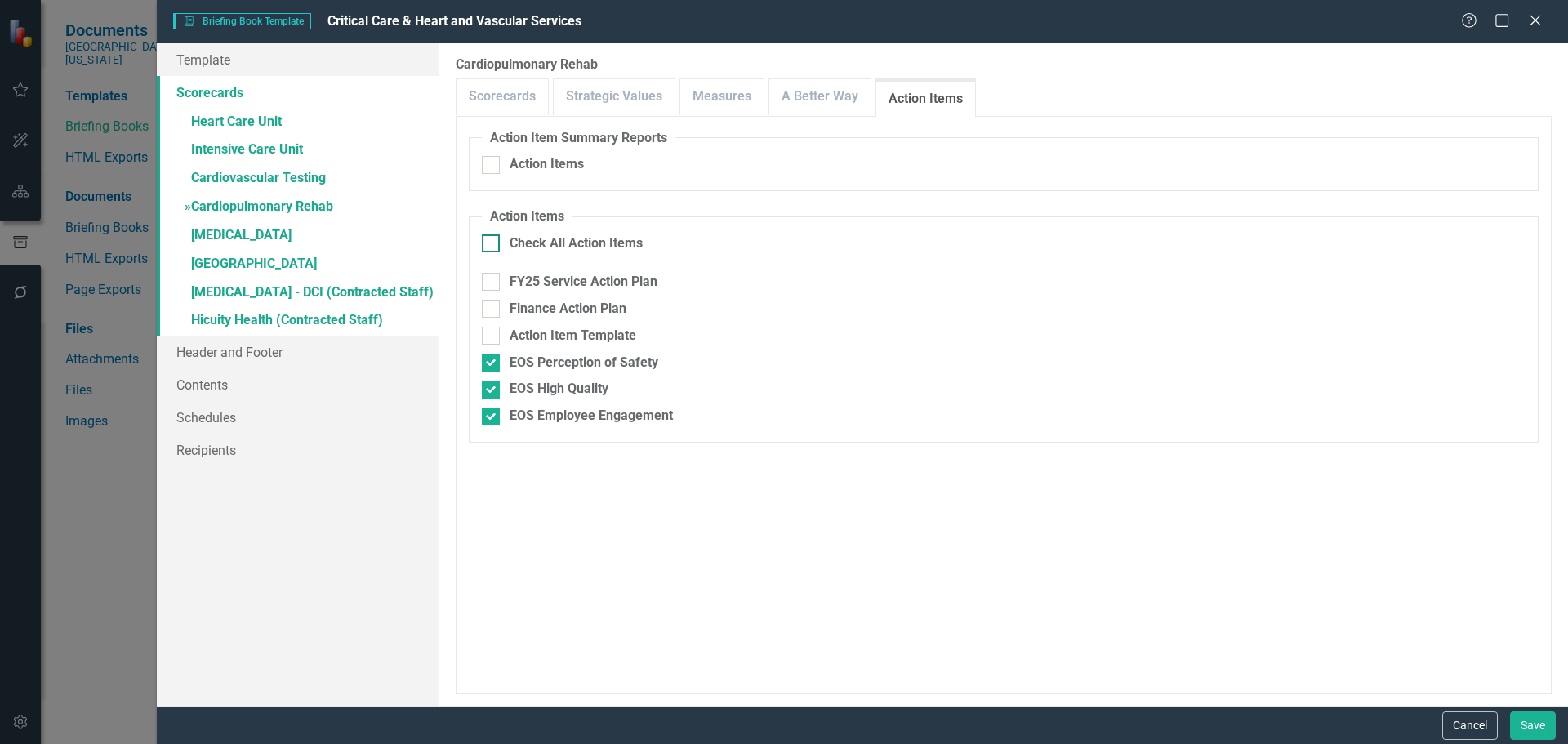
checkbox input "true"
click at [484, 369] on div at bounding box center [490, 362] width 18 height 18
click at [484, 364] on input "EOS Perception of Safety" at bounding box center [486, 358] width 10 height 10
checkbox input "false"
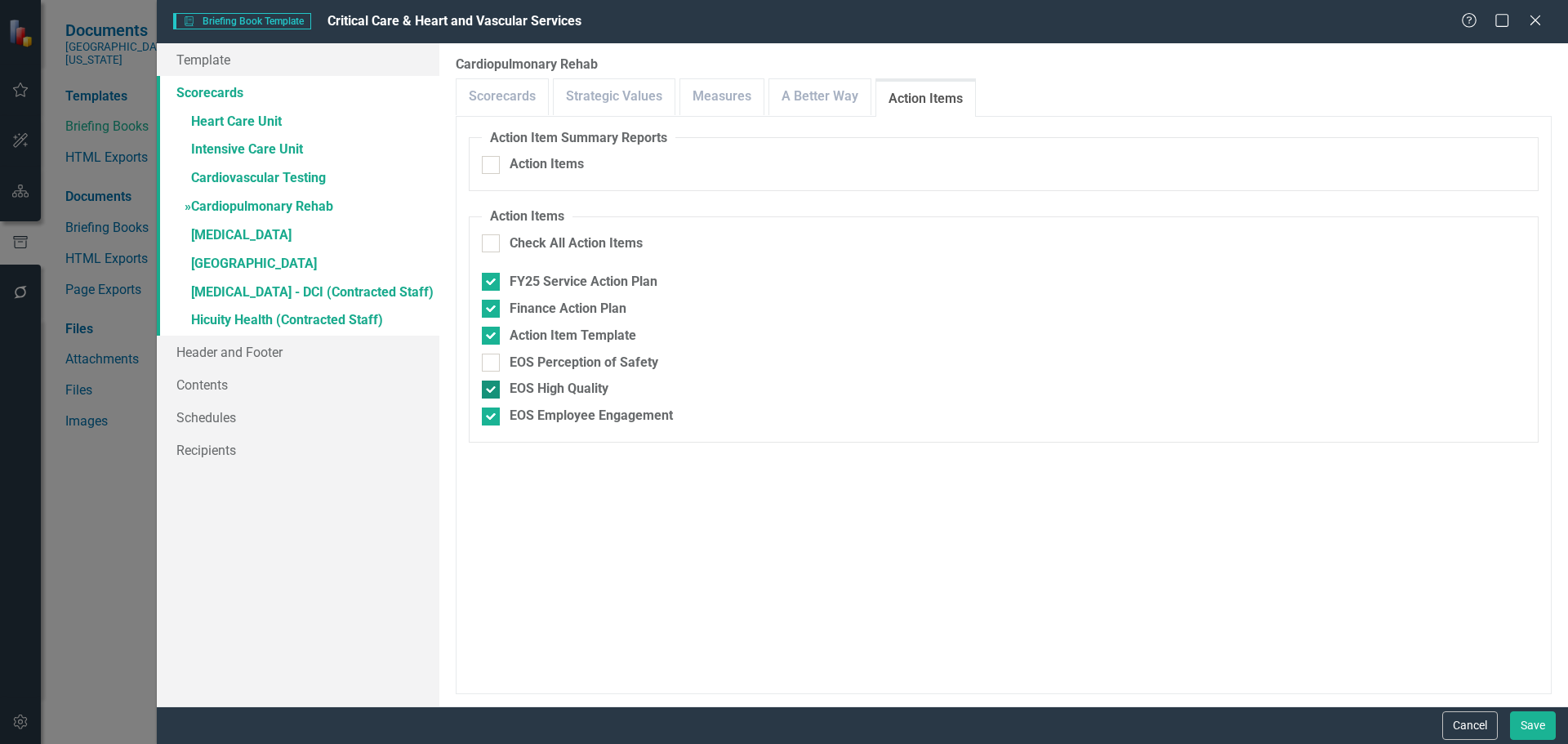
click at [483, 383] on input "EOS High Quality" at bounding box center [486, 386] width 10 height 10
checkbox input "false"
click at [490, 422] on div at bounding box center [490, 416] width 18 height 18
click at [490, 418] on input "EOS Employee Engagement" at bounding box center [486, 413] width 10 height 10
checkbox input "false"
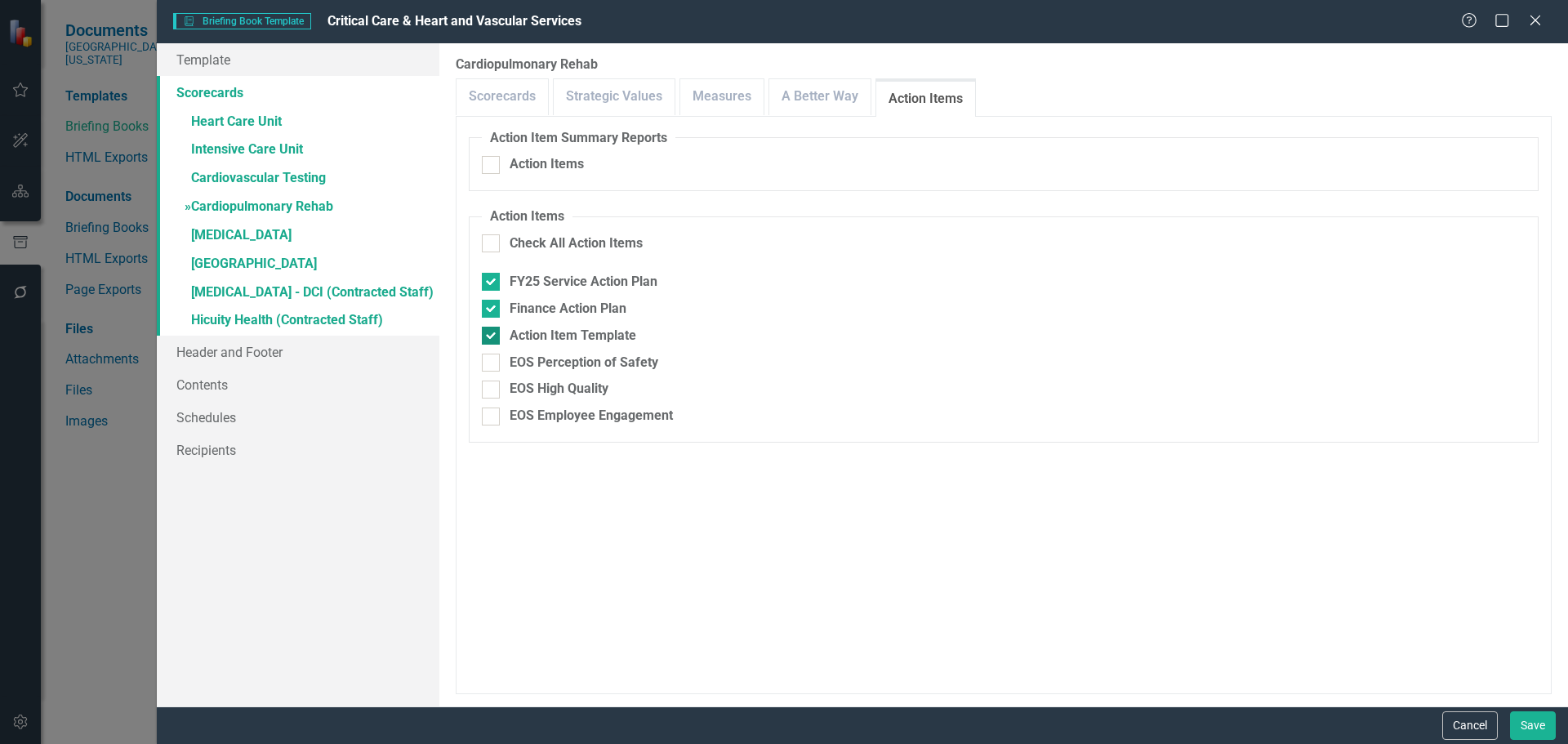
click at [491, 337] on input "Action Item Template" at bounding box center [486, 331] width 10 height 10
checkbox input "false"
click at [235, 244] on link "» [MEDICAL_DATA]" at bounding box center [297, 237] width 282 height 29
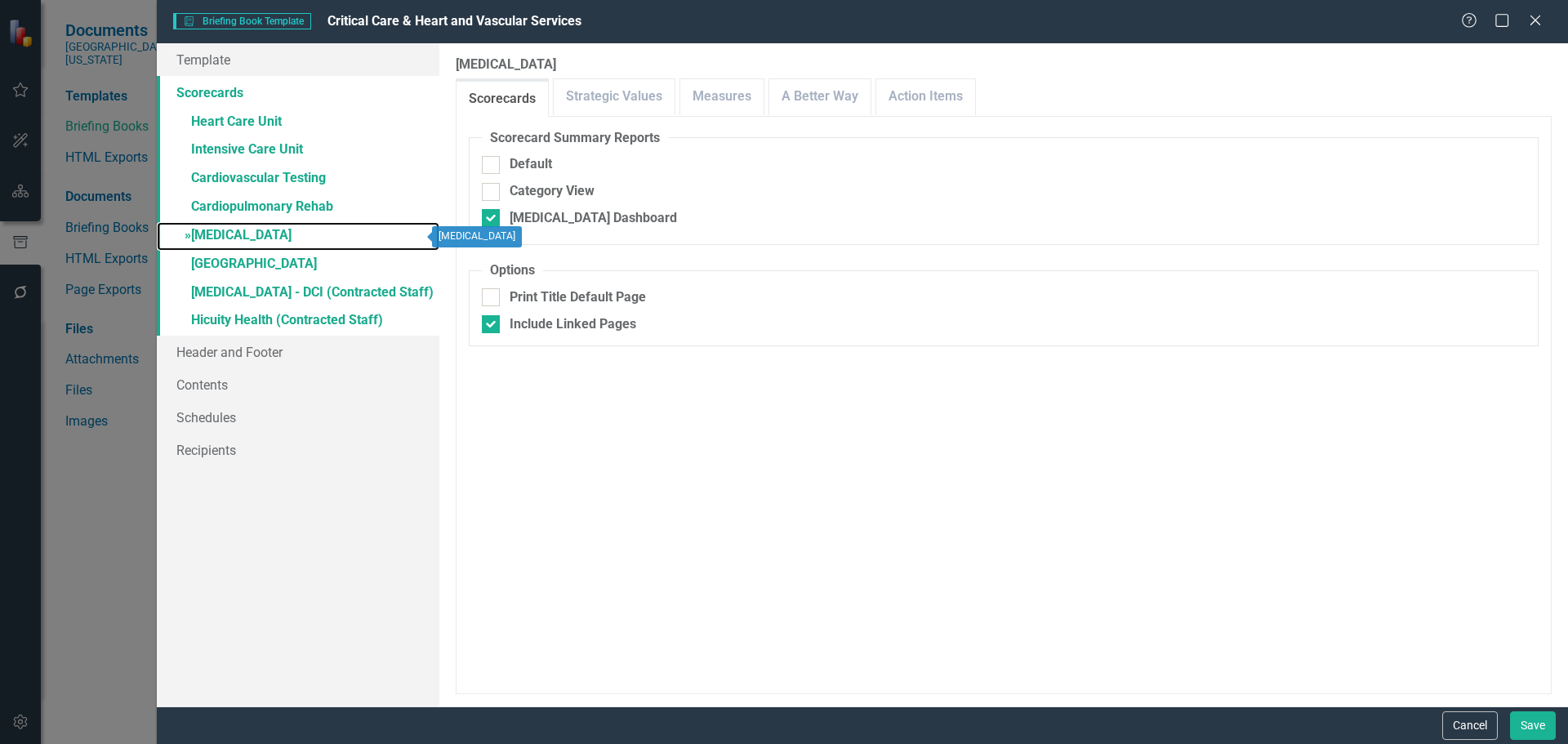
checkbox input "false"
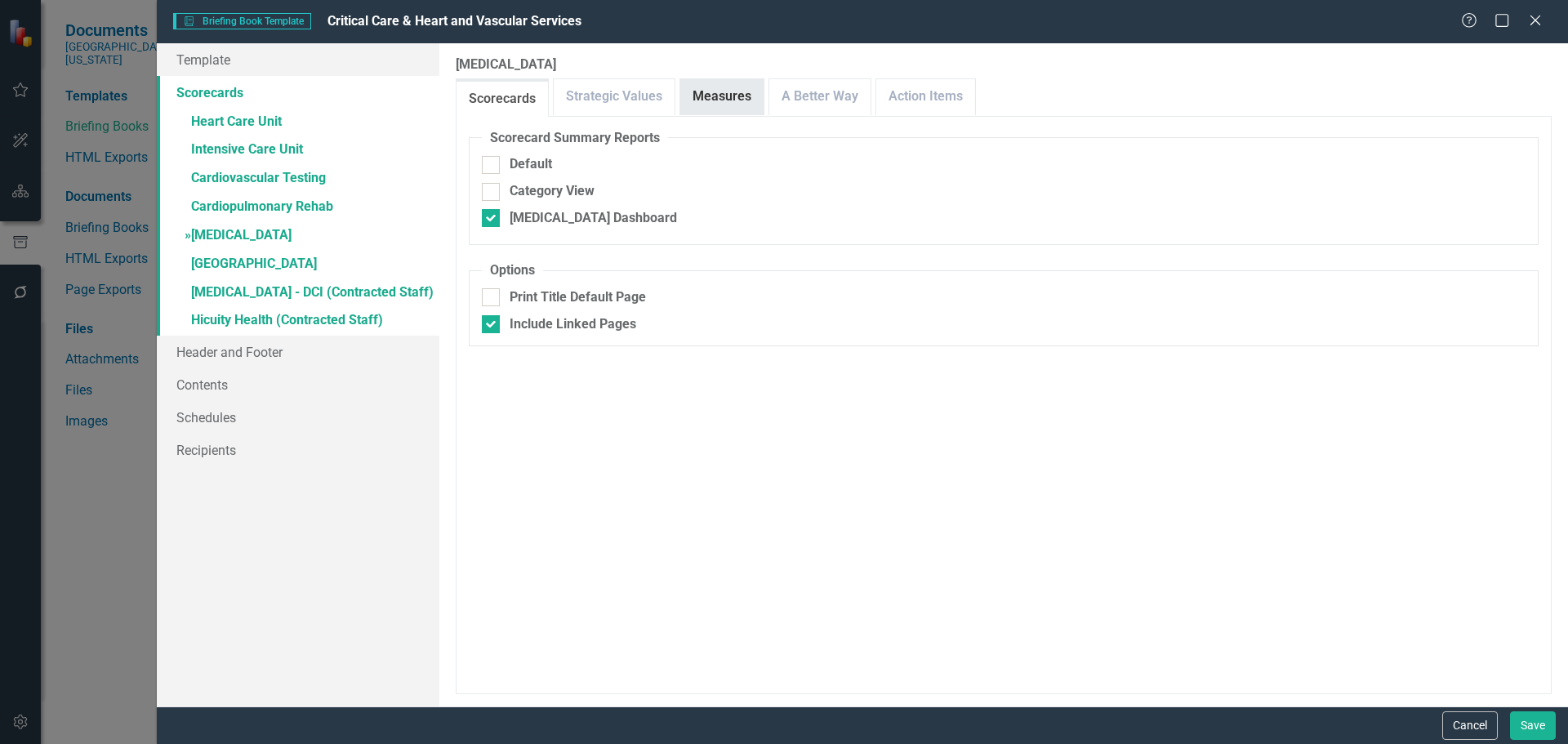
click at [729, 88] on link "Measures" at bounding box center [722, 97] width 83 height 35
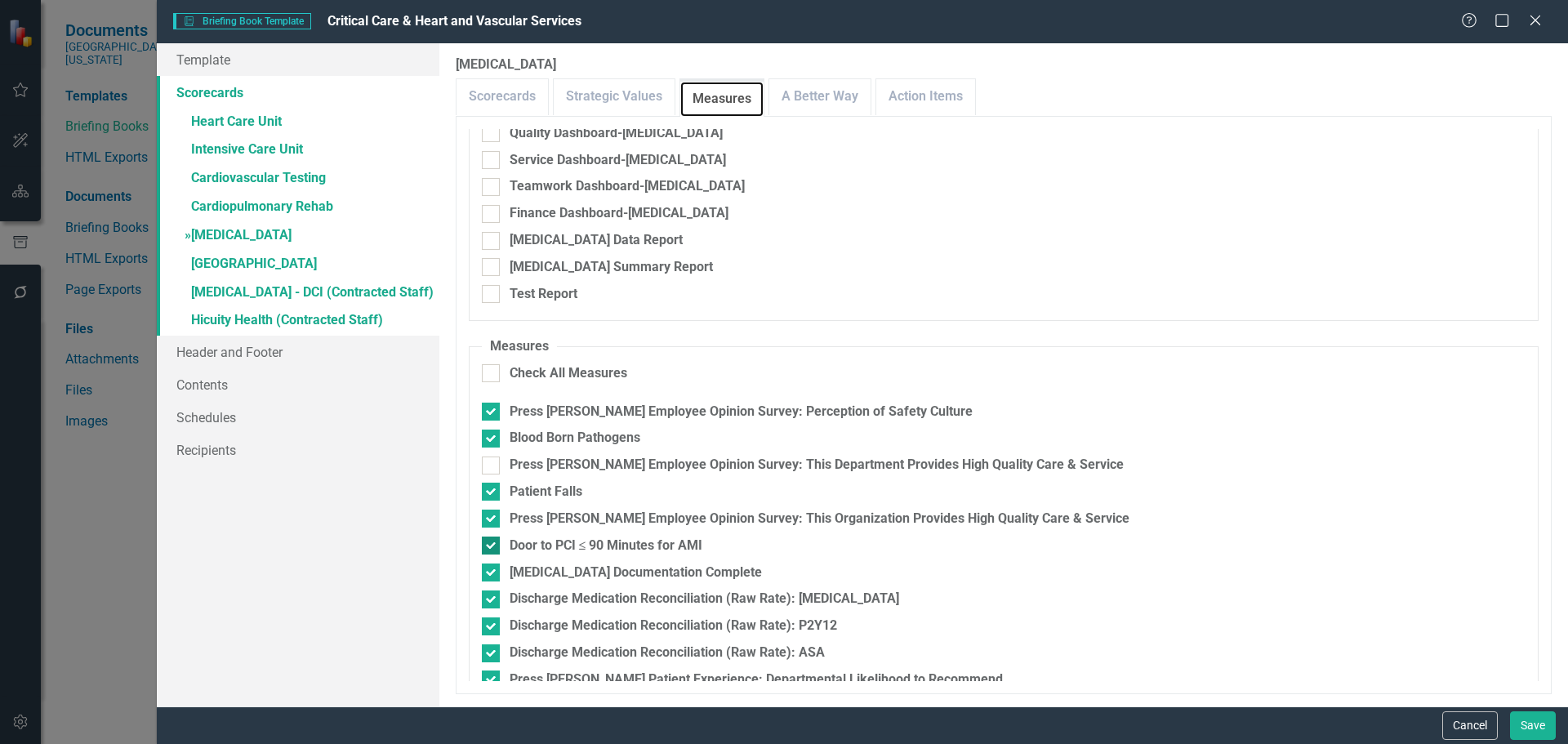
scroll to position [163, 0]
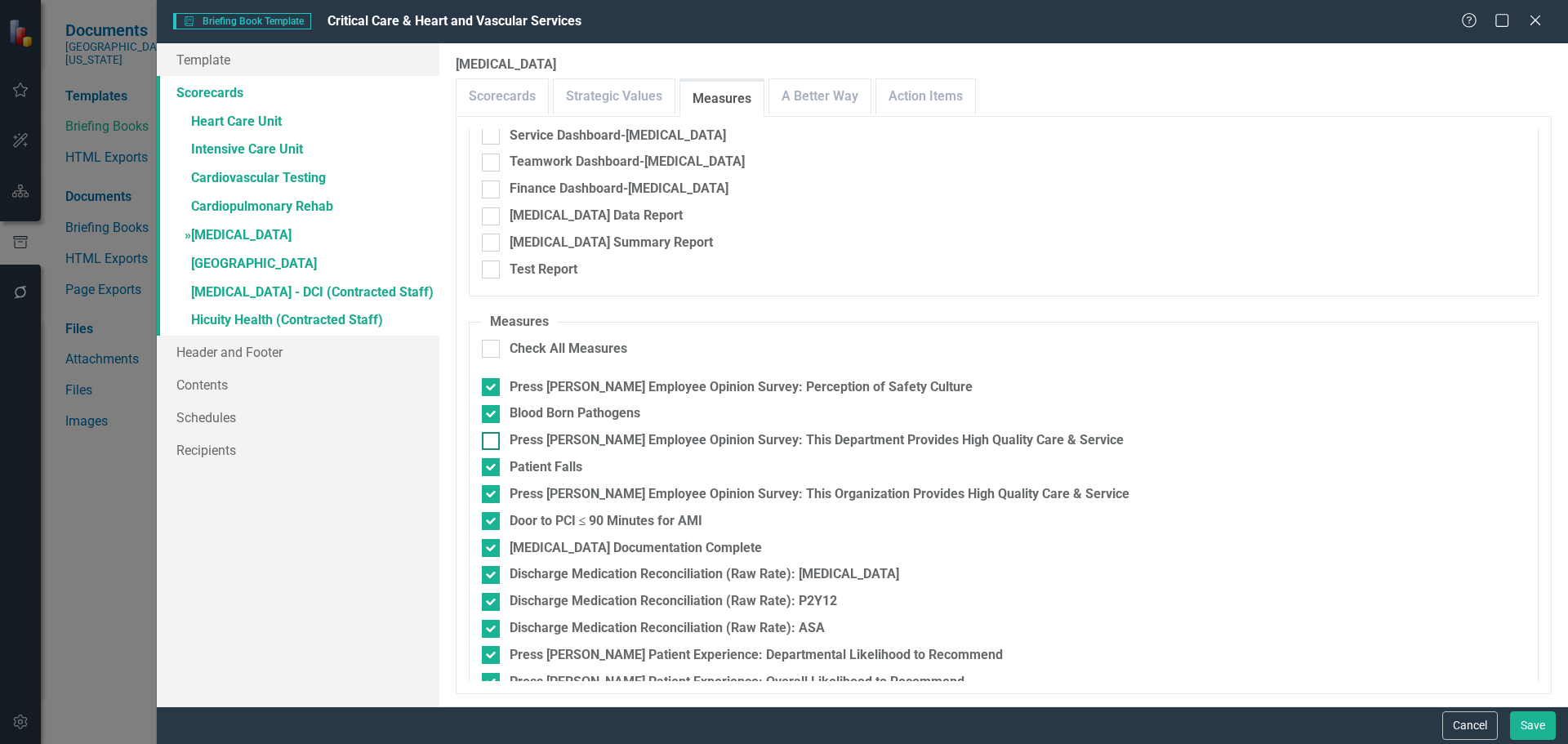
click at [481, 441] on input "Press [PERSON_NAME] Employee Opinion Survey: This Department Provides High Qual…" at bounding box center [486, 437] width 10 height 10
checkbox input "true"
click at [484, 488] on input "Press [PERSON_NAME] Employee Opinion Survey: This Organization Provides High Qu…" at bounding box center [486, 490] width 10 height 10
checkbox input "false"
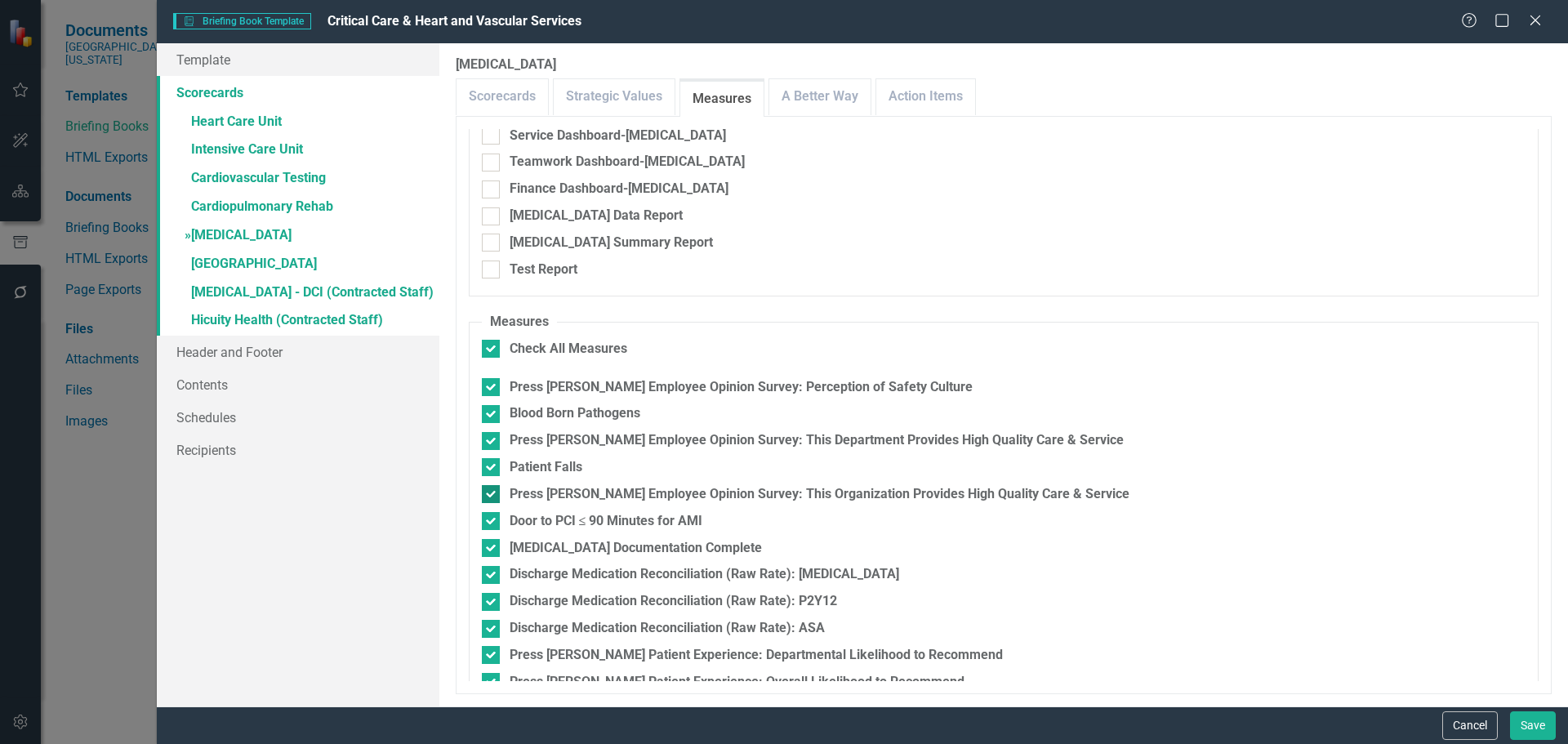
checkbox input "false"
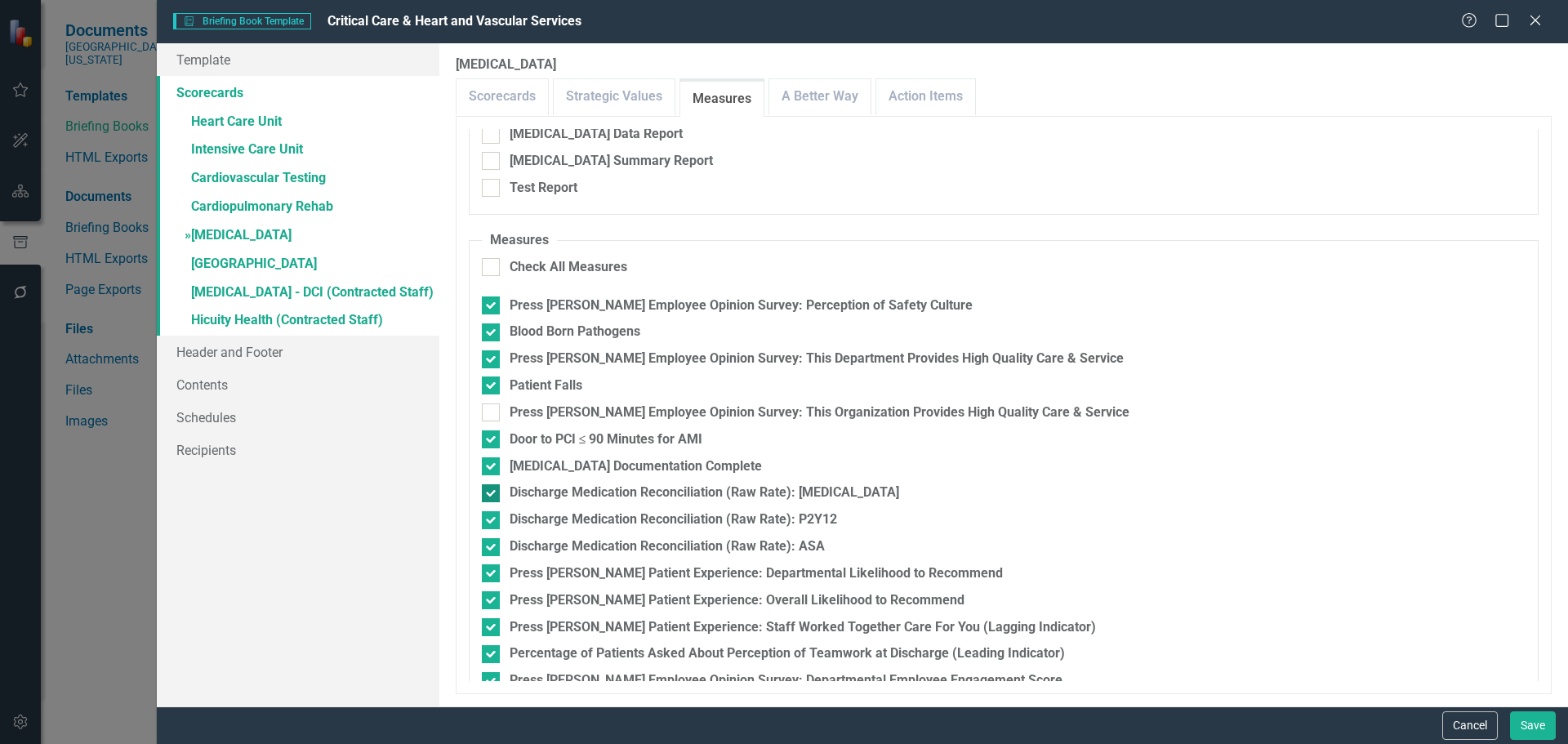
scroll to position [298, 0]
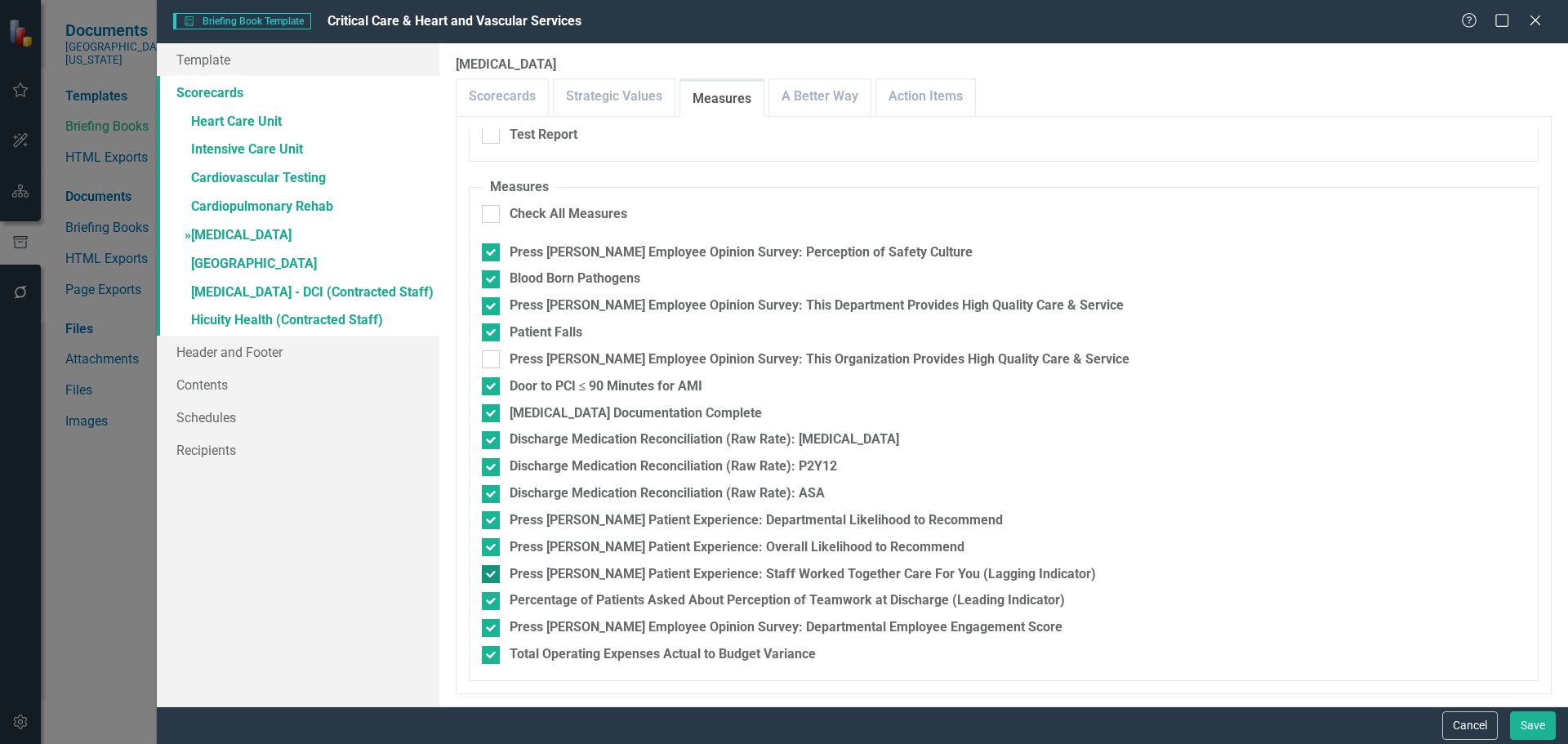
click at [485, 582] on div at bounding box center [490, 574] width 18 height 18
click at [485, 575] on input "Press [PERSON_NAME] Patient Experience: Staff Worked Together Care For You (Lag…" at bounding box center [486, 570] width 10 height 10
checkbox input "false"
click at [483, 602] on input "Percentage of Patients Asked About Perception of Teamwork at Discharge (Leading…" at bounding box center [486, 597] width 10 height 10
checkbox input "false"
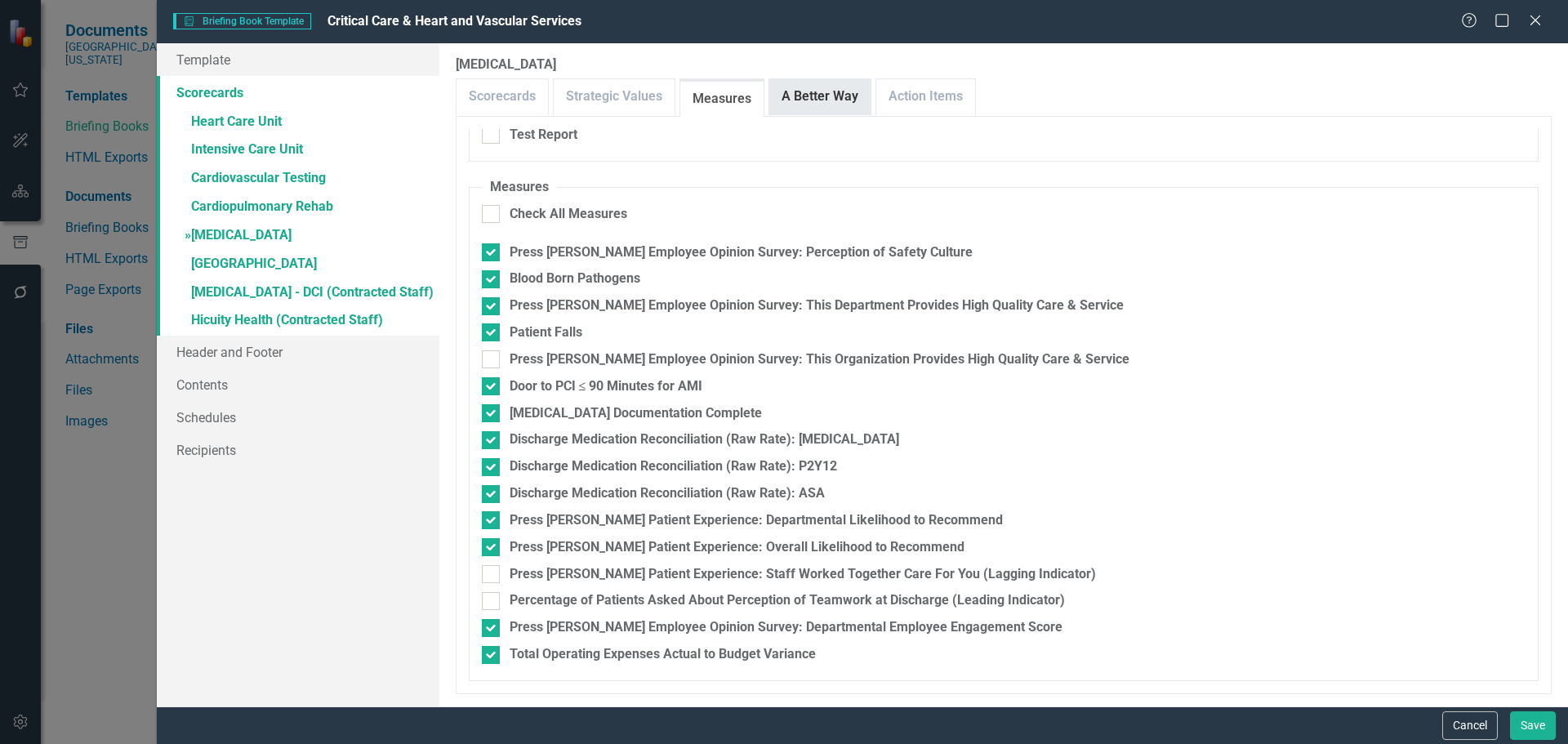
click at [840, 97] on link "A Better Way" at bounding box center [819, 97] width 101 height 35
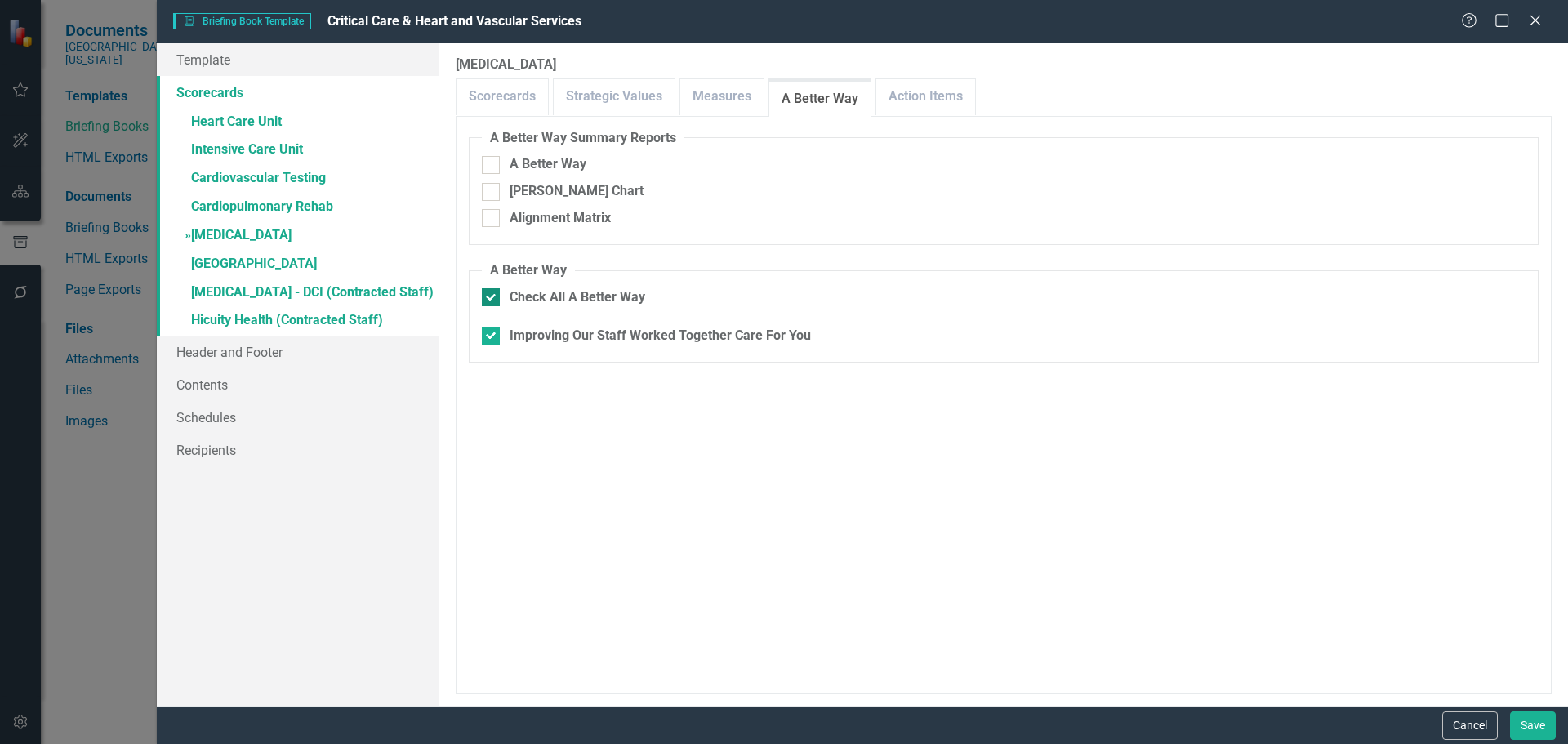
click at [493, 304] on div at bounding box center [490, 297] width 18 height 18
click at [493, 299] on input "Check All A Better Way" at bounding box center [486, 293] width 10 height 10
checkbox input "false"
click at [922, 102] on link "Action Items" at bounding box center [926, 97] width 99 height 35
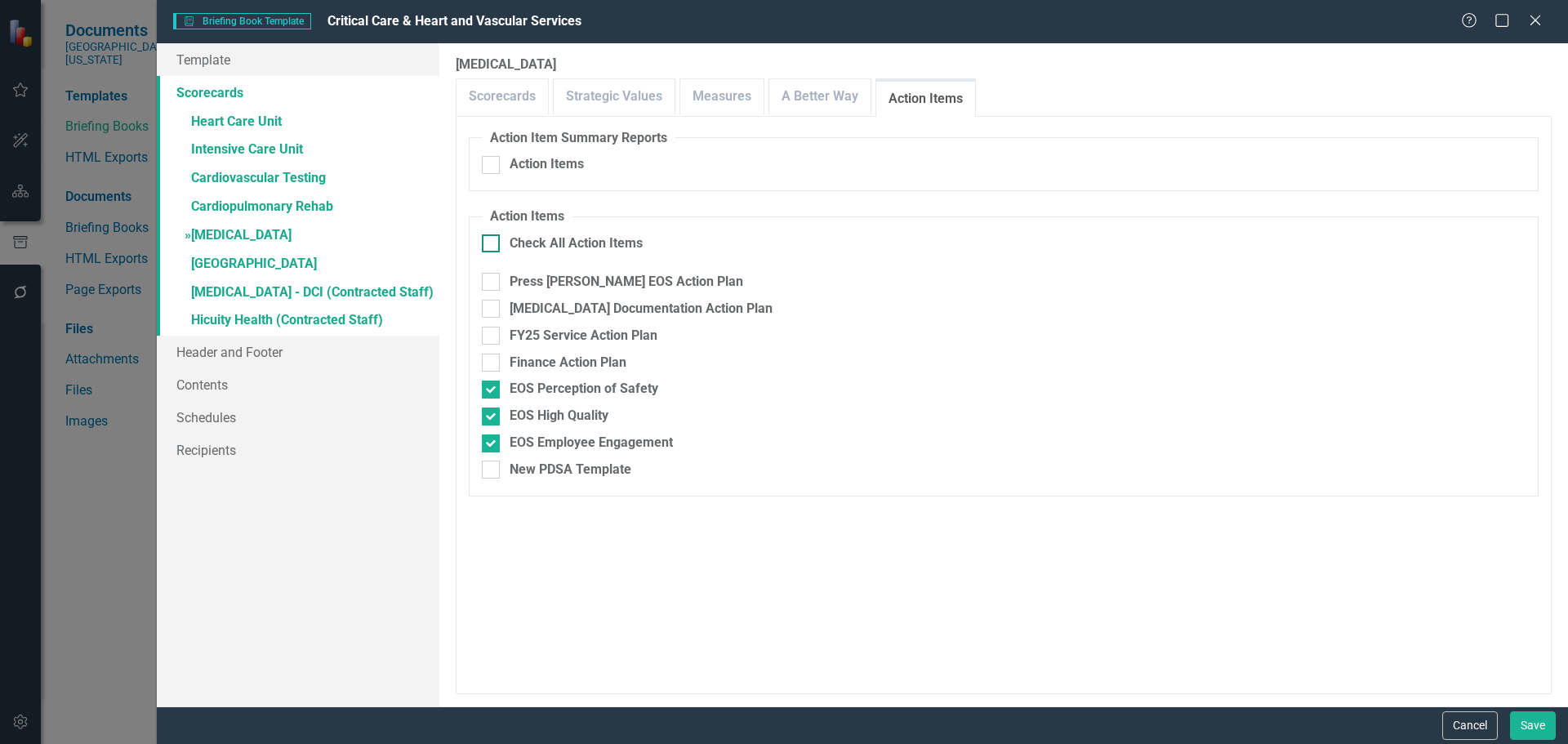
click at [491, 248] on div at bounding box center [490, 243] width 18 height 18
click at [491, 245] on input "Check All Action Items" at bounding box center [486, 239] width 10 height 10
checkbox input "true"
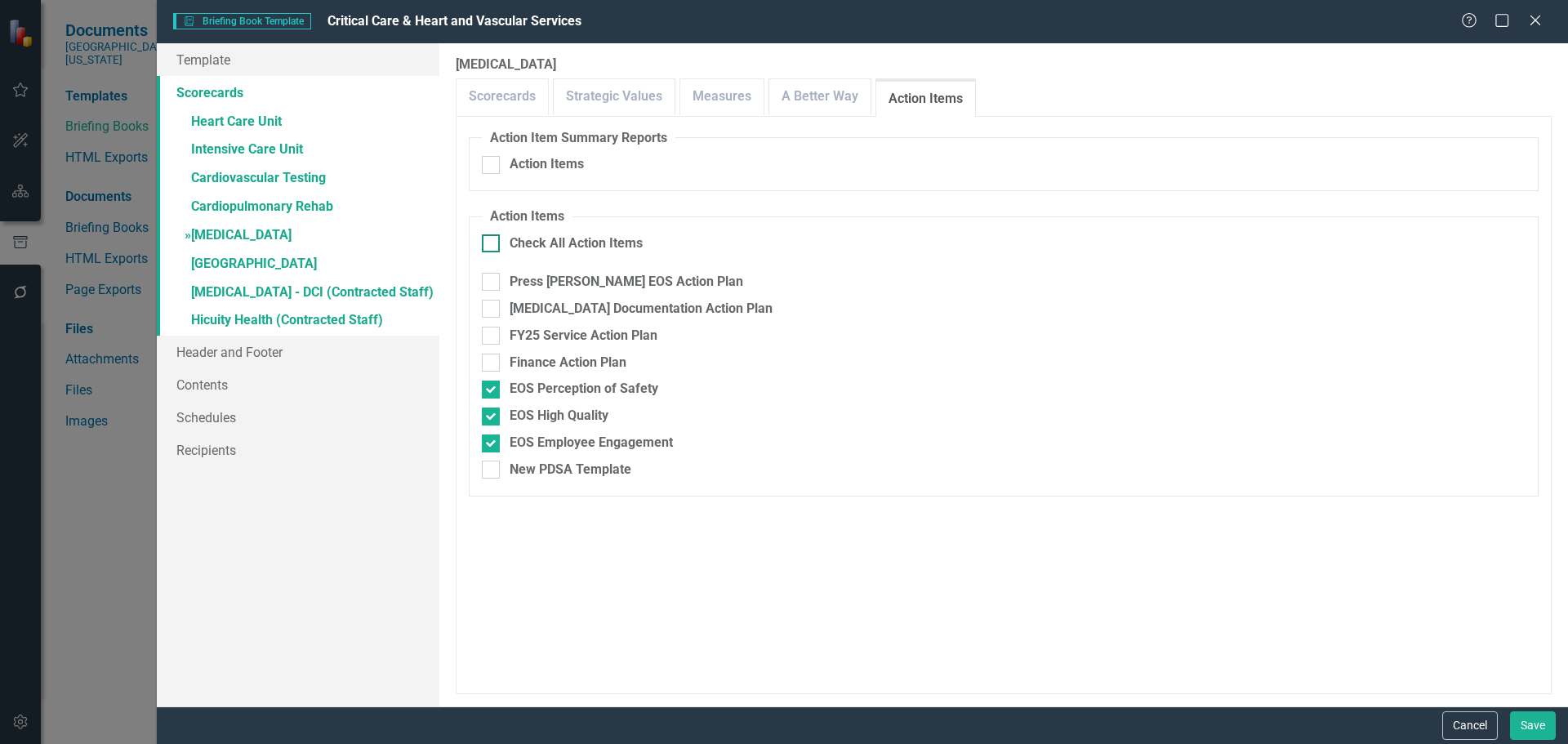
checkbox input "true"
click at [493, 389] on div at bounding box center [490, 389] width 18 height 18
click at [493, 389] on input "EOS Perception of Safety" at bounding box center [486, 386] width 10 height 10
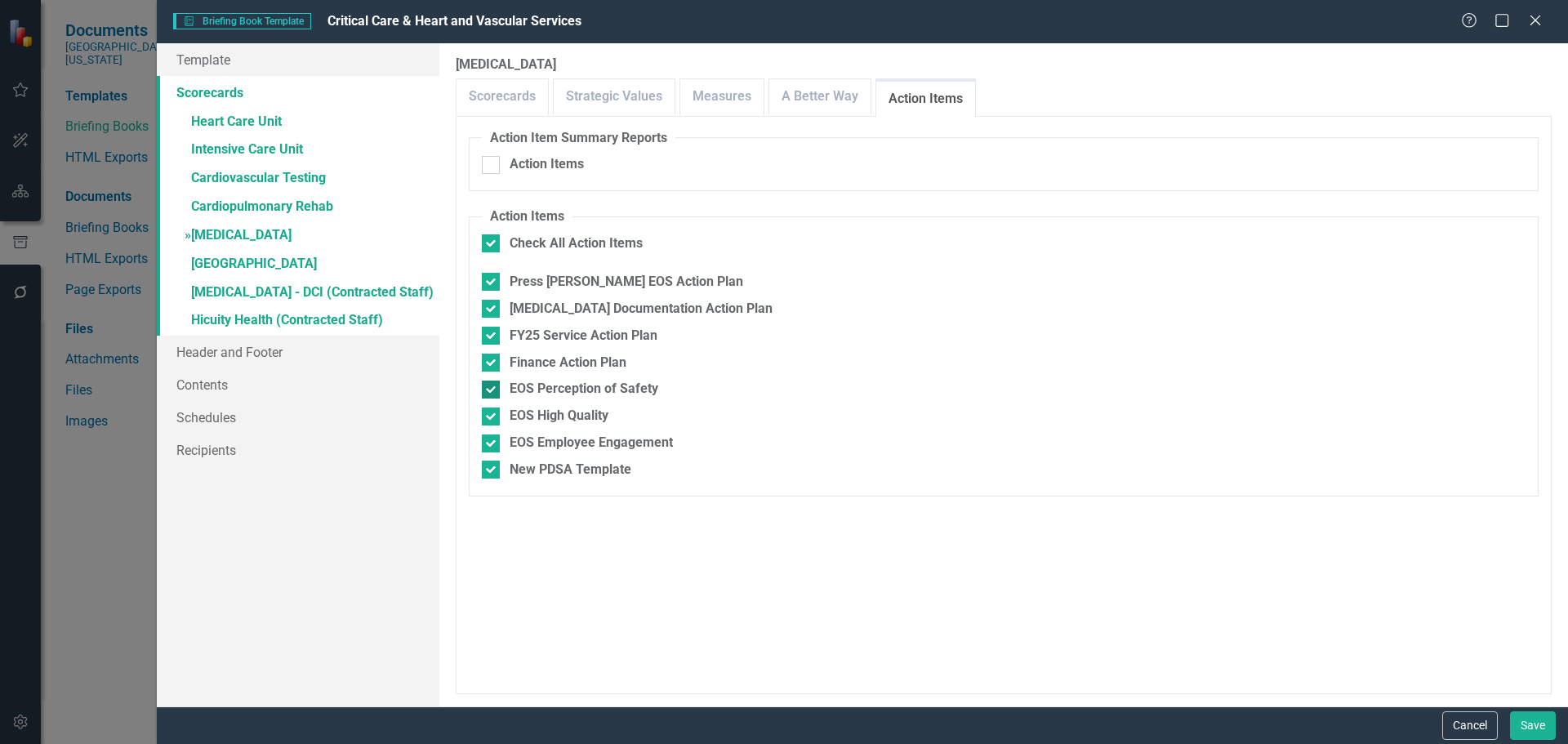
checkbox input "false"
click at [487, 422] on div at bounding box center [490, 416] width 18 height 18
click at [487, 418] on input "EOS High Quality" at bounding box center [486, 413] width 10 height 10
checkbox input "false"
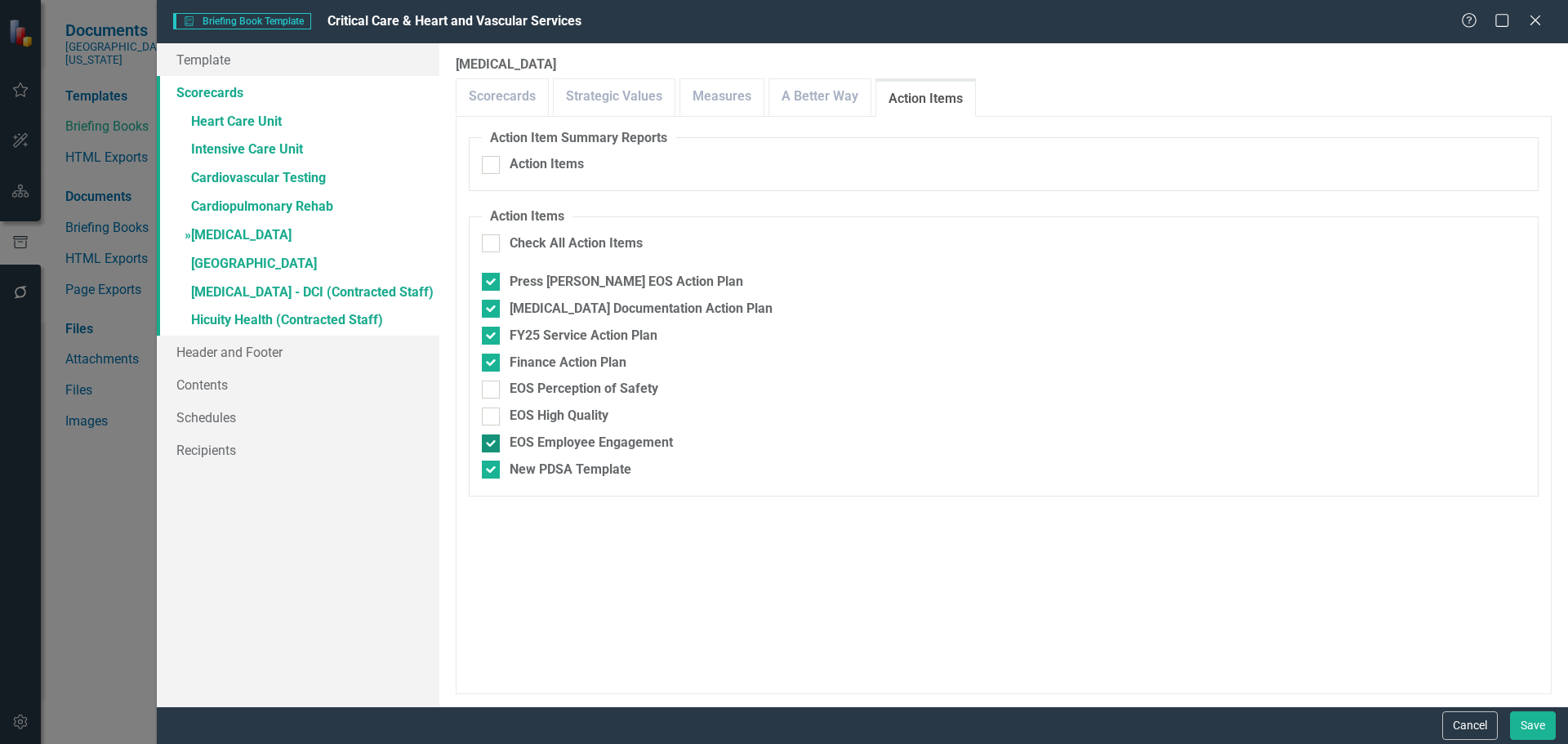
click at [488, 448] on div at bounding box center [490, 443] width 18 height 18
click at [488, 445] on input "EOS Employee Engagement" at bounding box center [486, 440] width 10 height 10
checkbox input "false"
click at [493, 481] on fieldset "Action Items Check All Action Items Press Ganey EOS Action Plan Perioperative D…" at bounding box center [1003, 352] width 1070 height 289
click at [489, 467] on input "New PDSA Template" at bounding box center [486, 466] width 10 height 10
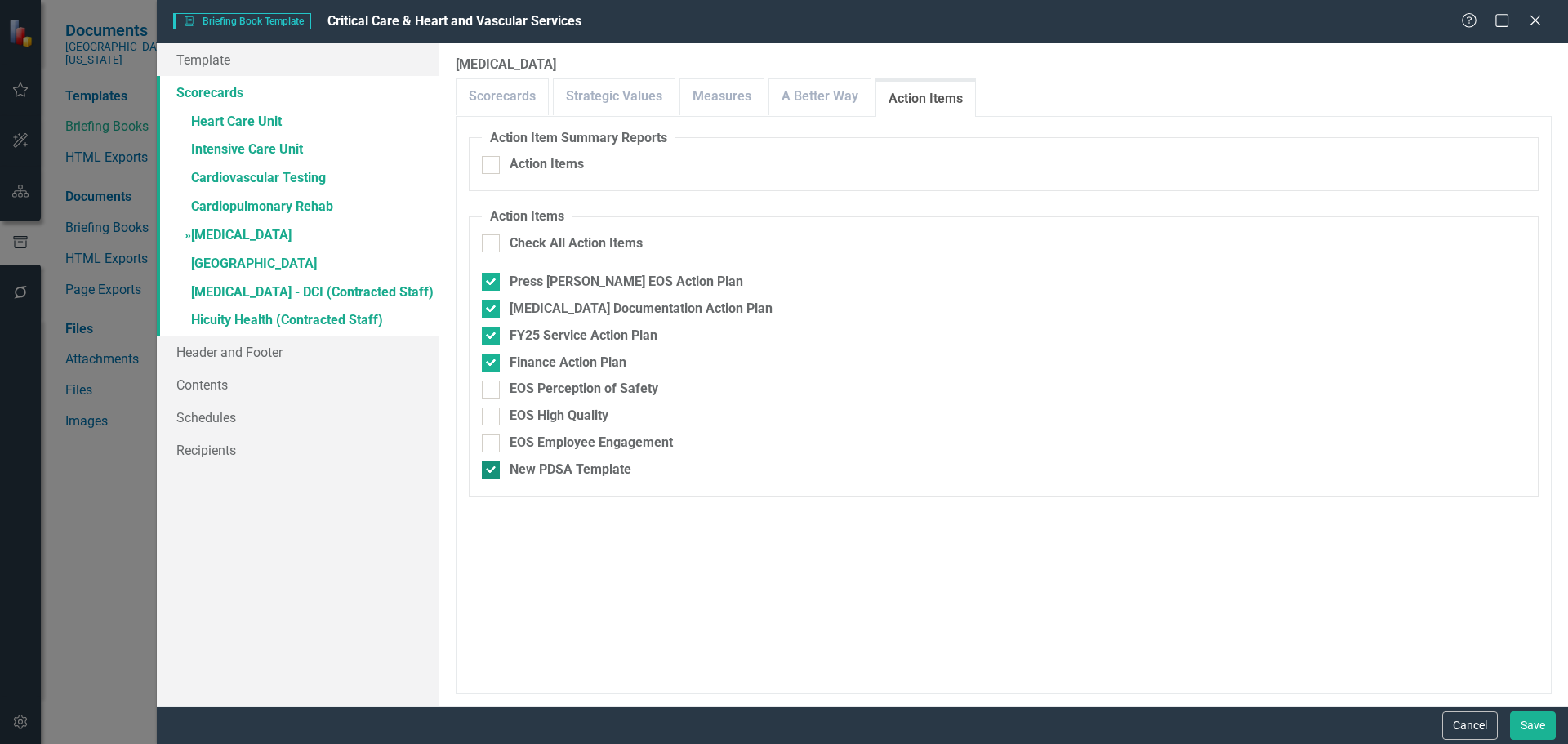
checkbox input "false"
click at [230, 256] on link "» [GEOGRAPHIC_DATA]" at bounding box center [297, 264] width 282 height 29
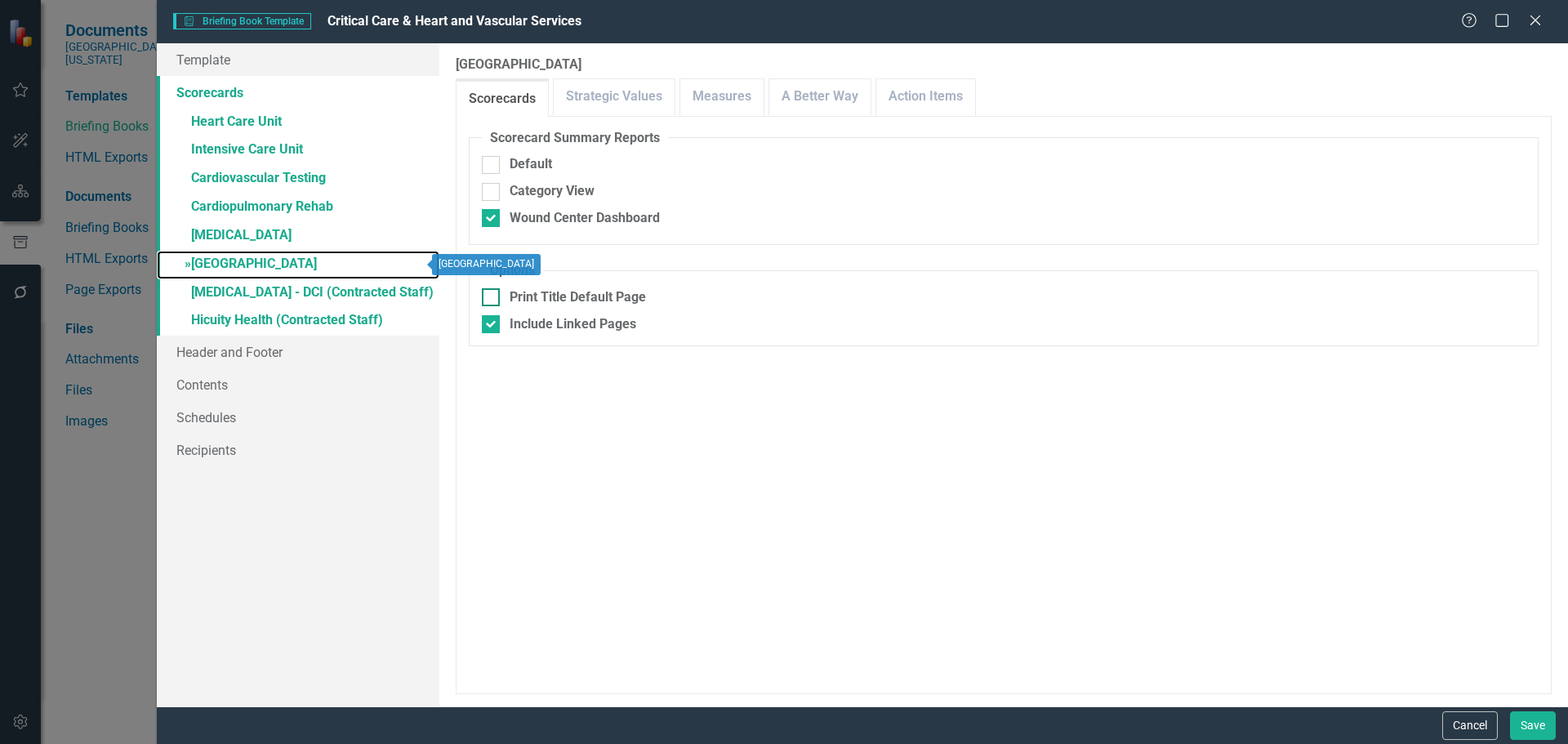
checkbox input "false"
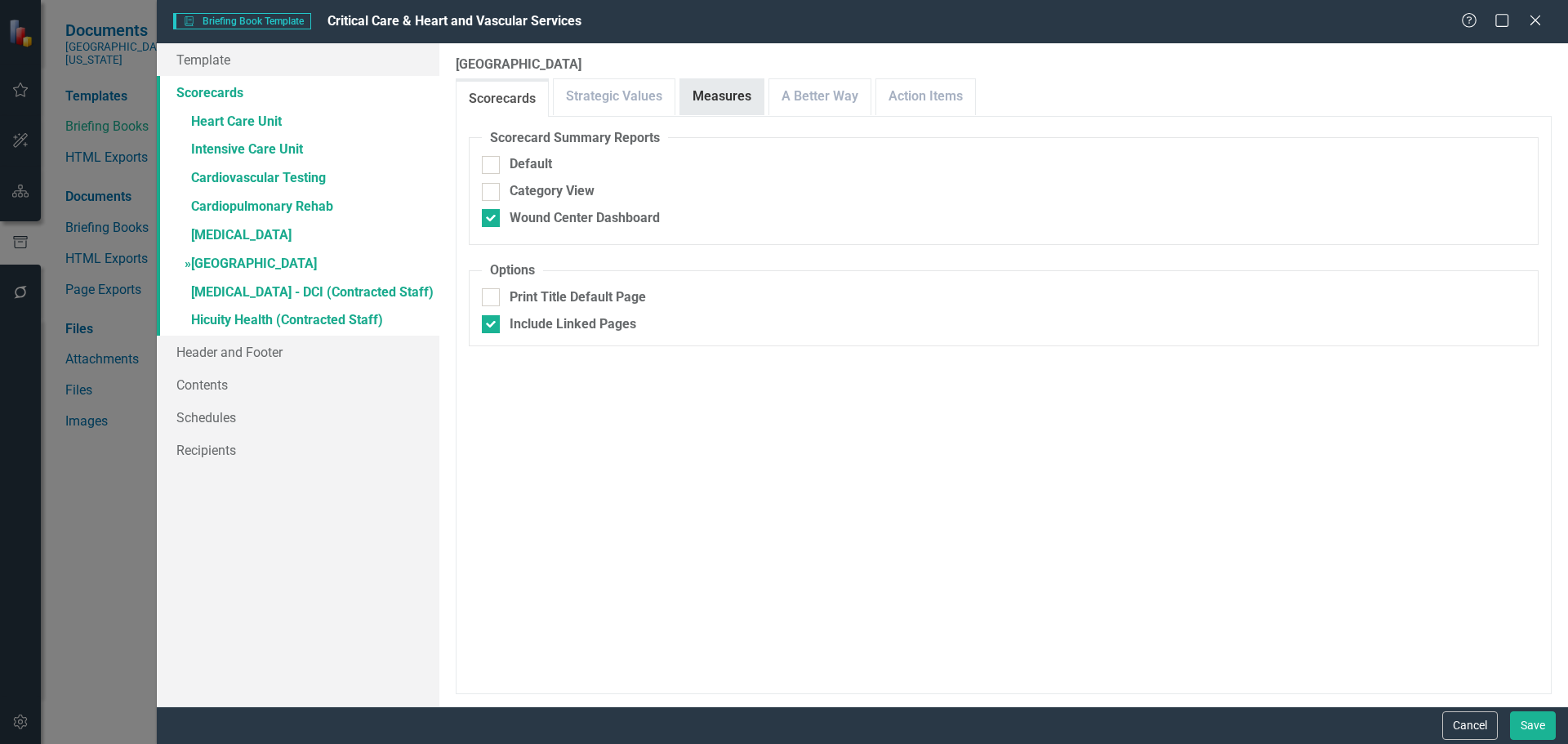
click at [728, 103] on link "Measures" at bounding box center [722, 97] width 83 height 35
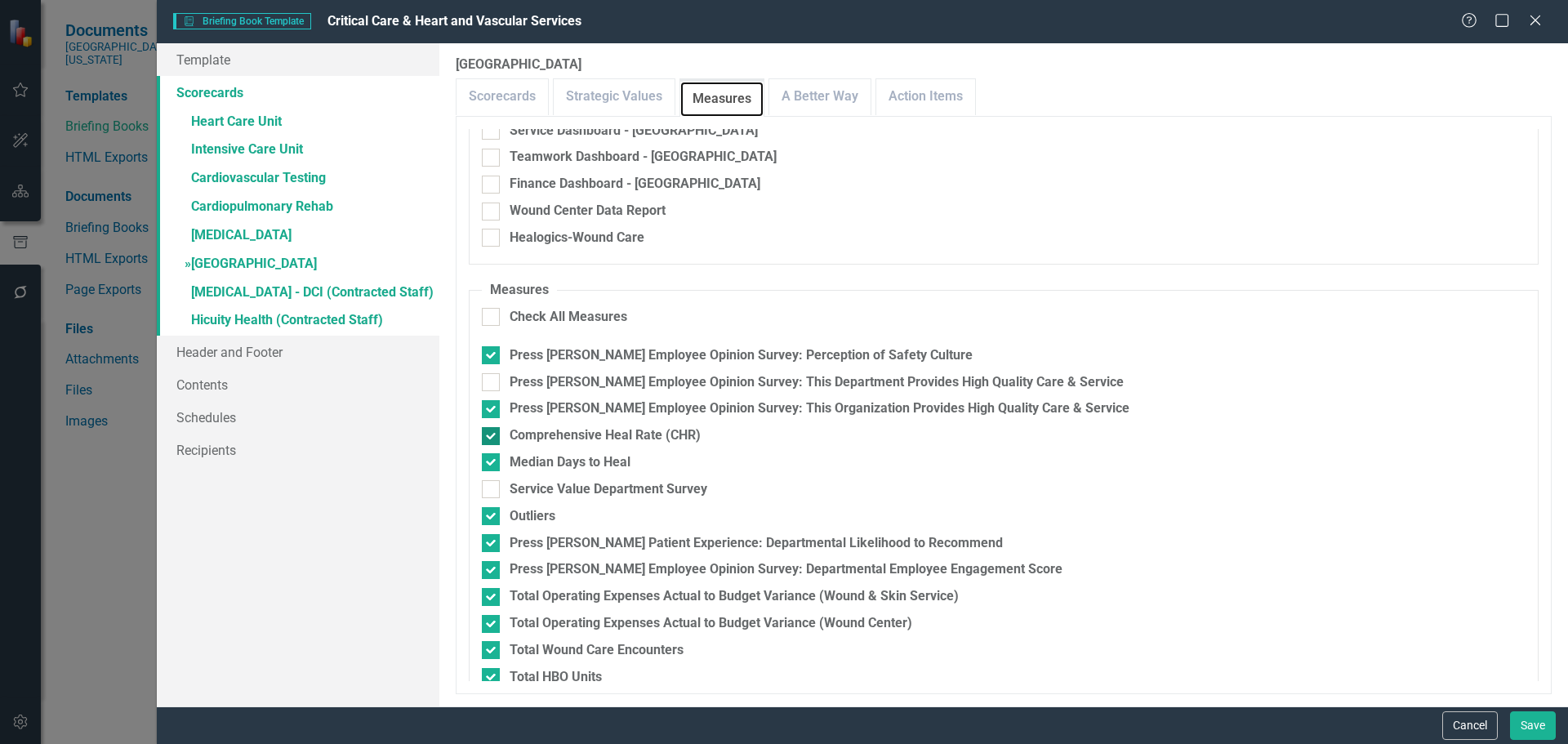
scroll to position [245, 0]
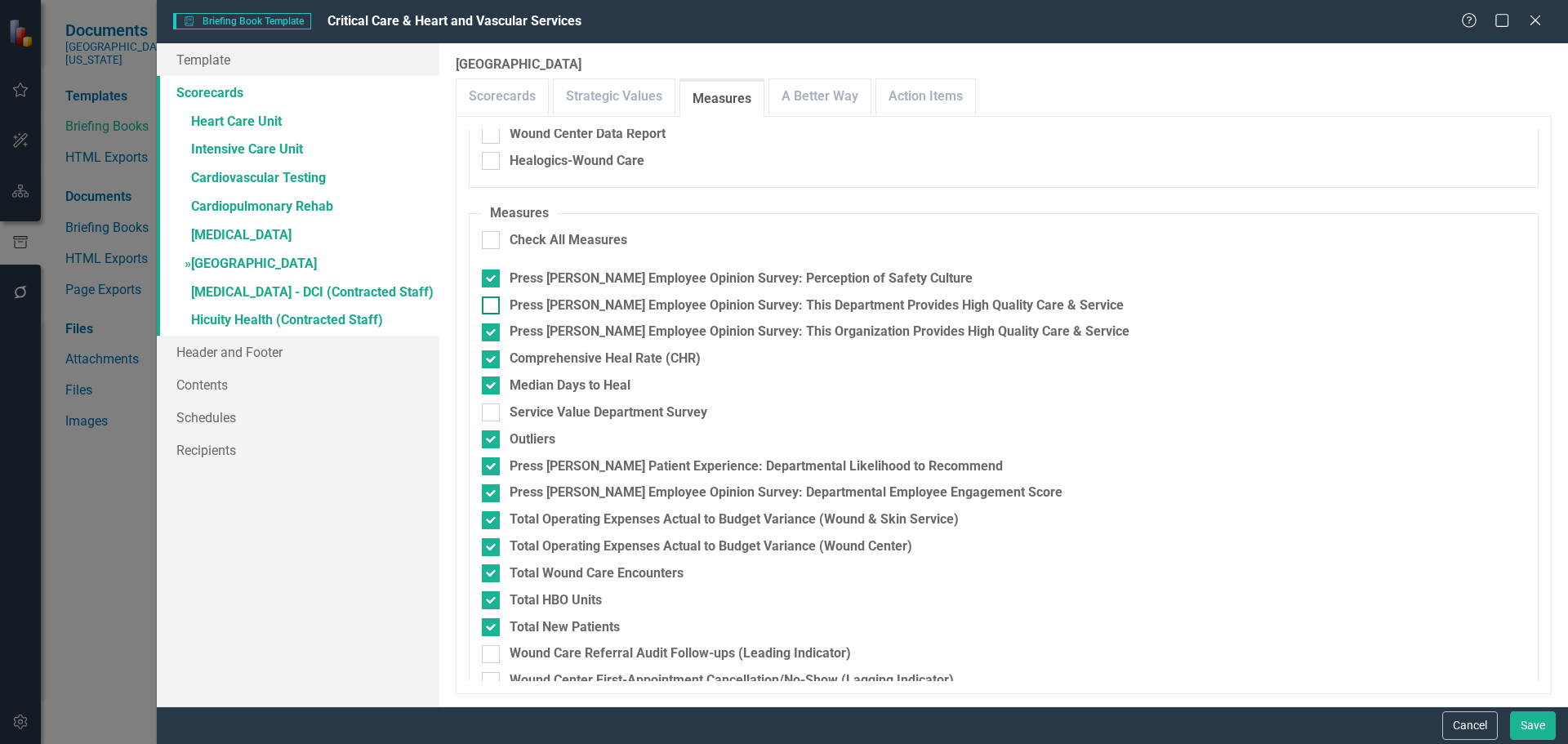
click at [496, 305] on div at bounding box center [490, 304] width 18 height 18
click at [493, 305] on input "Press [PERSON_NAME] Employee Opinion Survey: This Department Provides High Qual…" at bounding box center [486, 301] width 10 height 10
checkbox input "true"
click at [488, 335] on div at bounding box center [490, 331] width 18 height 18
click at [488, 334] on input "Press [PERSON_NAME] Employee Opinion Survey: This Organization Provides High Qu…" at bounding box center [486, 328] width 10 height 10
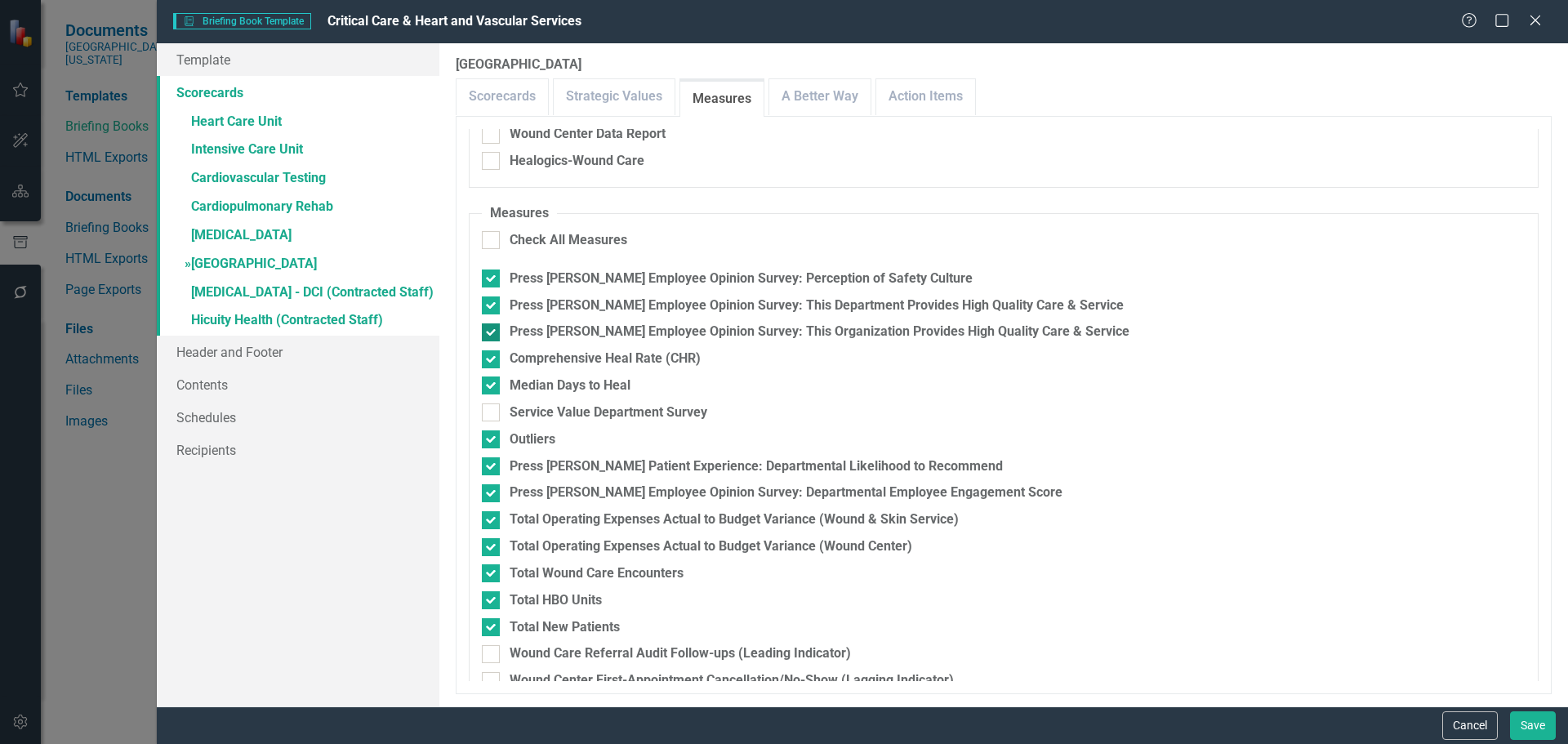
checkbox input "false"
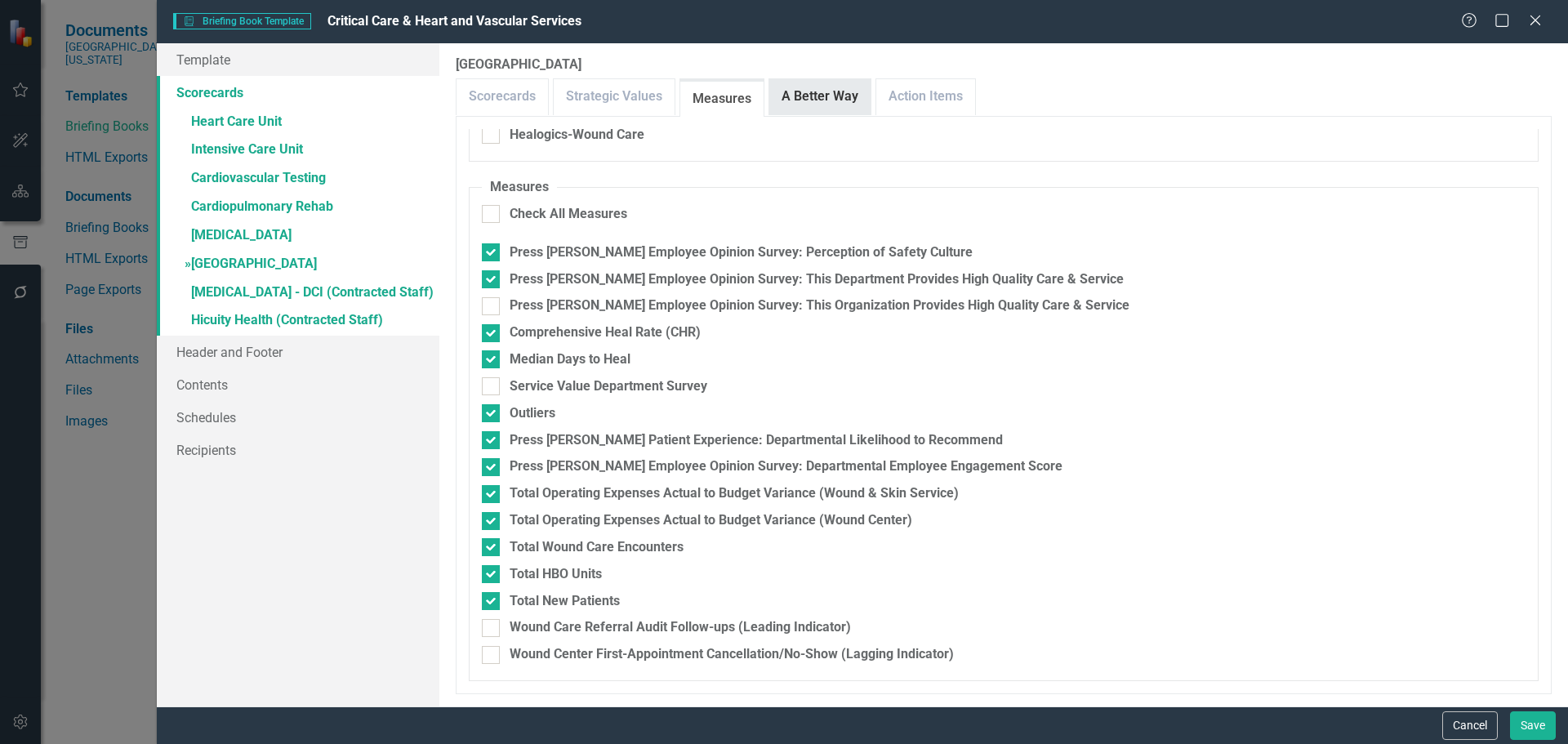
click at [814, 88] on link "A Better Way" at bounding box center [819, 97] width 101 height 35
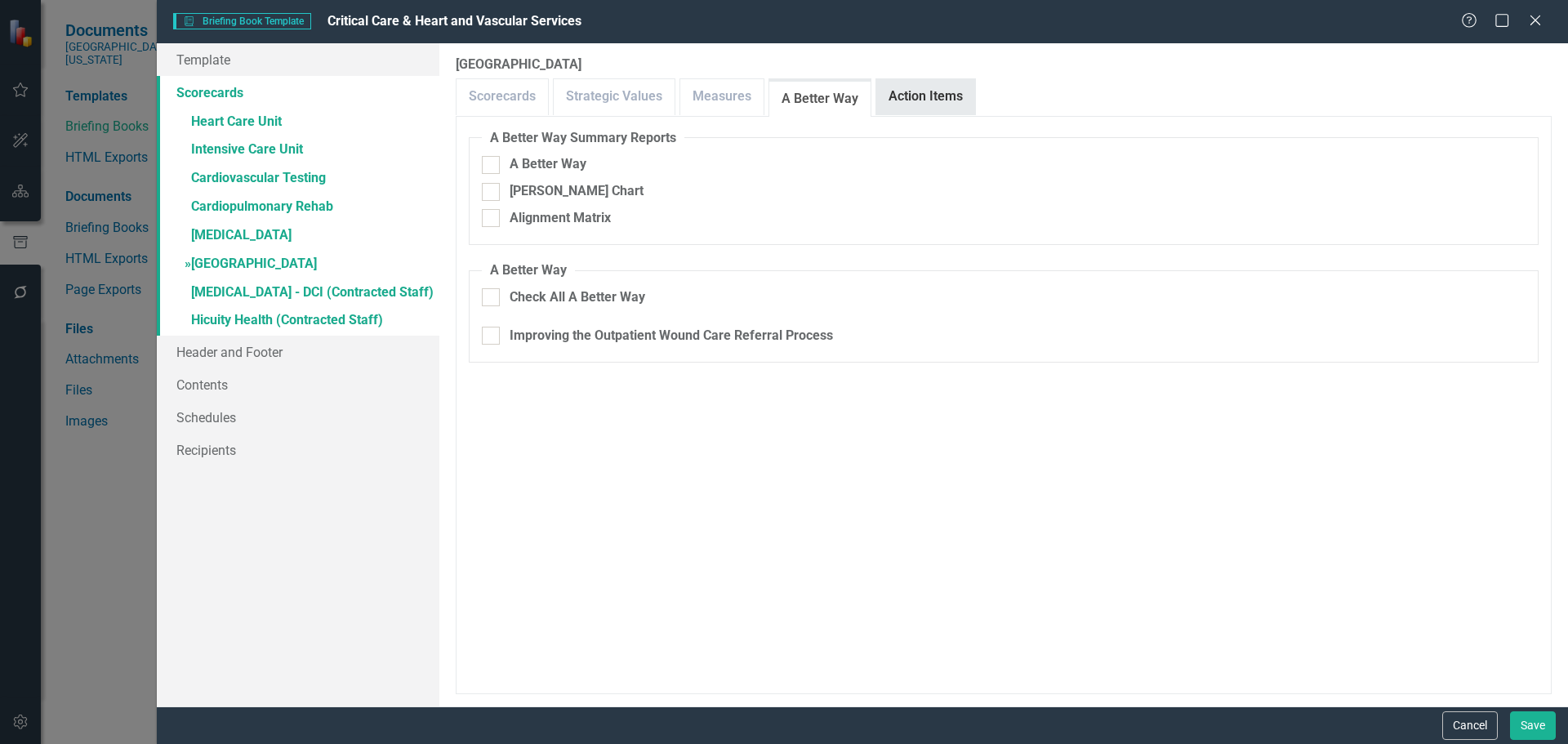
click at [959, 89] on link "Action Items" at bounding box center [926, 97] width 99 height 35
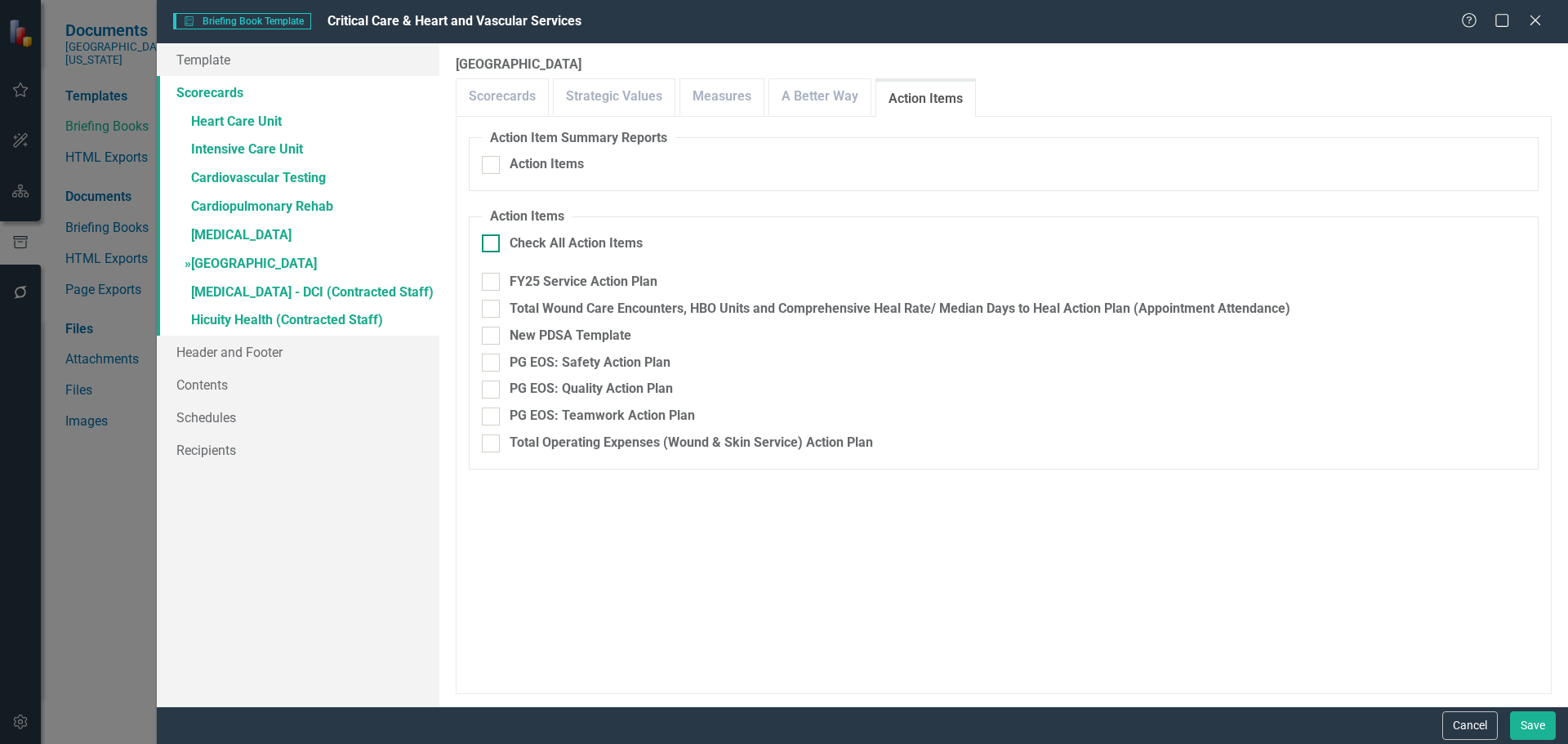
click at [499, 241] on div at bounding box center [490, 243] width 18 height 18
click at [493, 241] on input "Check All Action Items" at bounding box center [486, 239] width 10 height 10
checkbox input "true"
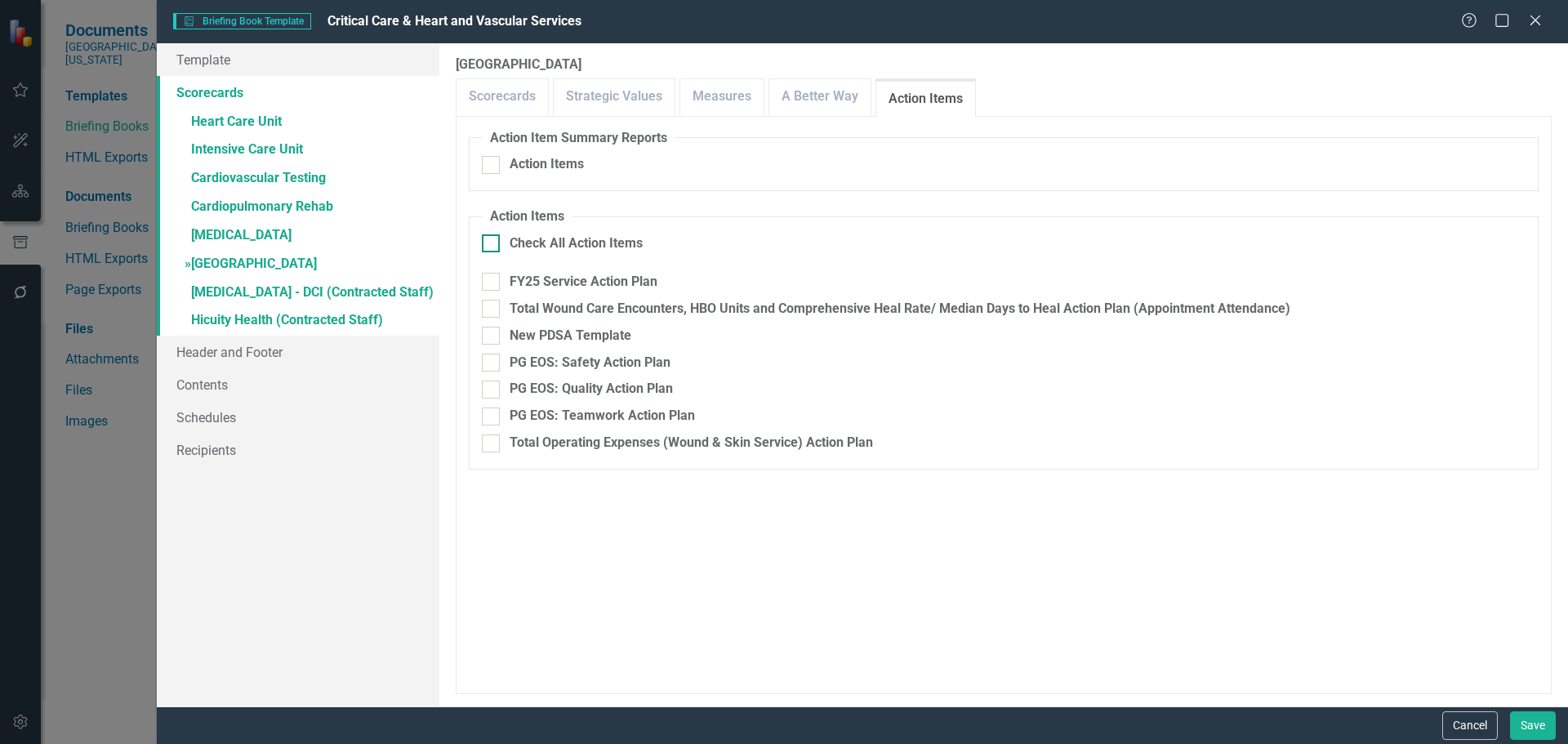
checkbox input "true"
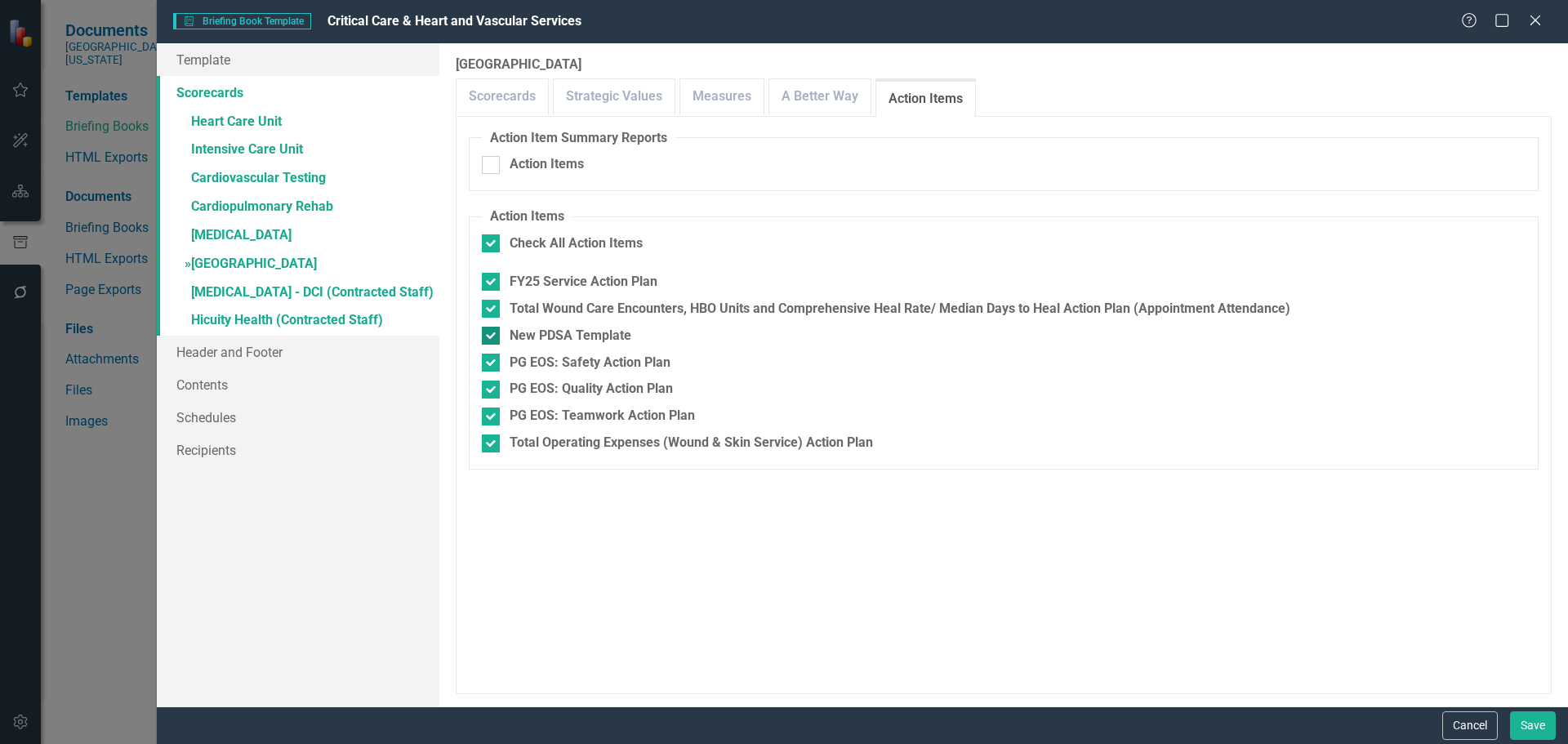
click at [495, 335] on div at bounding box center [490, 335] width 18 height 18
click at [493, 335] on input "New PDSA Template" at bounding box center [486, 331] width 10 height 10
checkbox input "false"
click at [244, 290] on link "» [MEDICAL_DATA] - DCI (Contracted Staff)" at bounding box center [297, 293] width 282 height 29
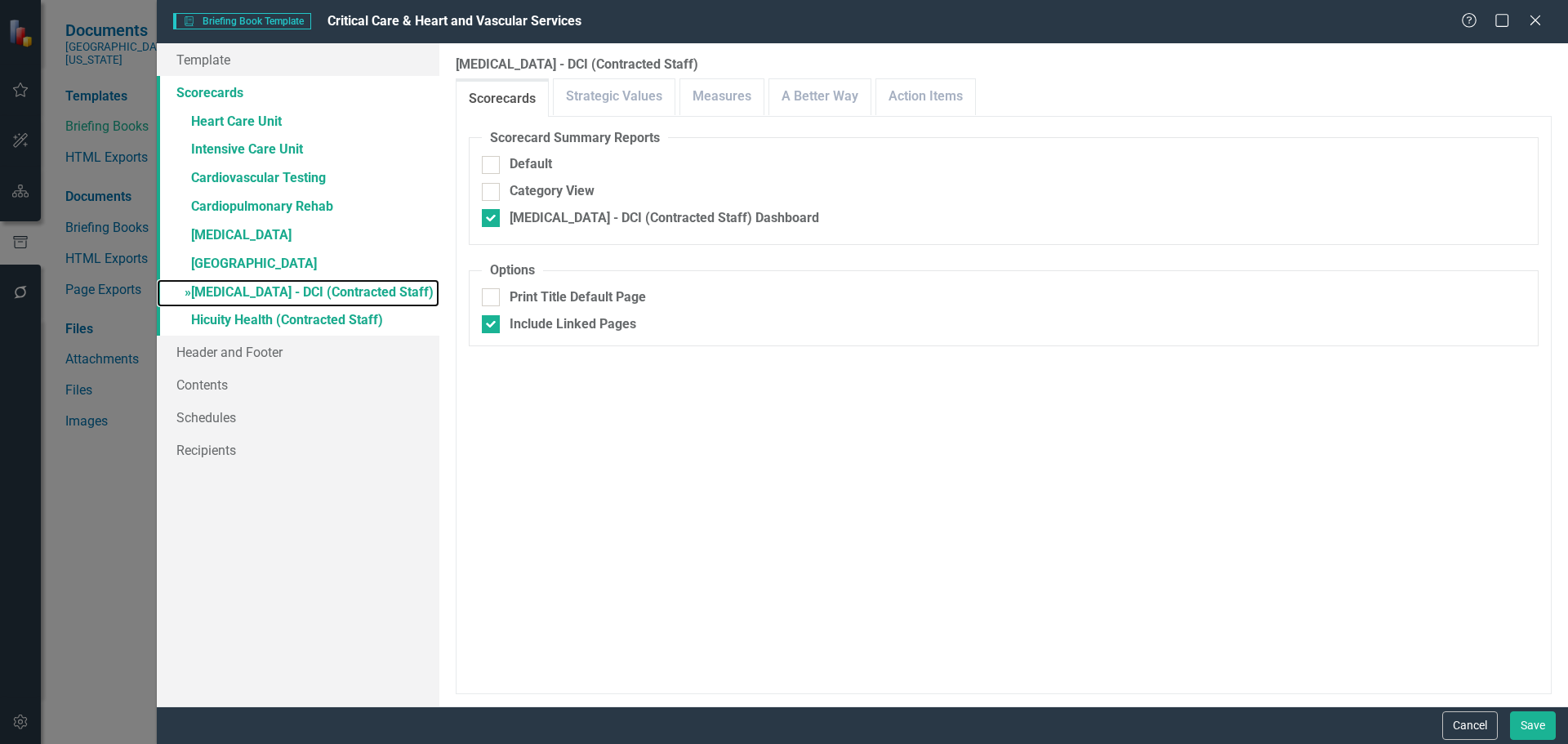
checkbox input "true"
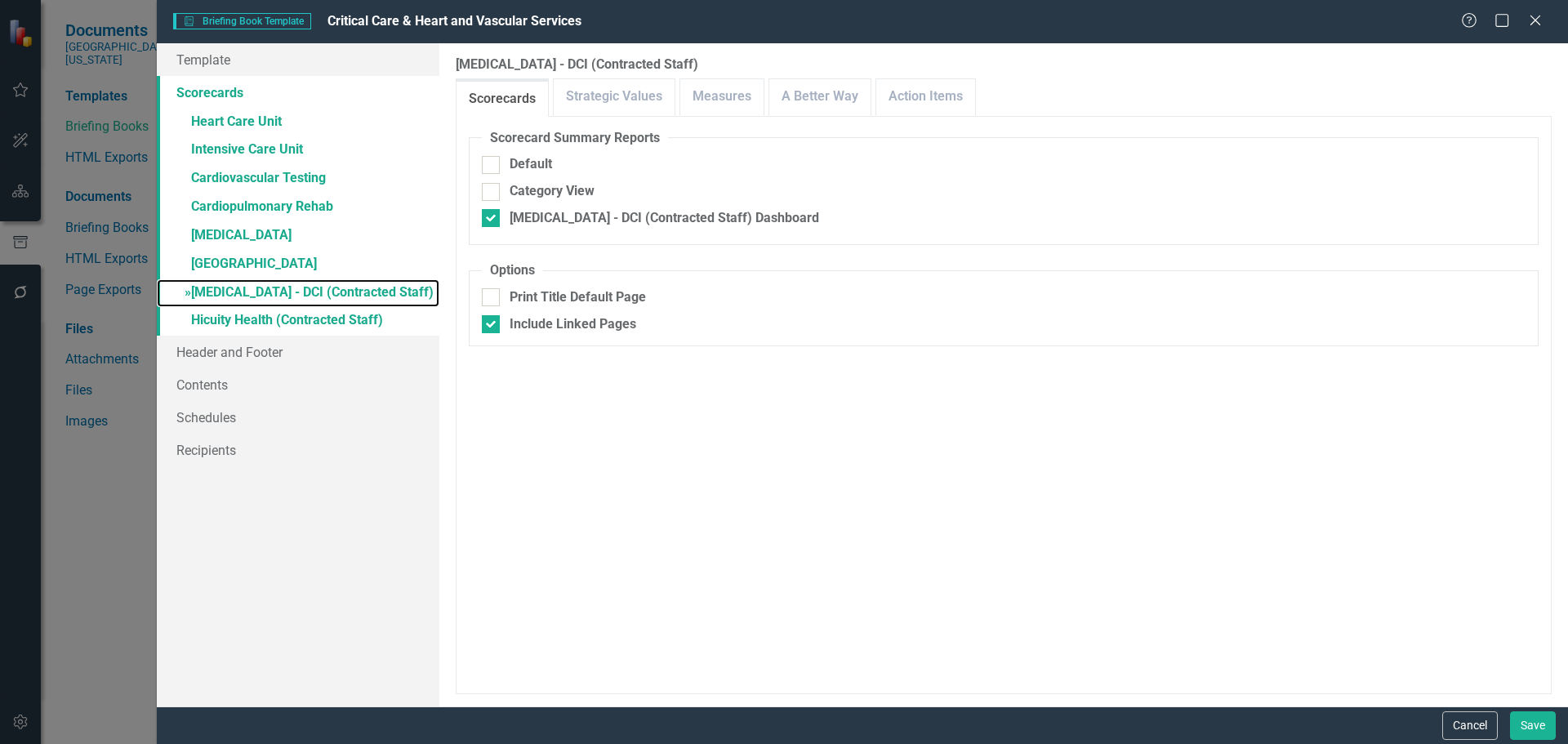
checkbox input "true"
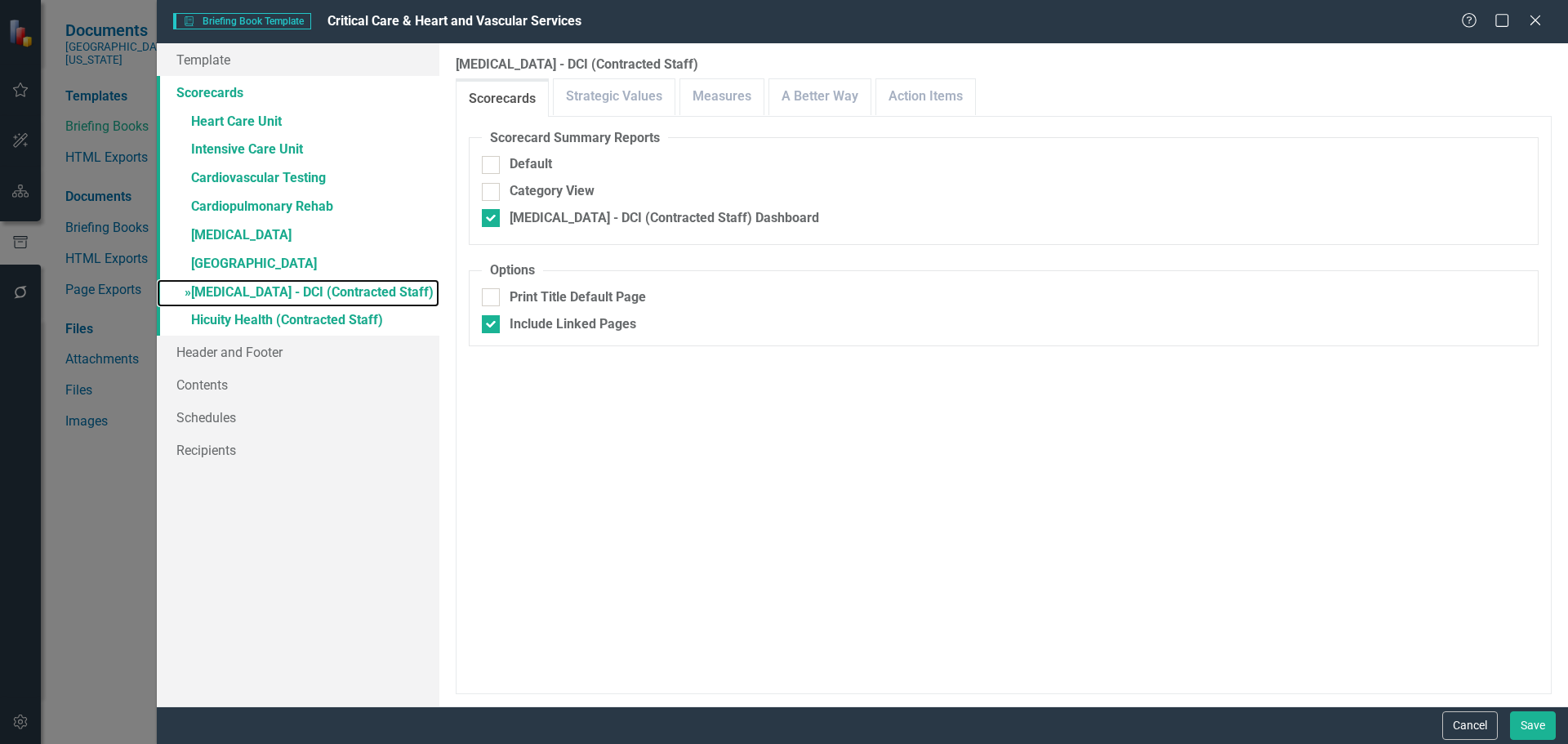
checkbox input "true"
checkbox input "false"
click at [701, 88] on link "Measures" at bounding box center [722, 97] width 83 height 35
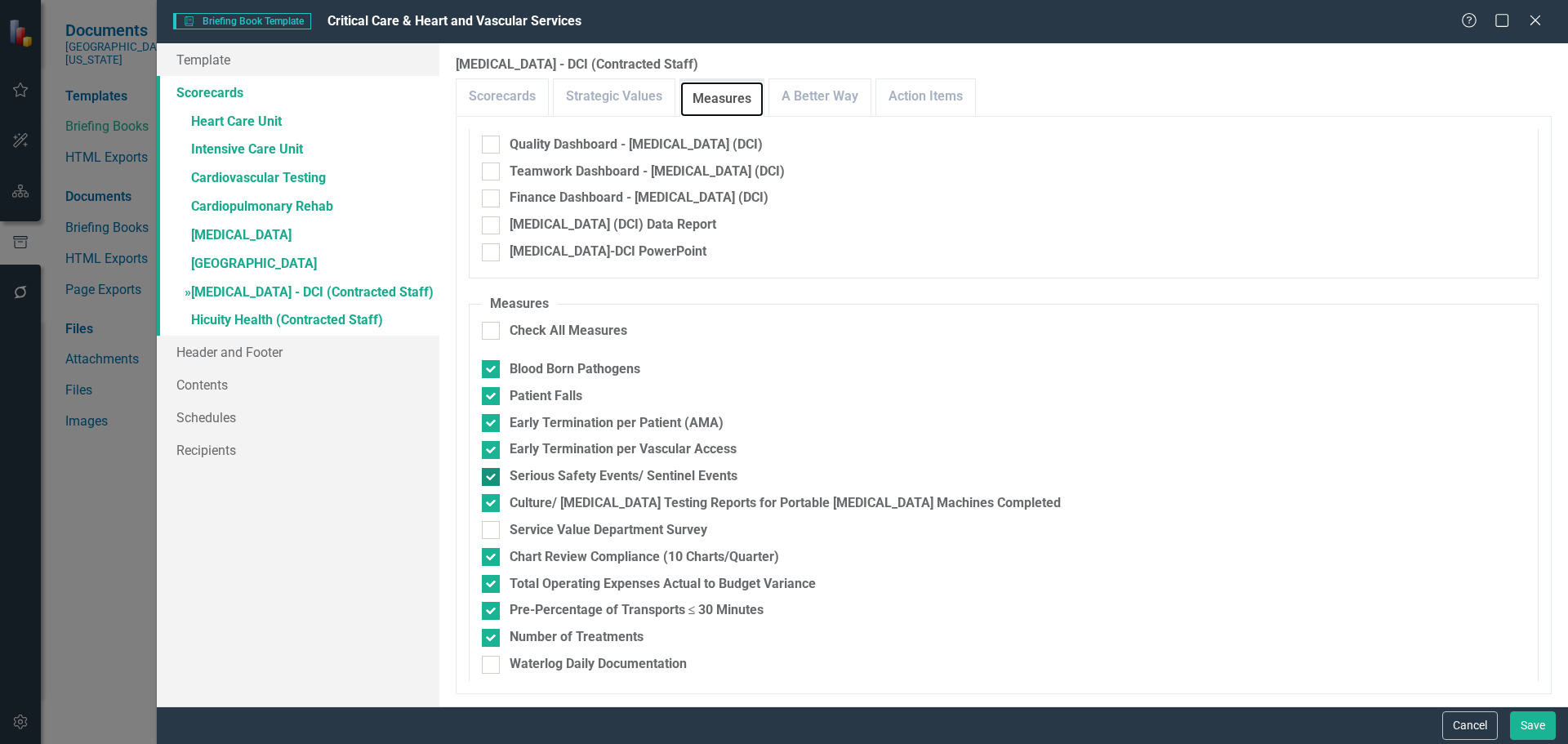
scroll to position [137, 0]
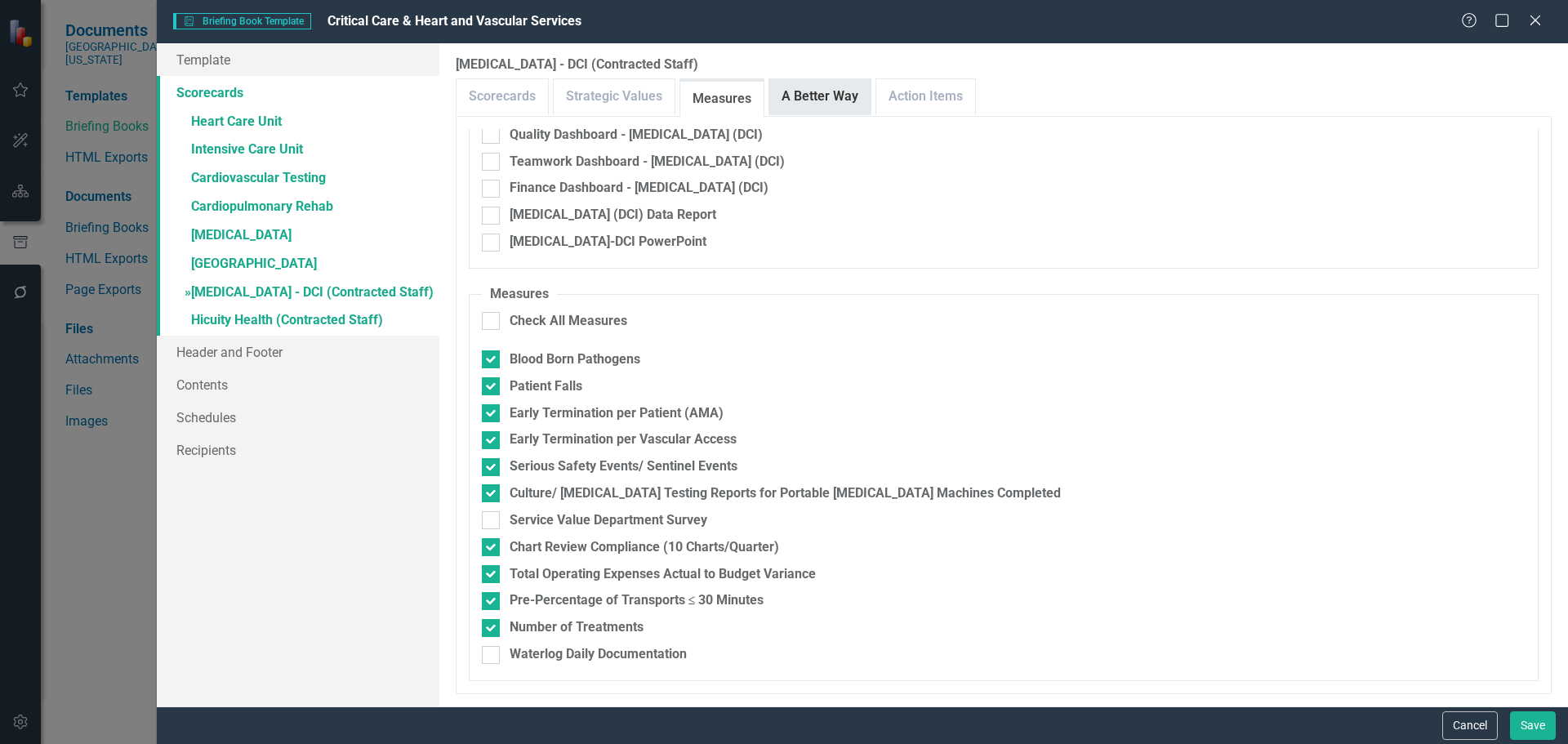
click at [832, 100] on link "A Better Way" at bounding box center [819, 97] width 101 height 35
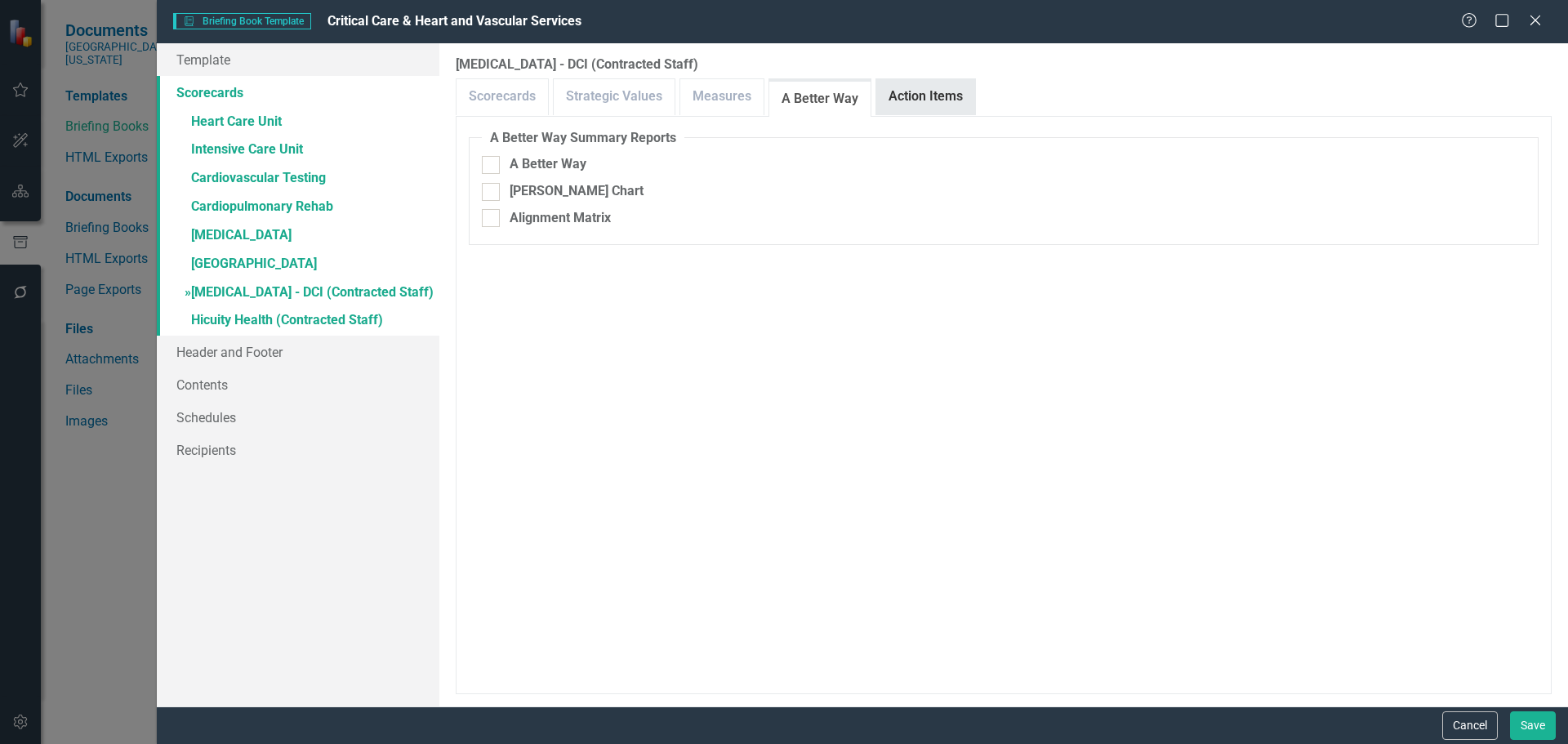
click at [931, 89] on link "Action Items" at bounding box center [926, 97] width 99 height 35
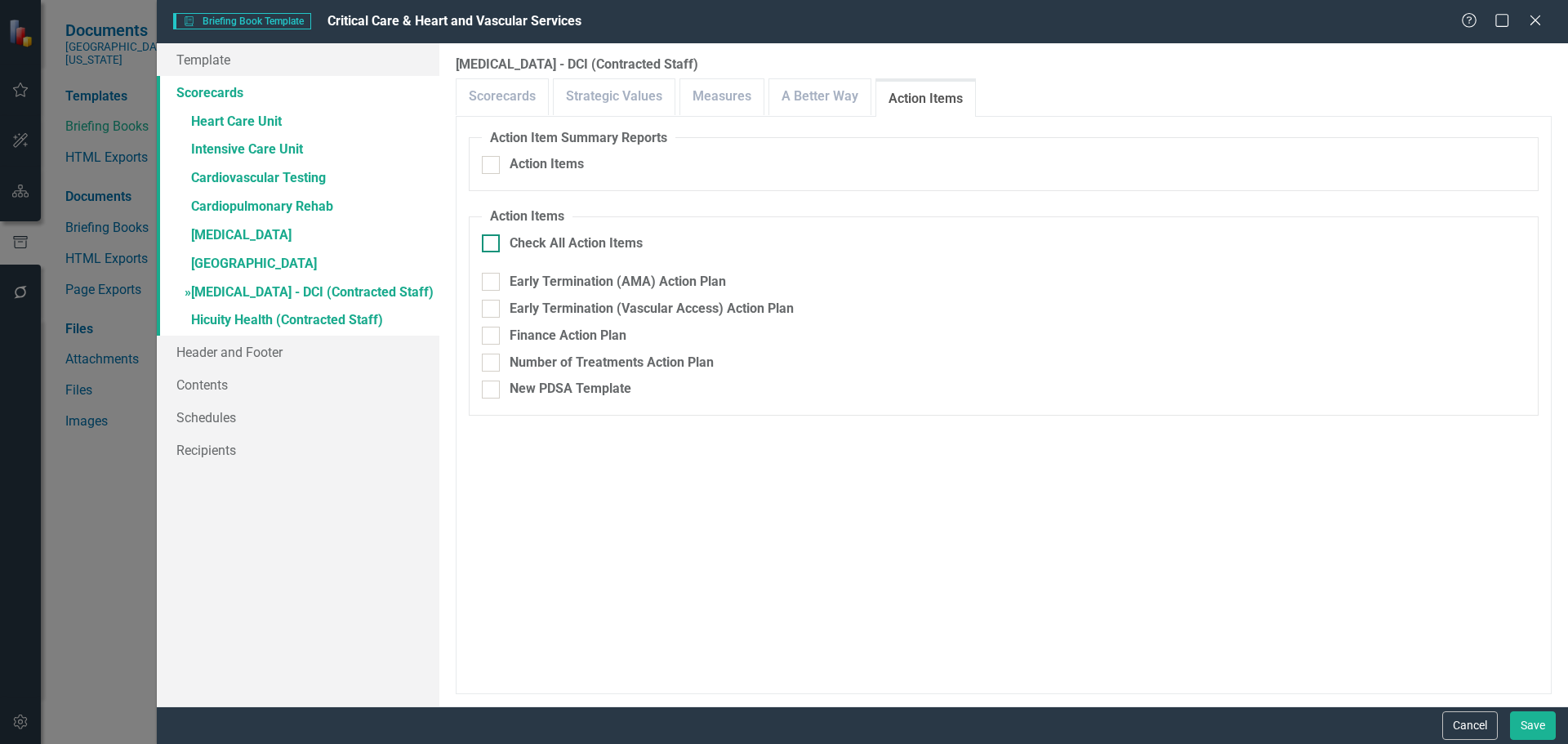
click at [486, 240] on input "Check All Action Items" at bounding box center [486, 239] width 10 height 10
checkbox input "true"
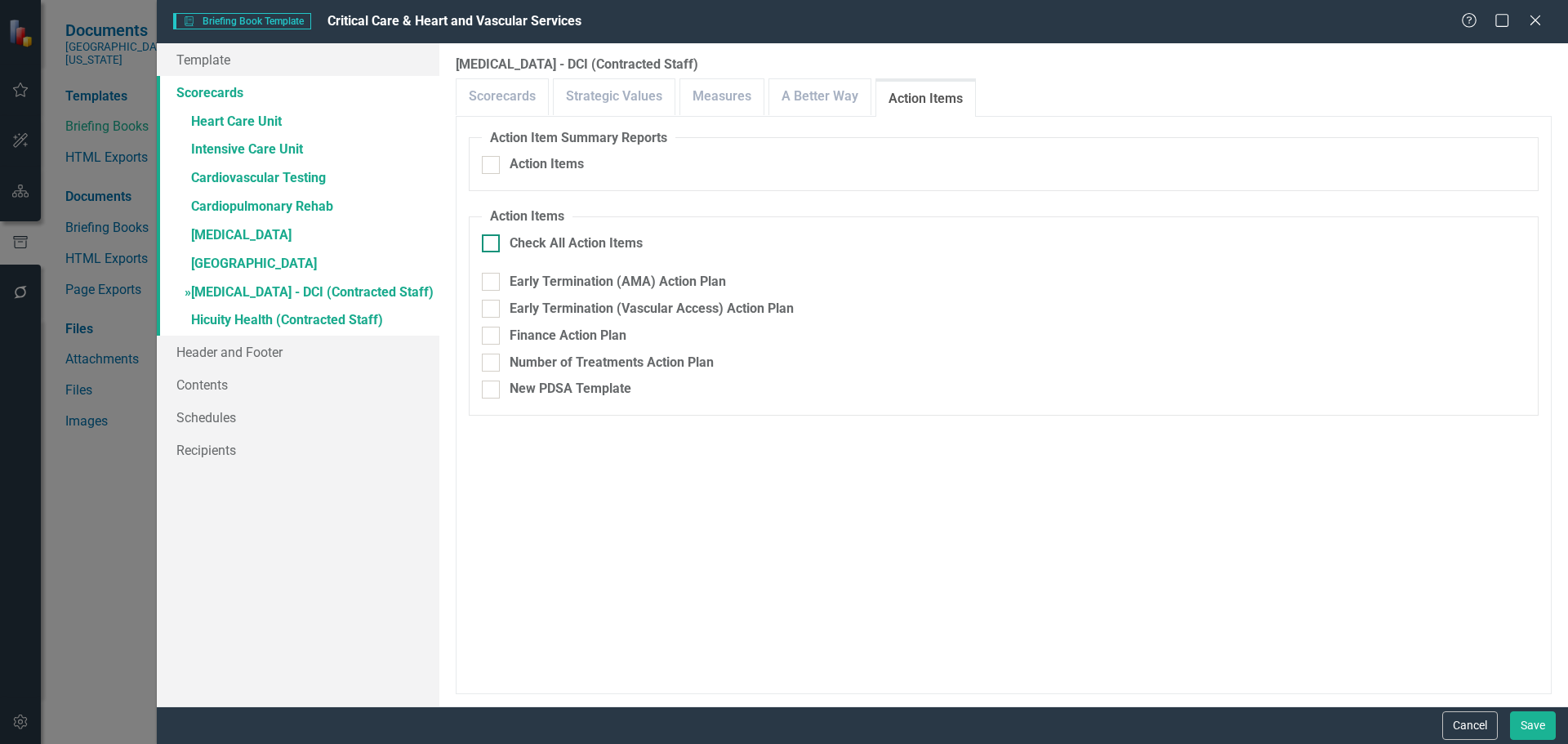
checkbox input "true"
click at [493, 392] on div at bounding box center [490, 389] width 18 height 18
click at [493, 391] on input "New PDSA Template" at bounding box center [486, 386] width 10 height 10
checkbox input "false"
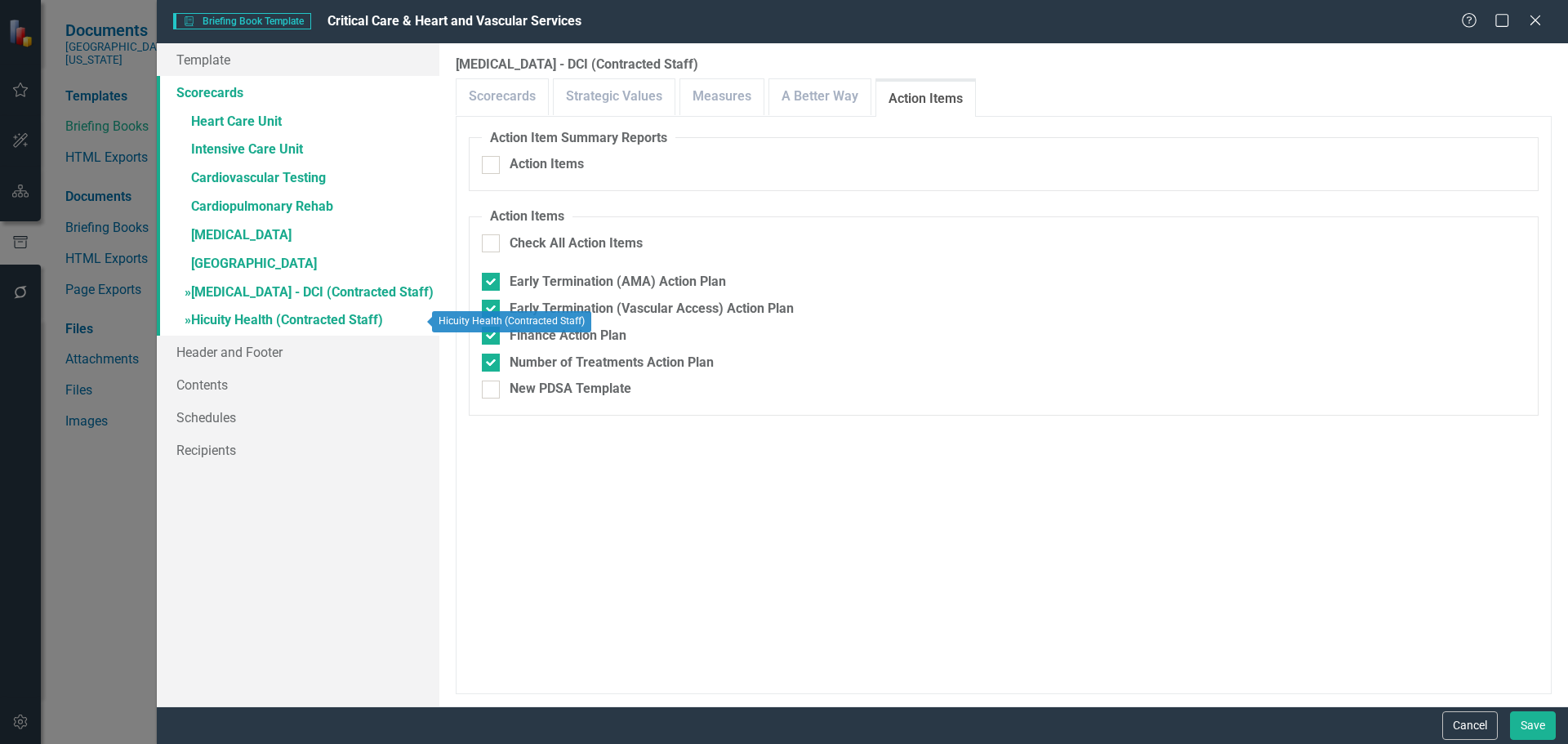
click at [276, 321] on link "» Hicuity Health (Contracted Staff)" at bounding box center [297, 321] width 282 height 29
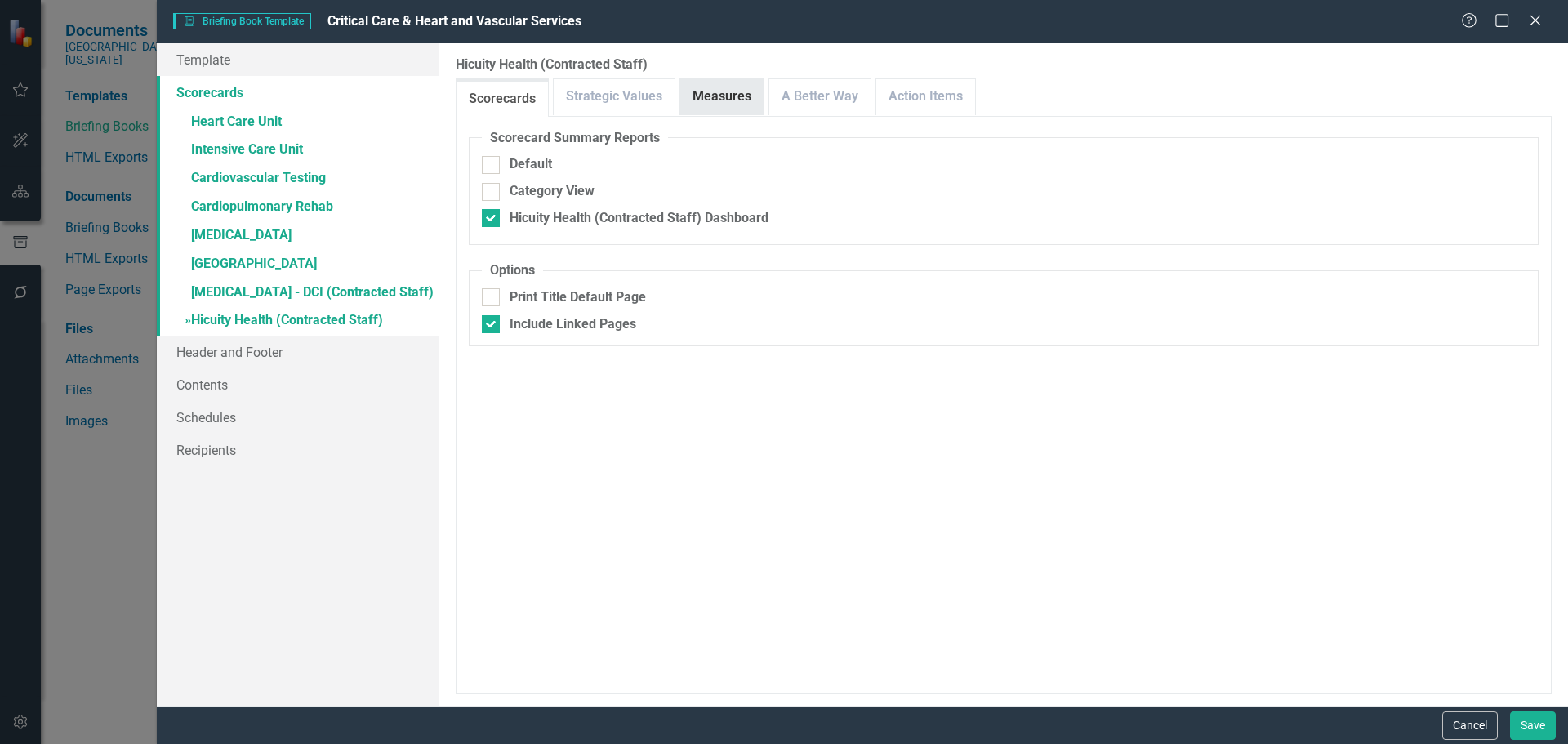
click at [744, 101] on link "Measures" at bounding box center [722, 97] width 83 height 35
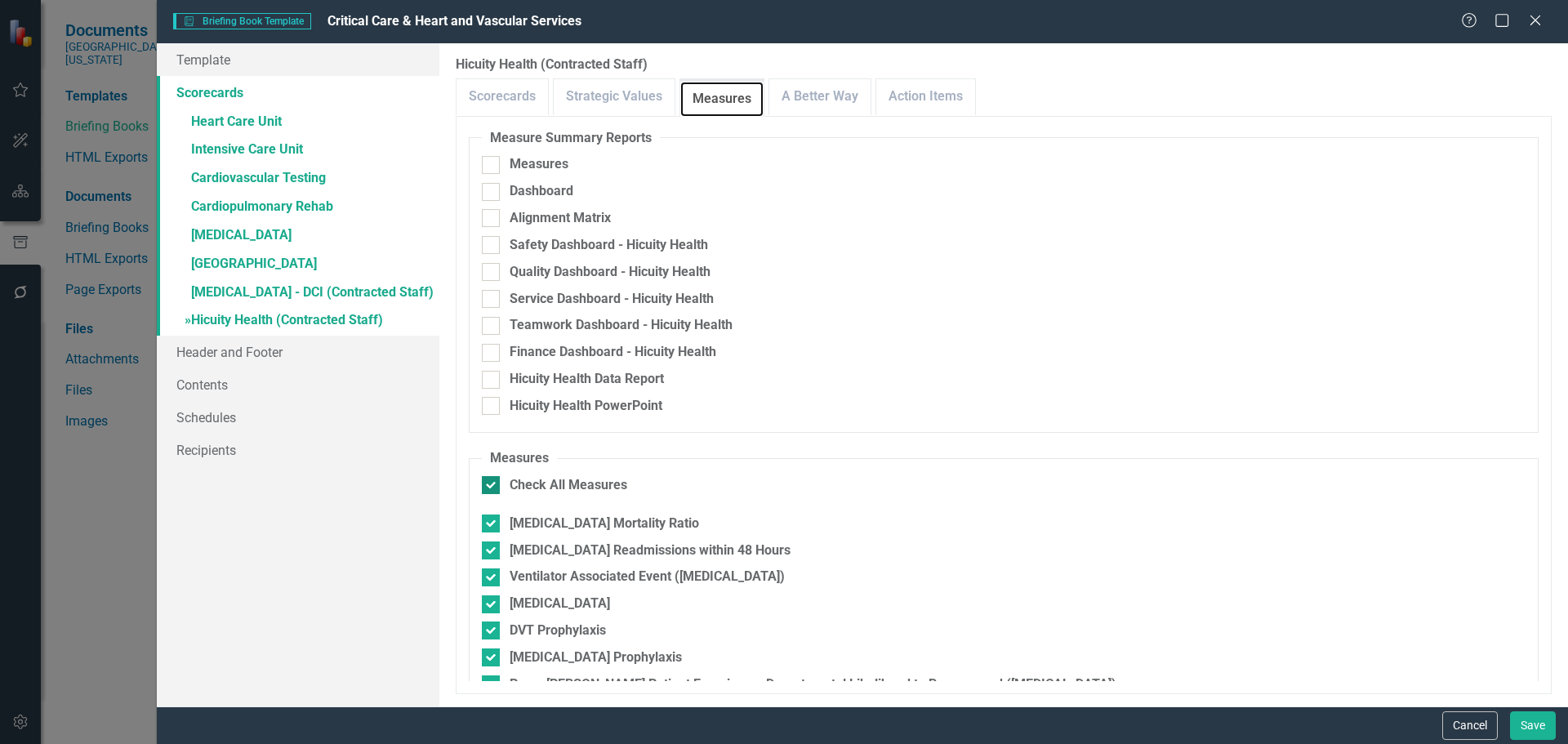
scroll to position [57, 0]
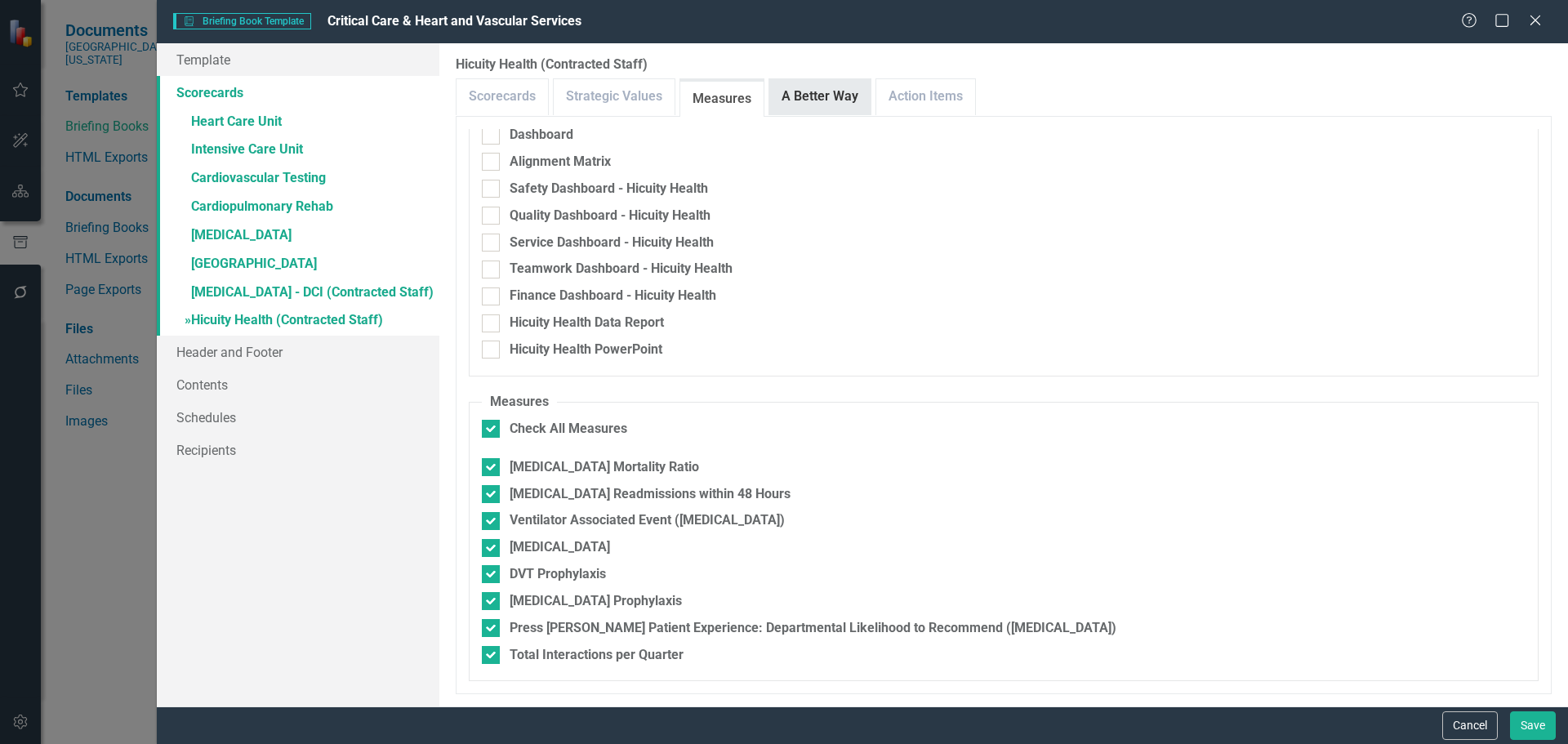
click at [835, 103] on link "A Better Way" at bounding box center [819, 97] width 101 height 35
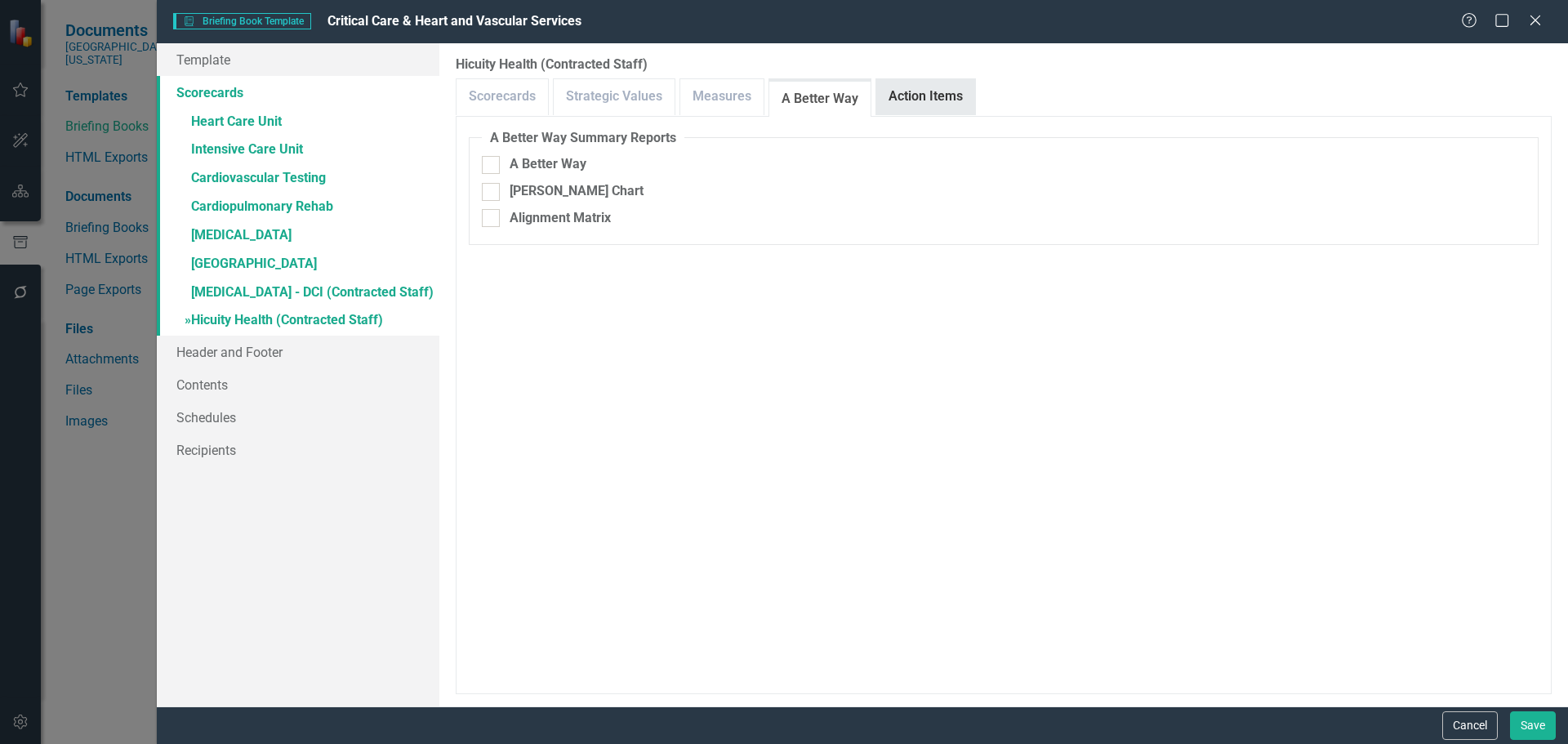
click at [929, 96] on link "Action Items" at bounding box center [926, 97] width 99 height 35
click at [242, 123] on link "» Heart Care Unit" at bounding box center [297, 123] width 282 height 29
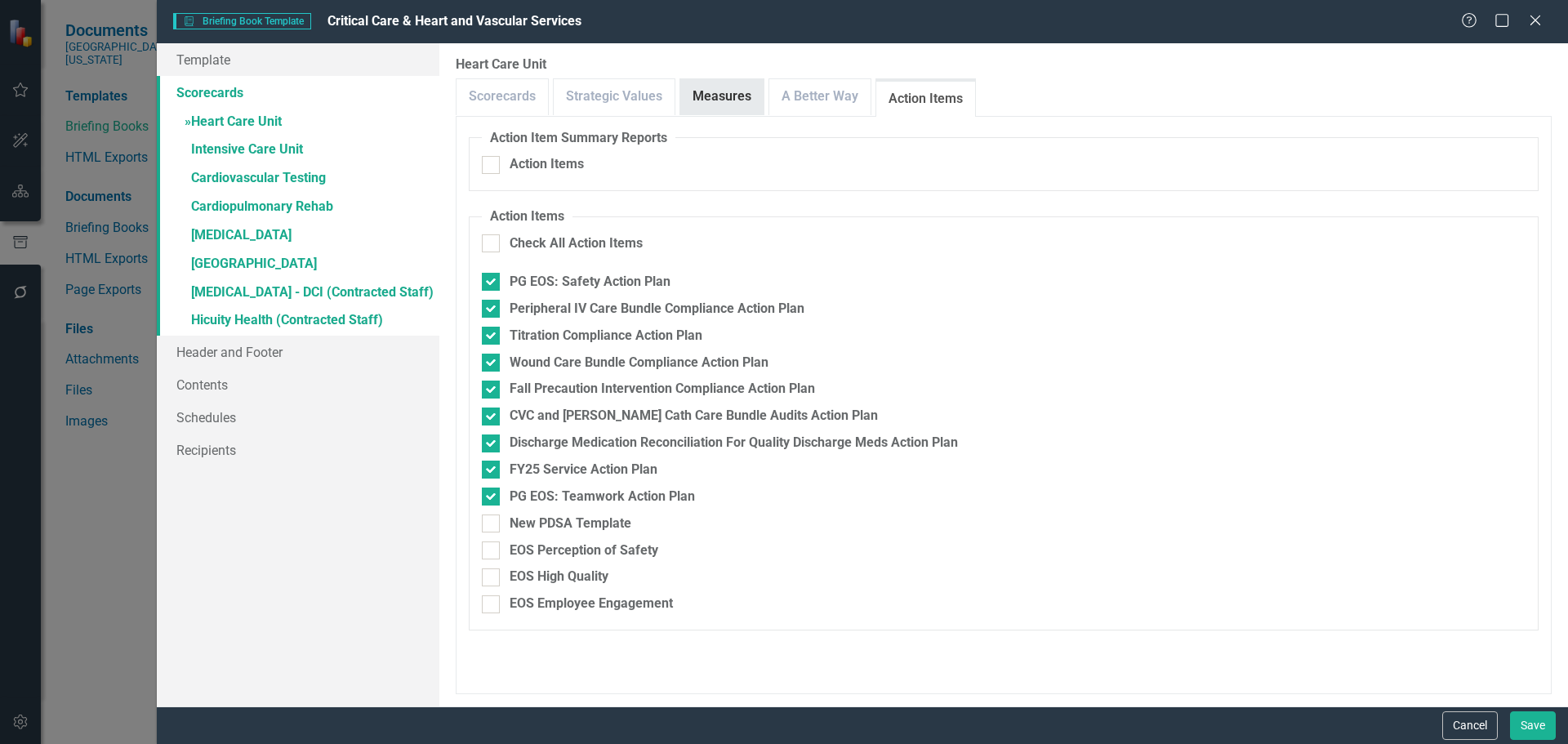
click at [722, 104] on link "Measures" at bounding box center [722, 97] width 83 height 35
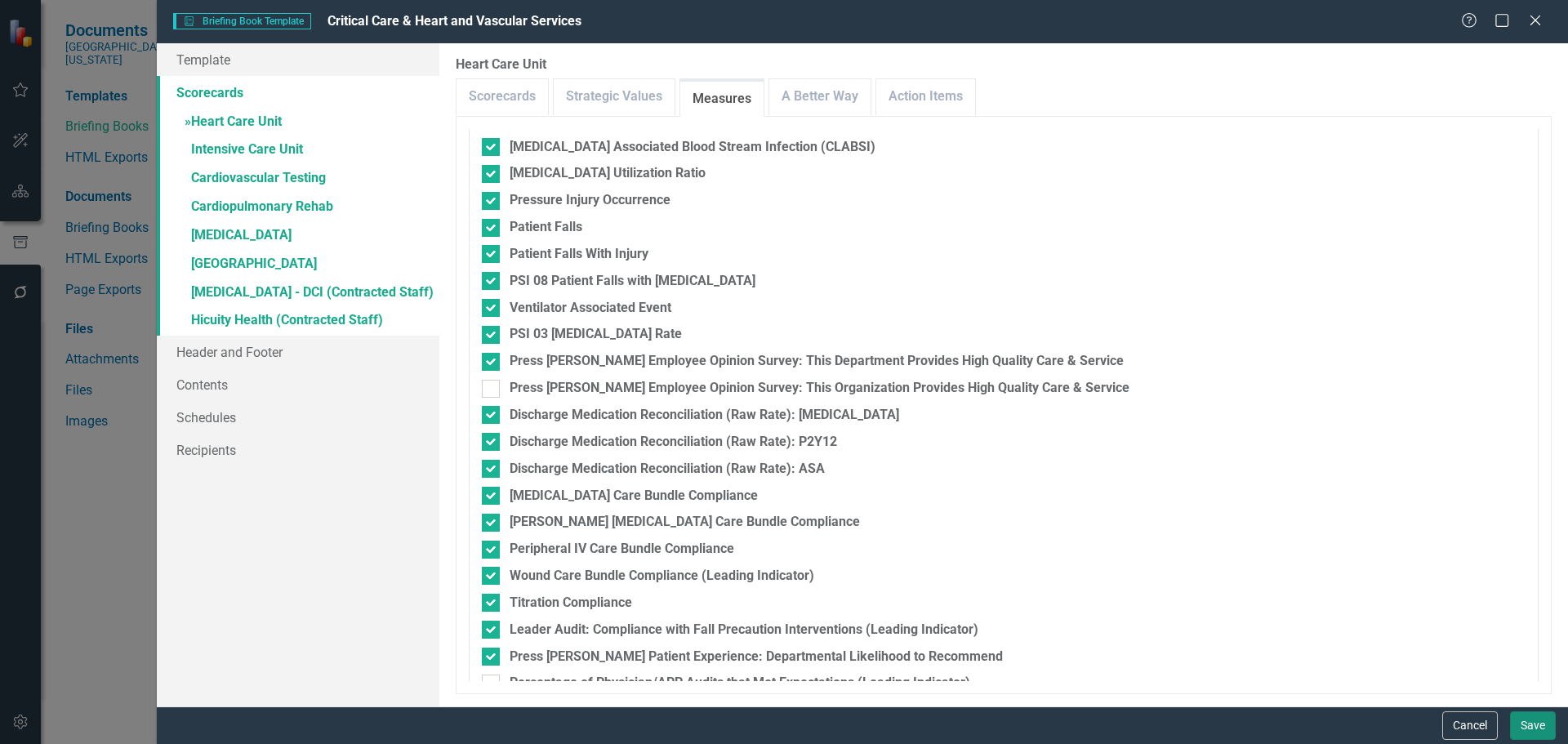
click at [1534, 722] on button "Save" at bounding box center [1533, 725] width 46 height 29
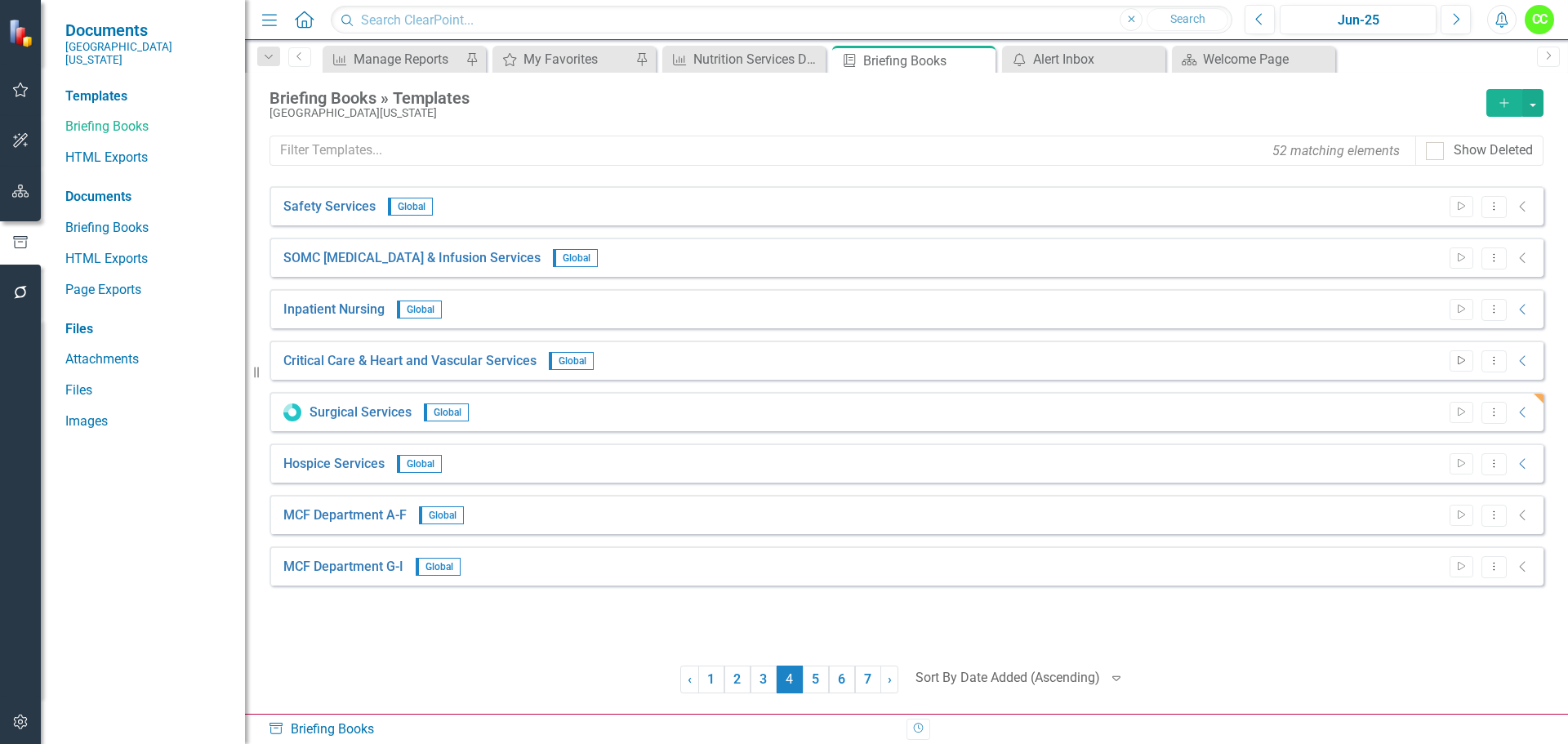
click at [1465, 361] on icon "button" at bounding box center [1461, 360] width 7 height 9
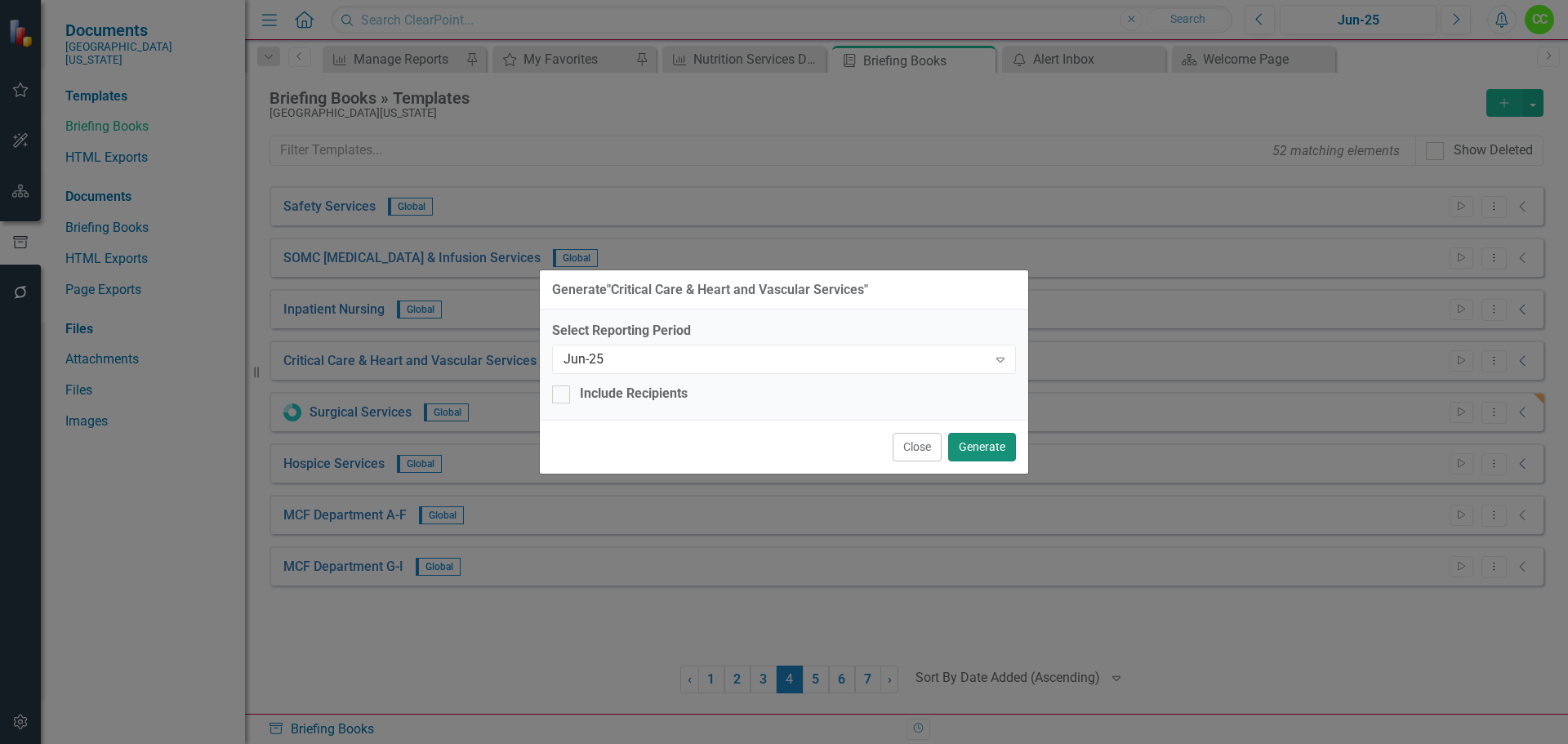
click at [980, 450] on button "Generate" at bounding box center [981, 447] width 68 height 29
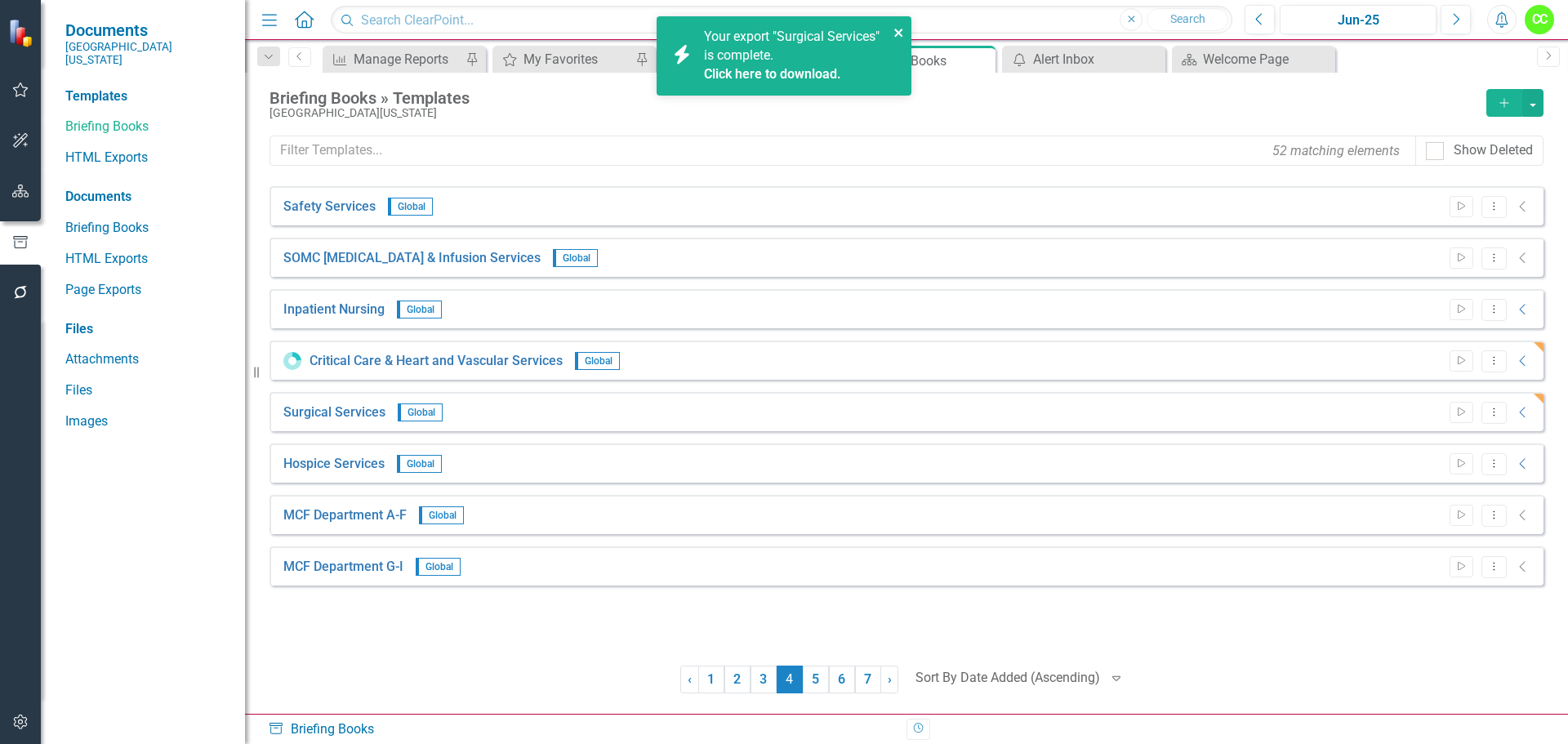
click at [897, 34] on icon "close" at bounding box center [898, 33] width 8 height 8
